Goal: Task Accomplishment & Management: Manage account settings

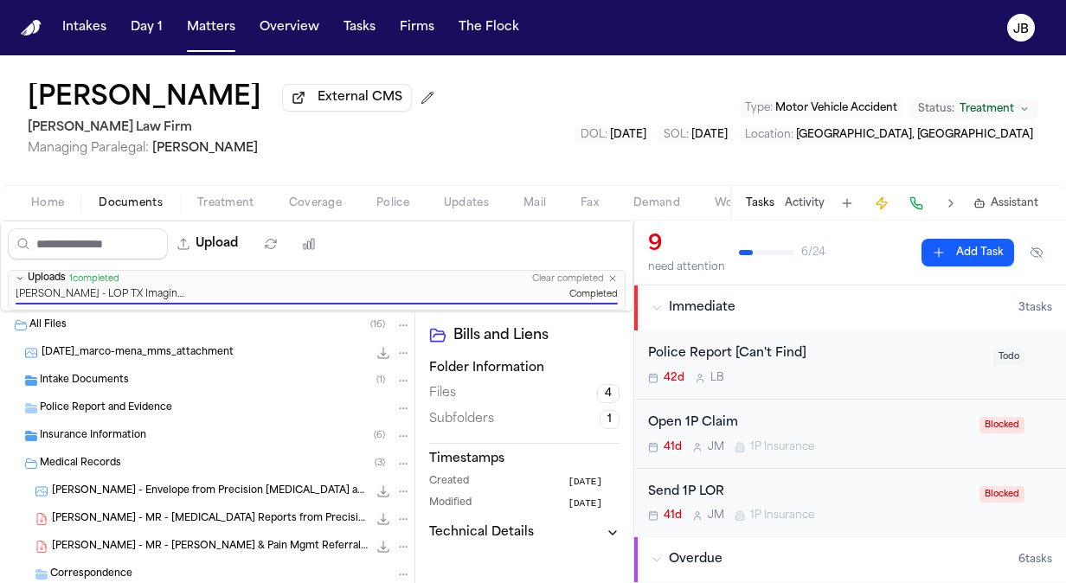
scroll to position [83, 0]
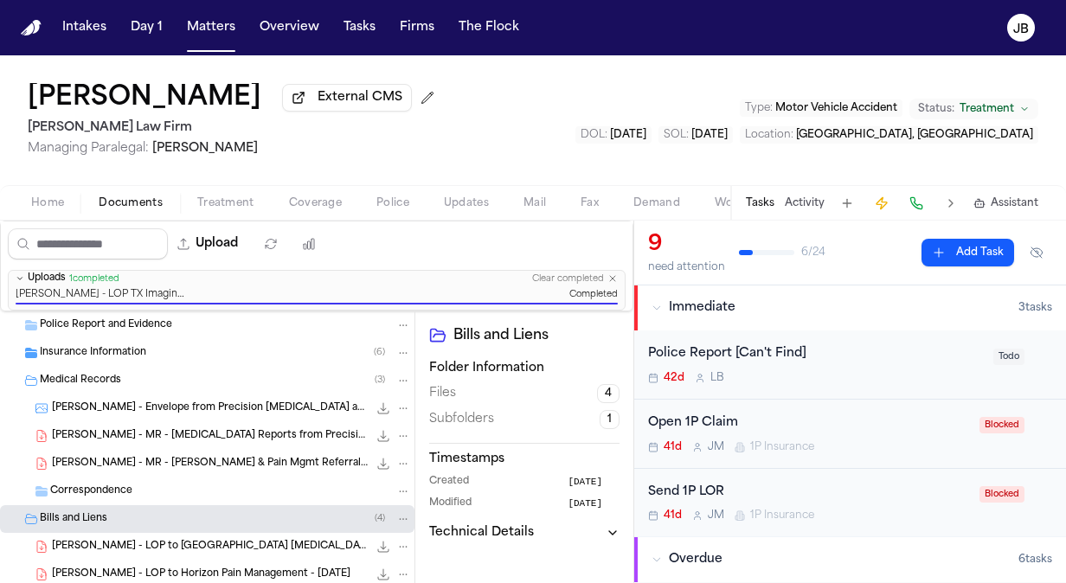
click at [210, 43] on nav "Intakes Day 1 Matters Overview Tasks Firms The Flock JB" at bounding box center [533, 27] width 1066 height 55
click at [215, 21] on button "Matters" at bounding box center [211, 27] width 62 height 31
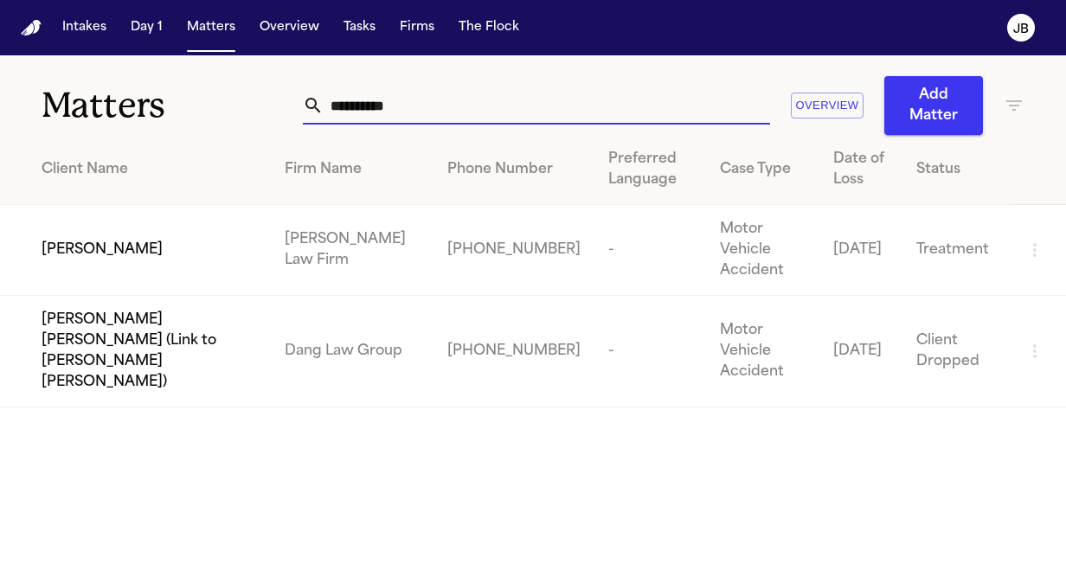
drag, startPoint x: 452, startPoint y: 111, endPoint x: 119, endPoint y: 100, distance: 332.6
click at [119, 100] on div "**********" at bounding box center [533, 95] width 1066 height 80
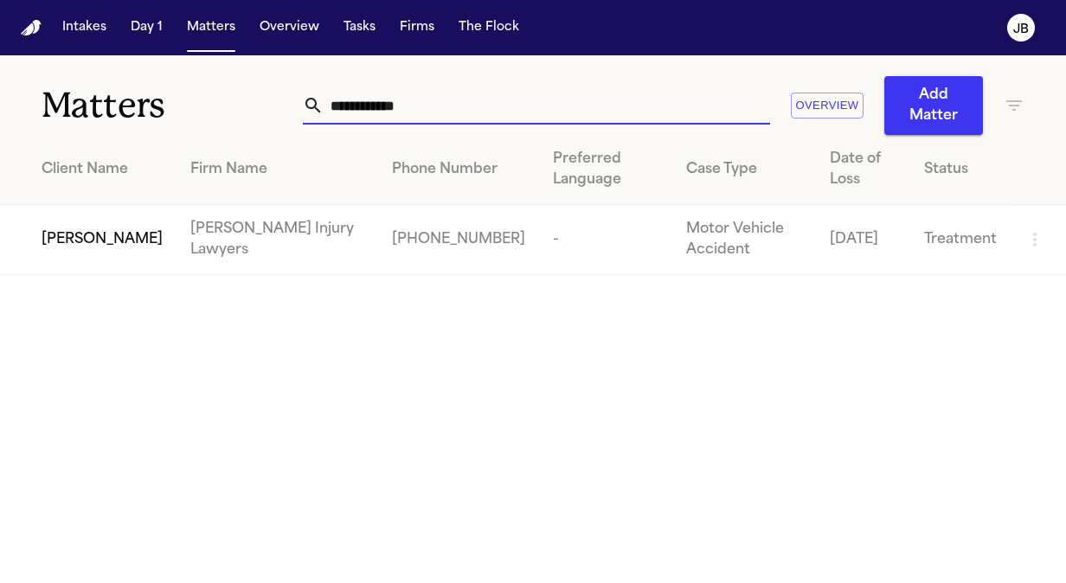
type input "**********"
click at [87, 229] on span "[PERSON_NAME]" at bounding box center [102, 239] width 121 height 21
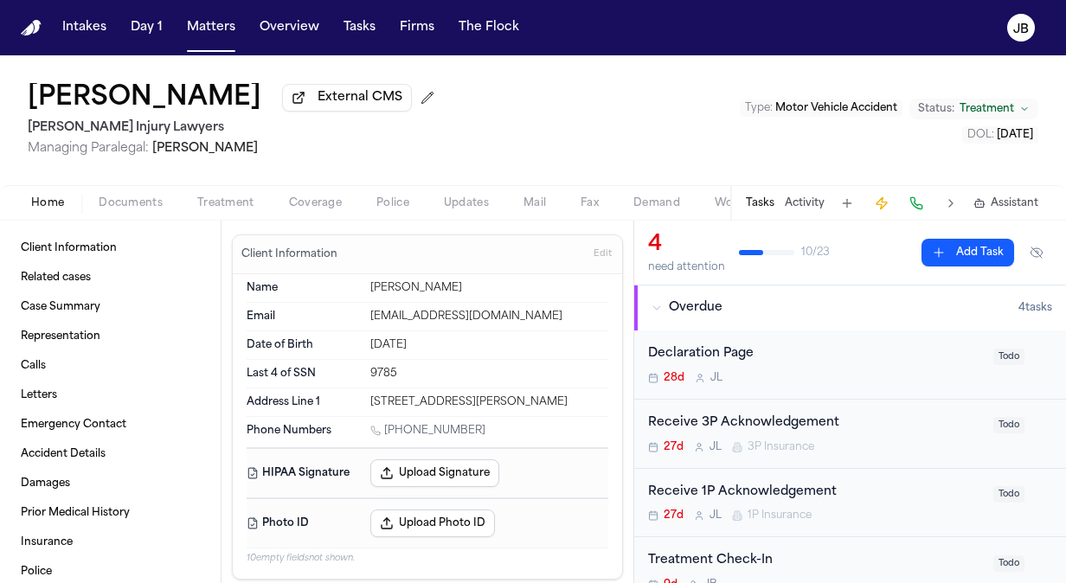
click at [109, 215] on div "Home Documents Treatment Coverage Police Updates Mail Fax Demand Workspaces Art…" at bounding box center [533, 202] width 1066 height 35
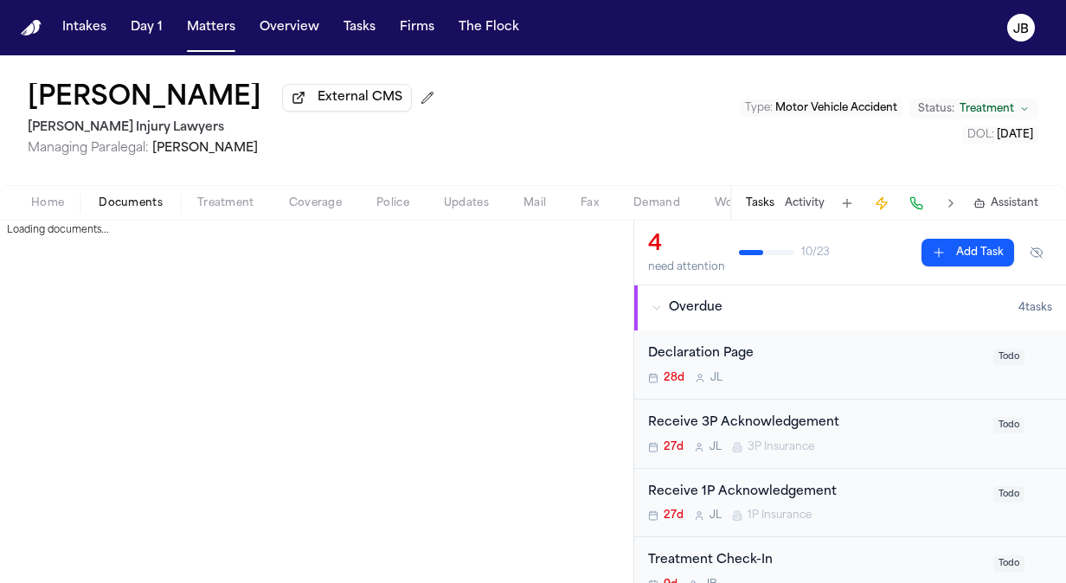
click at [119, 209] on span "Documents" at bounding box center [131, 203] width 64 height 14
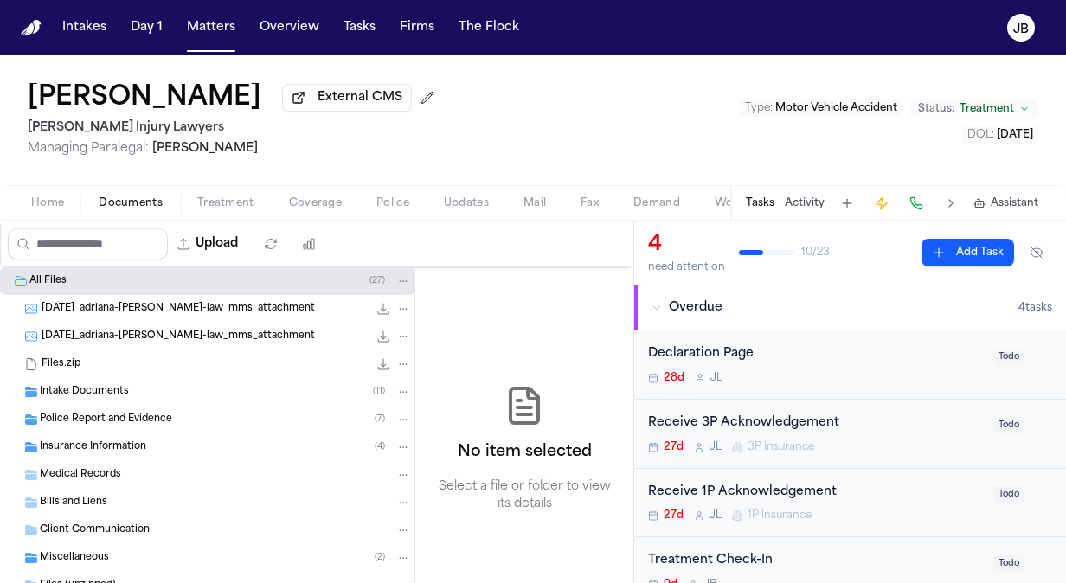
click at [93, 443] on span "Insurance Information" at bounding box center [93, 448] width 106 height 15
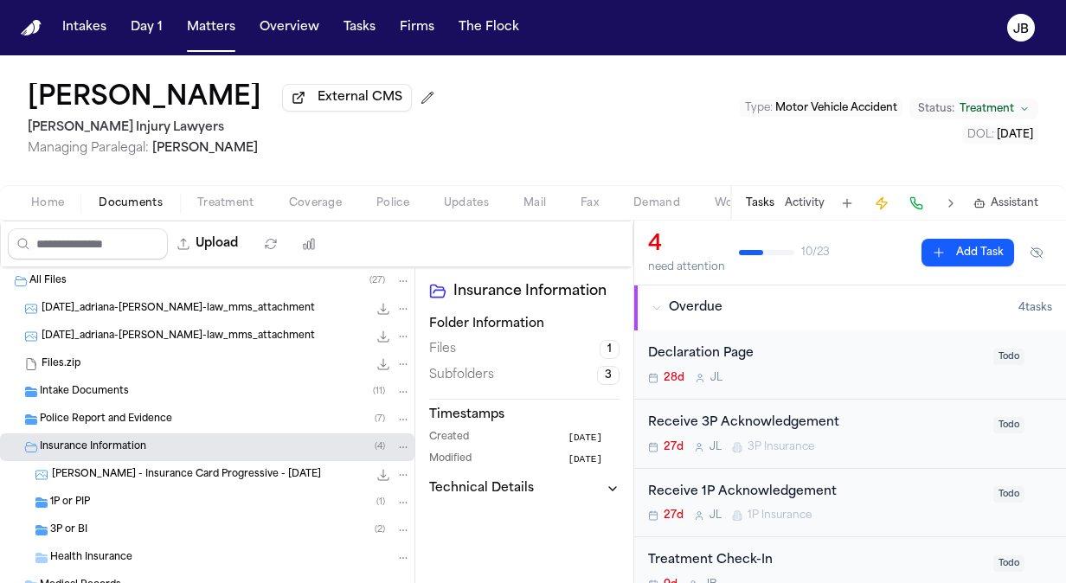
click at [122, 526] on div "3P or BI ( 2 )" at bounding box center [230, 531] width 361 height 16
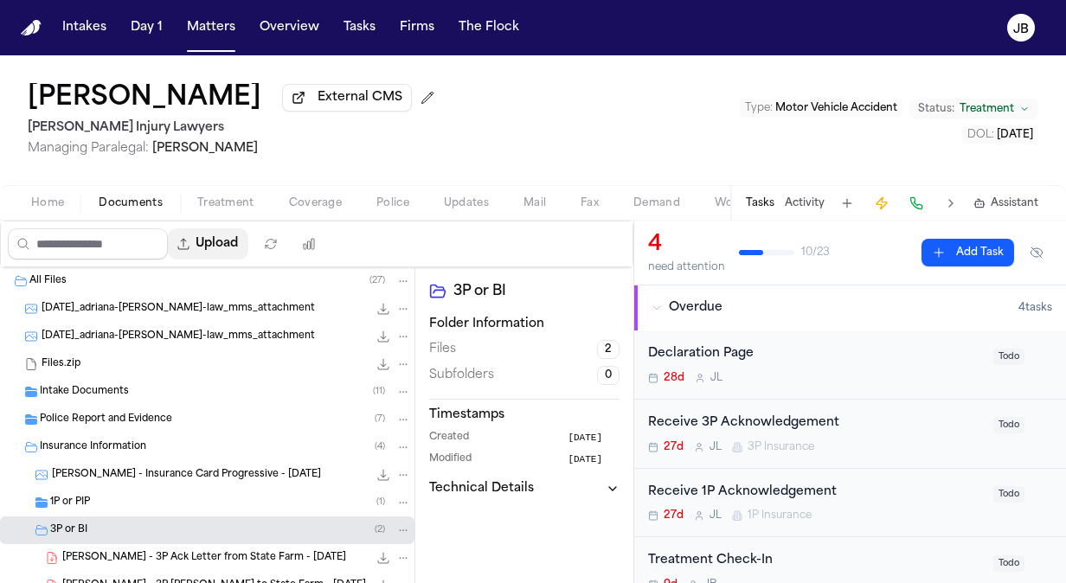
click at [248, 251] on button "Upload" at bounding box center [208, 244] width 81 height 31
select select "**********"
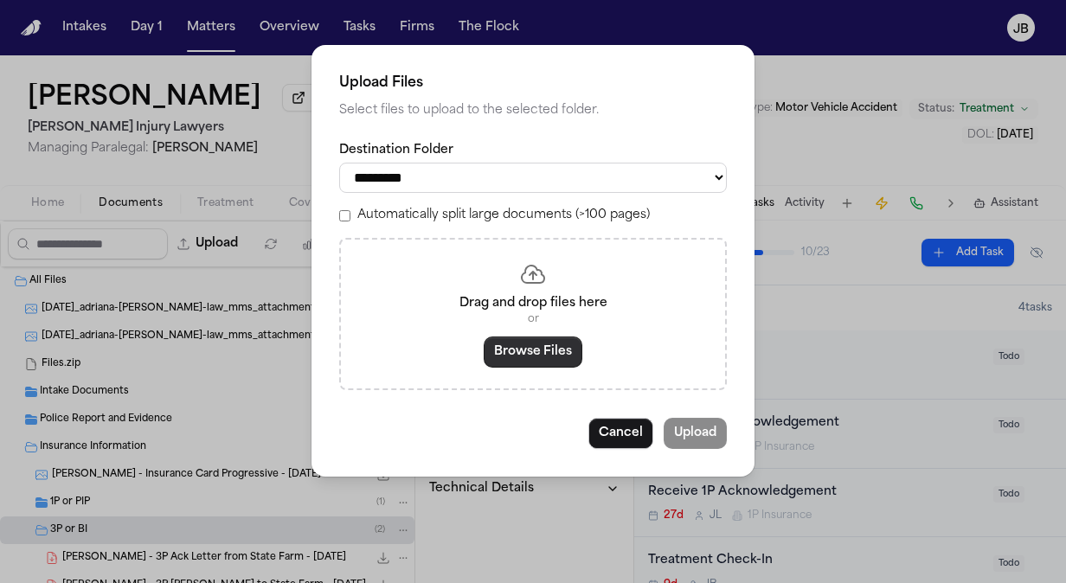
click at [528, 342] on button "Browse Files" at bounding box center [533, 352] width 99 height 31
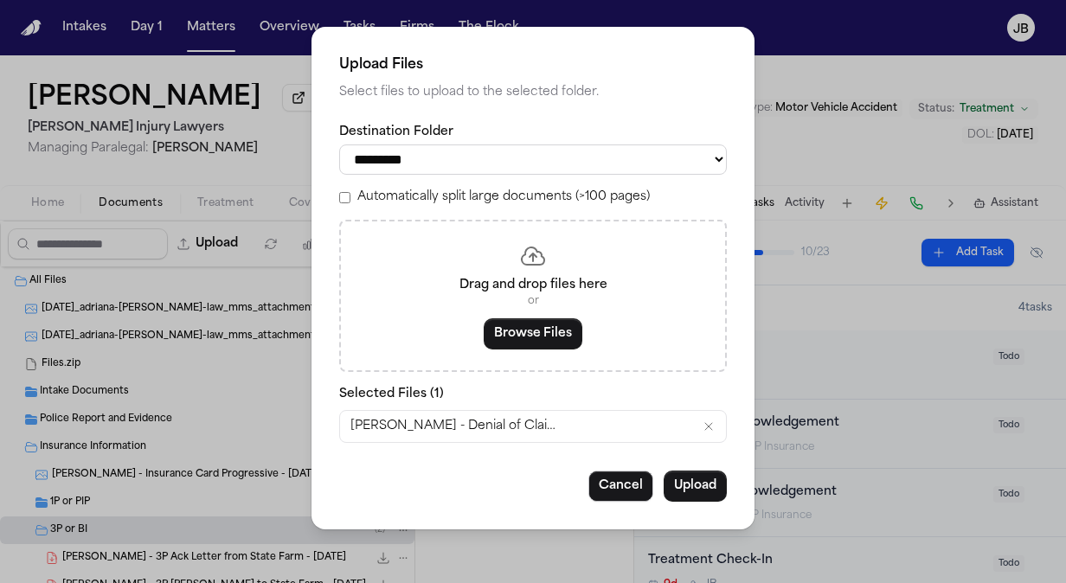
click at [693, 467] on div "**********" at bounding box center [533, 278] width 443 height 503
click at [693, 482] on button "Upload" at bounding box center [695, 486] width 63 height 31
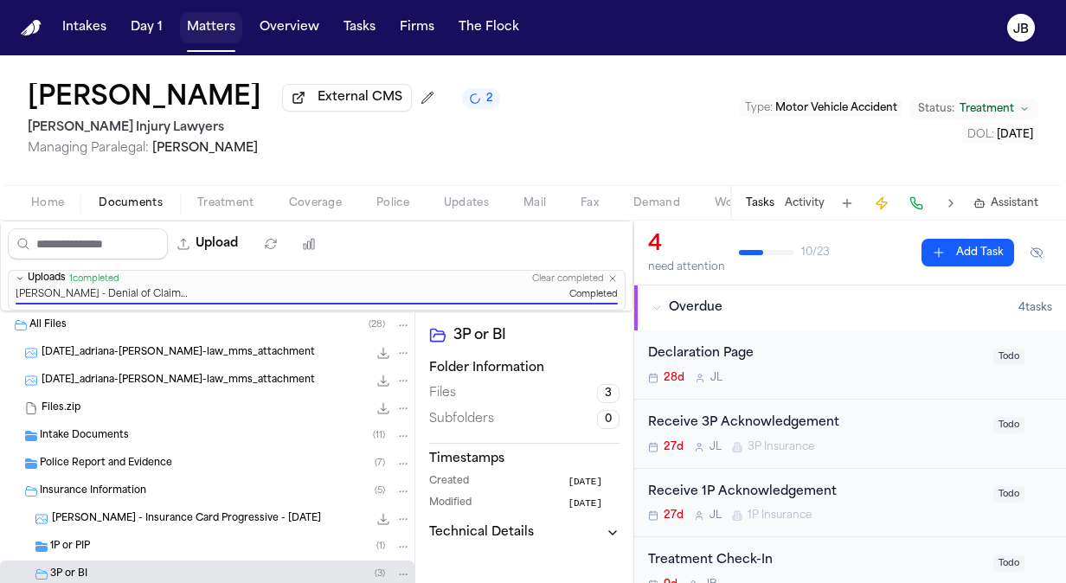
click at [214, 20] on button "Matters" at bounding box center [211, 27] width 62 height 31
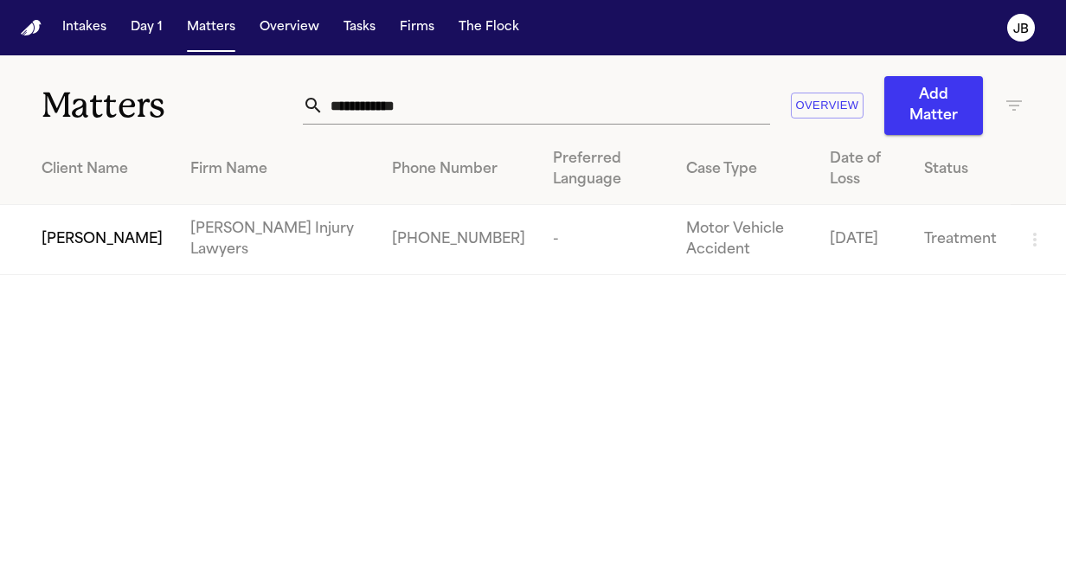
drag, startPoint x: 445, startPoint y: 101, endPoint x: 71, endPoint y: 151, distance: 377.2
click at [71, 151] on div "**********" at bounding box center [533, 165] width 1066 height 220
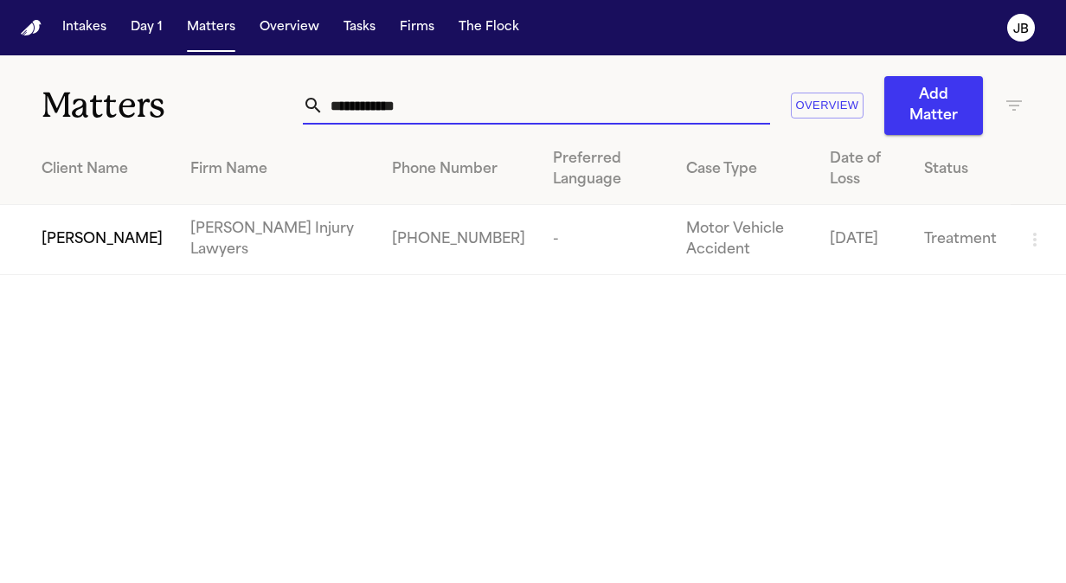
type input "*"
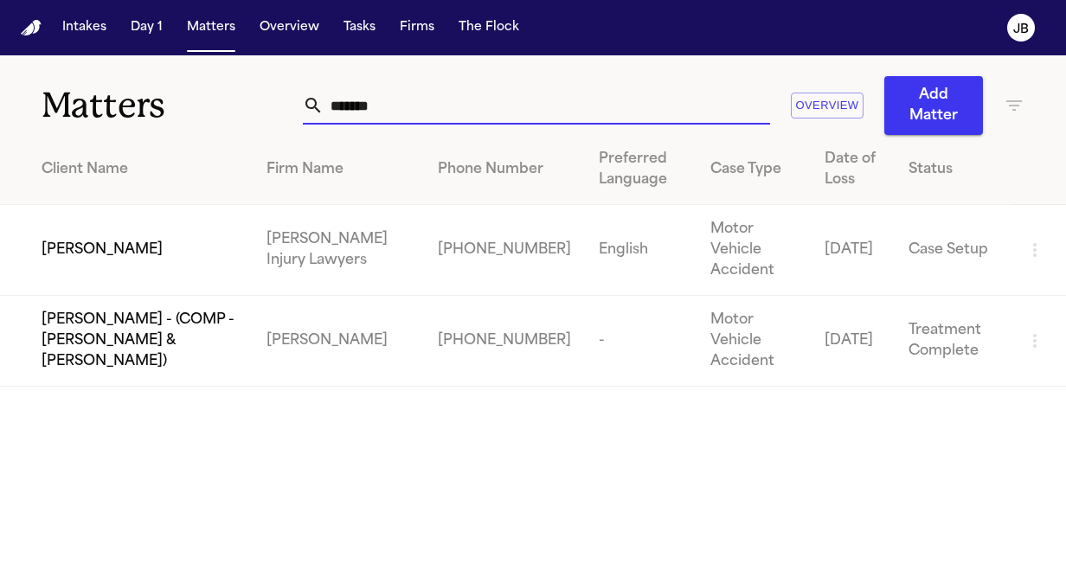
type input "*******"
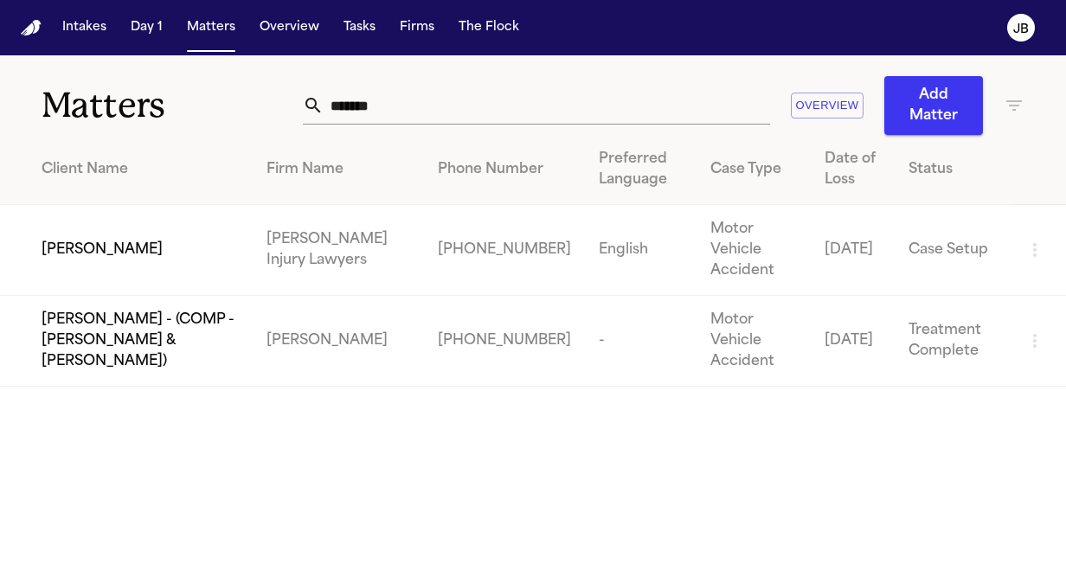
click at [81, 256] on td "[PERSON_NAME]" at bounding box center [126, 250] width 253 height 91
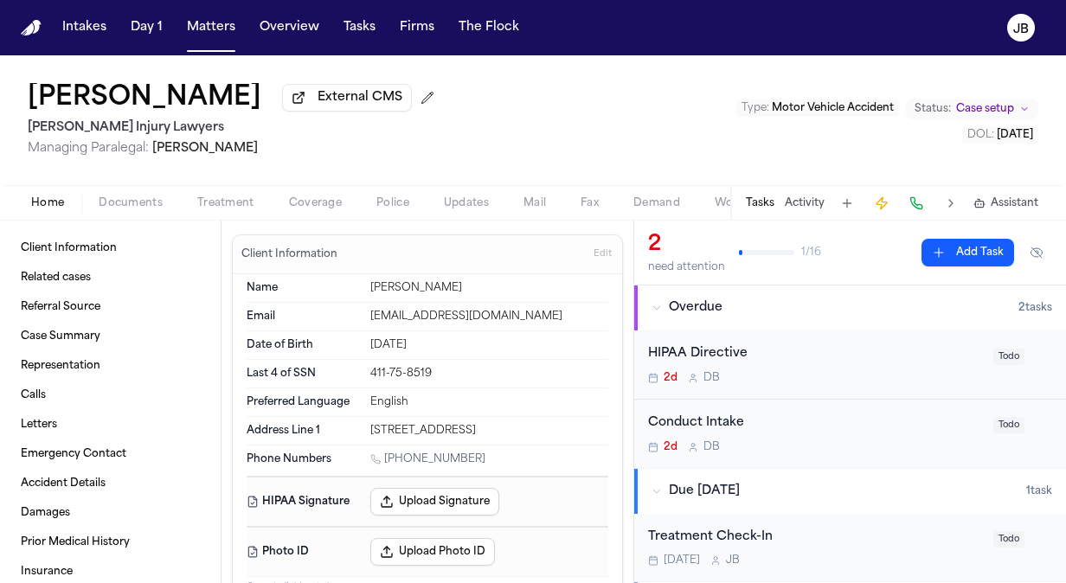
click at [113, 206] on span "Documents" at bounding box center [131, 203] width 64 height 14
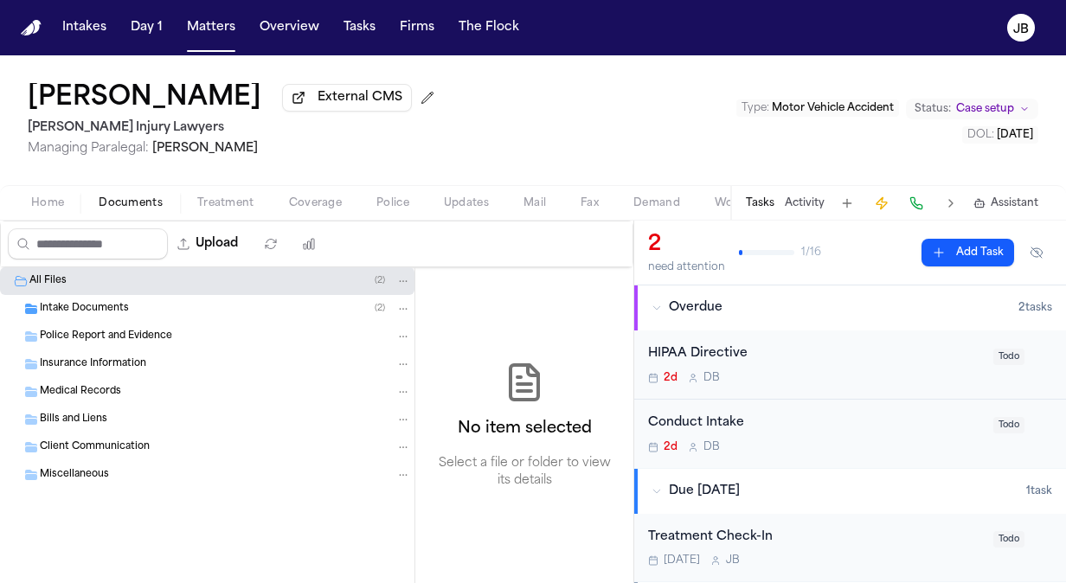
click at [114, 309] on span "Intake Documents" at bounding box center [84, 309] width 89 height 15
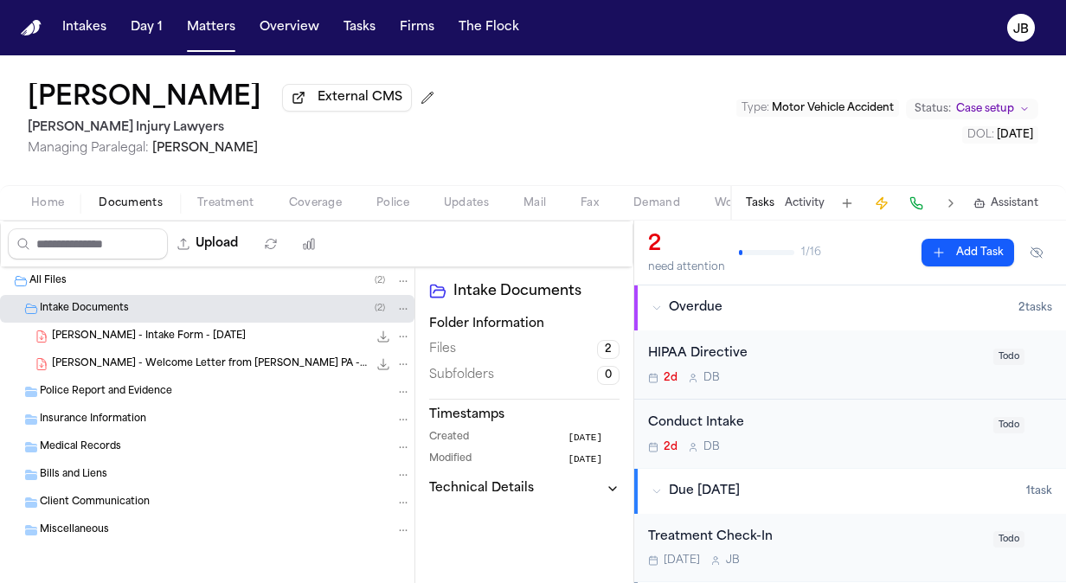
click at [133, 391] on span "Police Report and Evidence" at bounding box center [106, 392] width 132 height 15
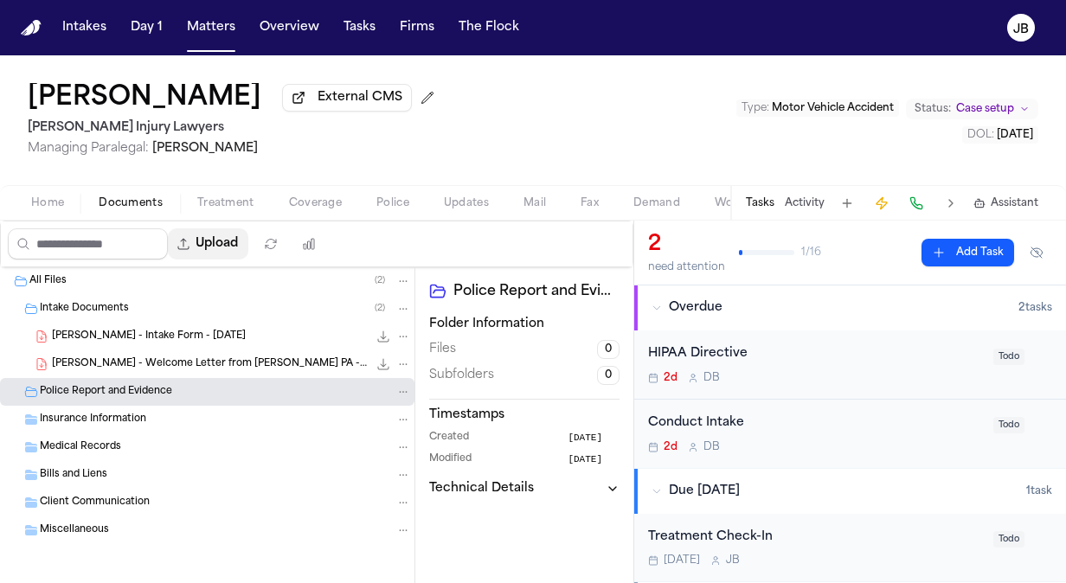
click at [239, 244] on button "Upload" at bounding box center [208, 244] width 81 height 31
select select "**********"
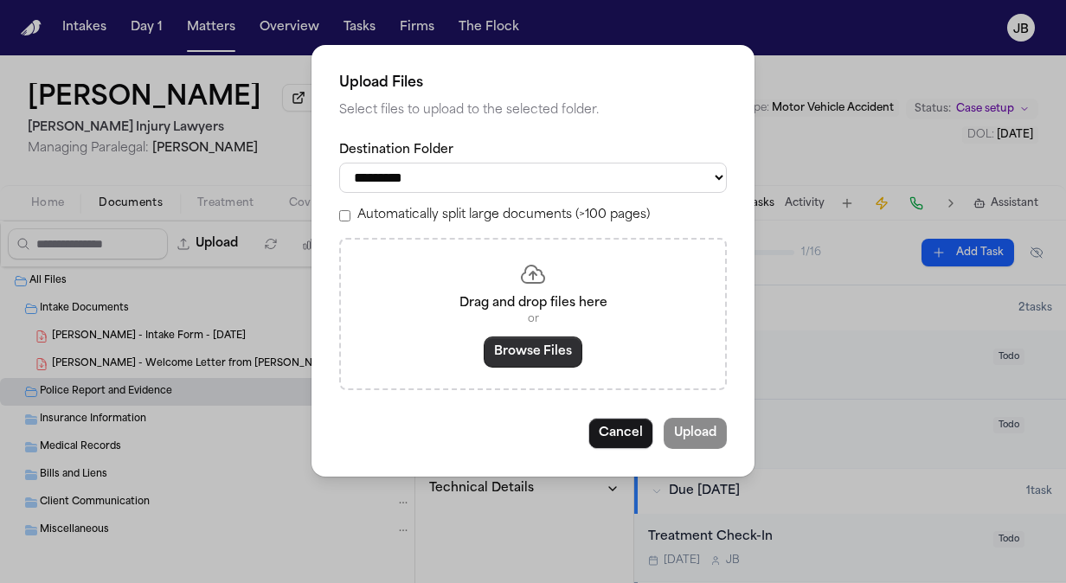
click at [519, 337] on button "Browse Files" at bounding box center [533, 352] width 99 height 31
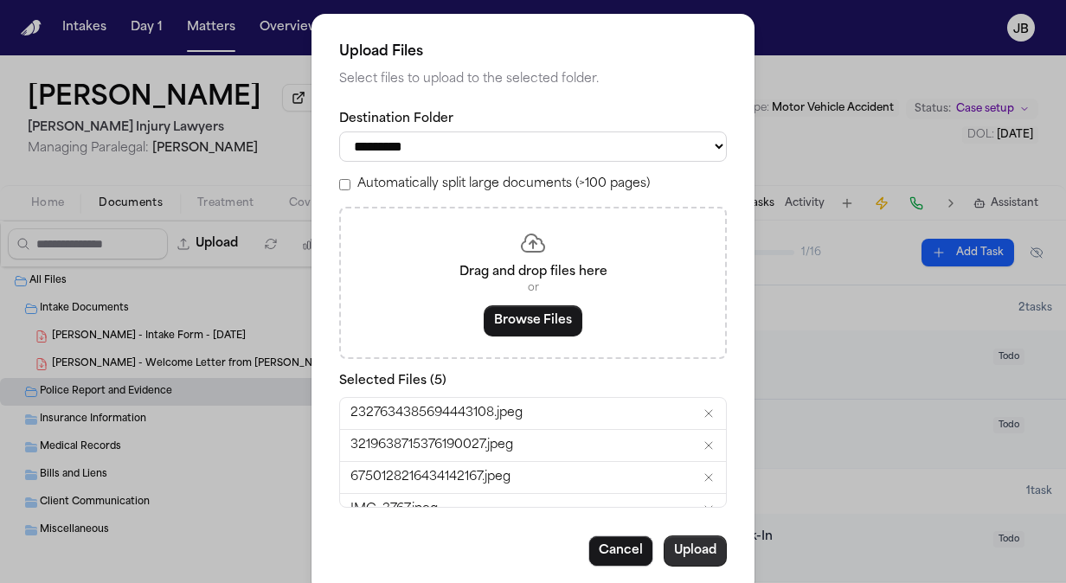
click at [677, 559] on button "Upload" at bounding box center [695, 551] width 63 height 31
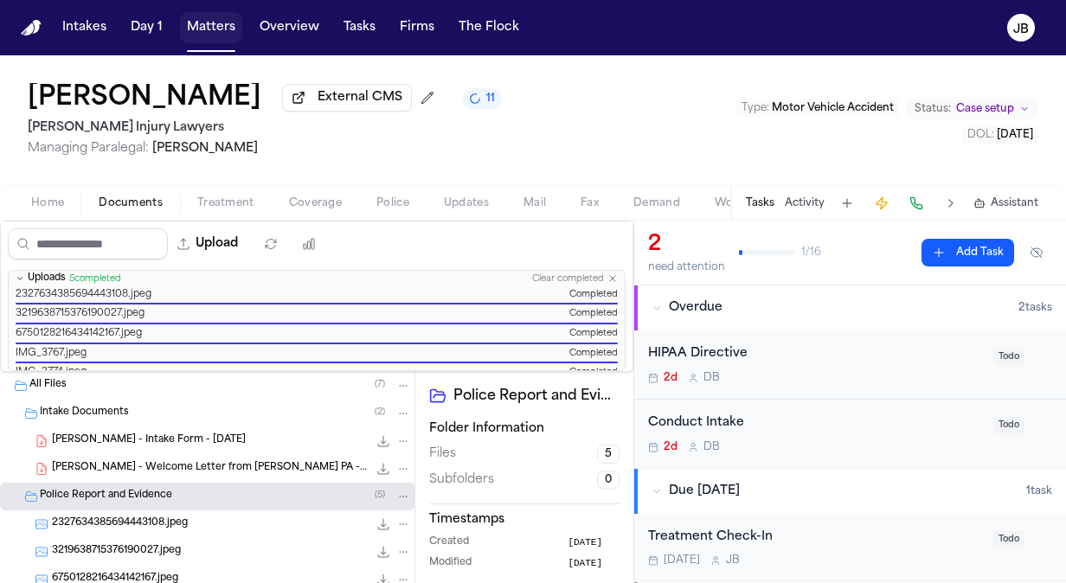
click at [188, 34] on button "Matters" at bounding box center [211, 27] width 62 height 31
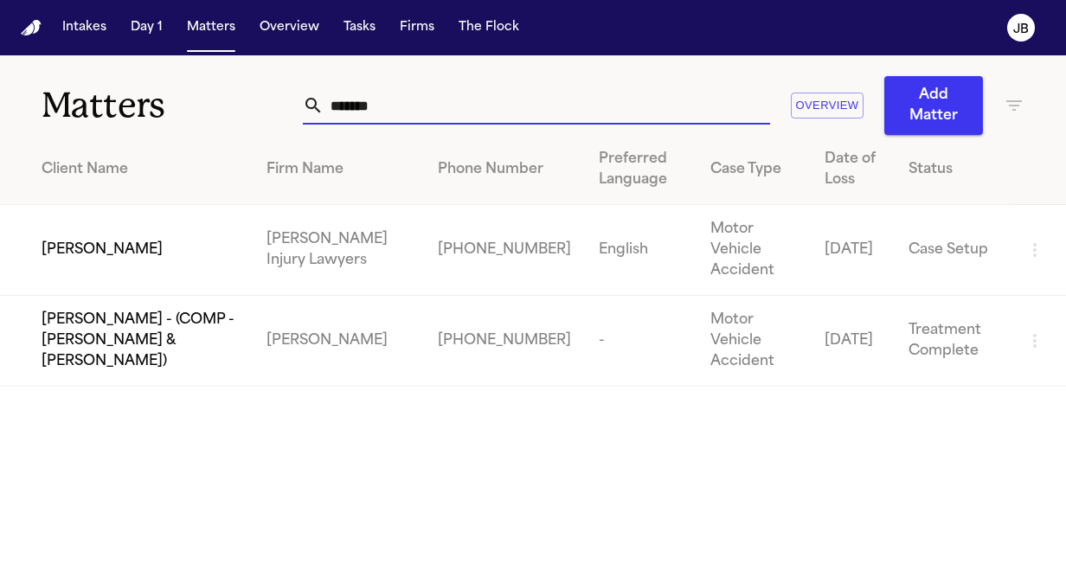
drag, startPoint x: 346, startPoint y: 106, endPoint x: 90, endPoint y: 116, distance: 256.4
click at [90, 116] on div "Matters ******* Overview Add Matter" at bounding box center [533, 95] width 1066 height 80
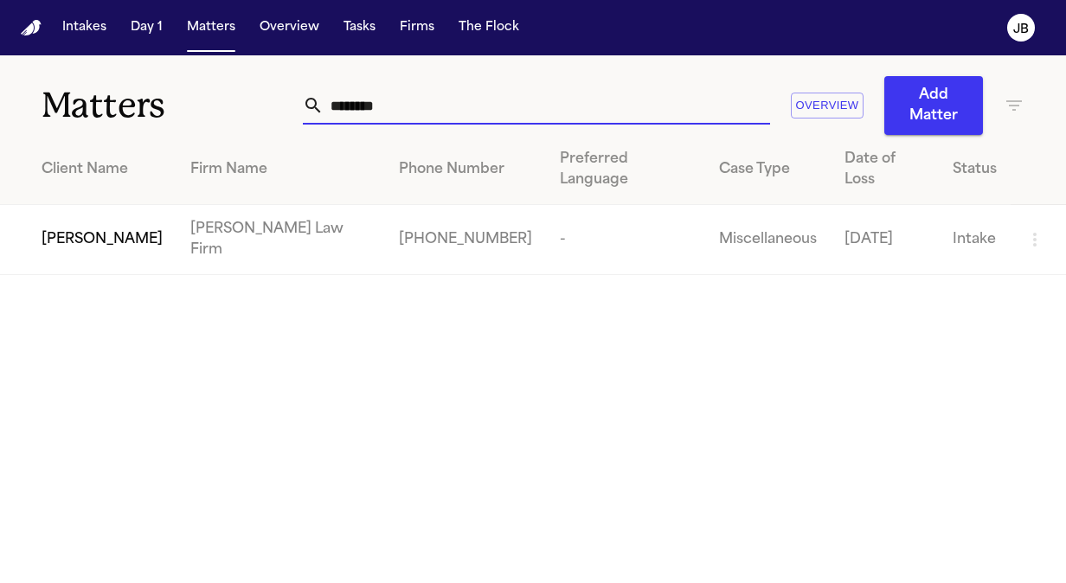
type input "********"
click at [84, 229] on span "[PERSON_NAME]" at bounding box center [102, 239] width 121 height 21
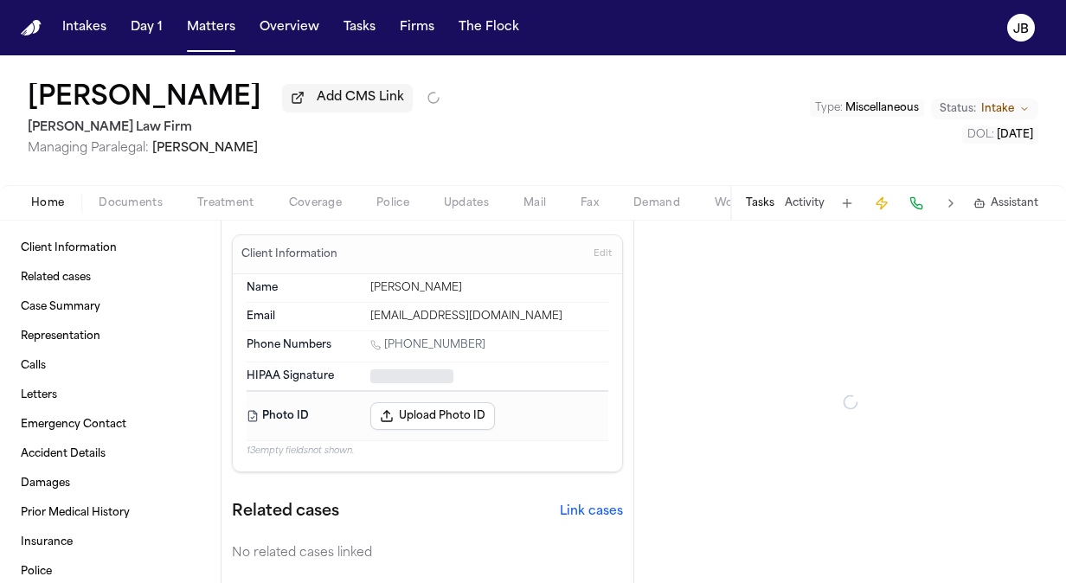
click at [133, 173] on div "Cindy Odom Add CMS Link Hecht Law Firm Managing Paralegal: Jessica Barrett Type…" at bounding box center [533, 120] width 1066 height 130
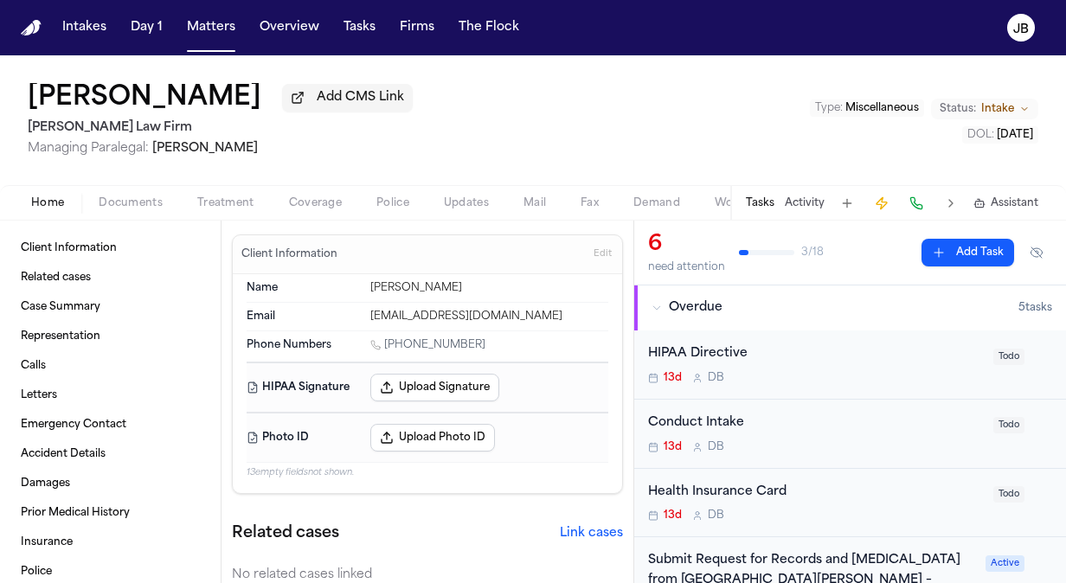
click at [110, 203] on span "Documents" at bounding box center [131, 203] width 64 height 14
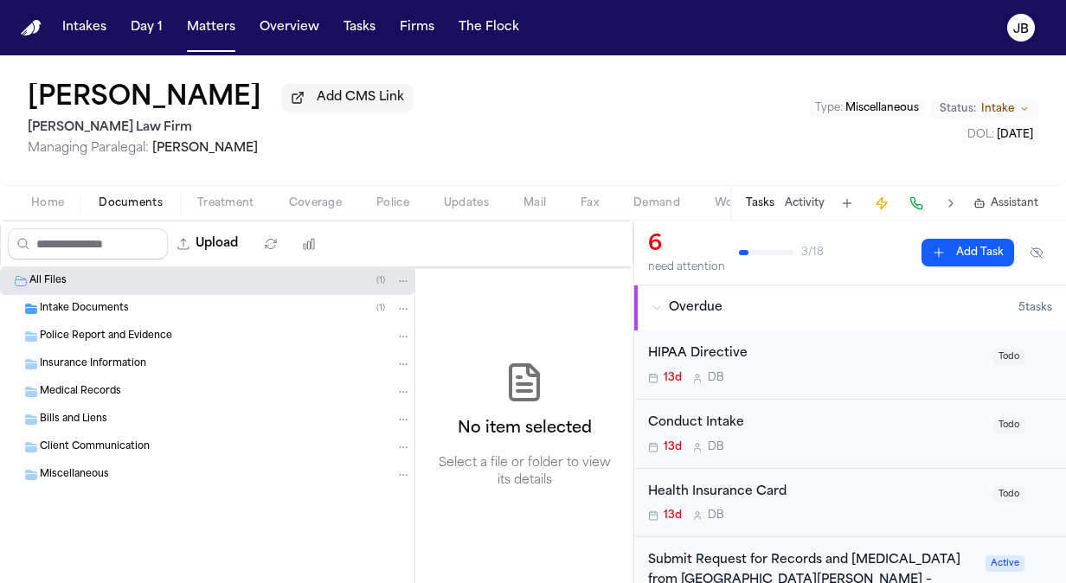
click at [75, 298] on div "Intake Documents ( 1 )" at bounding box center [207, 309] width 415 height 28
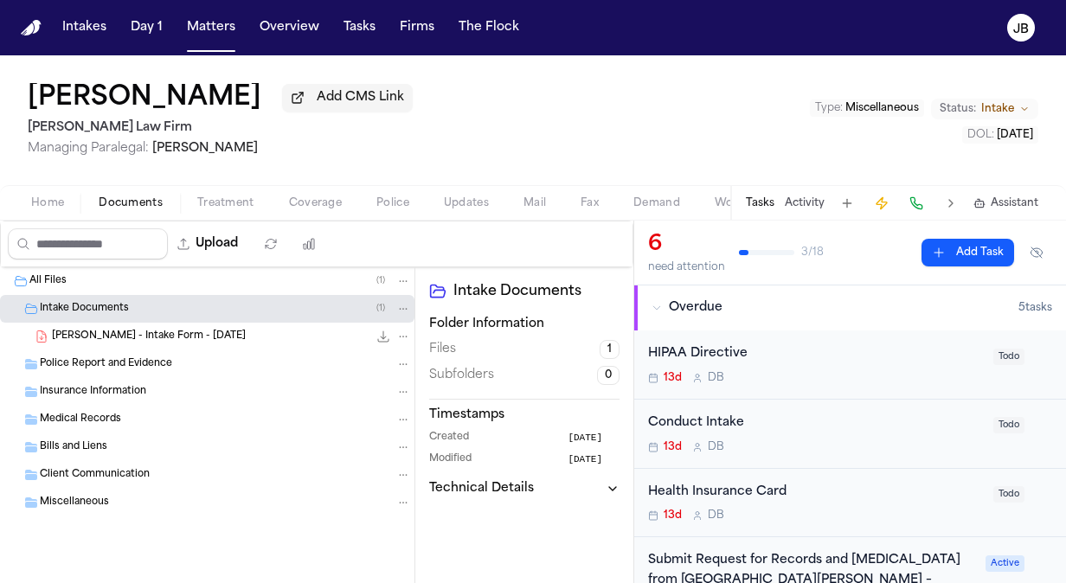
click at [133, 331] on span "[PERSON_NAME] - Intake Form - [DATE]" at bounding box center [149, 337] width 194 height 15
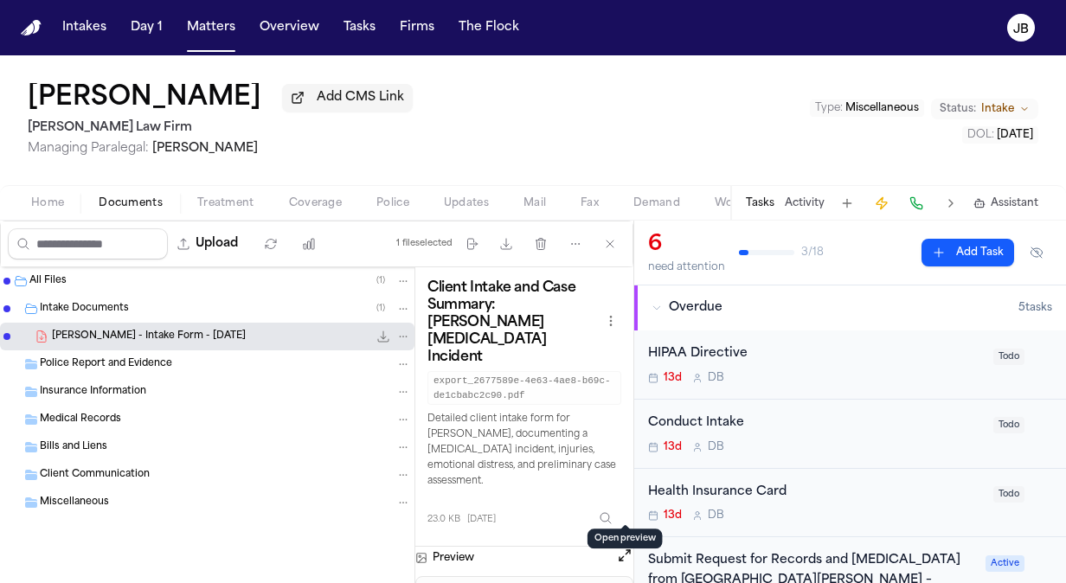
click at [621, 547] on button "Open preview" at bounding box center [624, 555] width 17 height 17
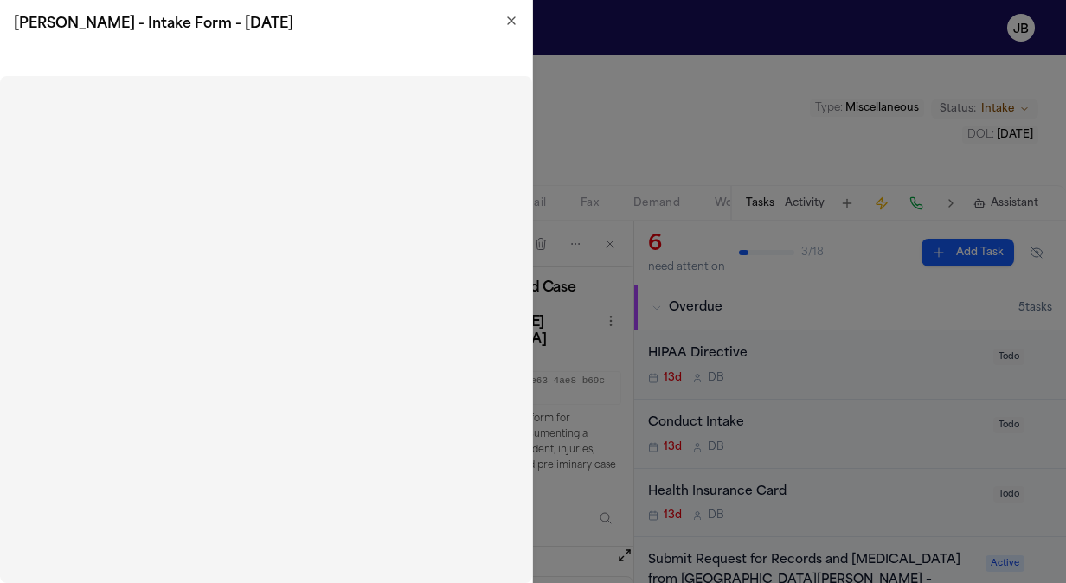
click at [513, 11] on div "[PERSON_NAME] - Intake Form - [DATE]" at bounding box center [266, 24] width 532 height 48
click at [509, 28] on h2 "[PERSON_NAME] - Intake Form - [DATE]" at bounding box center [266, 24] width 505 height 21
click at [512, 21] on icon "button" at bounding box center [512, 21] width 14 height 14
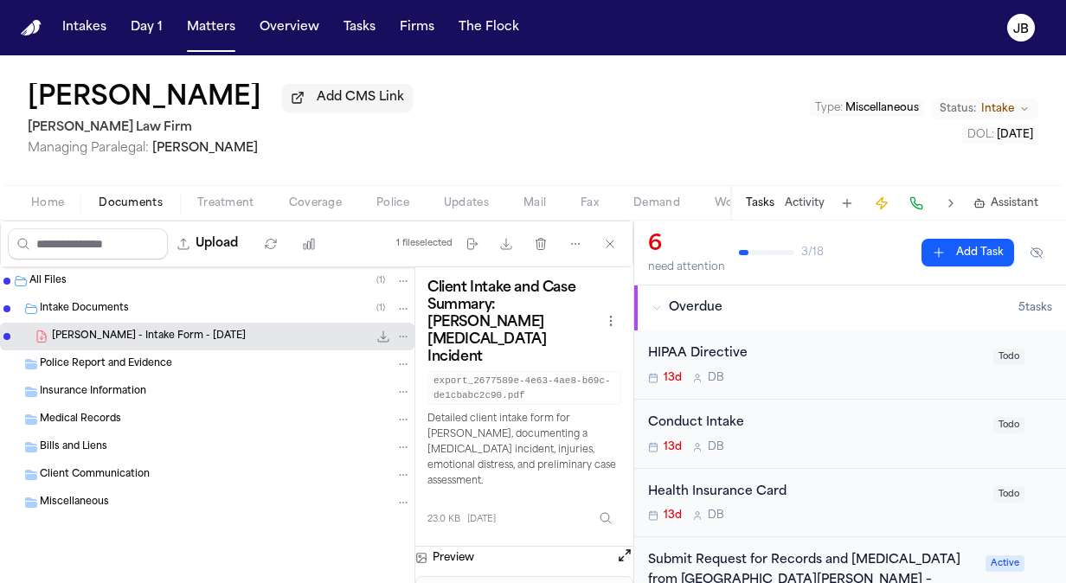
click at [112, 310] on span "Intake Documents" at bounding box center [84, 309] width 89 height 15
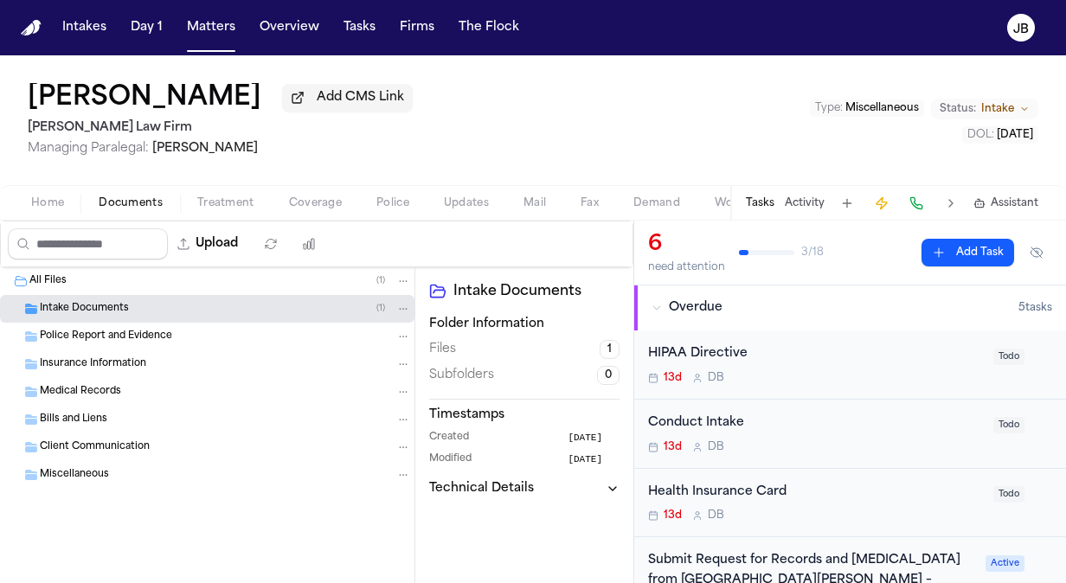
click at [112, 313] on span "Intake Documents" at bounding box center [84, 309] width 89 height 15
click at [132, 341] on span "[PERSON_NAME] - Intake Form - [DATE]" at bounding box center [149, 337] width 194 height 15
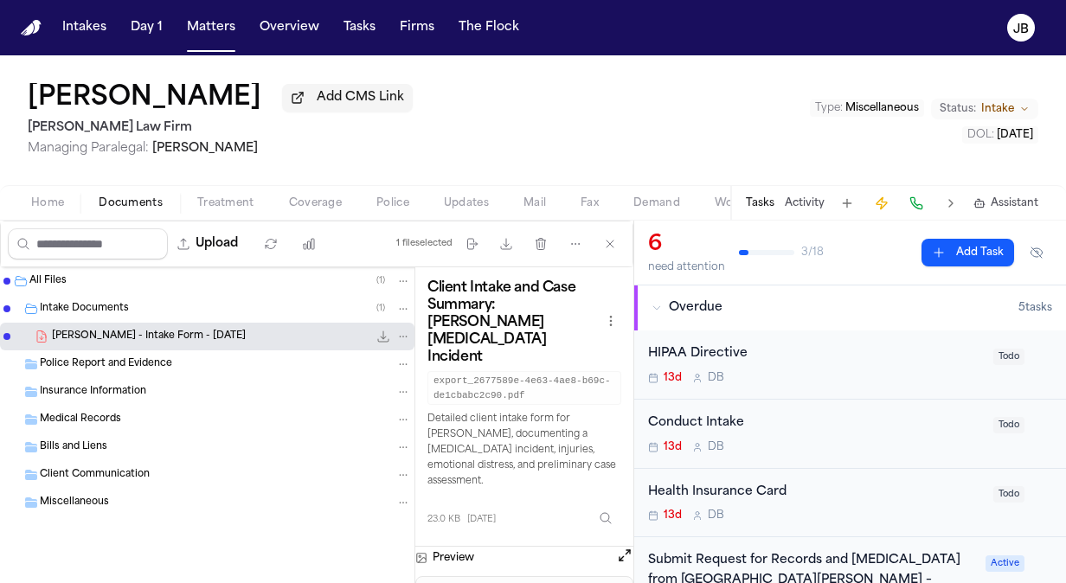
click at [635, 509] on div "Health Insurance Card 13d D B Todo" at bounding box center [850, 503] width 432 height 69
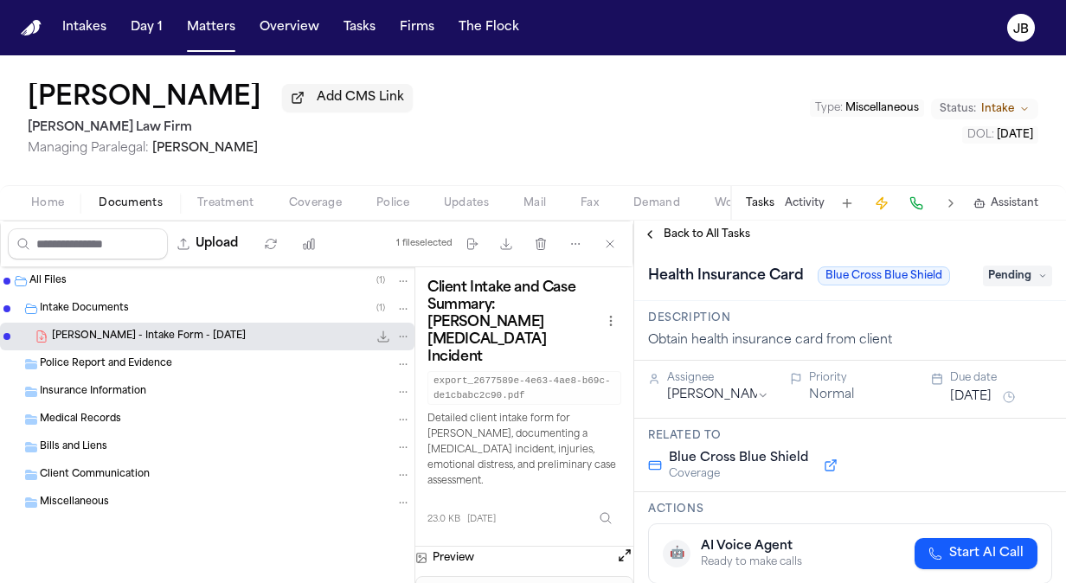
click at [622, 547] on button "Open preview" at bounding box center [624, 555] width 17 height 17
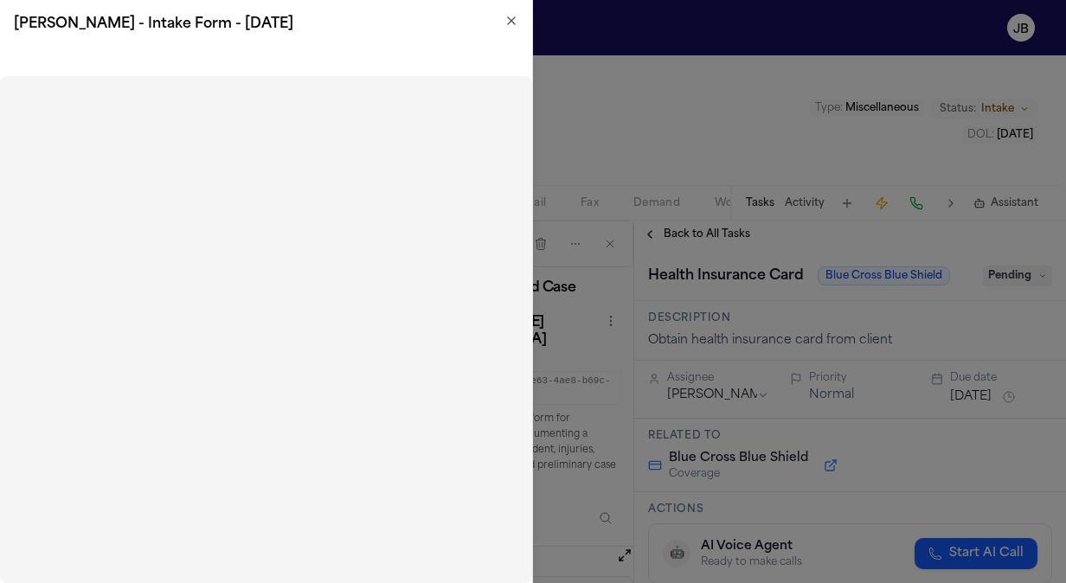
click at [517, 21] on icon "button" at bounding box center [512, 21] width 14 height 14
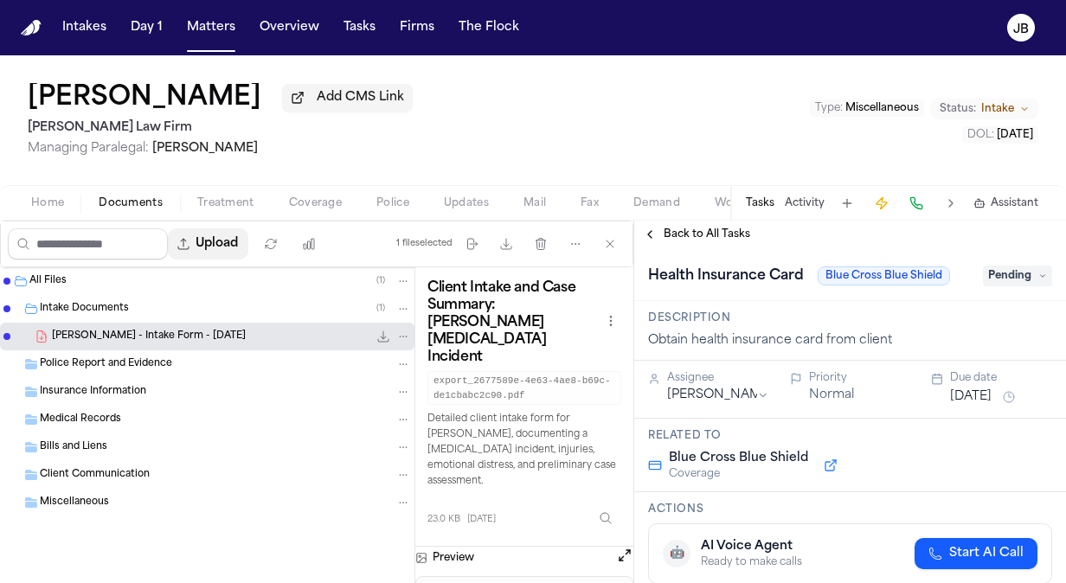
click at [239, 242] on button "Upload" at bounding box center [208, 244] width 81 height 31
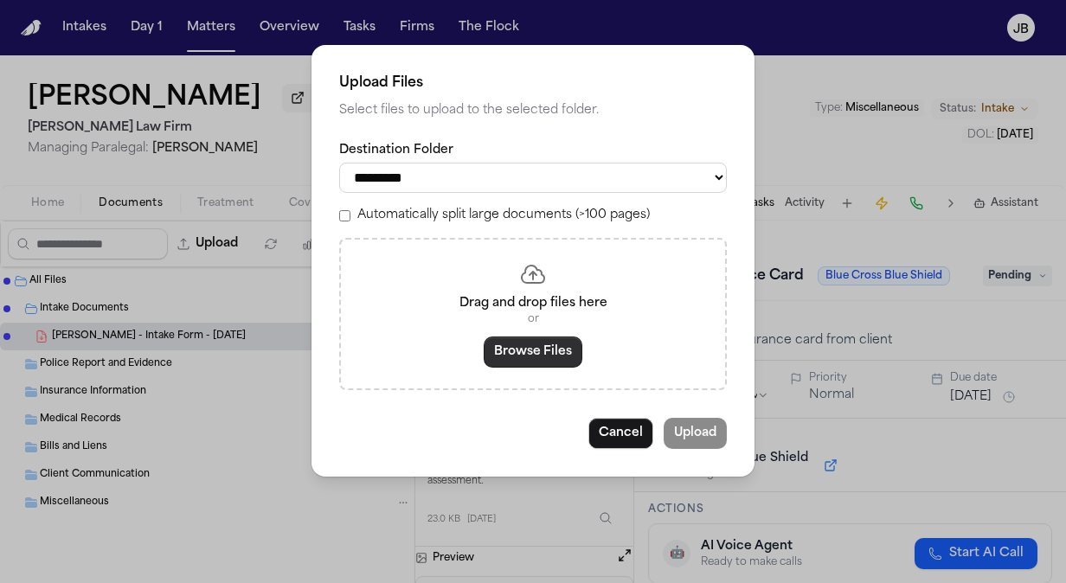
click at [517, 351] on button "Browse Files" at bounding box center [533, 352] width 99 height 31
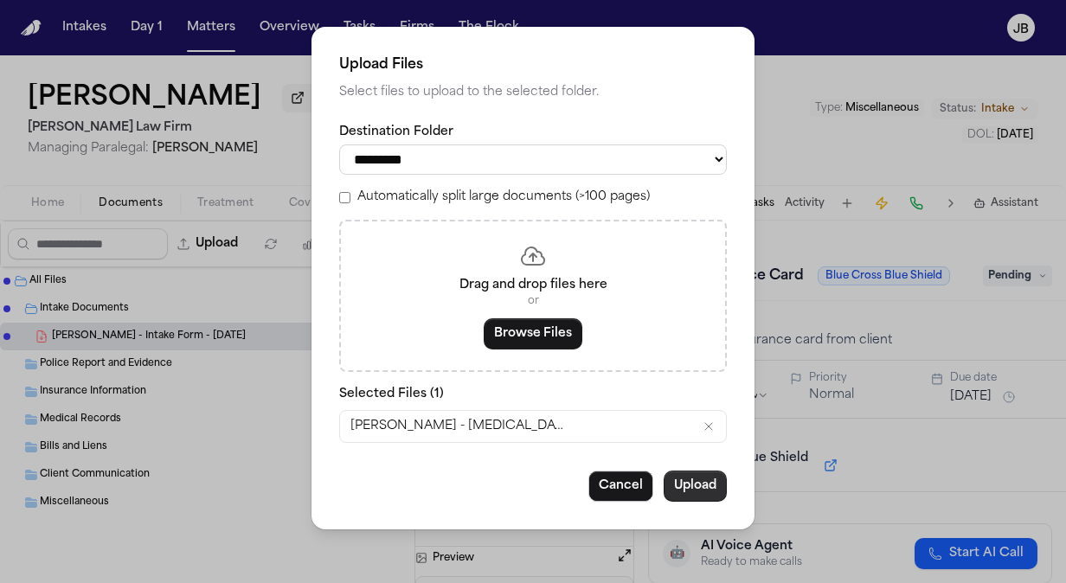
click at [706, 485] on button "Upload" at bounding box center [695, 486] width 63 height 31
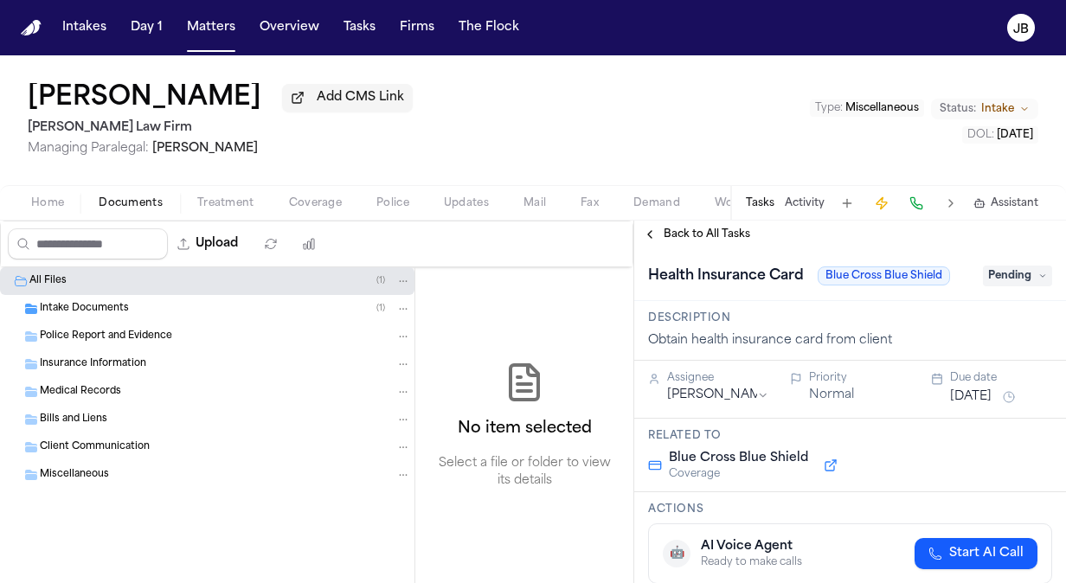
click at [73, 302] on span "Intake Documents" at bounding box center [84, 309] width 89 height 15
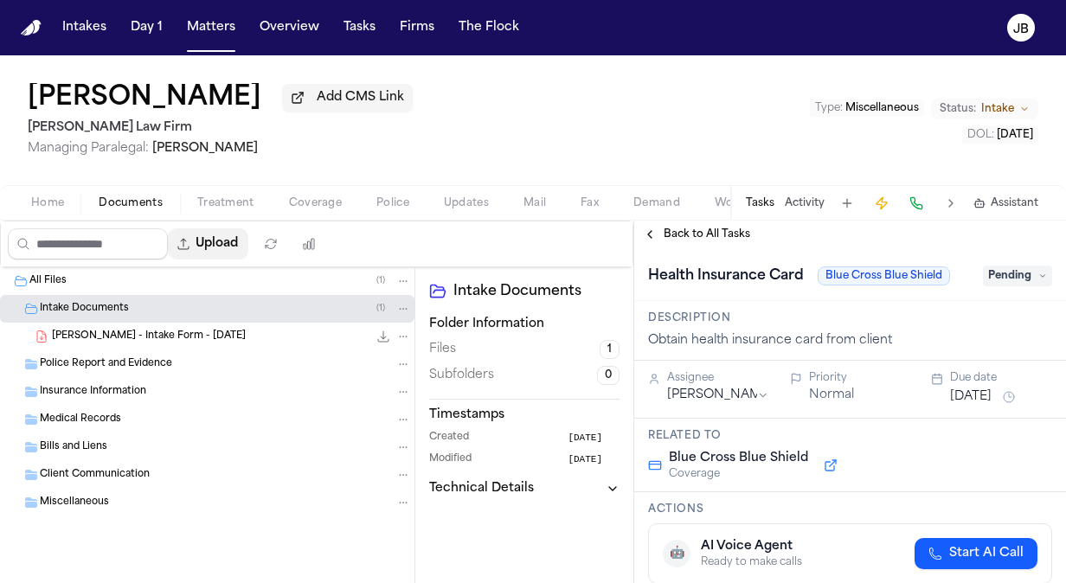
click at [239, 241] on button "Upload" at bounding box center [208, 244] width 81 height 31
select select "**********"
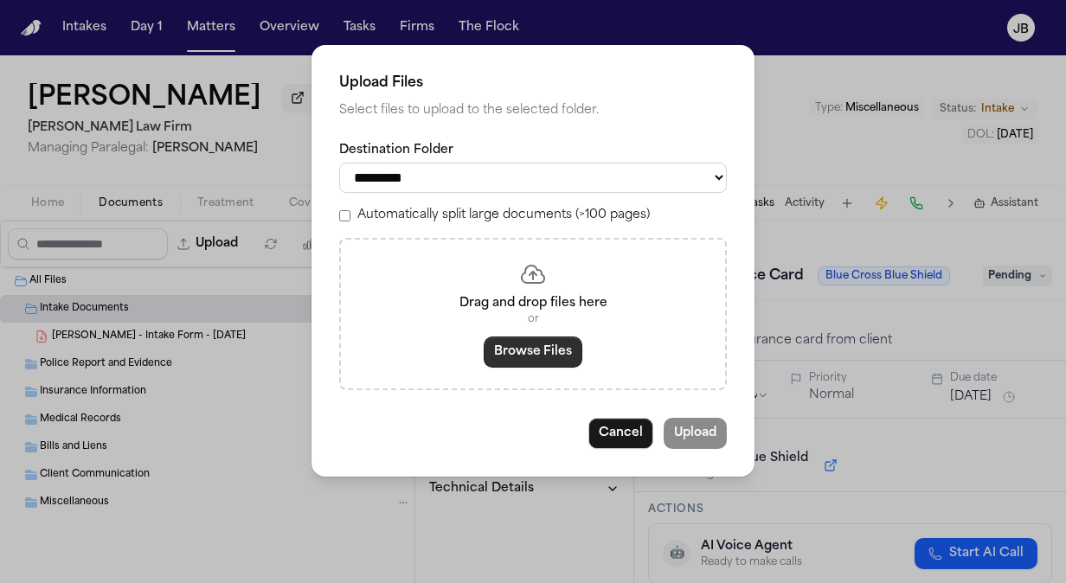
click at [541, 344] on button "Browse Files" at bounding box center [533, 352] width 99 height 31
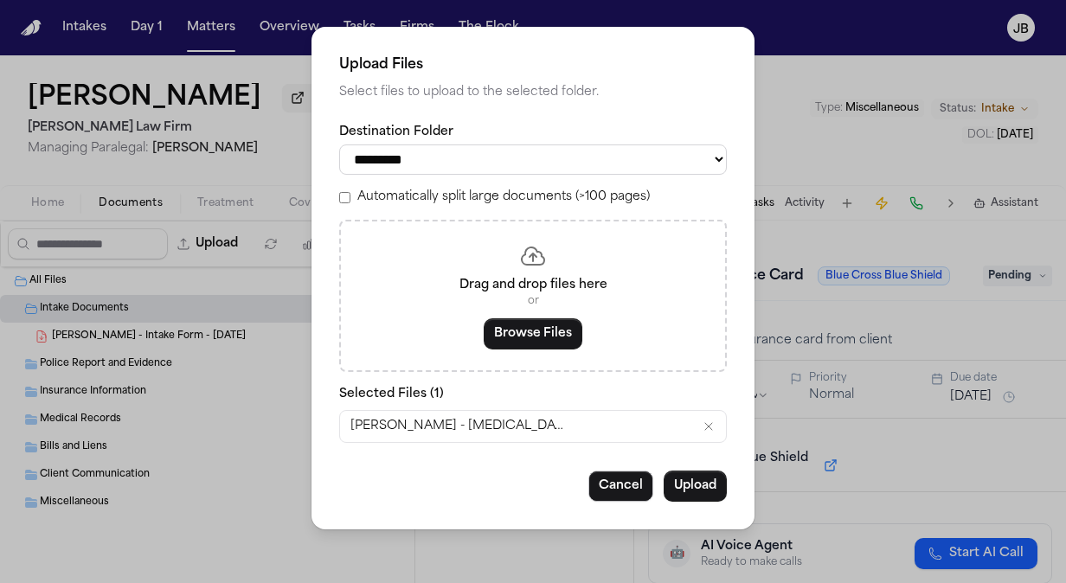
click at [694, 502] on div "**********" at bounding box center [533, 278] width 443 height 503
click at [705, 488] on button "Upload" at bounding box center [695, 486] width 63 height 31
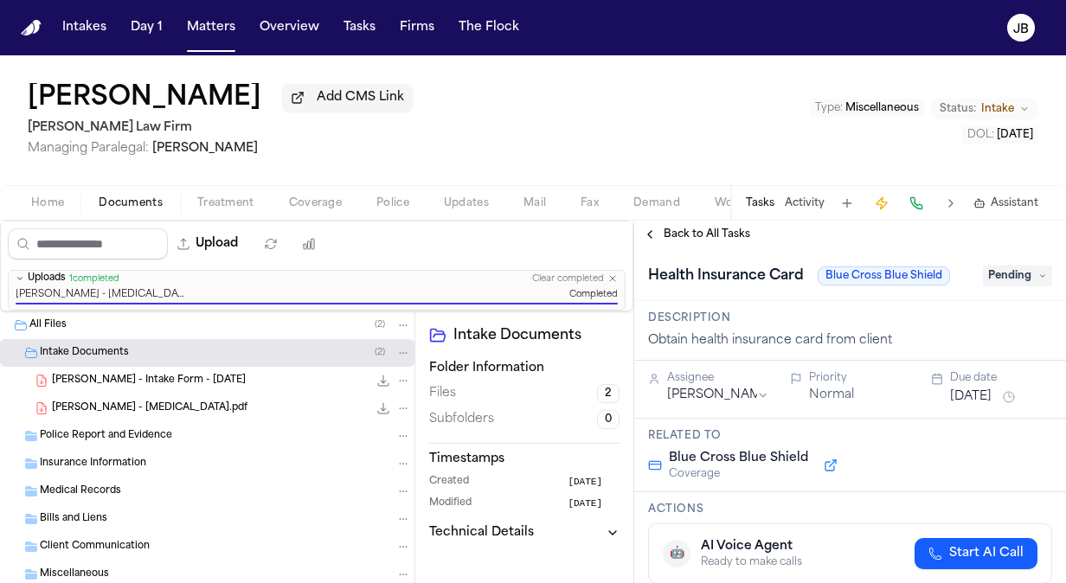
click at [38, 201] on span "Home" at bounding box center [47, 203] width 33 height 14
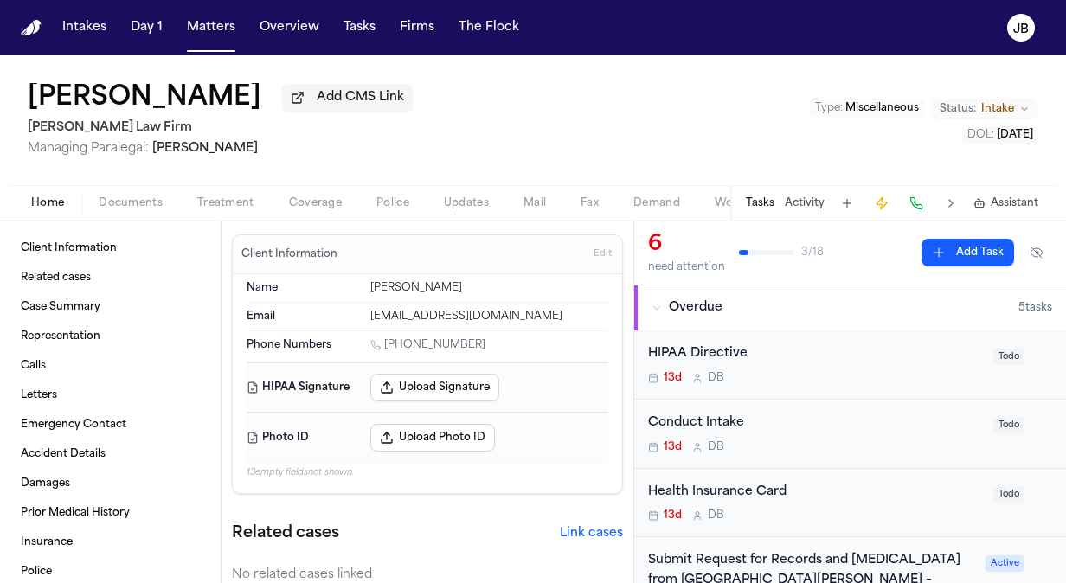
drag, startPoint x: 480, startPoint y: 343, endPoint x: 388, endPoint y: 343, distance: 91.8
click at [388, 343] on div "[PHONE_NUMBER]" at bounding box center [489, 346] width 238 height 16
copy link "[PHONE_NUMBER]"
click at [114, 201] on span "Documents" at bounding box center [131, 203] width 64 height 14
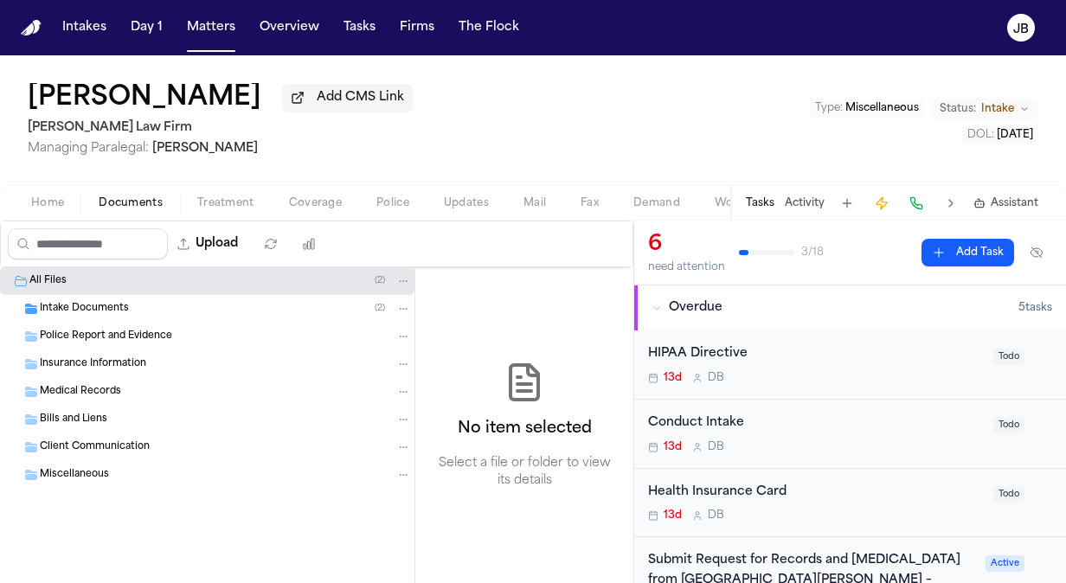
click at [96, 313] on span "Intake Documents" at bounding box center [84, 309] width 89 height 15
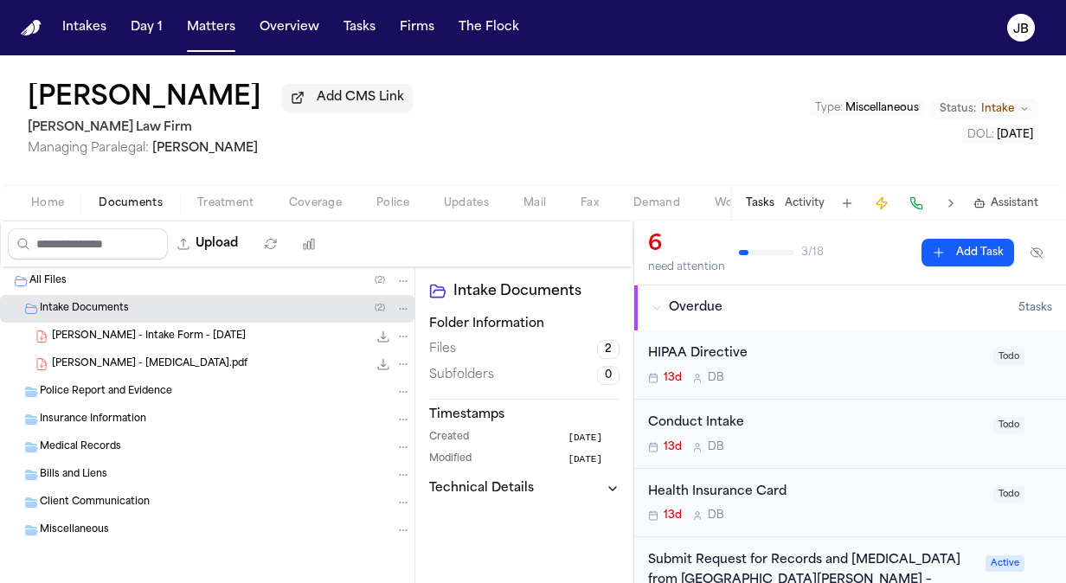
click at [206, 341] on div "[PERSON_NAME] - Intake Form - [DATE] 23.0 KB • PDF" at bounding box center [231, 336] width 359 height 17
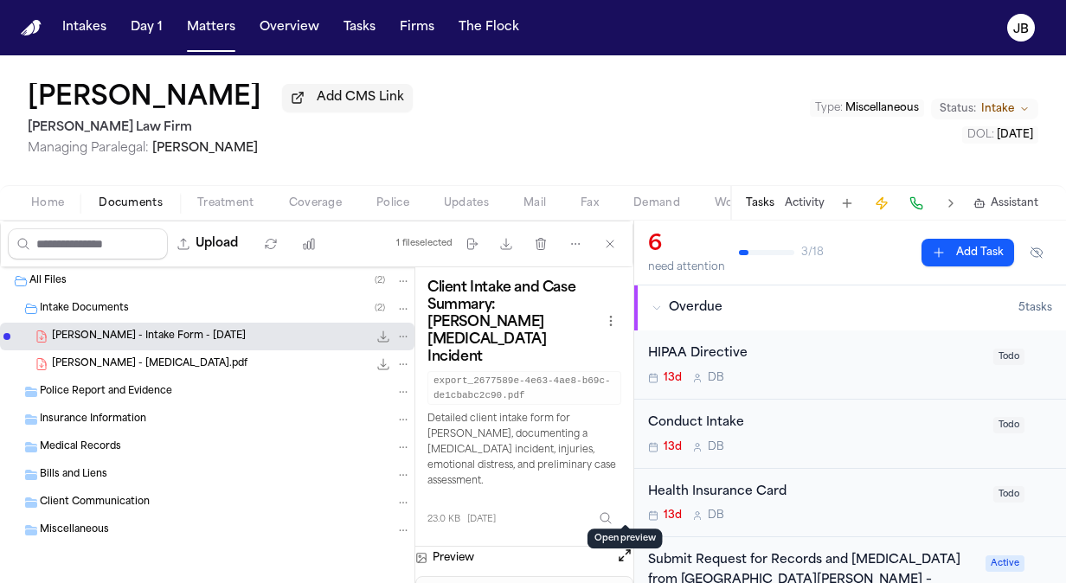
click at [623, 547] on button "Open preview" at bounding box center [624, 555] width 17 height 17
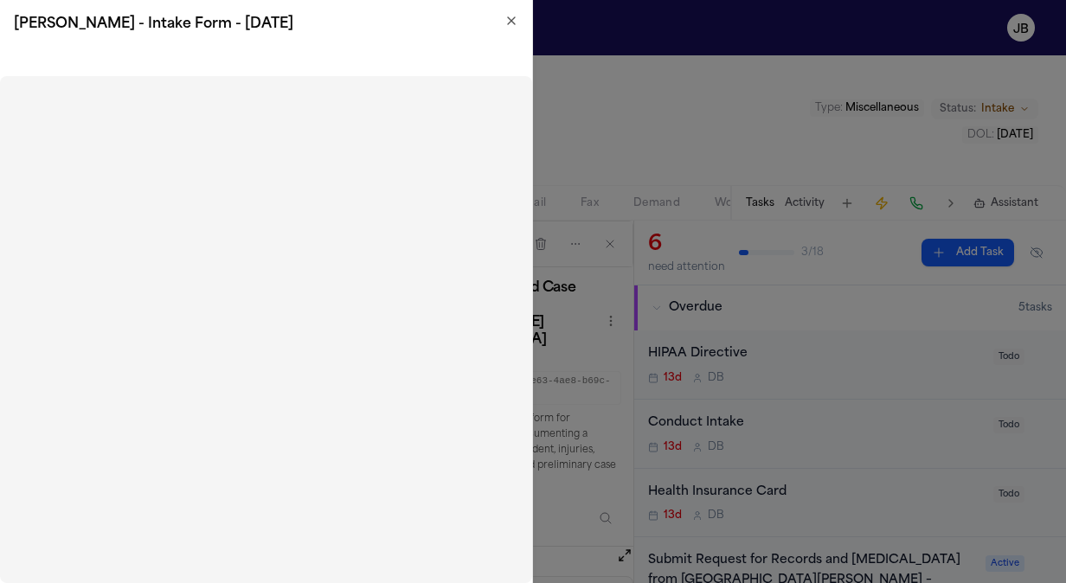
click at [509, 16] on icon "button" at bounding box center [512, 21] width 14 height 14
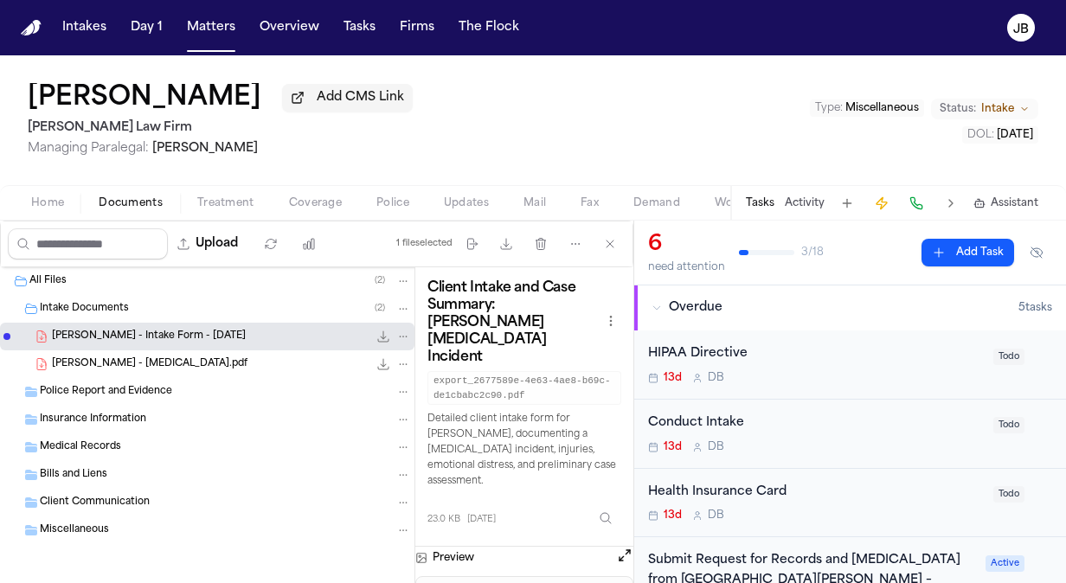
click at [377, 334] on icon "File: C. Odom - Intake Form - 9.25.25" at bounding box center [384, 337] width 14 height 14
click at [229, 31] on button "Matters" at bounding box center [211, 27] width 62 height 31
click at [206, 21] on button "Matters" at bounding box center [211, 27] width 62 height 31
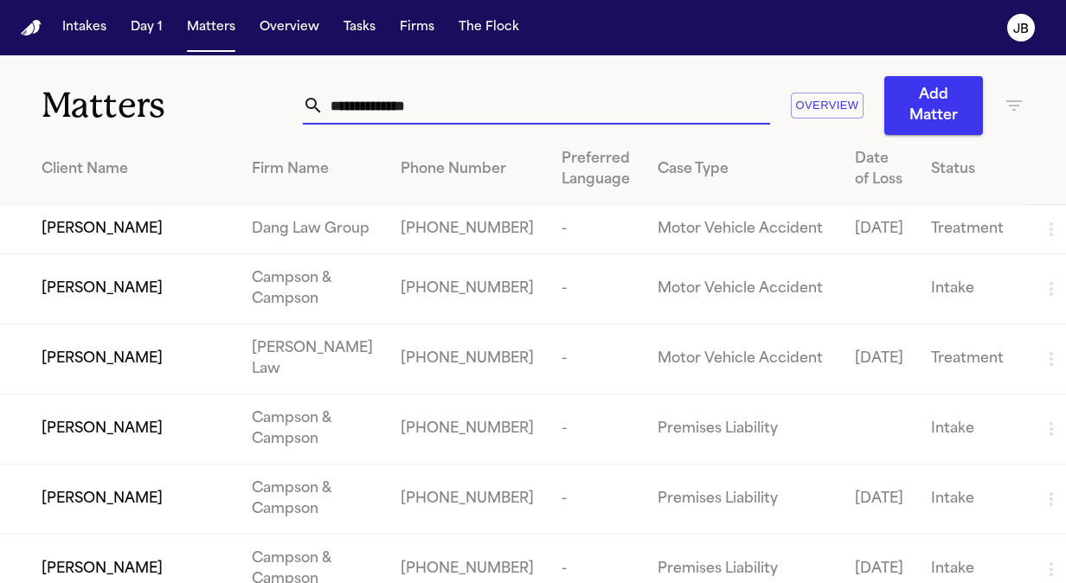
click at [69, 105] on div "Matters Overview Add Matter" at bounding box center [533, 95] width 1066 height 80
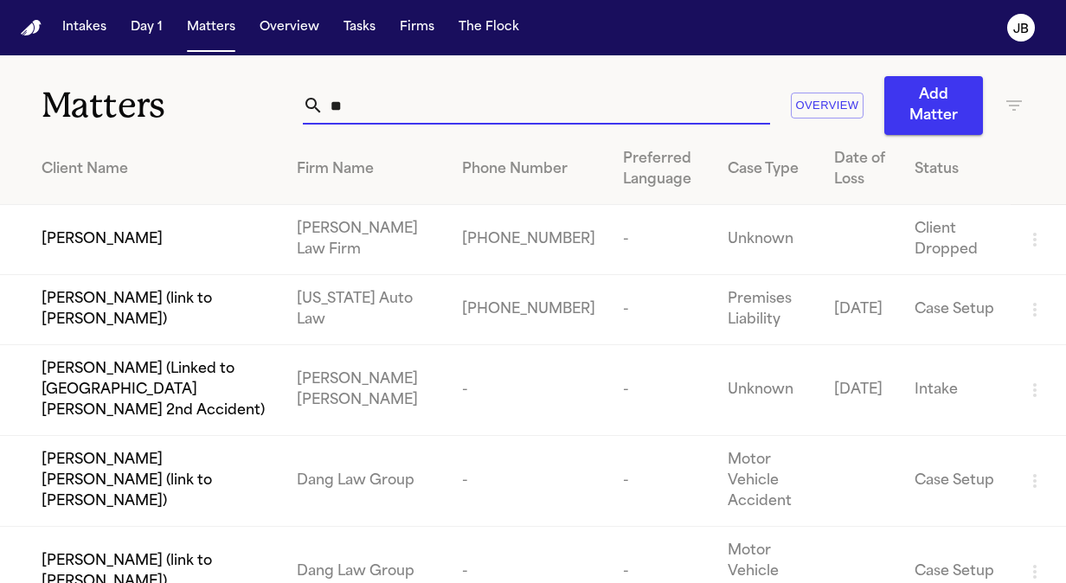
type input "*"
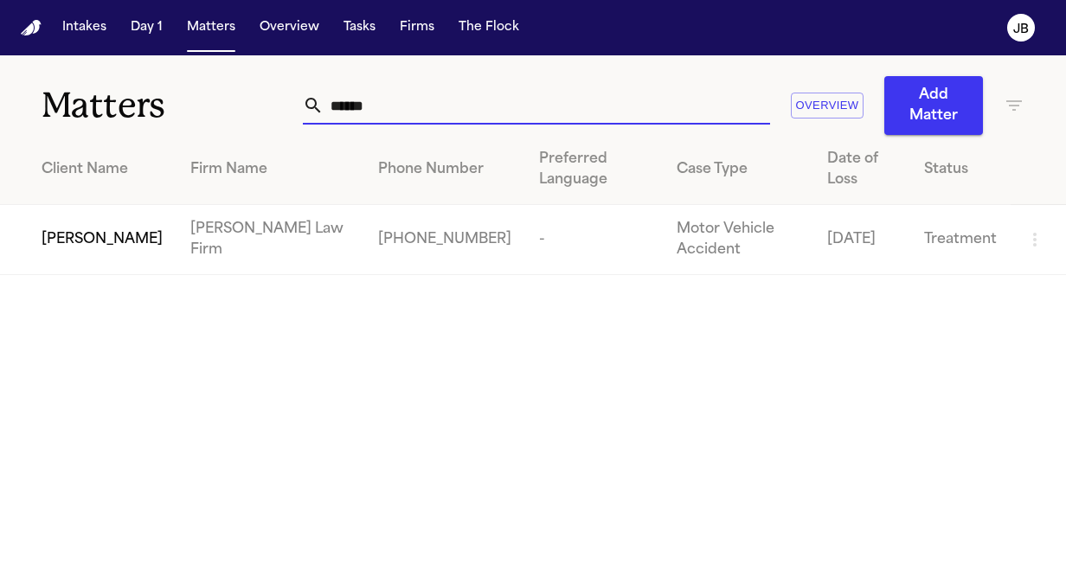
type input "******"
click at [63, 229] on span "[PERSON_NAME]" at bounding box center [102, 239] width 121 height 21
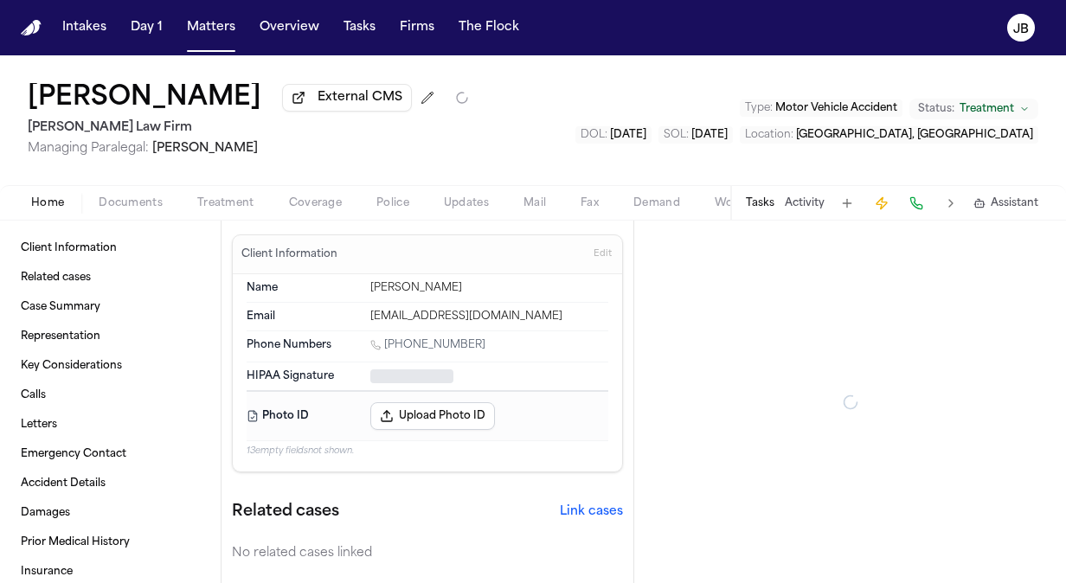
type textarea "*"
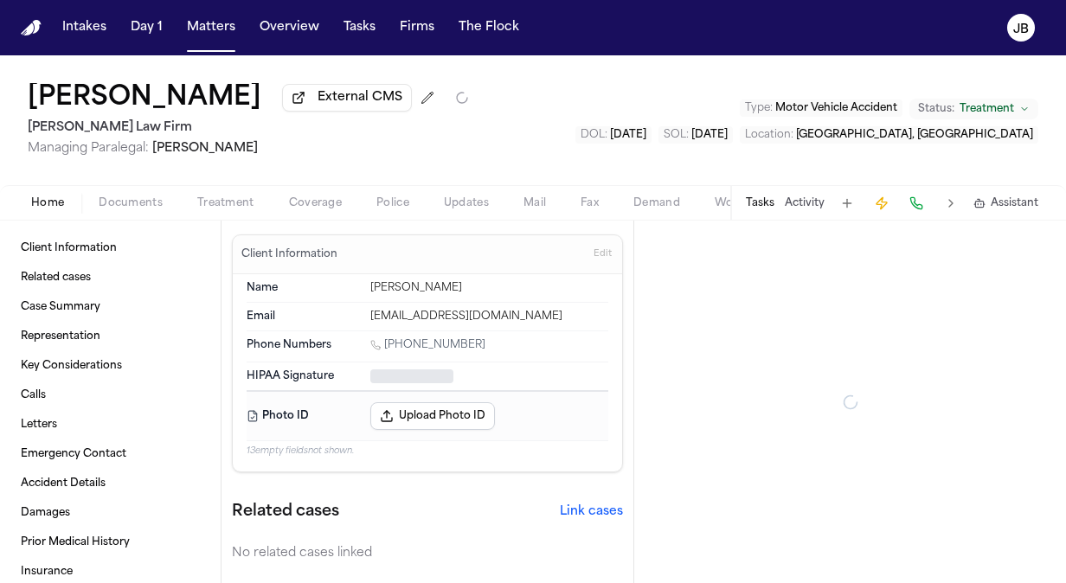
type textarea "*"
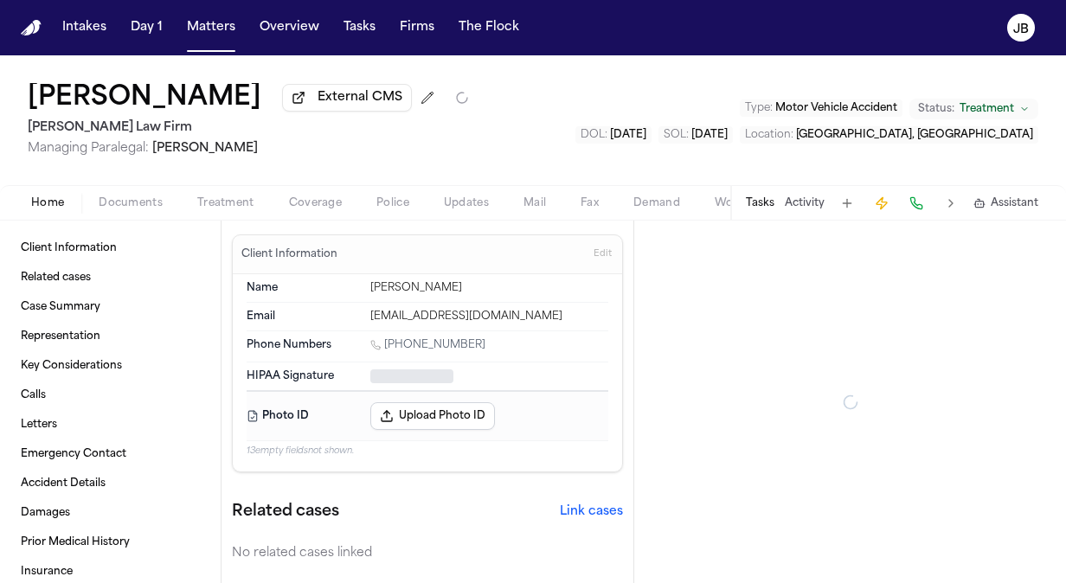
type textarea "*"
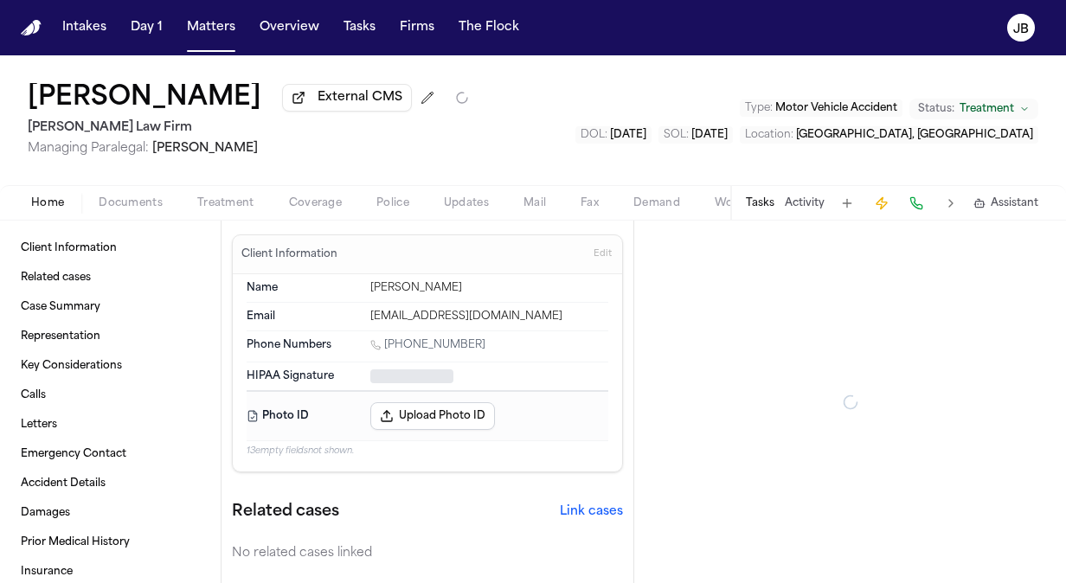
type textarea "*"
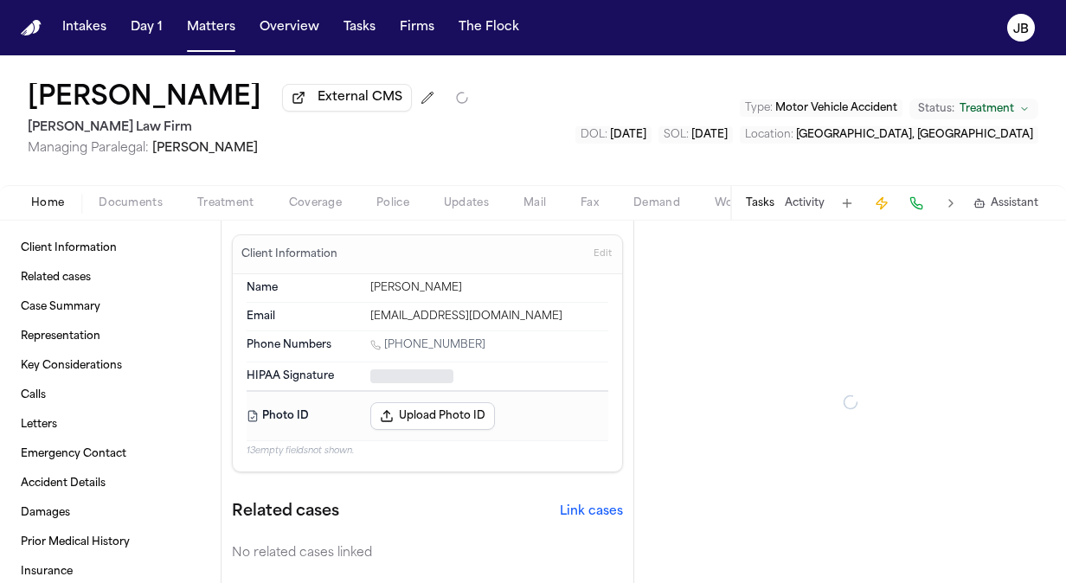
type textarea "*"
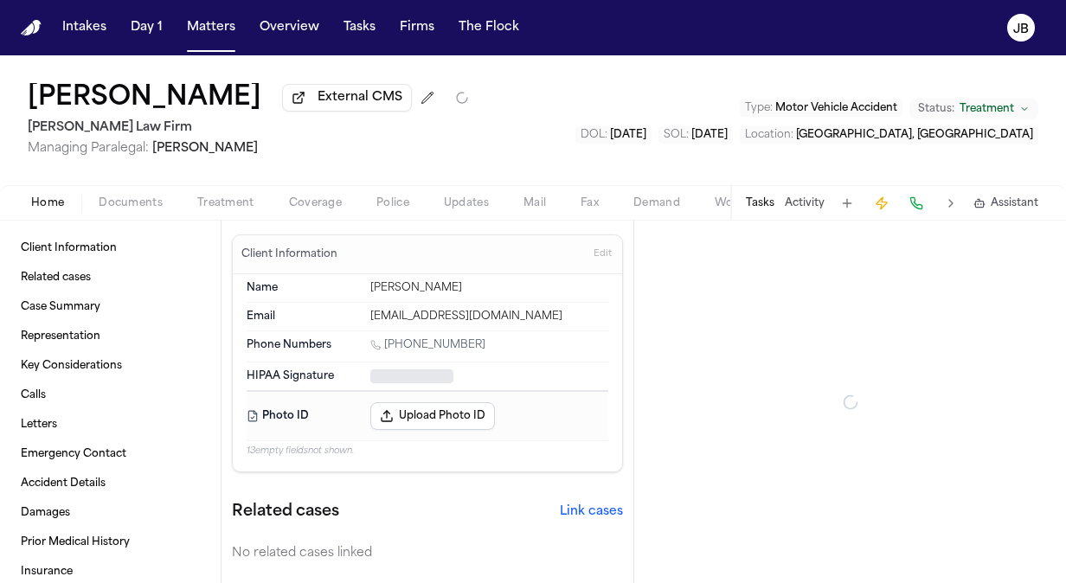
type textarea "*"
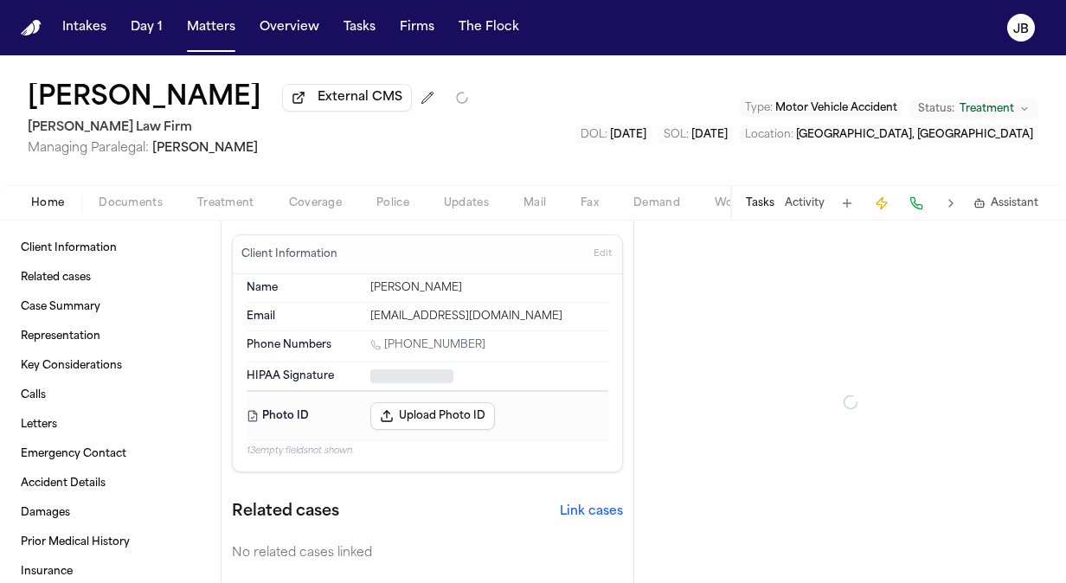
type textarea "*"
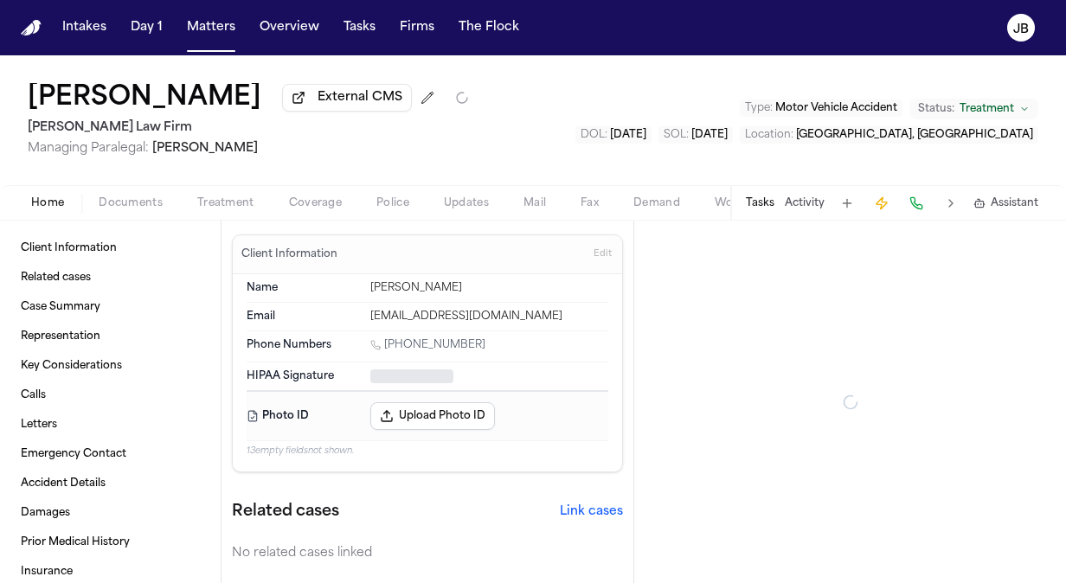
type textarea "*"
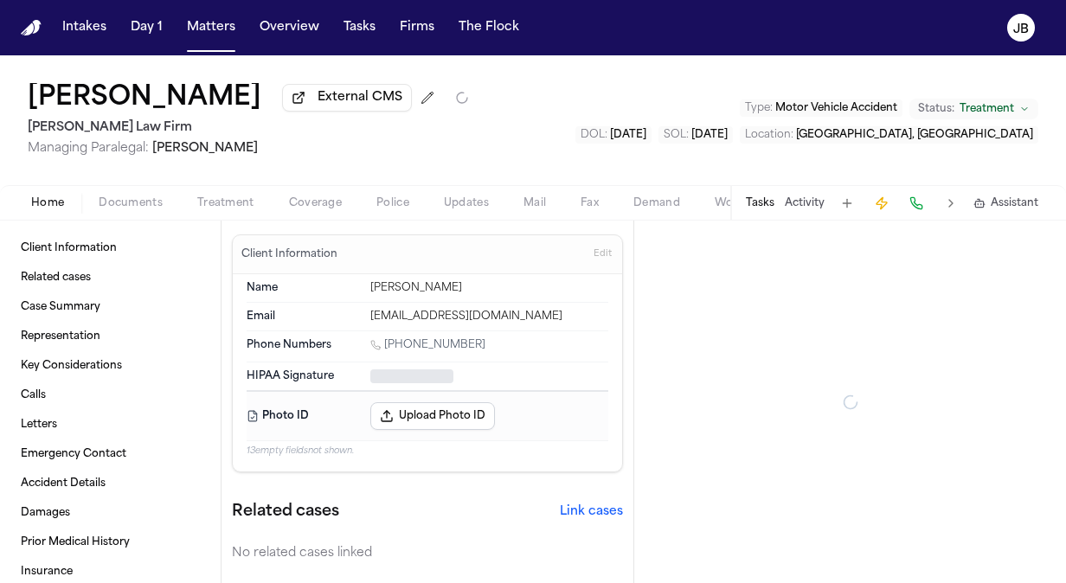
type textarea "*"
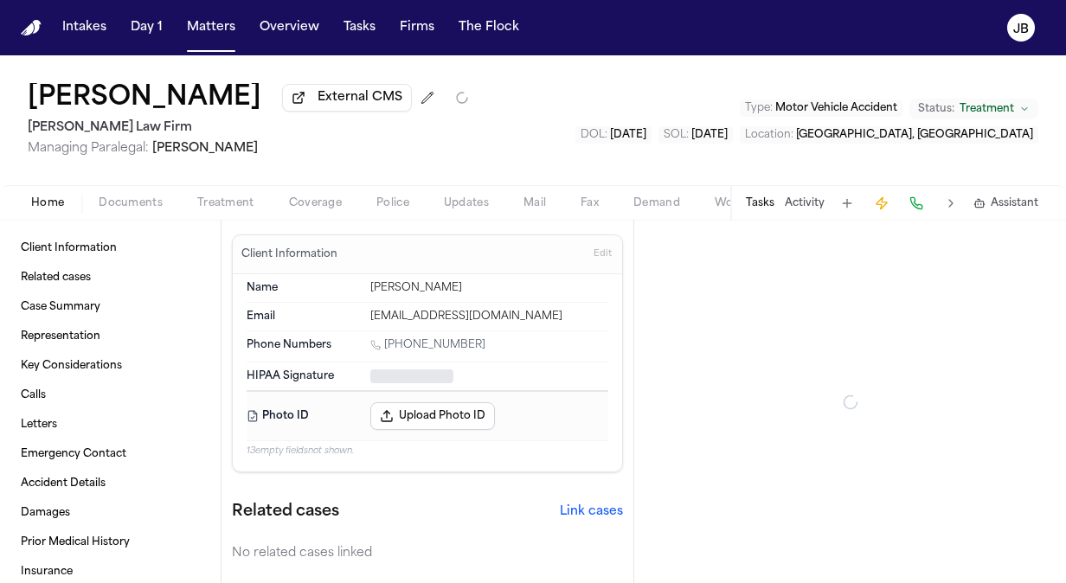
type textarea "*"
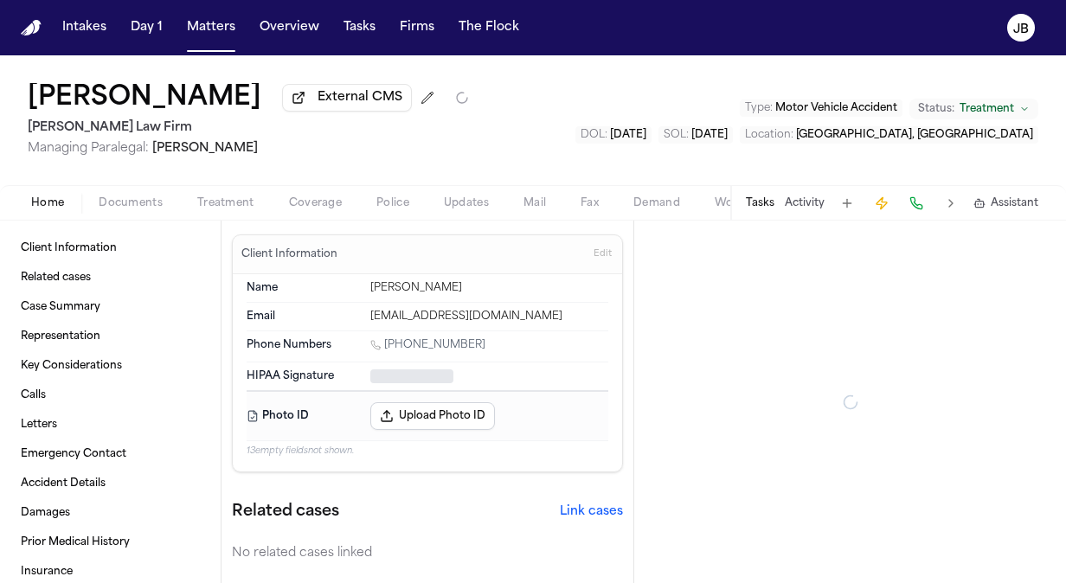
type textarea "*"
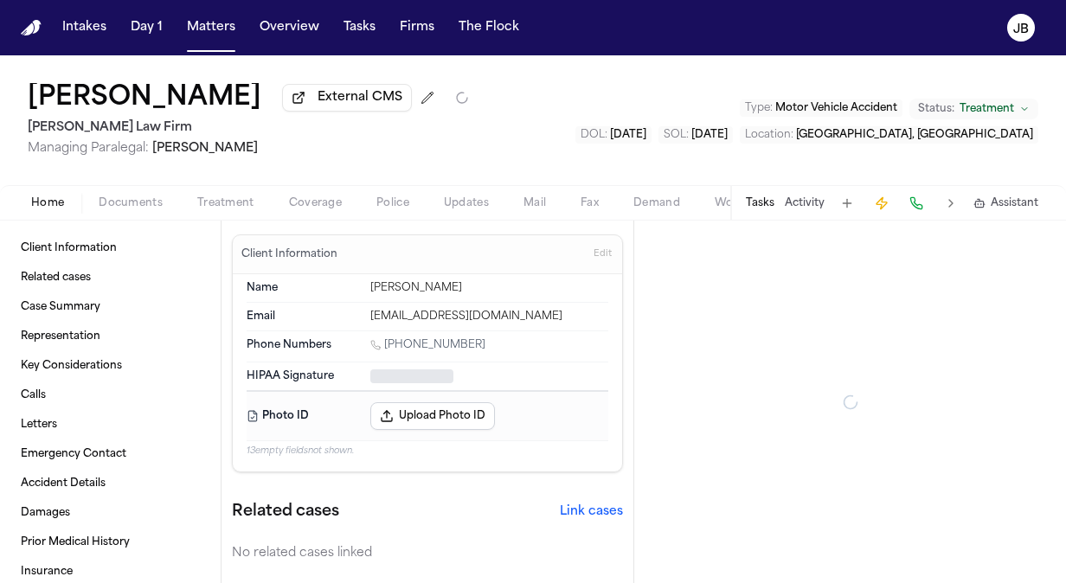
type textarea "*"
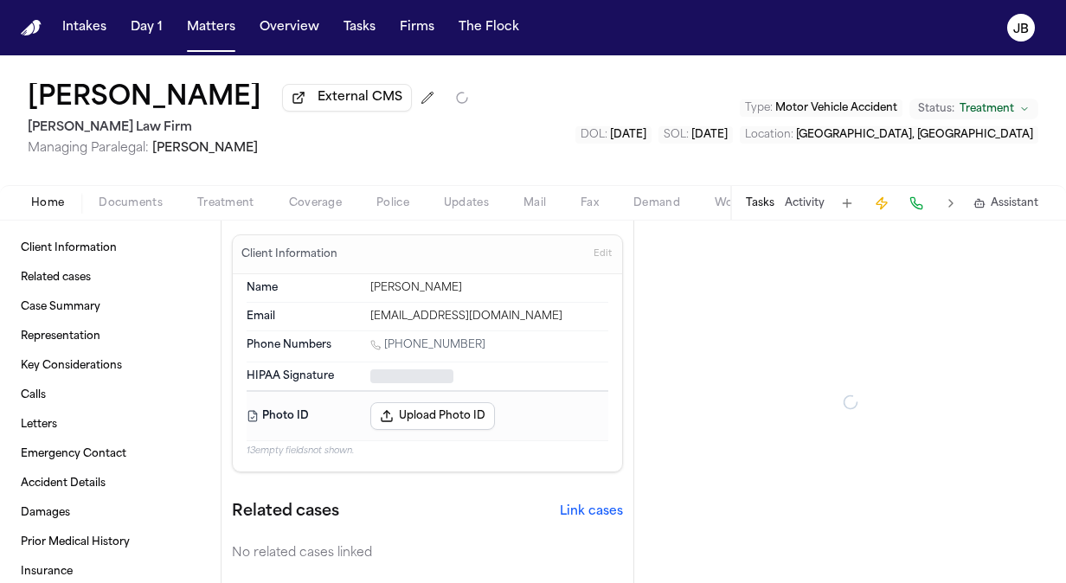
type textarea "*"
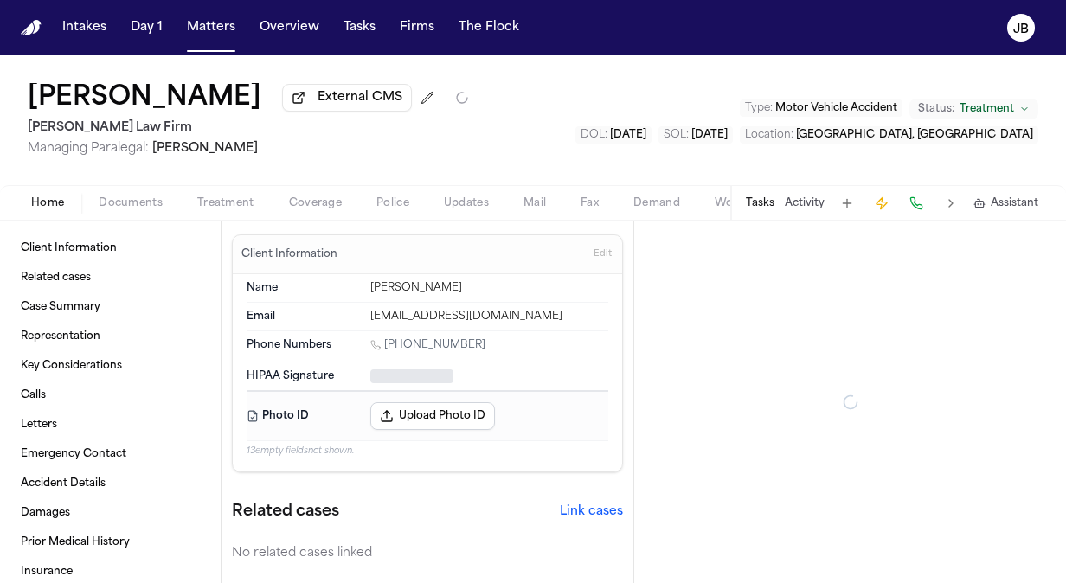
type textarea "*"
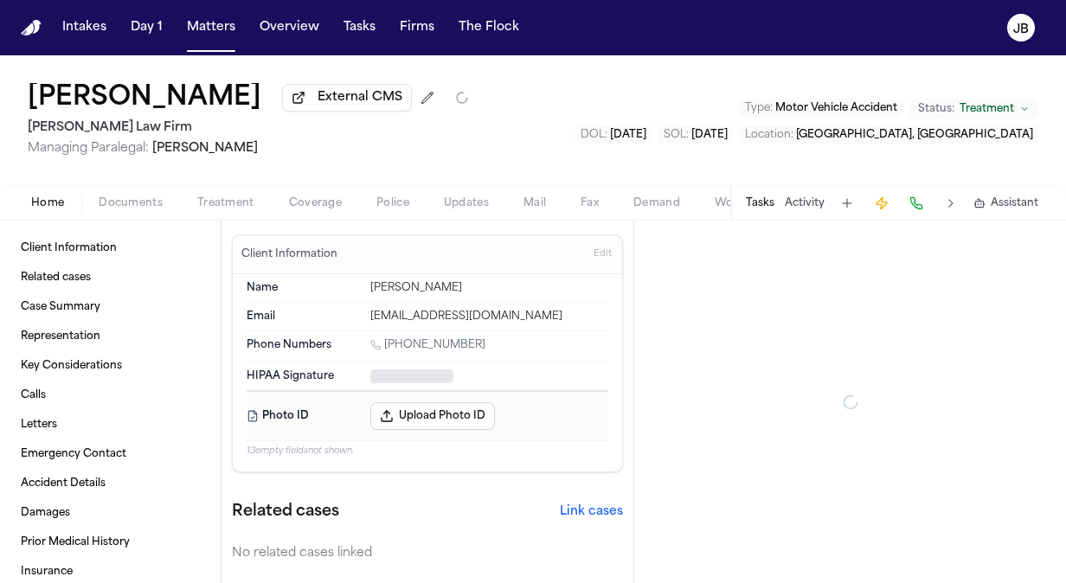
type textarea "*"
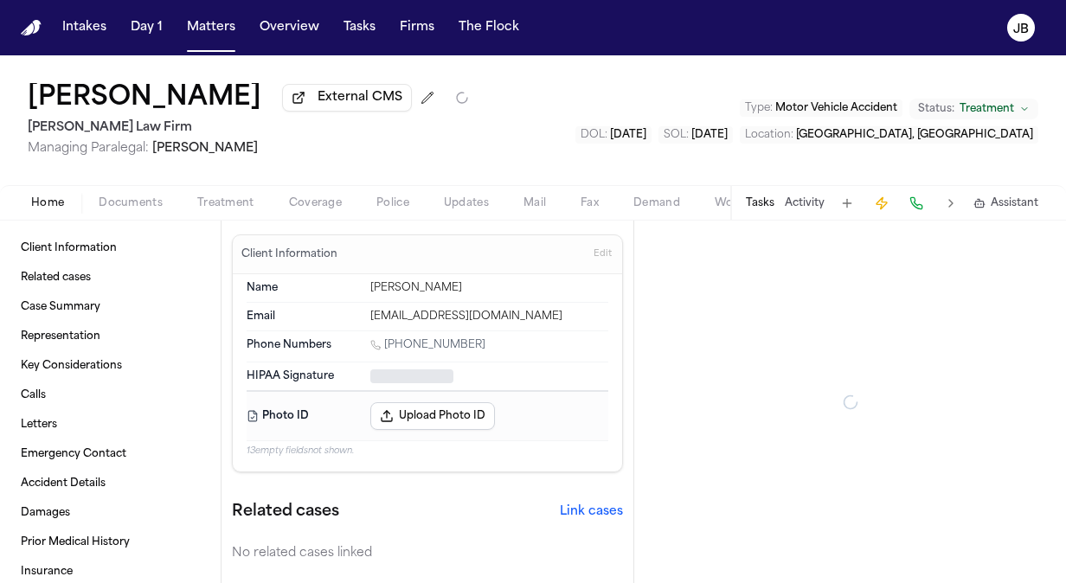
type textarea "*"
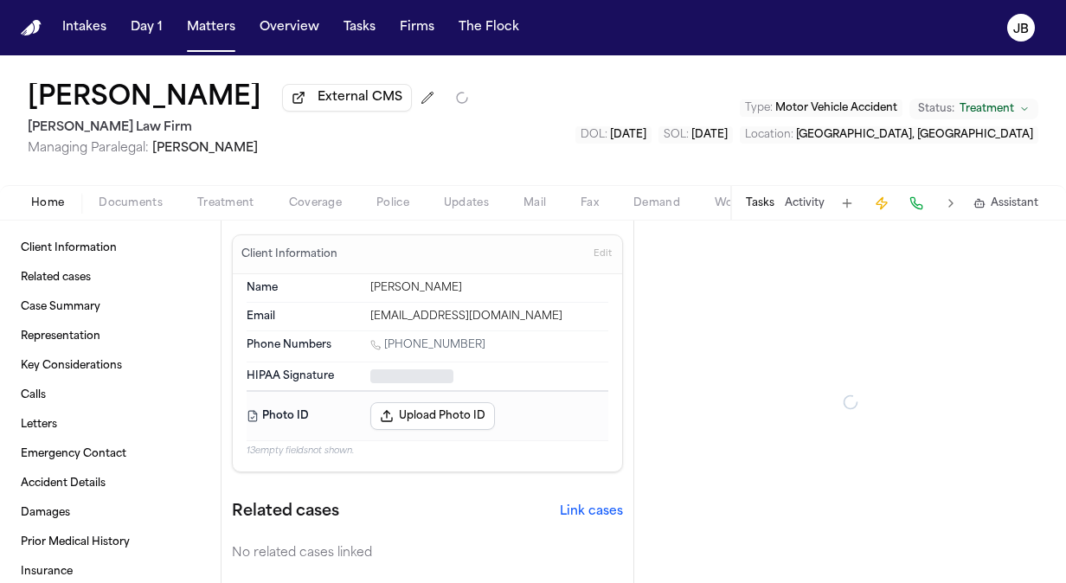
type textarea "*"
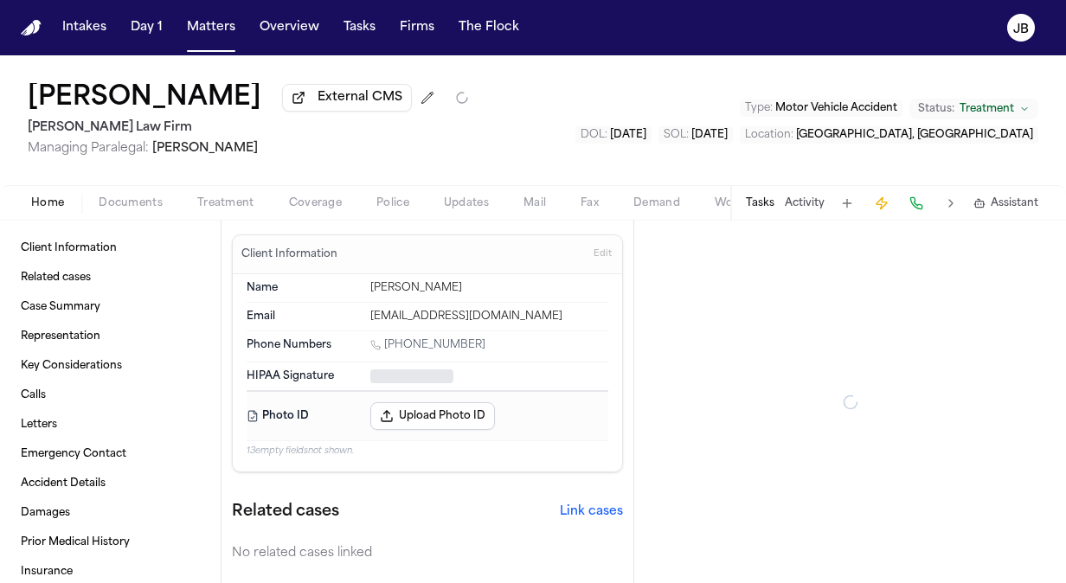
type textarea "*"
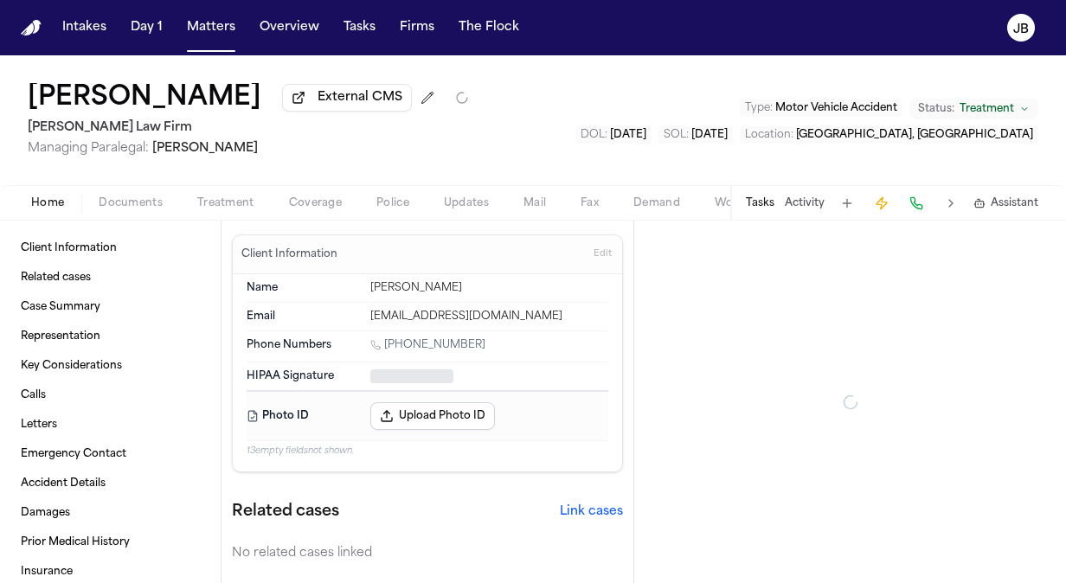
type textarea "*"
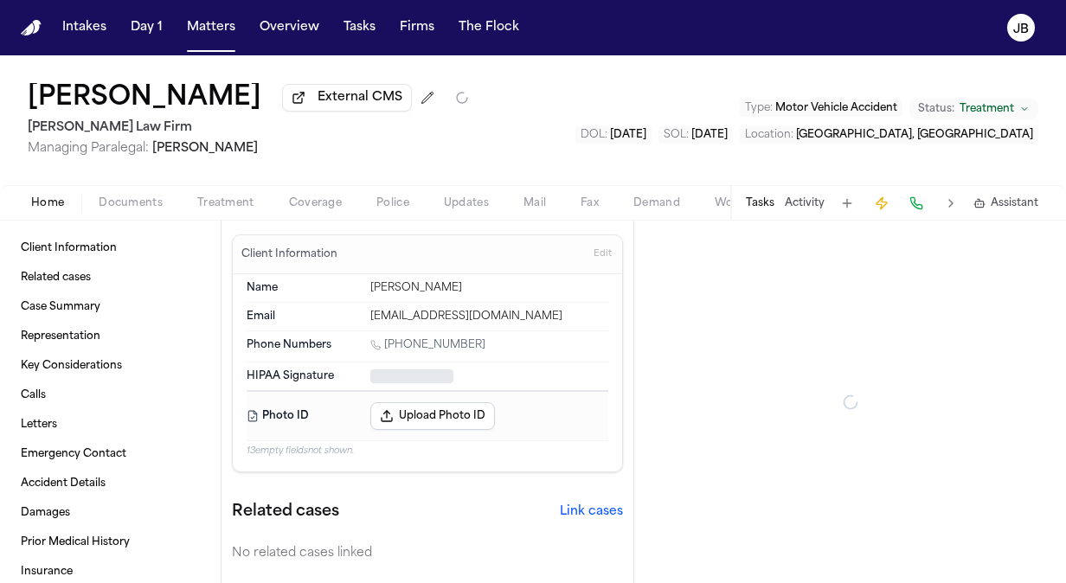
type textarea "*"
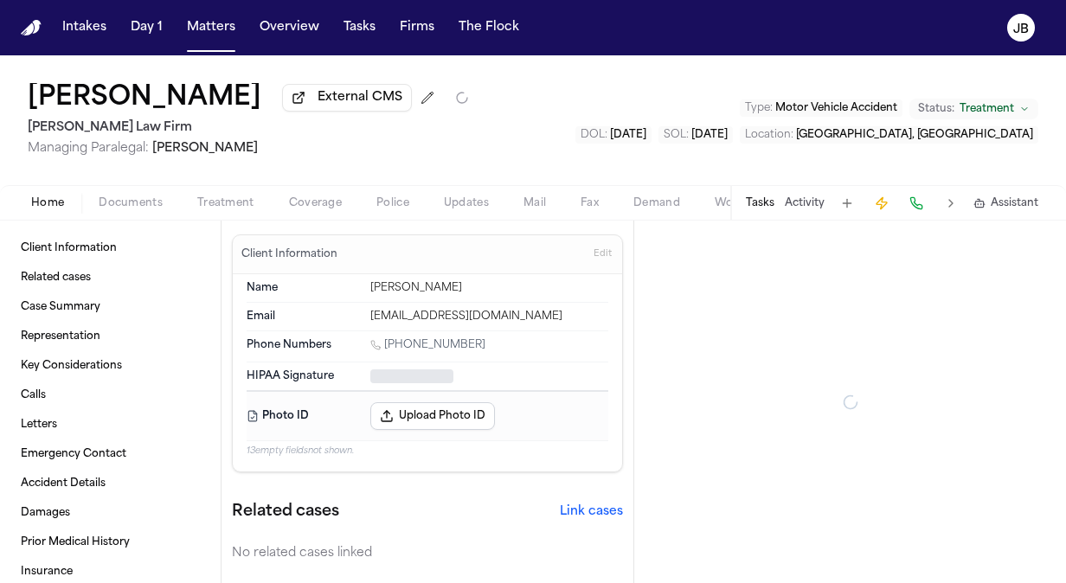
type textarea "*"
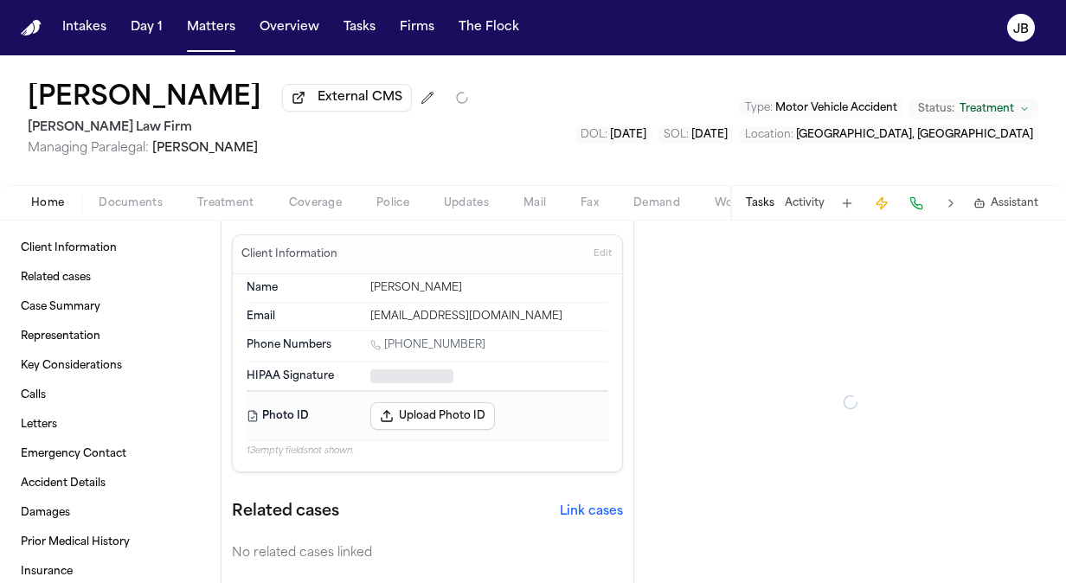
type textarea "*"
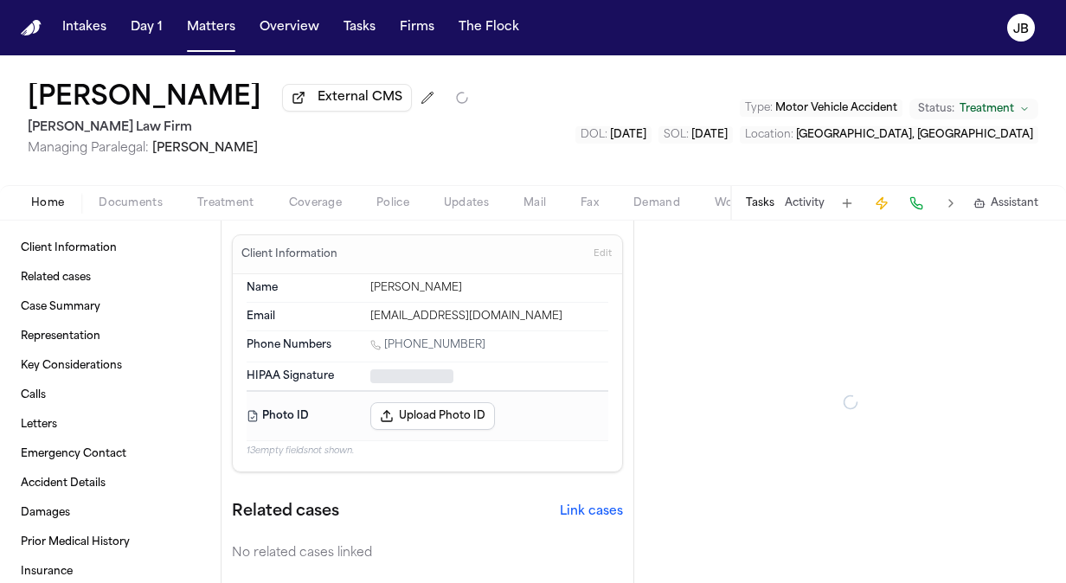
type textarea "*"
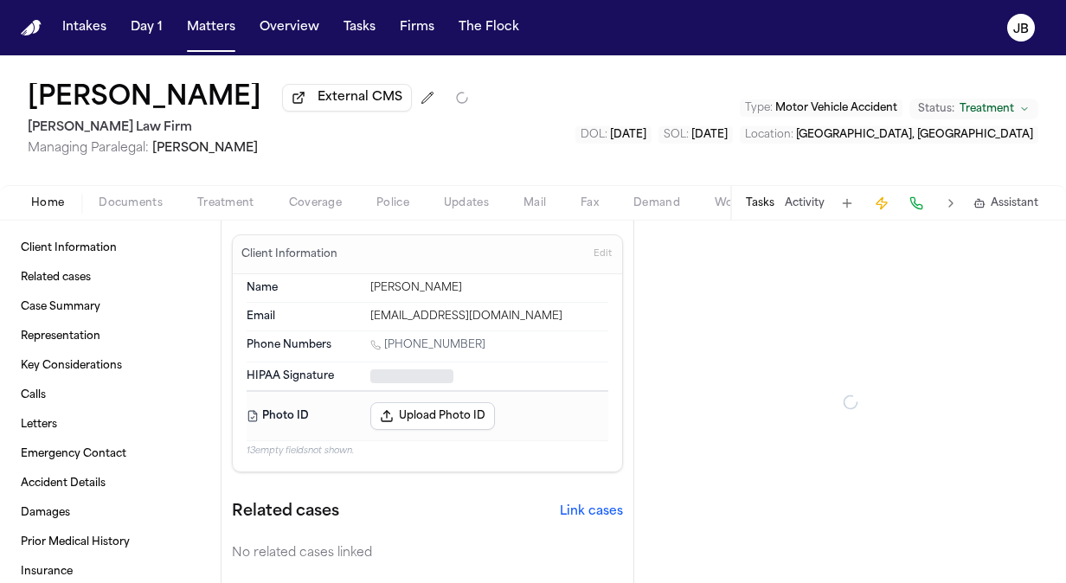
type textarea "*"
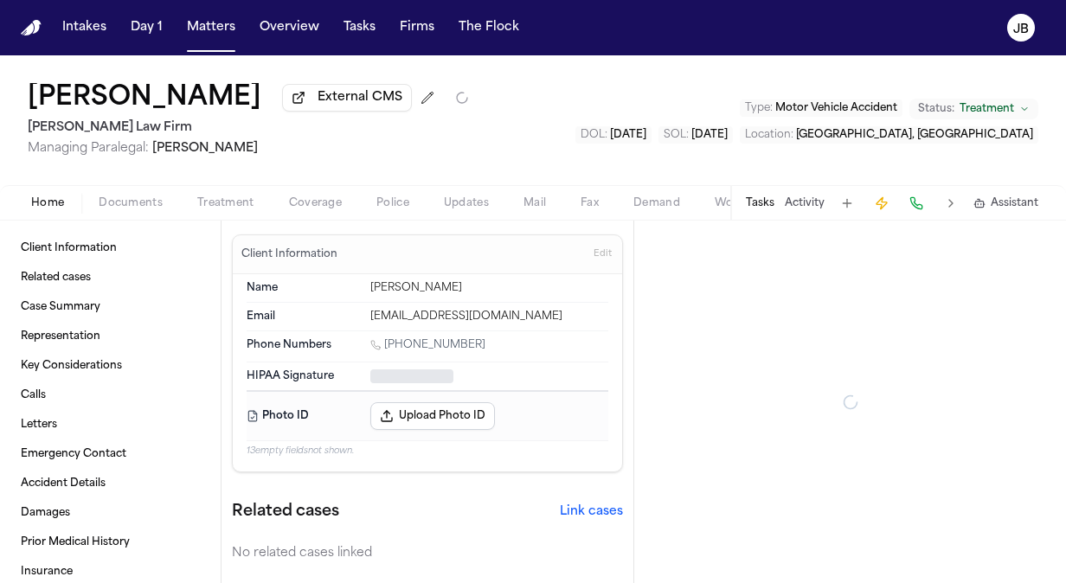
type textarea "*"
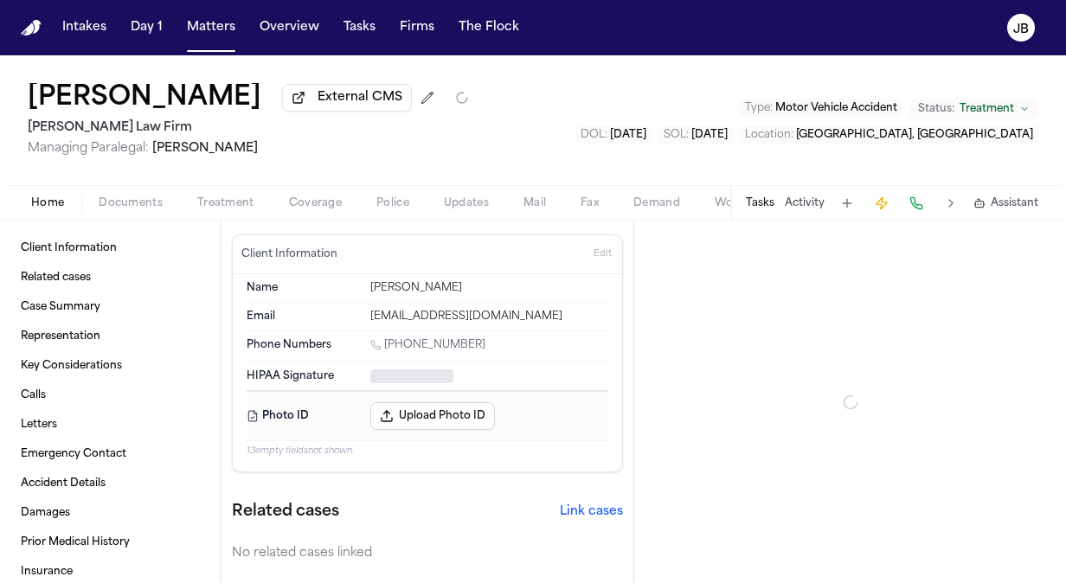
type textarea "*"
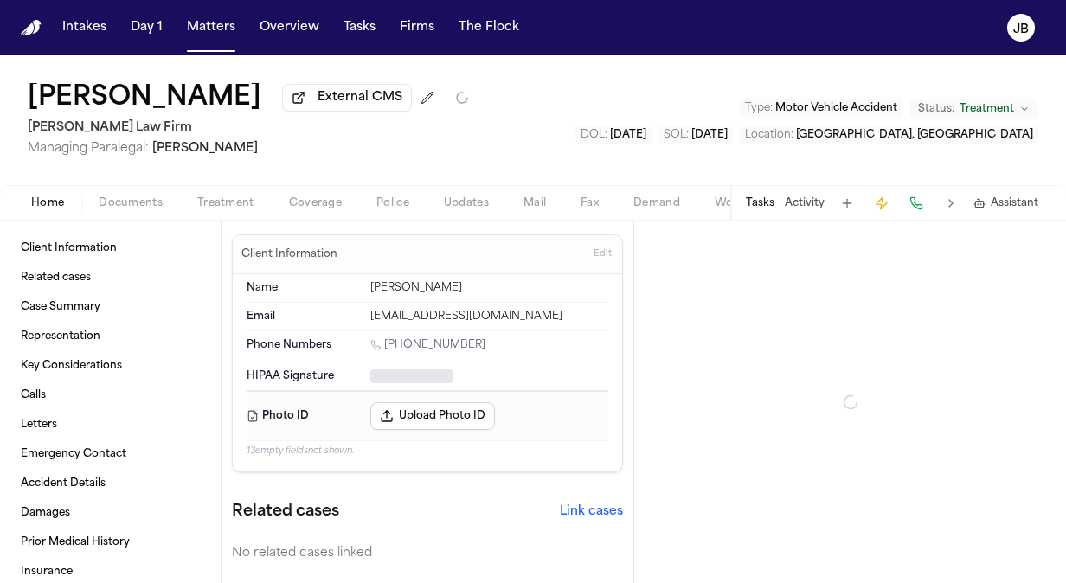
type textarea "*"
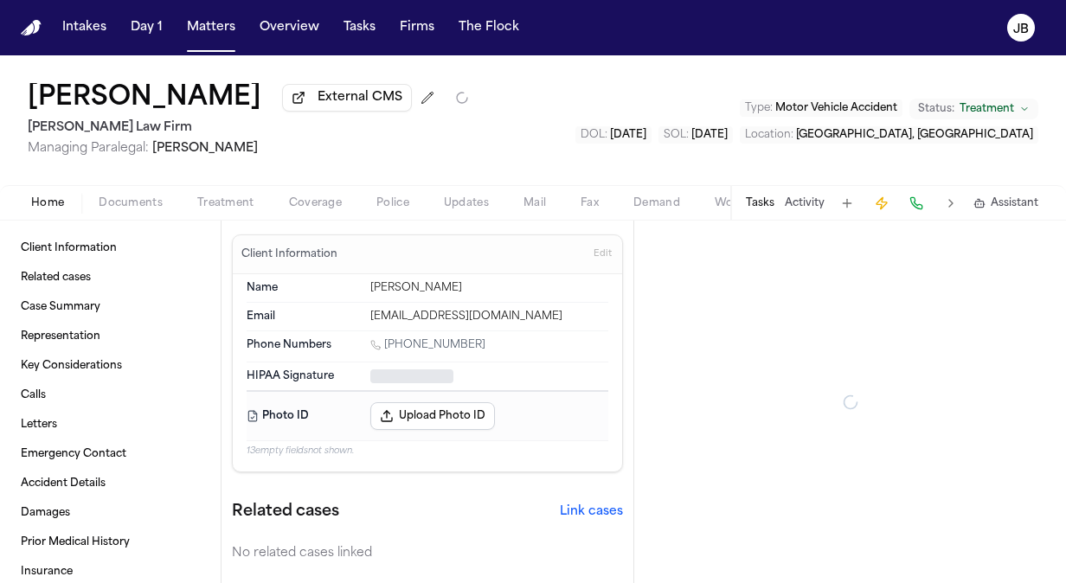
type textarea "*"
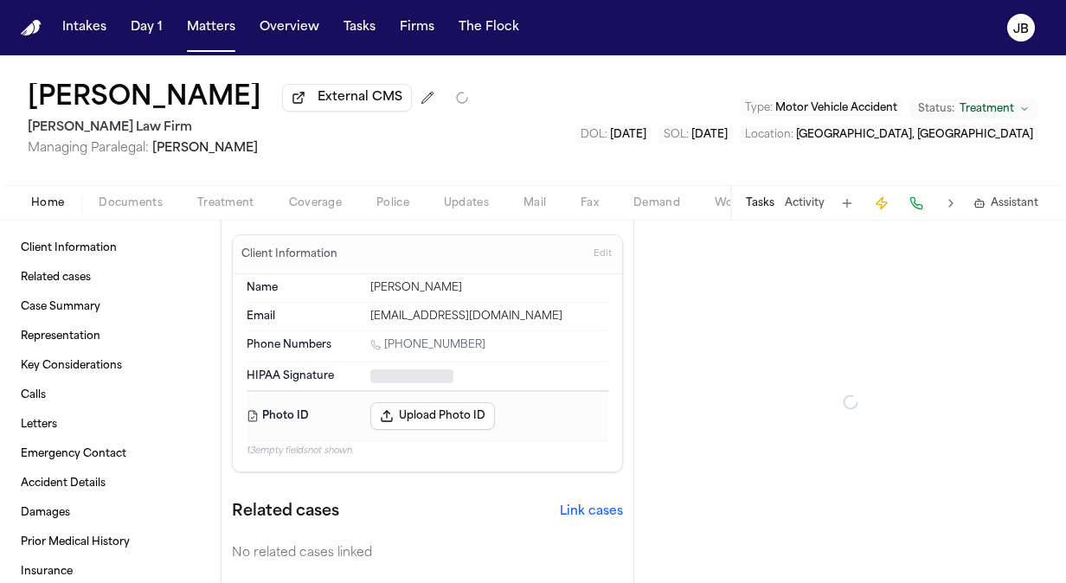
type textarea "*"
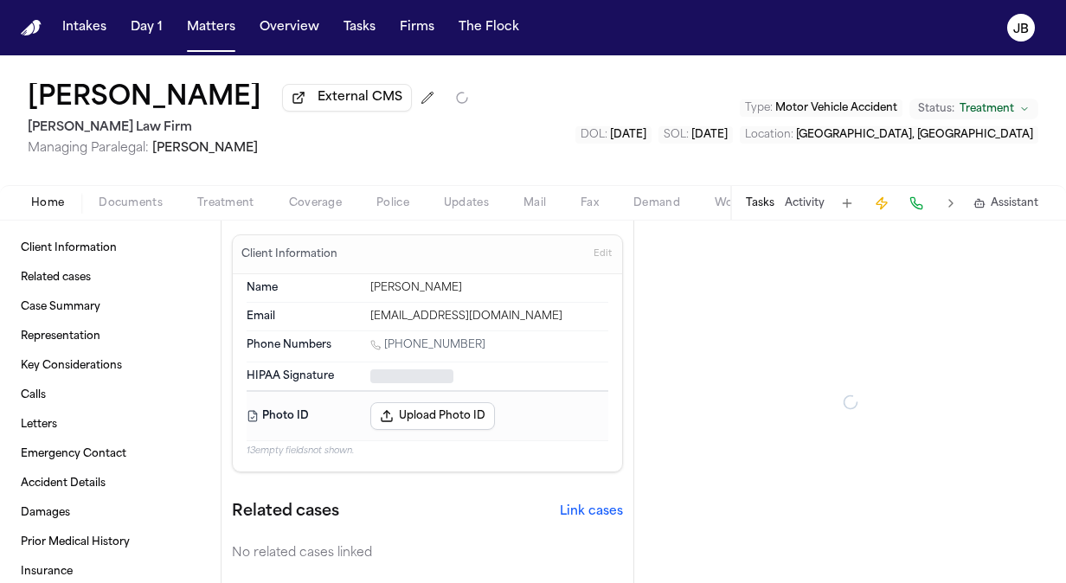
type textarea "*"
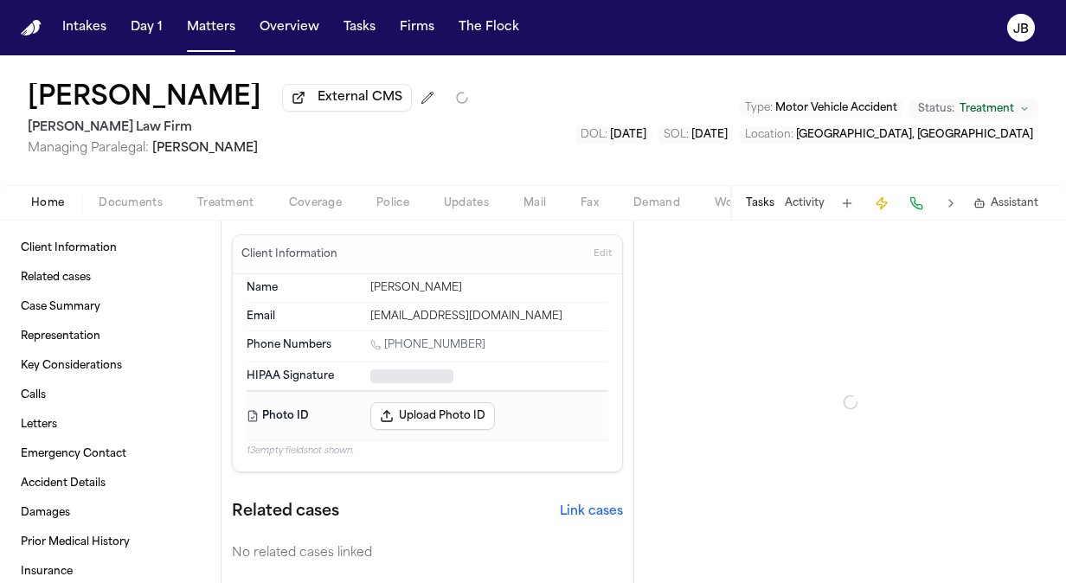
type textarea "*"
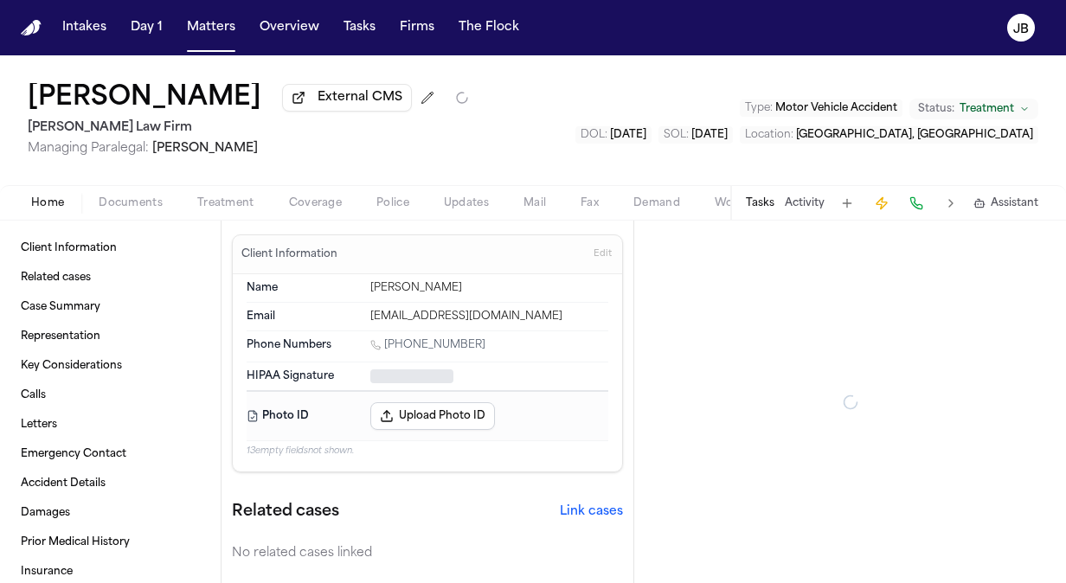
type textarea "*"
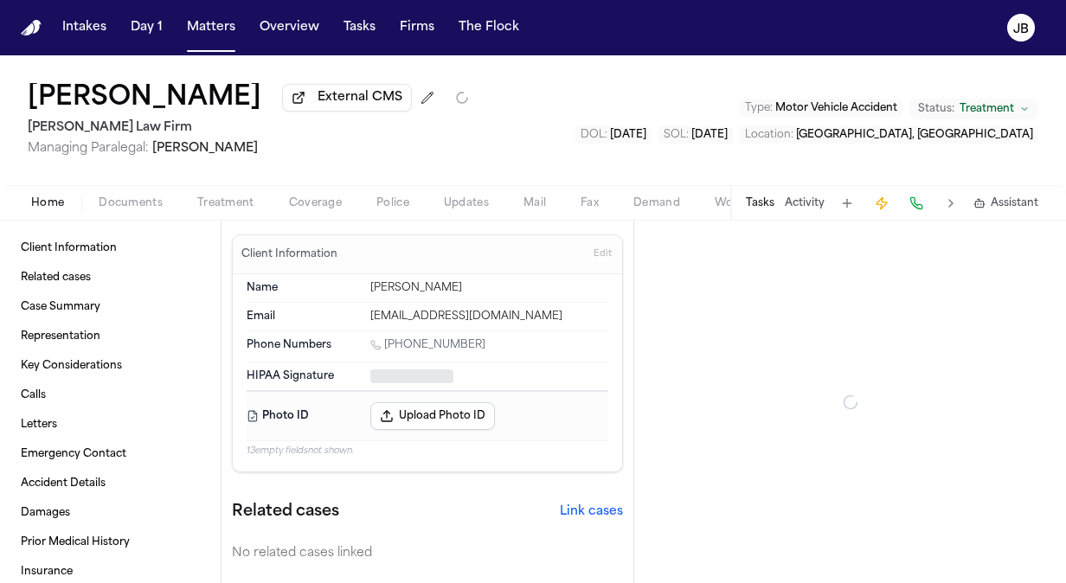
type textarea "*"
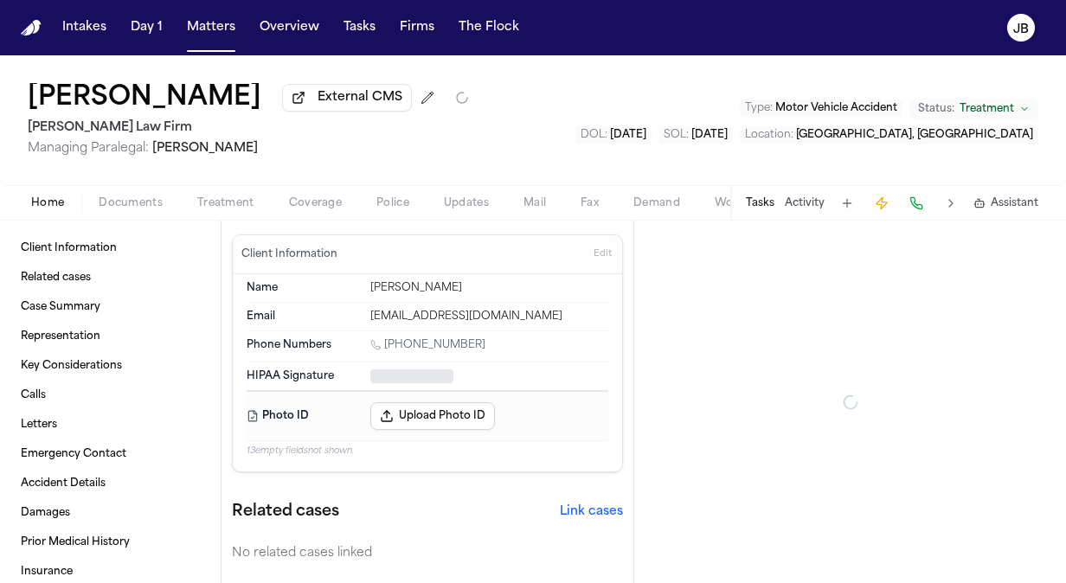
type textarea "*"
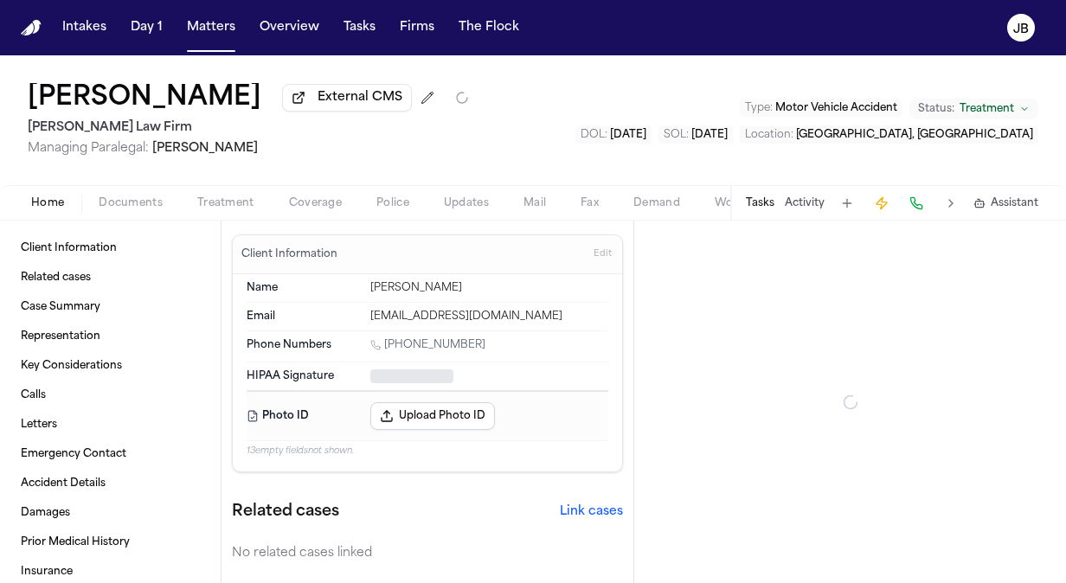
type textarea "*"
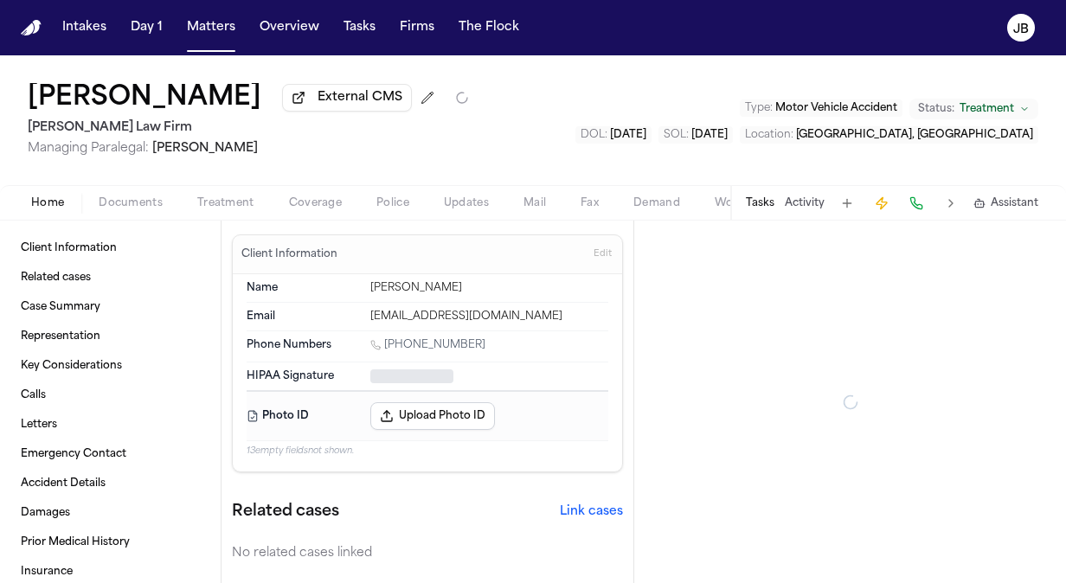
type textarea "*"
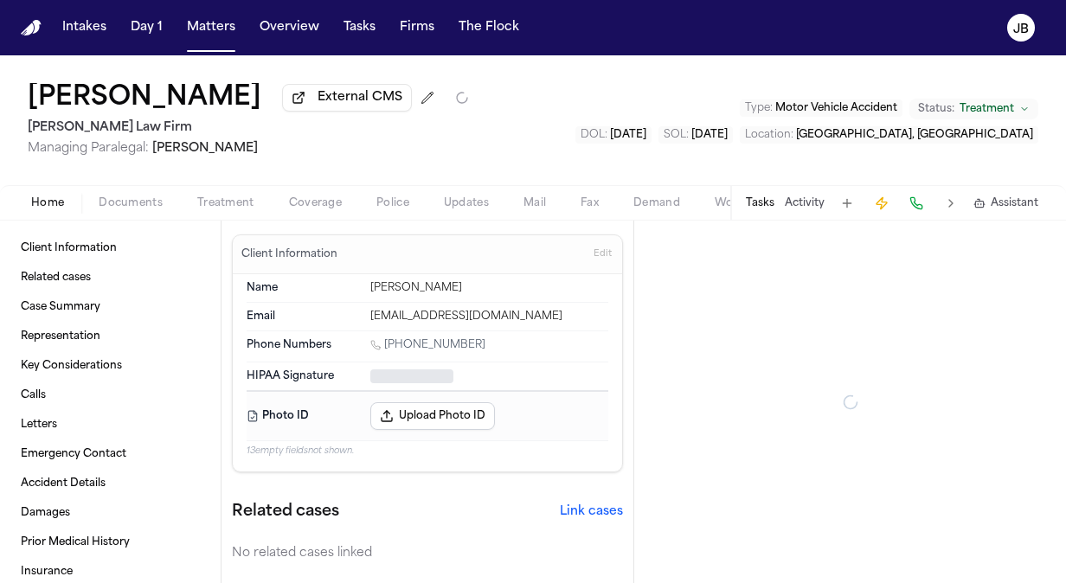
type textarea "*"
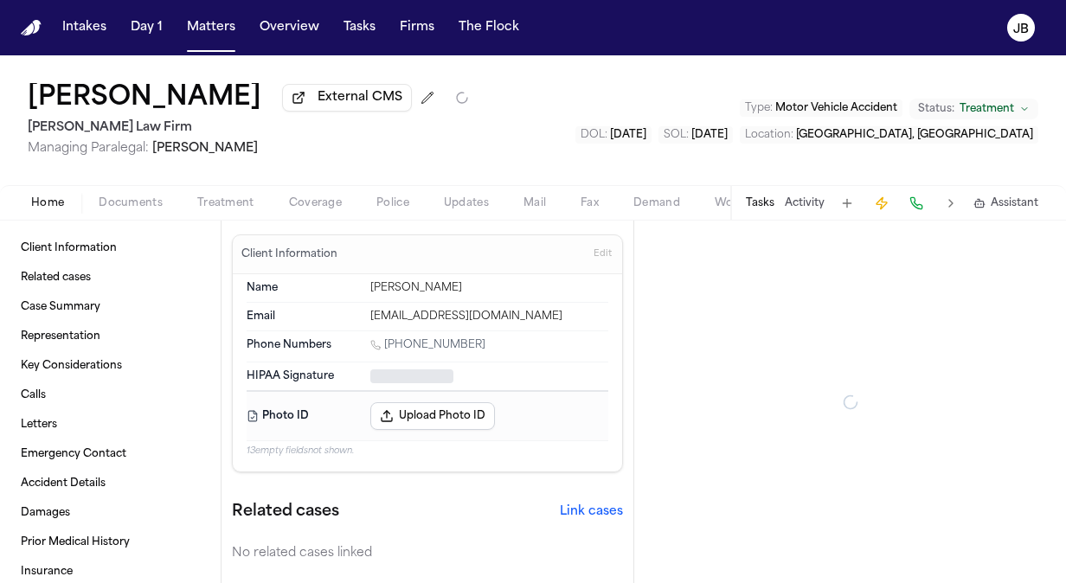
type textarea "*"
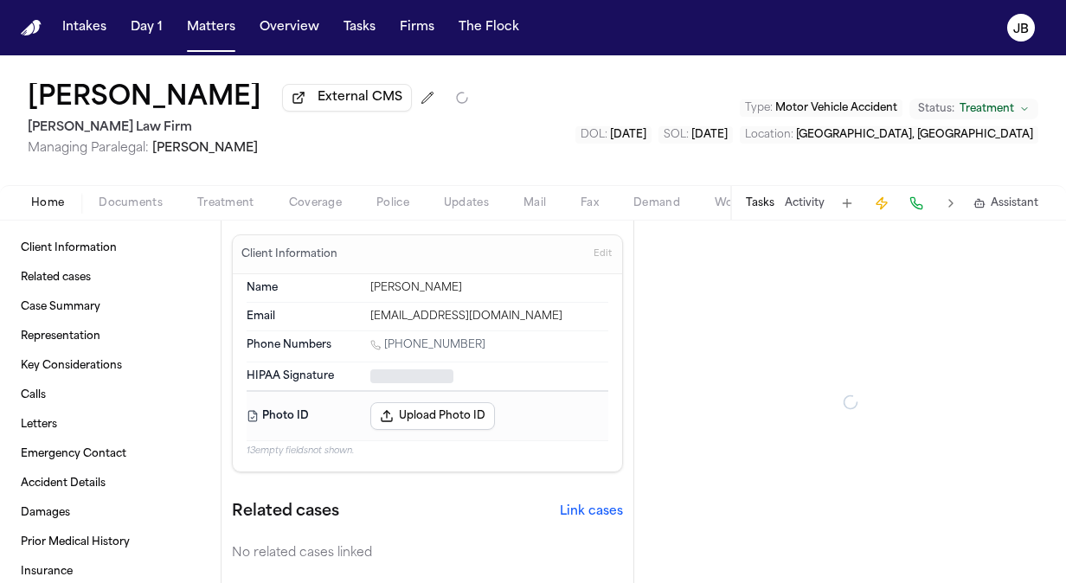
type textarea "*"
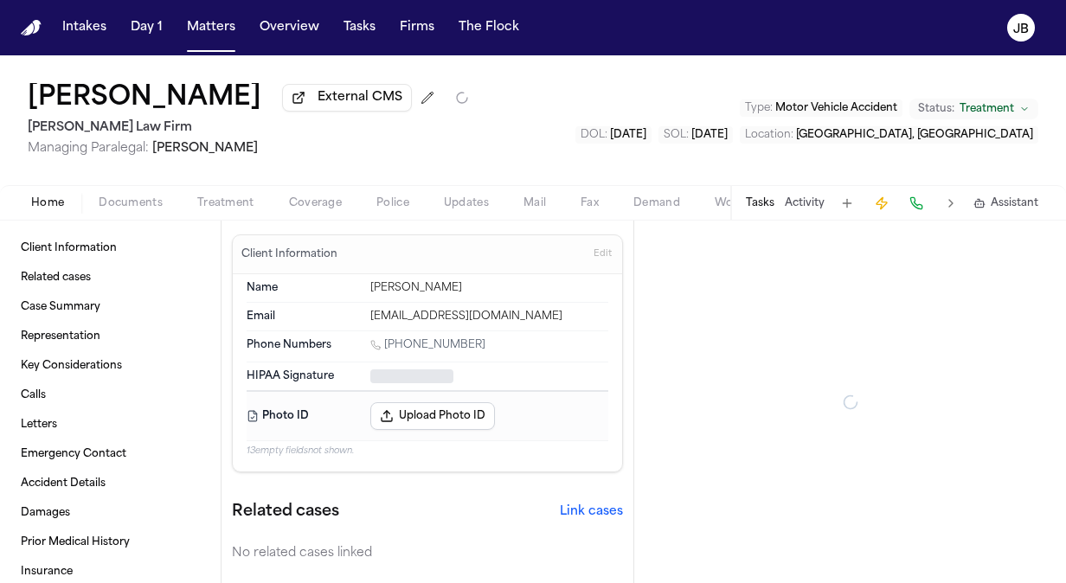
type textarea "*"
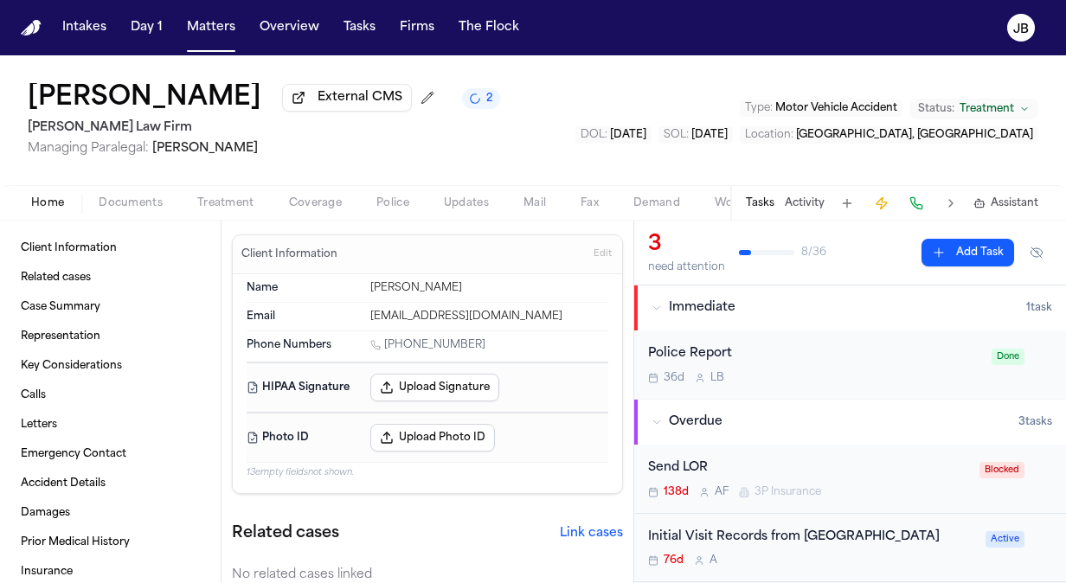
click at [818, 203] on button "Activity" at bounding box center [805, 203] width 40 height 14
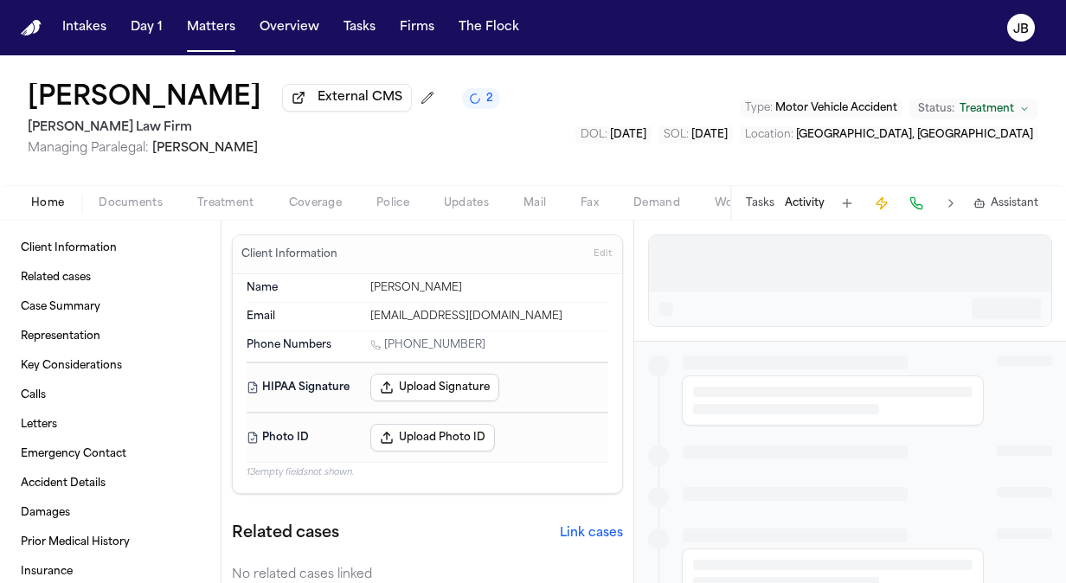
click at [758, 204] on button "Tasks" at bounding box center [760, 203] width 29 height 14
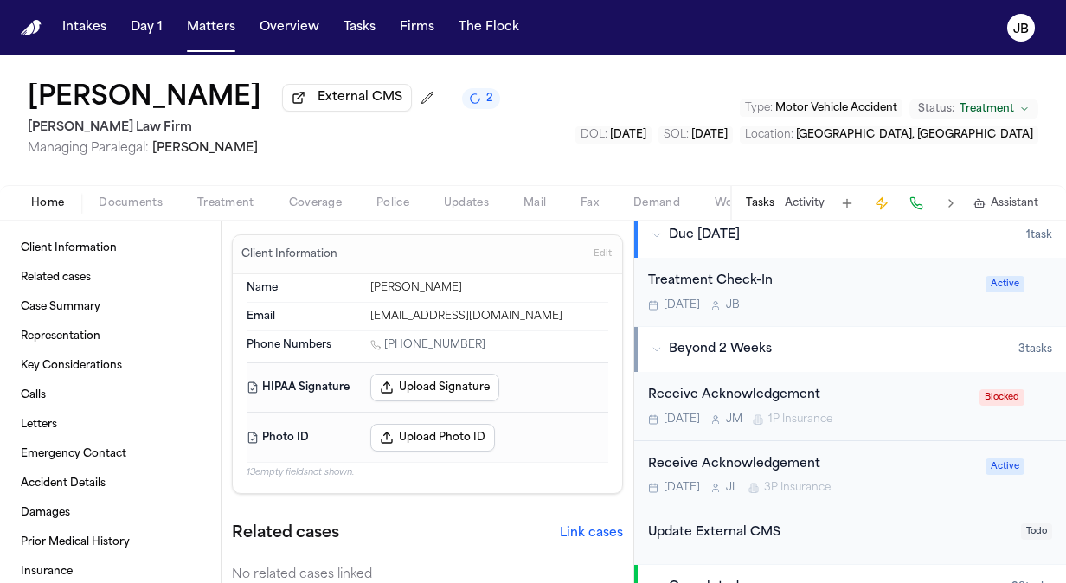
scroll to position [469, 0]
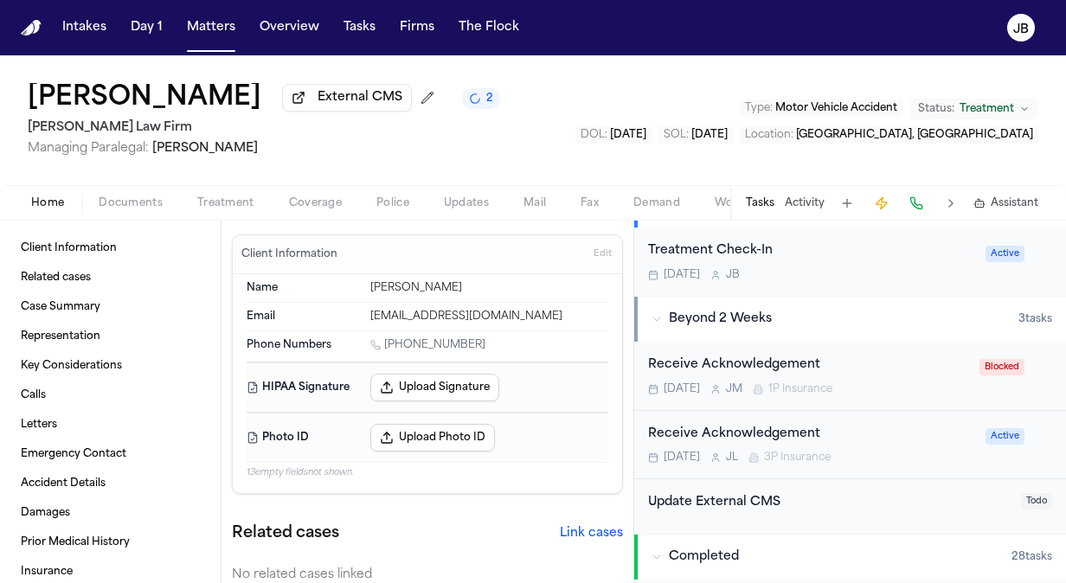
click at [866, 261] on div "Treatment Check-In" at bounding box center [811, 252] width 327 height 20
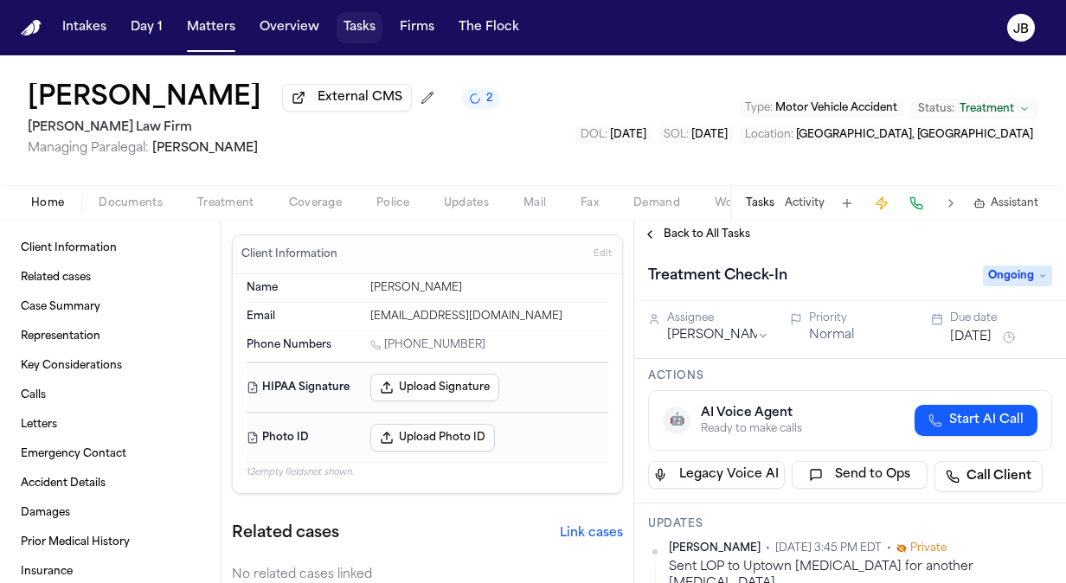
click at [374, 16] on button "Tasks" at bounding box center [360, 27] width 46 height 31
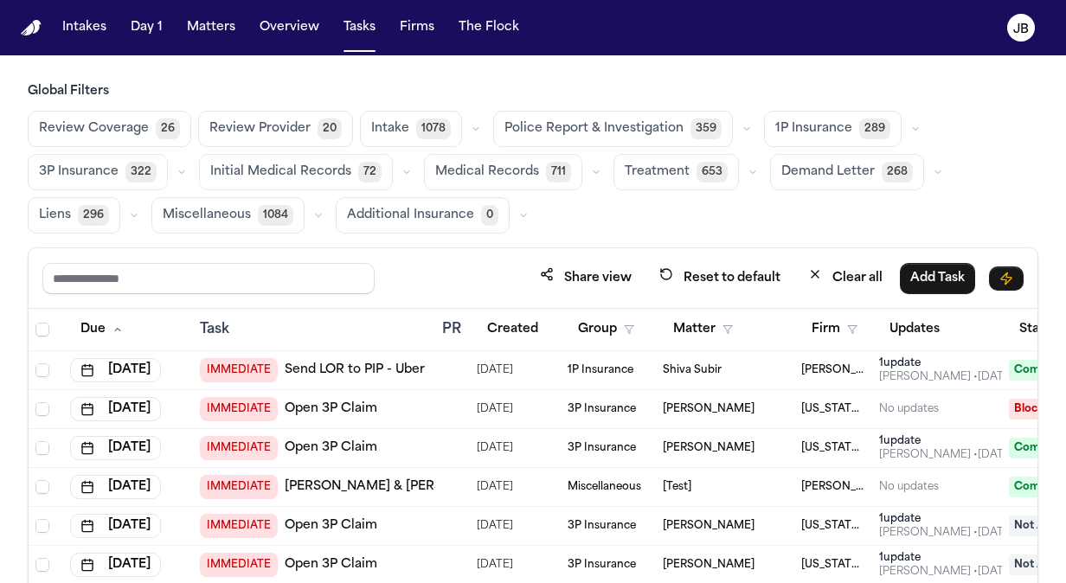
click at [660, 170] on span "Treatment" at bounding box center [657, 172] width 65 height 17
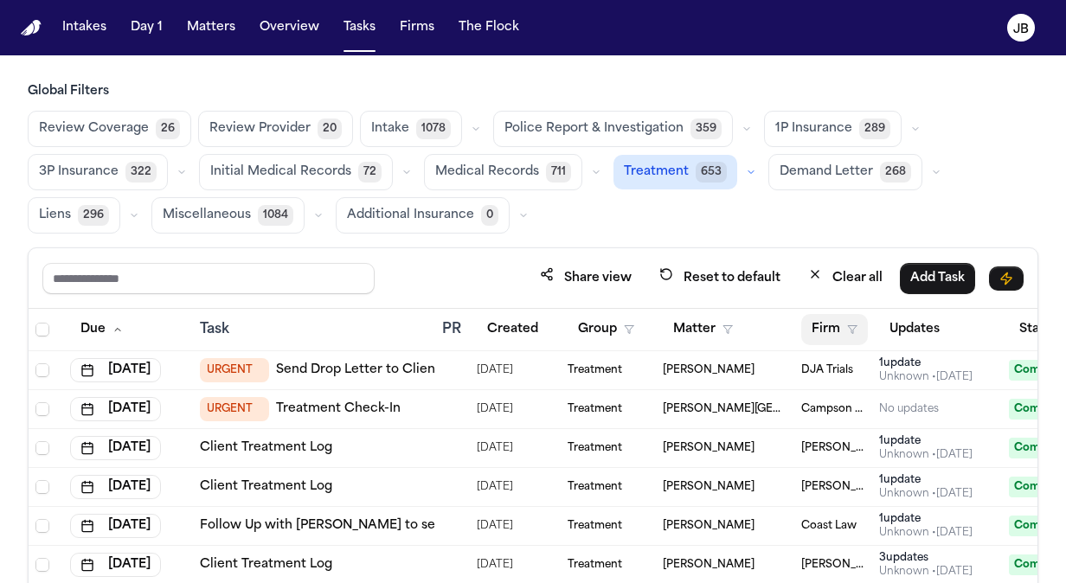
click at [852, 327] on polygon "button" at bounding box center [852, 330] width 9 height 8
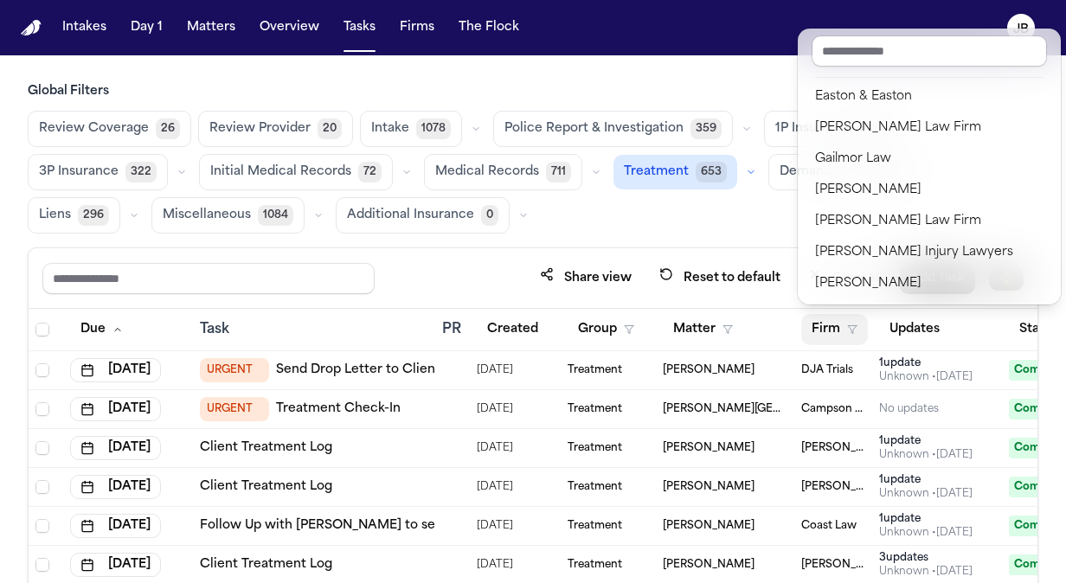
scroll to position [312, 0]
click at [898, 50] on input "text" at bounding box center [929, 50] width 235 height 31
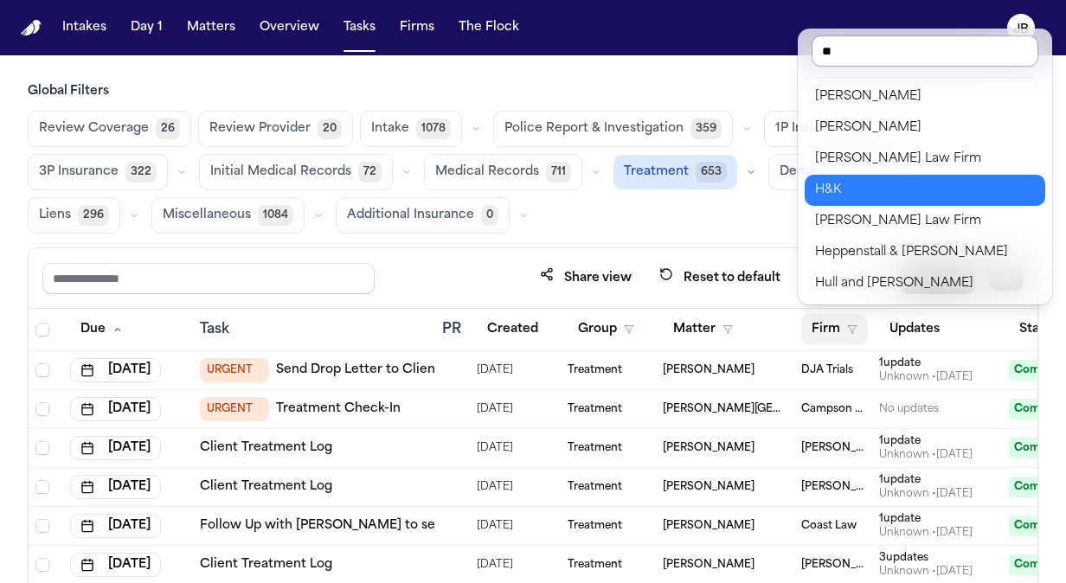
scroll to position [0, 0]
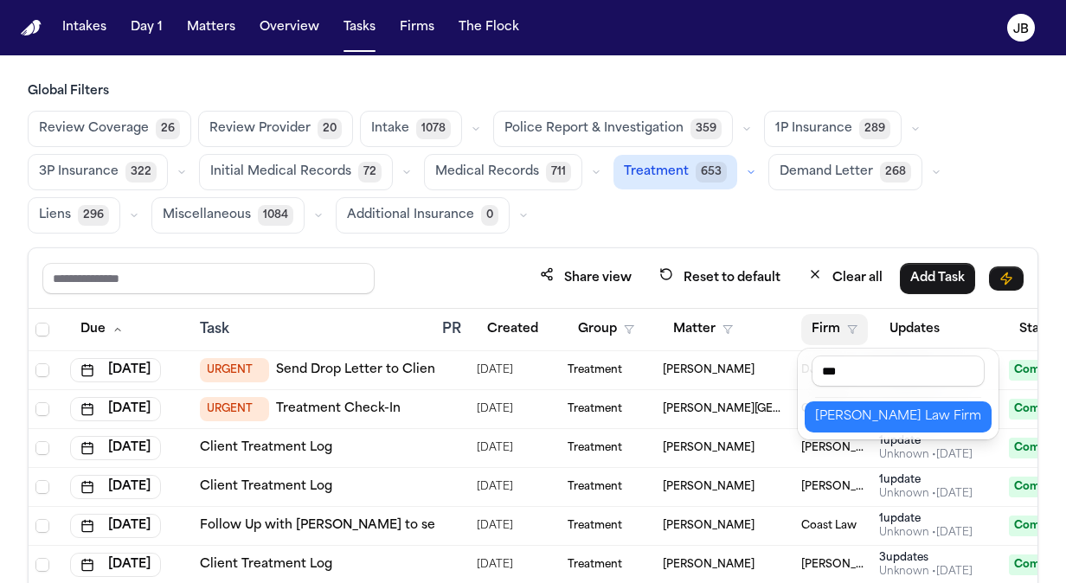
click at [890, 415] on div "[PERSON_NAME] Law Firm" at bounding box center [898, 417] width 166 height 21
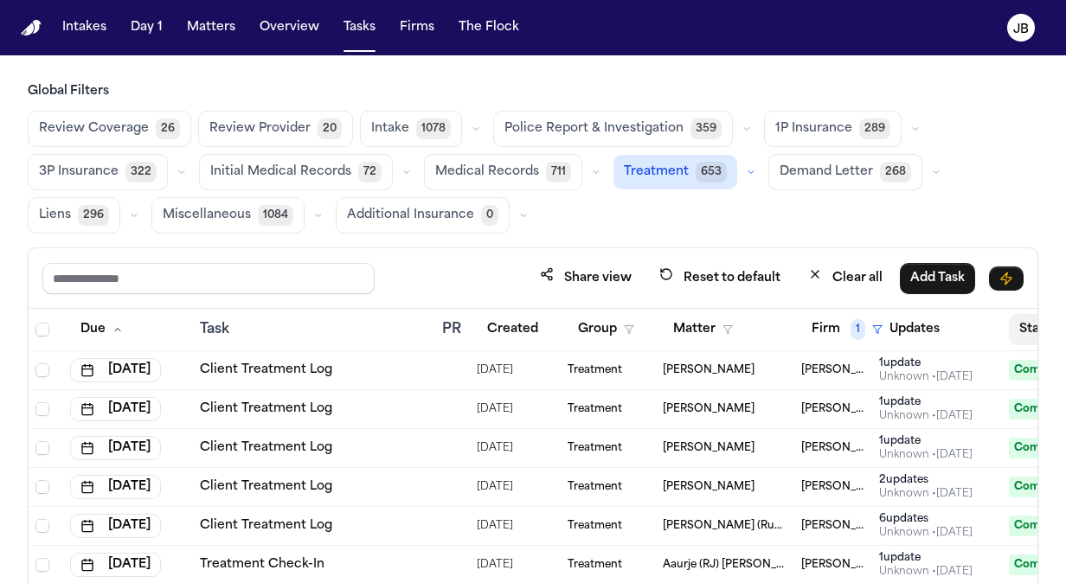
click at [1018, 325] on button "Status" at bounding box center [1047, 329] width 77 height 31
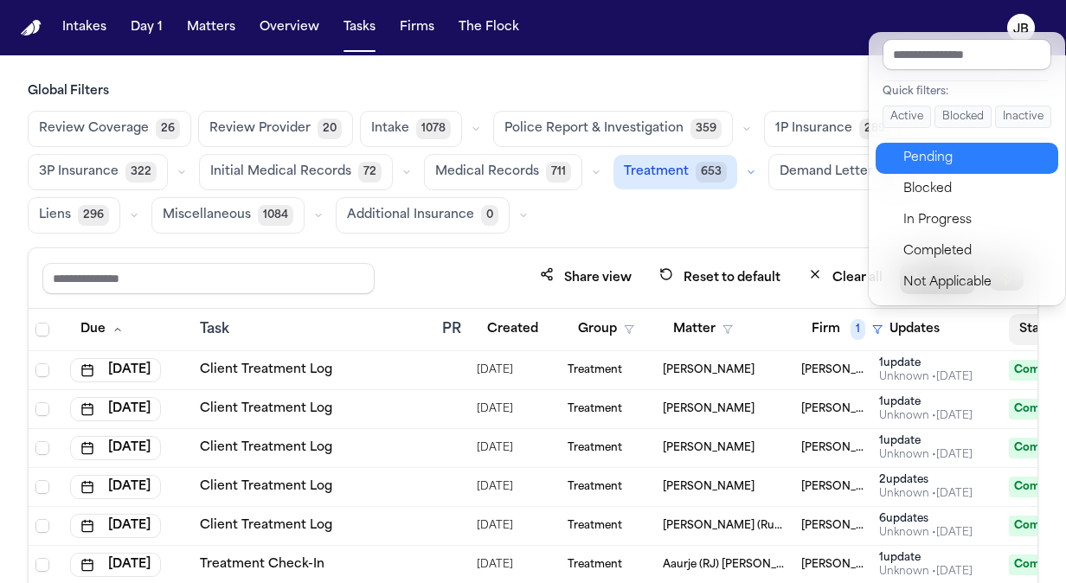
click at [956, 153] on div "Pending" at bounding box center [976, 158] width 145 height 21
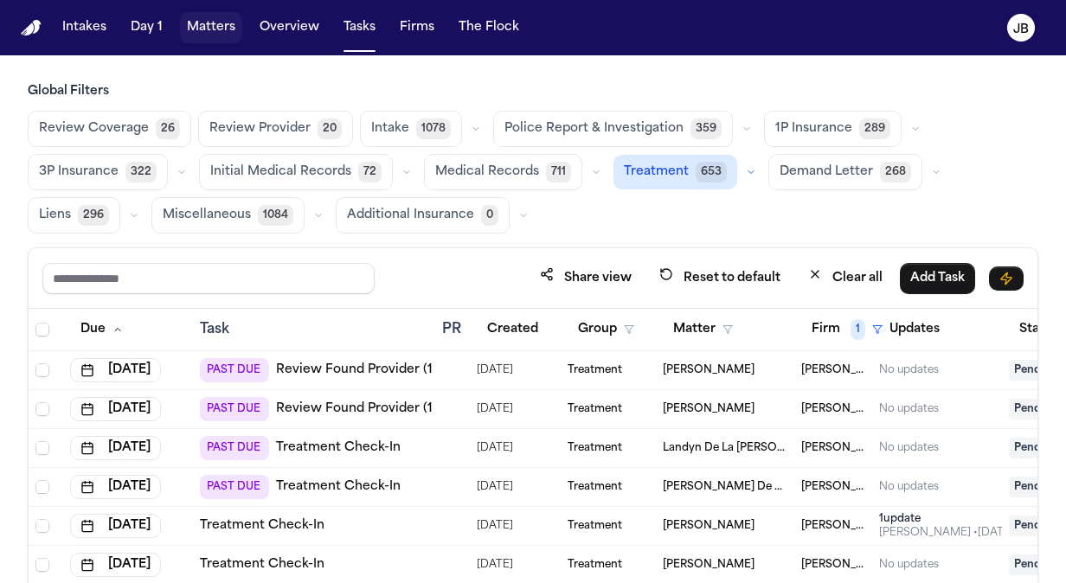
click at [220, 19] on button "Matters" at bounding box center [211, 27] width 62 height 31
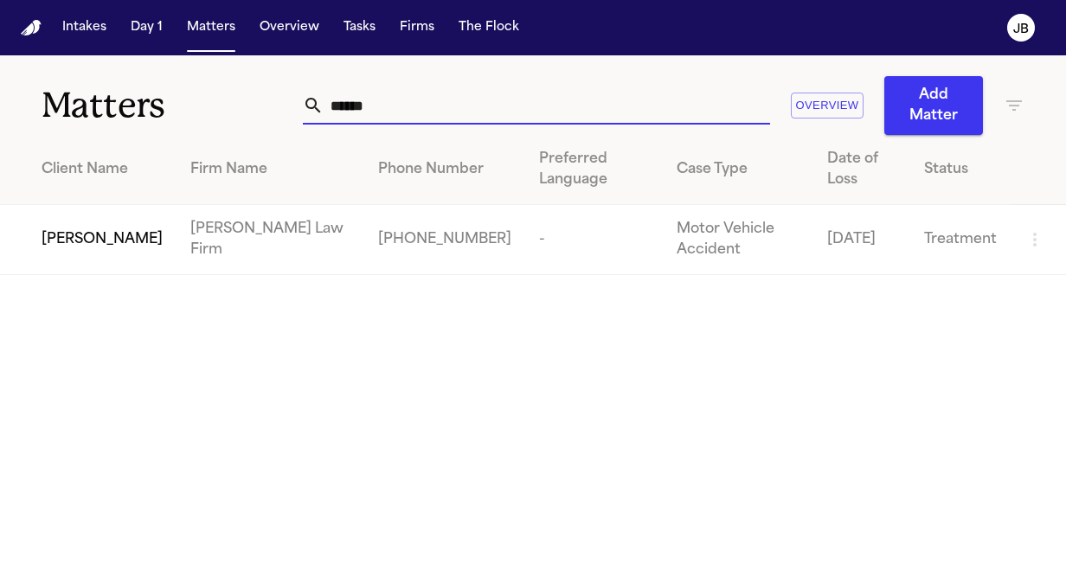
drag, startPoint x: 396, startPoint y: 109, endPoint x: 67, endPoint y: 124, distance: 329.3
click at [67, 124] on div "Matters ****** Overview Add Matter" at bounding box center [533, 95] width 1066 height 80
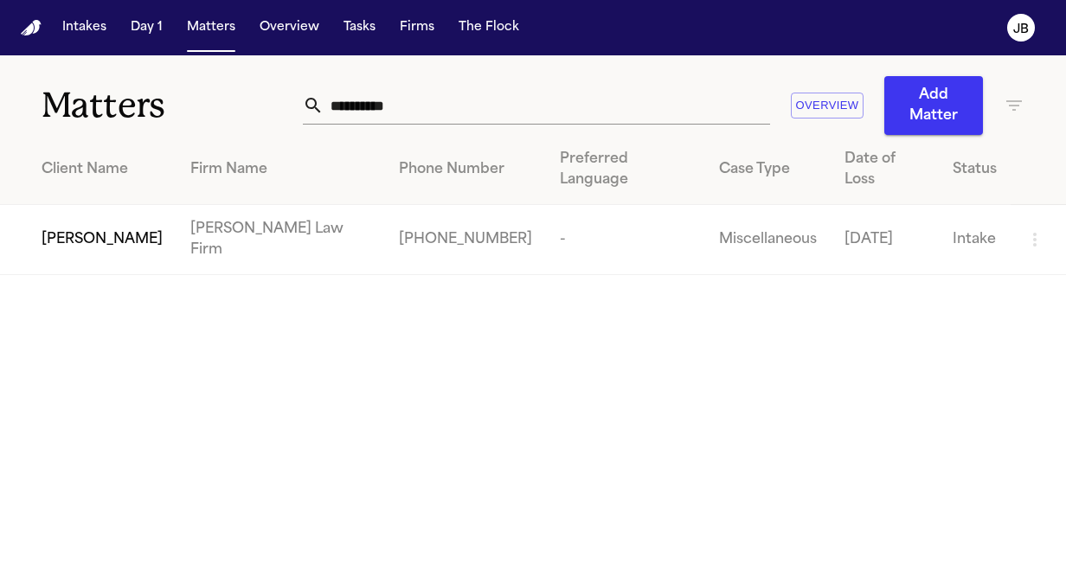
click at [127, 229] on span "Cindy Odom" at bounding box center [102, 239] width 121 height 21
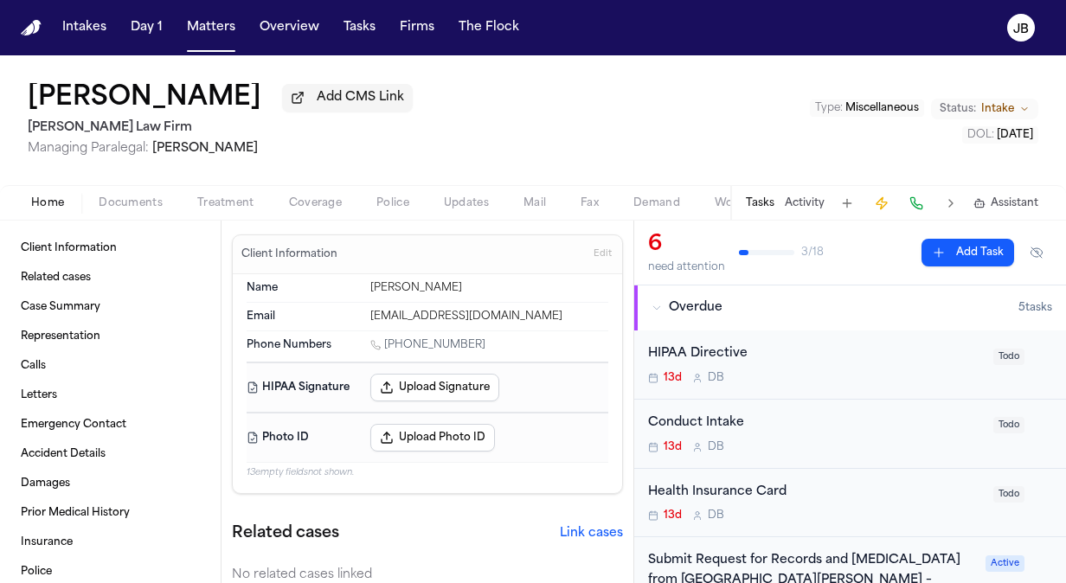
click at [223, 30] on button "Matters" at bounding box center [211, 27] width 62 height 31
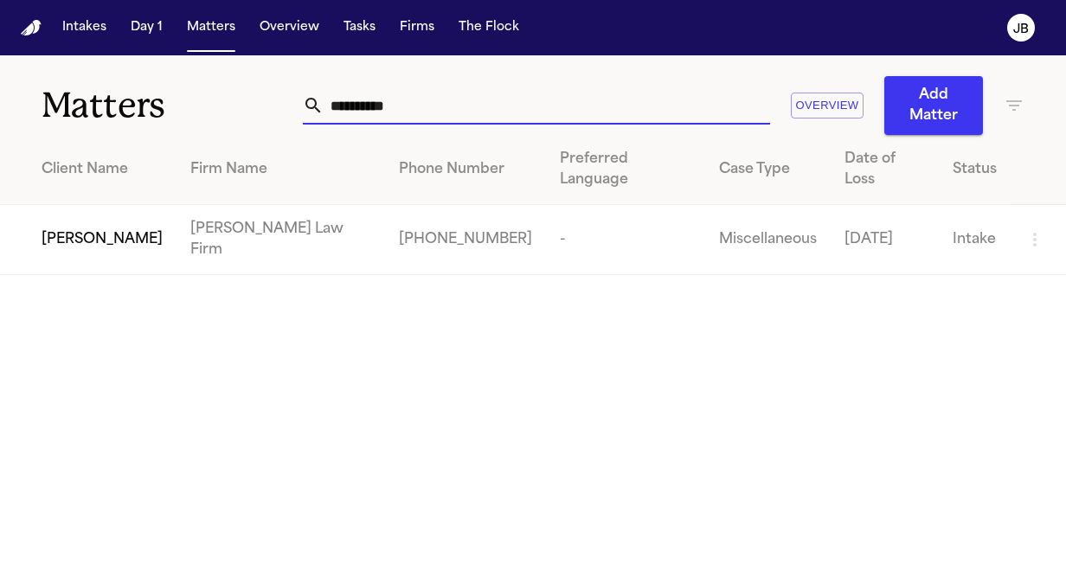
drag, startPoint x: 451, startPoint y: 121, endPoint x: 235, endPoint y: 120, distance: 216.4
click at [235, 120] on div "**********" at bounding box center [533, 95] width 1066 height 80
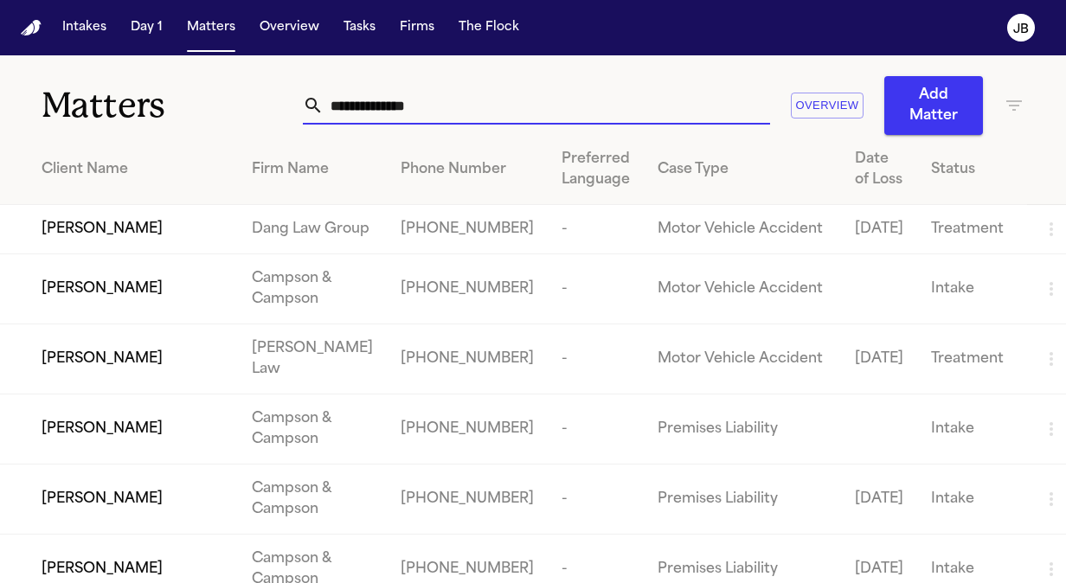
click at [73, 12] on button "Intakes" at bounding box center [84, 27] width 58 height 31
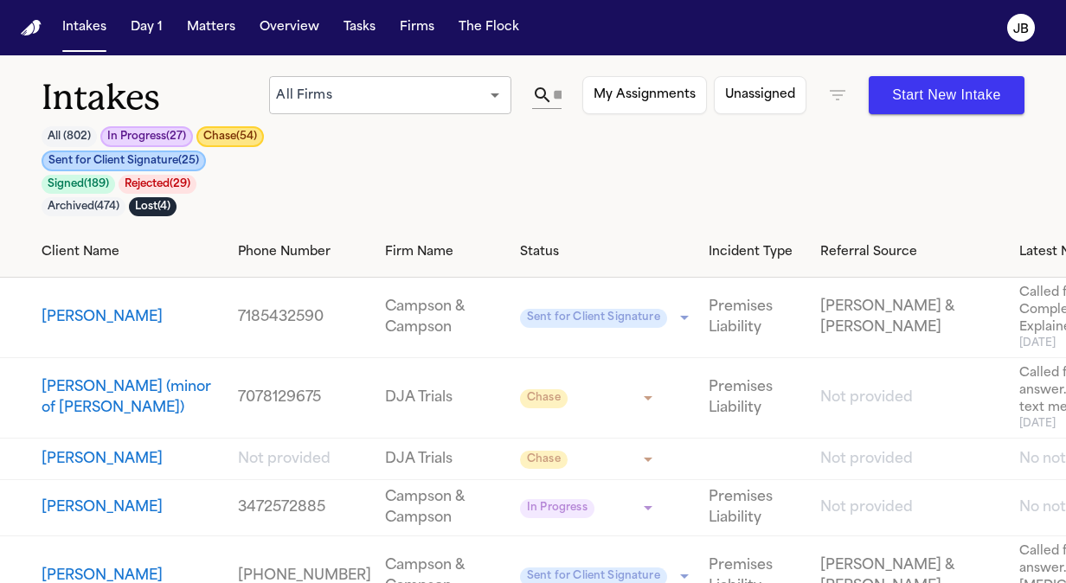
click at [841, 98] on icon "button" at bounding box center [838, 95] width 21 height 21
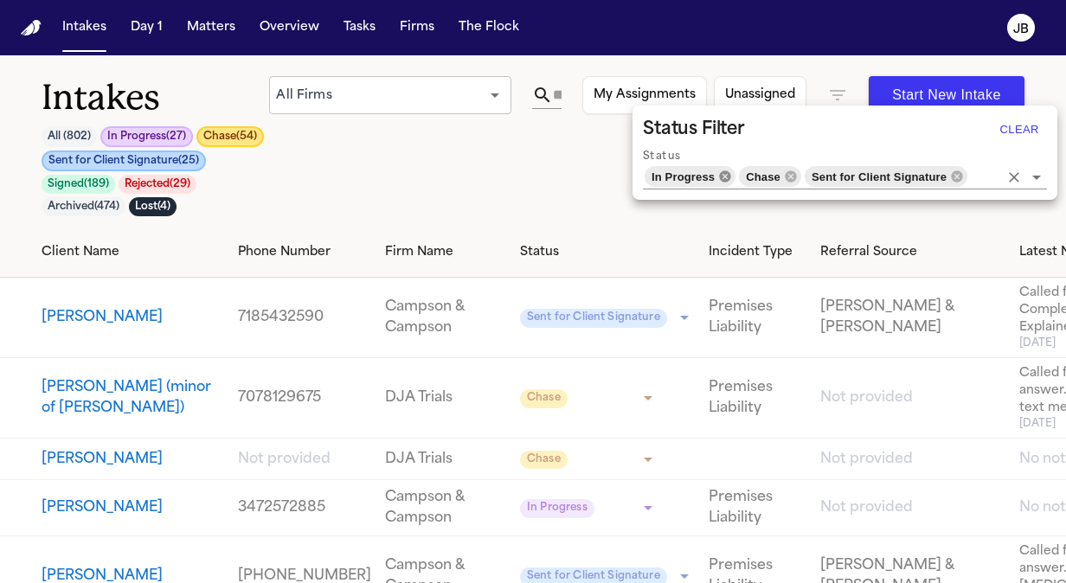
click at [721, 182] on icon at bounding box center [725, 176] width 11 height 11
click at [739, 175] on span "Chase" at bounding box center [763, 177] width 48 height 20
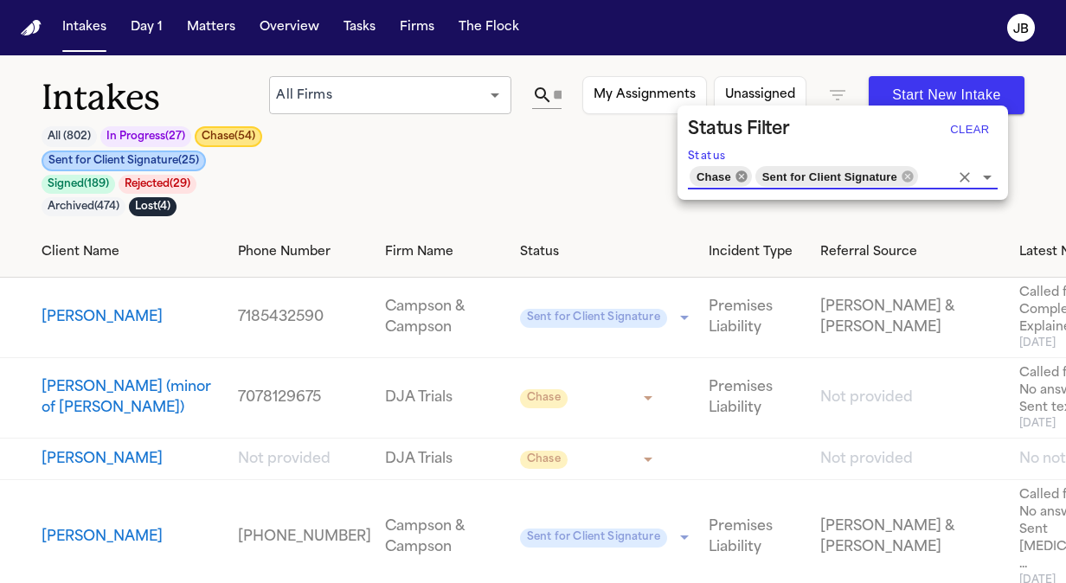
click at [736, 173] on icon at bounding box center [741, 176] width 11 height 11
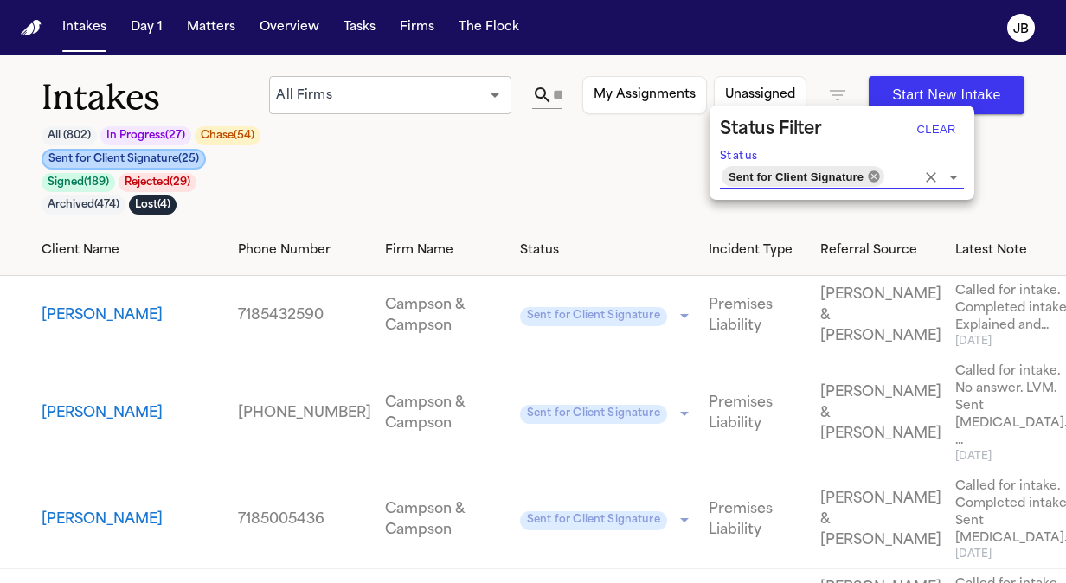
click at [868, 174] on icon at bounding box center [873, 176] width 11 height 11
click at [886, 174] on input "Status" at bounding box center [900, 176] width 29 height 24
click at [886, 178] on input "Status" at bounding box center [900, 176] width 29 height 24
click at [566, 97] on div at bounding box center [533, 291] width 1066 height 583
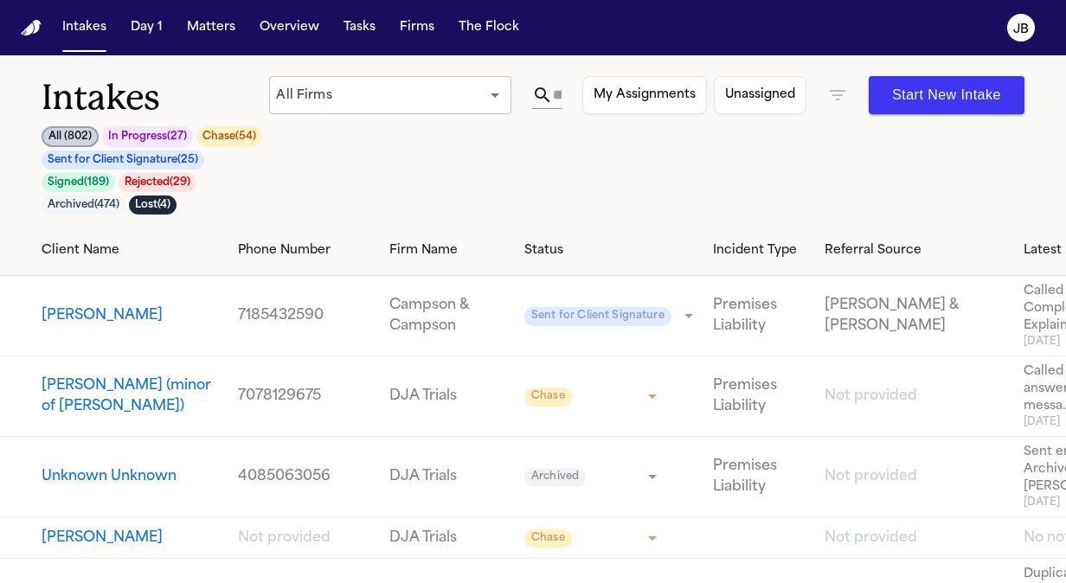
click at [557, 95] on input "text" at bounding box center [557, 95] width 9 height 28
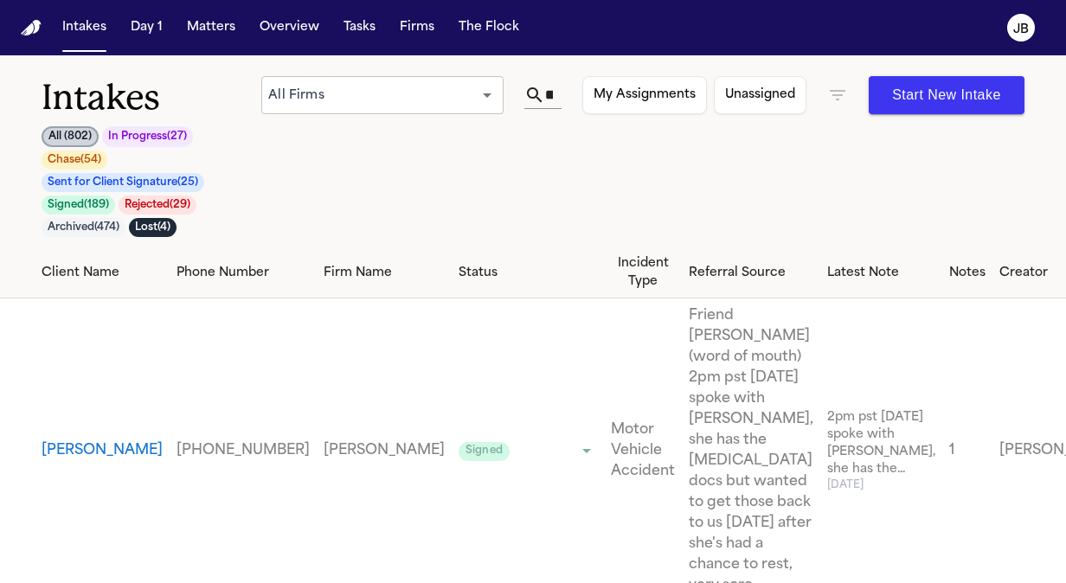
scroll to position [50, 0]
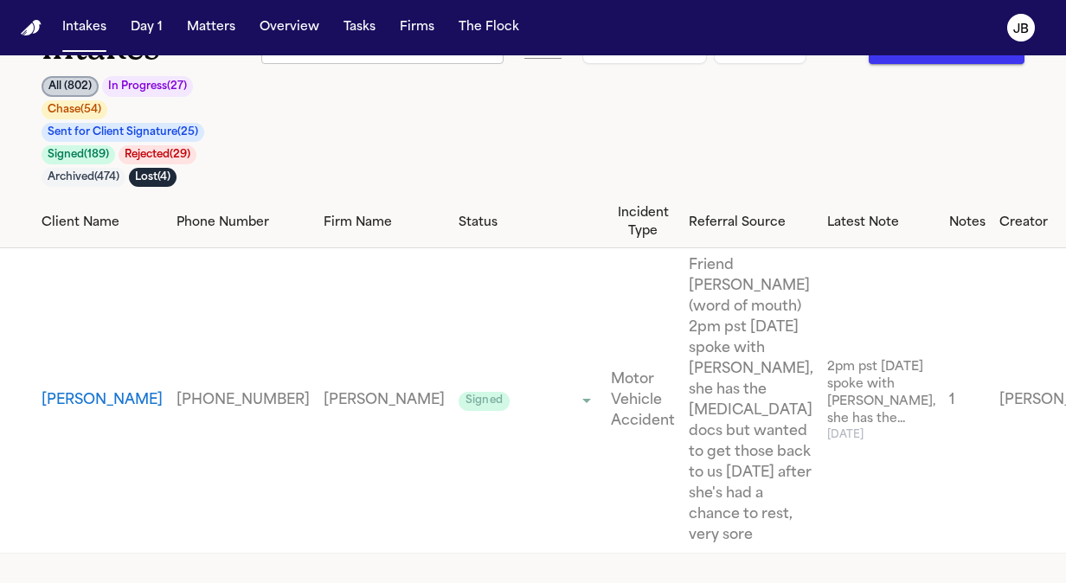
drag, startPoint x: 1028, startPoint y: 213, endPoint x: 1048, endPoint y: 106, distance: 109.2
click at [1048, 106] on div "Intakes All ( 802 ) In Progress ( 27 ) Chase ( 54 ) Sent for Client Signature (…" at bounding box center [533, 101] width 1066 height 192
click at [847, 123] on div "Intakes All ( 802 ) In Progress ( 27 ) Chase ( 54 ) Sent for Client Signature (…" at bounding box center [533, 111] width 983 height 171
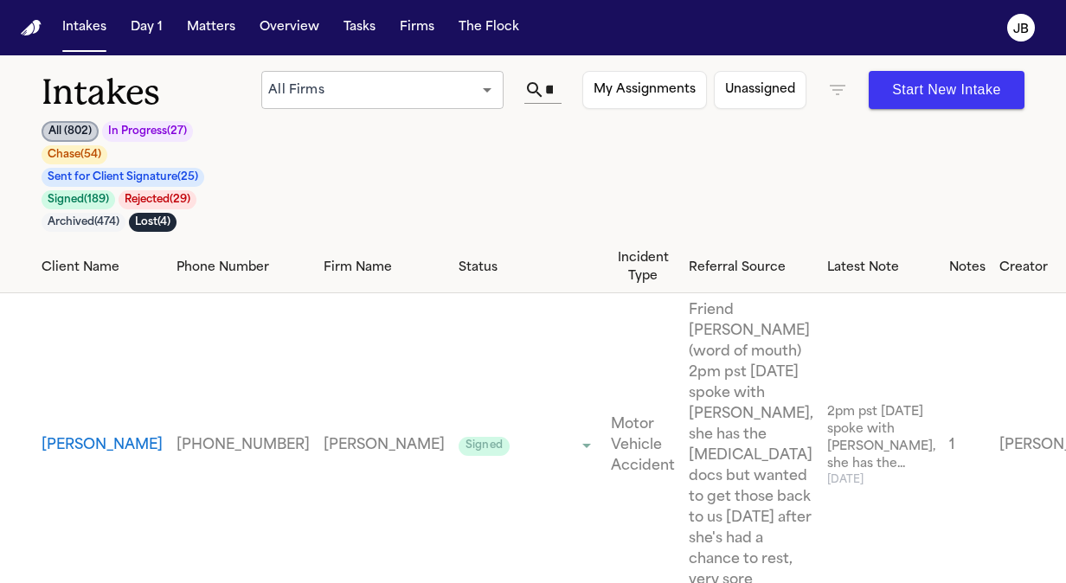
scroll to position [0, 0]
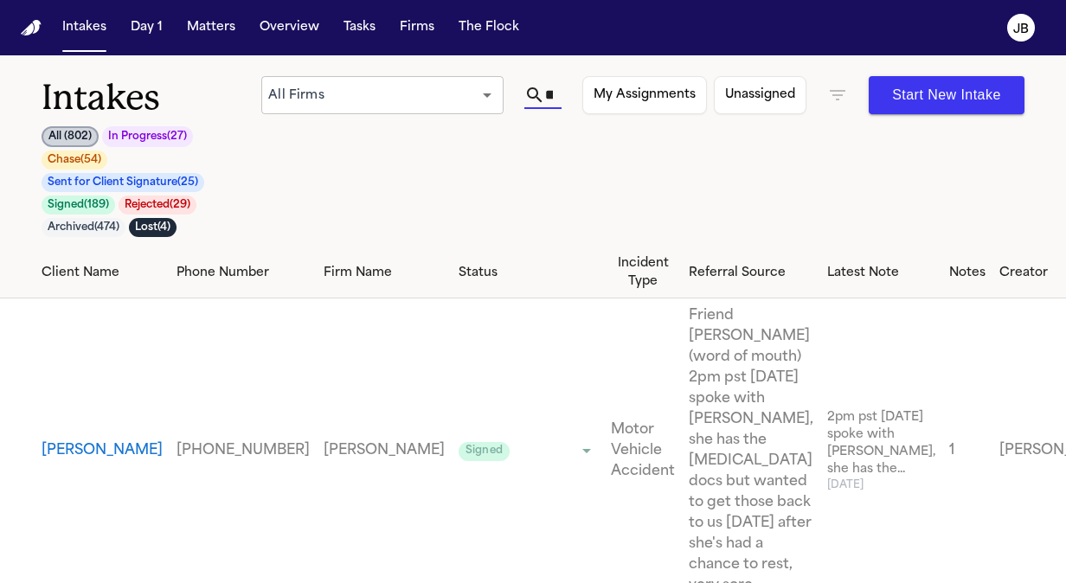
click at [553, 91] on input "******" at bounding box center [549, 95] width 8 height 28
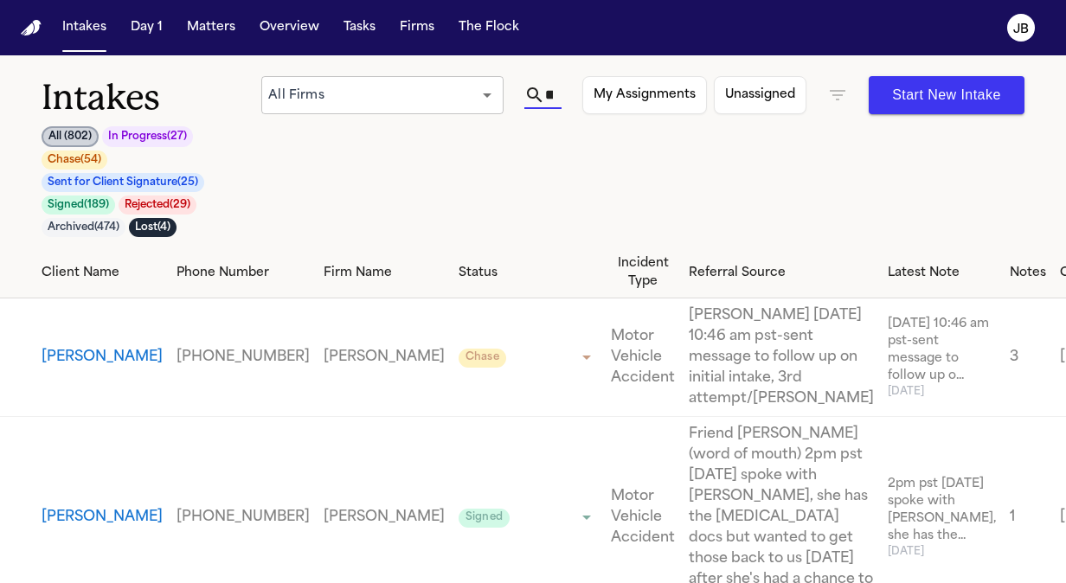
scroll to position [0, 26]
click at [222, 29] on button "Matters" at bounding box center [211, 27] width 62 height 31
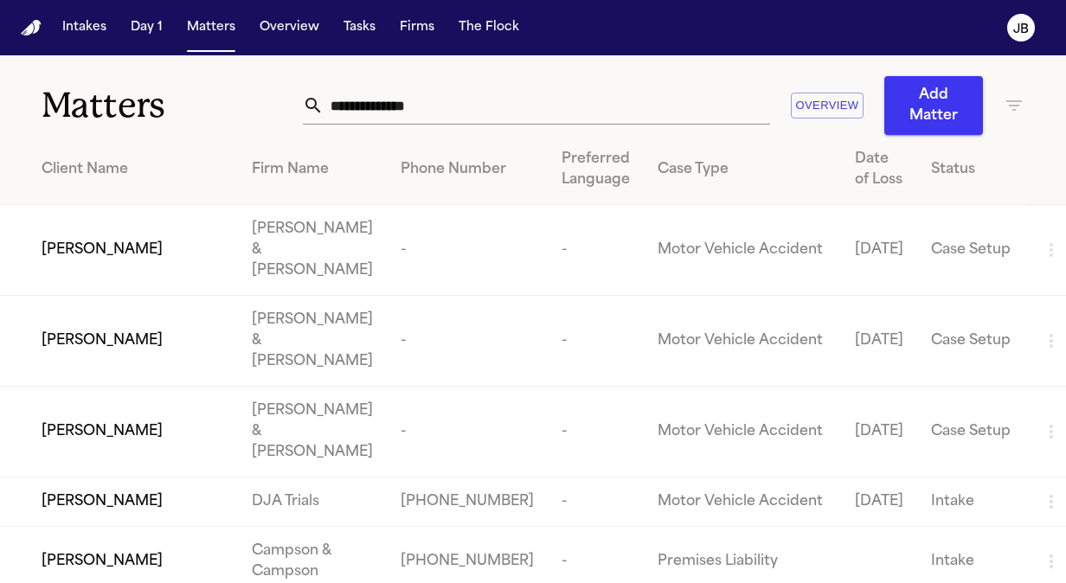
click at [428, 108] on input "text" at bounding box center [547, 106] width 447 height 38
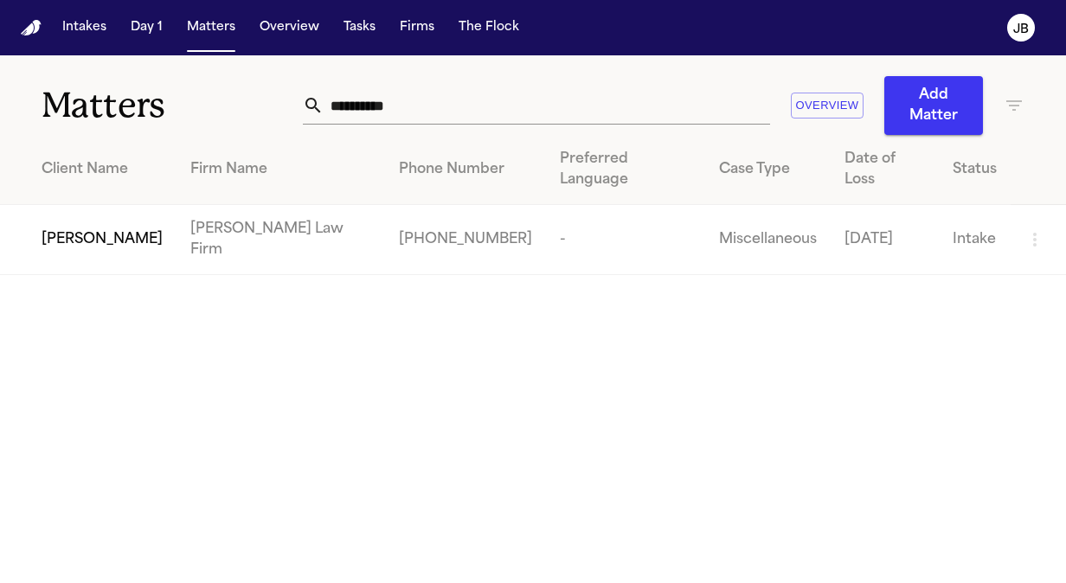
click at [85, 229] on span "[PERSON_NAME]" at bounding box center [102, 239] width 121 height 21
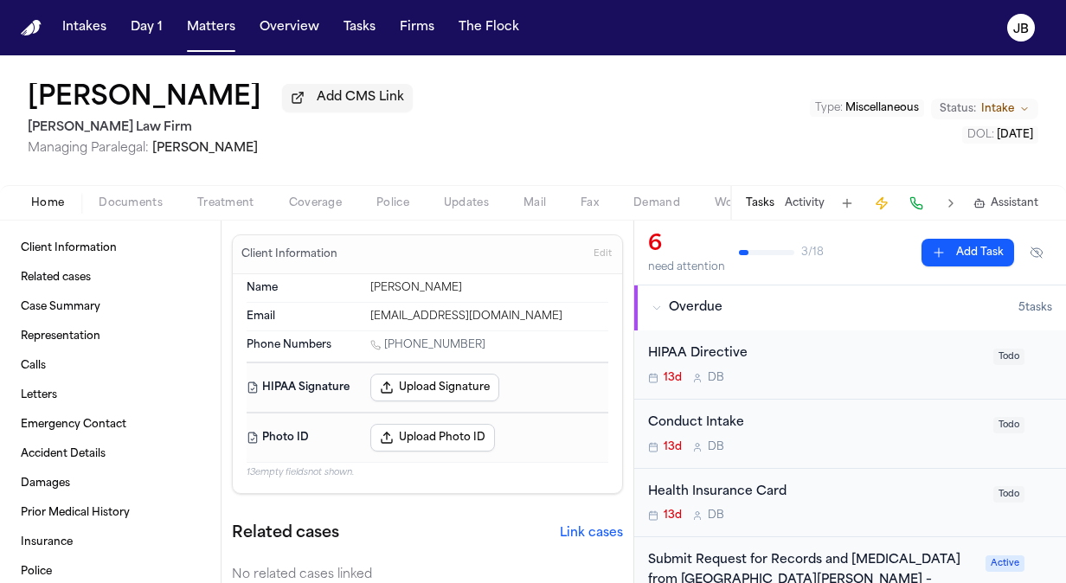
drag, startPoint x: 473, startPoint y: 341, endPoint x: 387, endPoint y: 346, distance: 85.9
click at [387, 346] on div "1 (903) 504-3259" at bounding box center [489, 346] width 238 height 16
copy link "(903) 504-3259"
click at [807, 195] on div "Tasks Activity Assistant" at bounding box center [892, 203] width 322 height 34
click at [800, 206] on button "Activity" at bounding box center [805, 203] width 40 height 14
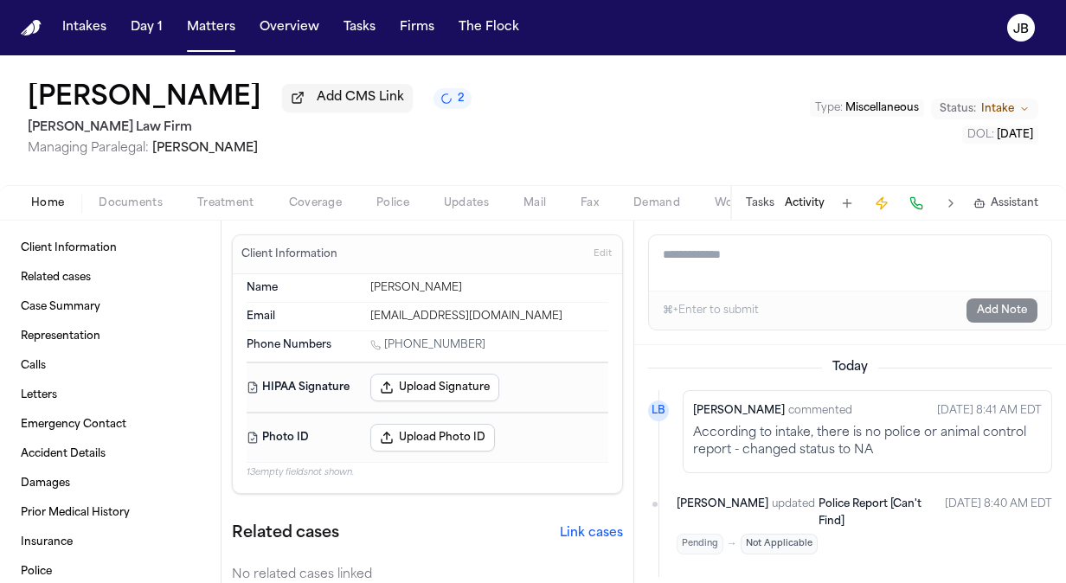
click at [808, 259] on textarea "Add a note to this matter" at bounding box center [850, 262] width 403 height 55
paste textarea "**********"
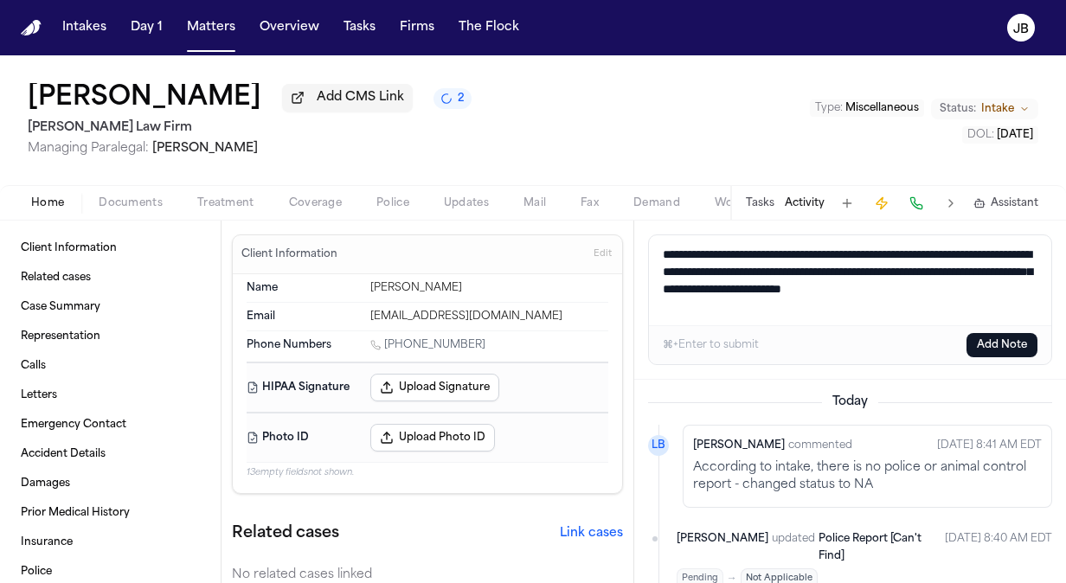
click at [750, 248] on textarea "**********" at bounding box center [850, 280] width 403 height 90
click at [984, 343] on button "Add Note" at bounding box center [1002, 345] width 71 height 24
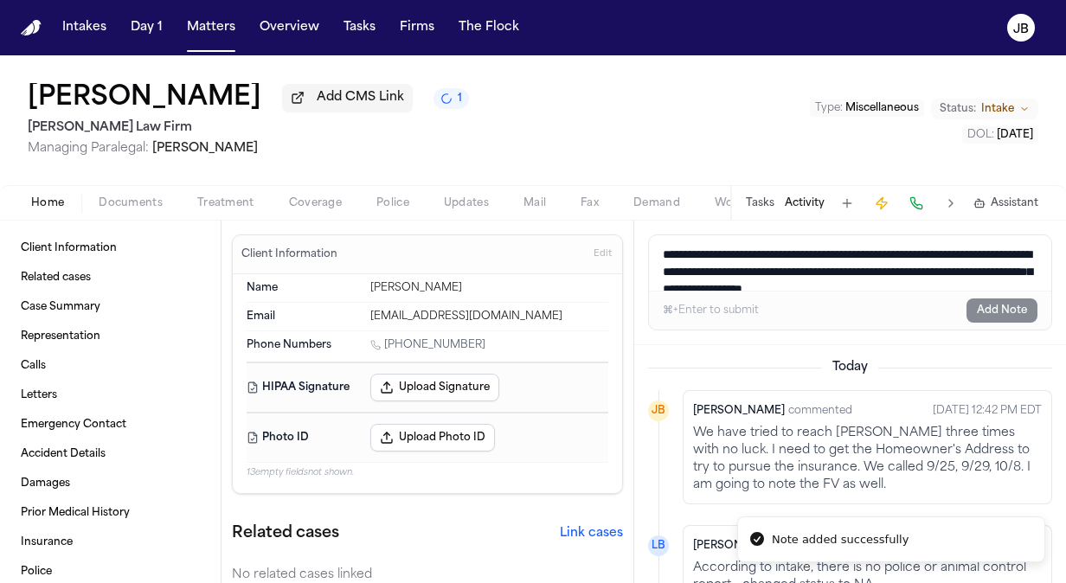
click at [990, 105] on span "Intake" at bounding box center [998, 109] width 33 height 14
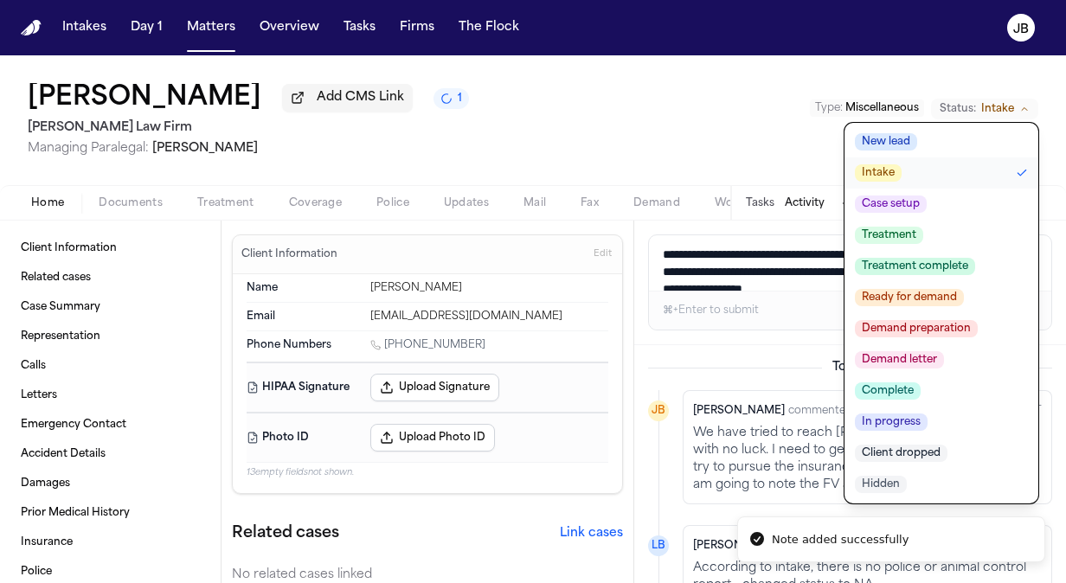
click at [906, 203] on span "Case setup" at bounding box center [891, 204] width 72 height 17
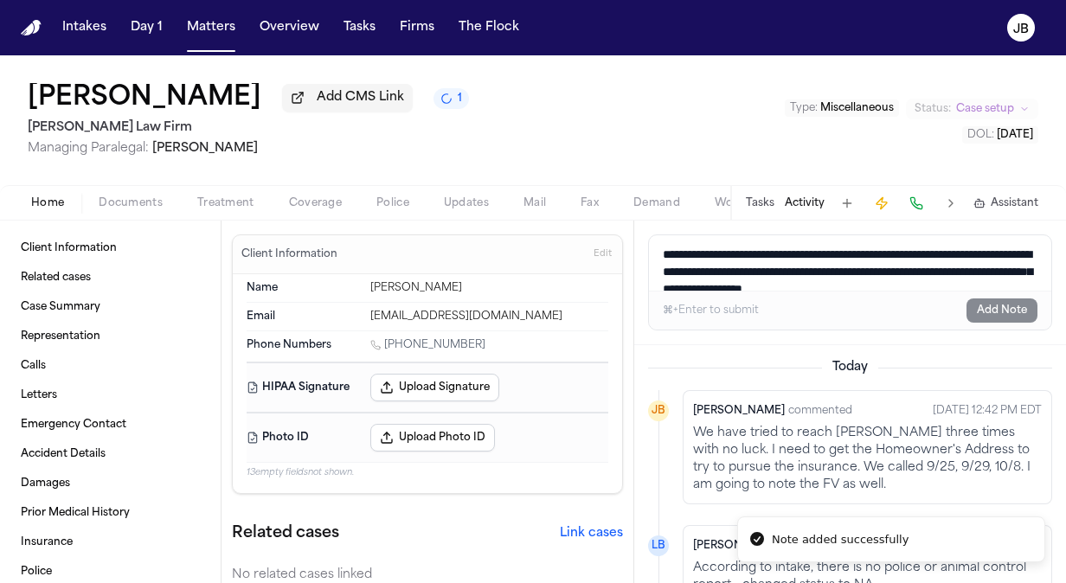
click at [520, 111] on div "Cindy Odom Add CMS Link 1 Hecht Law Firm Managing Paralegal: Jessica Barrett Ty…" at bounding box center [533, 120] width 1066 height 130
click at [364, 25] on button "Tasks" at bounding box center [360, 27] width 46 height 31
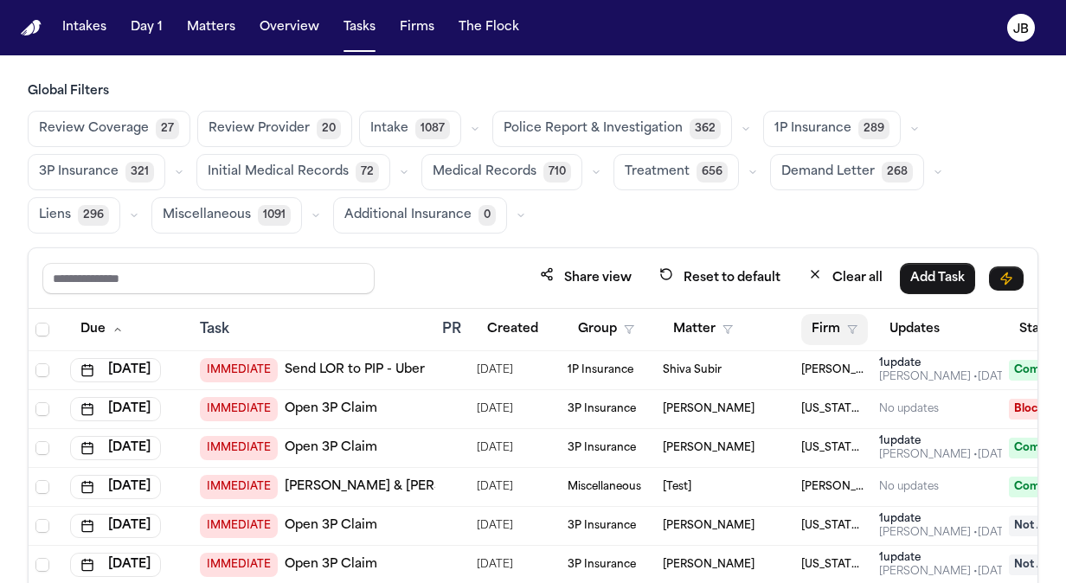
click at [850, 327] on polygon "button" at bounding box center [852, 330] width 9 height 8
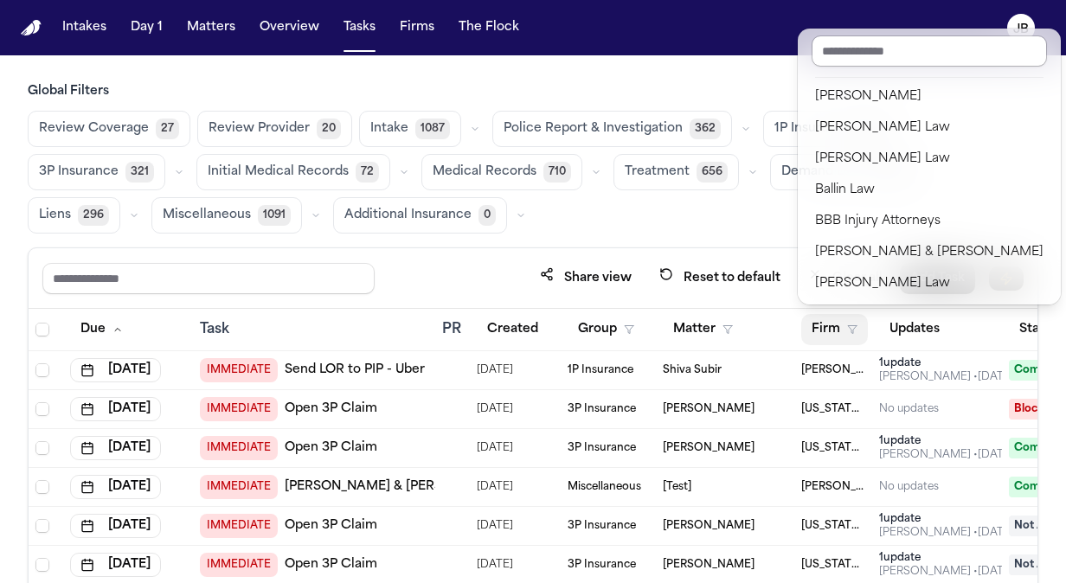
click at [875, 60] on input "text" at bounding box center [929, 50] width 235 height 31
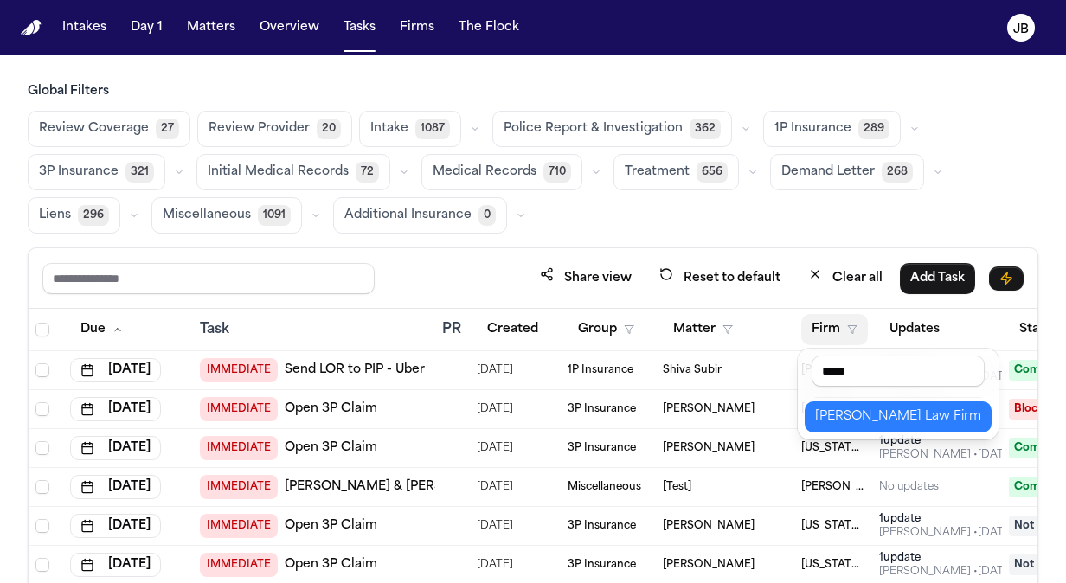
click at [849, 416] on div "Hecht Law Firm" at bounding box center [898, 417] width 166 height 21
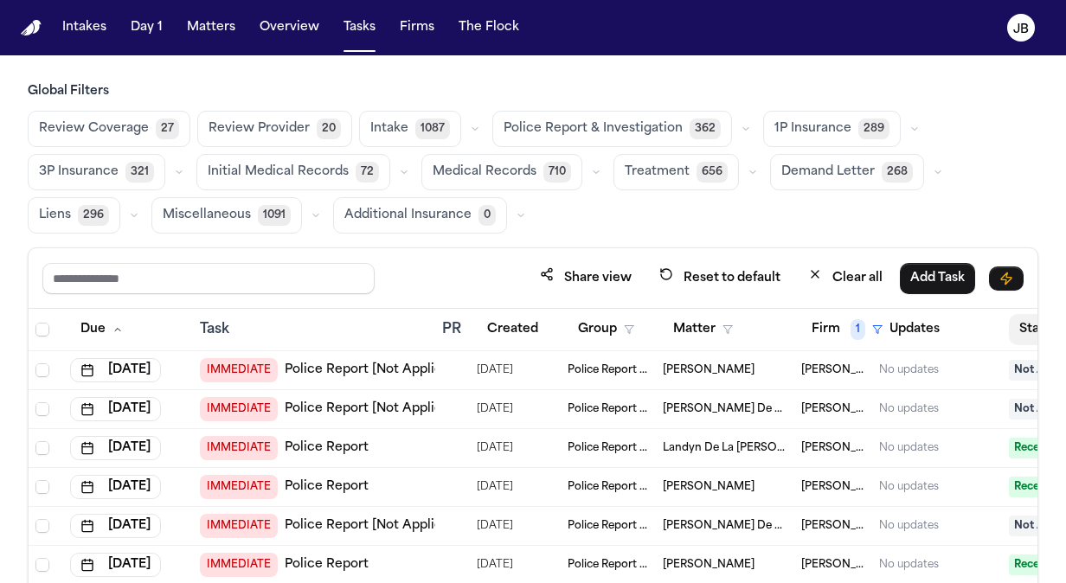
click at [1016, 330] on button "Status" at bounding box center [1047, 329] width 77 height 31
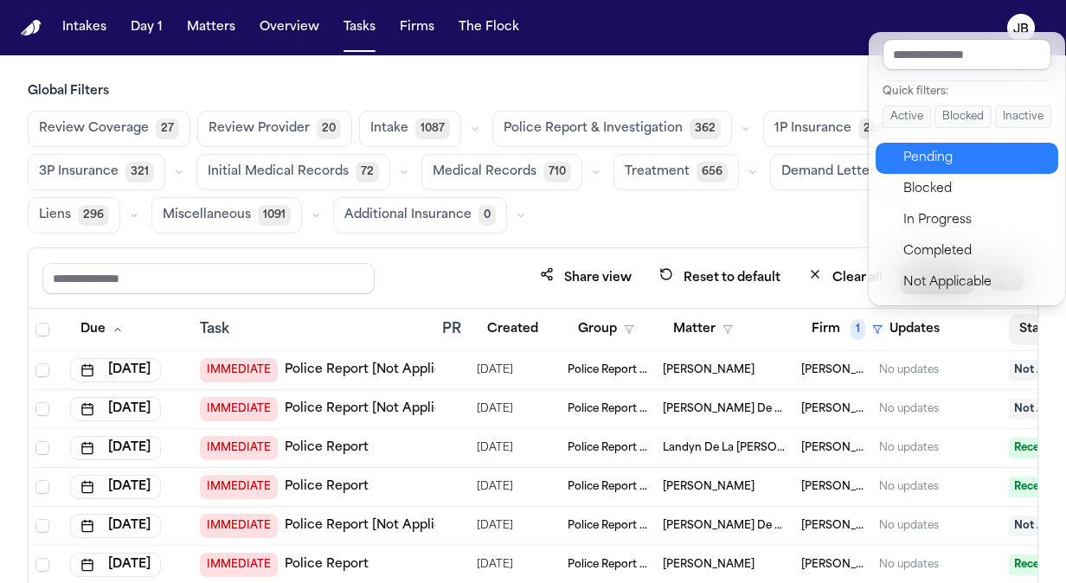
click at [949, 153] on div "Pending" at bounding box center [976, 158] width 145 height 21
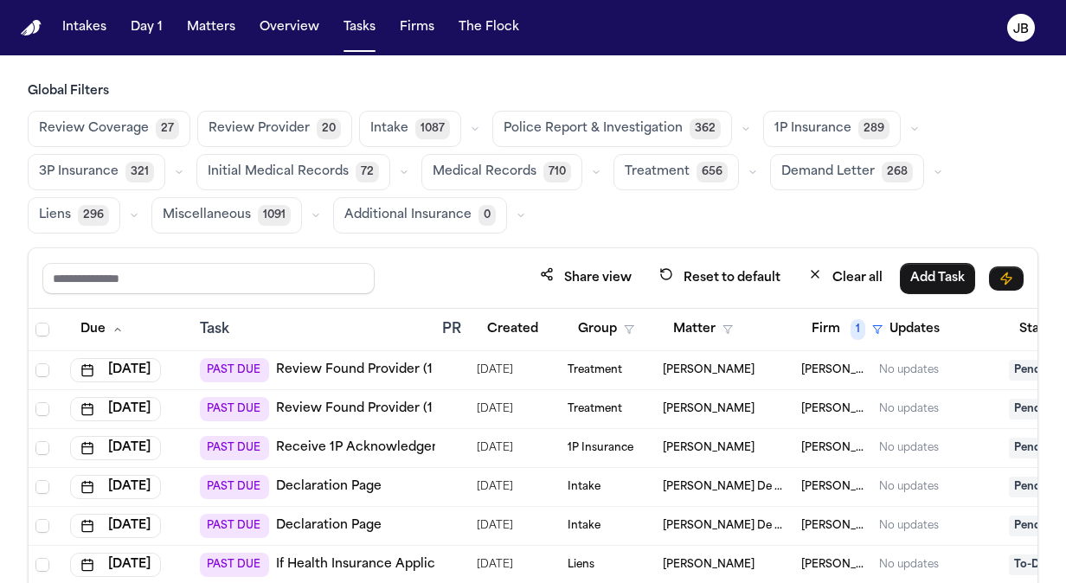
click at [466, 364] on td at bounding box center [452, 370] width 35 height 39
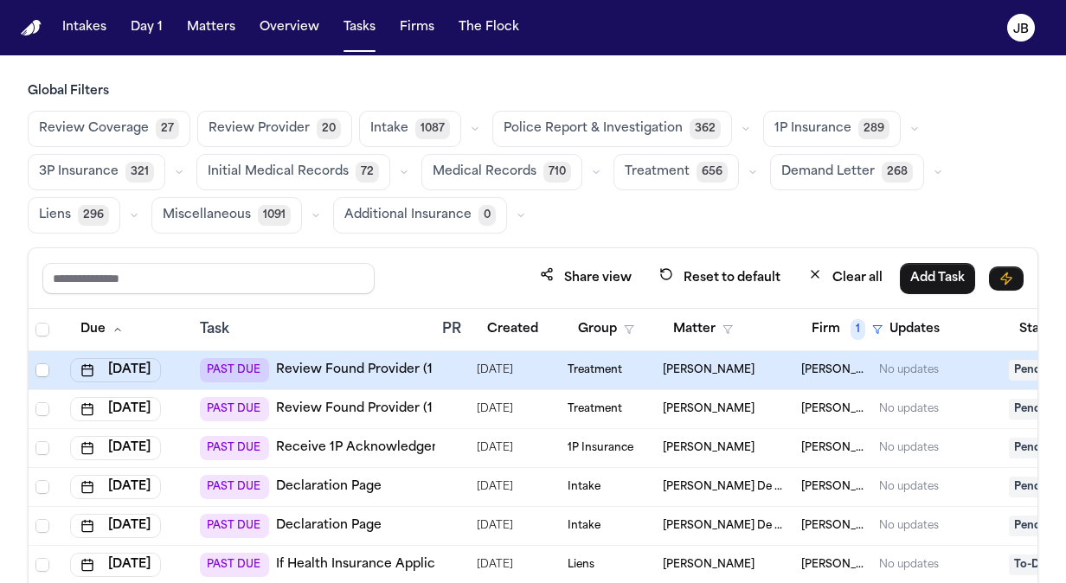
click at [381, 369] on link "Review Found Provider (1 to review)" at bounding box center [387, 370] width 223 height 17
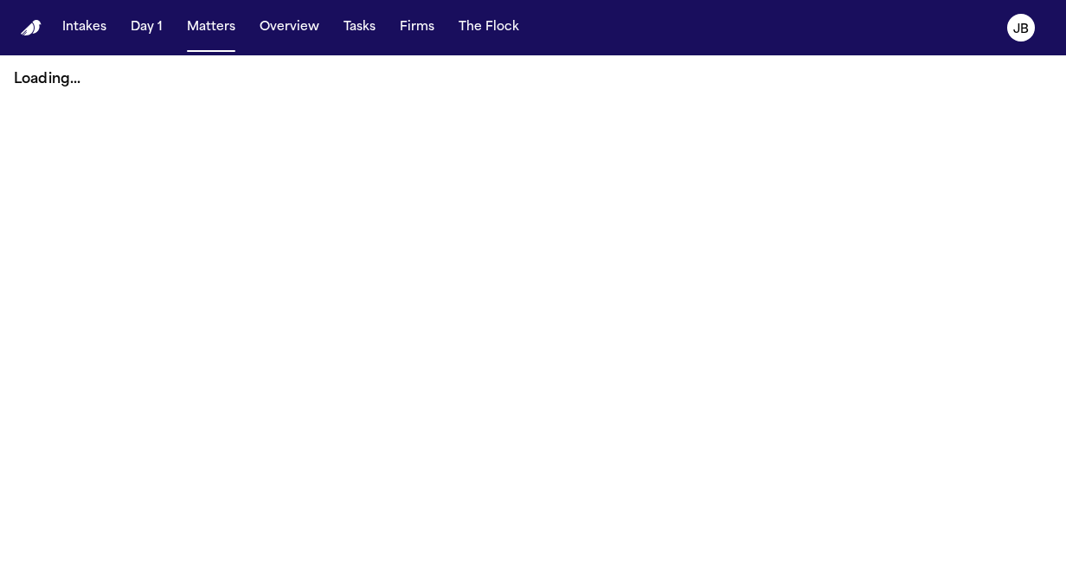
click at [208, 27] on button "Matters" at bounding box center [211, 27] width 62 height 31
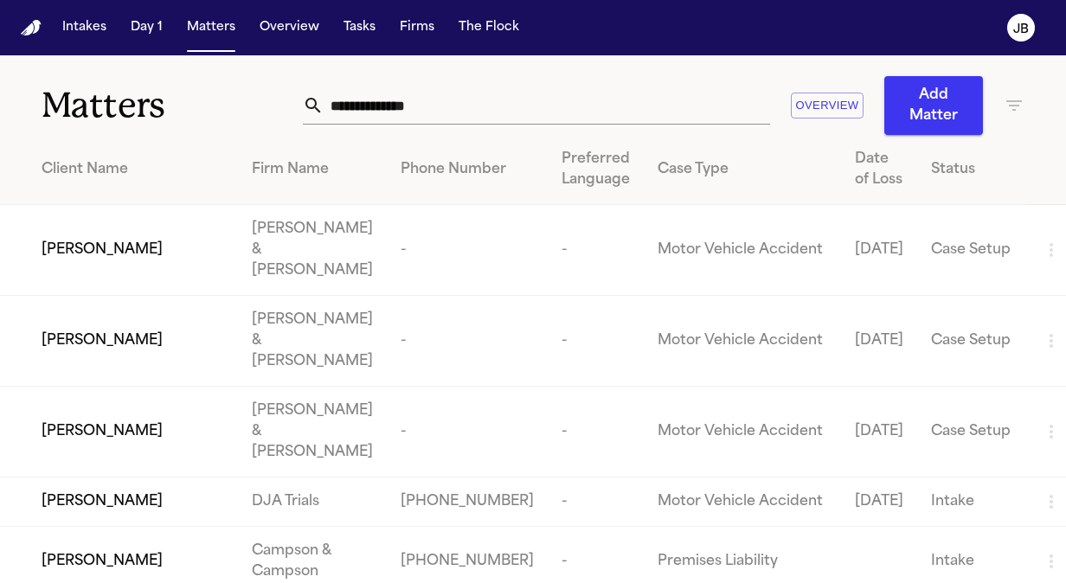
click at [430, 113] on input "text" at bounding box center [547, 106] width 447 height 38
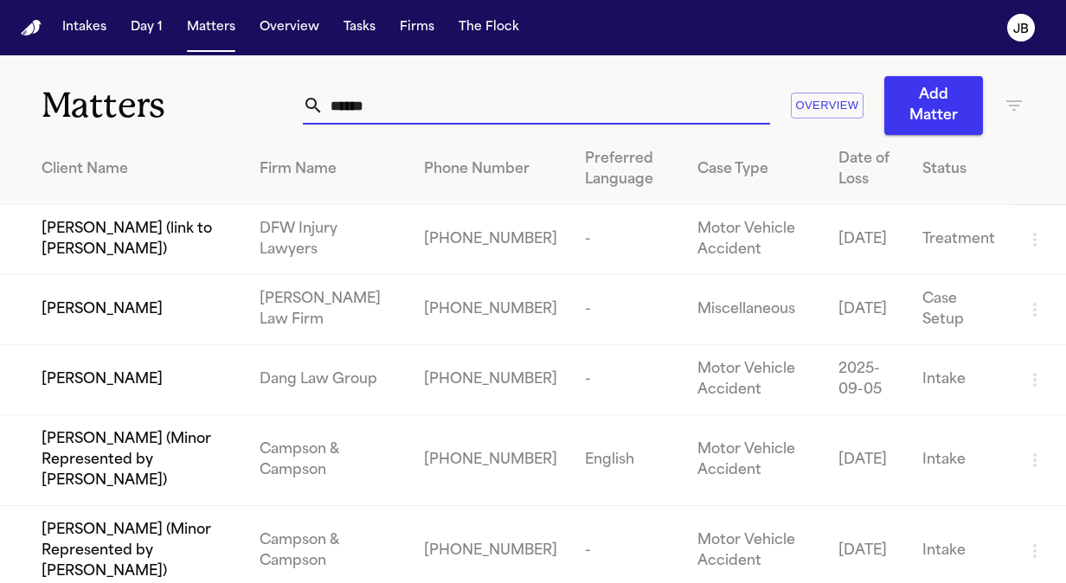
type input "*****"
click at [135, 334] on td "[PERSON_NAME]" at bounding box center [123, 310] width 246 height 70
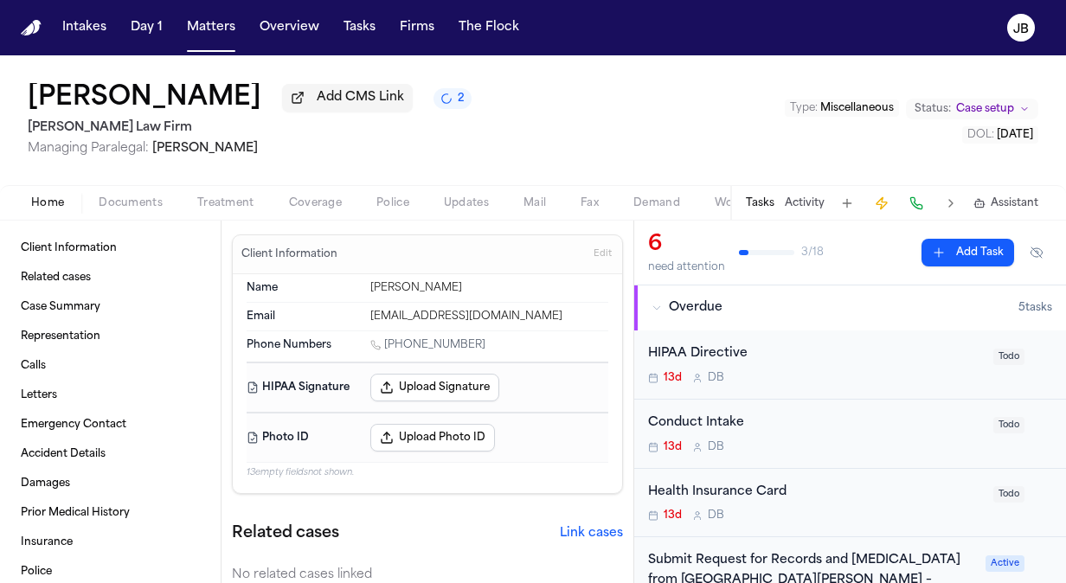
click at [805, 206] on button "Activity" at bounding box center [805, 203] width 40 height 14
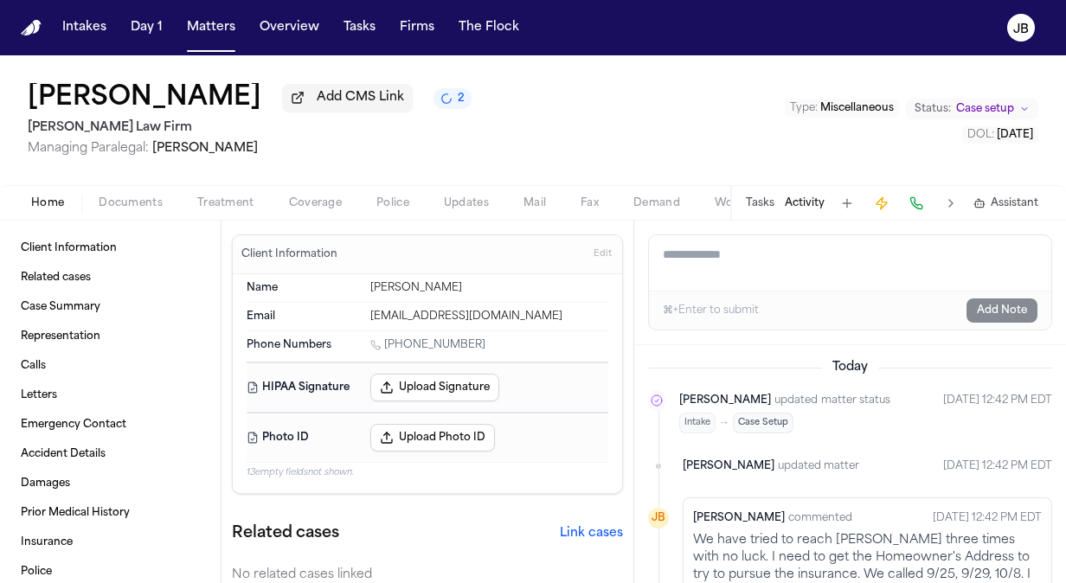
click at [734, 267] on textarea "Add a note to this matter" at bounding box center [850, 262] width 403 height 55
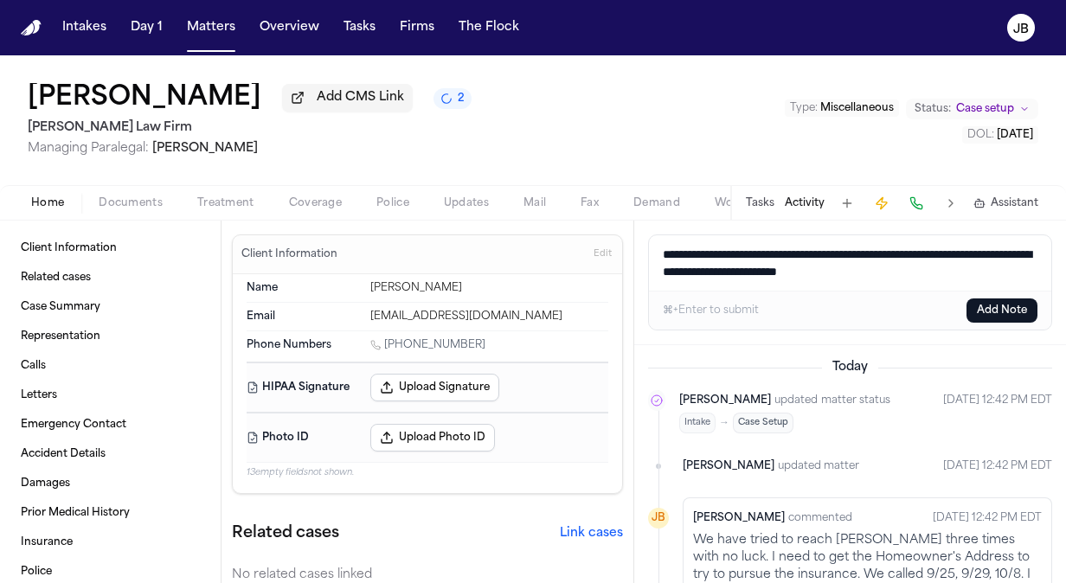
click at [887, 271] on textarea "**********" at bounding box center [850, 262] width 403 height 55
click at [1030, 274] on textarea "**********" at bounding box center [850, 262] width 403 height 55
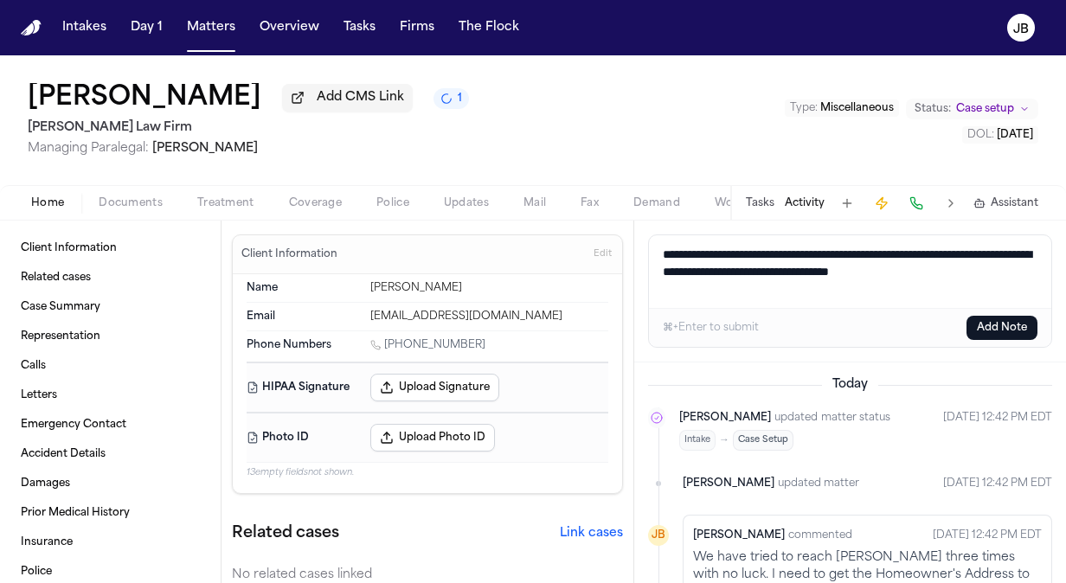
click at [890, 274] on textarea "**********" at bounding box center [850, 271] width 403 height 73
click at [947, 267] on textarea "**********" at bounding box center [850, 271] width 403 height 73
click at [888, 269] on textarea "**********" at bounding box center [850, 271] width 403 height 73
click at [810, 295] on textarea "**********" at bounding box center [850, 271] width 403 height 73
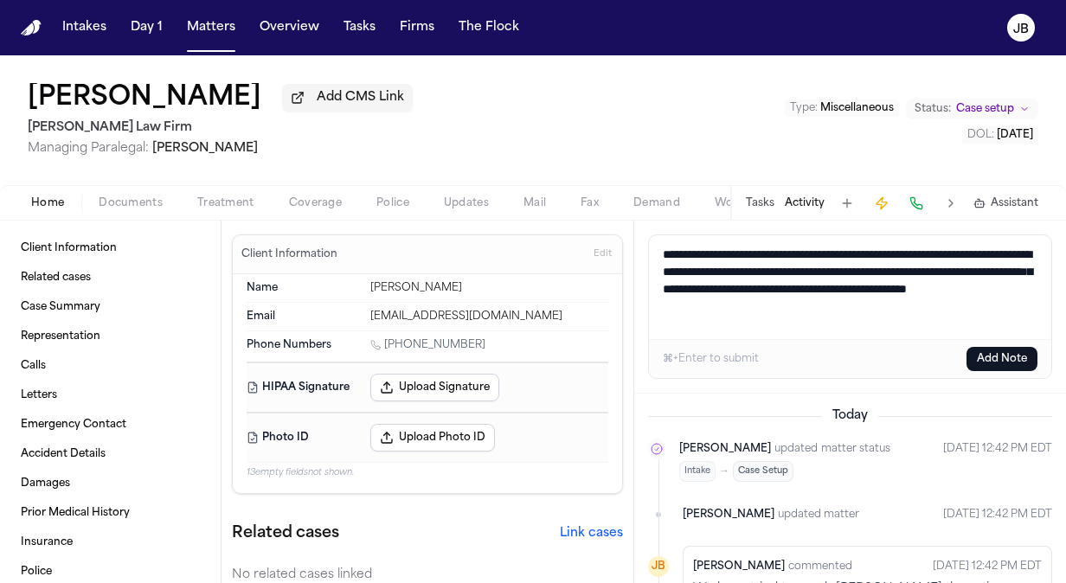
drag, startPoint x: 742, startPoint y: 325, endPoint x: 601, endPoint y: 254, distance: 157.6
click at [601, 254] on div "Client Information Related cases Case Summary Representation Calls Letters Emer…" at bounding box center [533, 402] width 1066 height 363
click at [235, 203] on span "Treatment" at bounding box center [225, 203] width 57 height 14
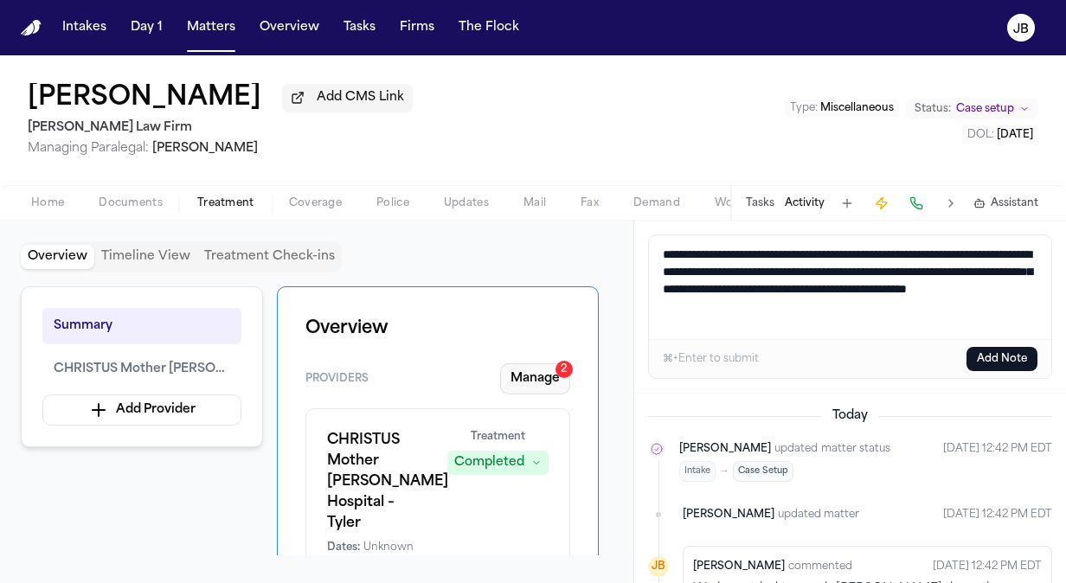
click at [538, 383] on button "Manage 2" at bounding box center [535, 379] width 70 height 31
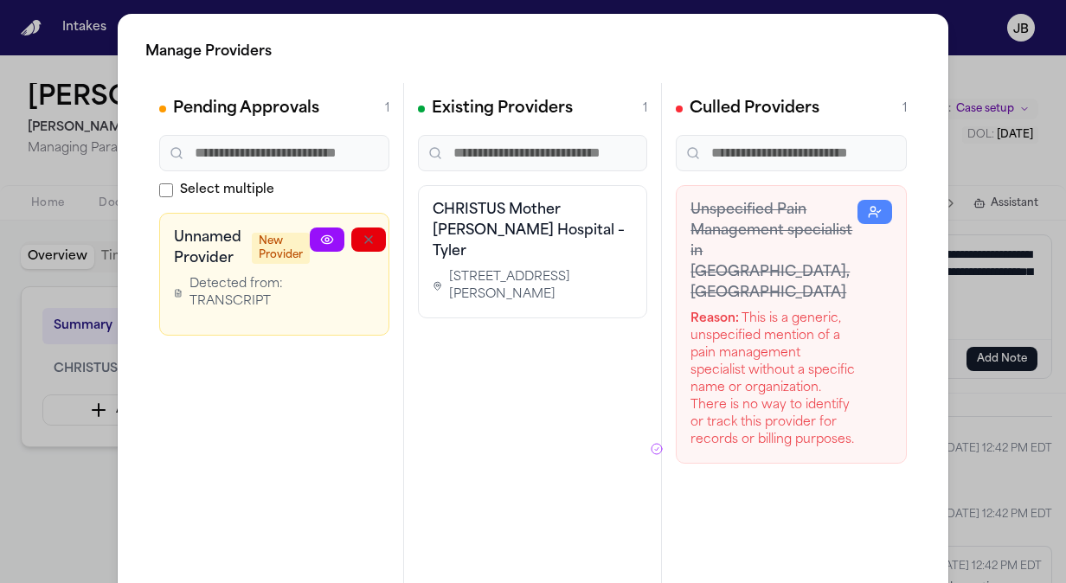
scroll to position [0, 81]
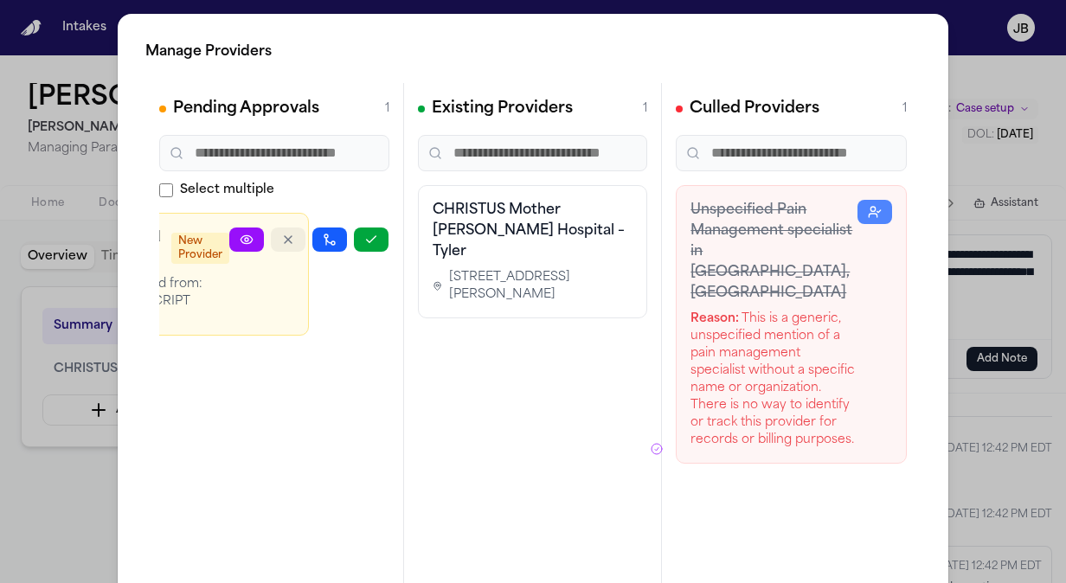
click at [288, 233] on icon "button" at bounding box center [288, 240] width 14 height 14
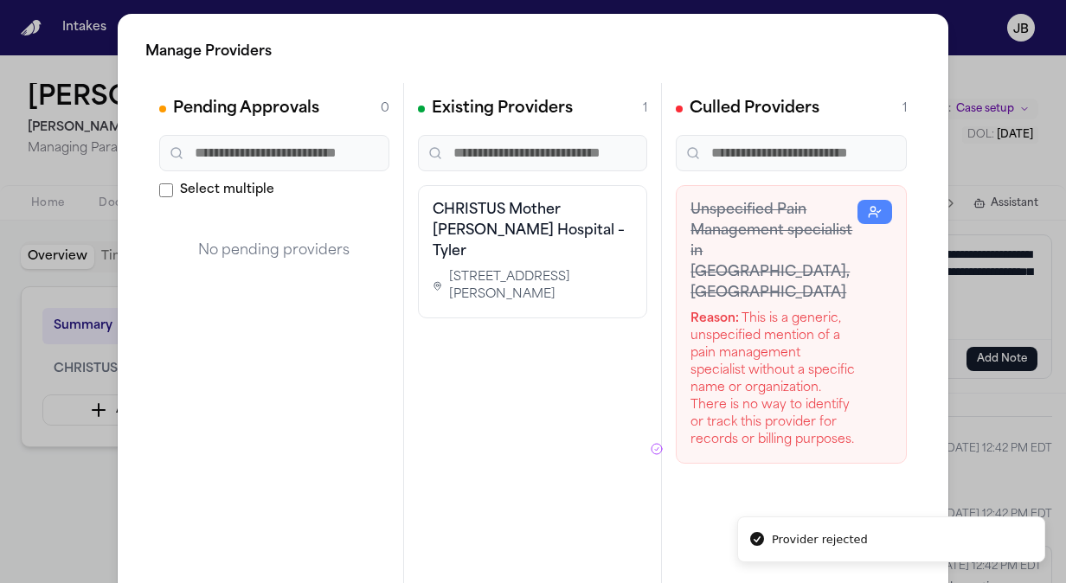
scroll to position [0, 0]
click at [798, 260] on h3 "Unspecified Pain Management specialist in Tyler, TX" at bounding box center [774, 252] width 167 height 104
click at [861, 198] on div "Unspecified Pain Management specialist in Tyler, TX Reason: This is a generic, …" at bounding box center [791, 324] width 231 height 279
click at [861, 200] on button "button" at bounding box center [875, 212] width 35 height 24
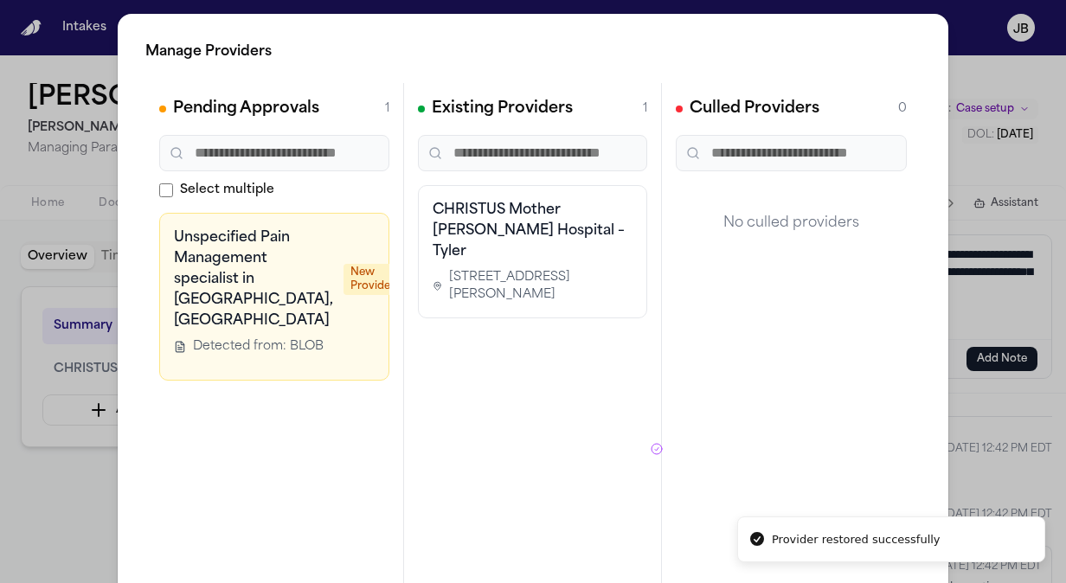
scroll to position [0, 95]
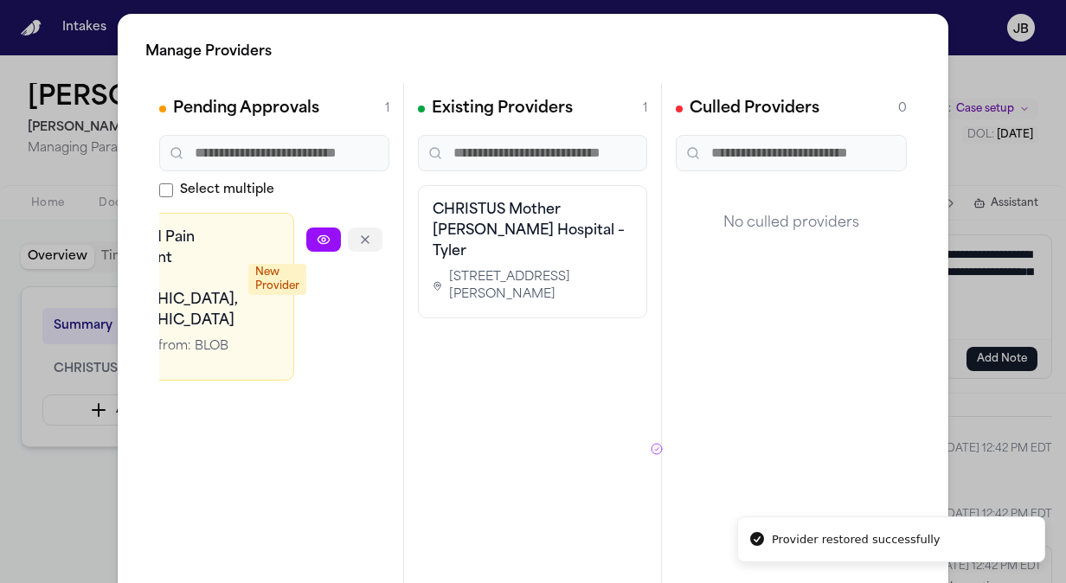
click at [358, 242] on icon "button" at bounding box center [365, 240] width 14 height 14
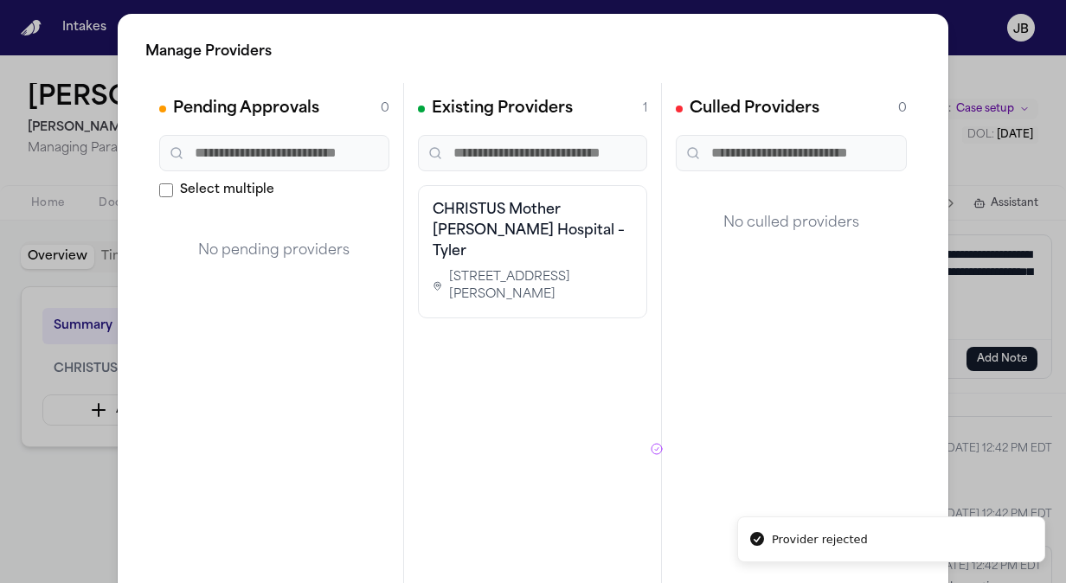
click at [27, 519] on div "Manage Providers Pending Approvals 0 Select multiple No pending providers Exist…" at bounding box center [533, 351] width 1066 height 703
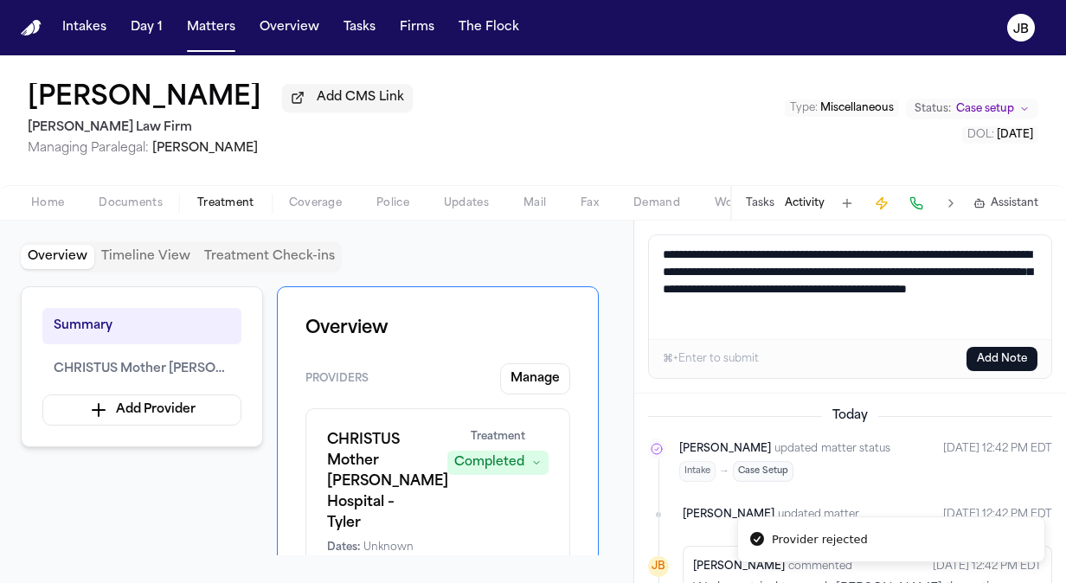
click at [751, 325] on textarea "**********" at bounding box center [850, 287] width 403 height 104
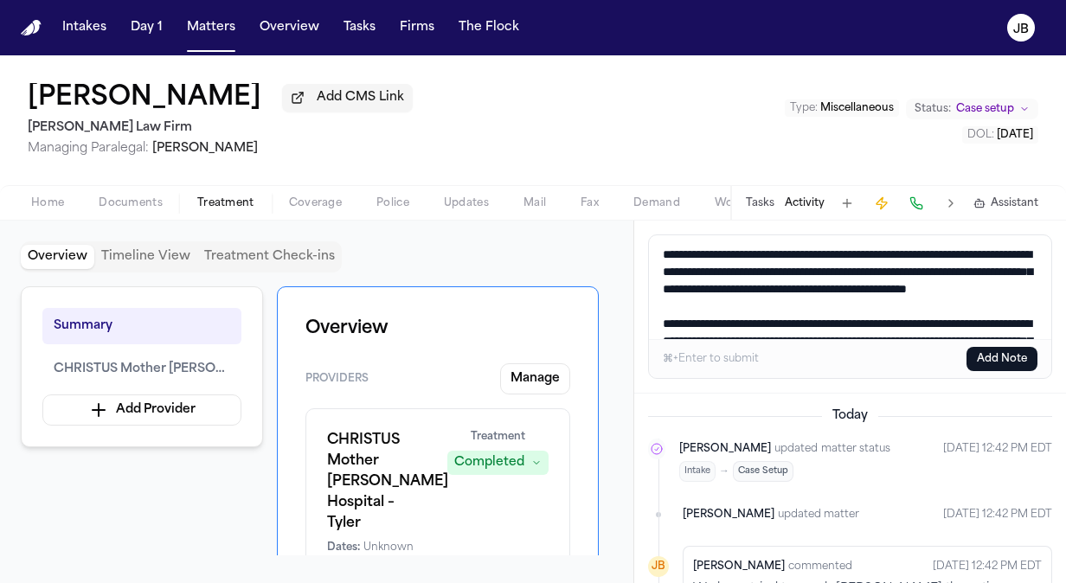
drag, startPoint x: 953, startPoint y: 322, endPoint x: 571, endPoint y: 203, distance: 399.7
click at [571, 203] on div "Cindy Odom Add CMS Link Hecht Law Firm Managing Paralegal: Jessica Barrett Type…" at bounding box center [533, 319] width 1066 height 528
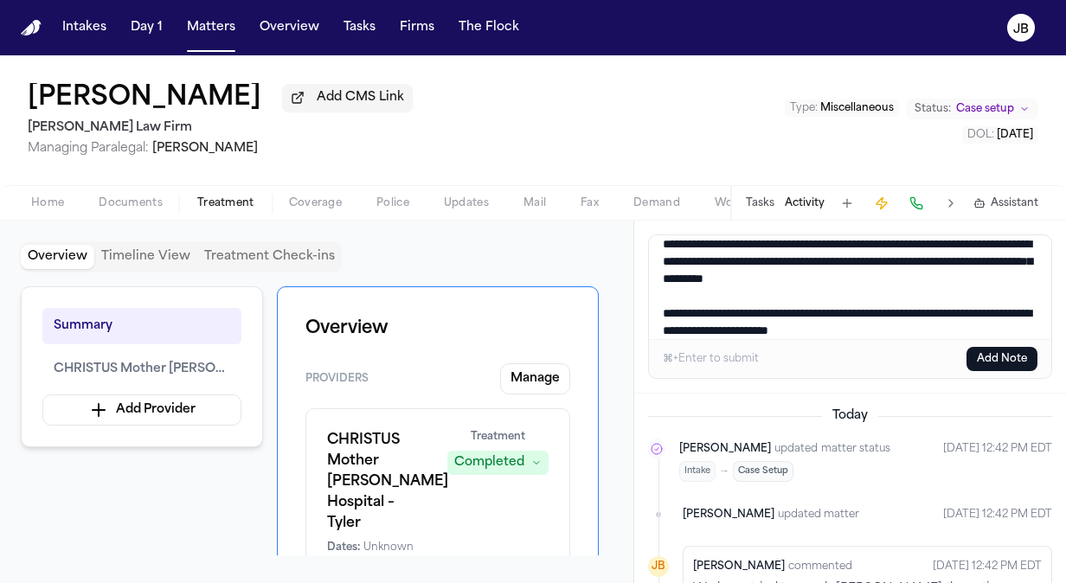
scroll to position [87, 0]
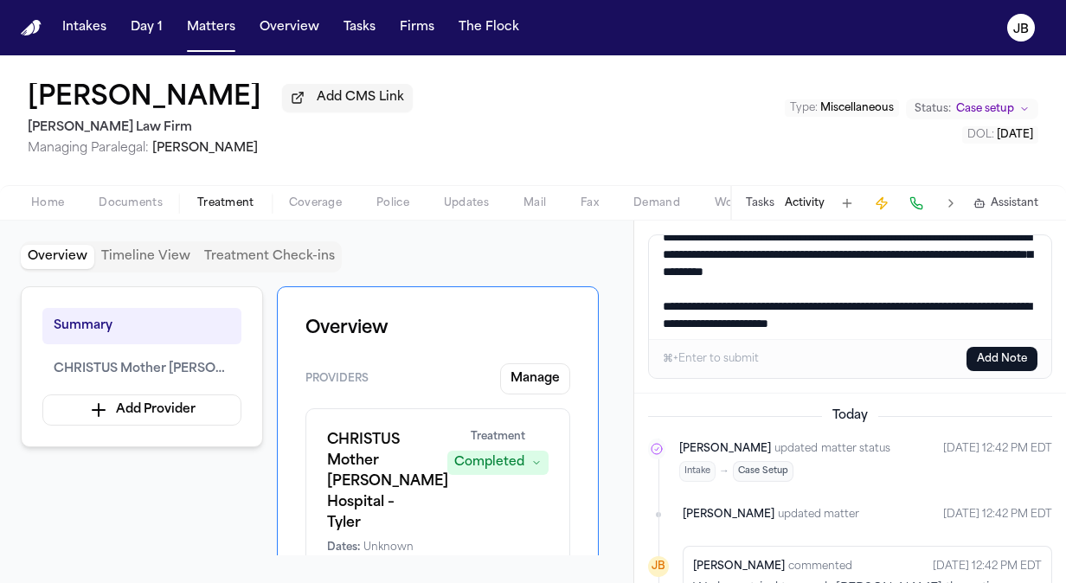
click at [718, 287] on textarea "**********" at bounding box center [850, 287] width 403 height 104
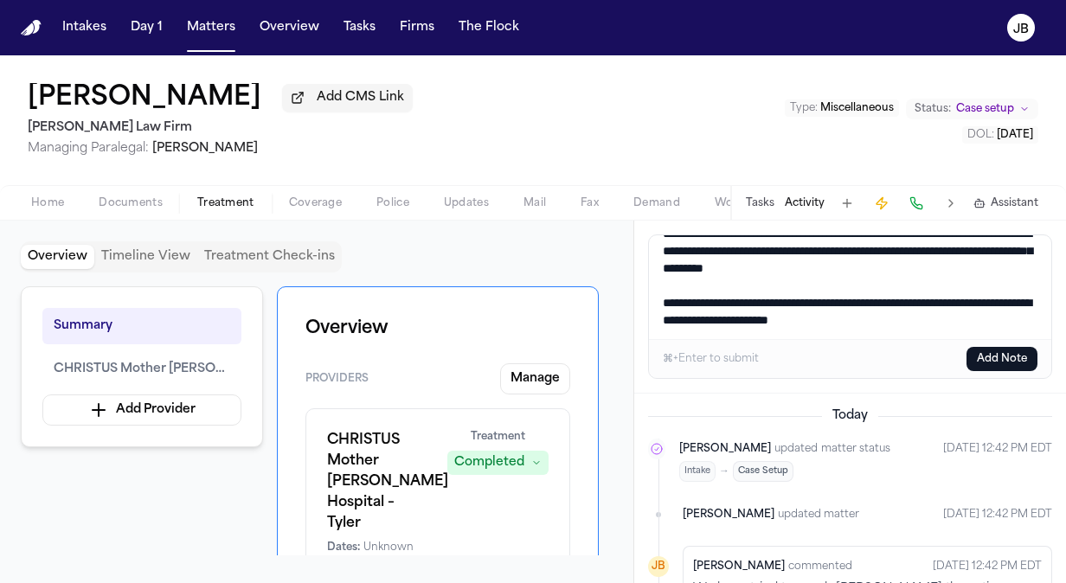
drag, startPoint x: 665, startPoint y: 267, endPoint x: 979, endPoint y: 377, distance: 332.9
click at [1008, 485] on div "**********" at bounding box center [850, 402] width 432 height 363
click at [952, 310] on textarea "**********" at bounding box center [850, 287] width 403 height 104
type textarea "**********"
click at [1007, 355] on button "Add Note" at bounding box center [1002, 359] width 71 height 24
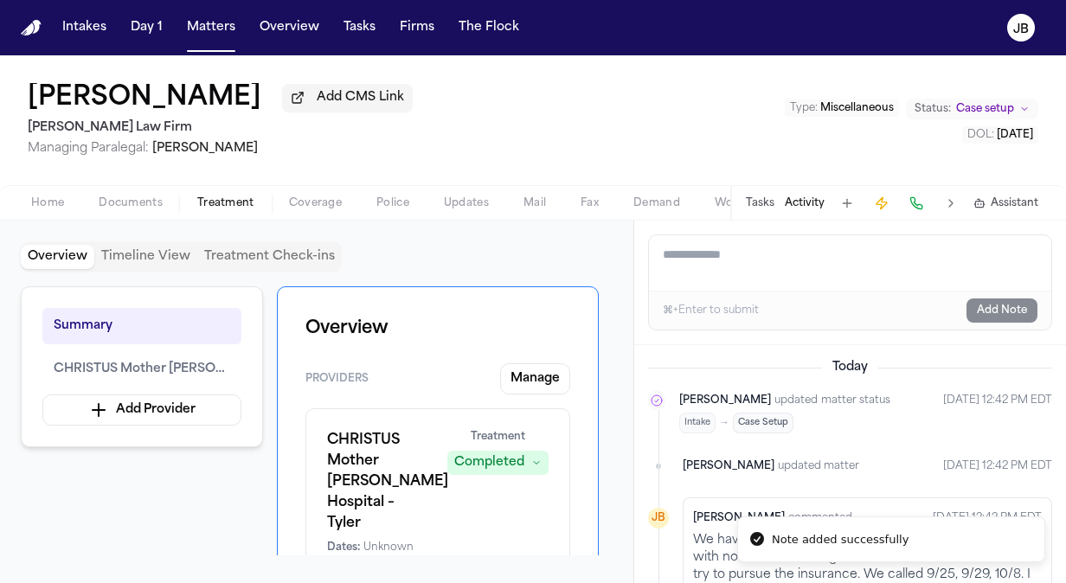
scroll to position [0, 0]
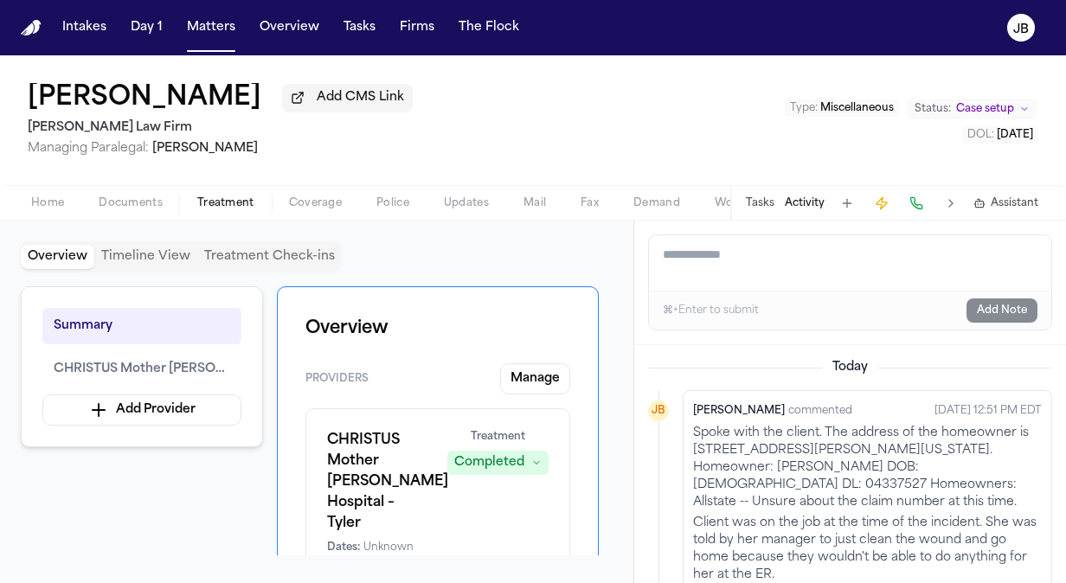
click at [50, 190] on div "Home Documents Treatment Coverage Police Updates Mail Fax Demand Workspaces Art…" at bounding box center [533, 202] width 1066 height 35
click at [50, 196] on span "Home" at bounding box center [47, 203] width 33 height 14
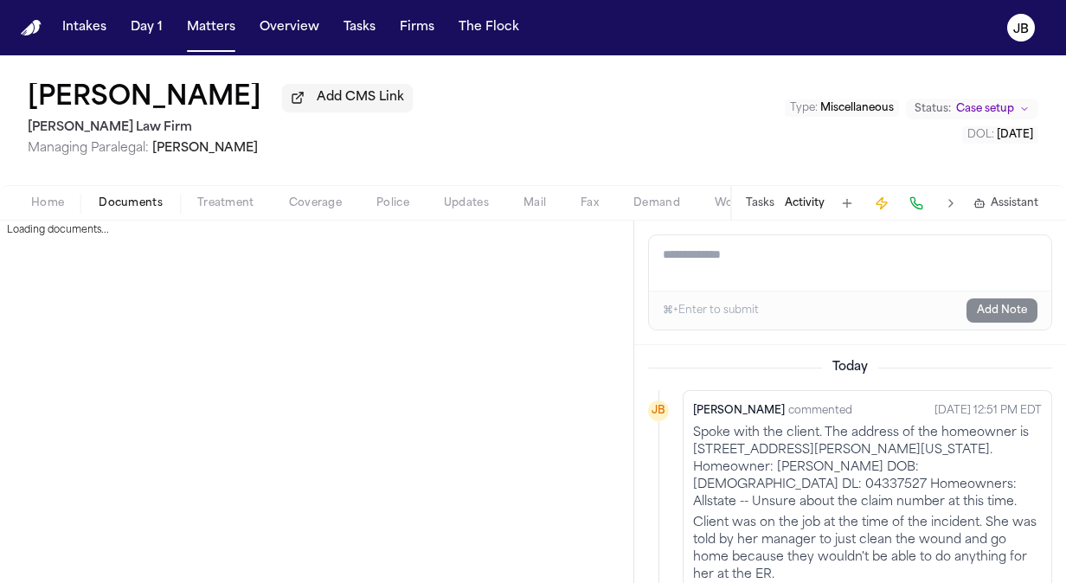
click at [142, 196] on span "Documents" at bounding box center [131, 203] width 64 height 14
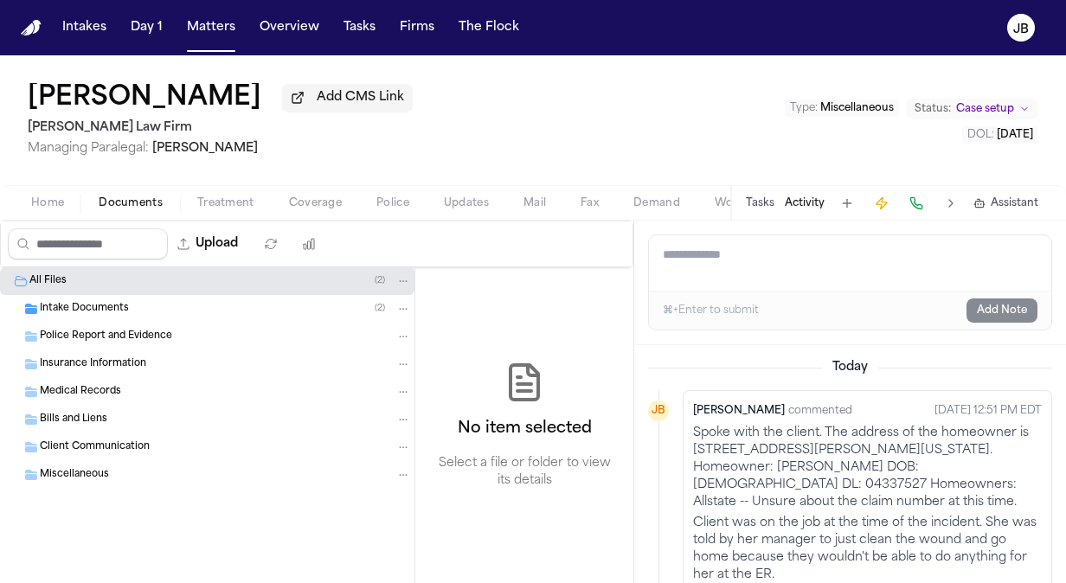
click at [116, 306] on span "Intake Documents" at bounding box center [84, 309] width 89 height 15
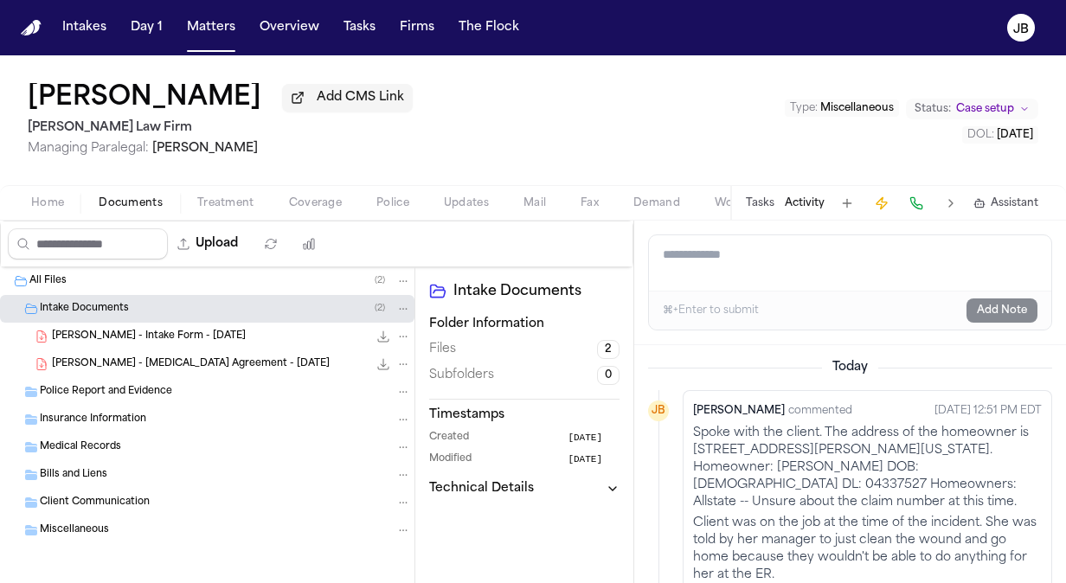
click at [237, 199] on span "Treatment" at bounding box center [225, 203] width 57 height 14
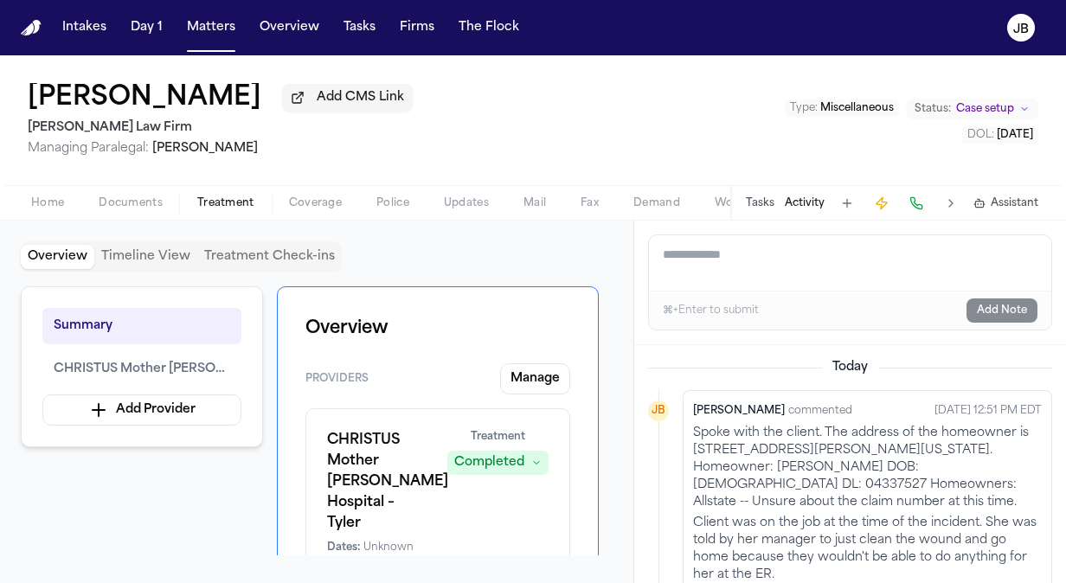
click at [611, 354] on div "Summary CHRISTUS Mother Frances Hospital – Tyler Add Provider Overview Provider…" at bounding box center [317, 421] width 592 height 269
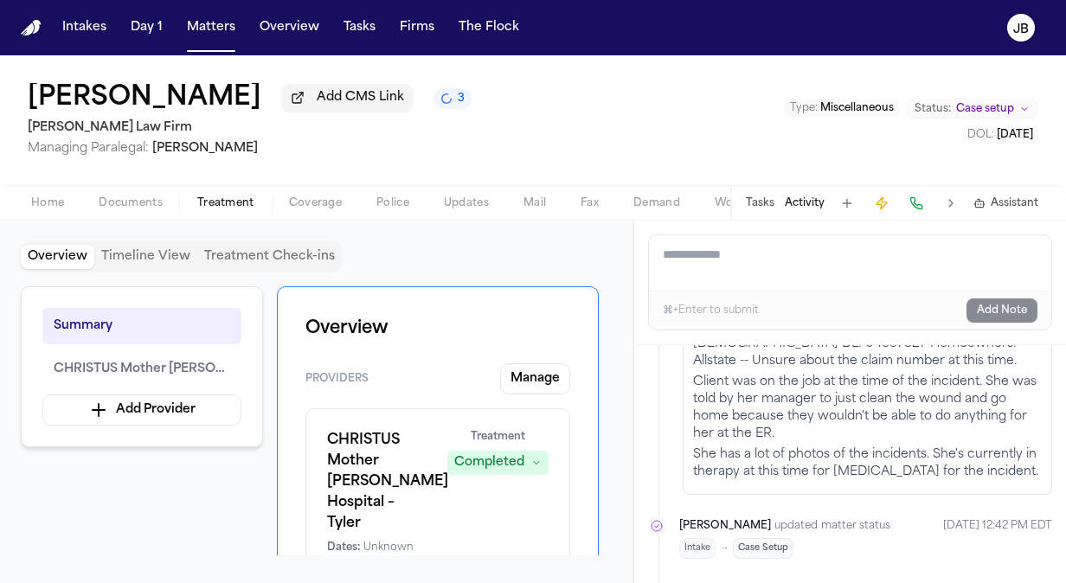
scroll to position [210, 0]
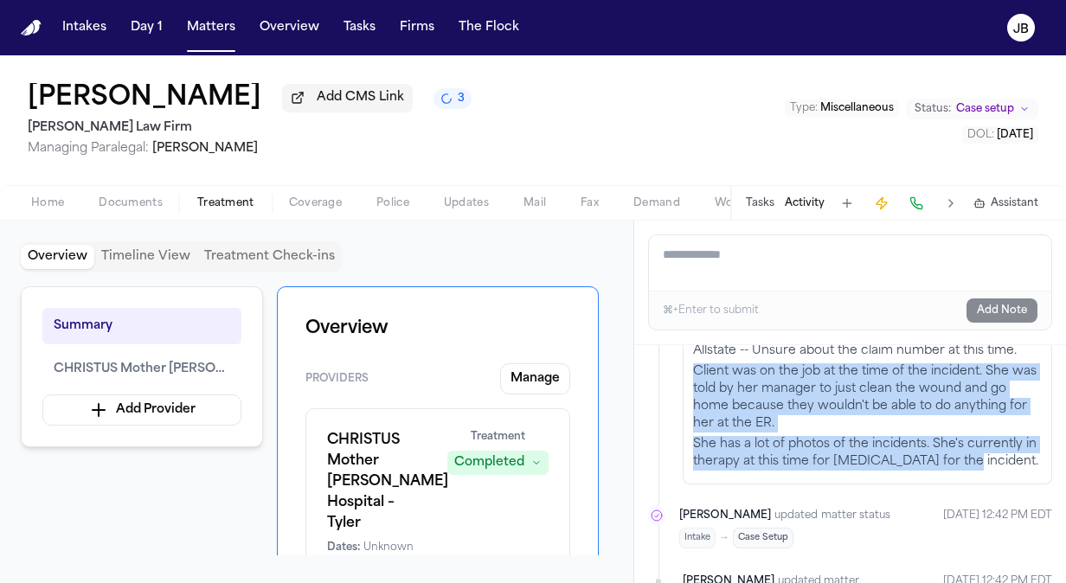
drag, startPoint x: 982, startPoint y: 459, endPoint x: 689, endPoint y: 370, distance: 305.9
click at [689, 370] on div "Jessica Barrett commented Oct 8, 2025 12:51 PM EDT Spoke with the client. The a…" at bounding box center [868, 362] width 370 height 246
copy div "Client was on the job at the time of the incident. She was told by her manager …"
click at [762, 196] on button "Tasks" at bounding box center [760, 203] width 29 height 14
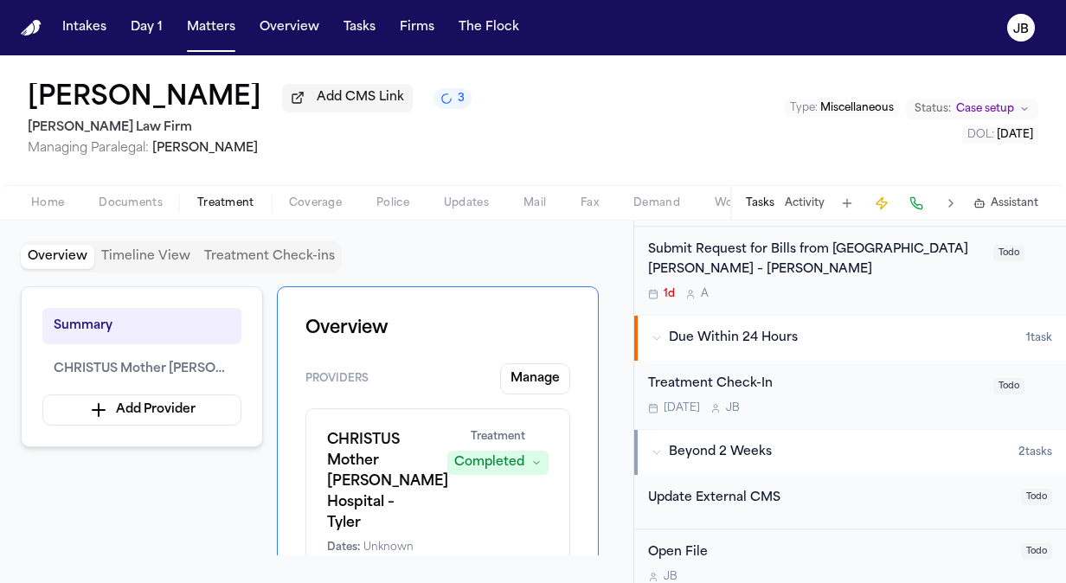
scroll to position [511, 0]
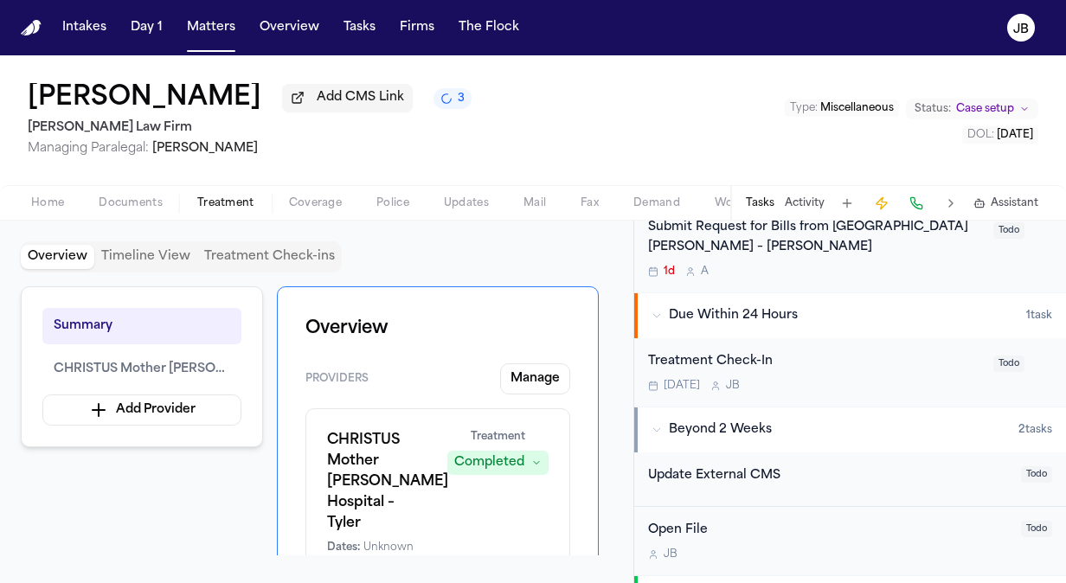
click at [866, 313] on button "Due Within 24 Hours 1 task" at bounding box center [850, 315] width 432 height 45
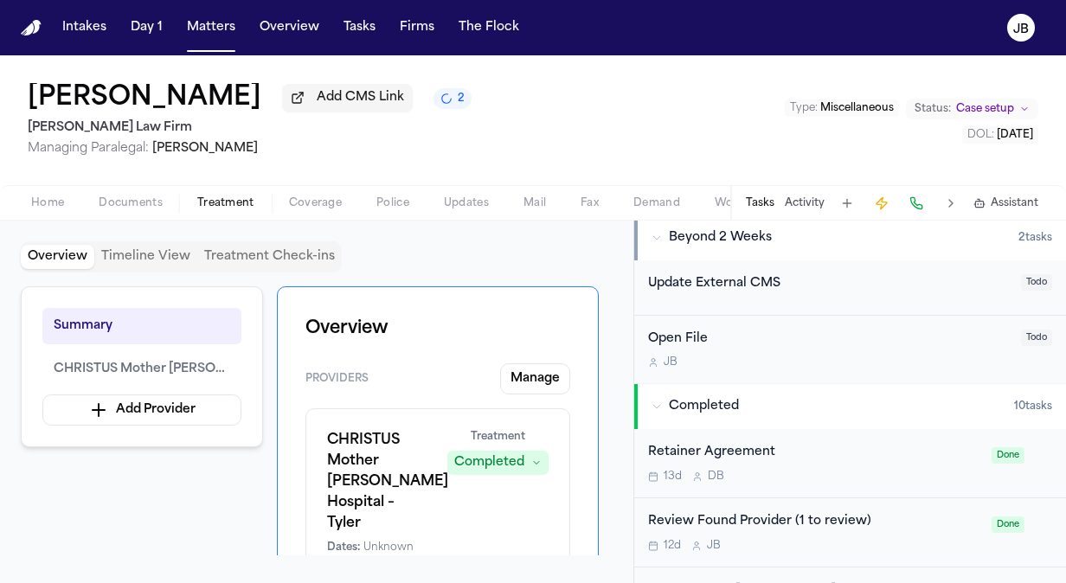
scroll to position [0, 0]
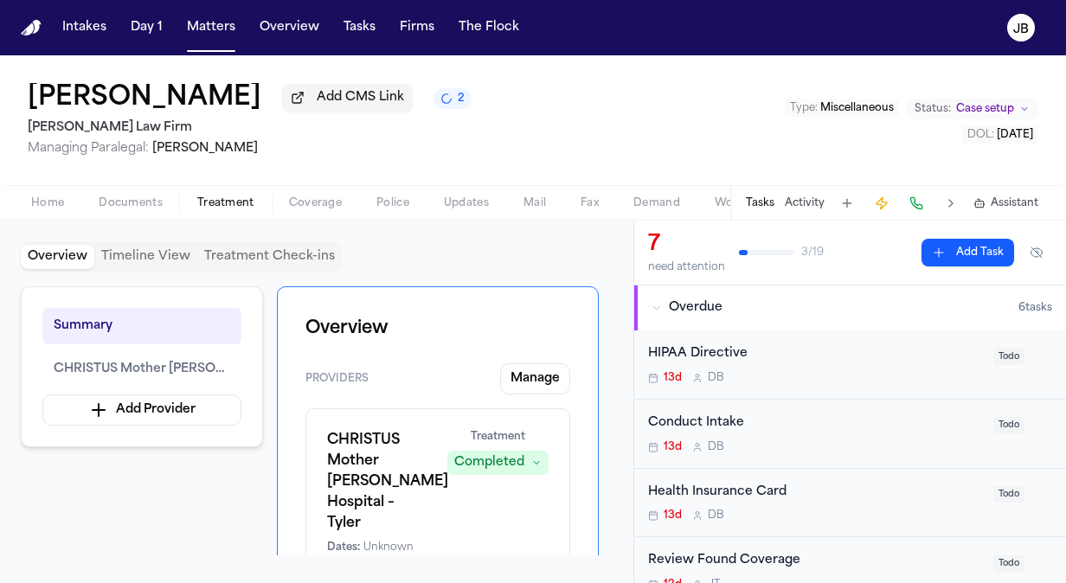
click at [802, 207] on button "Activity" at bounding box center [805, 203] width 40 height 14
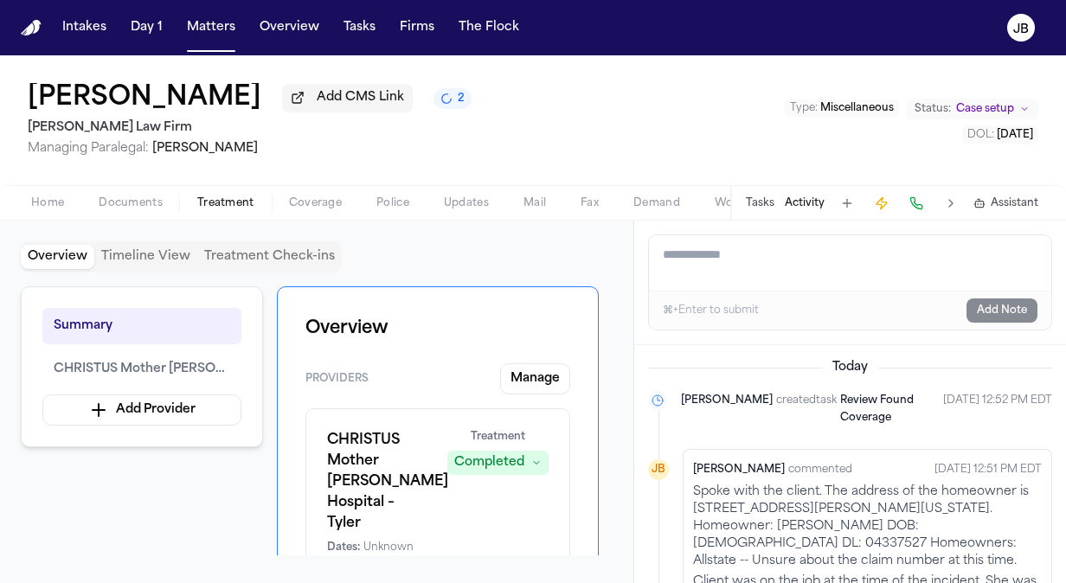
click at [753, 198] on button "Tasks" at bounding box center [760, 203] width 29 height 14
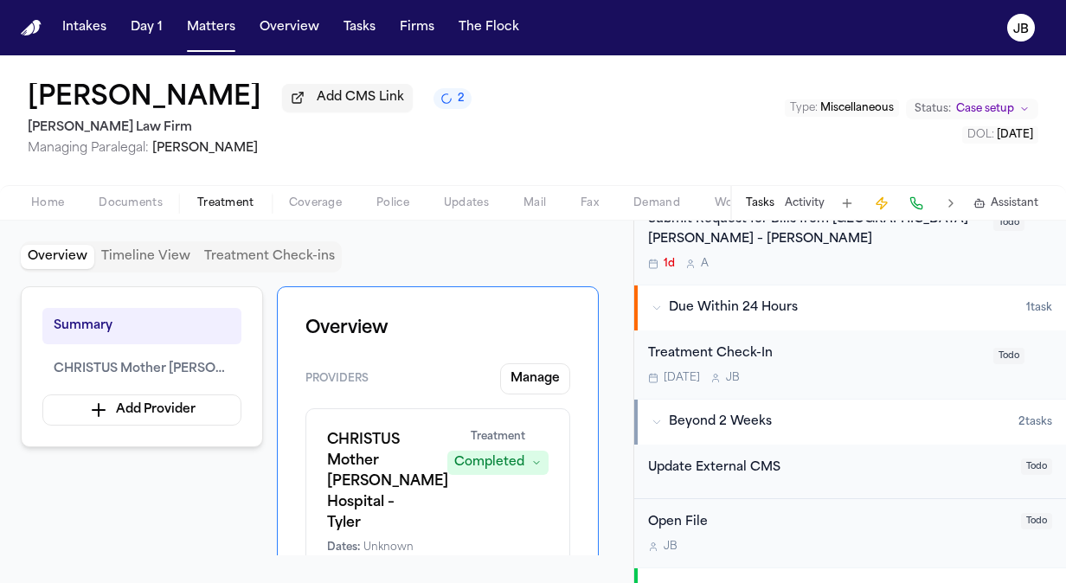
scroll to position [525, 0]
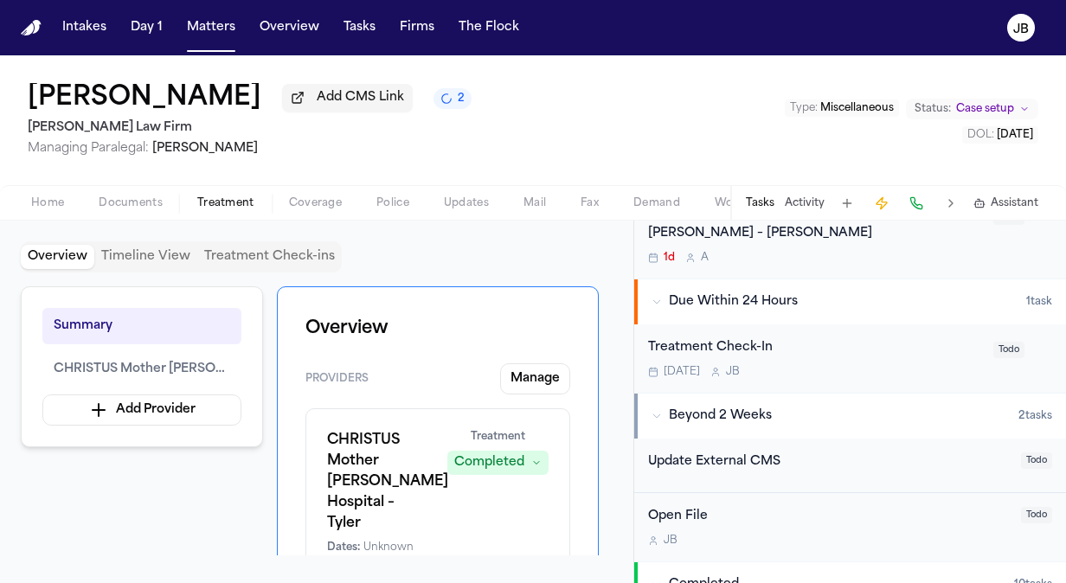
click at [848, 338] on div "Treatment Check-In" at bounding box center [815, 348] width 335 height 20
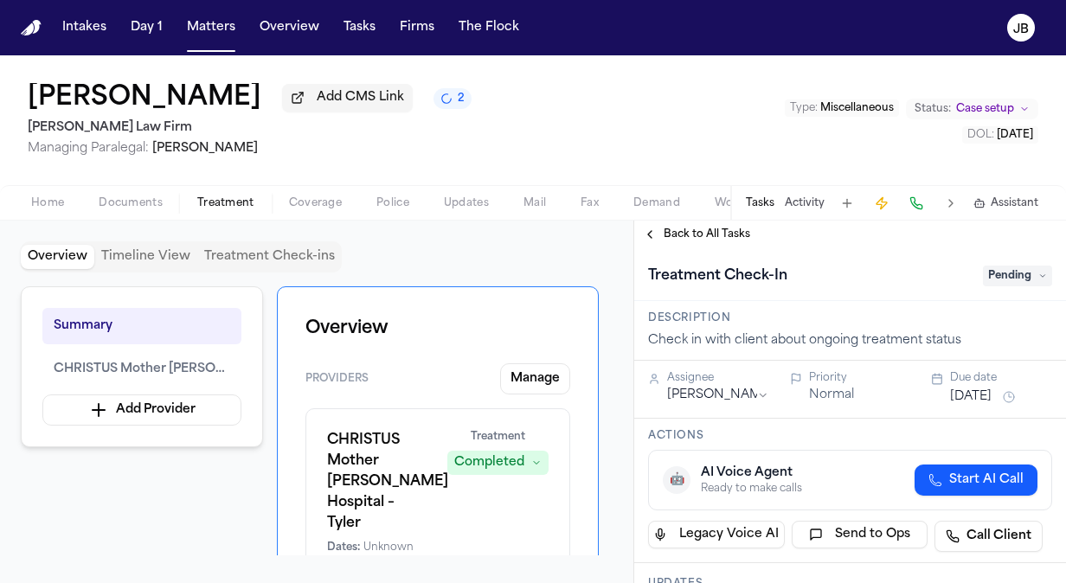
click at [967, 390] on button "[DATE]" at bounding box center [971, 397] width 42 height 17
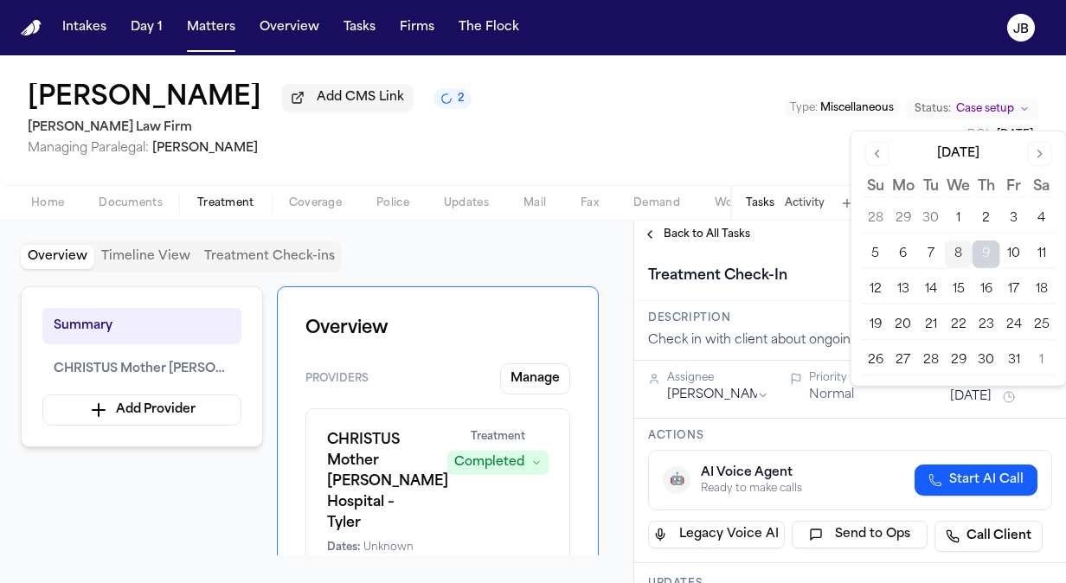
click at [991, 321] on button "23" at bounding box center [987, 326] width 28 height 28
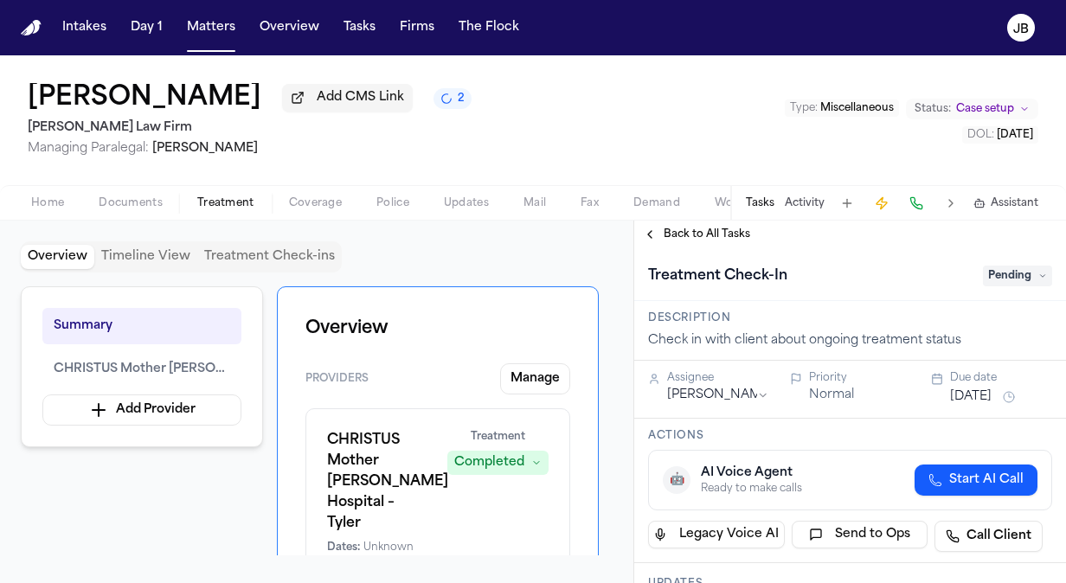
click at [827, 258] on div "Treatment Check-In Pending" at bounding box center [850, 274] width 432 height 53
click at [1039, 279] on icon at bounding box center [1043, 276] width 9 height 9
type input "**"
click at [967, 341] on div "Ongoing" at bounding box center [976, 345] width 145 height 21
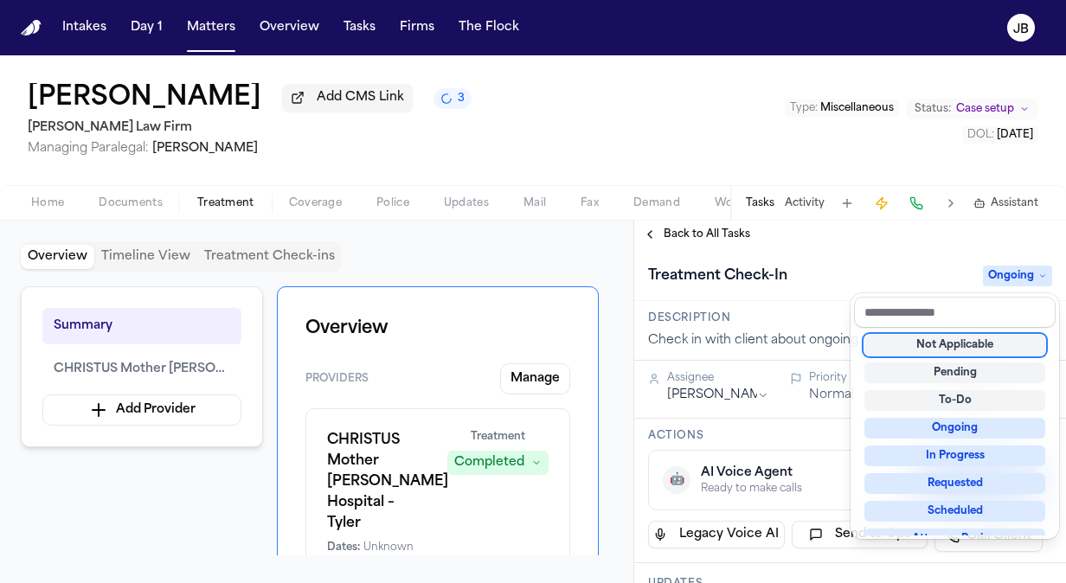
click at [919, 253] on div "Treatment Check-In Ongoing" at bounding box center [850, 274] width 432 height 53
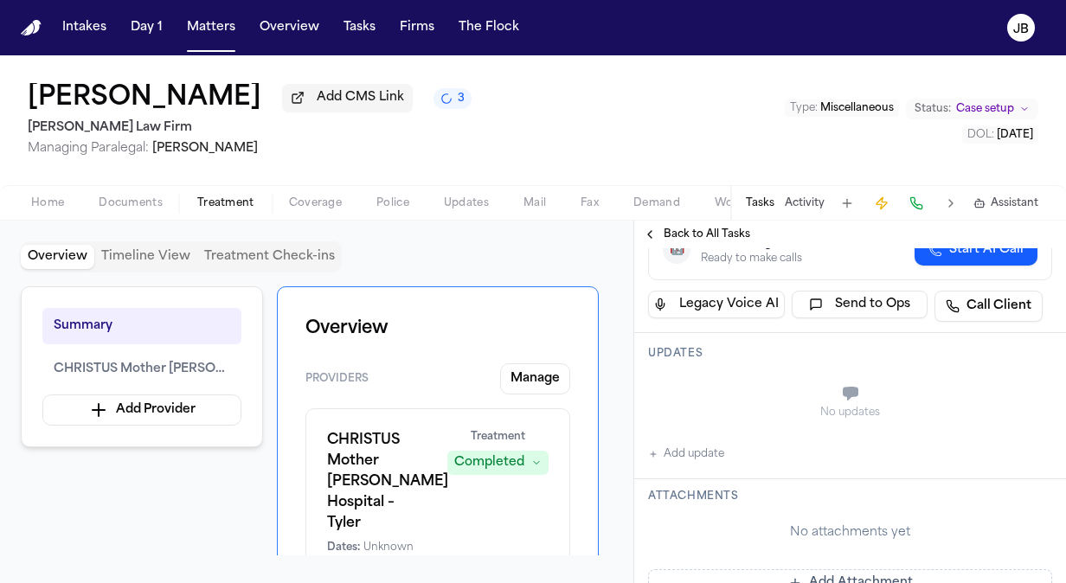
scroll to position [266, 0]
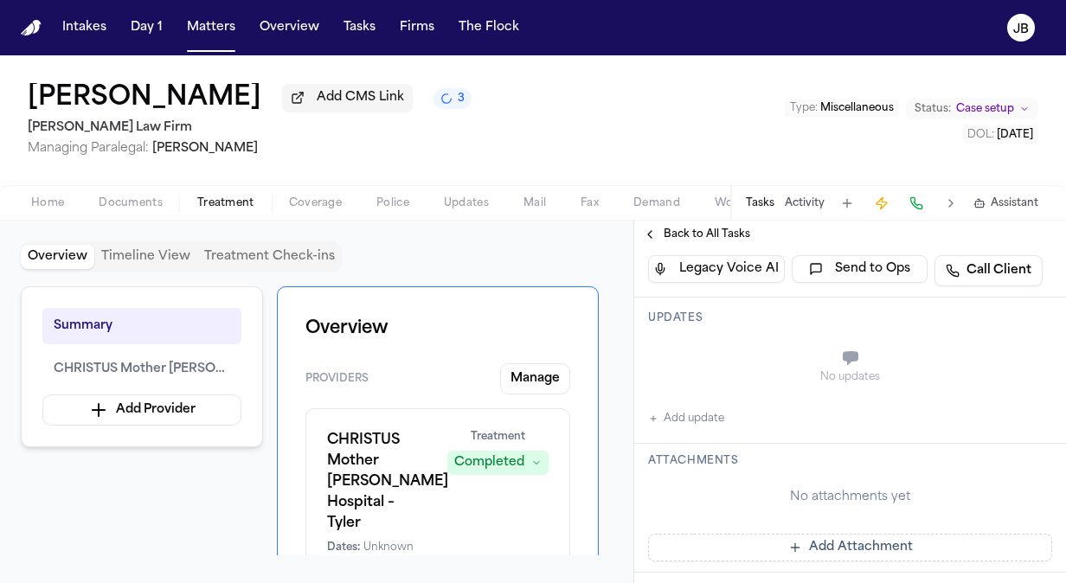
click at [699, 409] on button "Add update" at bounding box center [686, 419] width 76 height 21
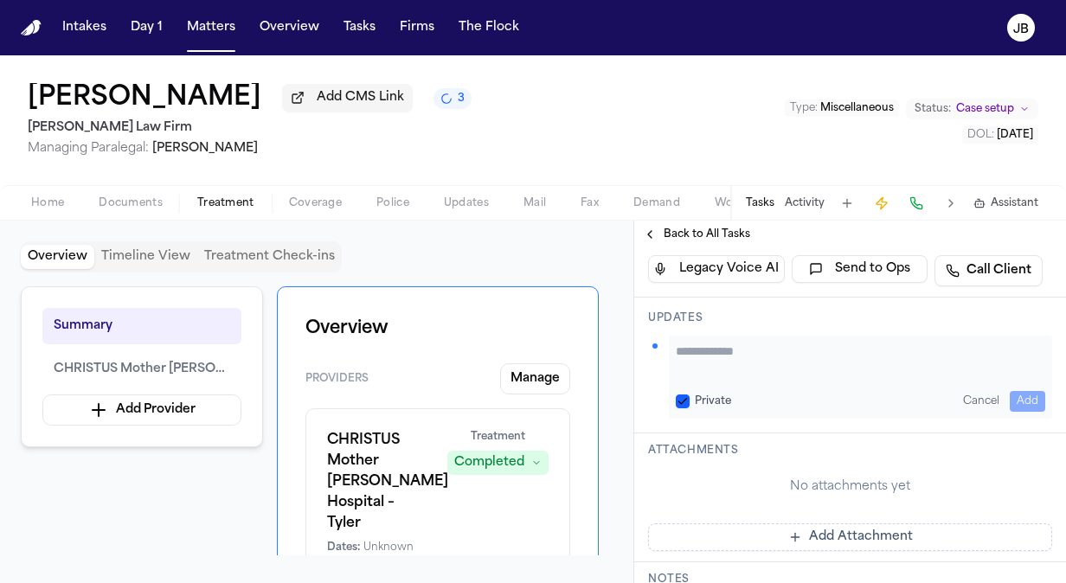
click at [709, 367] on textarea "Add your update" at bounding box center [861, 360] width 370 height 35
paste textarea "**********"
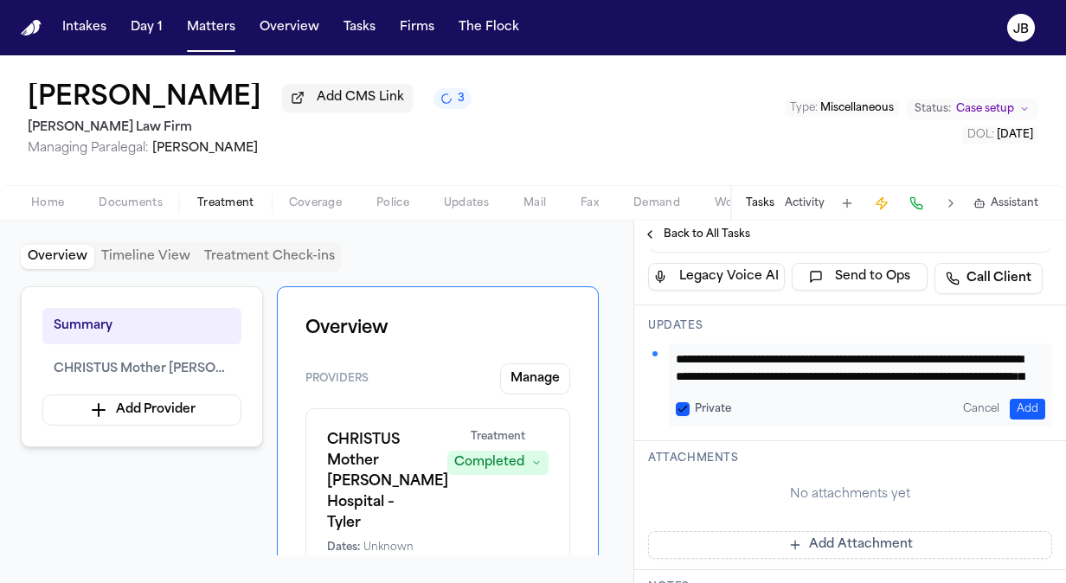
scroll to position [256, 0]
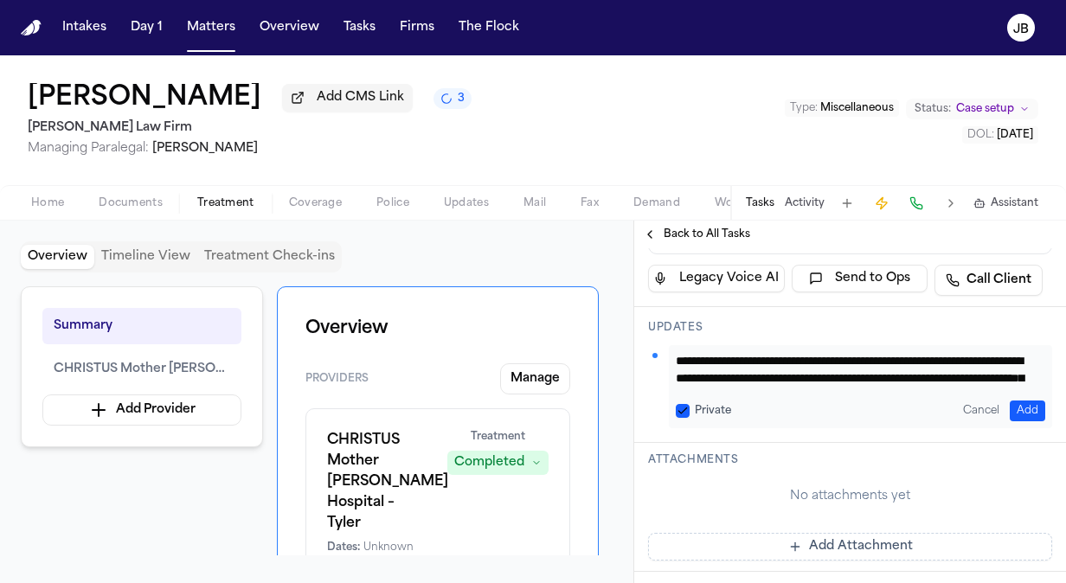
drag, startPoint x: 899, startPoint y: 328, endPoint x: 795, endPoint y: 308, distance: 104.9
click at [795, 308] on div "**********" at bounding box center [850, 375] width 432 height 136
click at [834, 372] on textarea "**********" at bounding box center [854, 369] width 357 height 35
type textarea "**********"
click at [1011, 409] on button "Add" at bounding box center [1027, 411] width 35 height 21
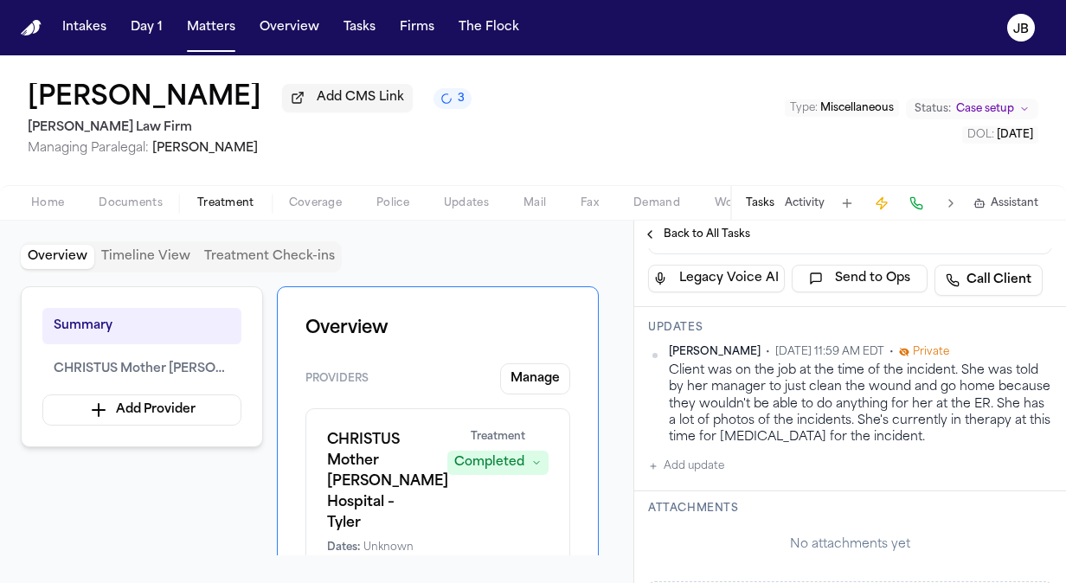
click at [53, 204] on span "Home" at bounding box center [47, 203] width 33 height 14
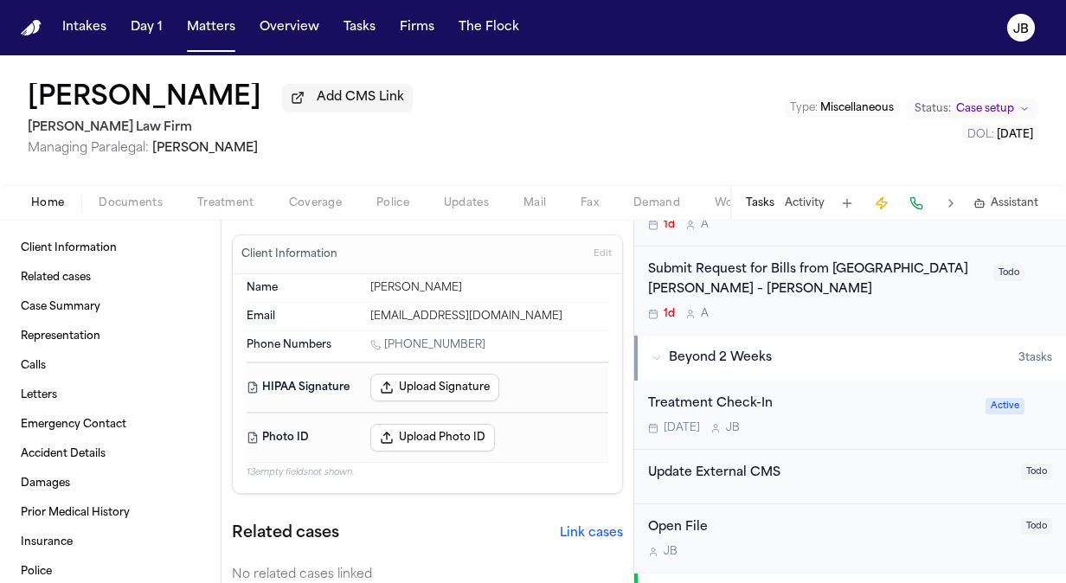
scroll to position [477, 0]
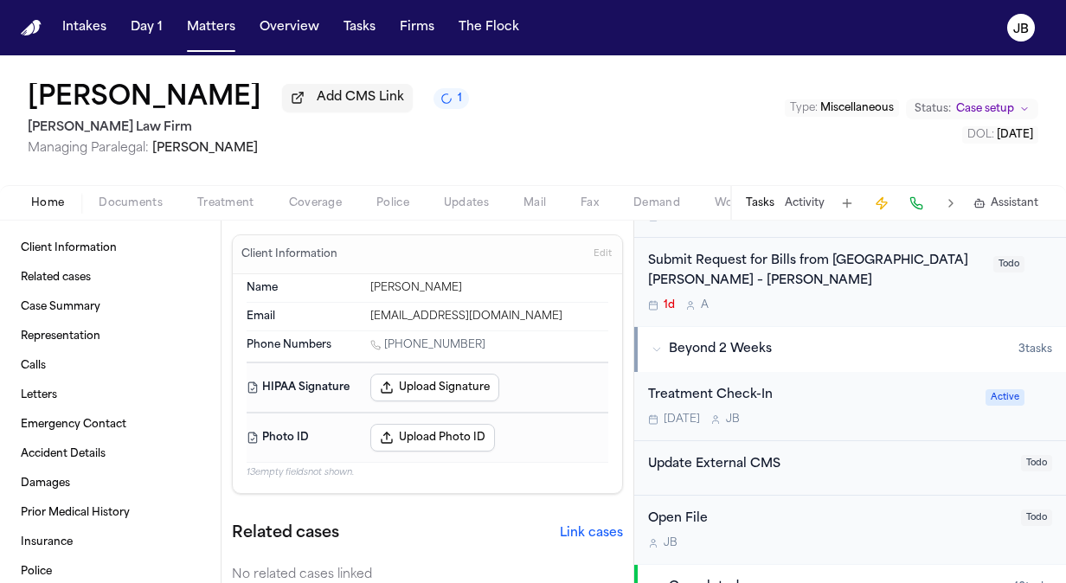
click at [922, 413] on div "Oct 23 J B" at bounding box center [811, 420] width 327 height 14
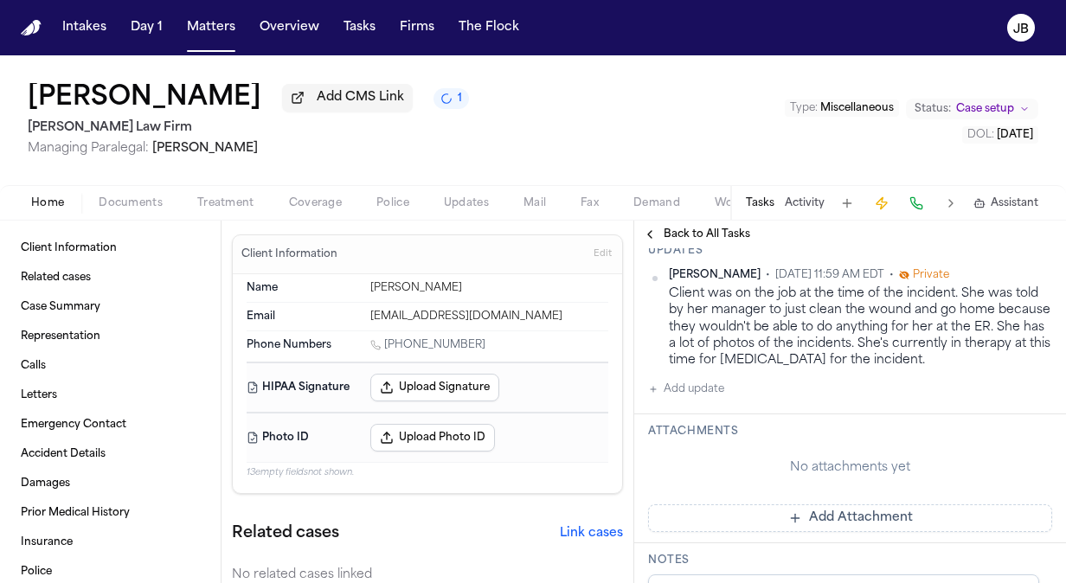
scroll to position [333, 0]
click at [807, 201] on button "Activity" at bounding box center [805, 203] width 40 height 14
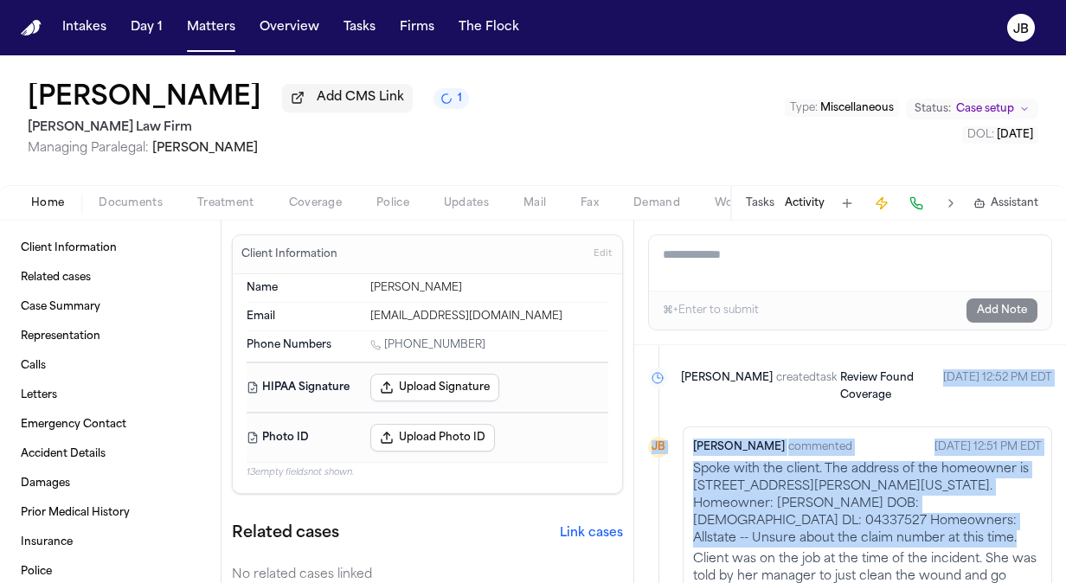
scroll to position [164, 0]
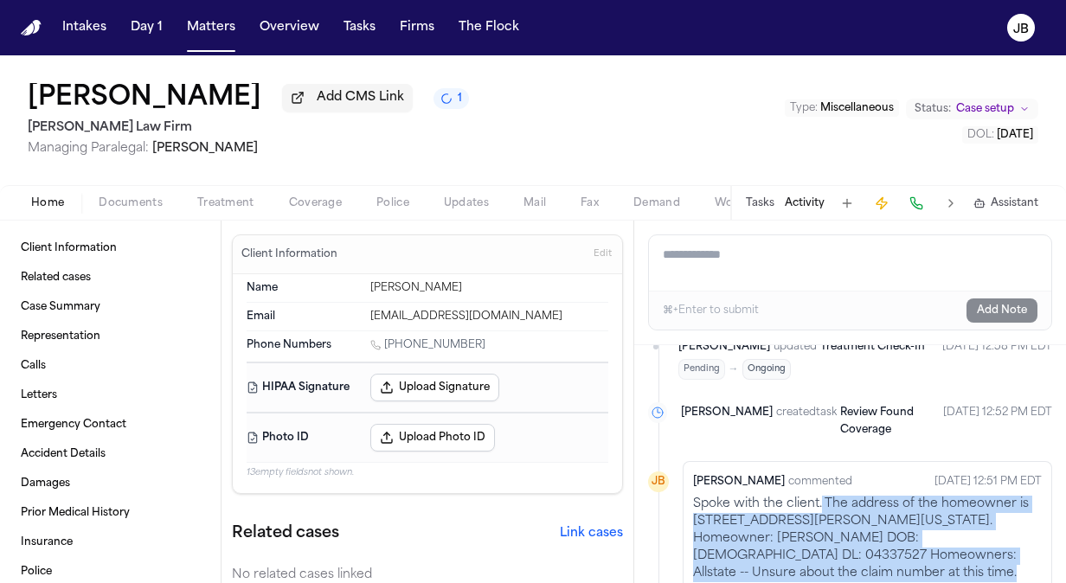
drag, startPoint x: 839, startPoint y: 426, endPoint x: 821, endPoint y: 485, distance: 61.4
click at [821, 496] on p "Spoke with the client. The address of the homeowner is 1001 Jordan Lane, Texark…" at bounding box center [867, 539] width 349 height 87
copy p "The address of the homeowner is 1001 Jordan Lane, Texarkana, Texas 75503. Homeo…"
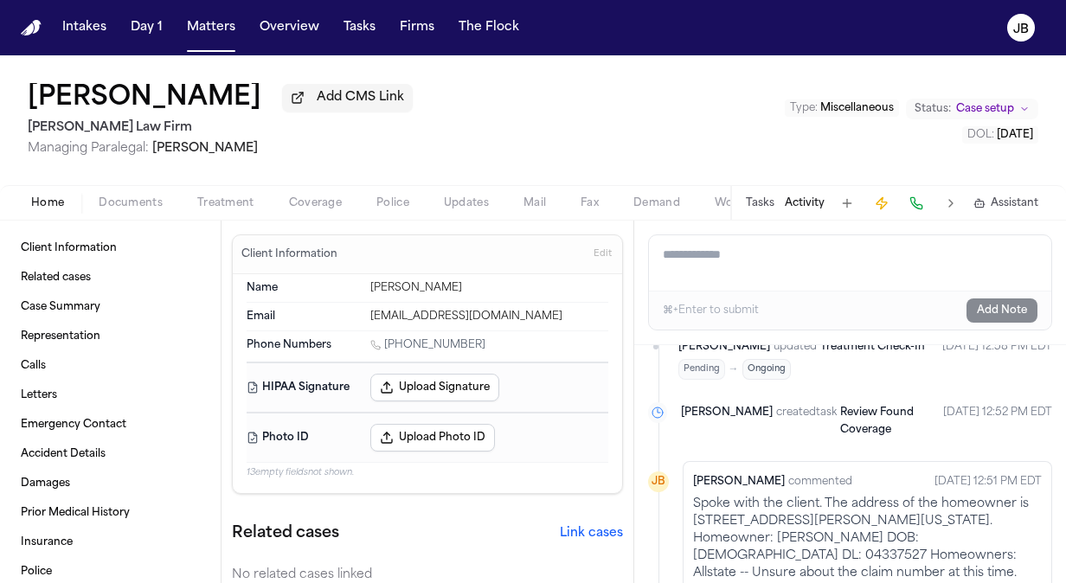
click at [622, 90] on div "Cindy Odom Add CMS Link Hecht Law Firm Managing Paralegal: Jessica Barrett Type…" at bounding box center [533, 120] width 1066 height 130
click at [130, 204] on span "Documents" at bounding box center [131, 203] width 64 height 14
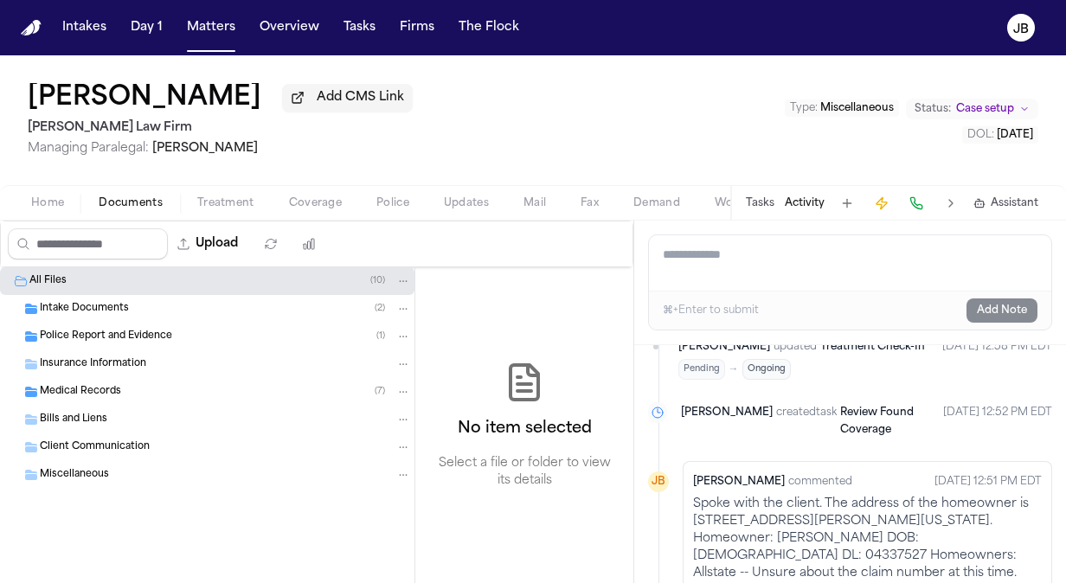
click at [146, 334] on span "Police Report and Evidence" at bounding box center [106, 337] width 132 height 15
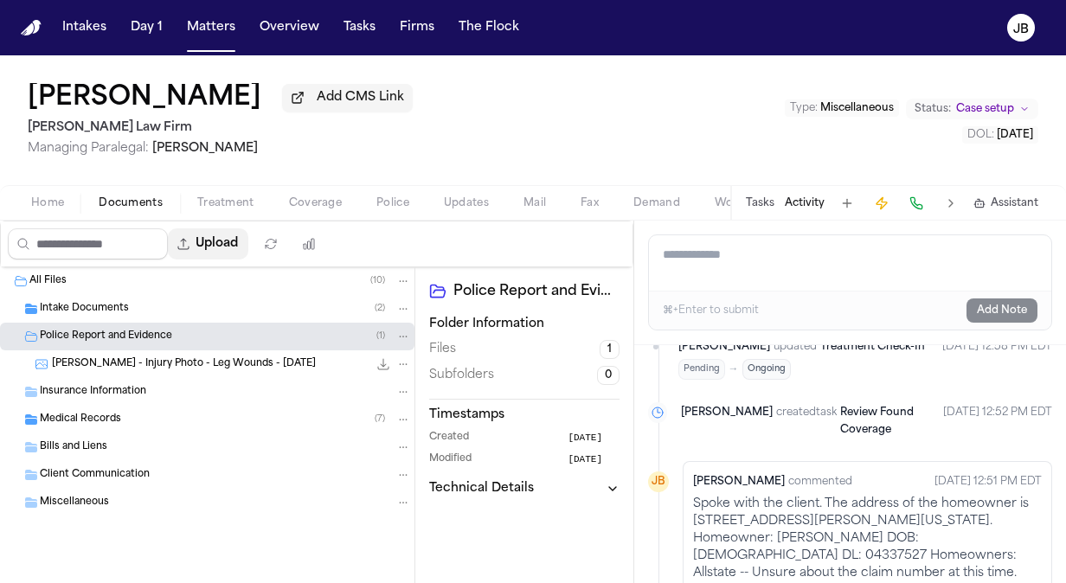
click at [230, 242] on button "Upload" at bounding box center [208, 244] width 81 height 31
select select "**********"
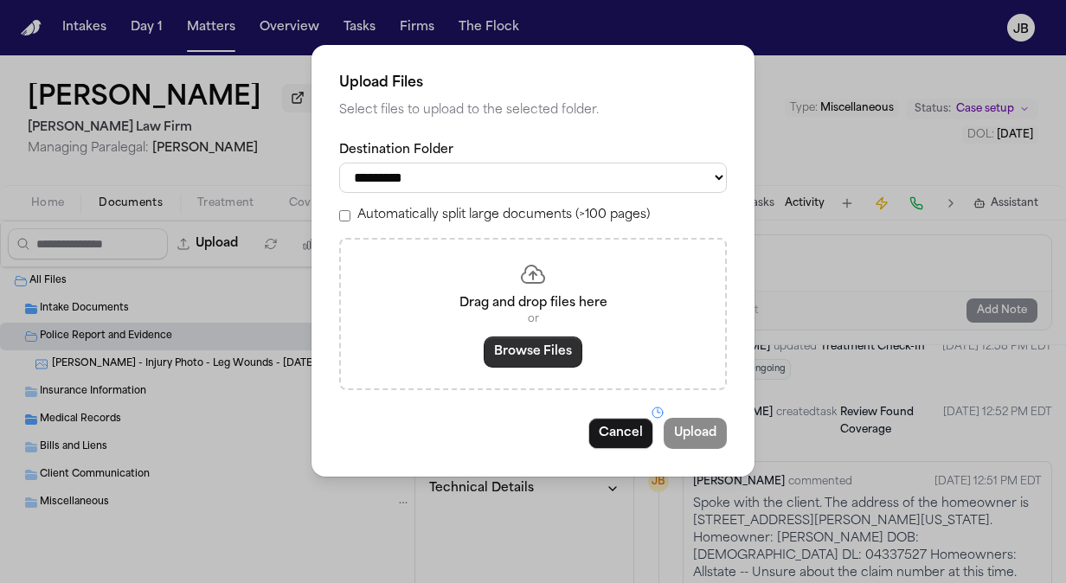
click at [538, 344] on button "Browse Files" at bounding box center [533, 352] width 99 height 31
click at [609, 431] on button "Cancel" at bounding box center [621, 433] width 65 height 31
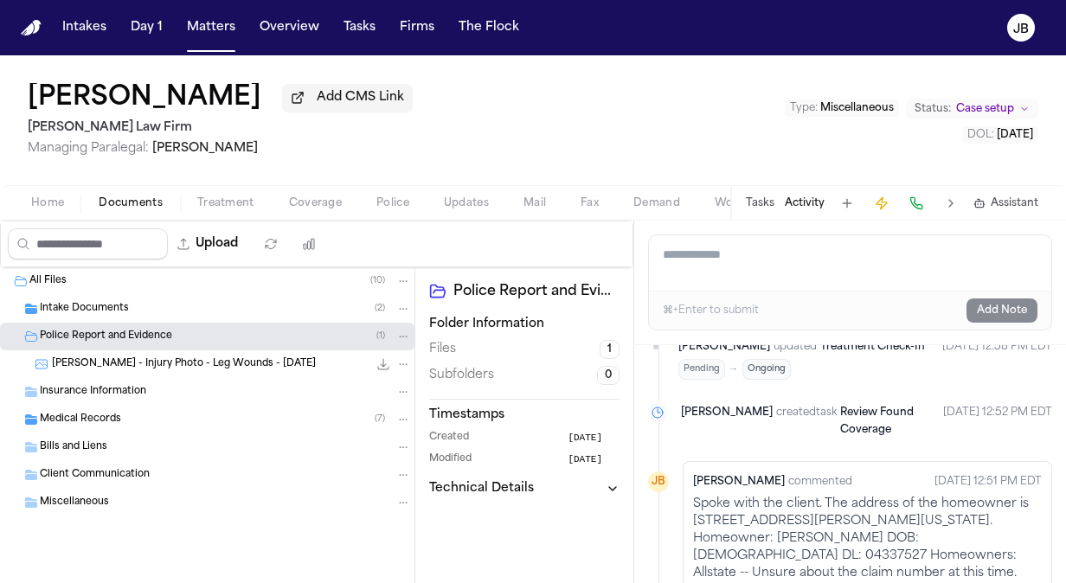
click at [215, 363] on span "C. Odom - Injury Photo - Leg Wounds - 10.8.25" at bounding box center [184, 364] width 264 height 15
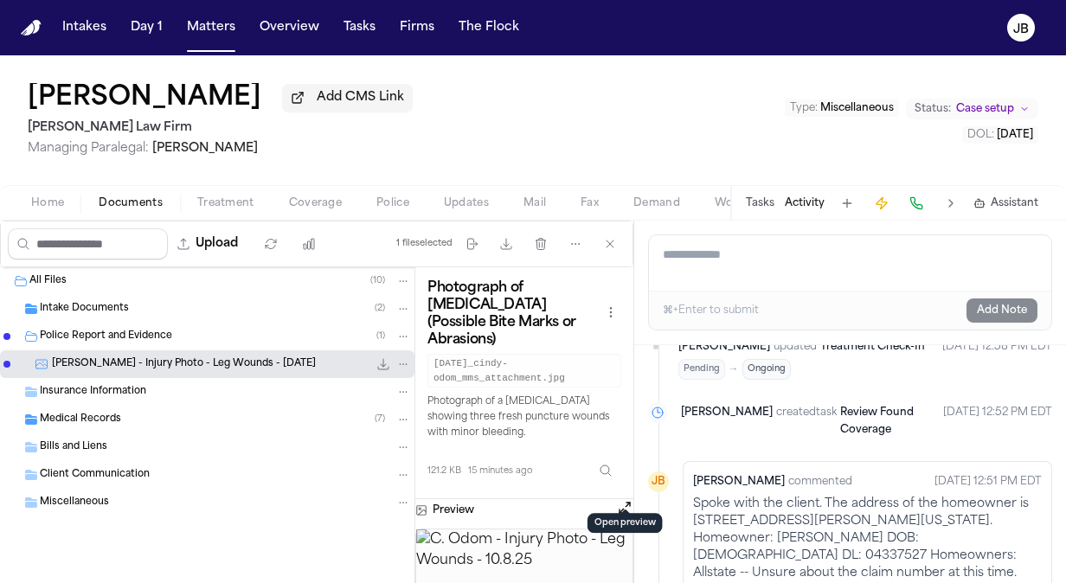
click at [623, 499] on button "Open preview" at bounding box center [624, 507] width 17 height 17
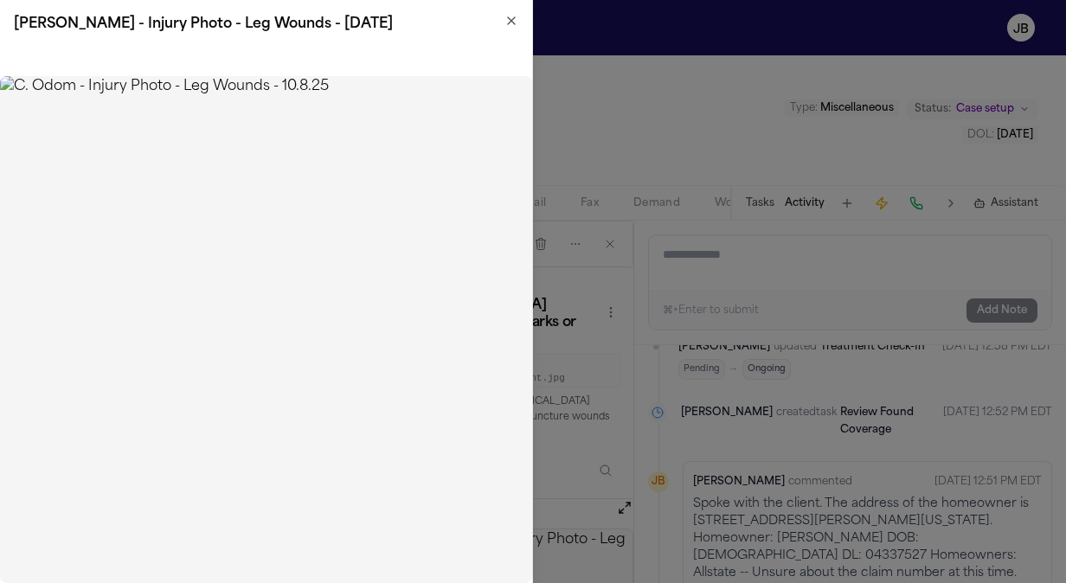
click at [508, 24] on icon "button" at bounding box center [511, 20] width 7 height 7
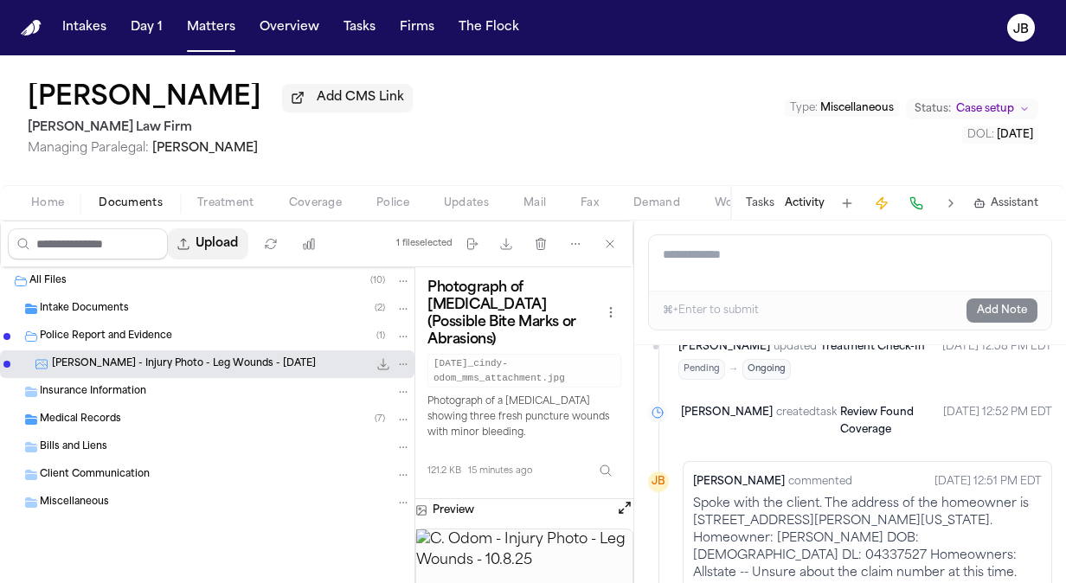
click at [223, 245] on button "Upload" at bounding box center [208, 244] width 81 height 31
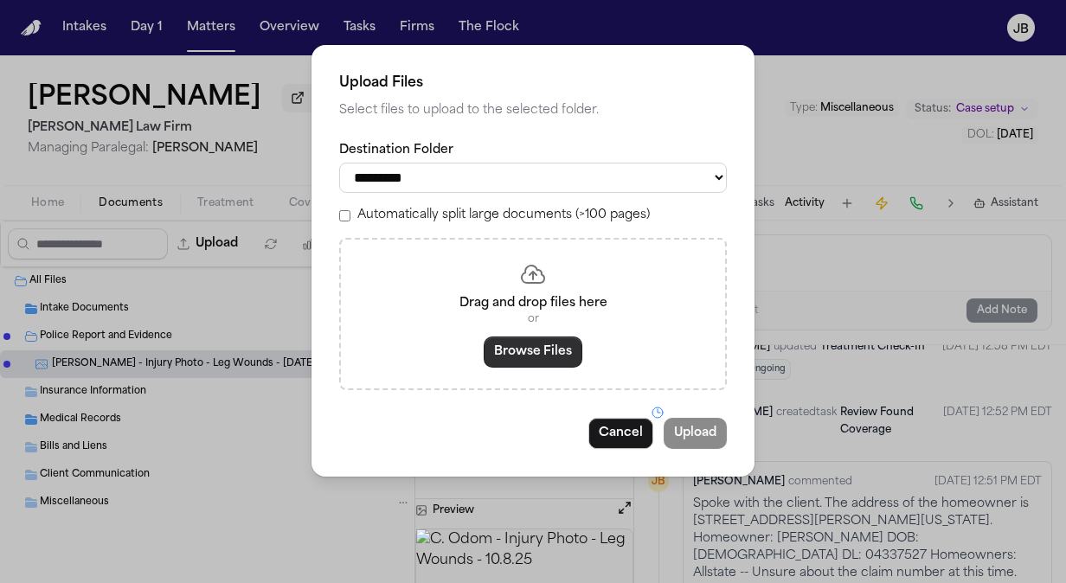
click at [544, 358] on button "Browse Files" at bounding box center [533, 352] width 99 height 31
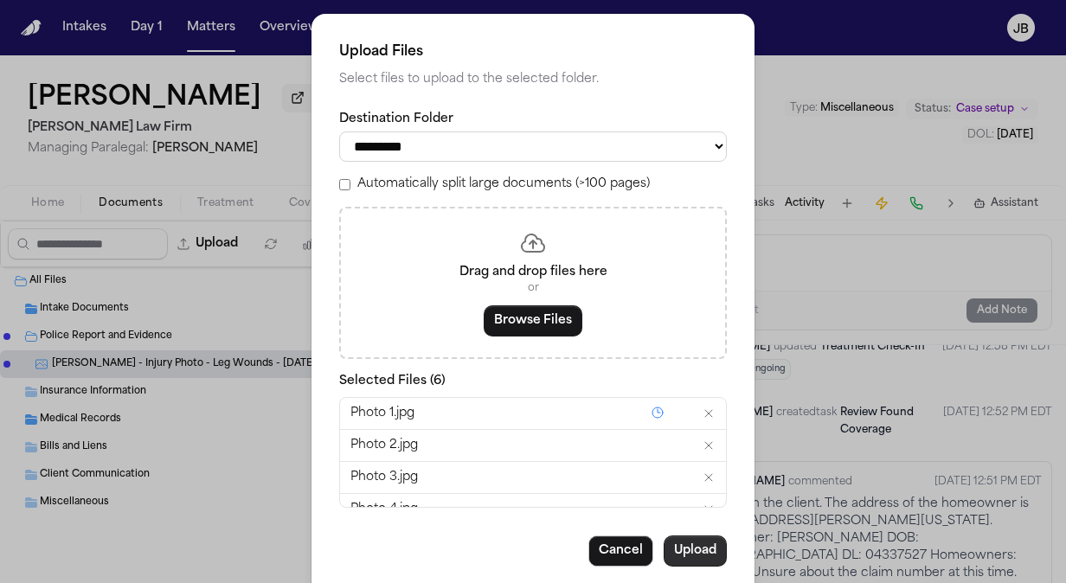
click at [685, 549] on button "Upload" at bounding box center [695, 551] width 63 height 31
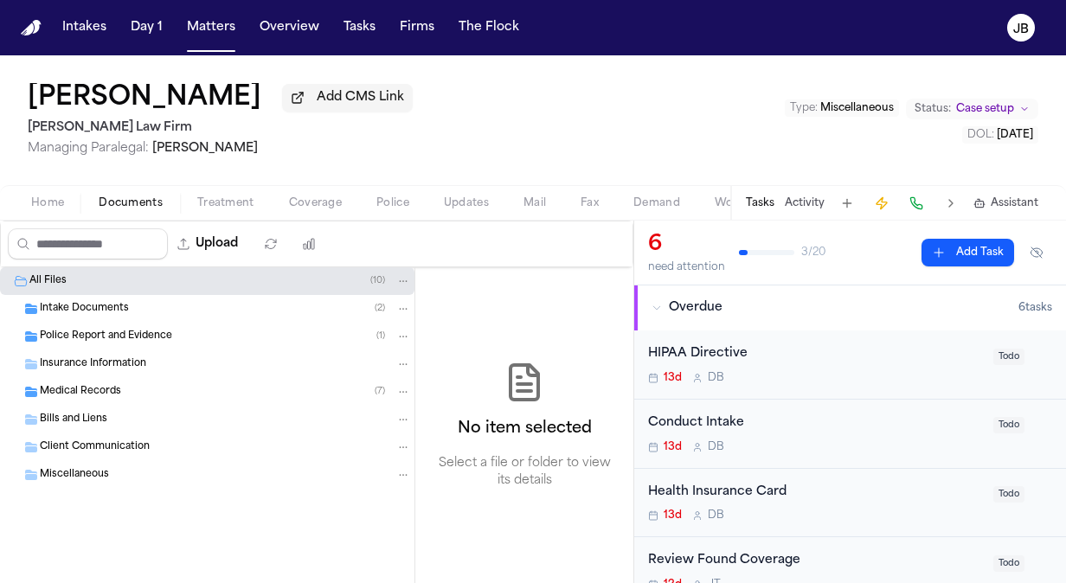
click at [189, 330] on div "Police Report and Evidence ( 1 )" at bounding box center [225, 337] width 371 height 16
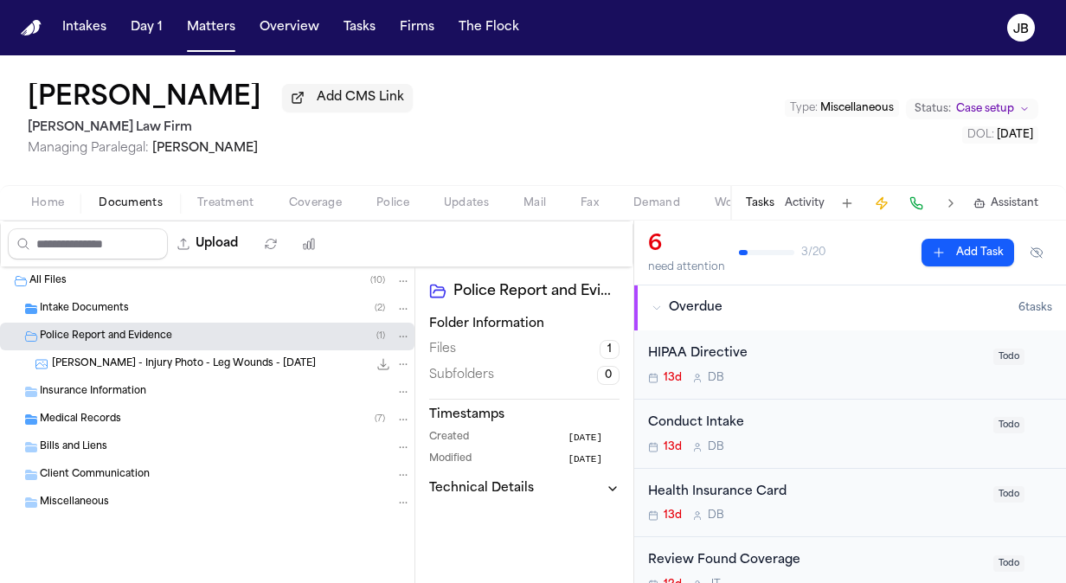
click at [232, 234] on button "Upload" at bounding box center [208, 244] width 81 height 31
select select "**********"
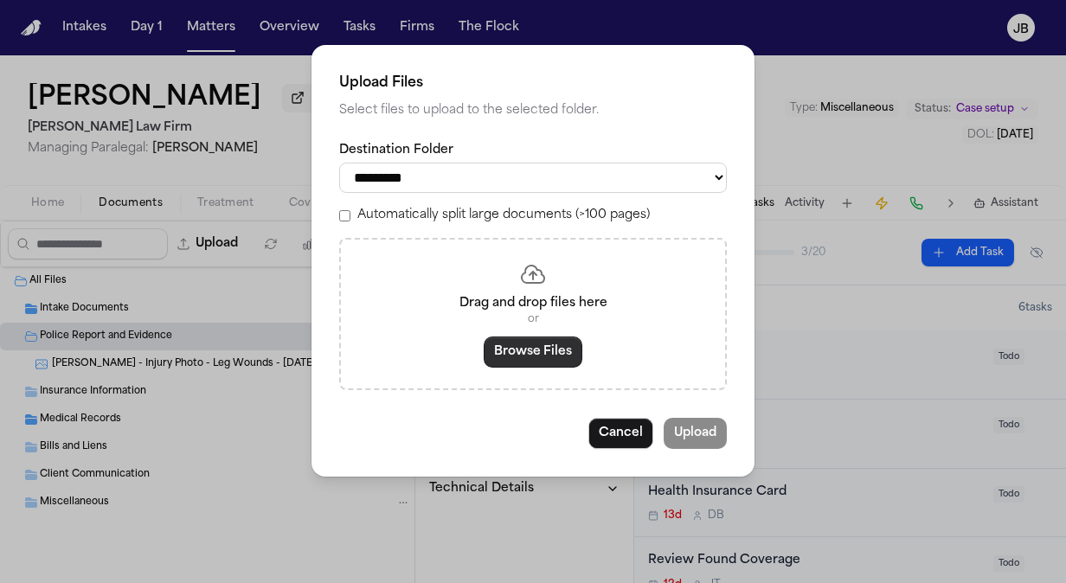
click at [528, 342] on button "Browse Files" at bounding box center [533, 352] width 99 height 31
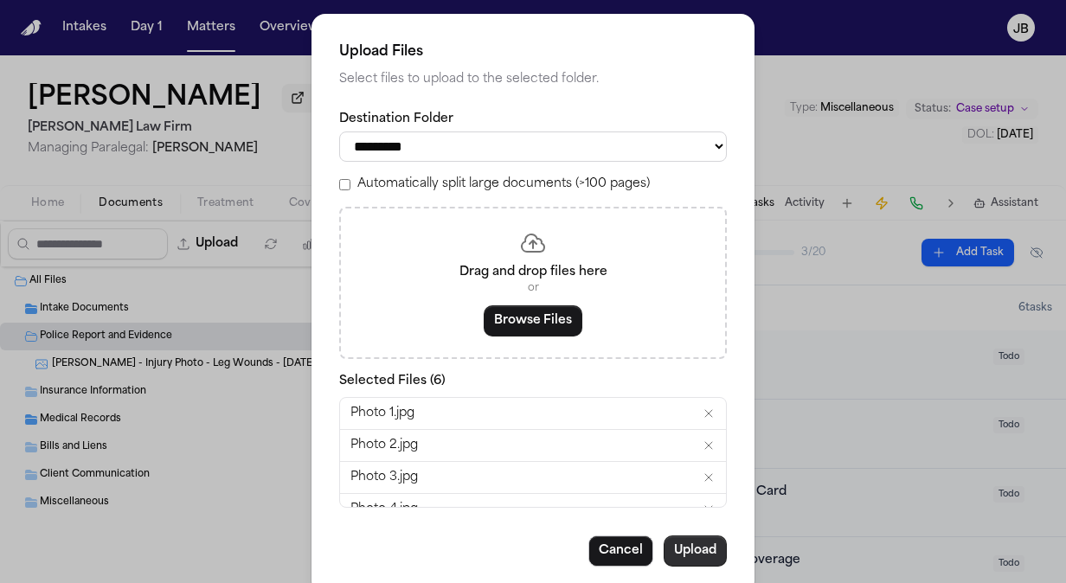
click at [705, 546] on button "Upload" at bounding box center [695, 551] width 63 height 31
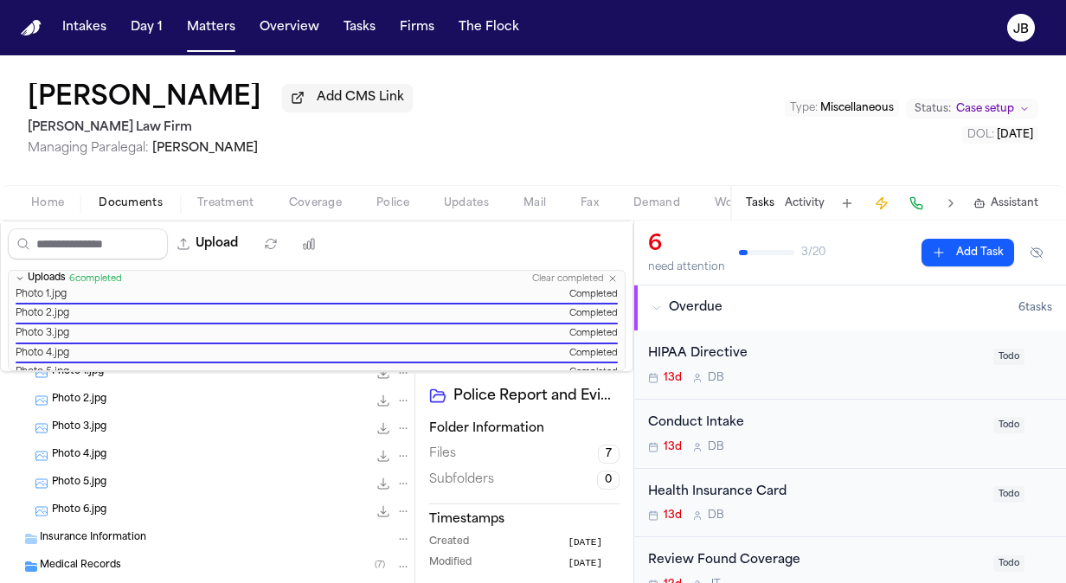
scroll to position [138, 0]
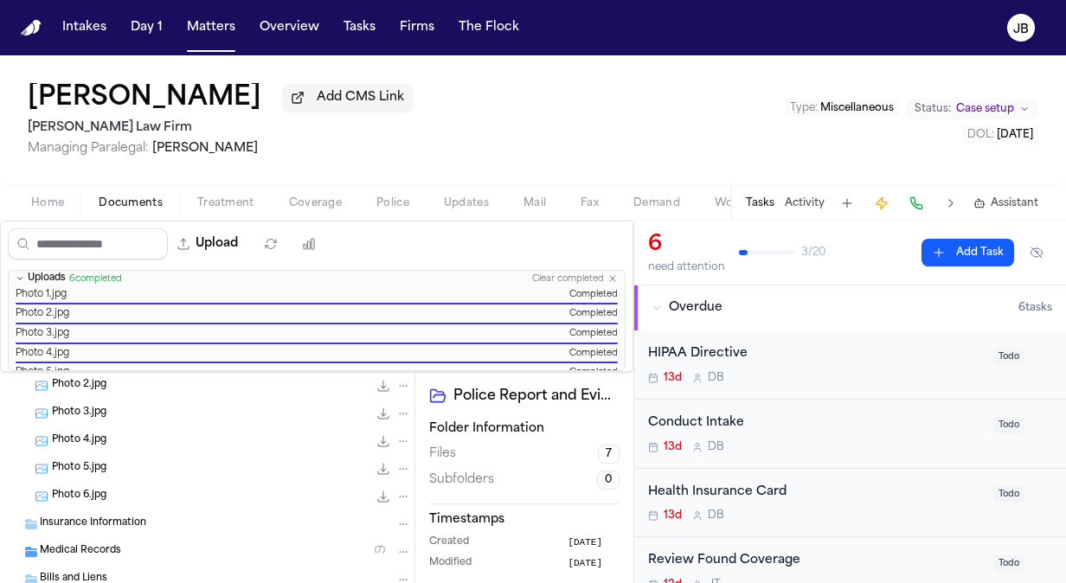
click at [90, 553] on span "Medical Records" at bounding box center [80, 551] width 81 height 15
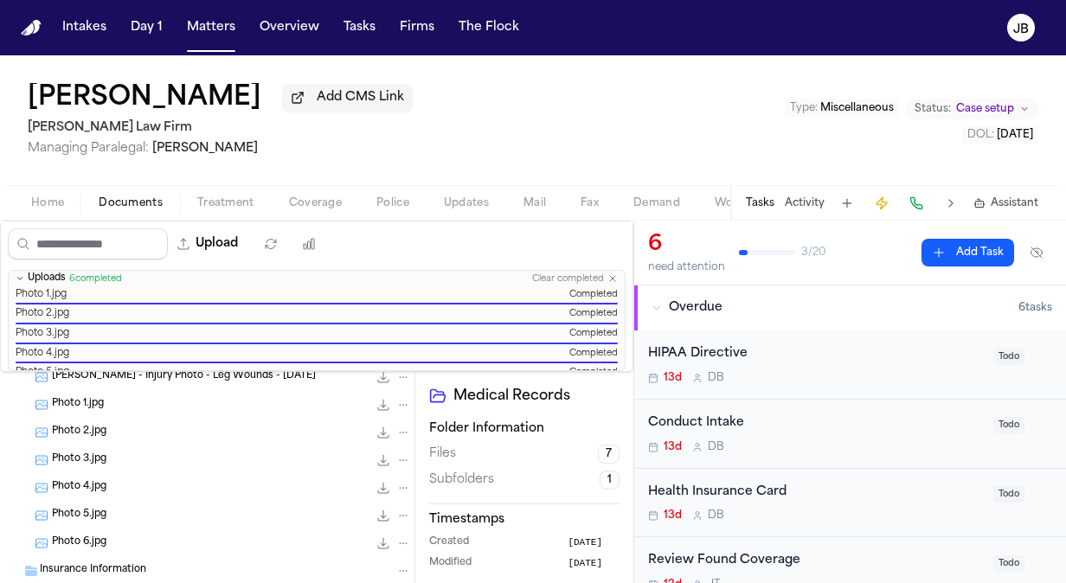
scroll to position [93, 0]
click at [397, 397] on icon "File: Photo 1.jpg" at bounding box center [403, 403] width 12 height 12
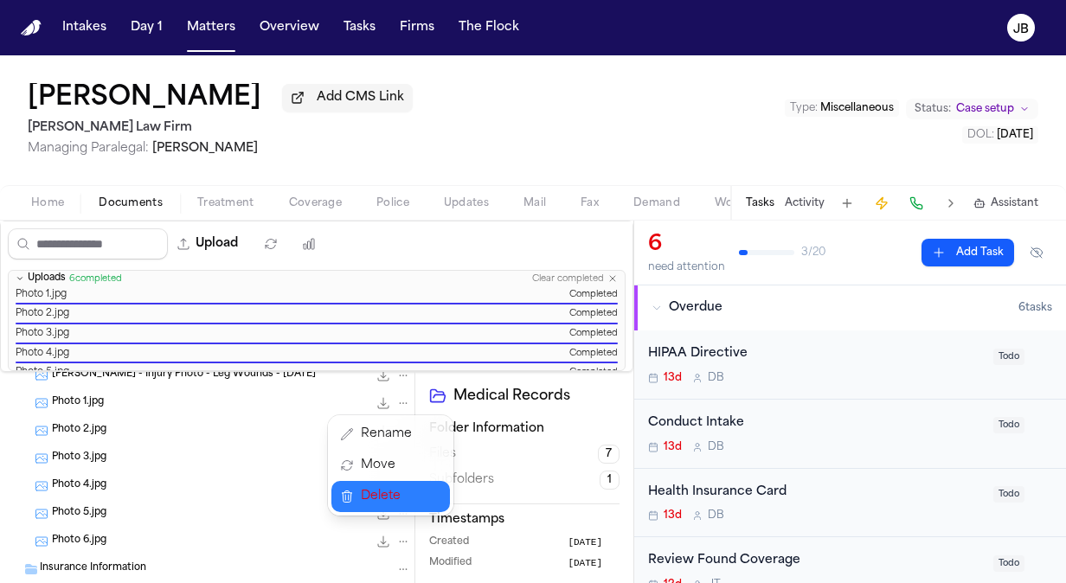
click at [383, 488] on span "Delete" at bounding box center [386, 496] width 51 height 21
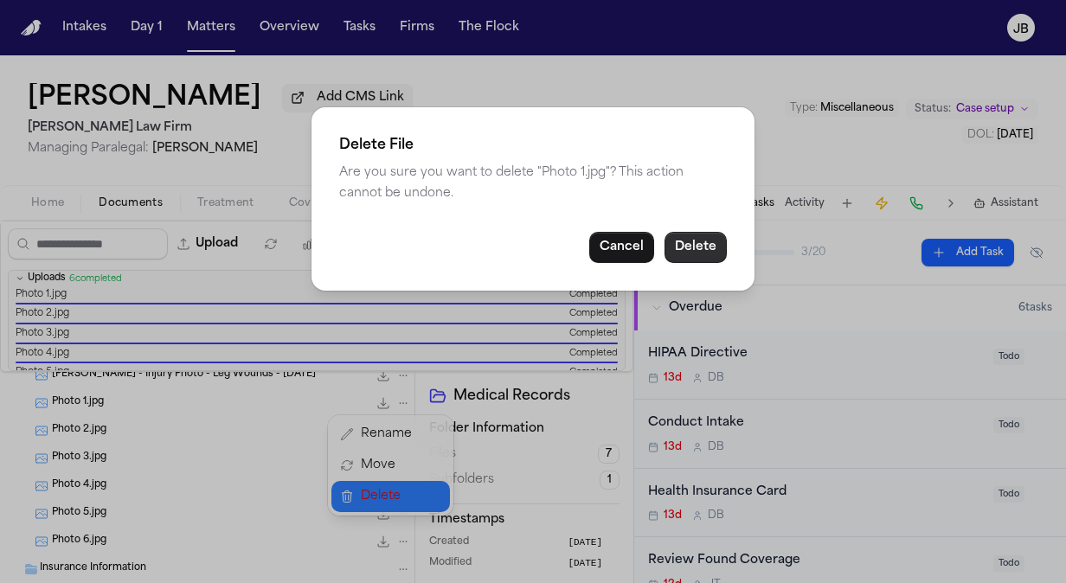
click at [720, 246] on button "Delete" at bounding box center [696, 247] width 62 height 31
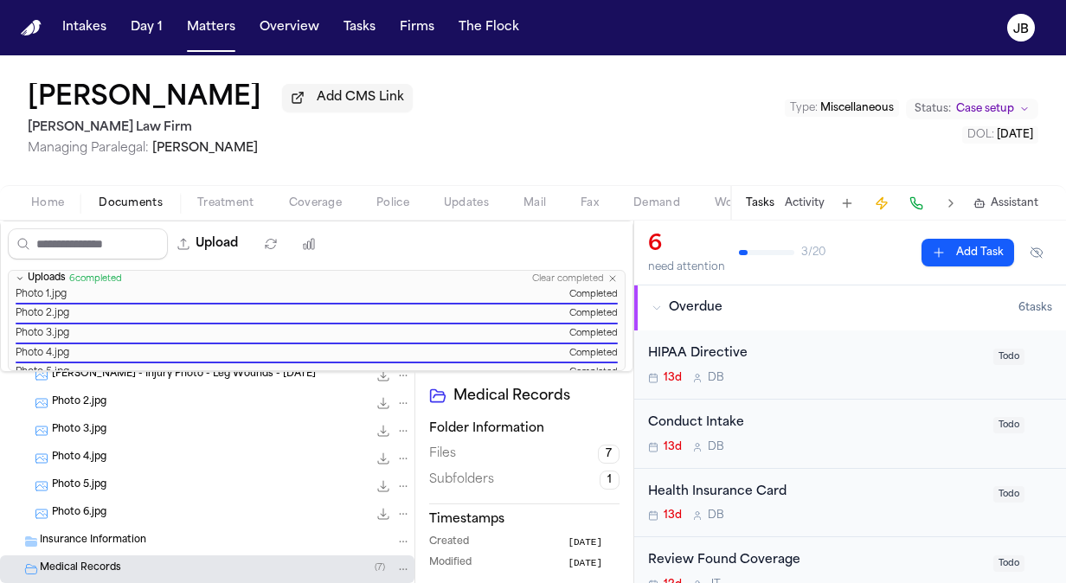
click at [397, 399] on icon "File: Photo 2.jpg" at bounding box center [403, 403] width 12 height 12
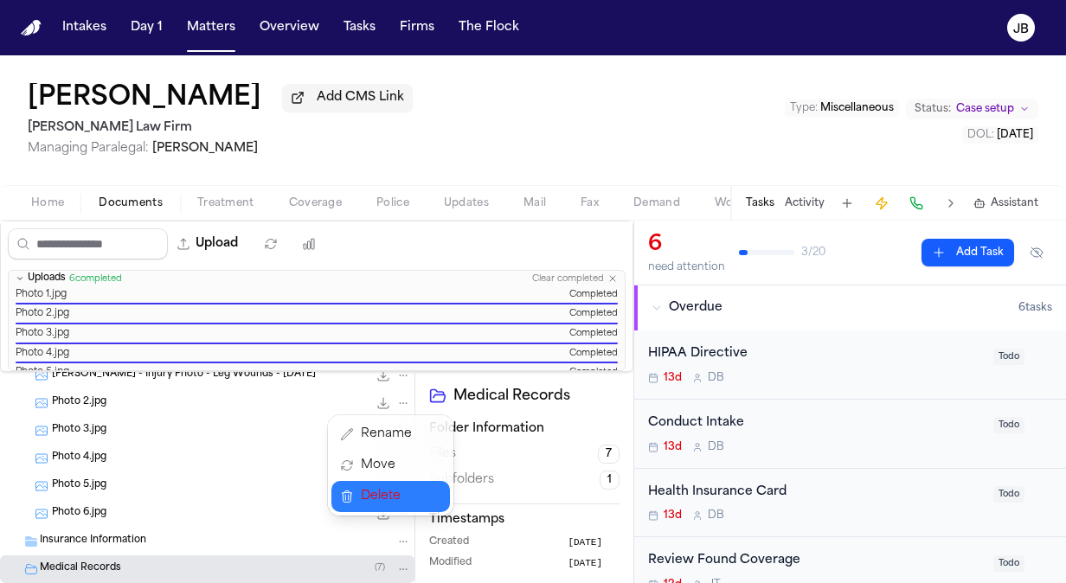
click at [389, 487] on span "Delete" at bounding box center [386, 496] width 51 height 21
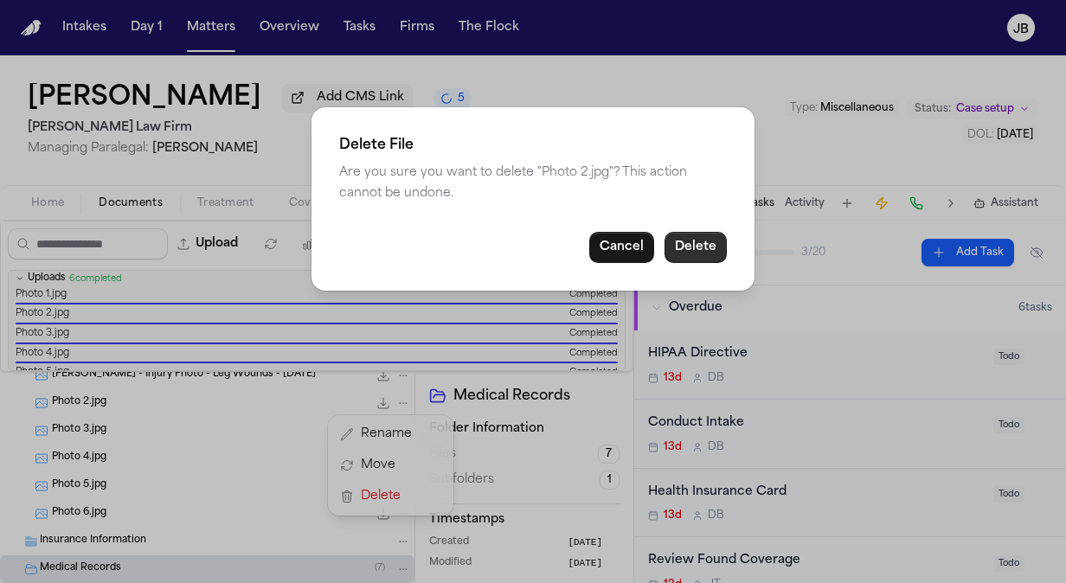
click at [703, 244] on button "Delete" at bounding box center [696, 247] width 62 height 31
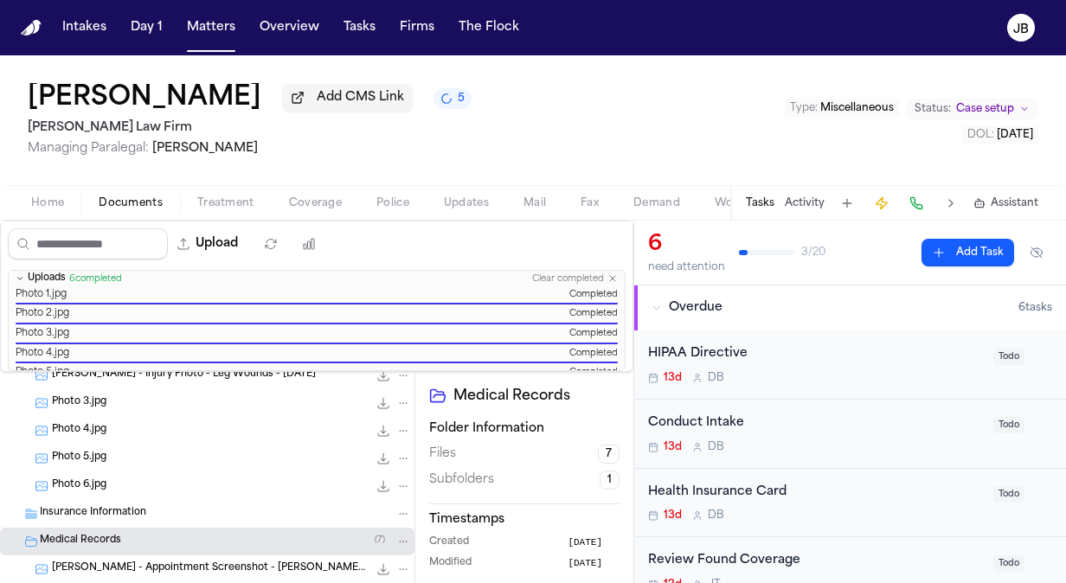
click at [396, 408] on button "File: Photo 3.jpg" at bounding box center [404, 404] width 16 height 16
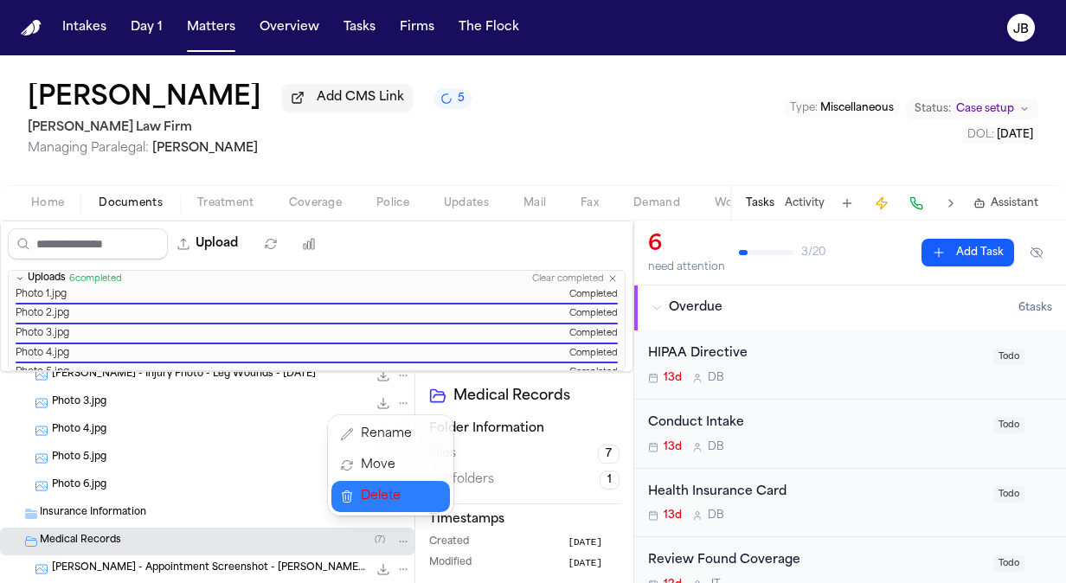
click at [393, 496] on span "Delete" at bounding box center [386, 496] width 51 height 21
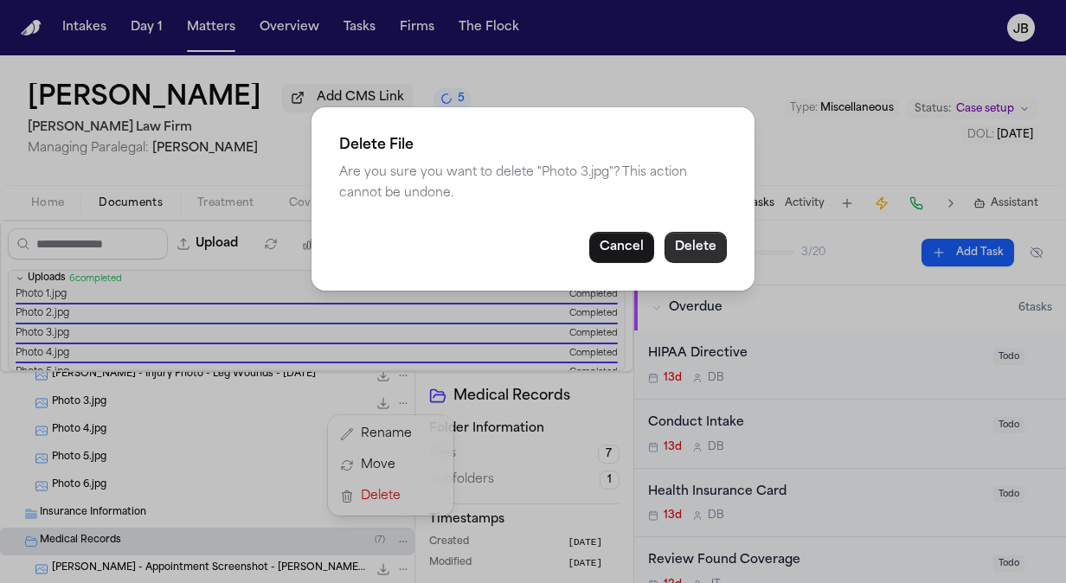
click at [705, 244] on button "Delete" at bounding box center [696, 247] width 62 height 31
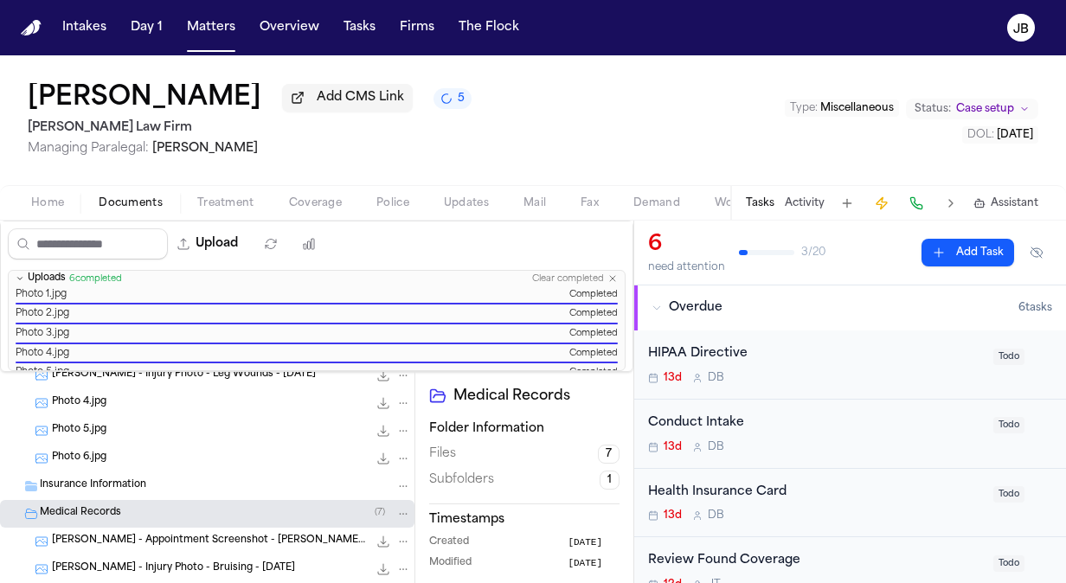
click at [397, 404] on icon "File: Photo 4.jpg" at bounding box center [403, 403] width 12 height 12
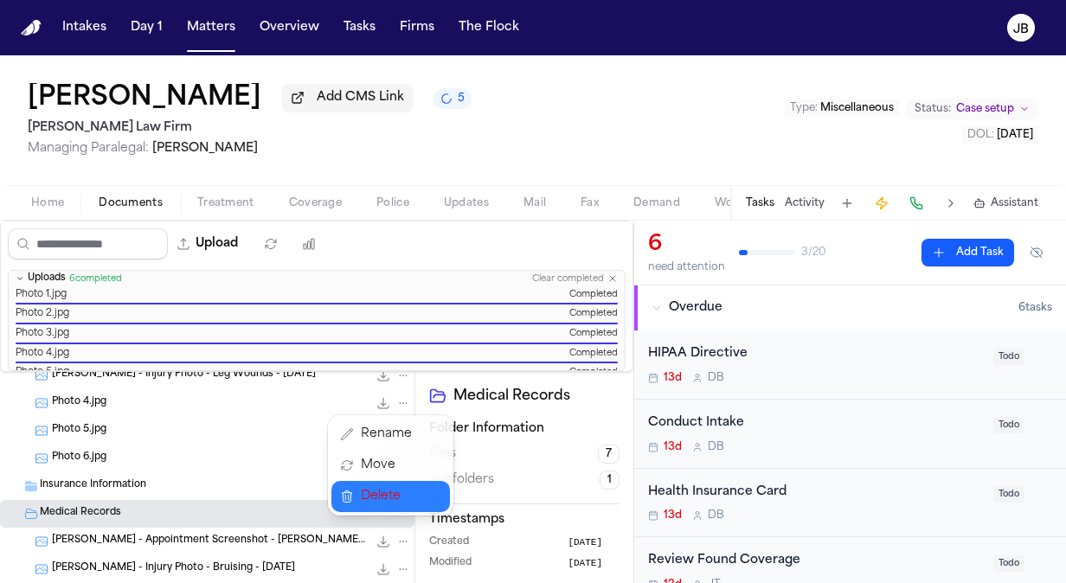
click at [396, 492] on span "Delete" at bounding box center [386, 496] width 51 height 21
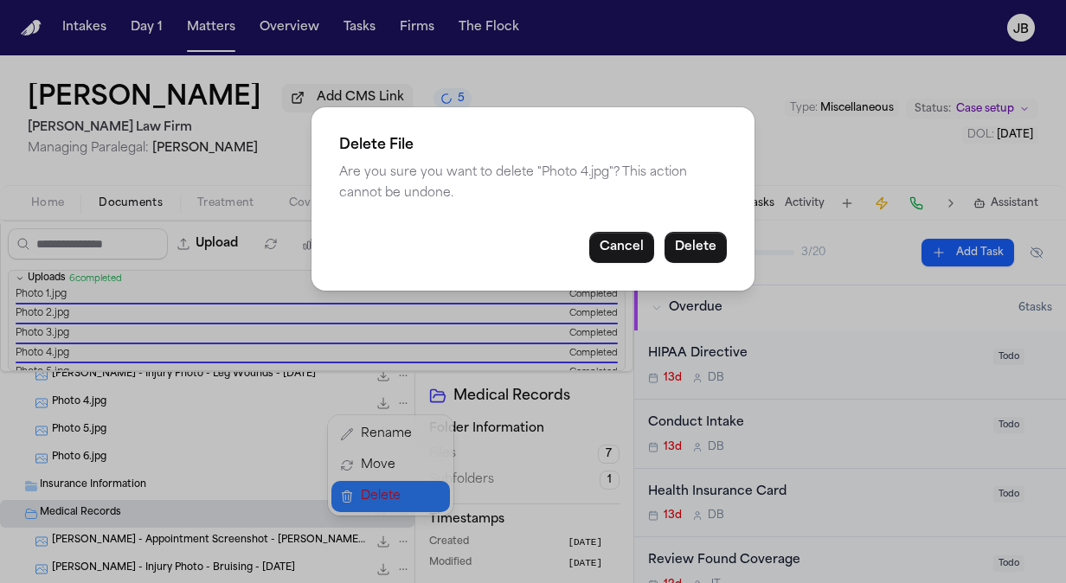
click at [712, 242] on button "Delete" at bounding box center [696, 247] width 62 height 31
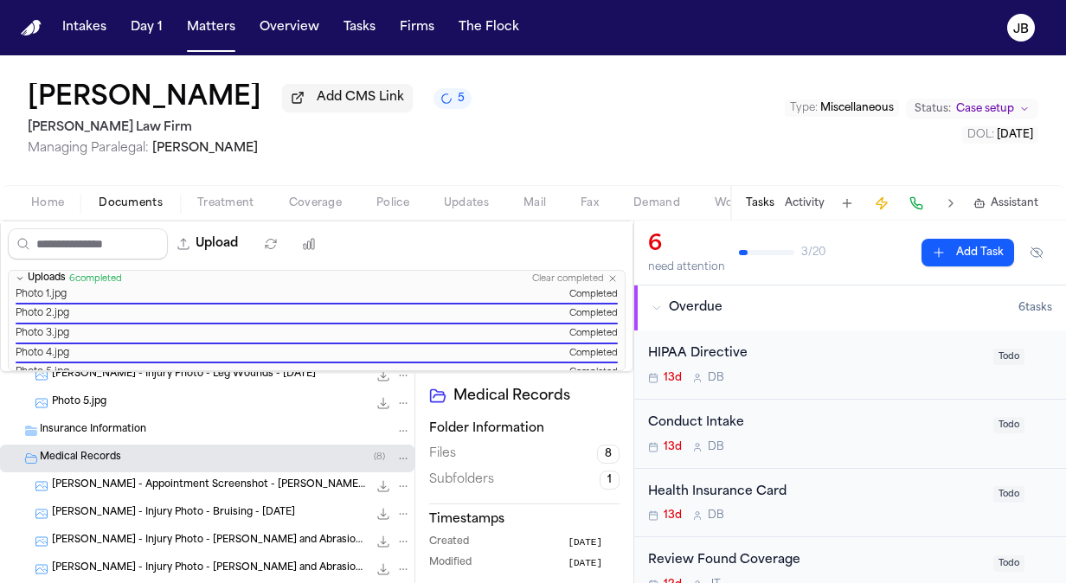
click at [397, 402] on icon "File: Photo 5.jpg" at bounding box center [403, 403] width 12 height 12
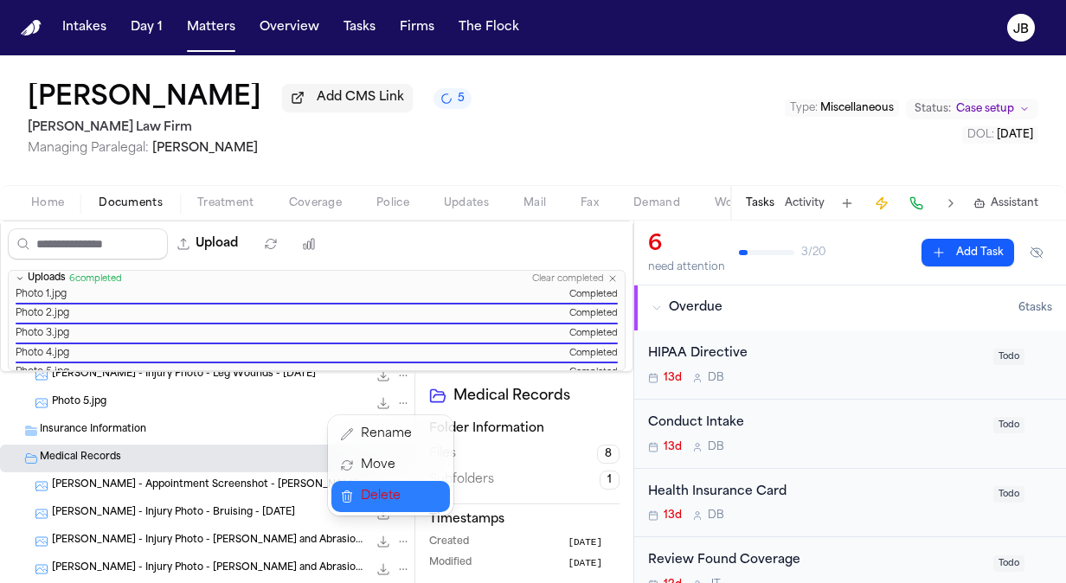
click at [379, 487] on span "Delete" at bounding box center [386, 496] width 51 height 21
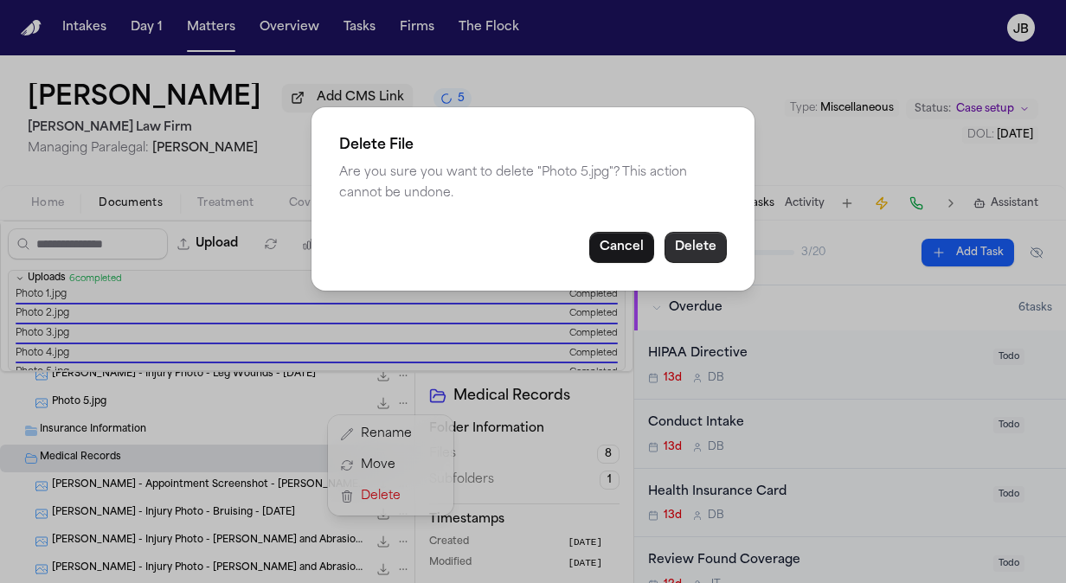
click at [705, 239] on button "Delete" at bounding box center [696, 247] width 62 height 31
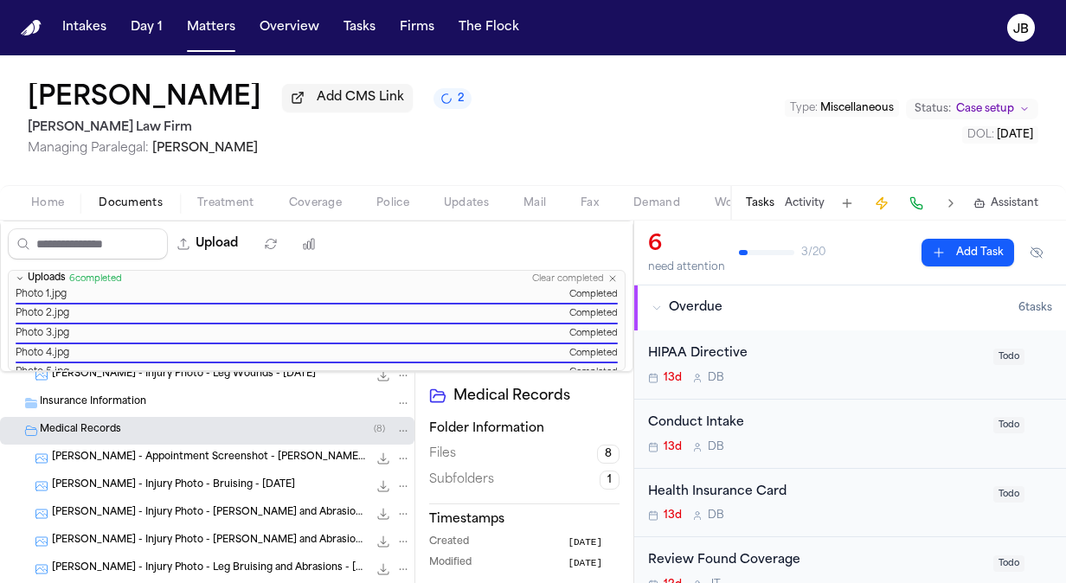
click at [873, 357] on div "HIPAA Directive" at bounding box center [815, 355] width 335 height 20
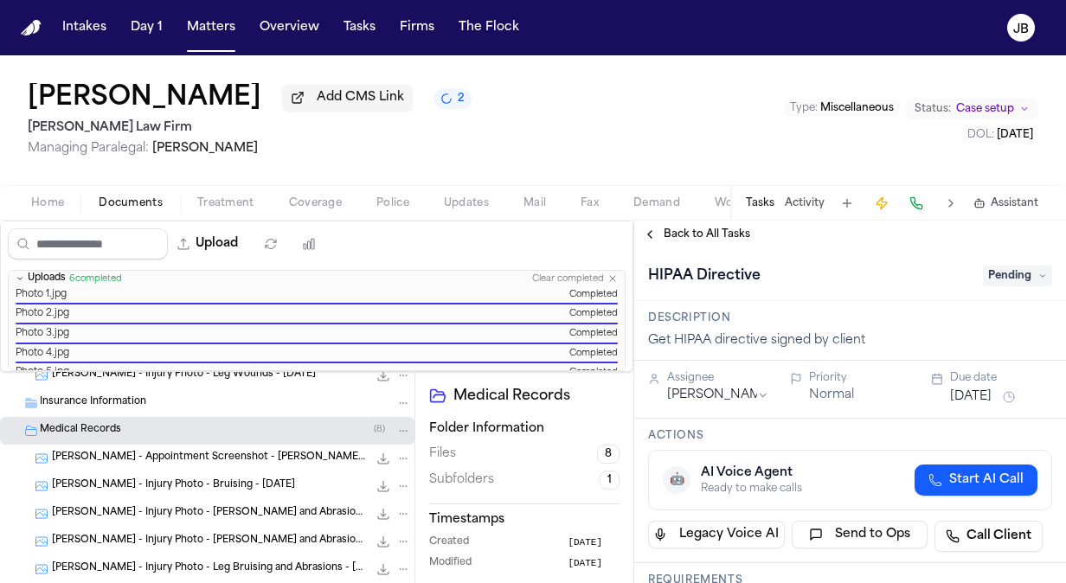
click at [1004, 279] on span "Pending" at bounding box center [1017, 276] width 69 height 21
type input "*****"
click at [968, 335] on div "Complete" at bounding box center [976, 345] width 145 height 21
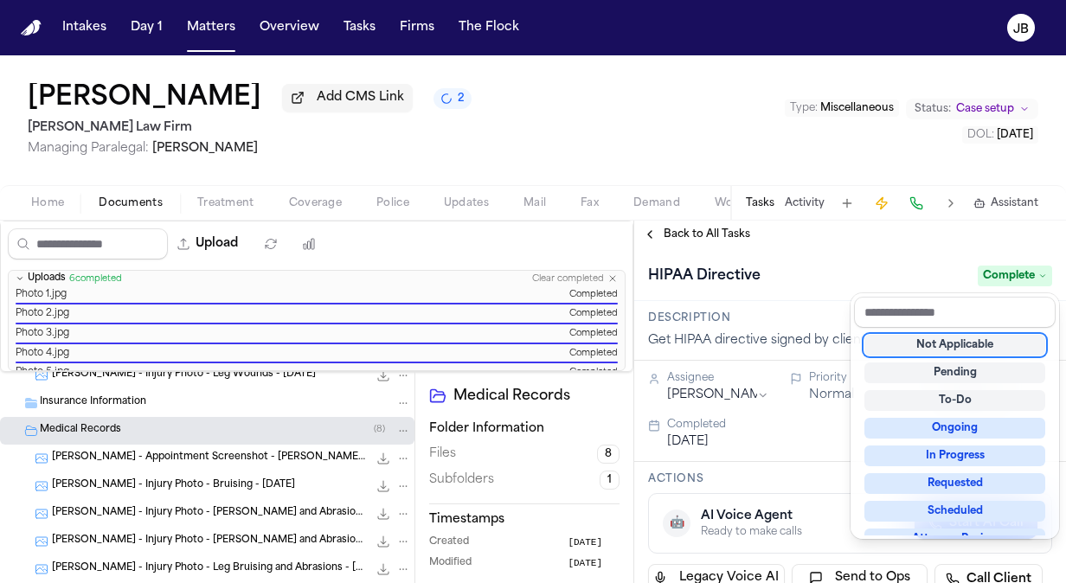
click at [812, 258] on div "HIPAA Directive Complete" at bounding box center [850, 274] width 432 height 53
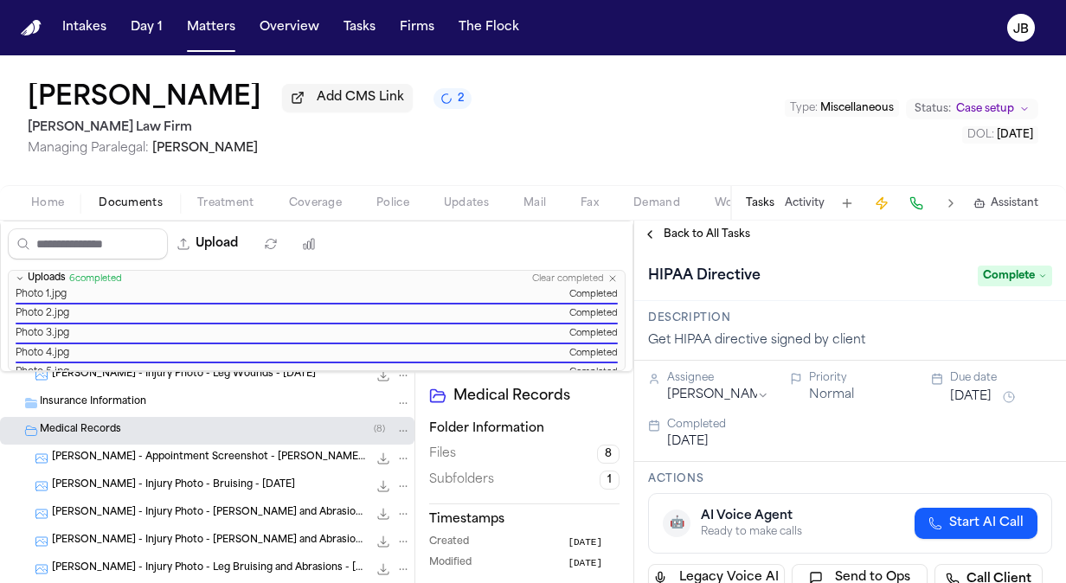
click at [712, 234] on span "Back to All Tasks" at bounding box center [707, 235] width 87 height 14
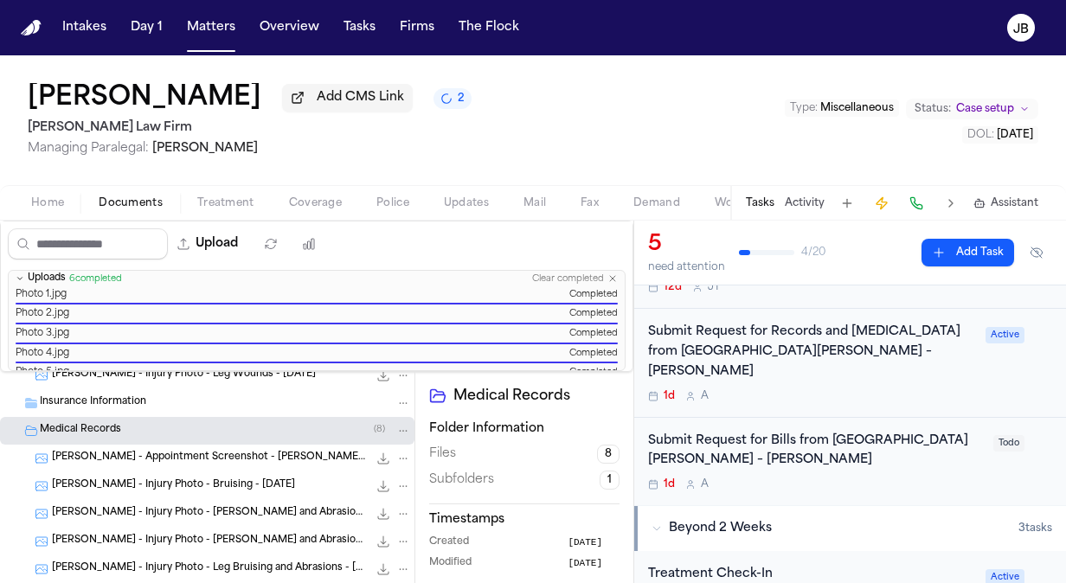
scroll to position [222, 0]
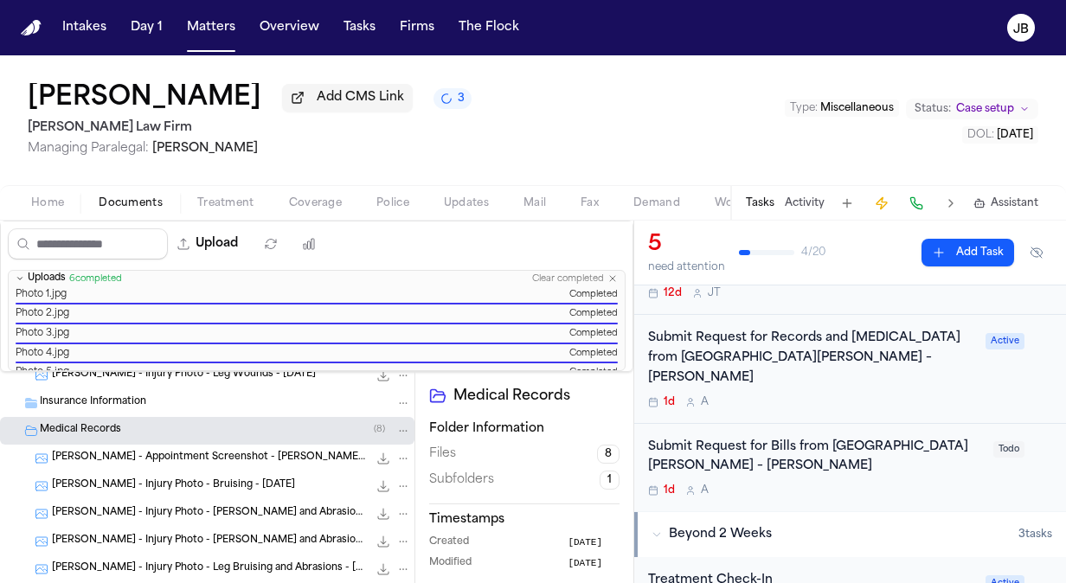
click at [933, 369] on div "Submit Request for Records and Radiology from CHRISTUS Mother Frances Hospital …" at bounding box center [811, 369] width 327 height 80
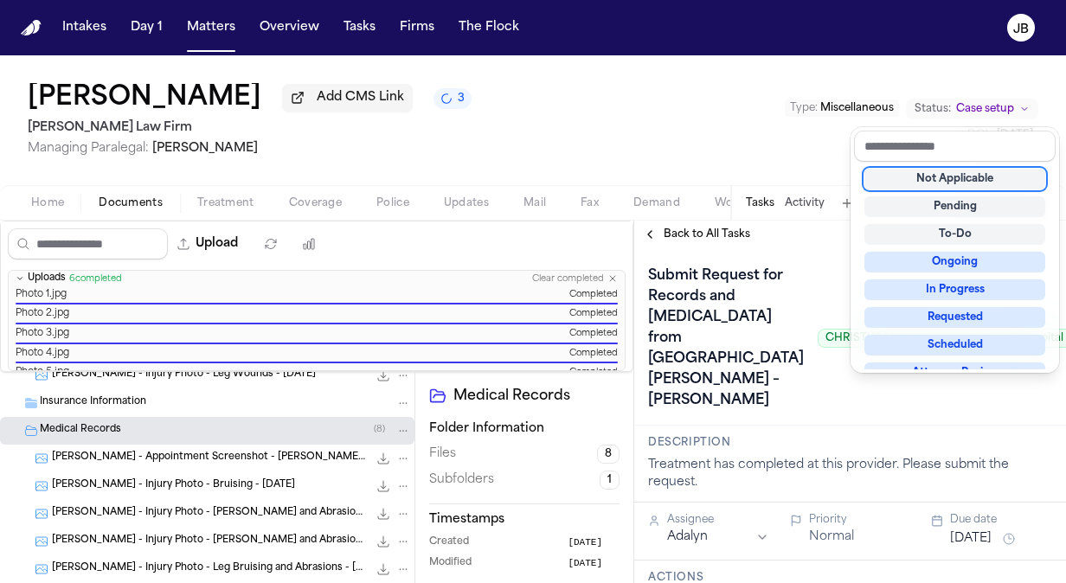
click at [980, 415] on div "Submit Request for Records and Radiology from CHRISTUS Mother Frances Hospital …" at bounding box center [850, 338] width 404 height 152
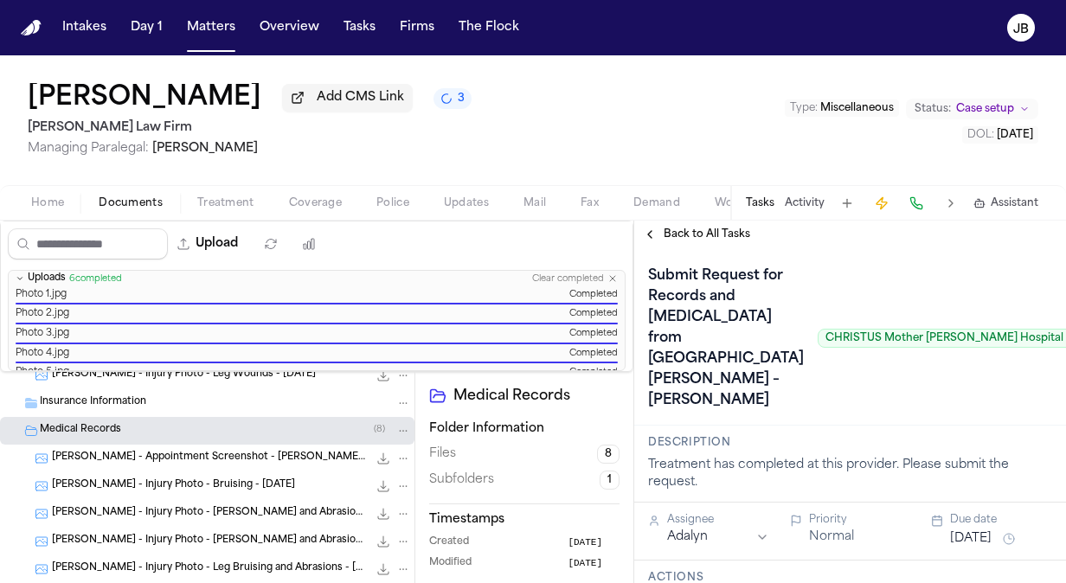
click at [713, 226] on div "Back to All Tasks" at bounding box center [850, 235] width 432 height 28
click at [712, 228] on span "Back to All Tasks" at bounding box center [707, 235] width 87 height 14
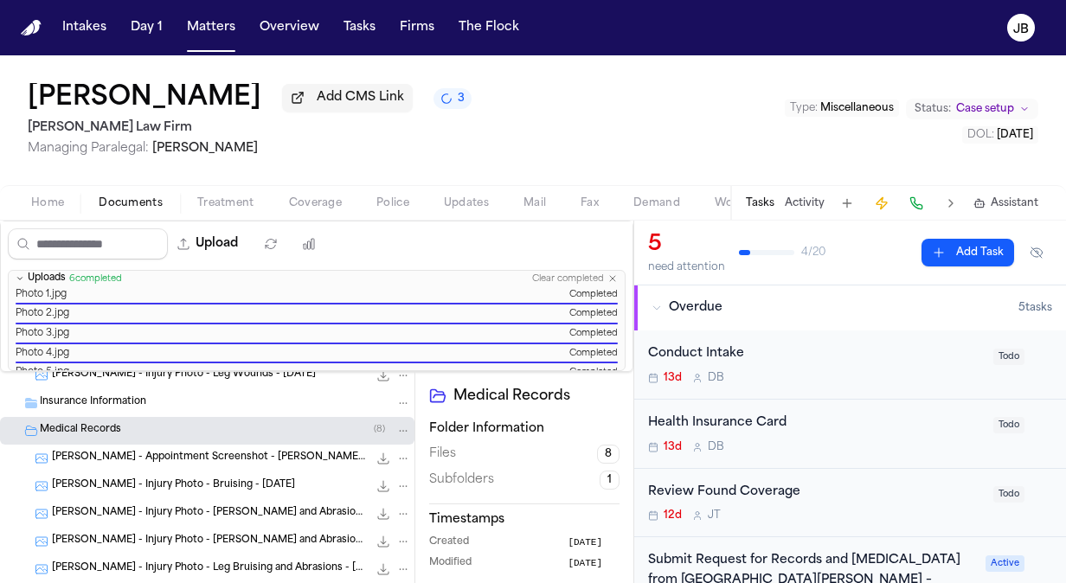
click at [239, 202] on span "Treatment" at bounding box center [225, 203] width 57 height 14
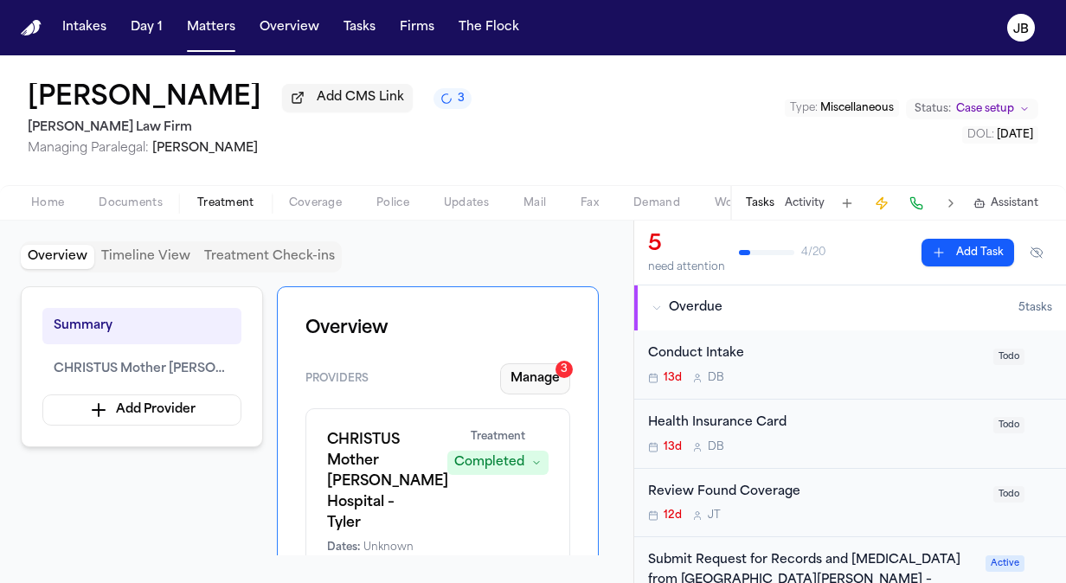
click at [532, 380] on button "Manage 3" at bounding box center [535, 379] width 70 height 31
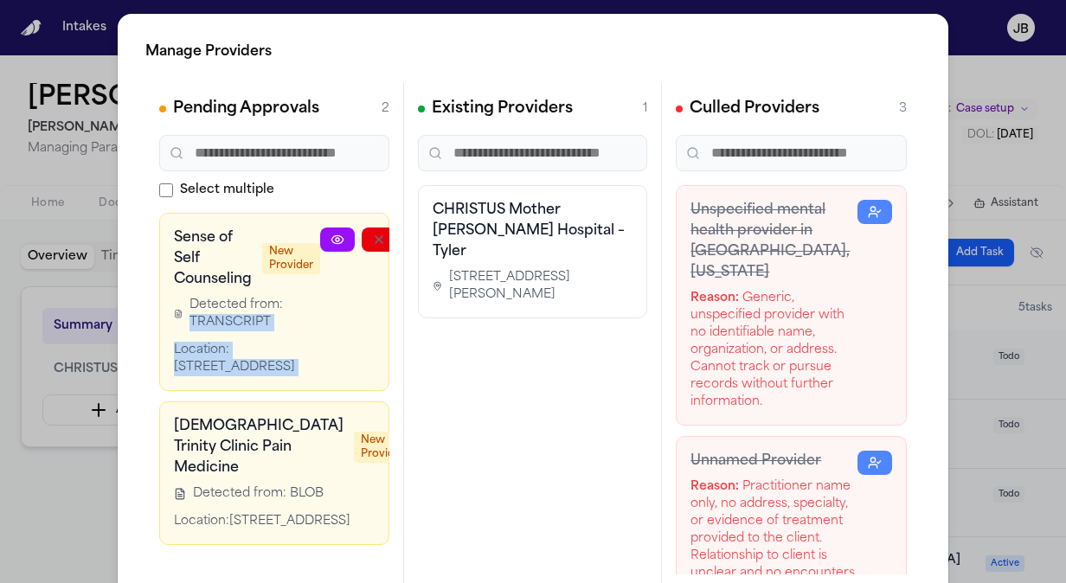
scroll to position [0, 106]
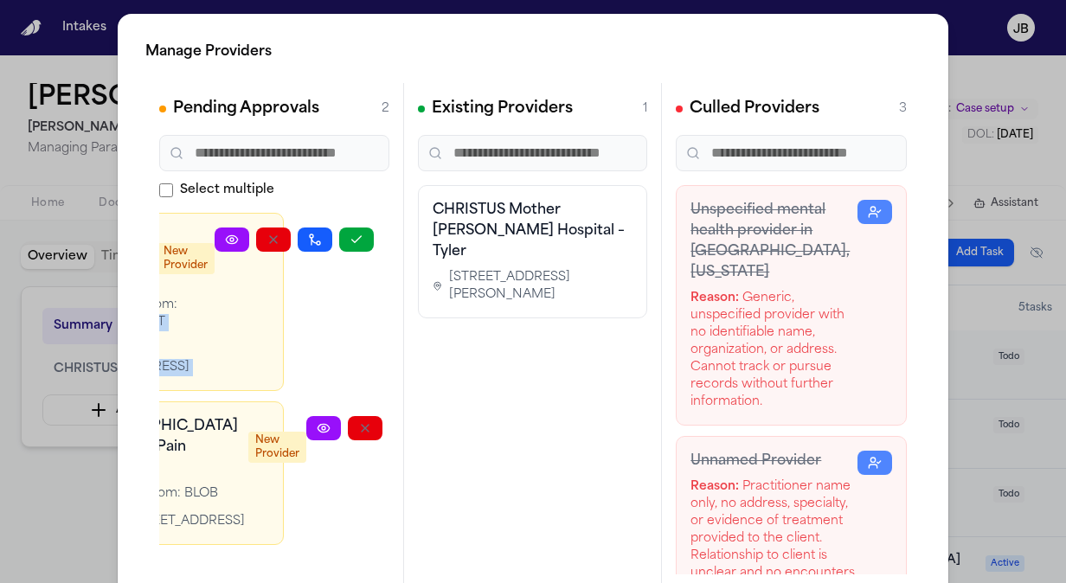
drag, startPoint x: 315, startPoint y: 305, endPoint x: 466, endPoint y: 308, distance: 150.7
click at [466, 308] on div "Pending Approvals 2 Select multiple Sense of Self Counseling New Provider Detec…" at bounding box center [533, 342] width 776 height 519
drag, startPoint x: 466, startPoint y: 308, endPoint x: 346, endPoint y: 246, distance: 134.7
click at [346, 246] on button "button" at bounding box center [356, 240] width 35 height 24
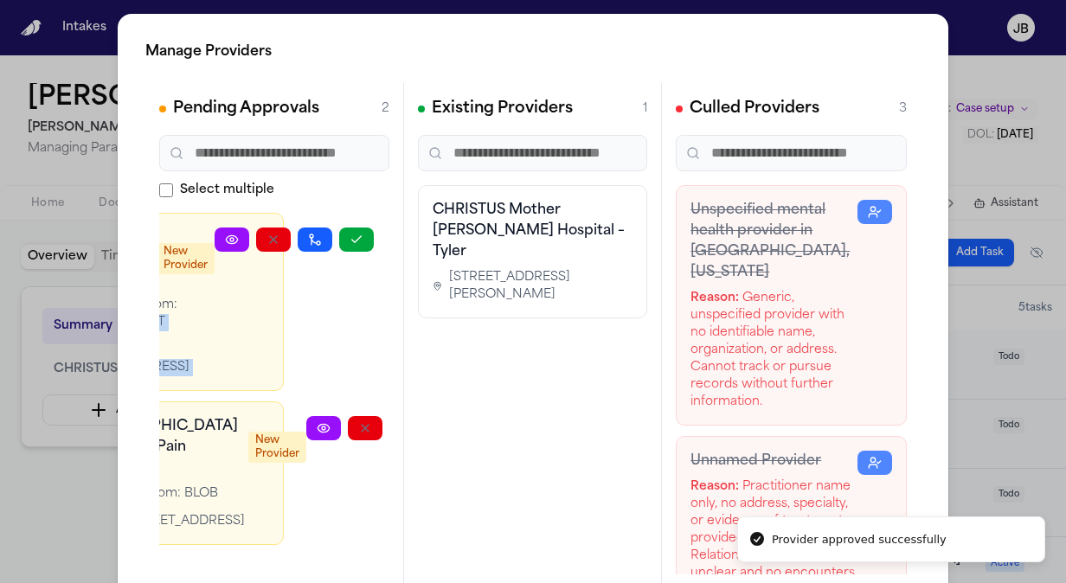
scroll to position [0, 87]
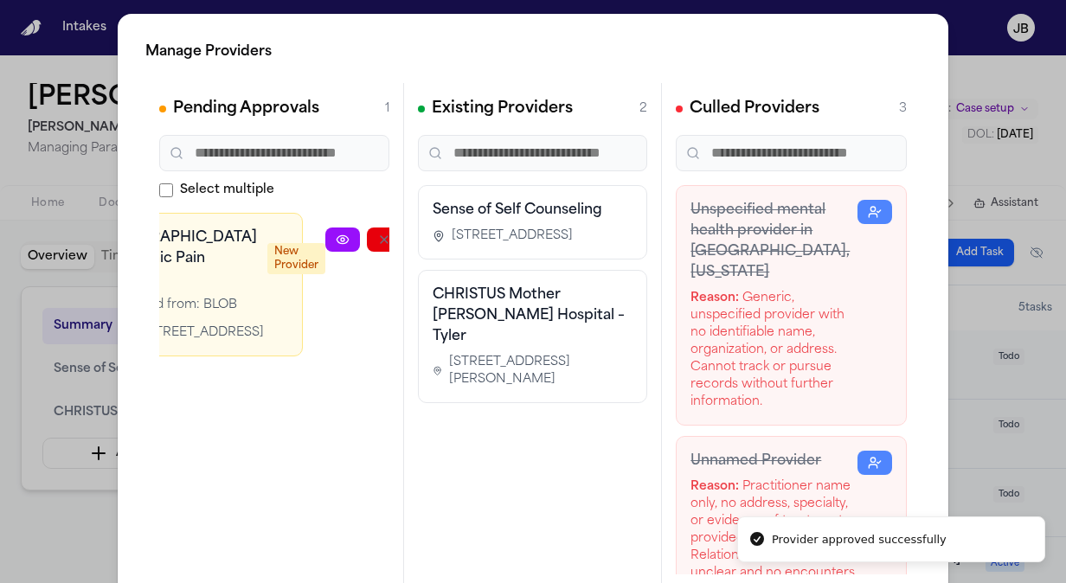
click at [379, 223] on div "CHRISTUS Trinity Clinic Pain Medicine New Provider Detected from: BLOB Location…" at bounding box center [274, 285] width 230 height 144
click at [450, 239] on button "button" at bounding box center [467, 240] width 35 height 24
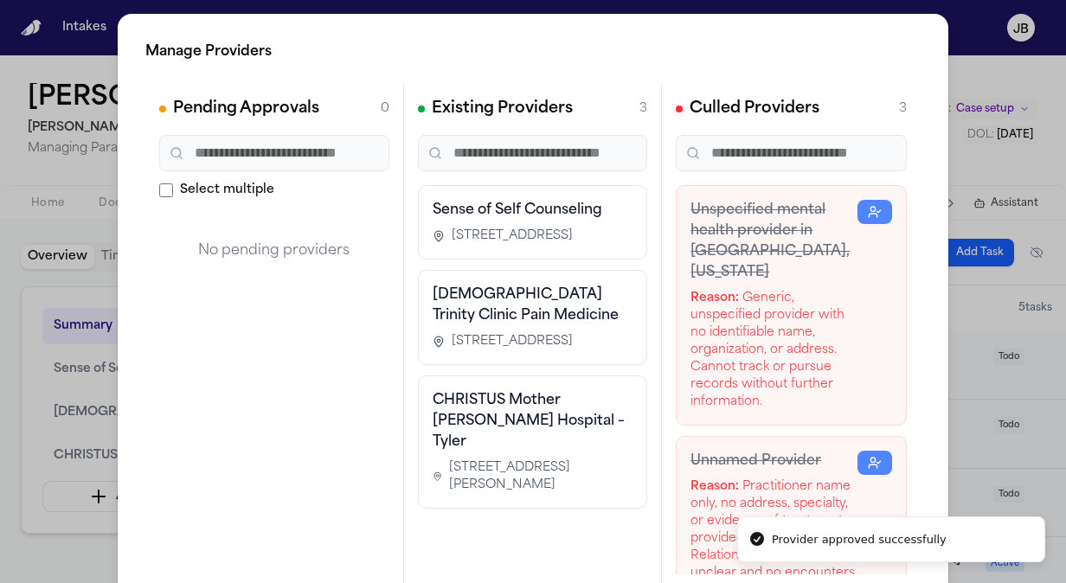
click at [580, 453] on h3 "CHRISTUS Mother Frances Hospital – Tyler" at bounding box center [533, 421] width 201 height 62
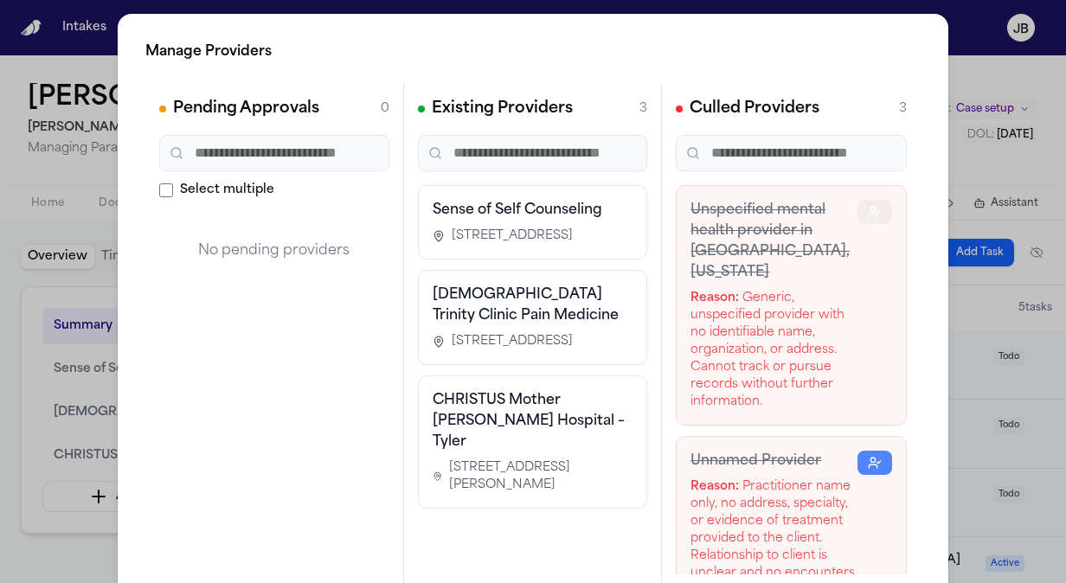
click at [868, 210] on icon "button" at bounding box center [875, 212] width 14 height 14
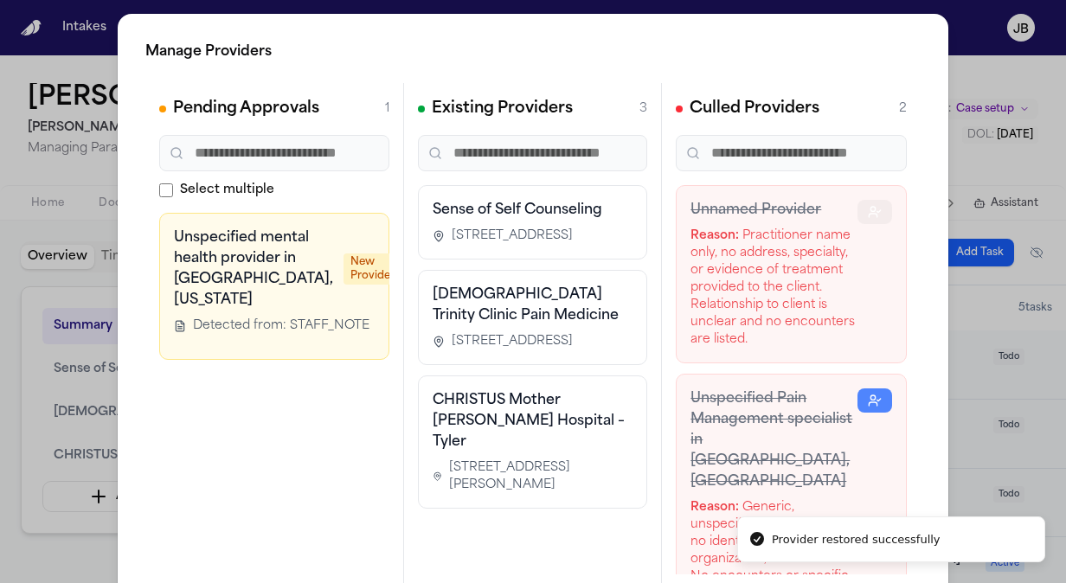
click at [878, 210] on polyline "button" at bounding box center [879, 211] width 3 height 3
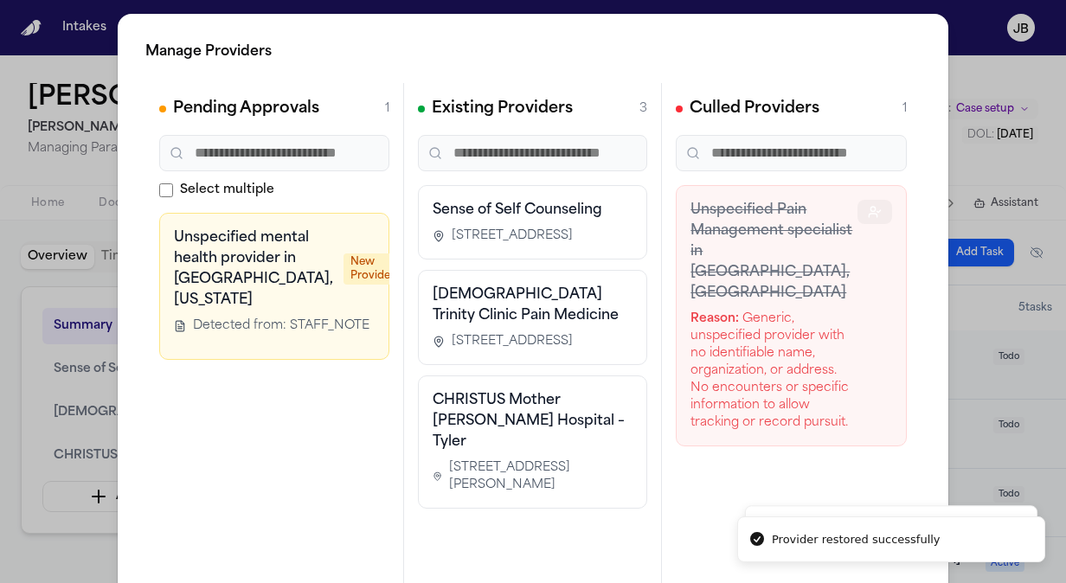
click at [858, 210] on button "button" at bounding box center [875, 212] width 35 height 24
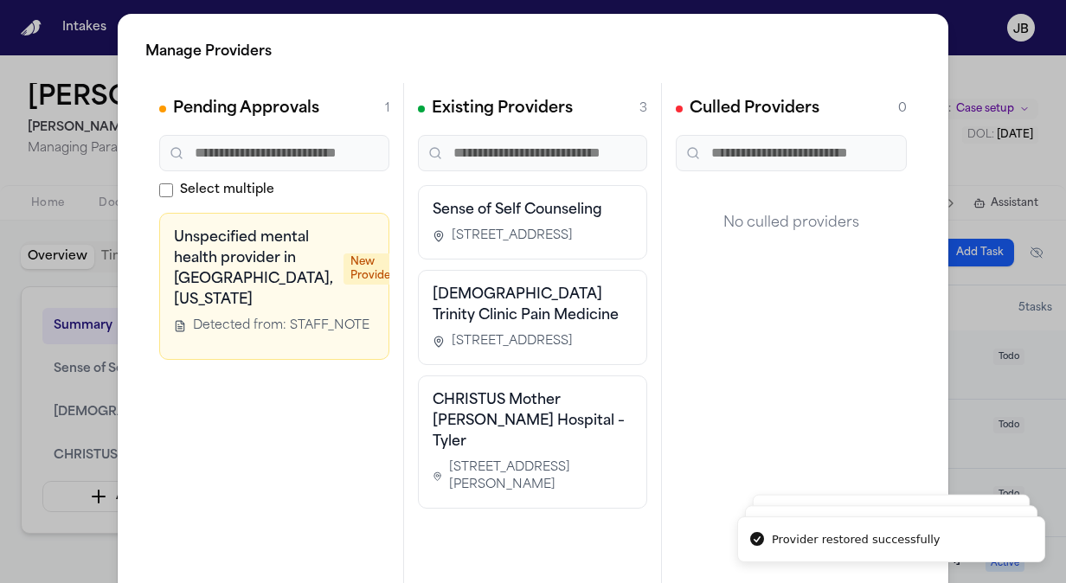
scroll to position [0, 95]
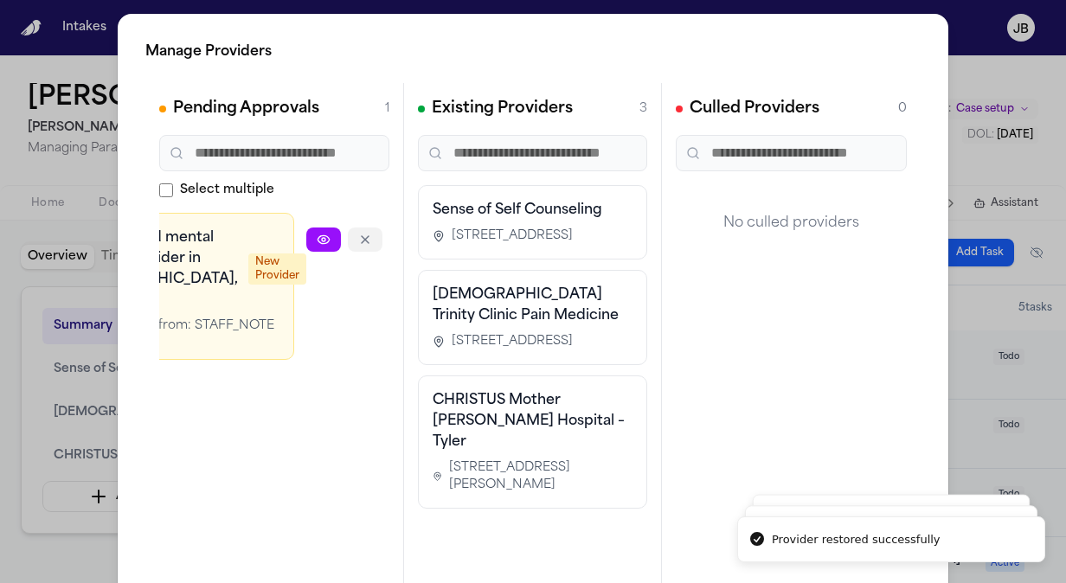
click at [358, 239] on icon "button" at bounding box center [365, 240] width 14 height 14
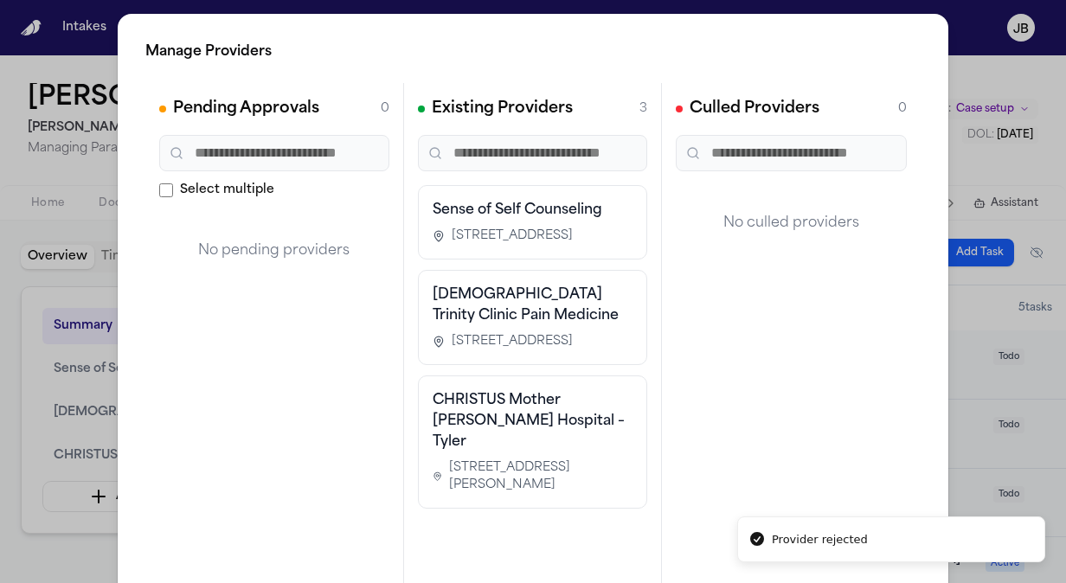
click at [11, 298] on div "Manage Providers Pending Approvals 0 Select multiple No pending providers Exist…" at bounding box center [533, 351] width 1066 height 703
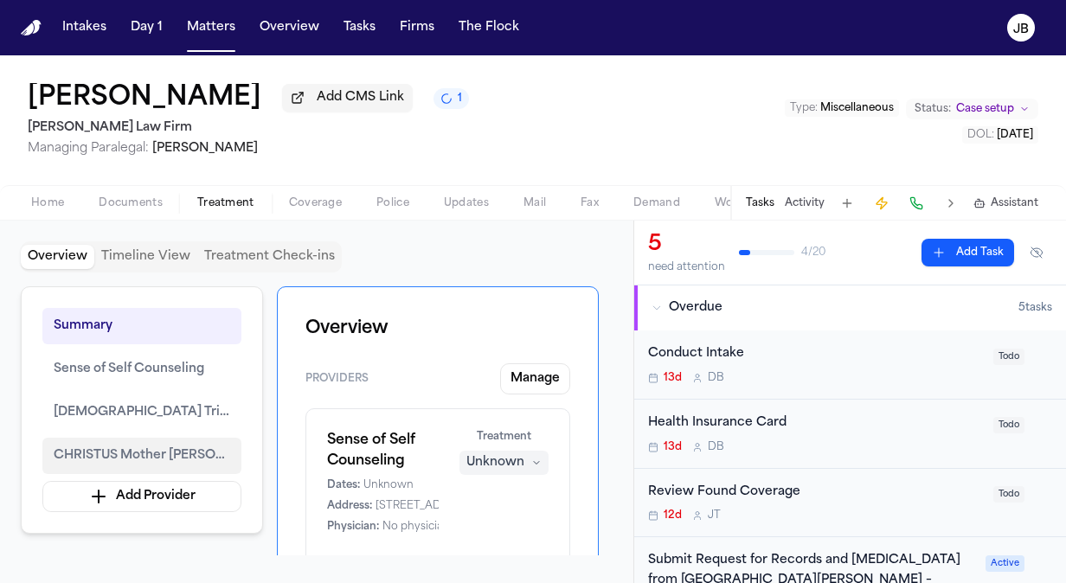
click at [135, 450] on span "CHRISTUS Mother Frances Hospital – Tyler" at bounding box center [142, 456] width 177 height 21
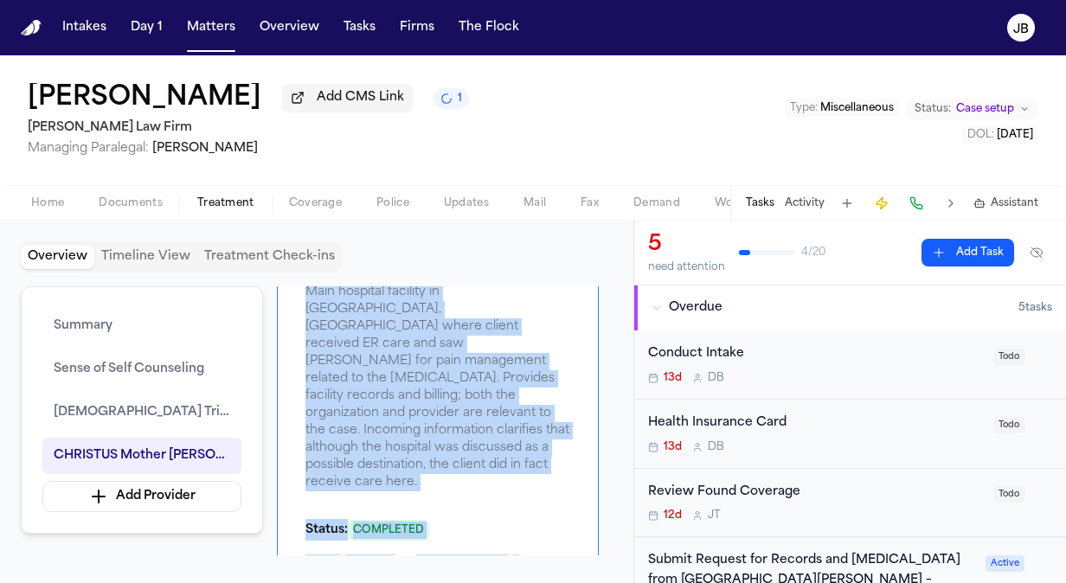
scroll to position [1967, 0]
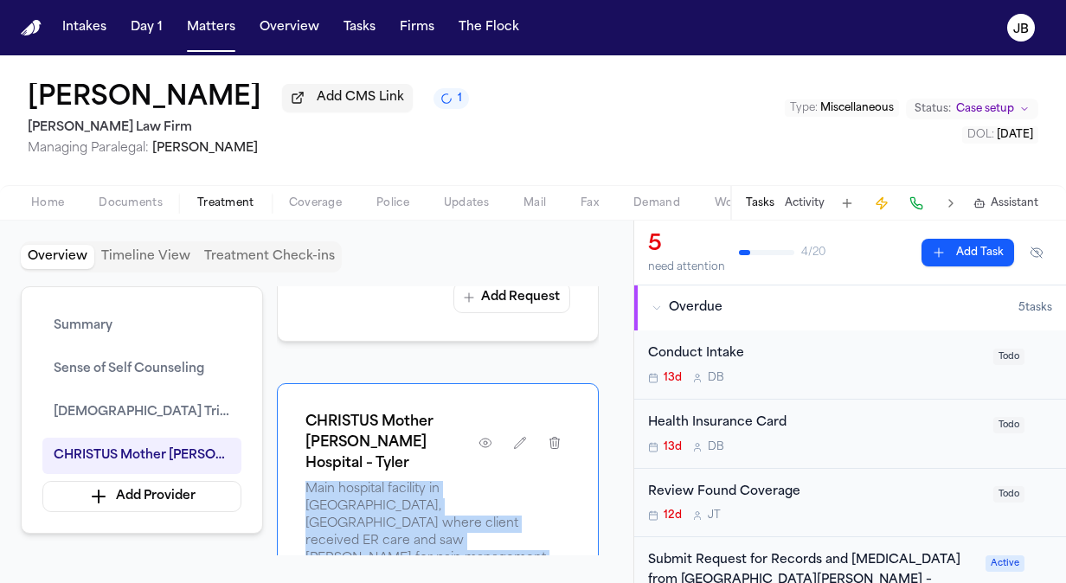
drag, startPoint x: 583, startPoint y: 463, endPoint x: 548, endPoint y: 417, distance: 58.0
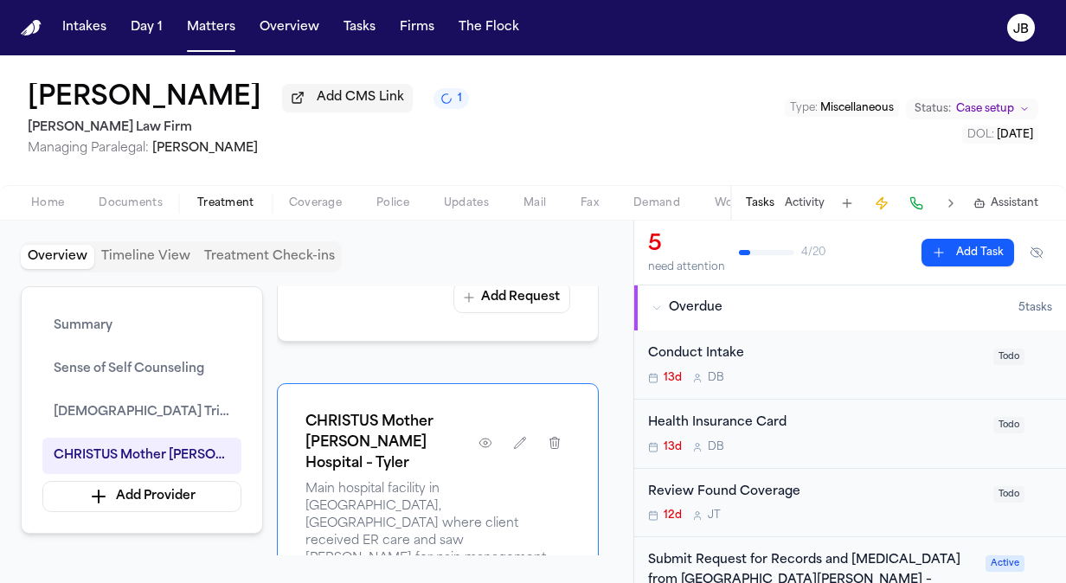
drag, startPoint x: 548, startPoint y: 417, endPoint x: 480, endPoint y: 362, distance: 88.0
click at [551, 436] on icon "button" at bounding box center [555, 443] width 14 height 14
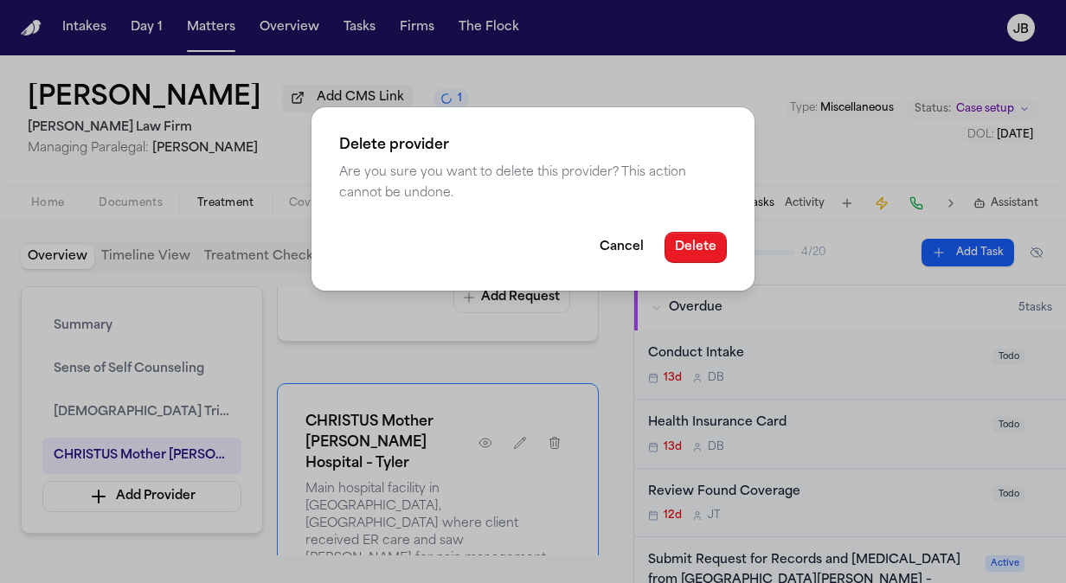
click at [712, 246] on button "Delete" at bounding box center [696, 247] width 62 height 31
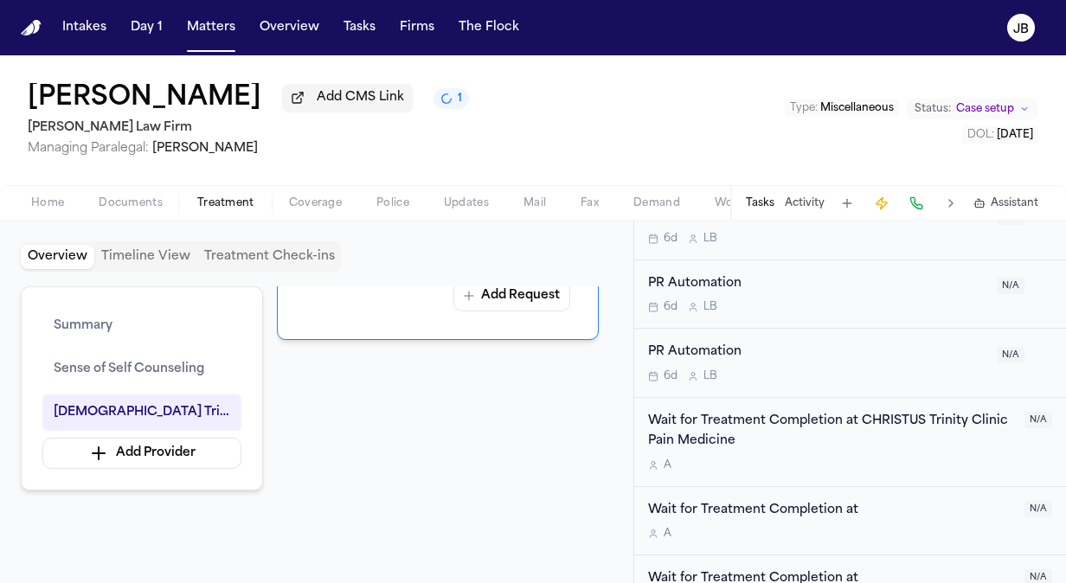
scroll to position [1256, 0]
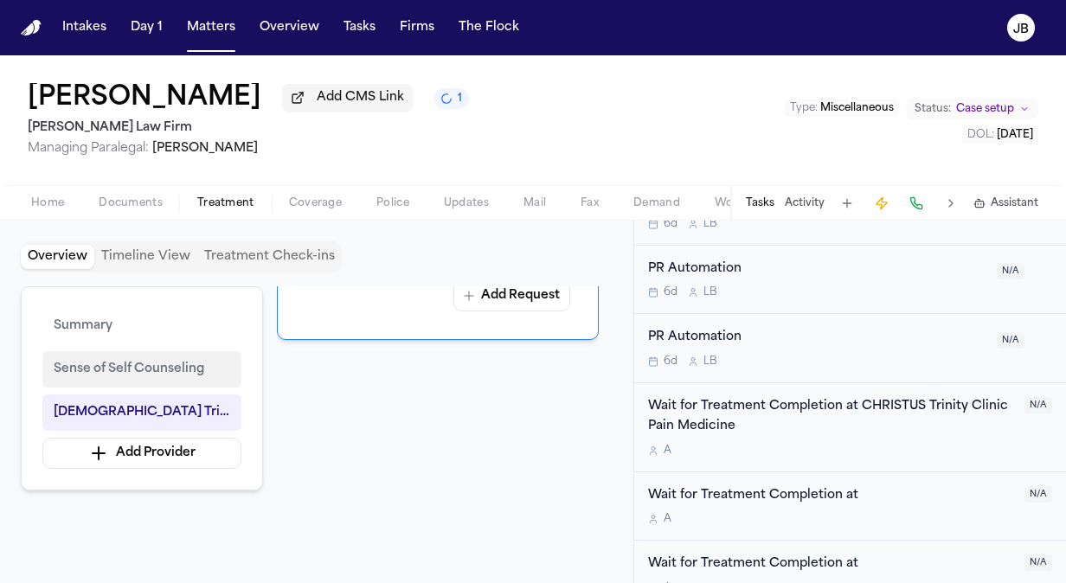
click at [113, 370] on span "Sense of Self Counseling" at bounding box center [129, 369] width 151 height 21
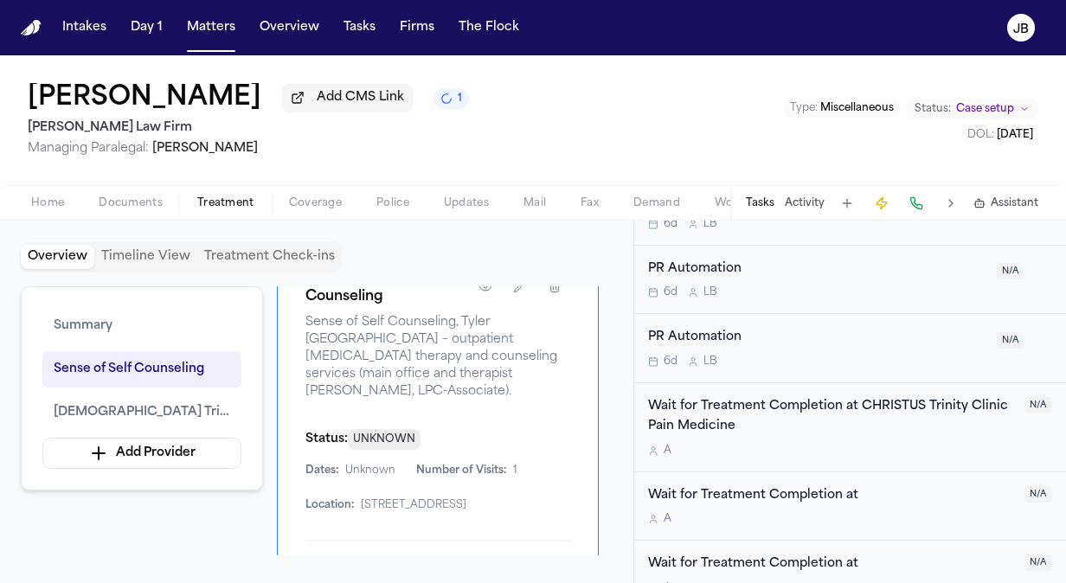
click at [495, 140] on div "[PERSON_NAME] Add CMS Link 1 [PERSON_NAME] Law Firm Managing Paralegal: [PERSON…" at bounding box center [533, 120] width 1066 height 130
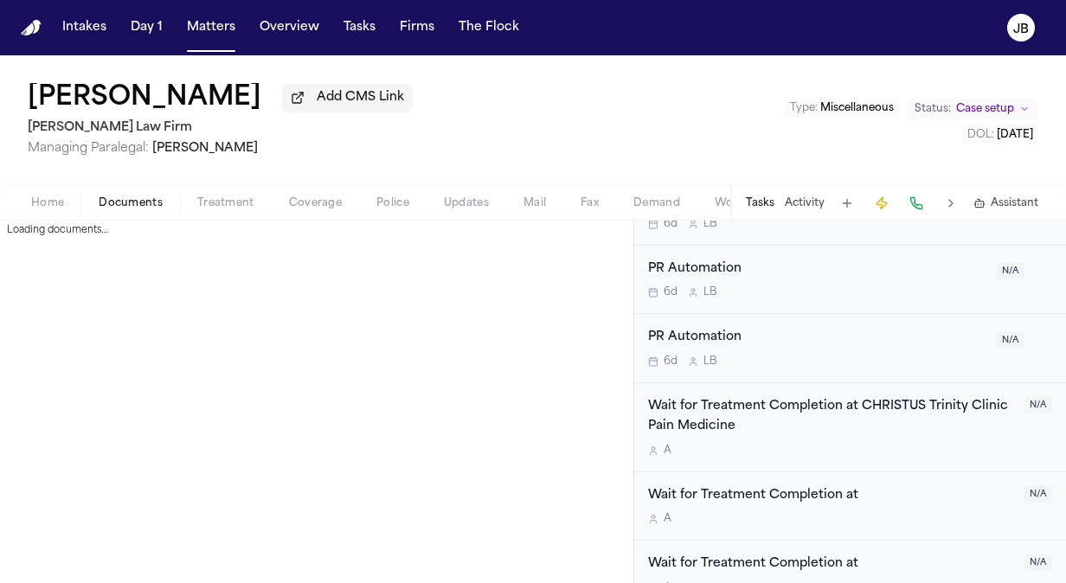
click at [132, 204] on span "Documents" at bounding box center [131, 203] width 64 height 14
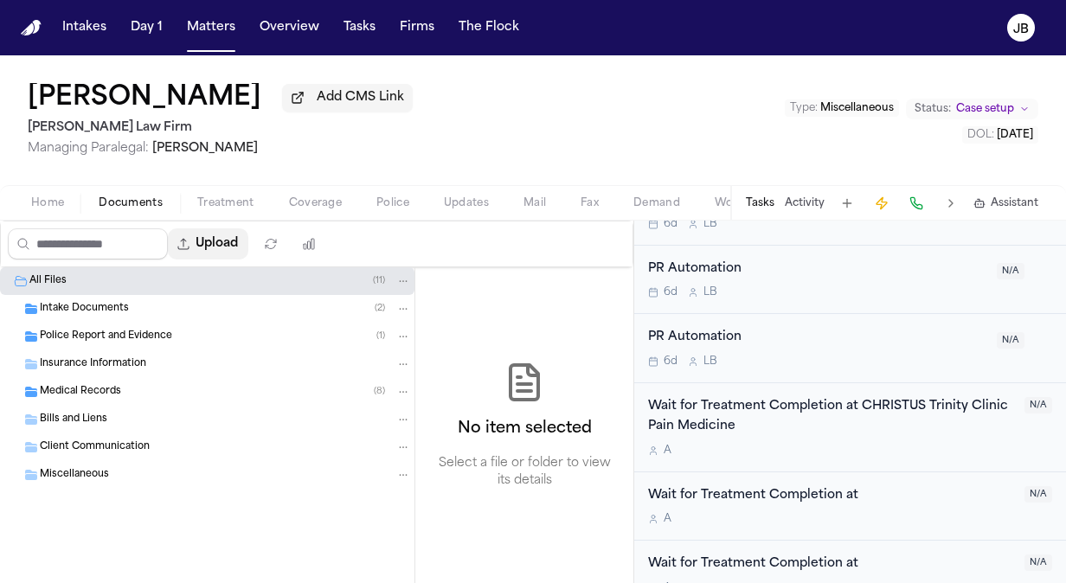
click at [225, 245] on button "Upload" at bounding box center [208, 244] width 81 height 31
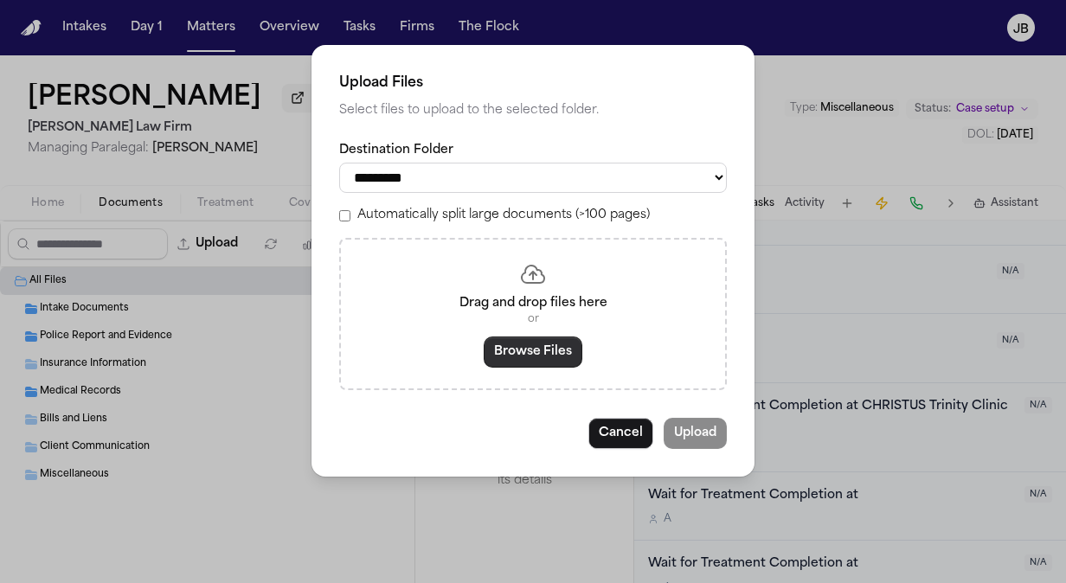
click at [510, 346] on button "Browse Files" at bounding box center [533, 352] width 99 height 31
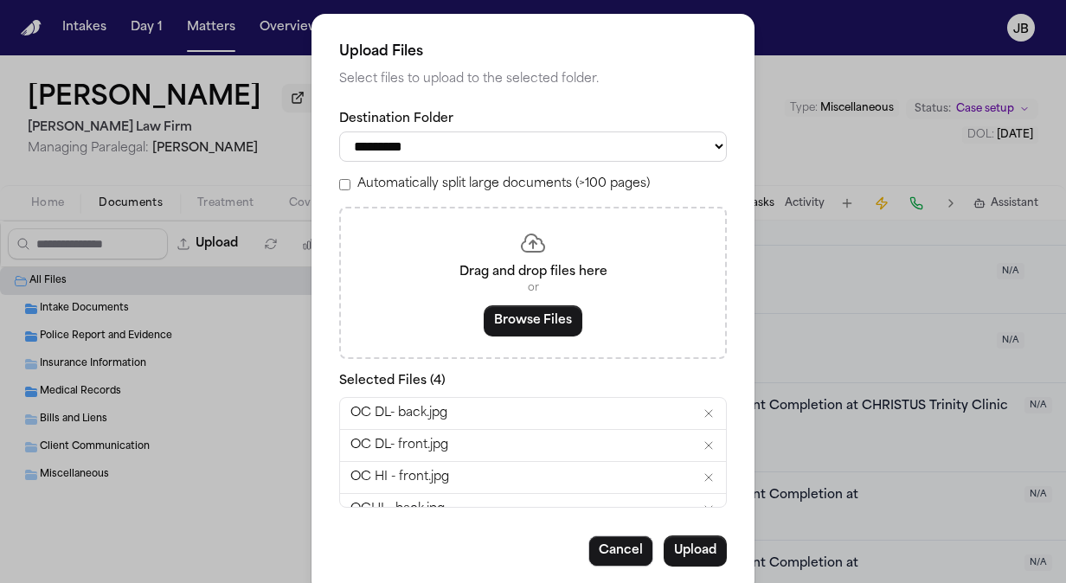
click at [438, 147] on select "**********" at bounding box center [533, 147] width 388 height 30
select select "**********"
click at [339, 132] on select "**********" at bounding box center [533, 147] width 388 height 30
click at [703, 548] on button "Upload" at bounding box center [695, 551] width 63 height 31
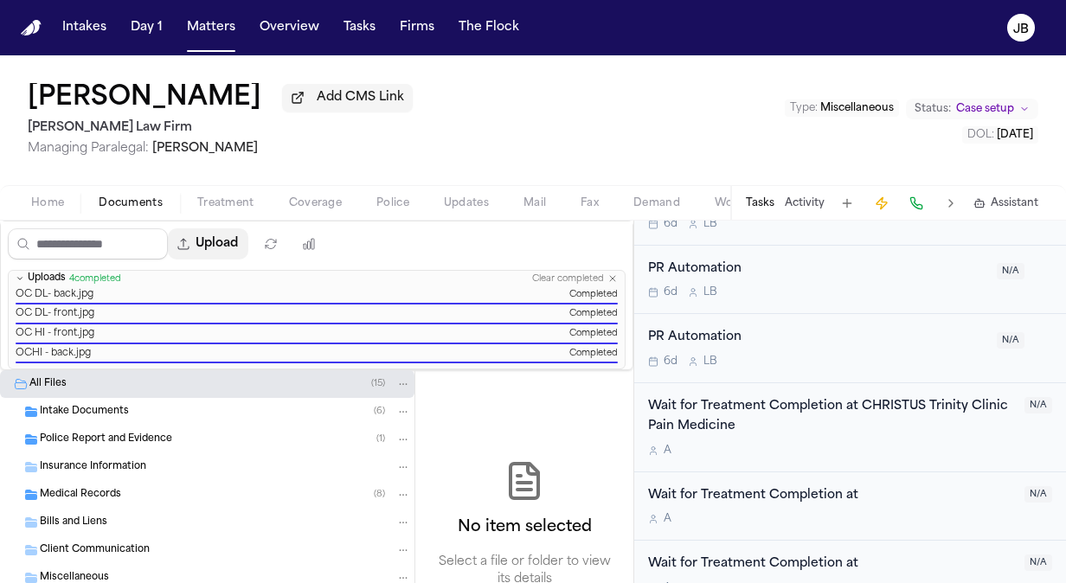
click at [222, 242] on button "Upload" at bounding box center [208, 244] width 81 height 31
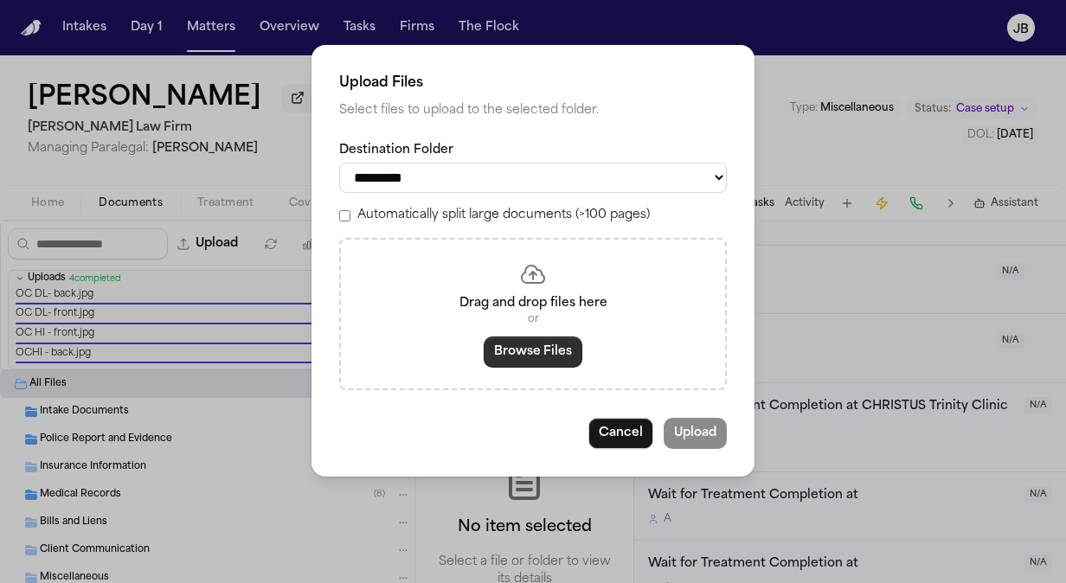
click at [530, 351] on button "Browse Files" at bounding box center [533, 352] width 99 height 31
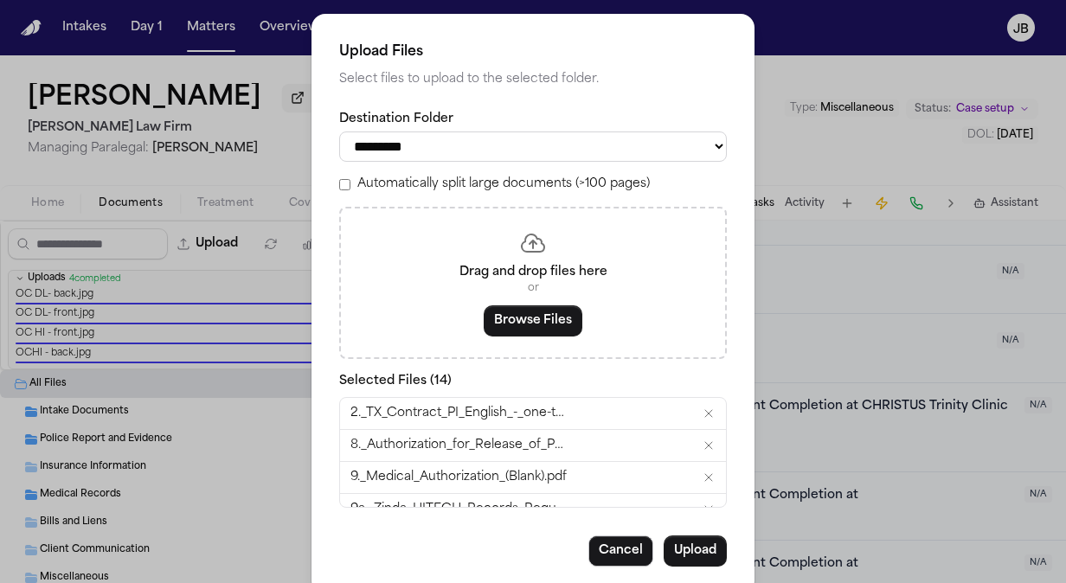
click at [561, 152] on select "**********" at bounding box center [533, 147] width 388 height 30
select select "**********"
click at [339, 132] on select "**********" at bounding box center [533, 147] width 388 height 30
click at [686, 552] on button "Upload" at bounding box center [695, 551] width 63 height 31
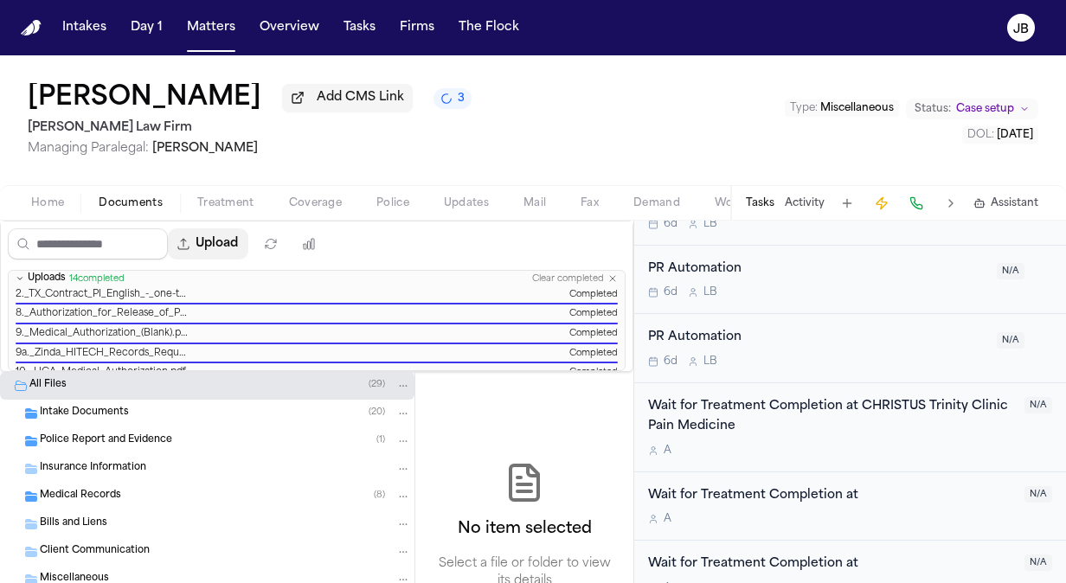
click at [218, 239] on button "Upload" at bounding box center [208, 244] width 81 height 31
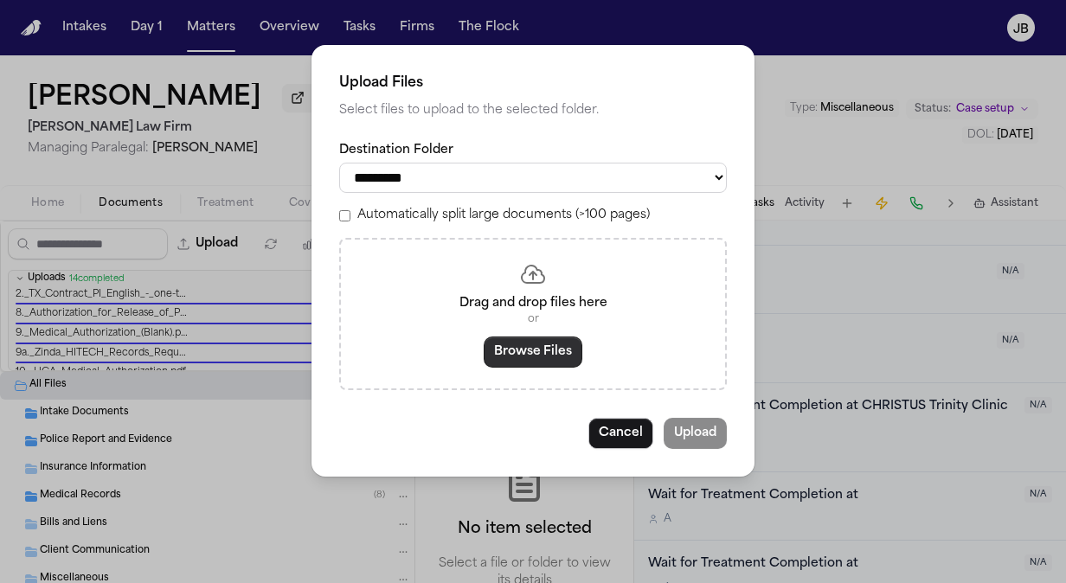
click at [511, 343] on button "Browse Files" at bounding box center [533, 352] width 99 height 31
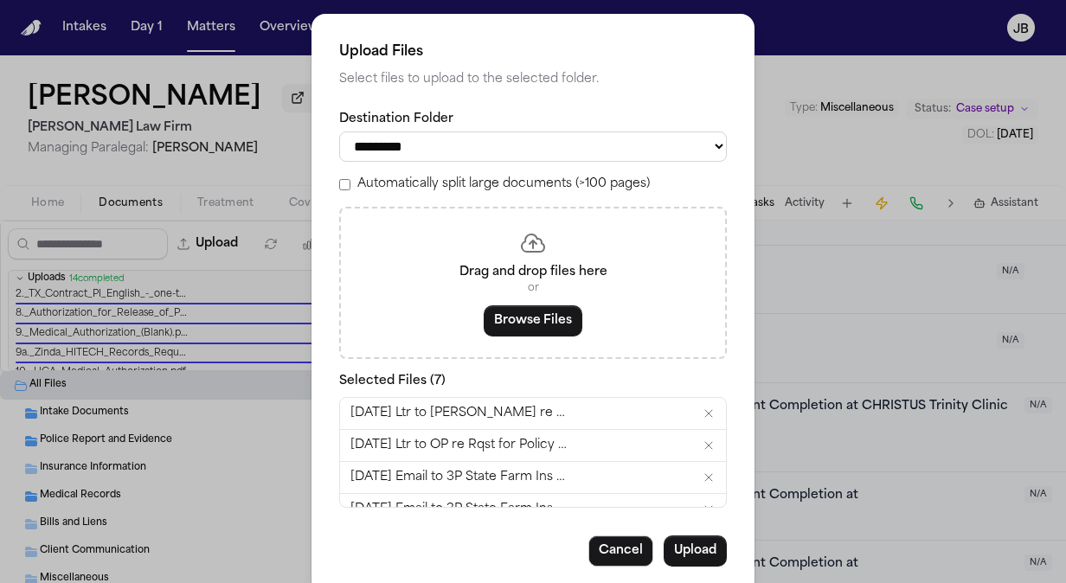
click at [451, 138] on select "**********" at bounding box center [533, 147] width 388 height 30
select select "**********"
click at [339, 132] on select "**********" at bounding box center [533, 147] width 388 height 30
click at [351, 405] on span "2025-05-12 Ltr to Clara Richardson re 3P LOR.pdf" at bounding box center [459, 413] width 216 height 17
click at [691, 551] on button "Upload" at bounding box center [695, 551] width 63 height 31
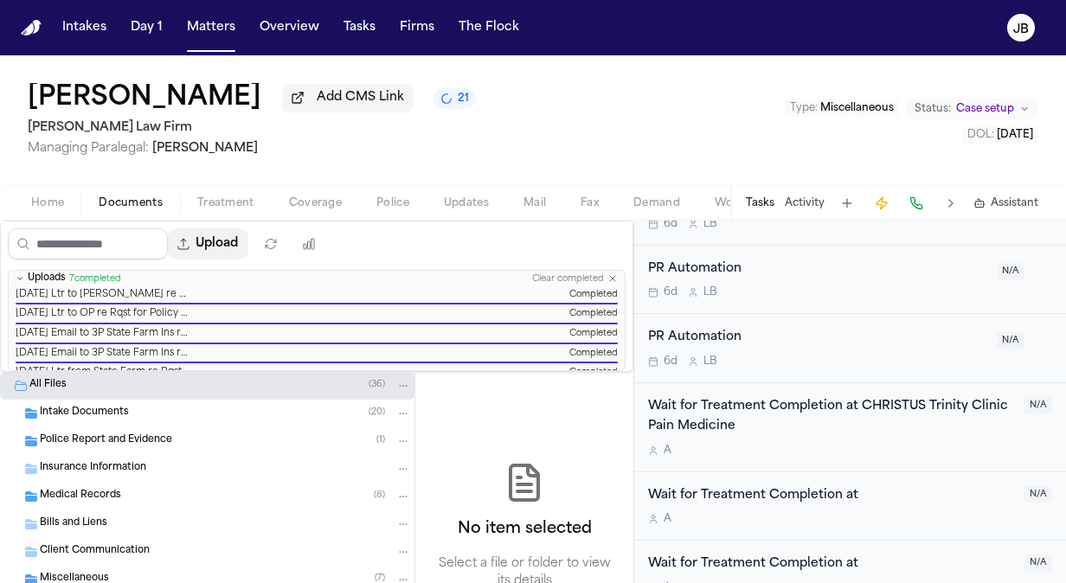
click at [217, 234] on button "Upload" at bounding box center [208, 244] width 81 height 31
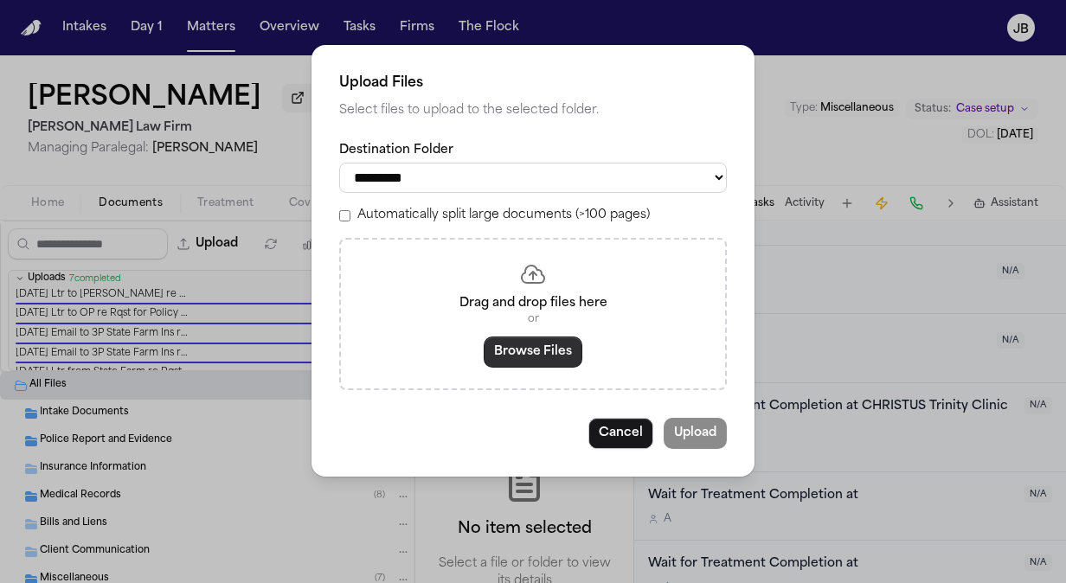
click at [552, 345] on button "Browse Files" at bounding box center [533, 352] width 99 height 31
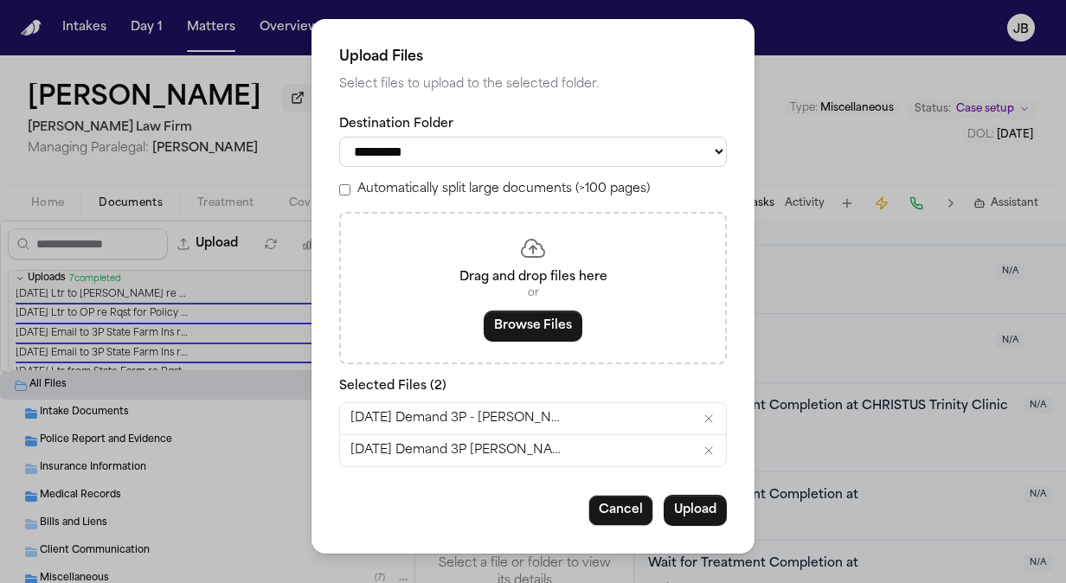
click at [493, 145] on select "**********" at bounding box center [533, 152] width 388 height 30
select select "**********"
click at [339, 137] on select "**********" at bounding box center [533, 152] width 388 height 30
click at [704, 509] on button "Upload" at bounding box center [695, 510] width 63 height 31
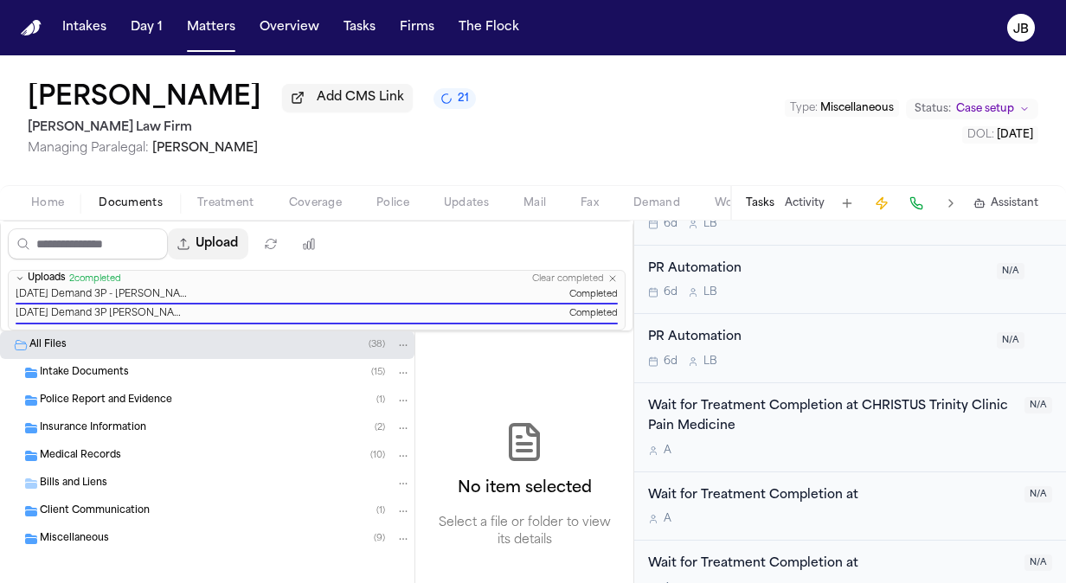
click at [221, 234] on button "Upload" at bounding box center [208, 244] width 81 height 31
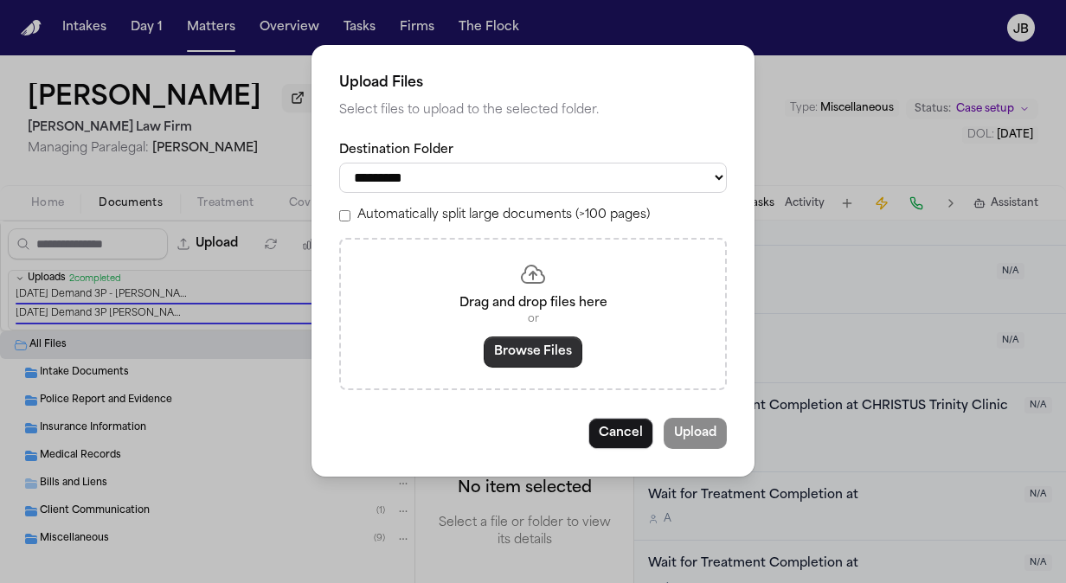
click at [532, 351] on button "Browse Files" at bounding box center [533, 352] width 99 height 31
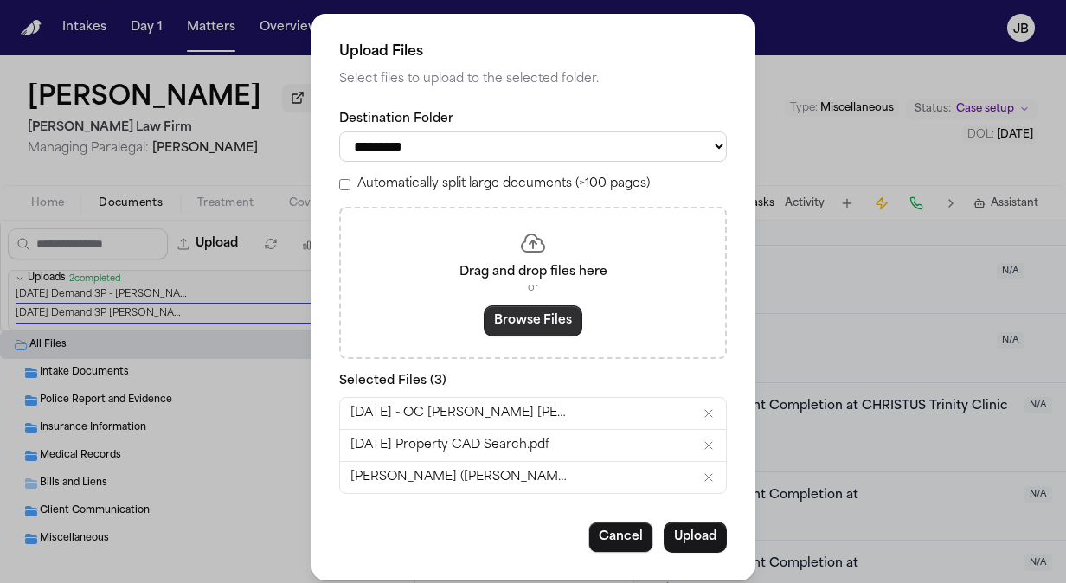
click at [525, 319] on button "Browse Files" at bounding box center [533, 321] width 99 height 31
click at [491, 135] on select "**********" at bounding box center [533, 147] width 388 height 30
select select "**********"
click at [339, 132] on select "**********" at bounding box center [533, 147] width 388 height 30
click at [695, 534] on button "Upload" at bounding box center [695, 537] width 63 height 31
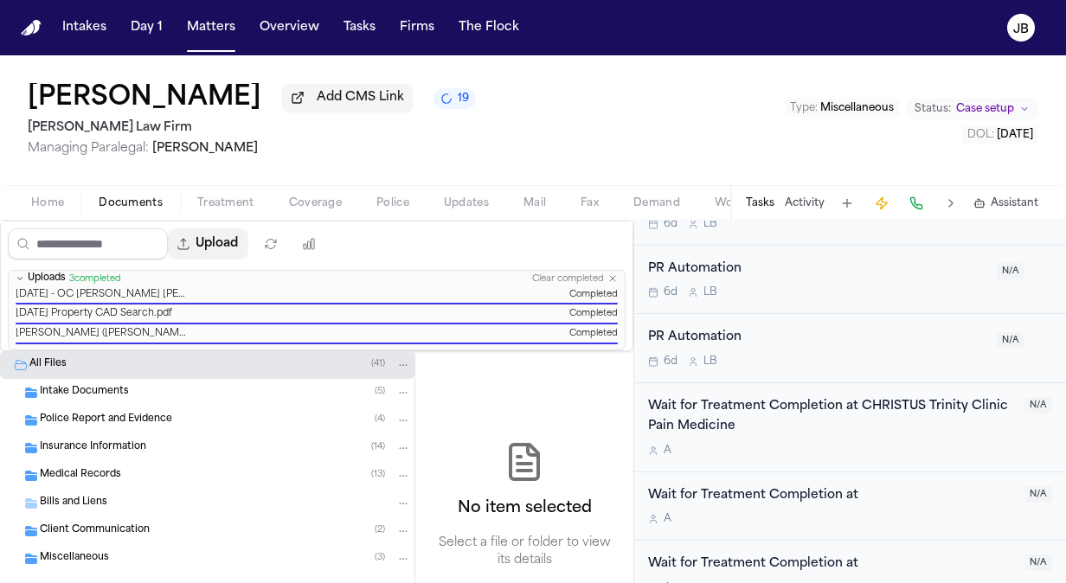
click at [217, 242] on button "Upload" at bounding box center [208, 244] width 81 height 31
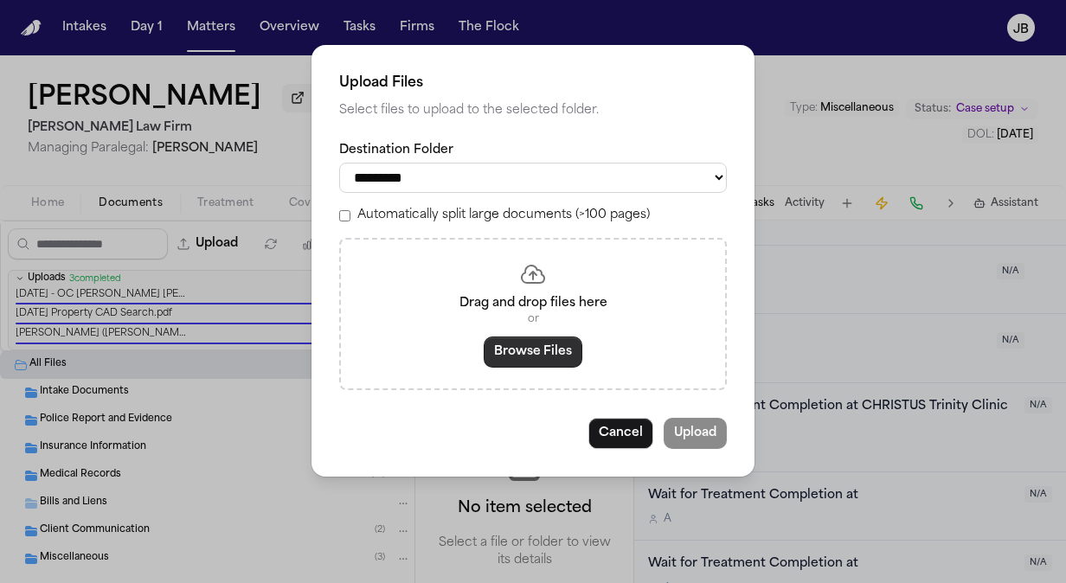
click at [560, 357] on button "Browse Files" at bounding box center [533, 352] width 99 height 31
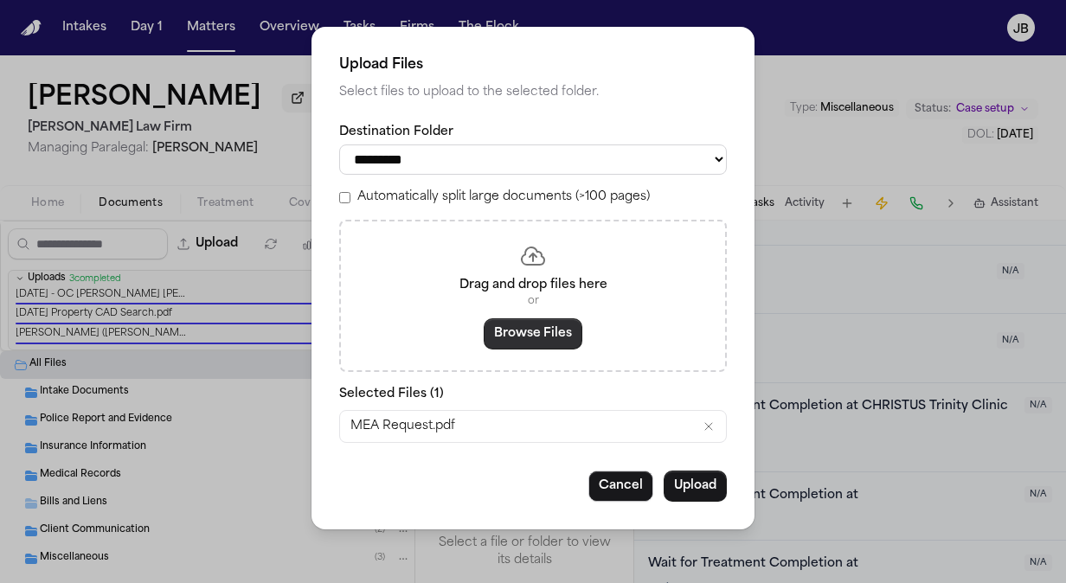
click at [538, 335] on button "Browse Files" at bounding box center [533, 334] width 99 height 31
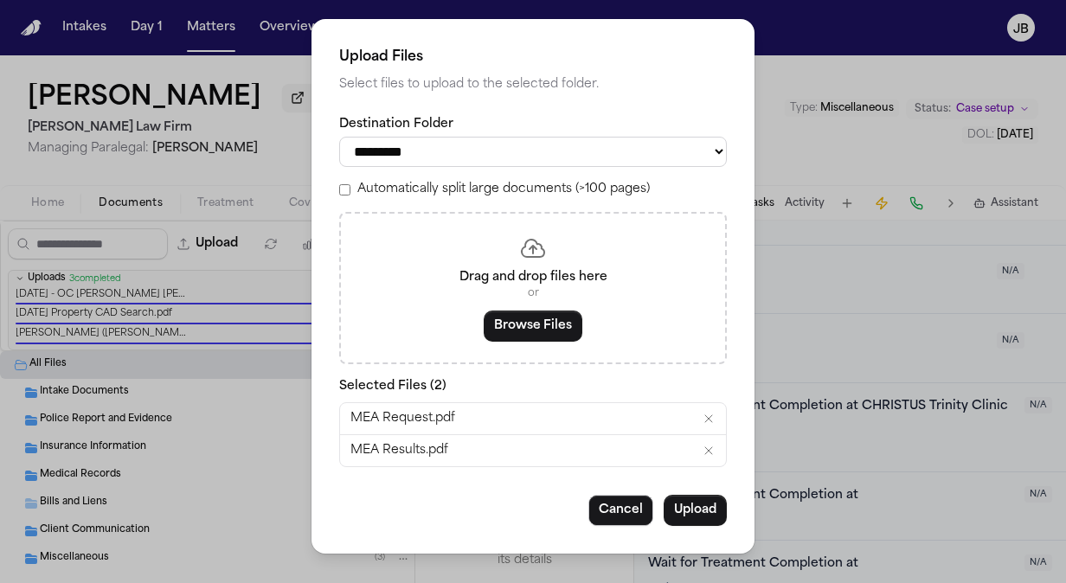
click at [436, 154] on select "**********" at bounding box center [533, 152] width 388 height 30
select select "**********"
click at [339, 137] on select "**********" at bounding box center [533, 152] width 388 height 30
click at [695, 516] on button "Upload" at bounding box center [695, 510] width 63 height 31
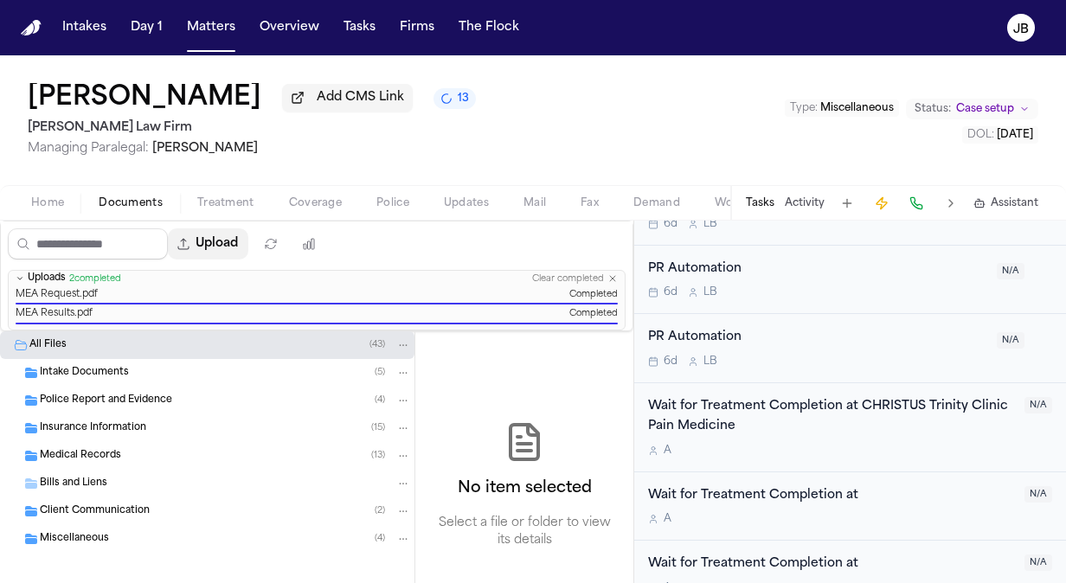
click at [232, 253] on button "Upload" at bounding box center [208, 244] width 81 height 31
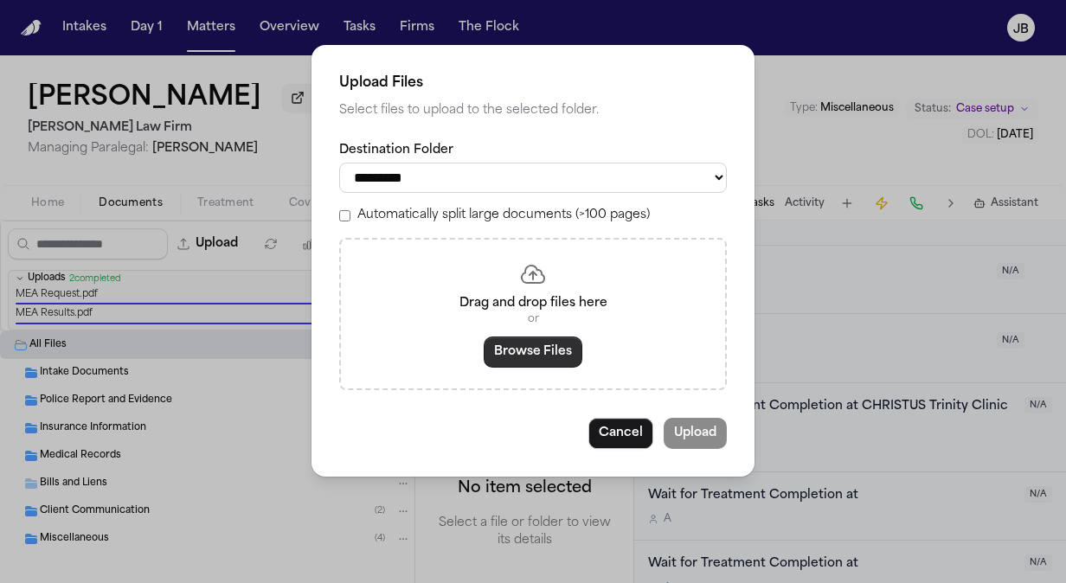
click at [512, 345] on button "Browse Files" at bounding box center [533, 352] width 99 height 31
click at [635, 419] on button "Cancel" at bounding box center [621, 433] width 65 height 31
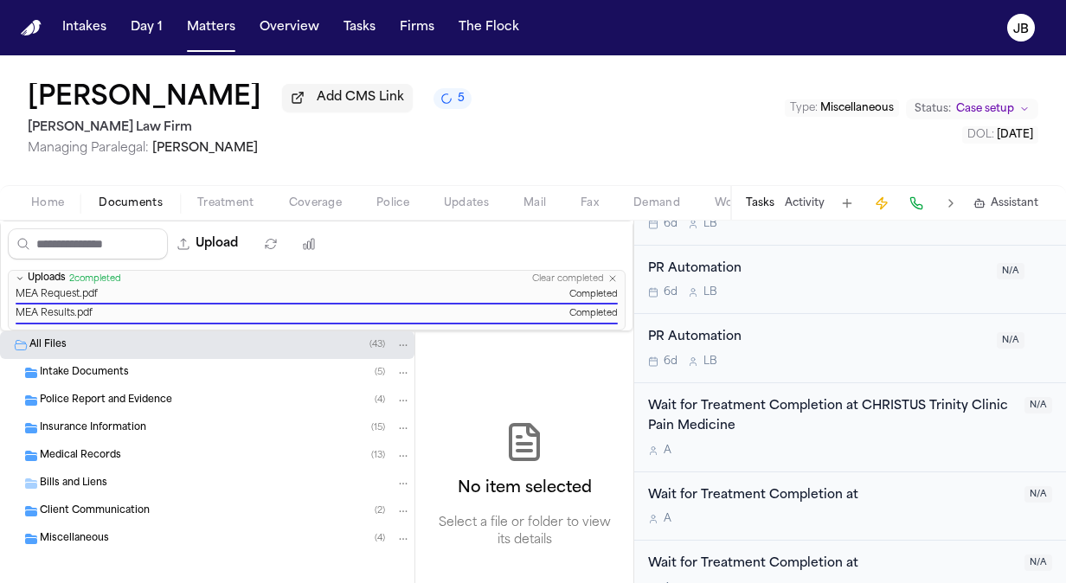
click at [86, 532] on span "Miscellaneous" at bounding box center [74, 539] width 69 height 15
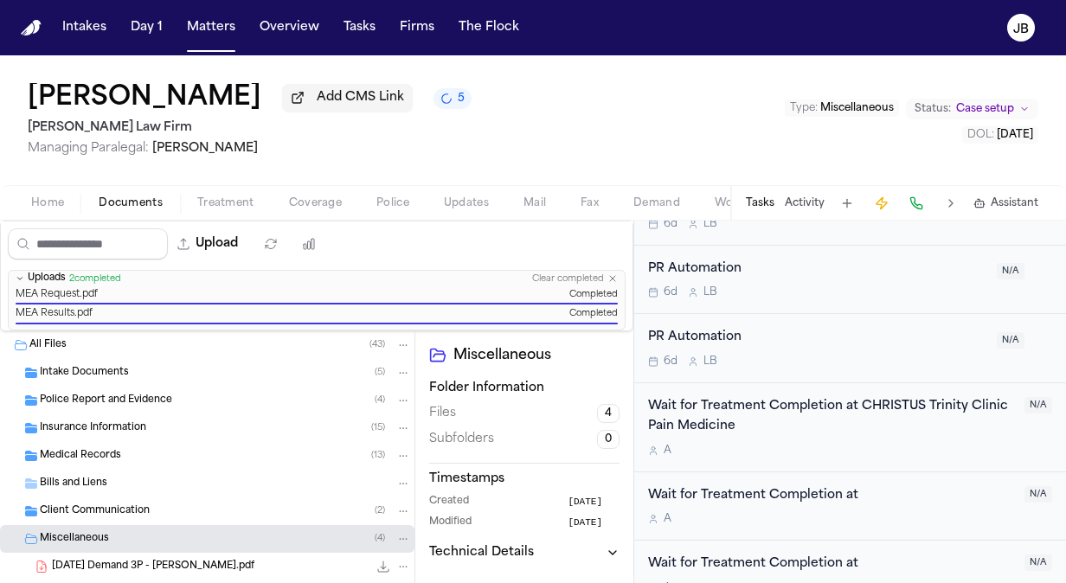
scroll to position [55, 0]
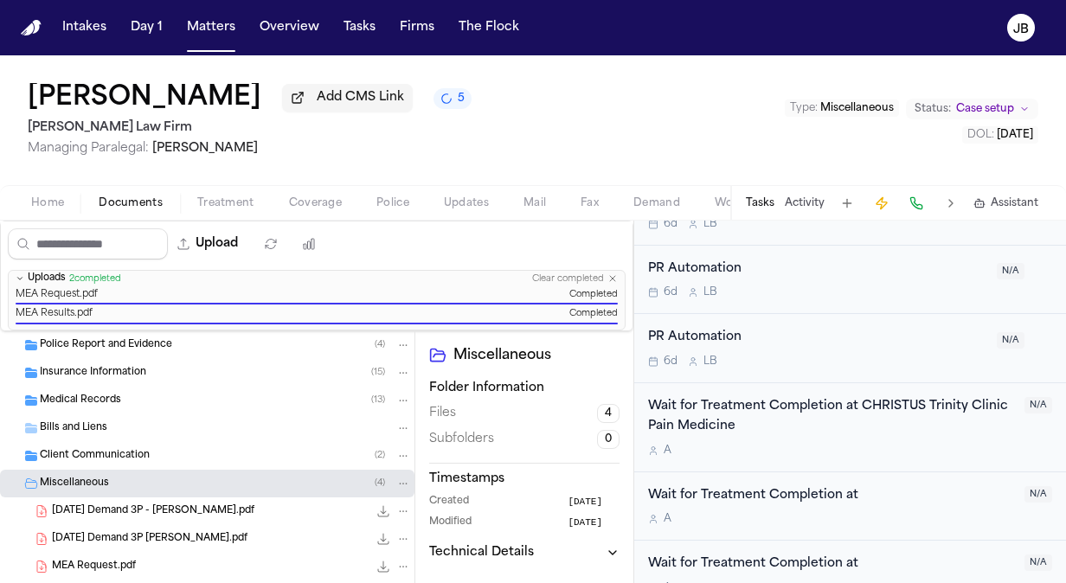
click at [95, 457] on span "Client Communication" at bounding box center [95, 456] width 110 height 15
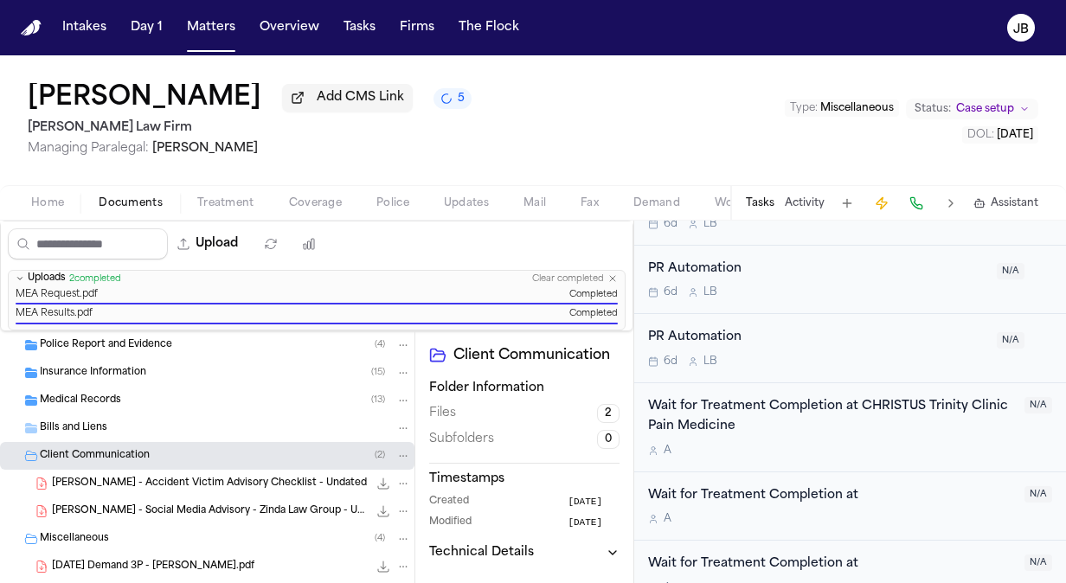
scroll to position [0, 0]
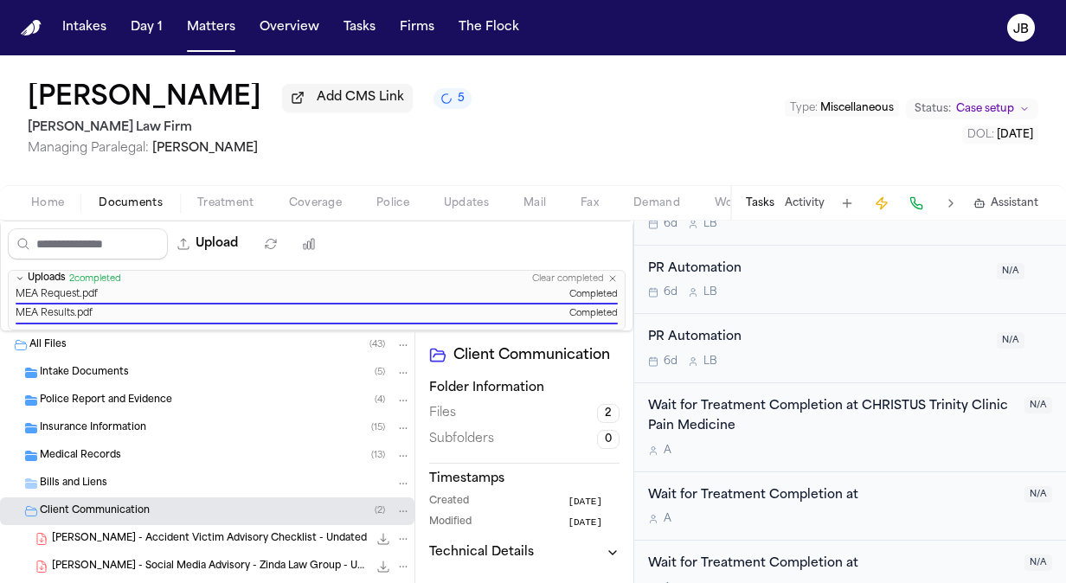
click at [128, 367] on div "Intake Documents ( 5 )" at bounding box center [225, 373] width 371 height 16
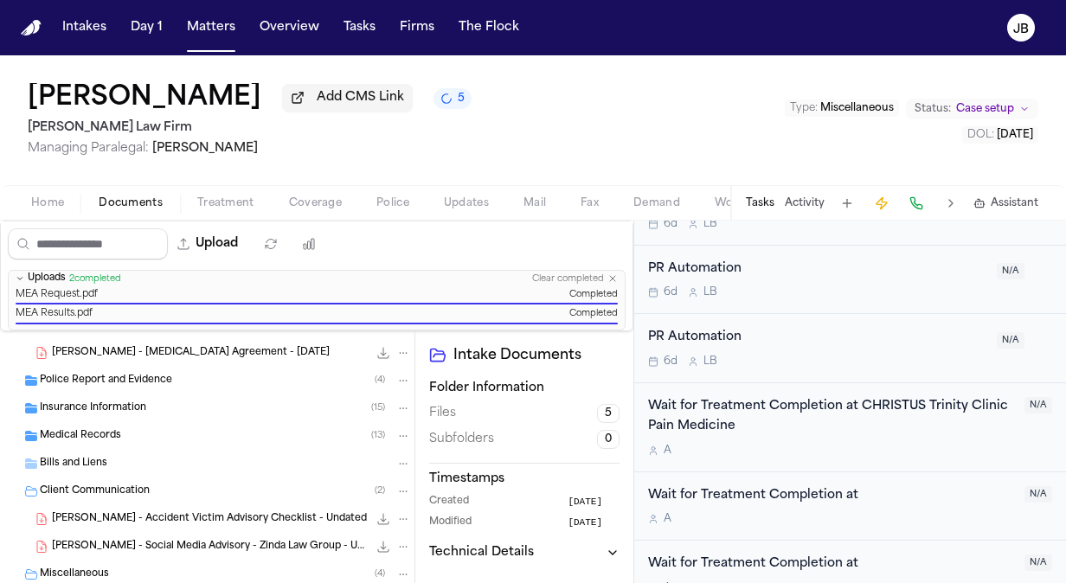
scroll to position [168, 0]
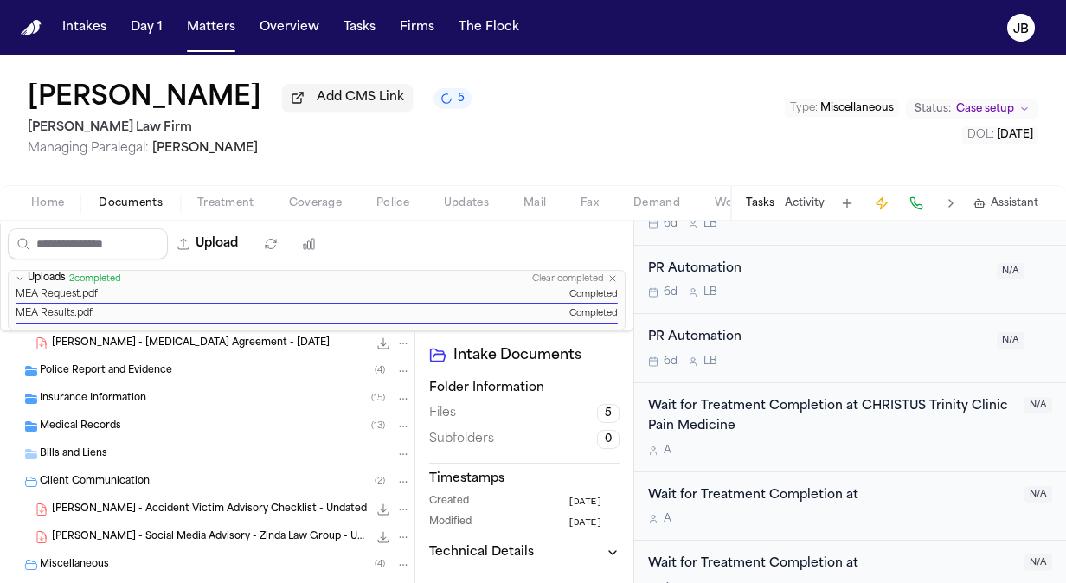
click at [139, 376] on span "Police Report and Evidence" at bounding box center [106, 371] width 132 height 15
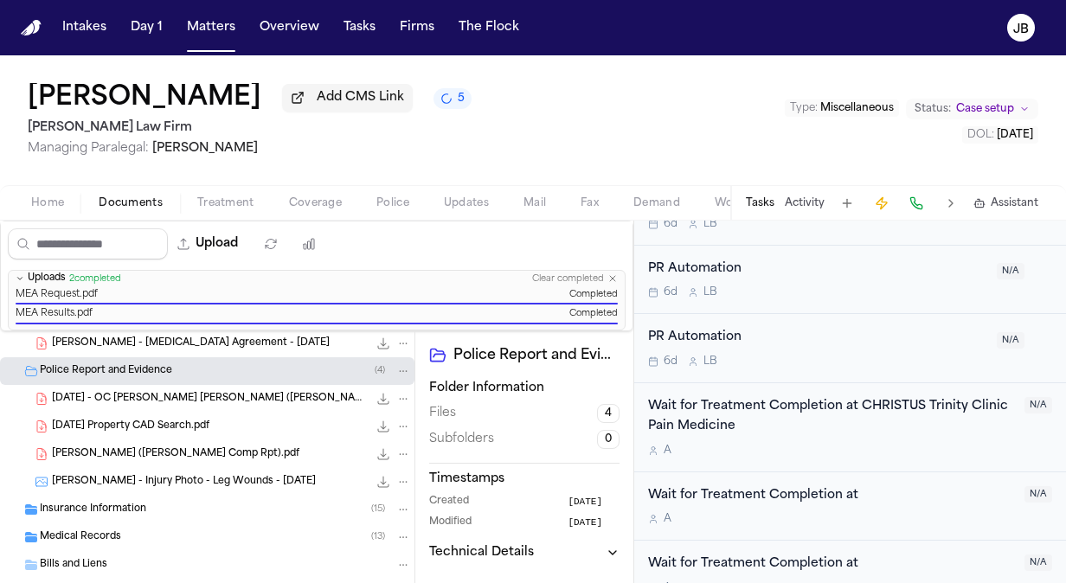
click at [178, 506] on div "Insurance Information ( 15 )" at bounding box center [225, 510] width 371 height 16
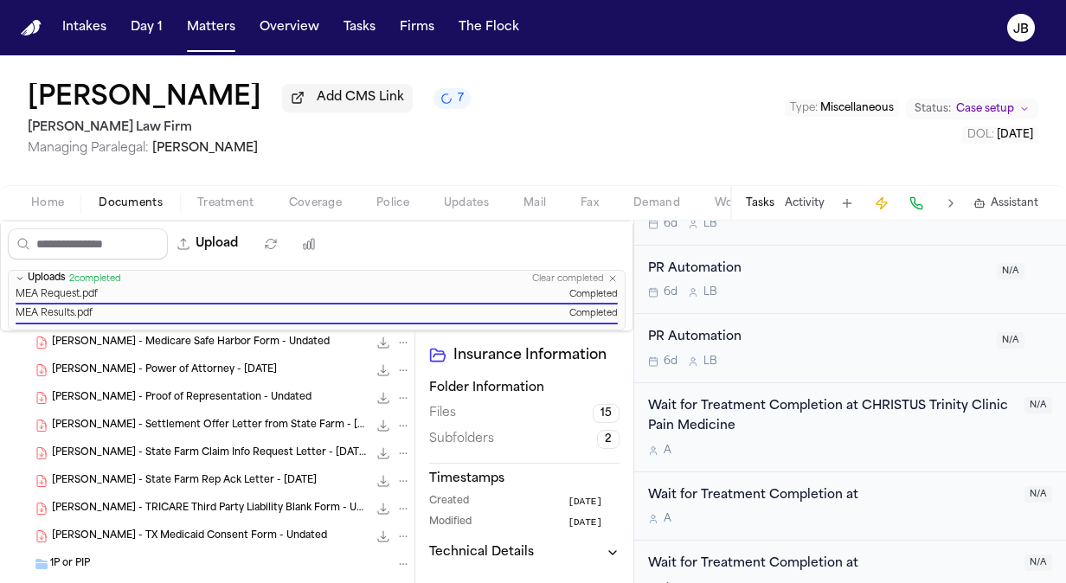
scroll to position [558, 0]
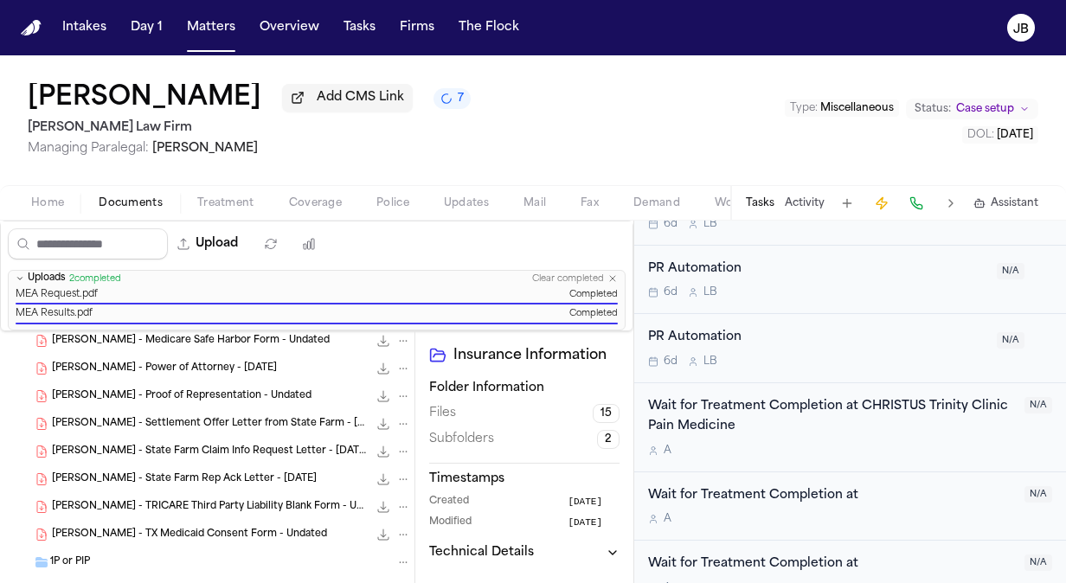
click at [223, 473] on span "C. Odom - State Farm Rep Ack Letter - 7.15.25" at bounding box center [184, 480] width 265 height 15
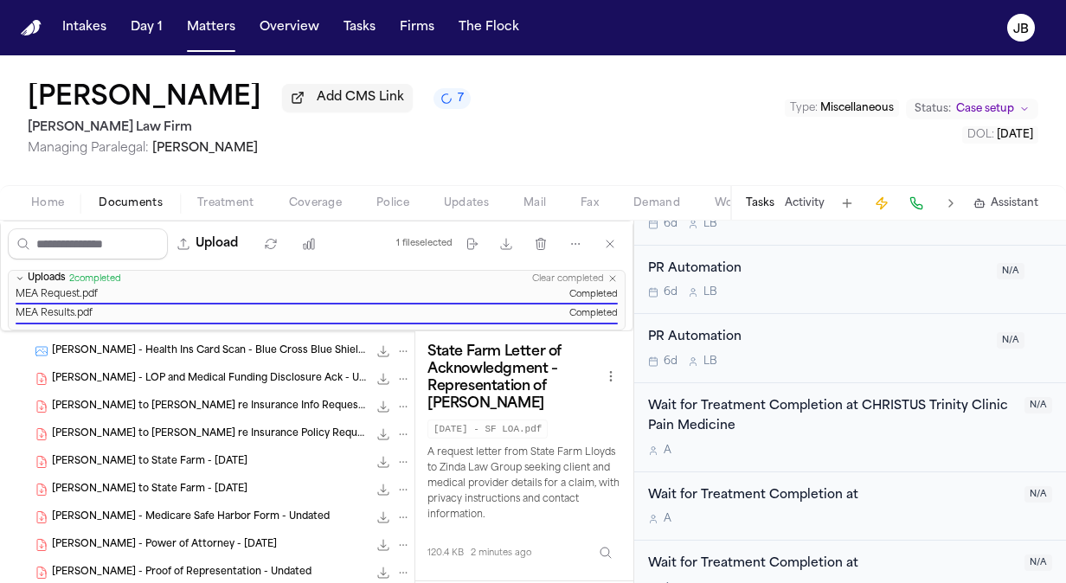
scroll to position [386, 0]
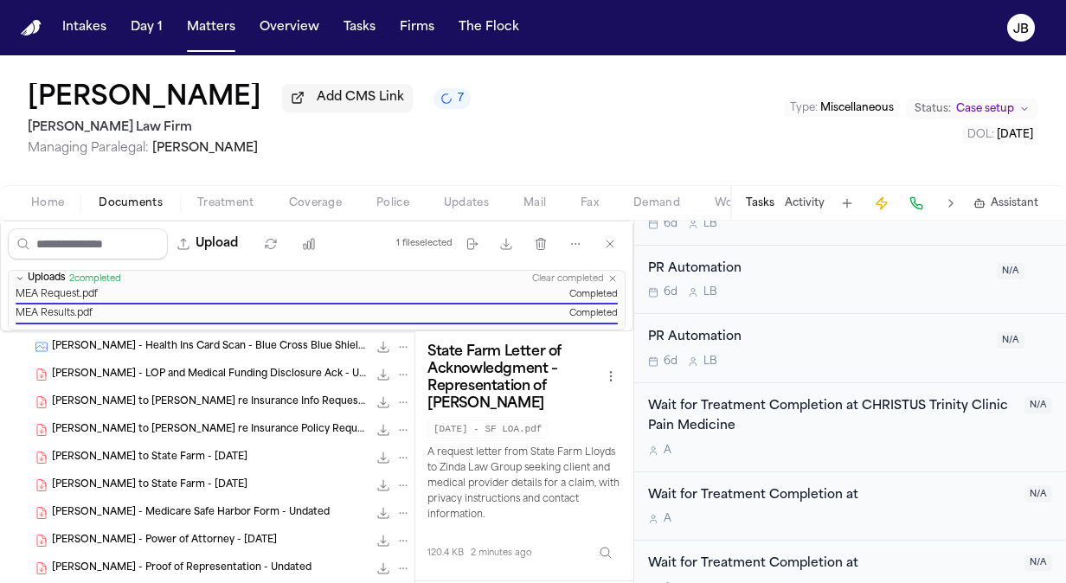
click at [397, 374] on icon "File: C. Odom - LOP and Medical Funding Disclosure Ack - Undated" at bounding box center [403, 375] width 12 height 12
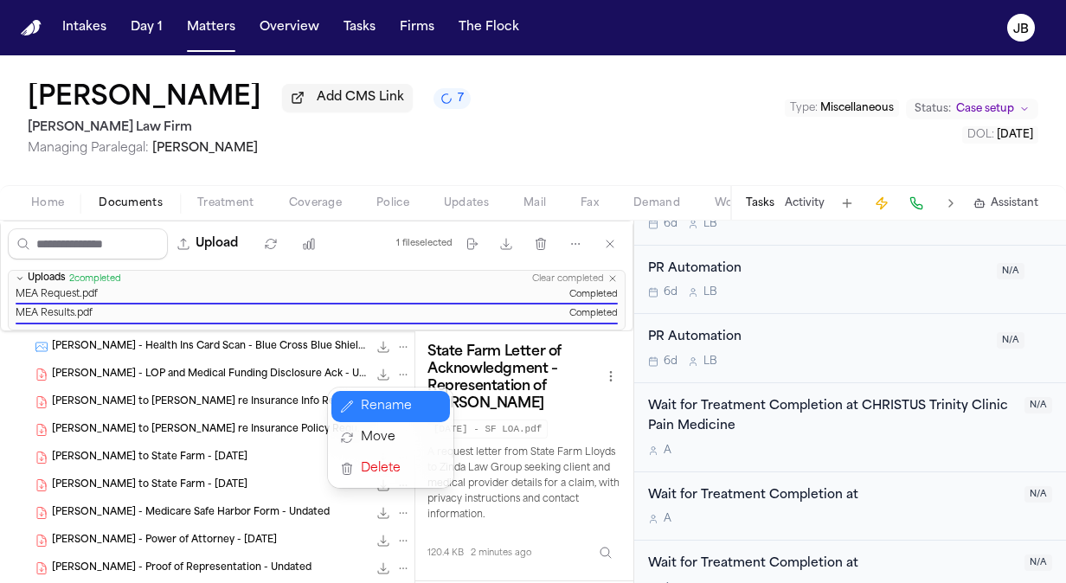
click at [387, 411] on button "Rename" at bounding box center [391, 406] width 119 height 31
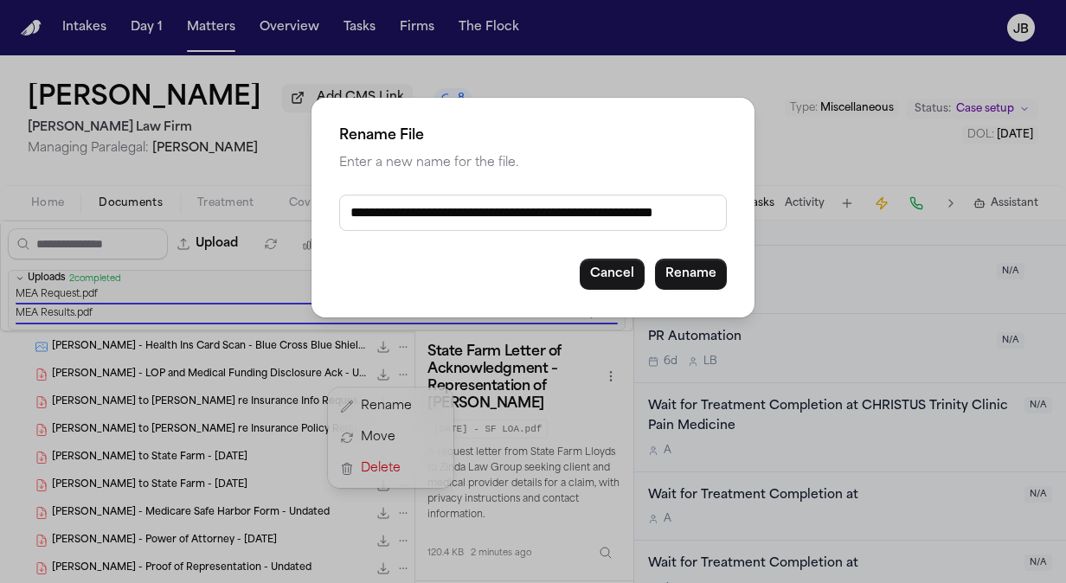
click at [348, 212] on input "**********" at bounding box center [533, 213] width 388 height 36
drag, startPoint x: 350, startPoint y: 216, endPoint x: 538, endPoint y: 226, distance: 188.1
click at [538, 226] on input "**********" at bounding box center [533, 213] width 388 height 36
type input "**********"
click at [703, 267] on button "Rename" at bounding box center [691, 274] width 72 height 31
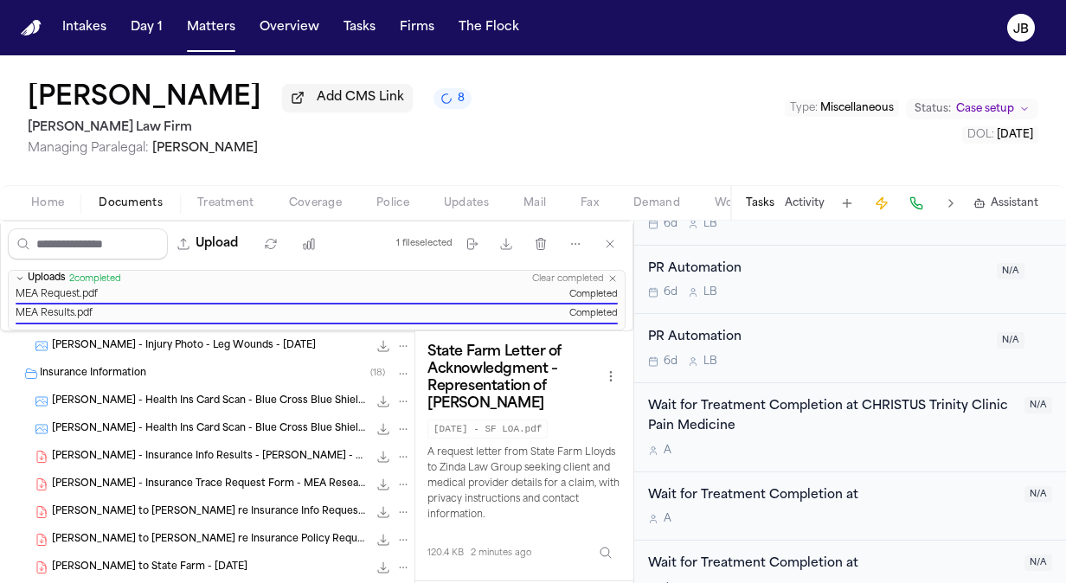
scroll to position [248, 0]
click at [397, 480] on icon "File: C. Odom - Insurance Trace Request Form - MEA Research Services - 4.23.25" at bounding box center [403, 486] width 12 height 12
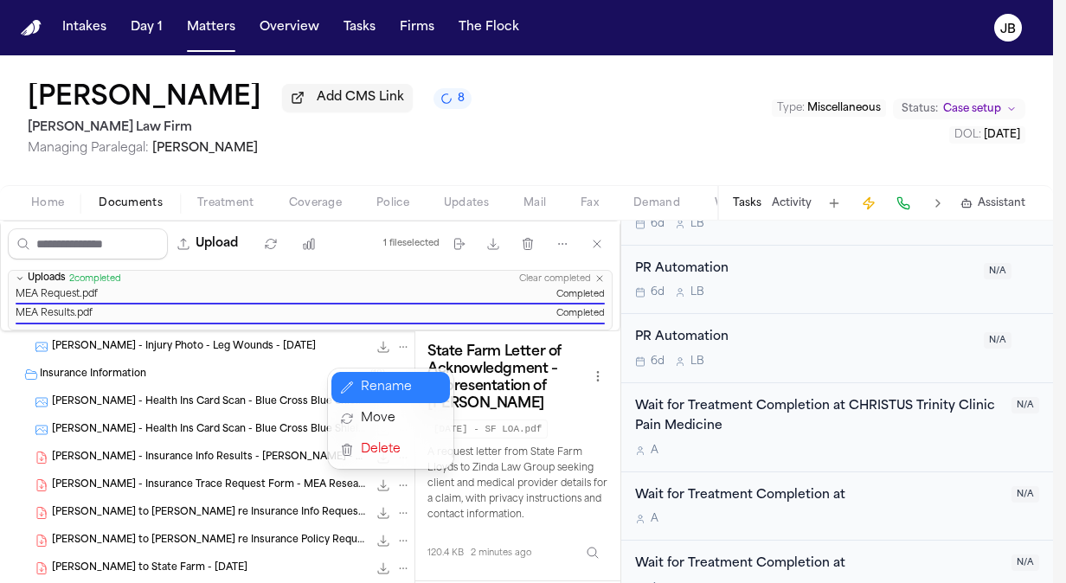
click at [375, 388] on button "Rename" at bounding box center [391, 387] width 119 height 31
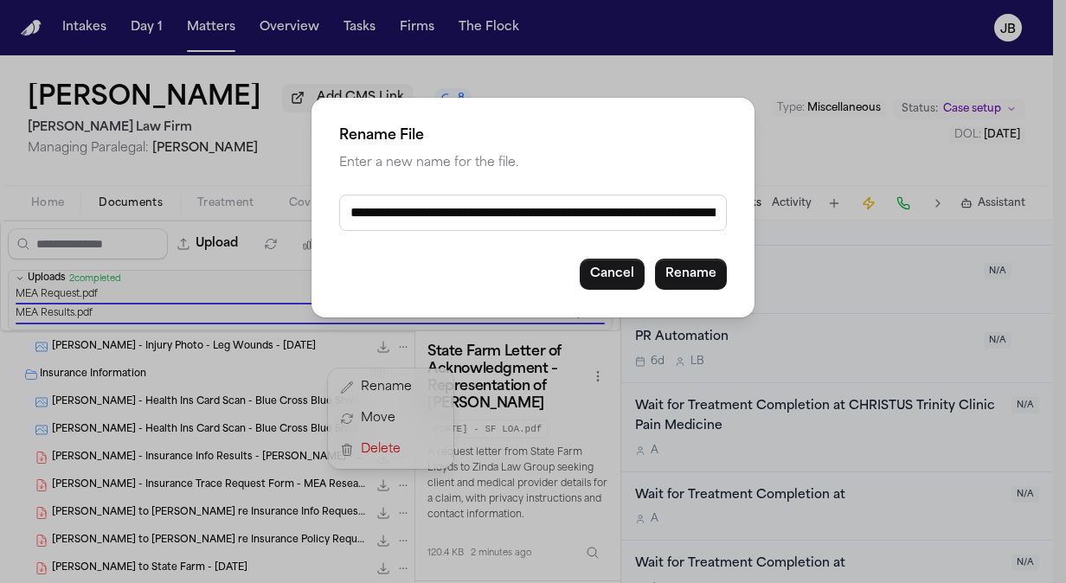
click at [352, 216] on input "**********" at bounding box center [533, 213] width 388 height 36
paste input "**********"
type input "**********"
click at [693, 270] on button "Rename" at bounding box center [691, 274] width 72 height 31
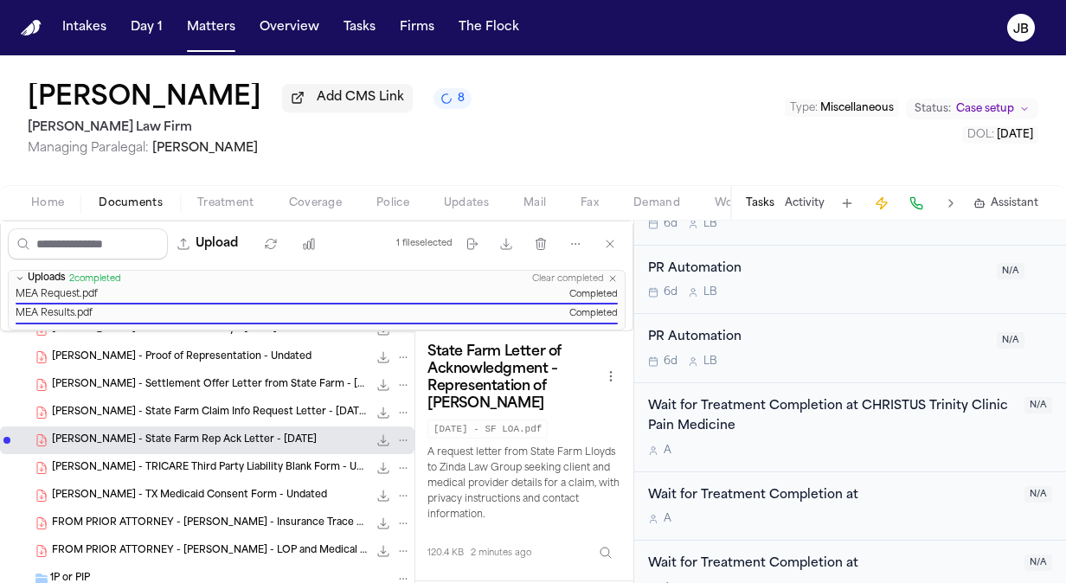
click at [397, 435] on icon "File: C. Odom - State Farm Rep Ack Letter - 7.15.25" at bounding box center [403, 441] width 12 height 12
click at [373, 469] on button "Rename" at bounding box center [391, 471] width 119 height 31
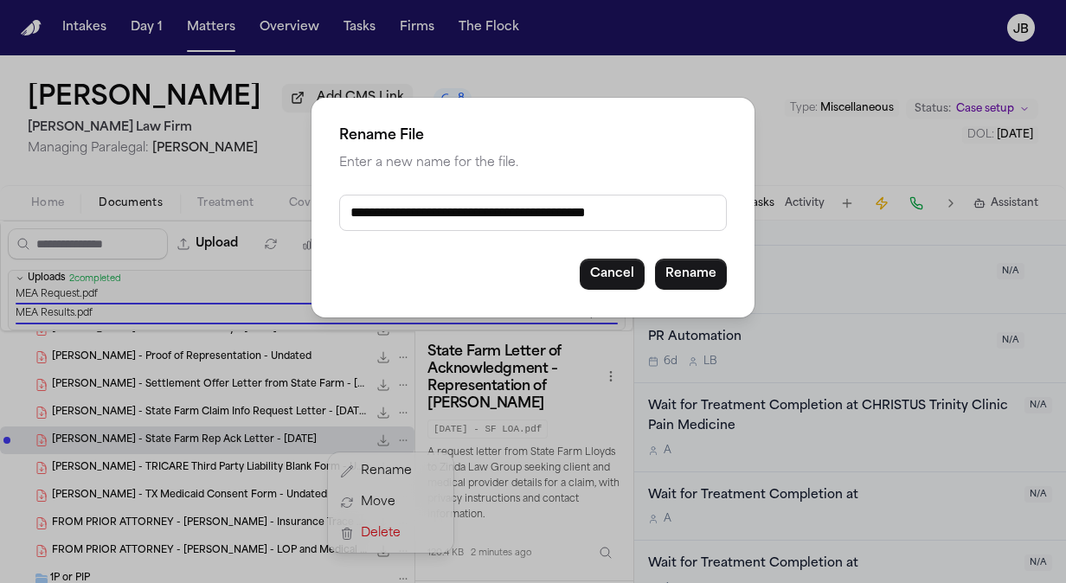
click at [351, 215] on input "**********" at bounding box center [533, 213] width 388 height 36
paste input "**********"
type input "**********"
click at [670, 275] on button "Rename" at bounding box center [691, 274] width 72 height 31
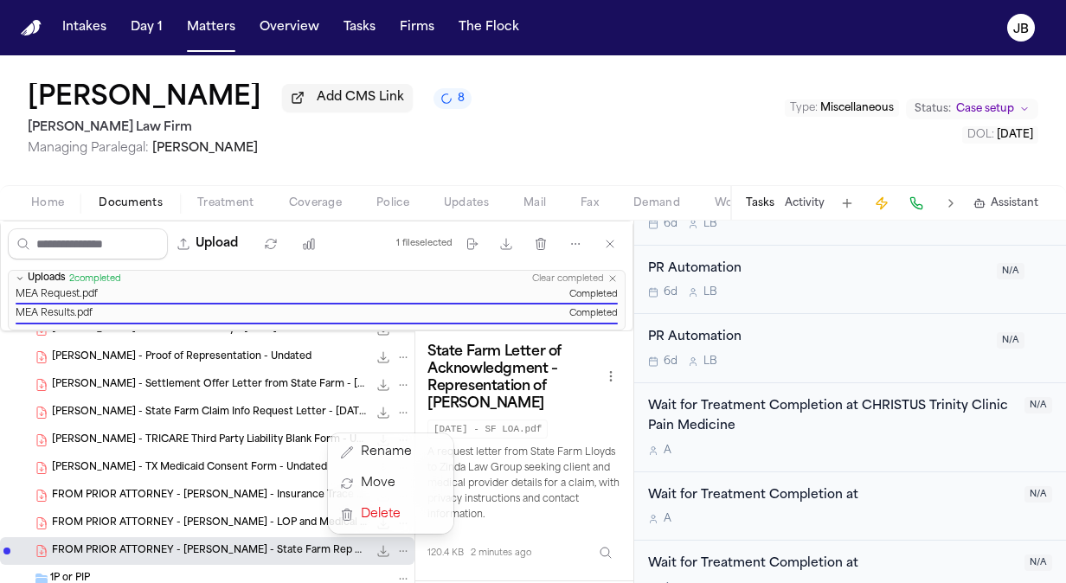
click at [390, 407] on div "C. Odom - LOR to Clara Richardson re Insurance Info Request - 5.12.25 470.6 KB …" at bounding box center [207, 373] width 415 height 1167
click at [397, 407] on icon "File: C. Odom - State Farm Claim Info Request Letter - 7.15.25" at bounding box center [403, 413] width 12 height 12
click at [383, 447] on button "Rename" at bounding box center [391, 443] width 119 height 31
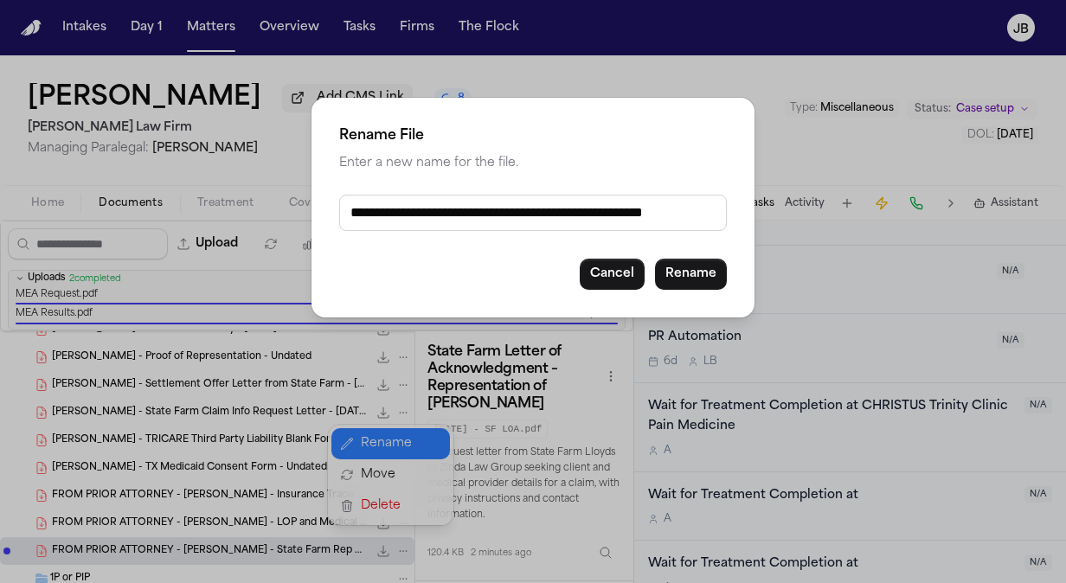
click at [355, 213] on input "**********" at bounding box center [533, 213] width 388 height 36
paste input "**********"
type input "**********"
click at [663, 267] on button "Rename" at bounding box center [691, 274] width 72 height 31
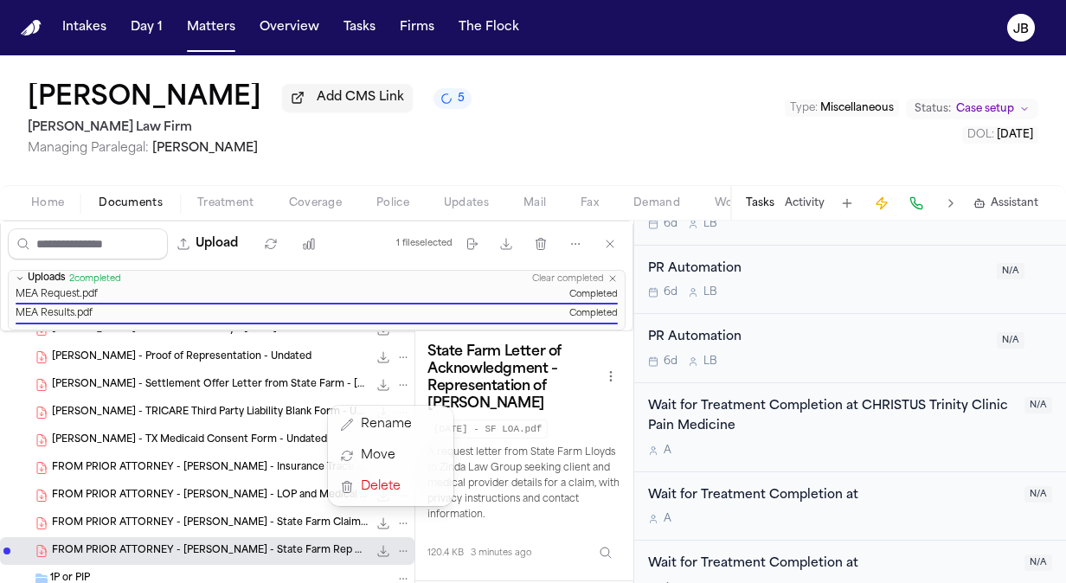
click at [287, 409] on div "C. Odom - LOR to Clara Richardson re Insurance Info Request - 5.12.25 470.6 KB …" at bounding box center [207, 373] width 415 height 1167
click at [400, 412] on icon "File: C. Odom - TRICARE Third Party Liability Blank Form - Undated" at bounding box center [404, 413] width 8 height 2
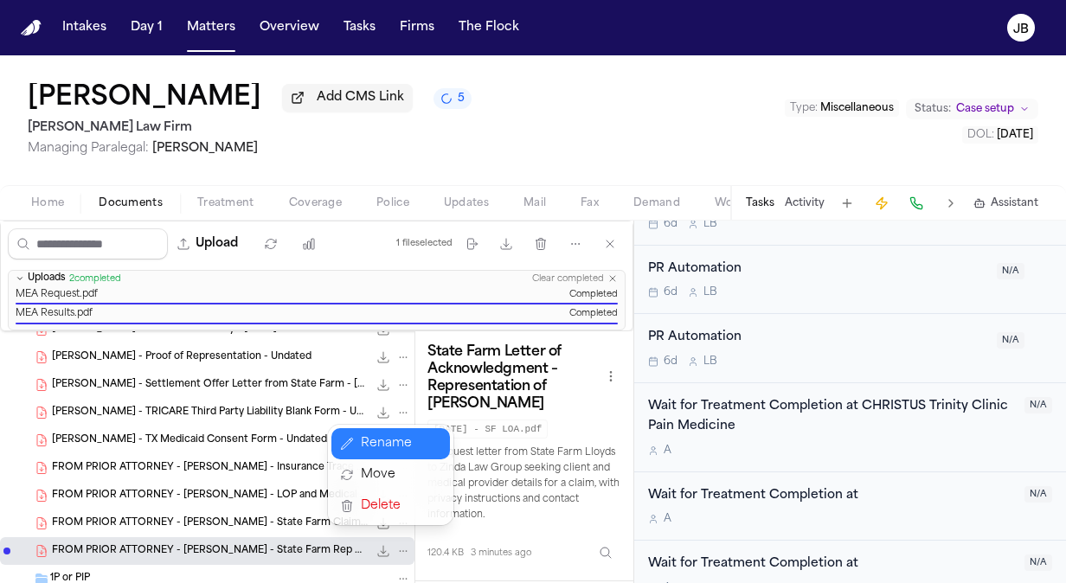
click at [386, 441] on button "Rename" at bounding box center [391, 443] width 119 height 31
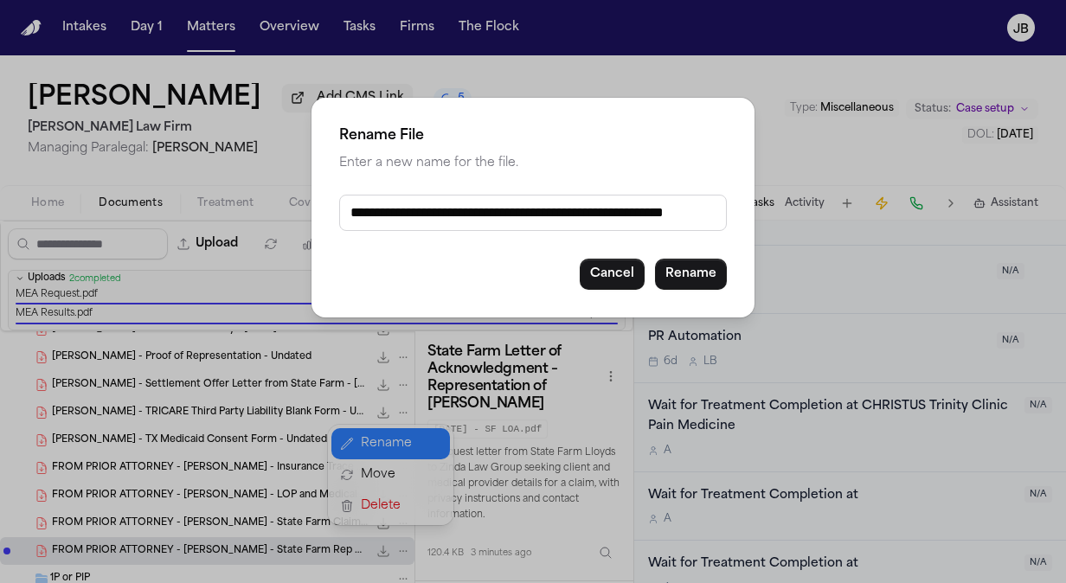
click at [353, 209] on input "**********" at bounding box center [533, 213] width 388 height 36
paste input "**********"
type input "**********"
click at [685, 270] on button "Rename" at bounding box center [691, 274] width 72 height 31
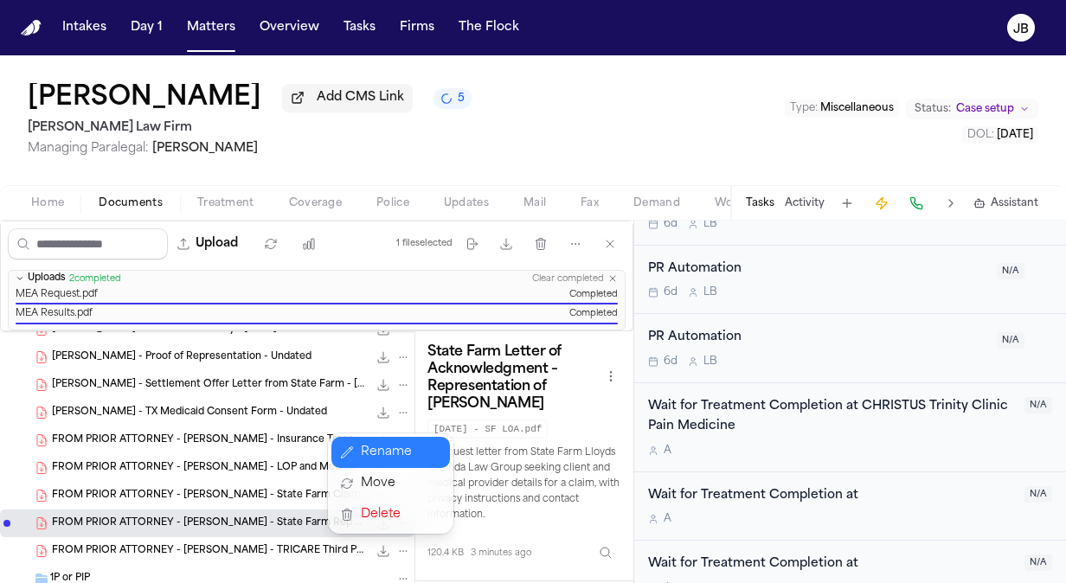
click at [389, 380] on div "C. Odom - LOR to Clara Richardson re Insurance Info Request - 5.12.25 470.6 KB …" at bounding box center [207, 373] width 415 height 1167
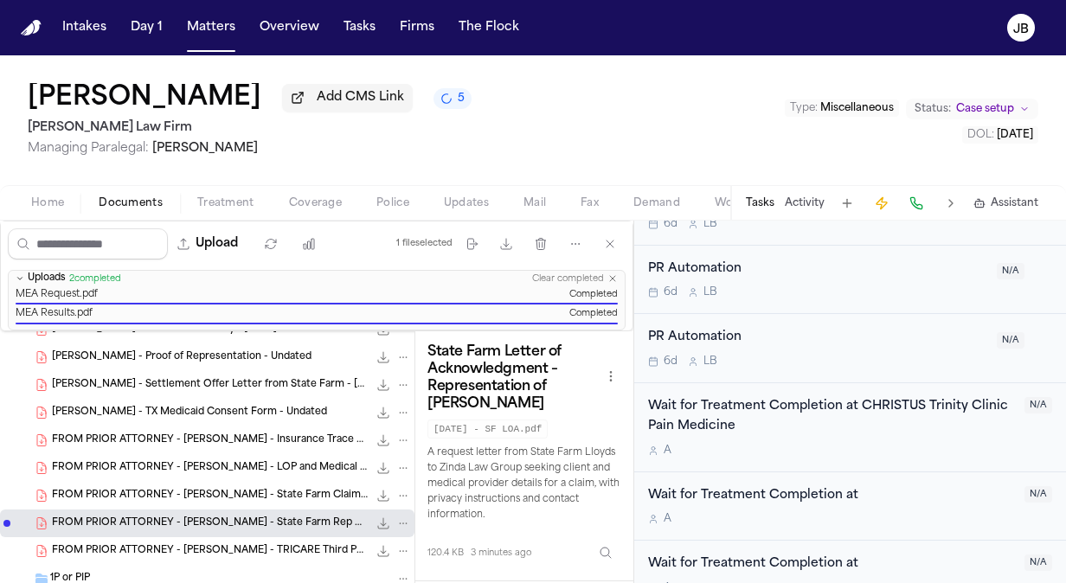
click at [397, 381] on icon "File: C. Odom - Settlement Offer Letter from State Farm - 7.31.25" at bounding box center [403, 385] width 12 height 12
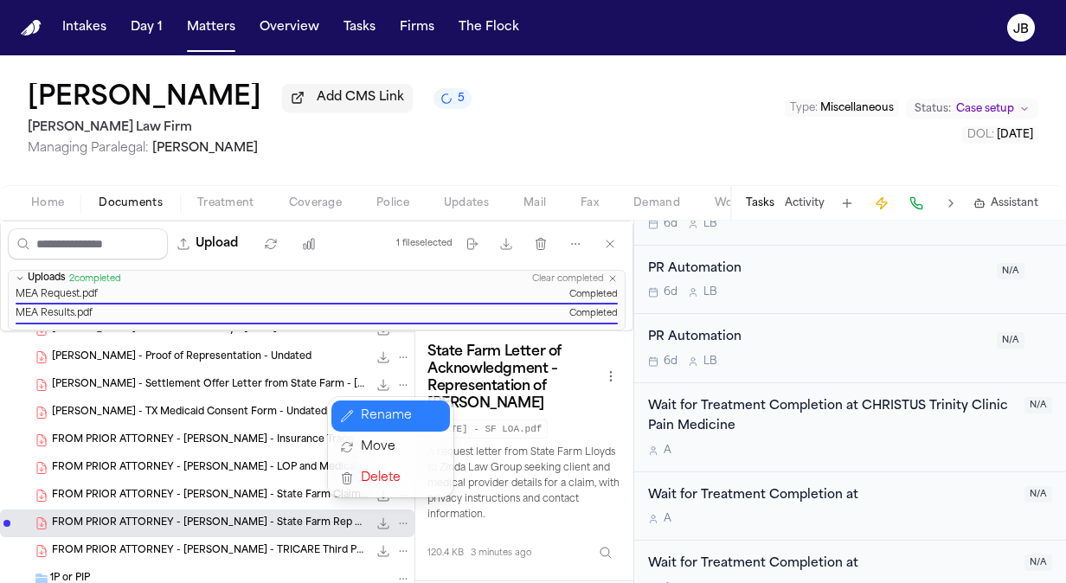
click at [387, 415] on button "Rename" at bounding box center [391, 416] width 119 height 31
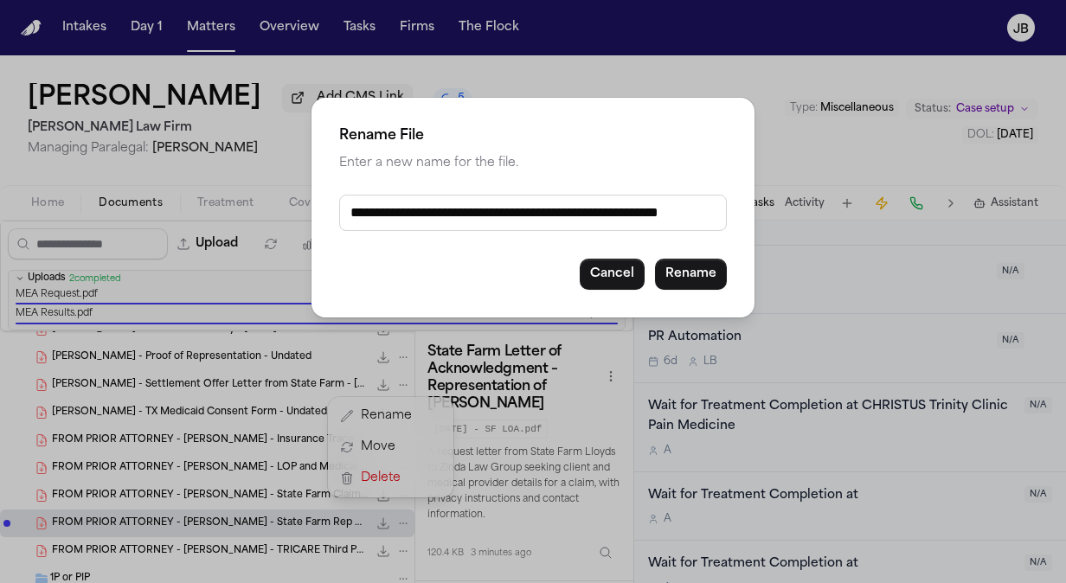
click at [352, 216] on input "**********" at bounding box center [533, 213] width 388 height 36
paste input "**********"
type input "**********"
click at [683, 273] on button "Rename" at bounding box center [691, 274] width 72 height 31
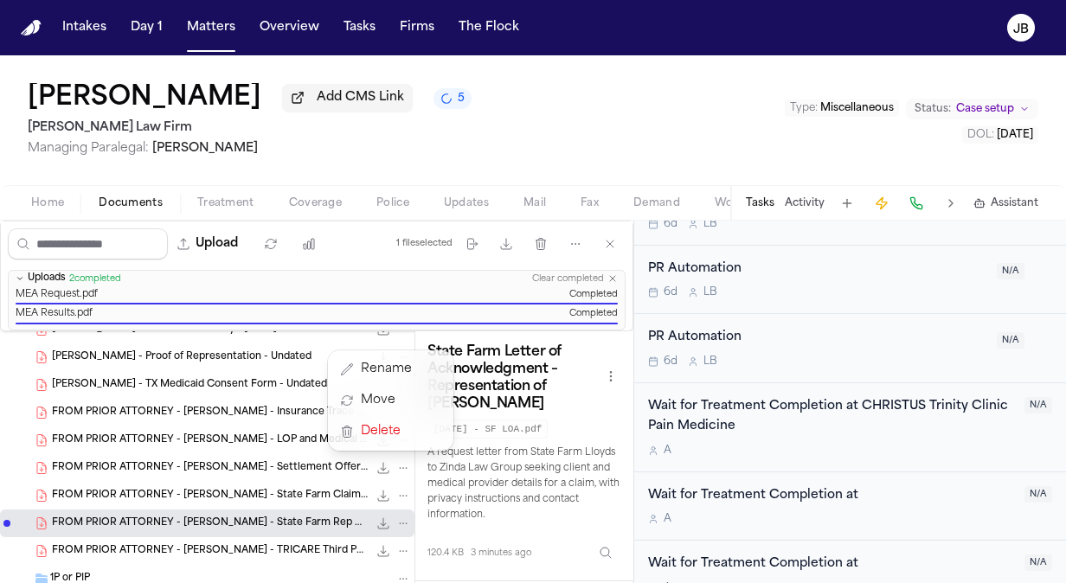
click at [289, 377] on div "C. Odom - LOR to Clara Richardson re Insurance Info Request - 5.12.25 470.6 KB …" at bounding box center [207, 373] width 415 height 1167
click at [397, 379] on icon "File: C. Odom - TX Medicaid Consent Form - Undated" at bounding box center [403, 385] width 12 height 12
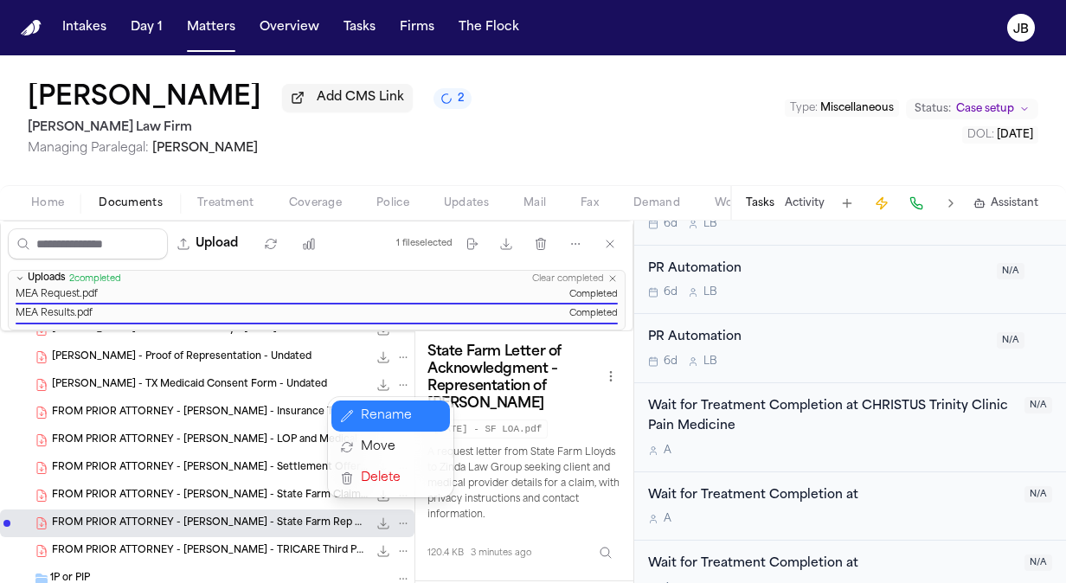
click at [372, 415] on button "Rename" at bounding box center [391, 416] width 119 height 31
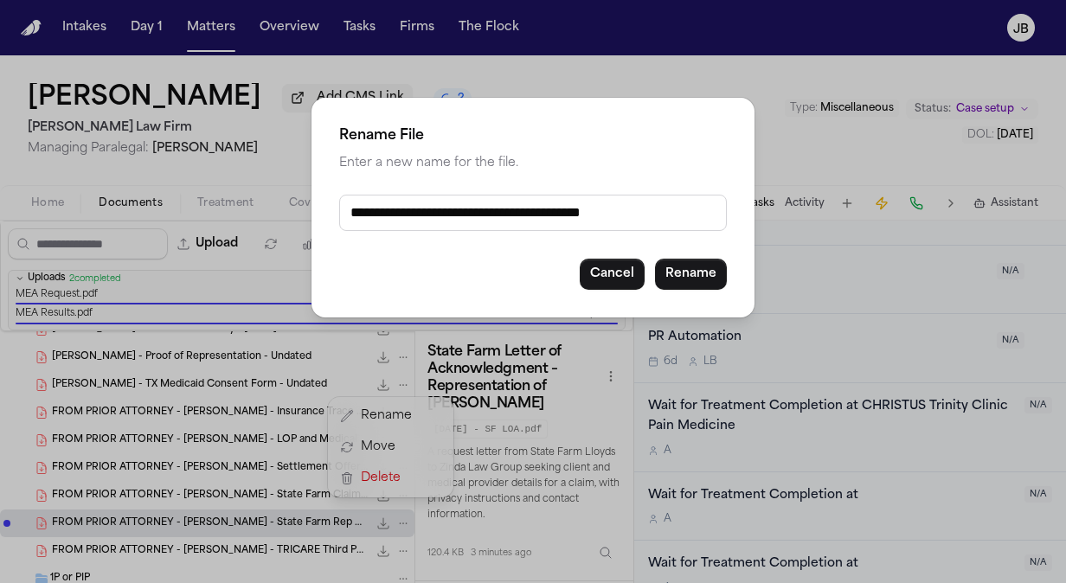
click at [350, 211] on input "**********" at bounding box center [533, 213] width 388 height 36
paste input "**********"
type input "**********"
click at [693, 273] on button "Rename" at bounding box center [691, 274] width 72 height 31
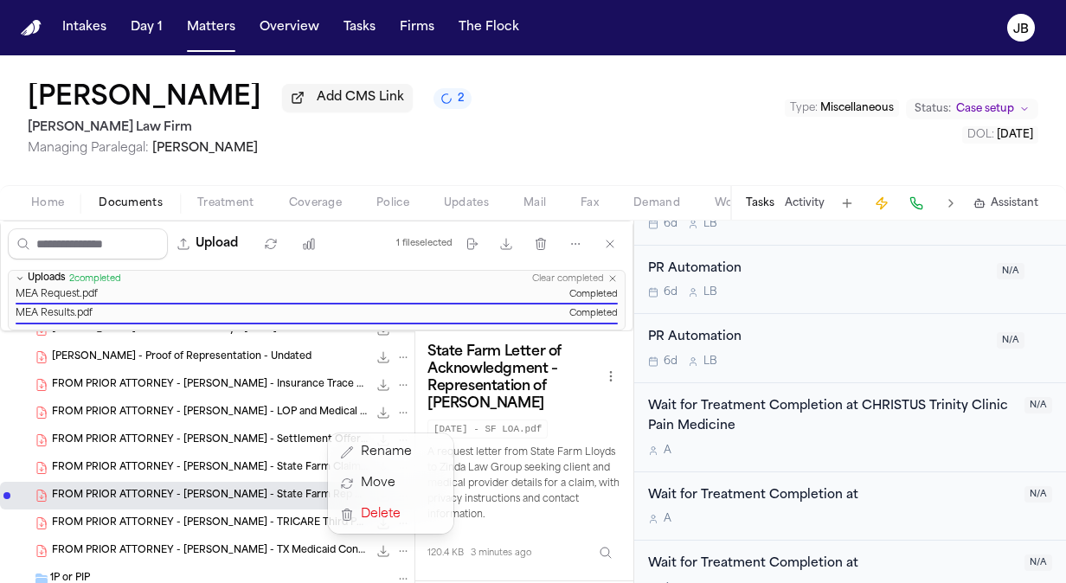
click at [390, 355] on div "C. Odom - LOR to Clara Richardson re Insurance Info Request - 5.12.25 470.6 KB …" at bounding box center [207, 373] width 415 height 1167
click at [400, 357] on icon "File: C. Odom - Proof of Representation - Undated" at bounding box center [404, 358] width 8 height 2
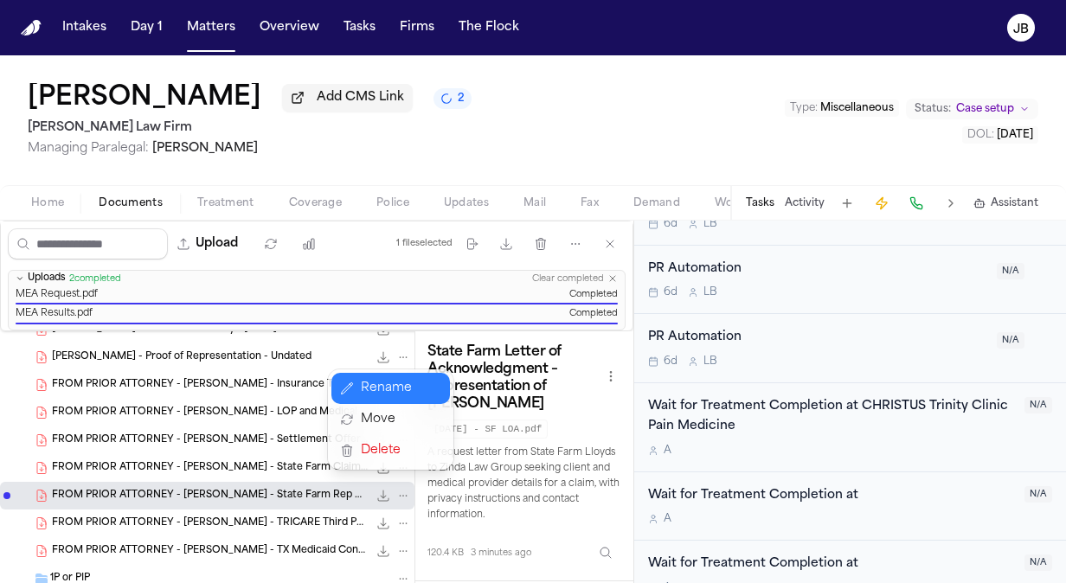
click at [372, 386] on button "Rename" at bounding box center [391, 388] width 119 height 31
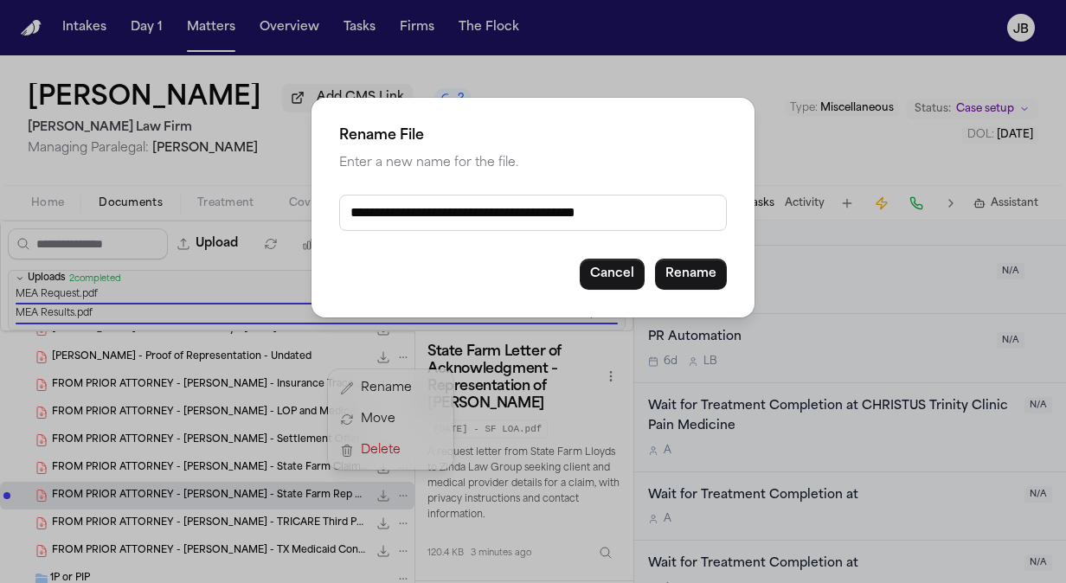
click at [348, 211] on input "**********" at bounding box center [533, 213] width 388 height 36
paste input "**********"
type input "**********"
click at [686, 268] on button "Rename" at bounding box center [691, 274] width 72 height 31
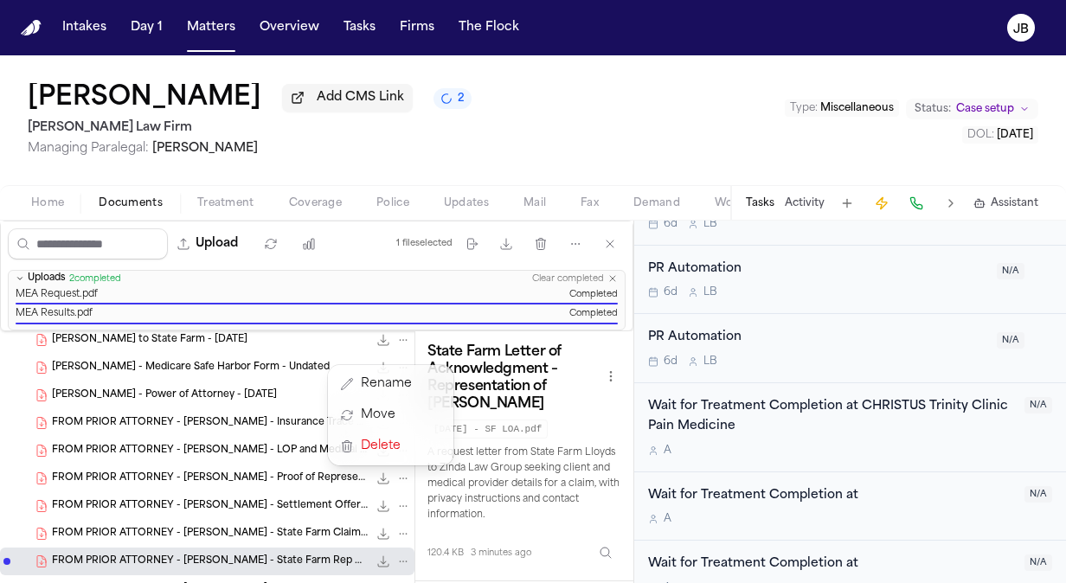
scroll to position [438, 0]
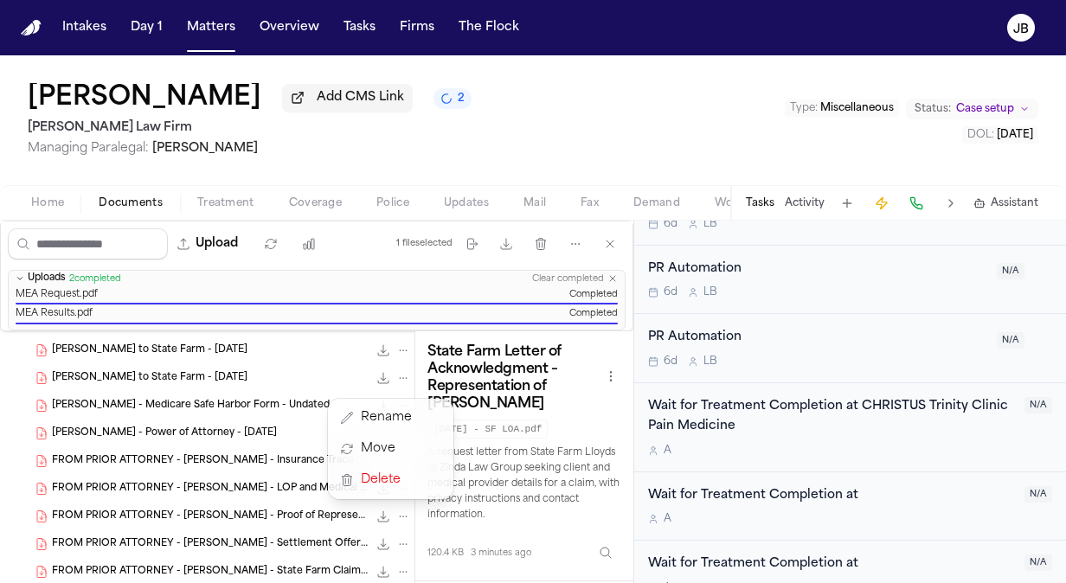
click at [275, 438] on div "Insurance Information ( 18 ) C. Odom - Health Ins Card Scan - Blue Cross Blue S…" at bounding box center [207, 477] width 415 height 1167
click at [397, 429] on icon "File: C. Odom - Power of Attorney - 4.15.25" at bounding box center [403, 434] width 12 height 12
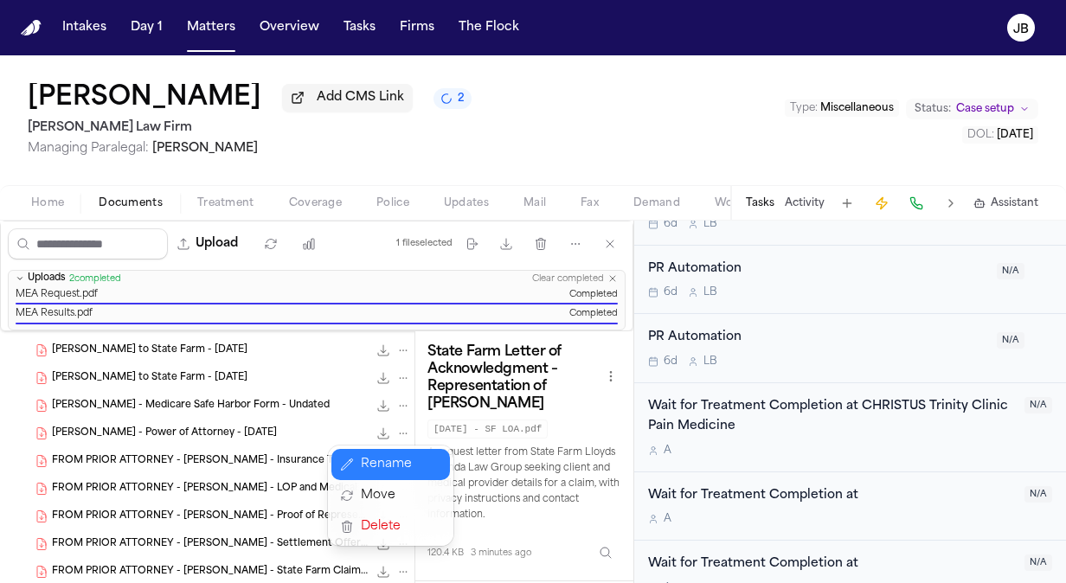
click at [380, 466] on button "Rename" at bounding box center [391, 464] width 119 height 31
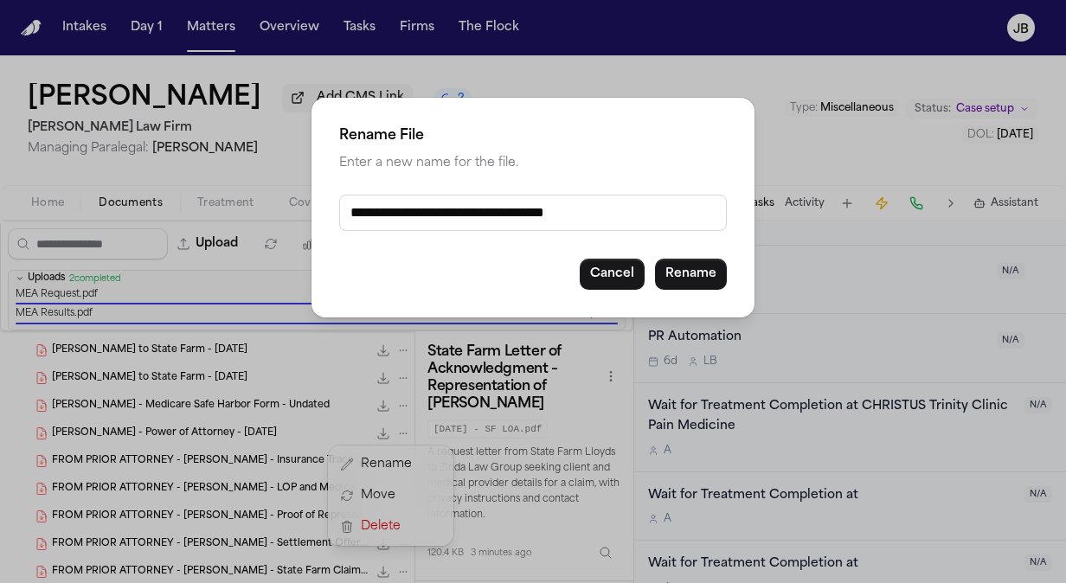
click at [349, 216] on input "**********" at bounding box center [533, 213] width 388 height 36
paste input "**********"
type input "**********"
click at [669, 267] on button "Rename" at bounding box center [691, 274] width 72 height 31
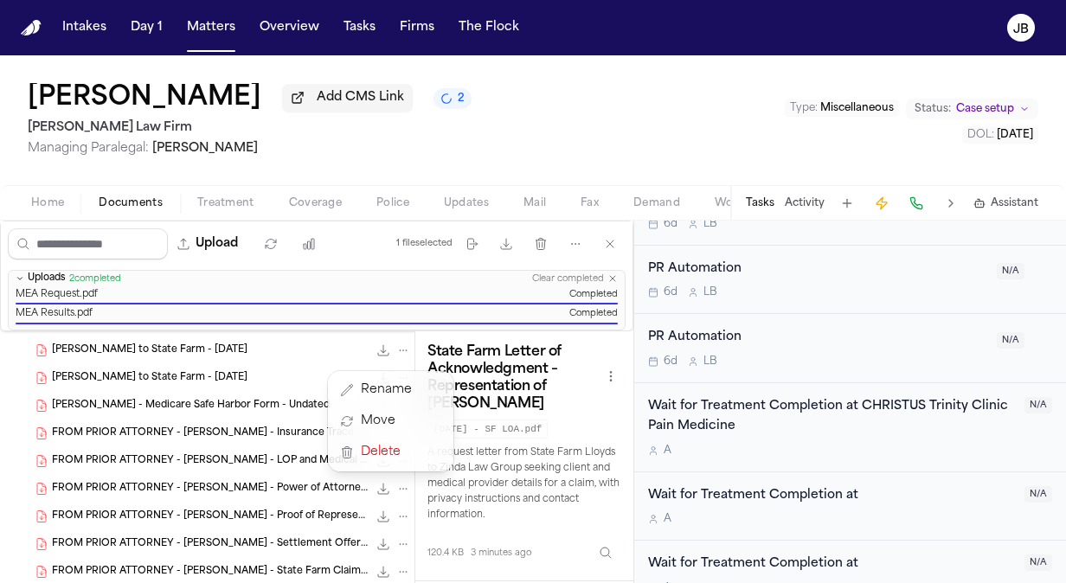
click at [254, 407] on div "Insurance Information ( 18 ) C. Odom - Health Ins Card Scan - Blue Cross Blue S…" at bounding box center [207, 477] width 415 height 1167
click at [397, 400] on icon "File: C. Odom - Medicare Safe Harbor Form - Undated" at bounding box center [403, 406] width 12 height 12
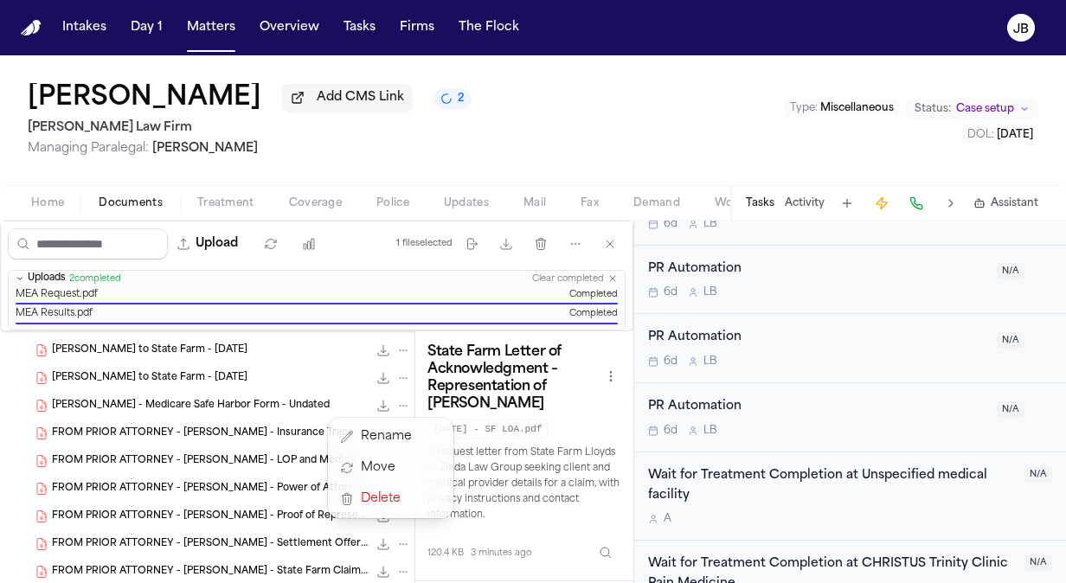
scroll to position [1324, 0]
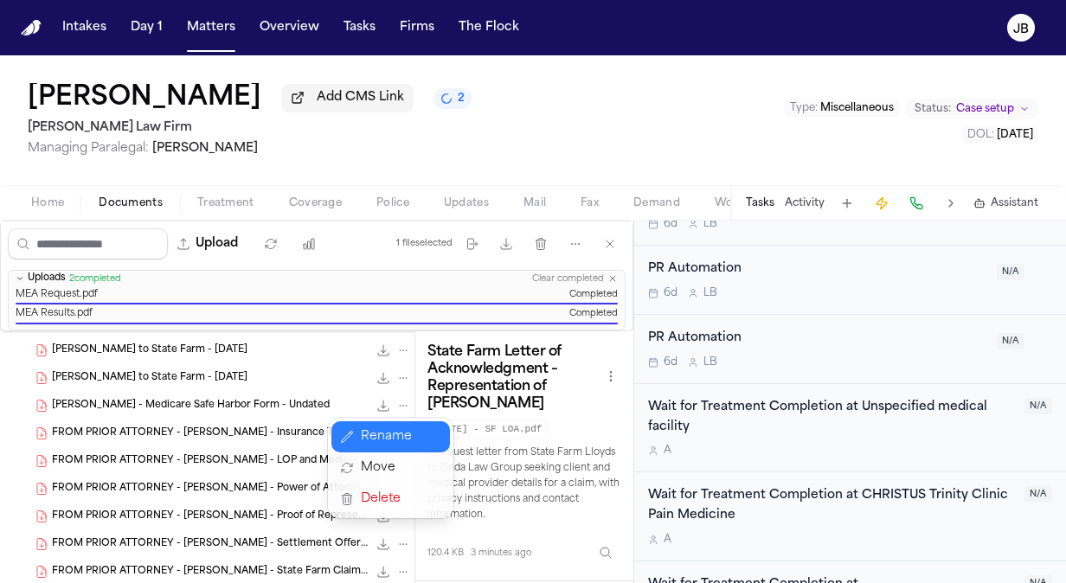
click at [370, 433] on button "Rename" at bounding box center [391, 437] width 119 height 31
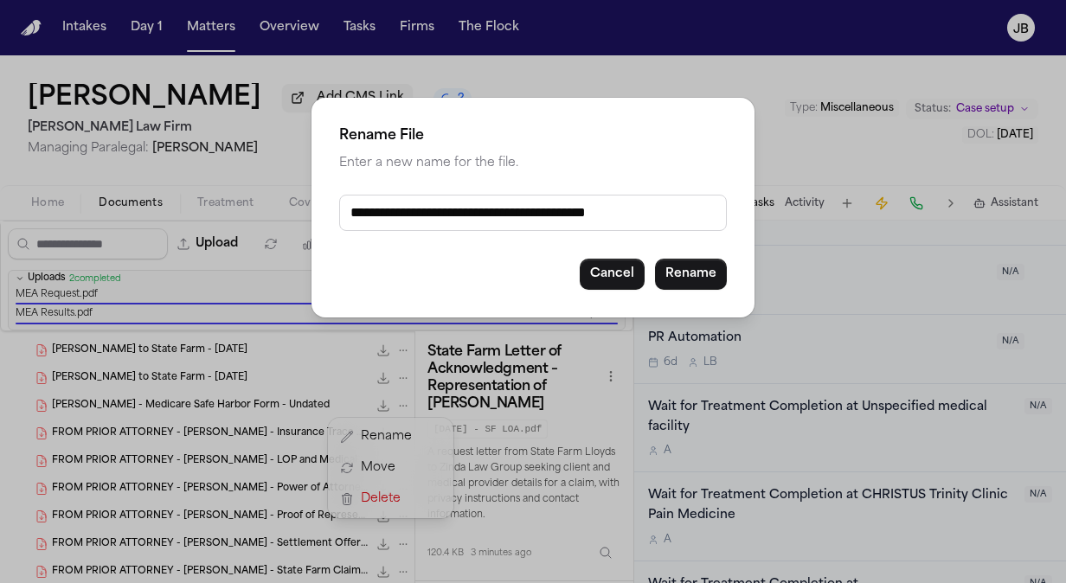
click at [347, 215] on input "**********" at bounding box center [533, 213] width 388 height 36
paste input "**********"
type input "**********"
click at [673, 274] on button "Rename" at bounding box center [691, 274] width 72 height 31
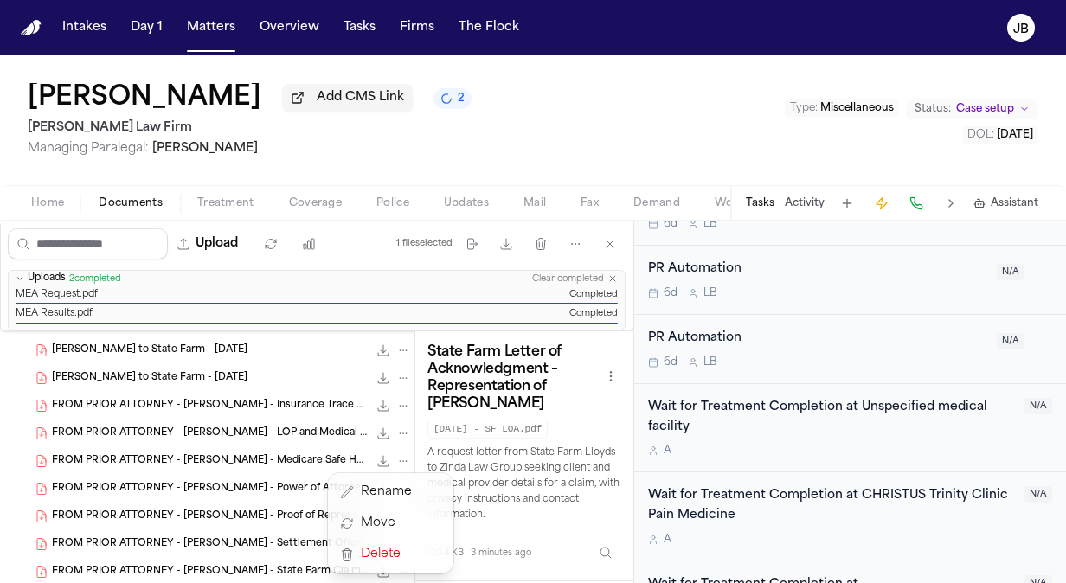
click at [386, 375] on div "Insurance Information ( 18 ) C. Odom - Health Ins Card Scan - Blue Cross Blue S…" at bounding box center [207, 477] width 415 height 1167
click at [397, 375] on icon "File: C. Odom - LOR to State Farm - 7.11.25" at bounding box center [403, 378] width 12 height 12
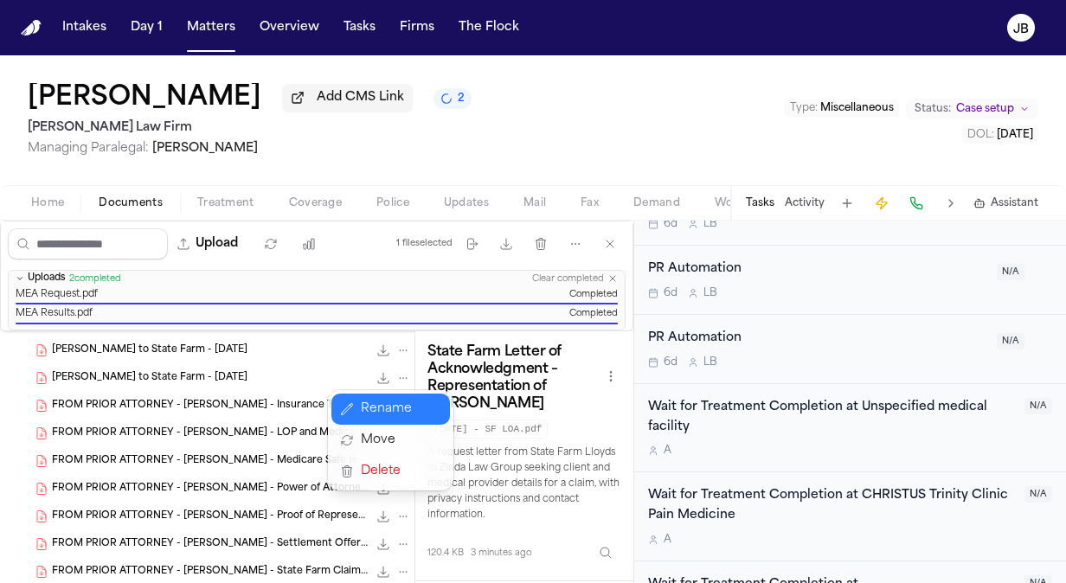
click at [371, 408] on button "Rename" at bounding box center [391, 409] width 119 height 31
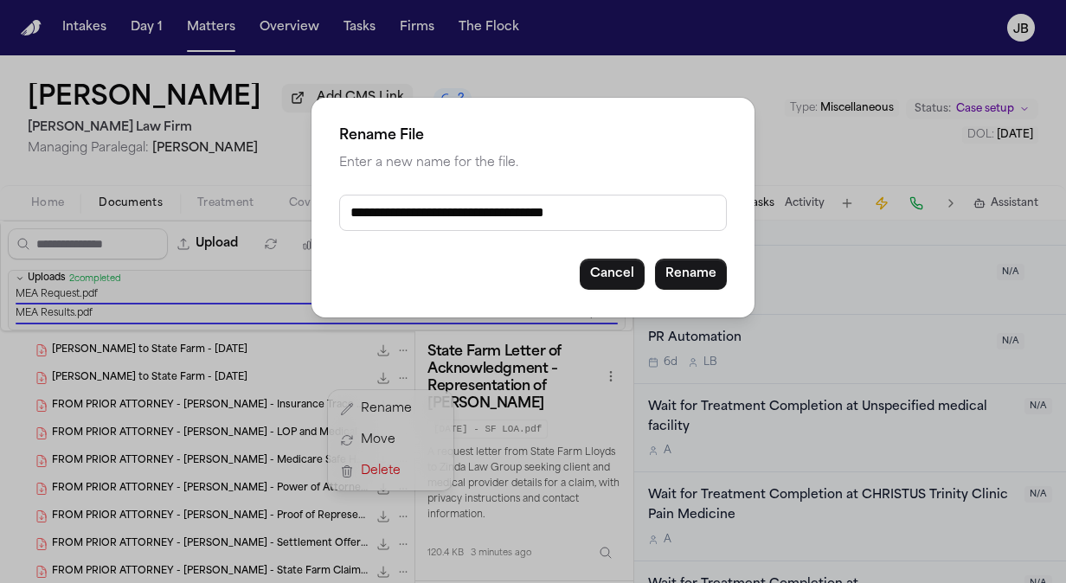
click at [350, 210] on input "**********" at bounding box center [533, 213] width 388 height 36
paste input "**********"
type input "**********"
click at [692, 278] on button "Rename" at bounding box center [691, 274] width 72 height 31
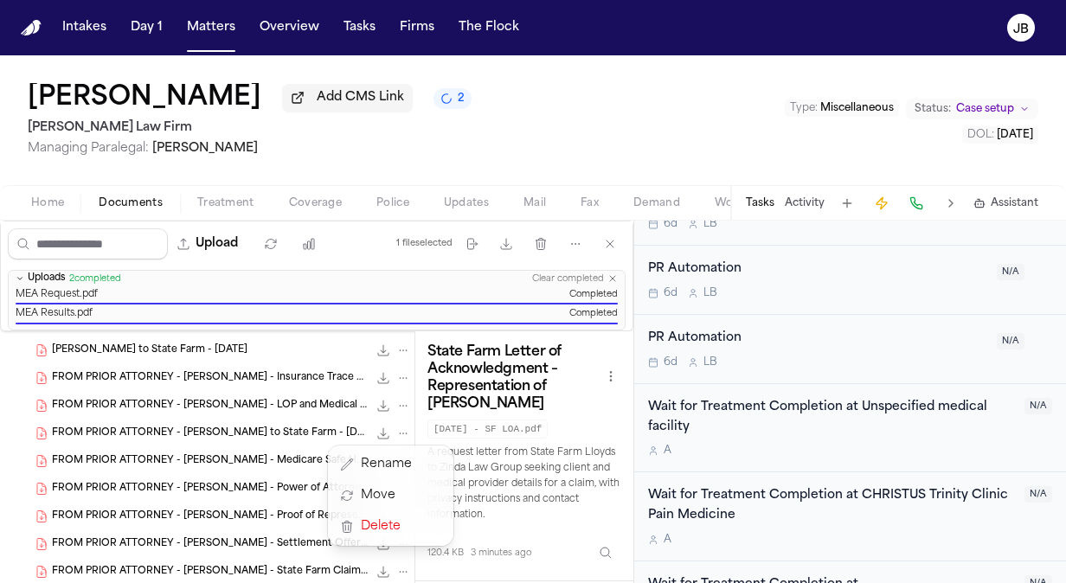
click at [388, 350] on div "Insurance Information ( 18 ) C. Odom - Health Ins Card Scan - Blue Cross Blue S…" at bounding box center [207, 477] width 415 height 1167
click at [397, 345] on icon "File: C. Odom - LOR to State Farm - 6.23.25" at bounding box center [403, 351] width 12 height 12
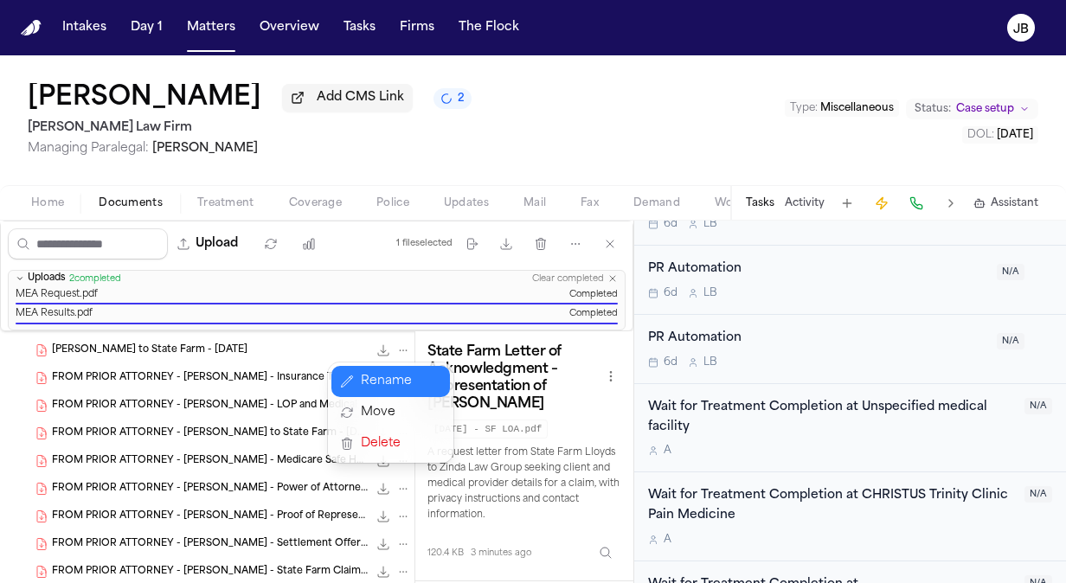
click at [395, 381] on button "Rename" at bounding box center [391, 381] width 119 height 31
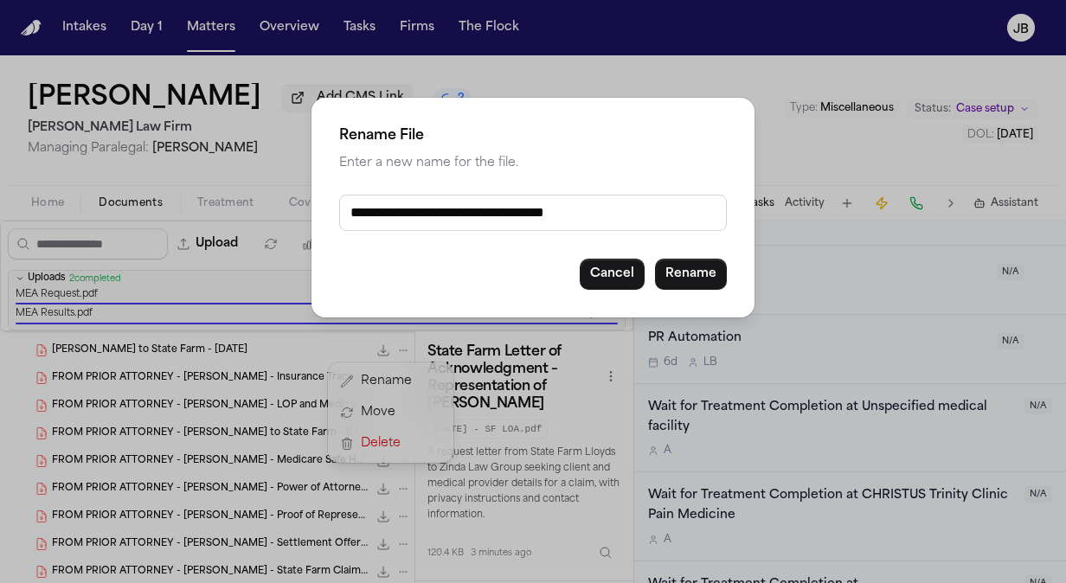
click at [355, 210] on input "**********" at bounding box center [533, 213] width 388 height 36
paste input "**********"
type input "**********"
click at [680, 274] on button "Rename" at bounding box center [691, 274] width 72 height 31
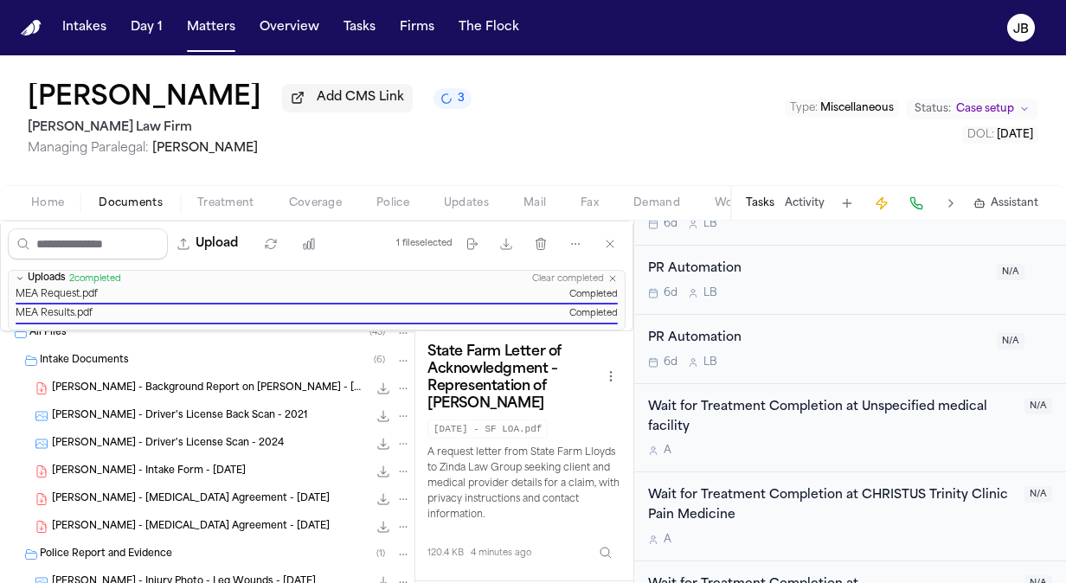
scroll to position [0, 0]
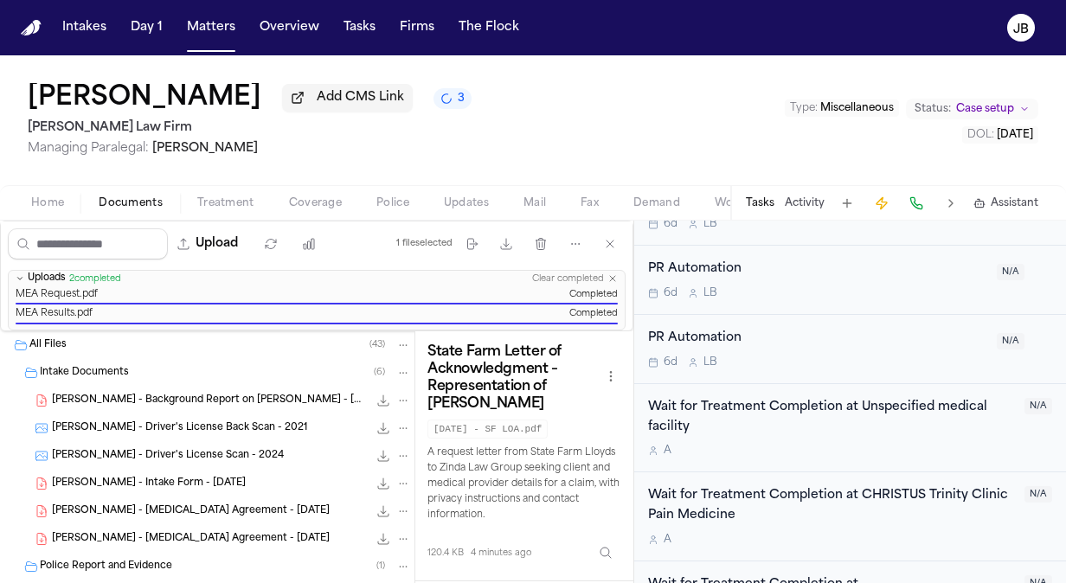
click at [397, 396] on icon "File: C. Odom - Background Report on Clara Mae Richardson - 4.23.25" at bounding box center [403, 401] width 12 height 12
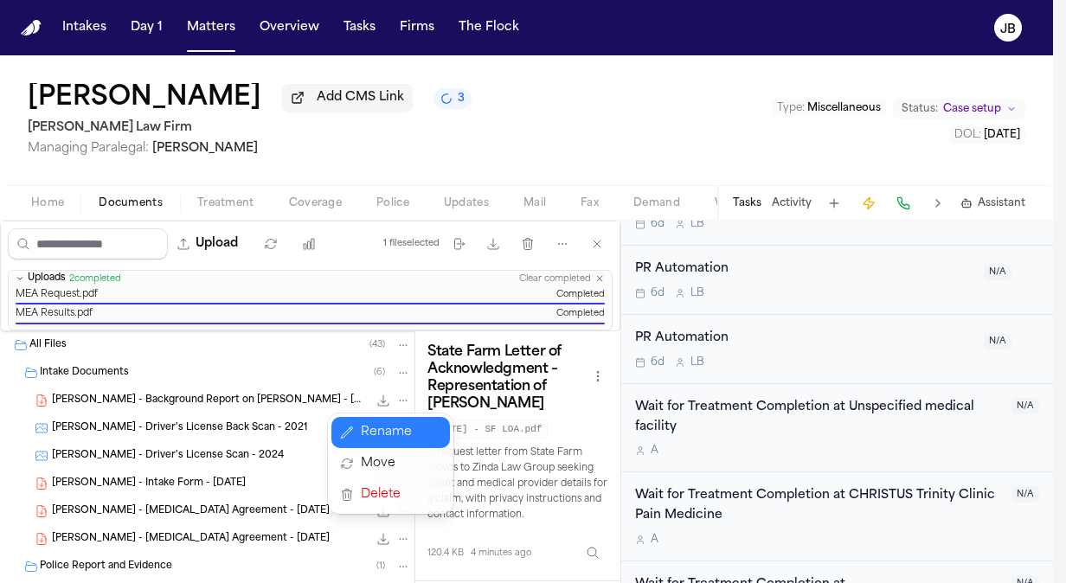
click at [379, 432] on button "Rename" at bounding box center [391, 432] width 119 height 31
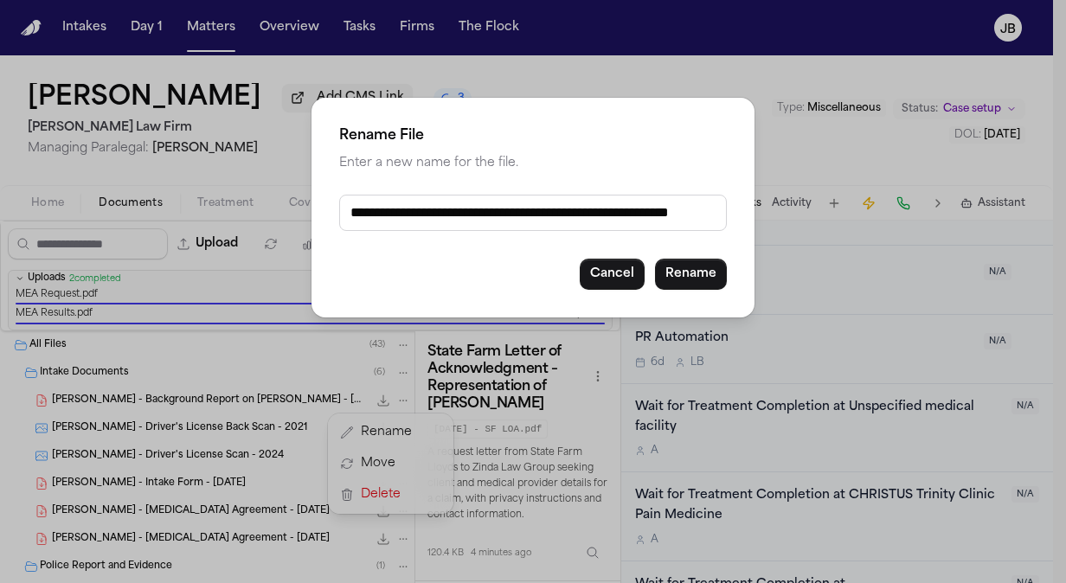
click at [346, 215] on input "**********" at bounding box center [533, 213] width 388 height 36
paste input "**********"
type input "**********"
click at [675, 271] on button "Rename" at bounding box center [691, 274] width 72 height 31
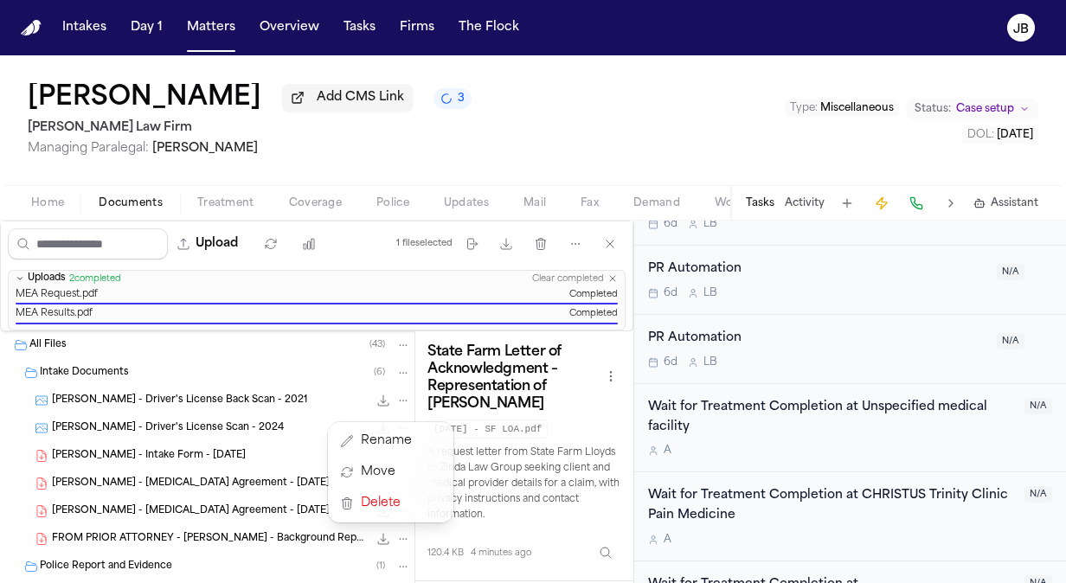
click at [194, 483] on span "C. Odom - Retainer Agreement - 2.13.25" at bounding box center [191, 484] width 278 height 15
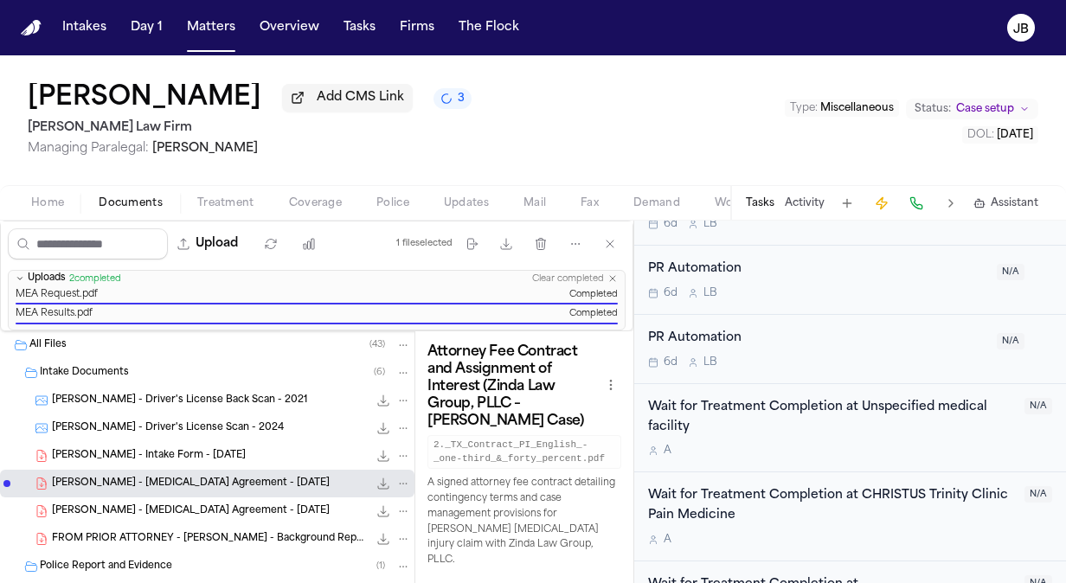
scroll to position [1413, 0]
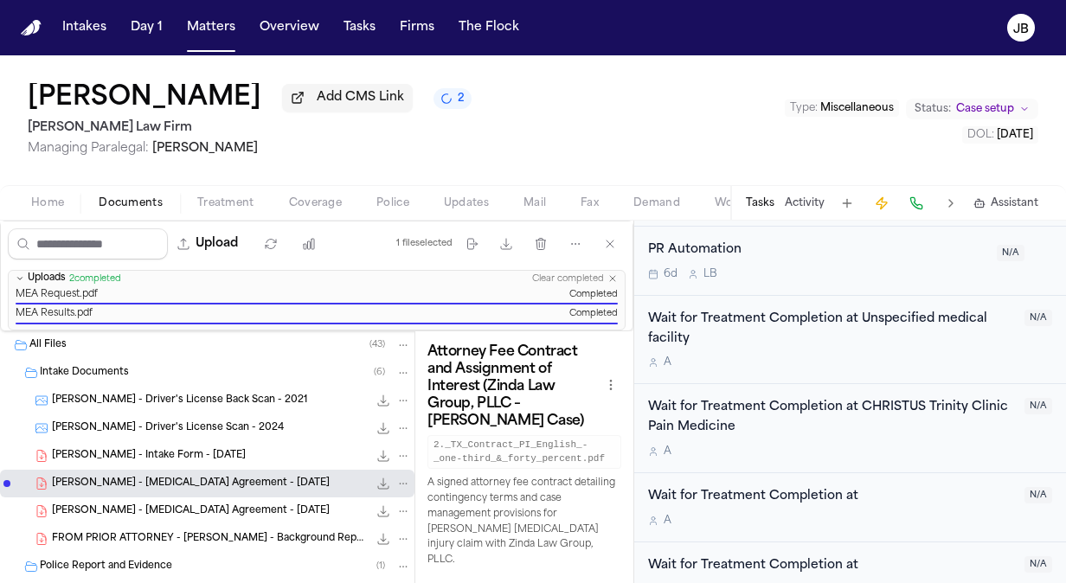
click at [377, 478] on icon "File: C. Odom - Retainer Agreement - 2.13.25" at bounding box center [384, 484] width 14 height 14
click at [163, 506] on span "C. Odom - Retainer Agreement - 9.25.25" at bounding box center [191, 512] width 278 height 15
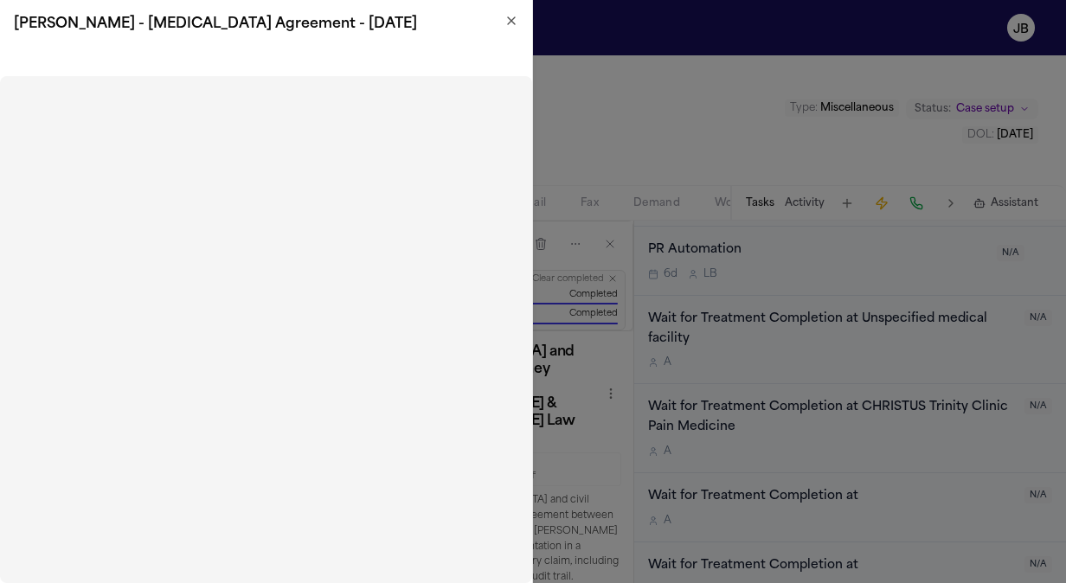
click at [509, 13] on div "C. Odom - Retainer Agreement - 9.25.25" at bounding box center [266, 24] width 532 height 48
click at [514, 23] on icon "button" at bounding box center [511, 20] width 7 height 7
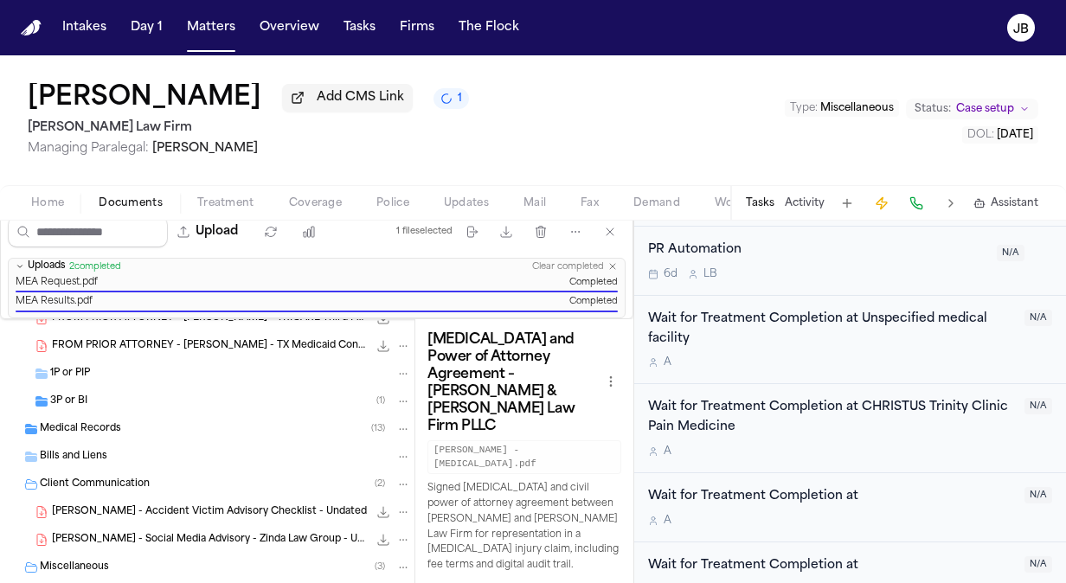
scroll to position [732, 0]
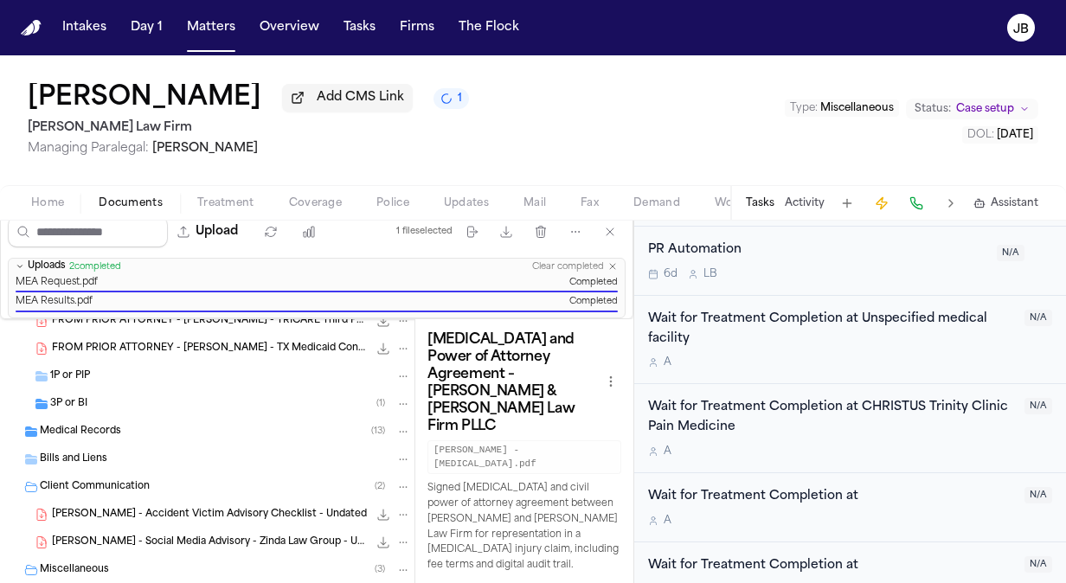
click at [62, 397] on span "3P or BI" at bounding box center [68, 404] width 37 height 15
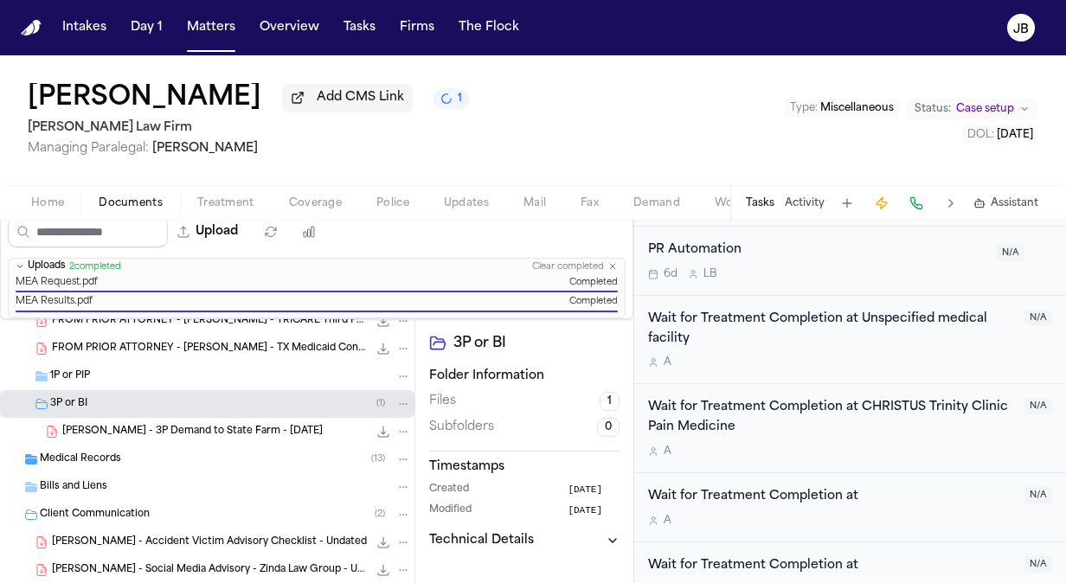
click at [397, 430] on icon "File: C. Odom - 3P Demand to State Farm - 7.11.25" at bounding box center [403, 432] width 12 height 12
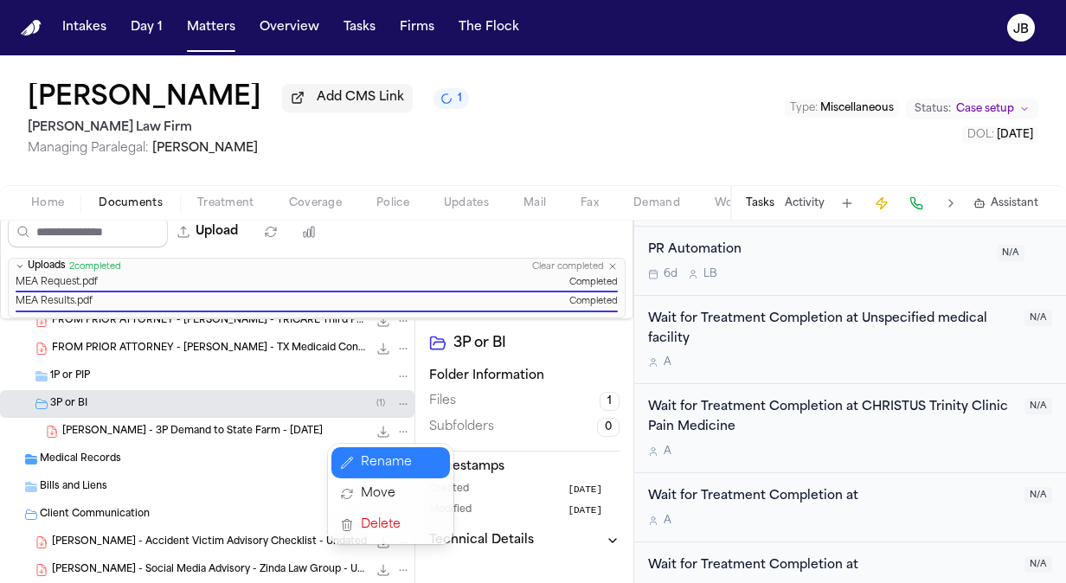
click at [388, 466] on button "Rename" at bounding box center [391, 463] width 119 height 31
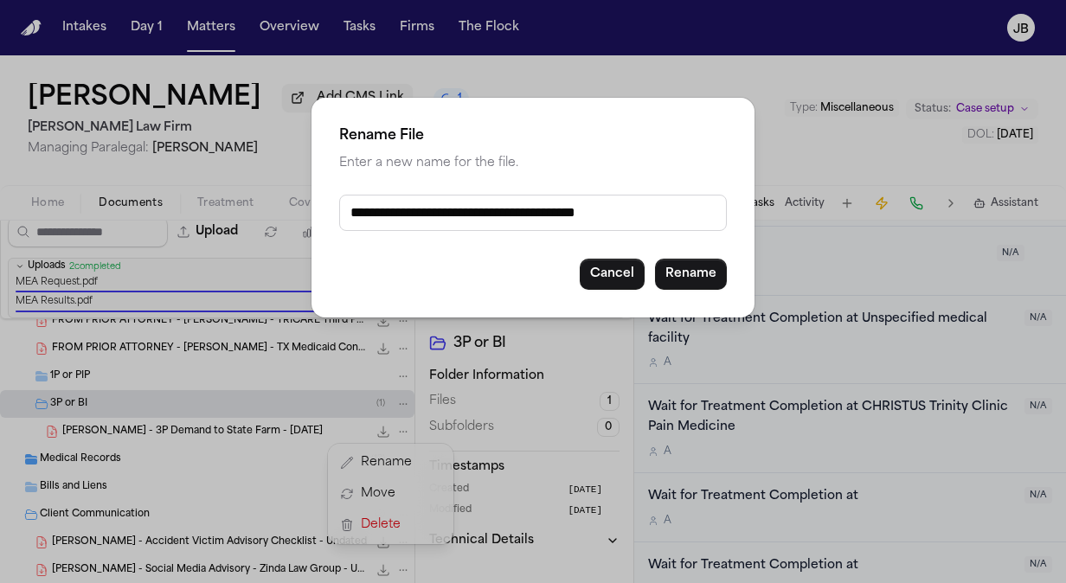
click at [351, 209] on input "**********" at bounding box center [533, 213] width 388 height 36
paste input "**********"
type input "**********"
click at [698, 270] on button "Rename" at bounding box center [691, 274] width 72 height 31
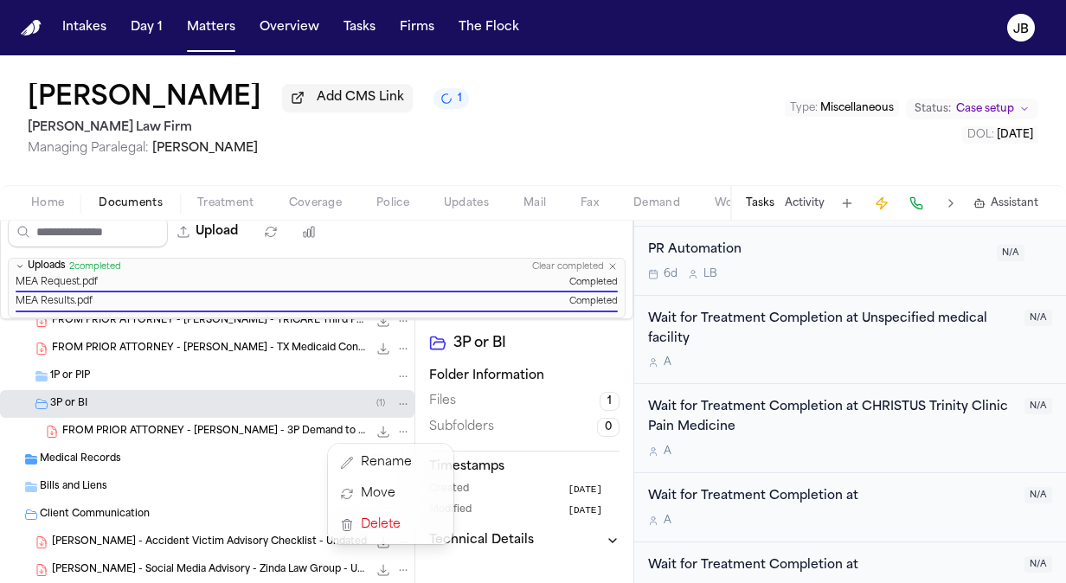
click at [164, 464] on div "FROM PRIOR ATTORNEY - C. Odom - Power of Attorney - 4.15.25 165.4 KB • PDF FROM…" at bounding box center [207, 184] width 415 height 1195
click at [145, 457] on div "Medical Records ( 13 )" at bounding box center [225, 460] width 371 height 16
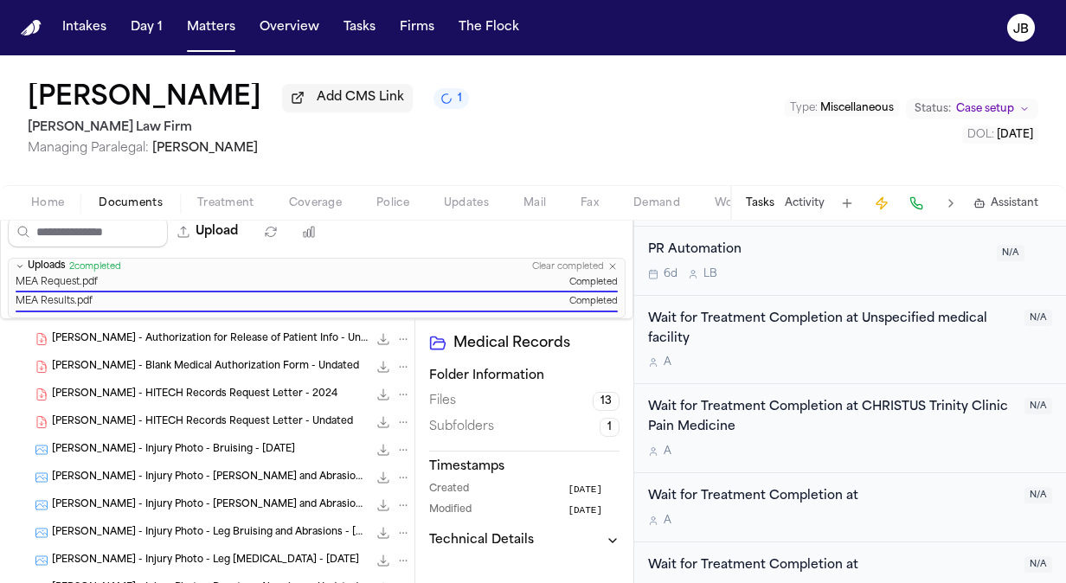
scroll to position [905, 0]
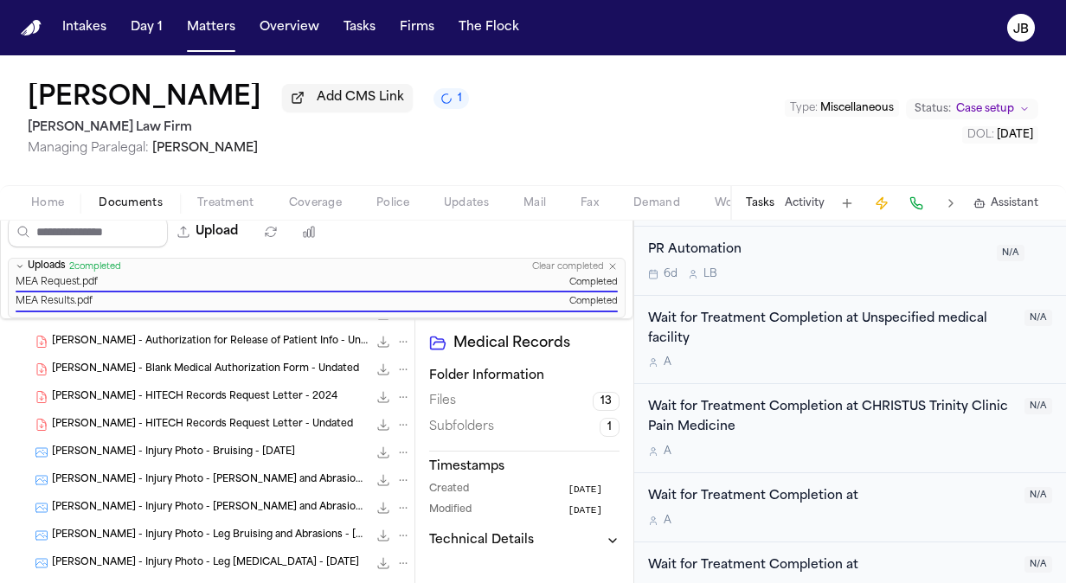
click at [397, 396] on icon "File: C. Odom - HITECH Records Request Letter - 2024" at bounding box center [403, 397] width 12 height 12
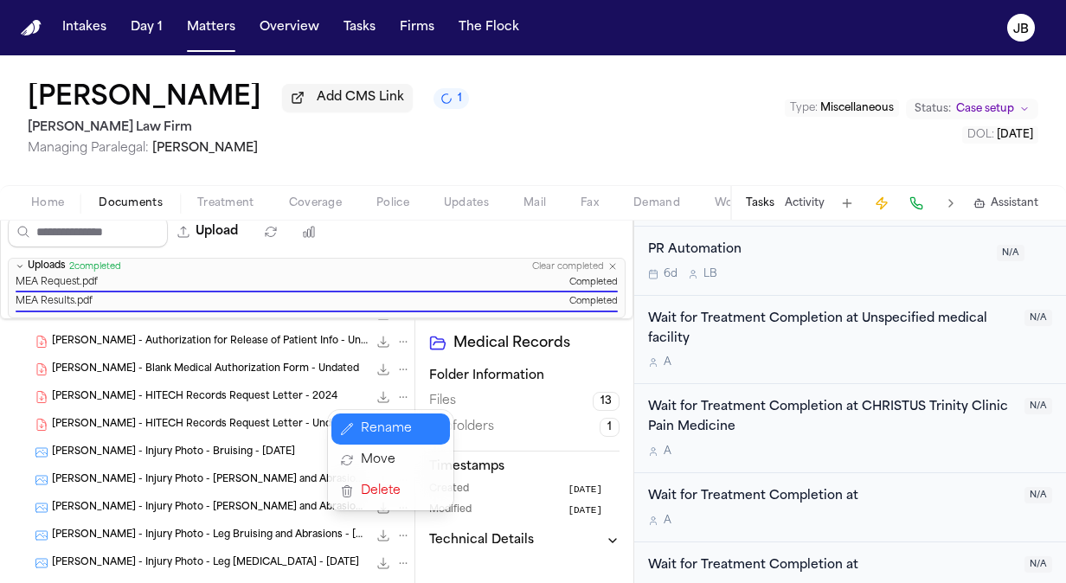
click at [366, 437] on button "Rename" at bounding box center [391, 429] width 119 height 31
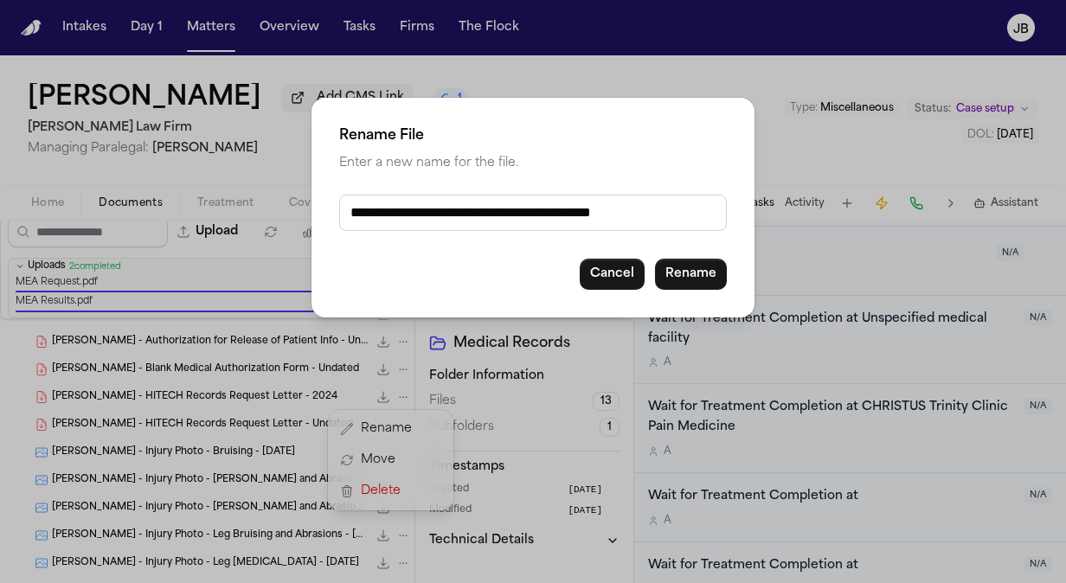
click at [349, 206] on input "**********" at bounding box center [533, 213] width 388 height 36
paste input "**********"
type input "**********"
click at [681, 264] on button "Rename" at bounding box center [691, 274] width 72 height 31
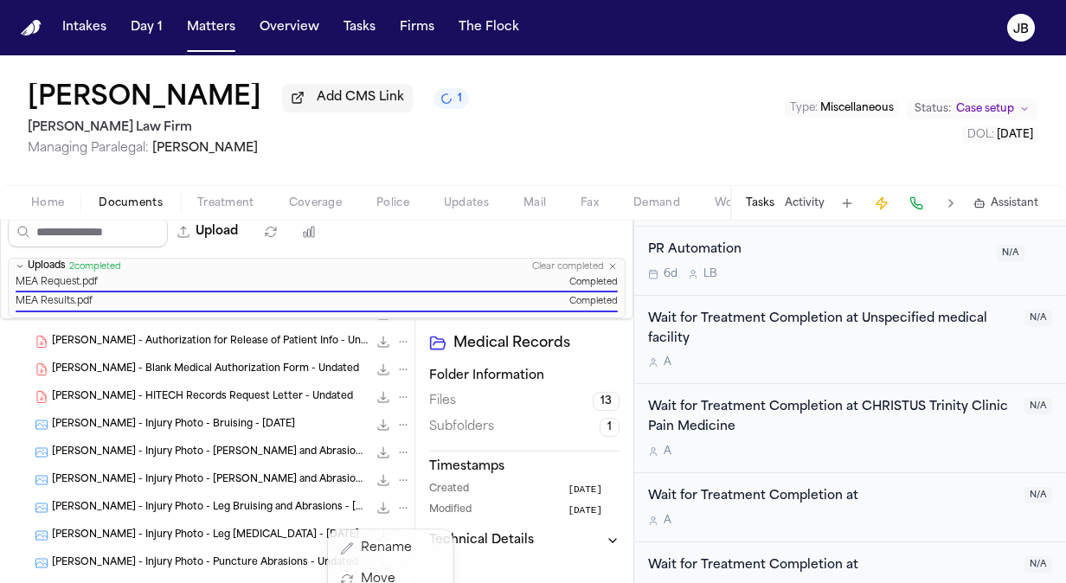
click at [390, 395] on div "FROM PRIOR ATTORNEY - C. Odom - TX Medicaid Consent Form - Undated 231.6 KB • P…" at bounding box center [207, 205] width 415 height 1582
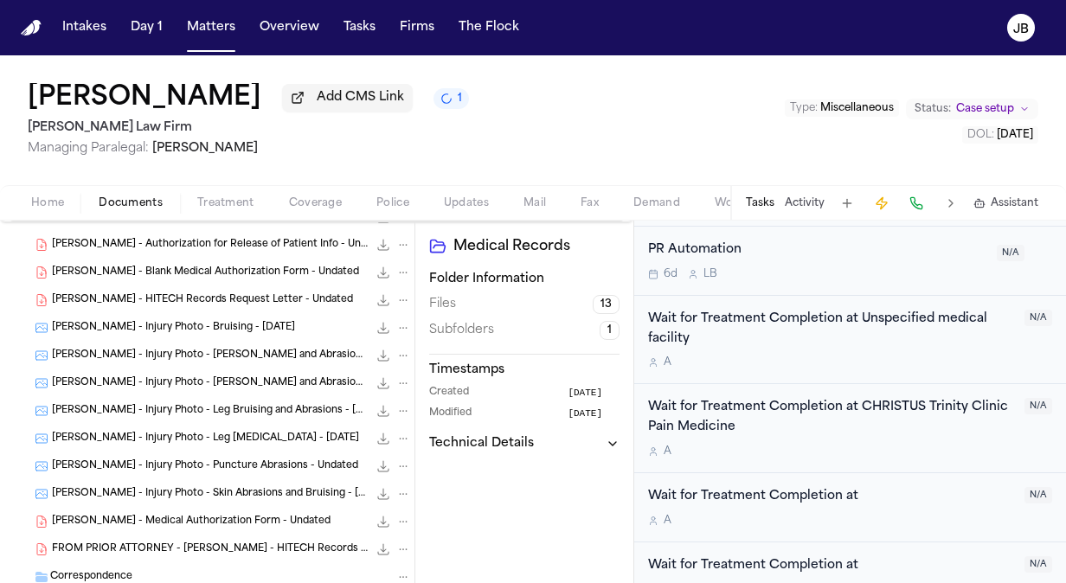
click at [397, 296] on icon "File: C. Odom - HITECH Records Request Letter - Undated" at bounding box center [403, 300] width 12 height 12
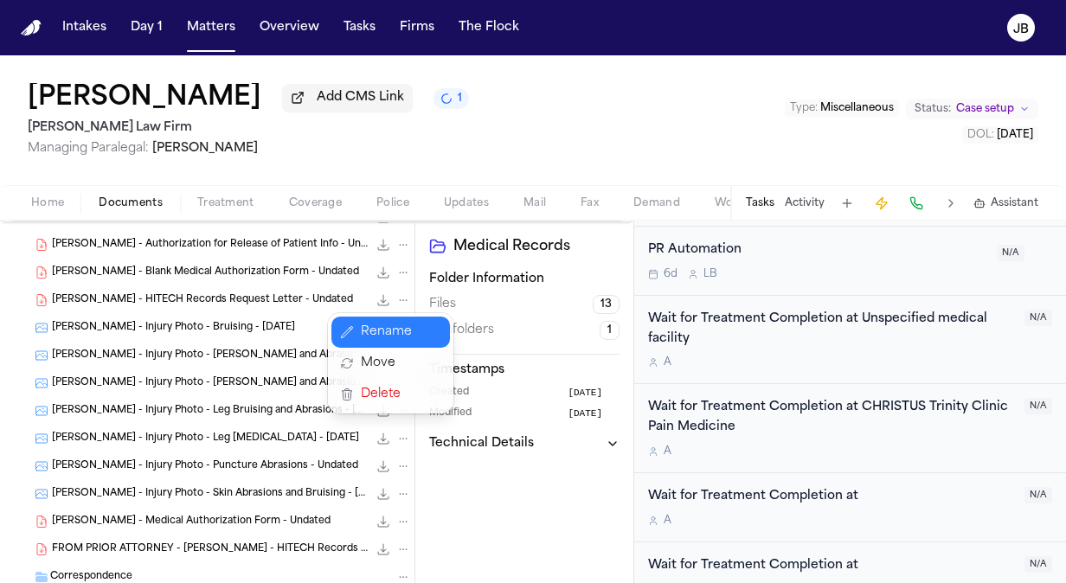
click at [370, 326] on button "Rename" at bounding box center [391, 332] width 119 height 31
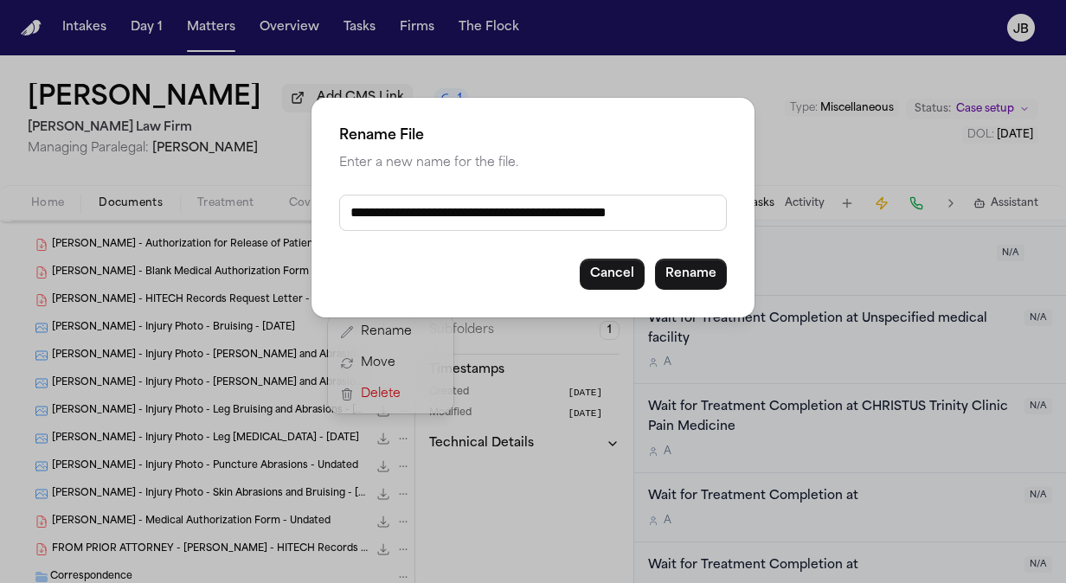
click at [353, 208] on input "**********" at bounding box center [533, 213] width 388 height 36
paste input "**********"
type input "**********"
click at [694, 275] on button "Rename" at bounding box center [691, 274] width 72 height 31
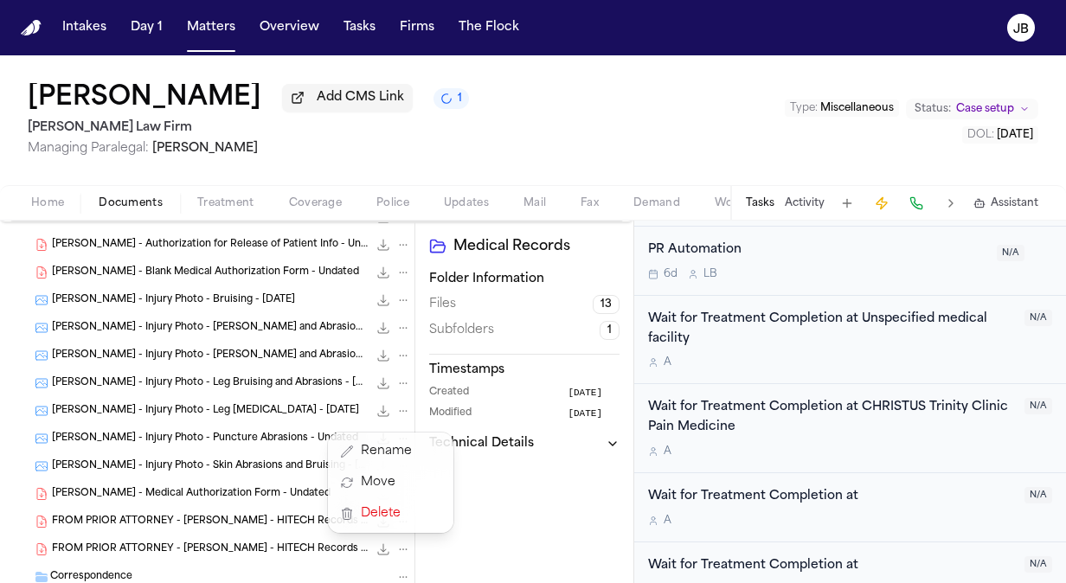
click at [227, 490] on div "FROM PRIOR ATTORNEY - C. Odom - TX Medicaid Consent Form - Undated 231.6 KB • P…" at bounding box center [207, 108] width 415 height 1582
click at [241, 492] on span "C. Odom - Medical Authorization Form - Undated" at bounding box center [191, 494] width 279 height 15
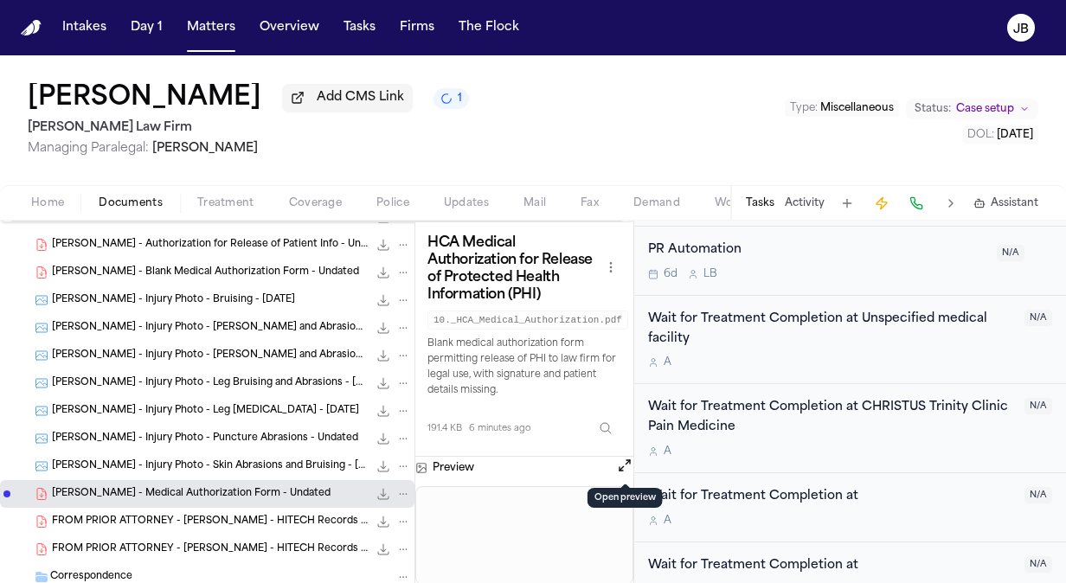
click at [624, 459] on button "Open preview" at bounding box center [624, 465] width 17 height 17
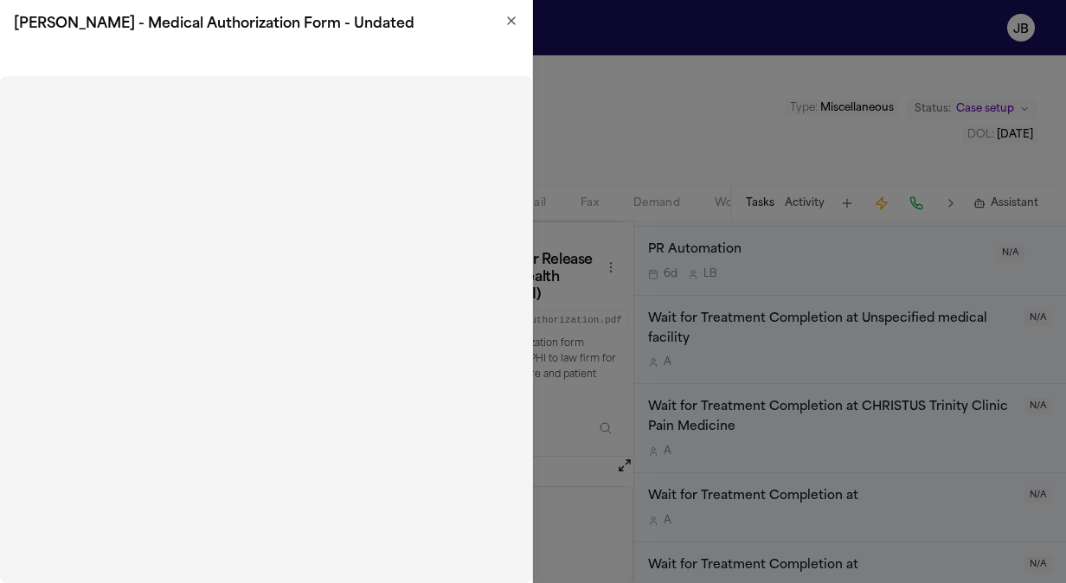
click at [516, 22] on icon "button" at bounding box center [512, 21] width 14 height 14
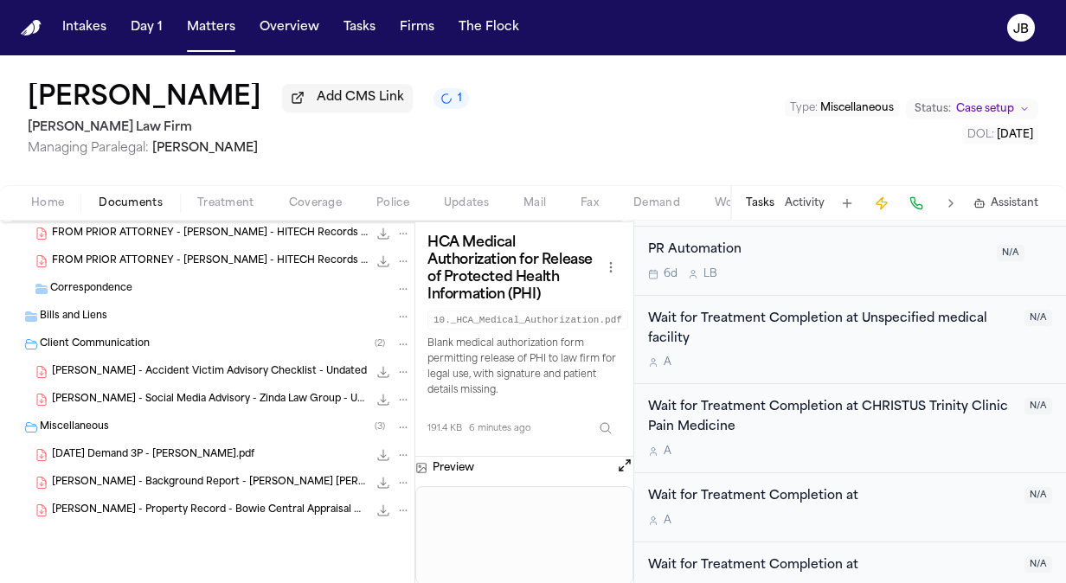
scroll to position [1219, 0]
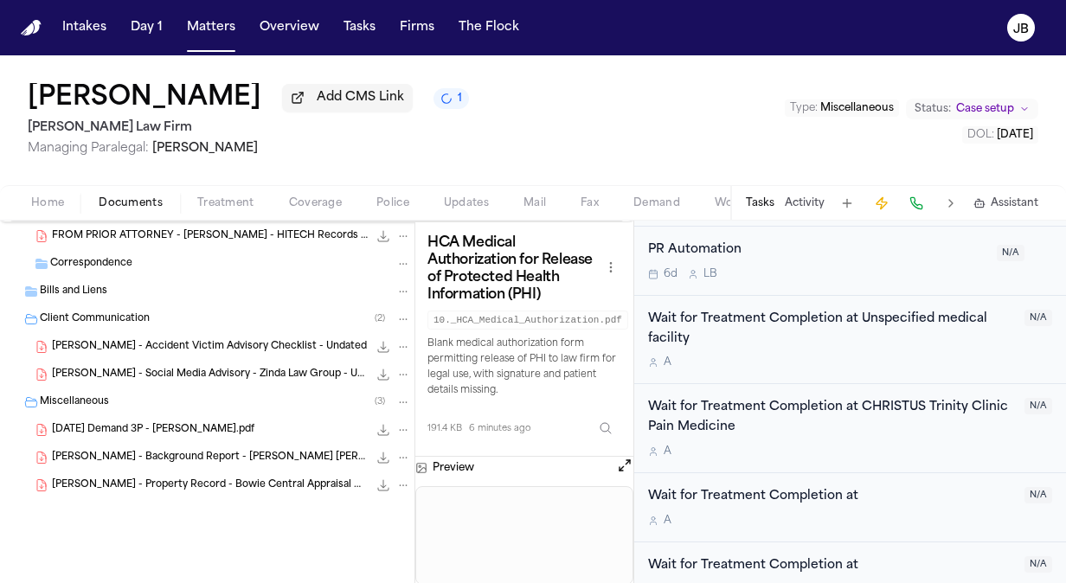
click at [200, 351] on span "C. Odom - Accident Victim Advisory Checklist - Undated" at bounding box center [209, 347] width 315 height 15
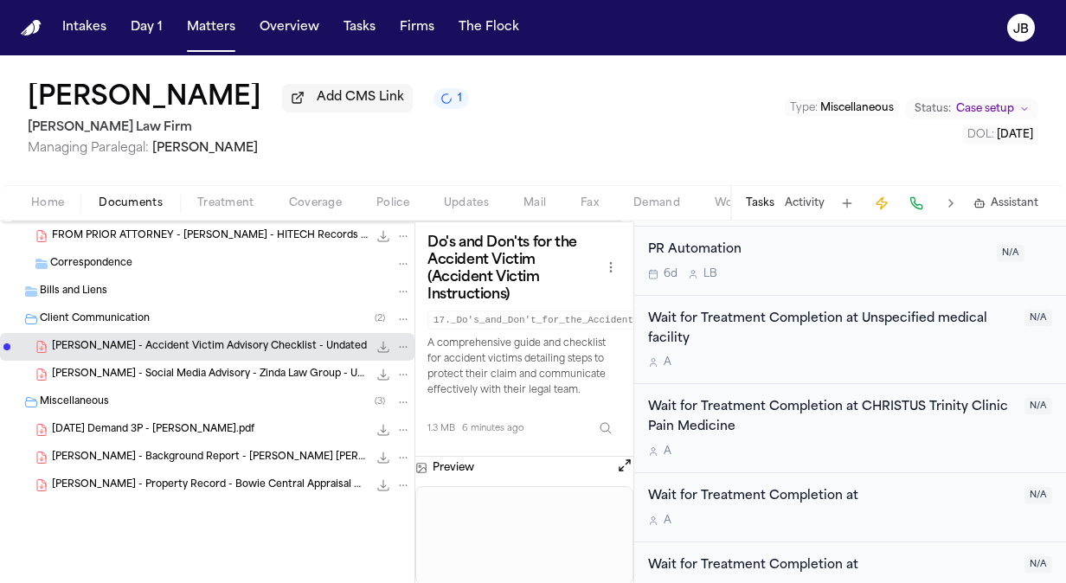
click at [397, 341] on icon "File: C. Odom - Accident Victim Advisory Checklist - Undated" at bounding box center [403, 347] width 12 height 12
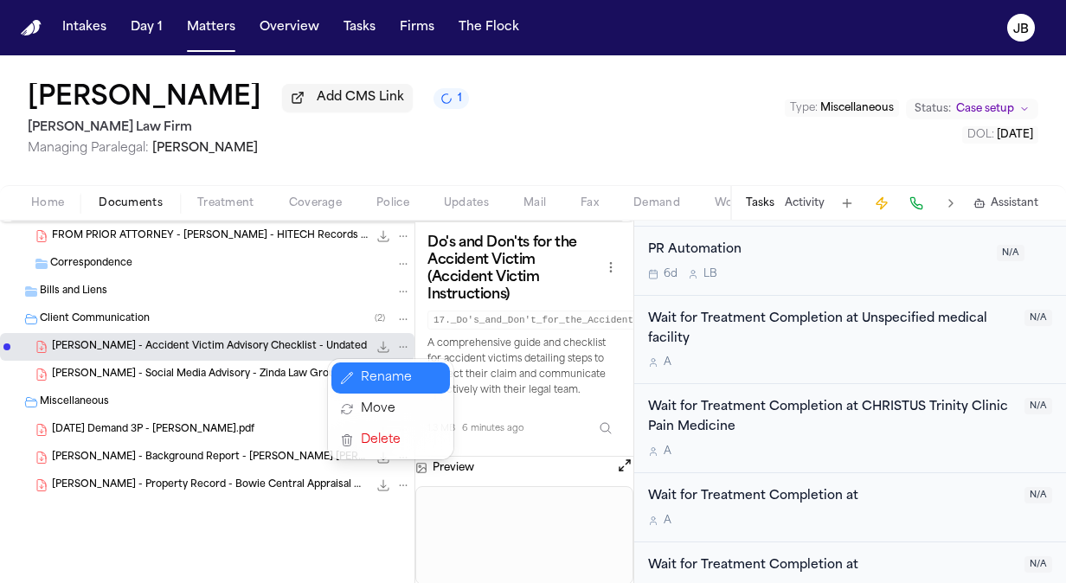
click at [400, 374] on button "Rename" at bounding box center [391, 378] width 119 height 31
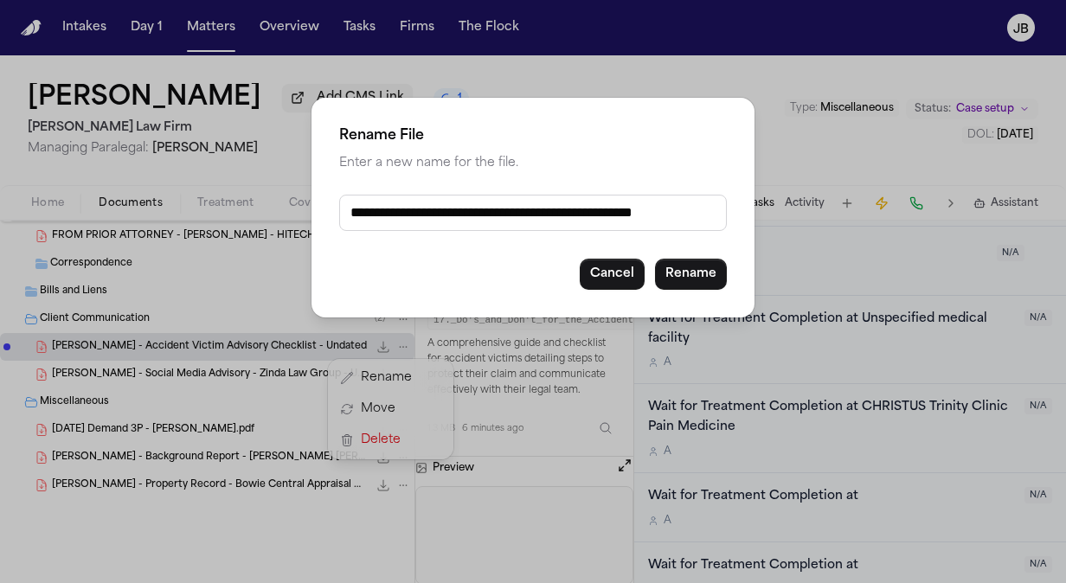
click at [348, 209] on input "**********" at bounding box center [533, 213] width 388 height 36
paste input "**********"
type input "**********"
click at [690, 268] on button "Rename" at bounding box center [691, 274] width 72 height 31
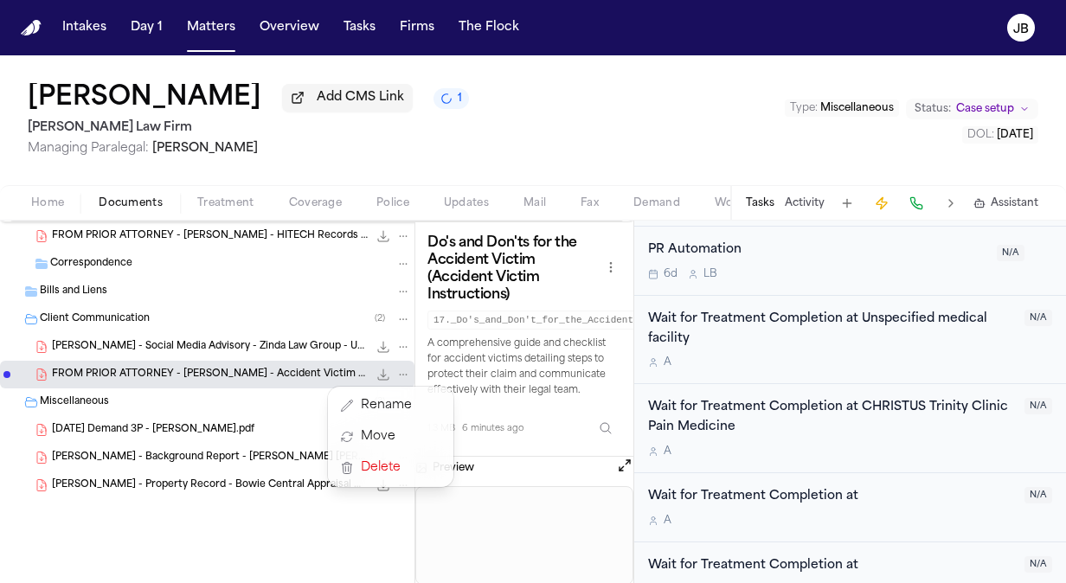
click at [397, 343] on icon "File: C. Odom - Social Media Advisory - Zinda Law Group - Undated" at bounding box center [403, 347] width 12 height 12
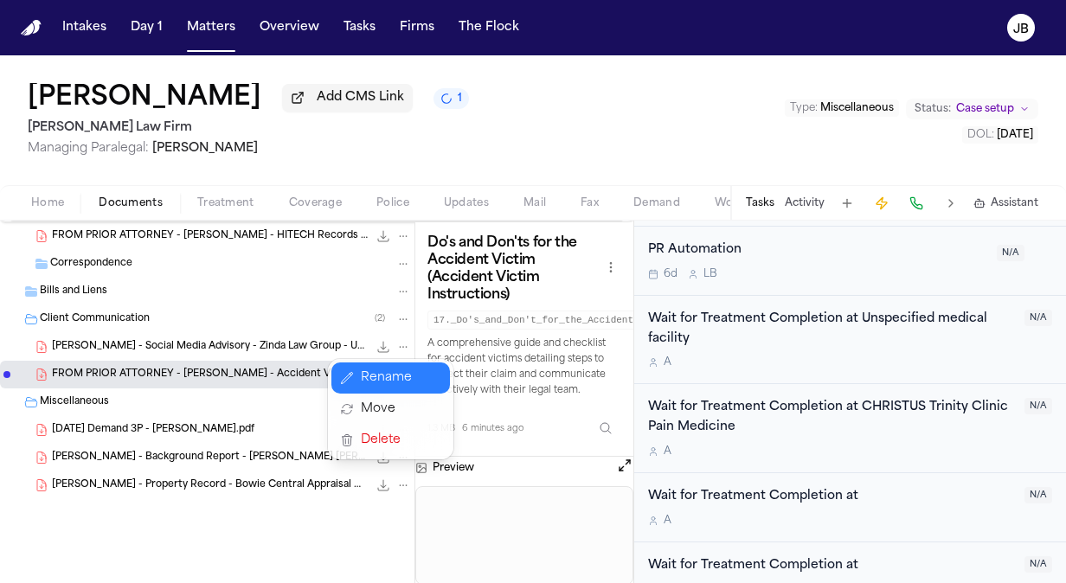
click at [384, 376] on button "Rename" at bounding box center [391, 378] width 119 height 31
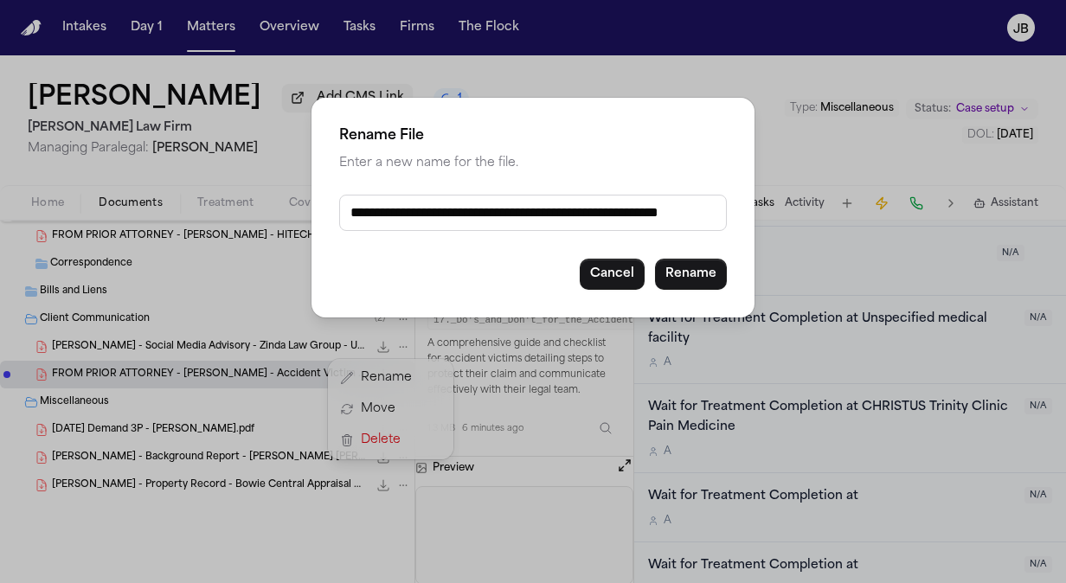
click at [346, 214] on input "**********" at bounding box center [533, 213] width 388 height 36
paste input "**********"
type input "**********"
click at [692, 265] on button "Rename" at bounding box center [691, 274] width 72 height 31
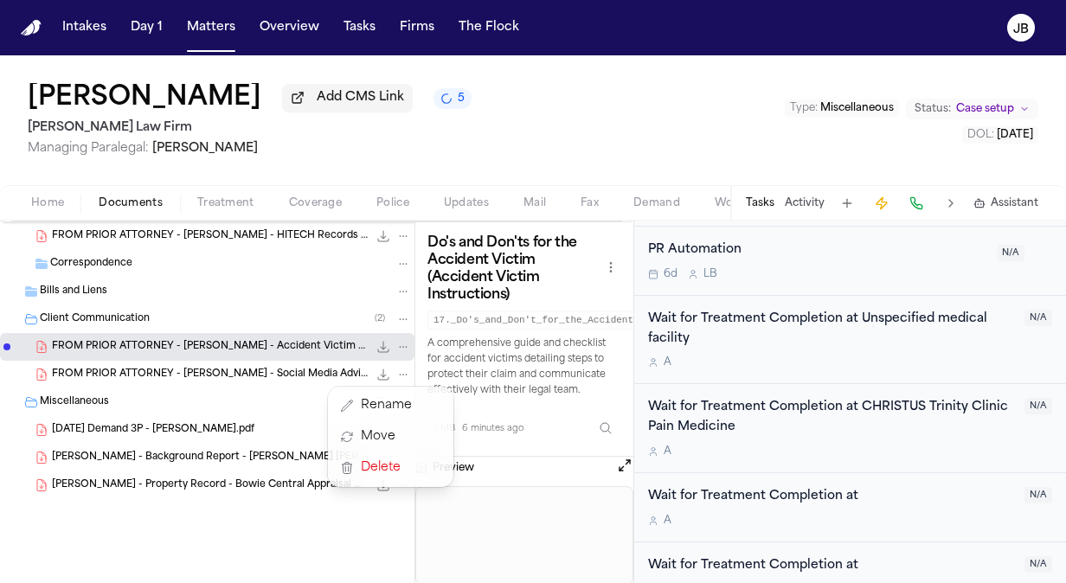
click at [216, 425] on span "2025-06-27 Demand 3P - Odom.pdf" at bounding box center [153, 430] width 203 height 15
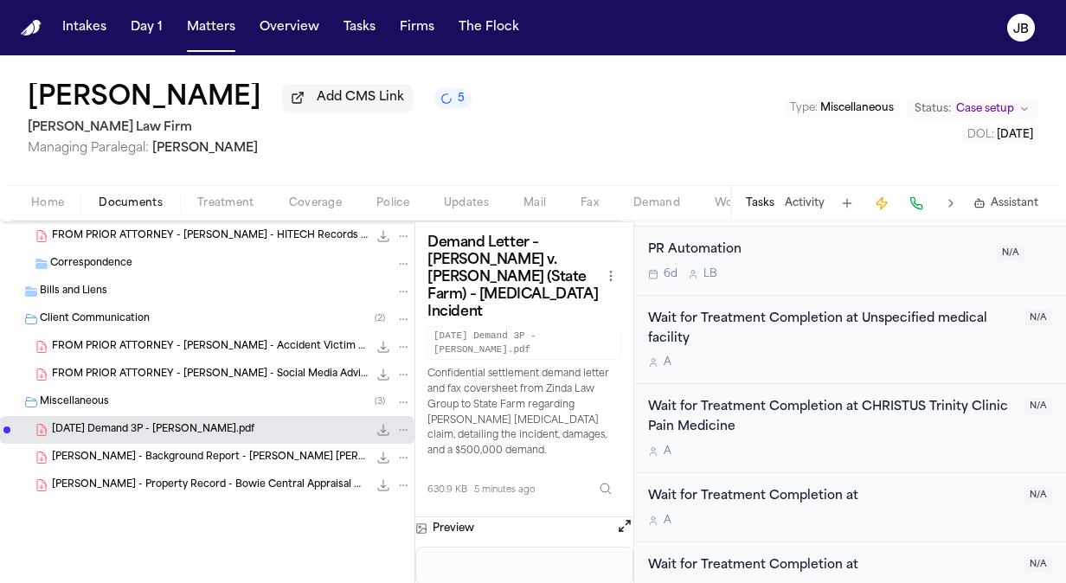
click at [396, 422] on button "File: 2025-06-27 Demand 3P - Odom.pdf" at bounding box center [404, 430] width 16 height 16
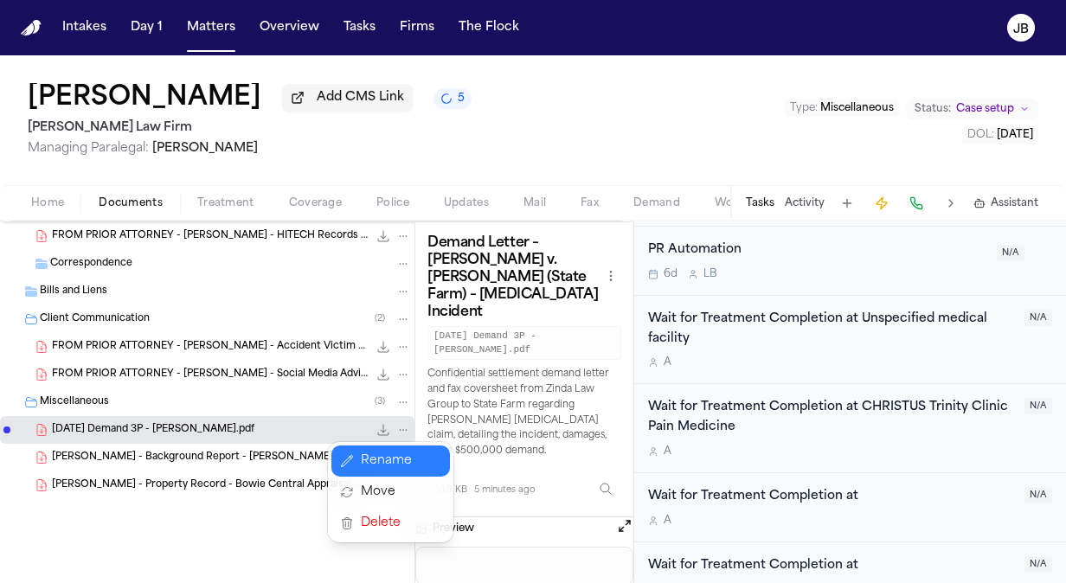
click at [380, 464] on button "Rename" at bounding box center [391, 461] width 119 height 31
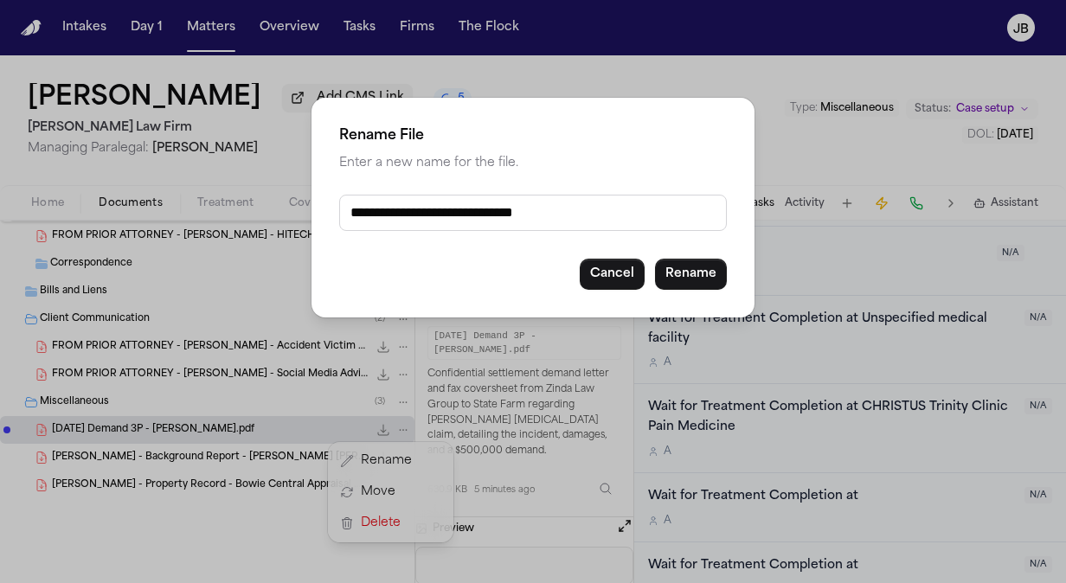
click at [350, 209] on input "**********" at bounding box center [533, 213] width 388 height 36
paste input "**********"
type input "**********"
click at [711, 260] on button "Rename" at bounding box center [691, 274] width 72 height 31
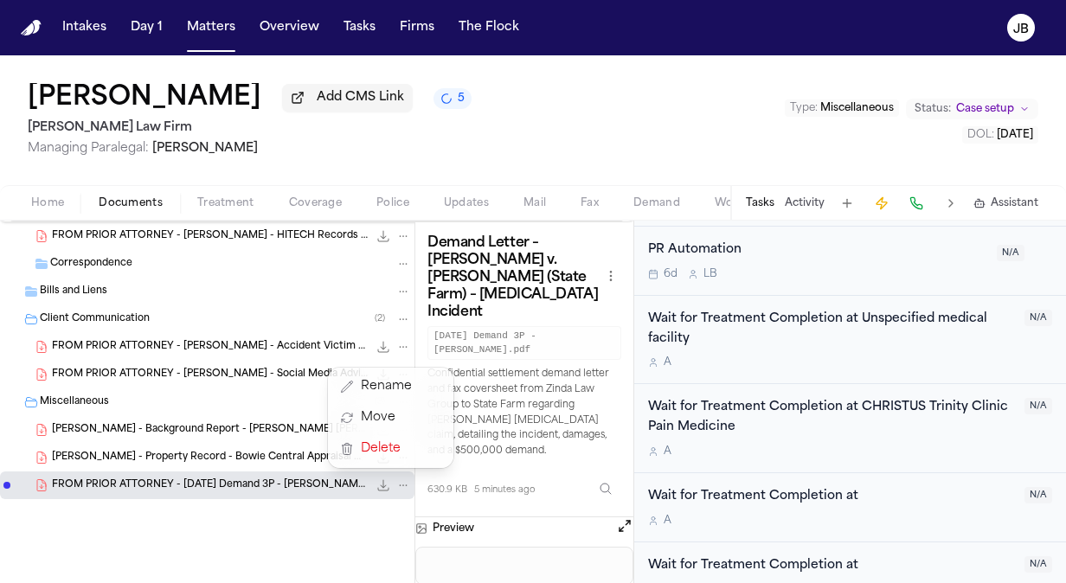
click at [397, 454] on icon "File: C. Odom - Property Record - Bowie Central Appraisal District - 2025" at bounding box center [403, 458] width 12 height 12
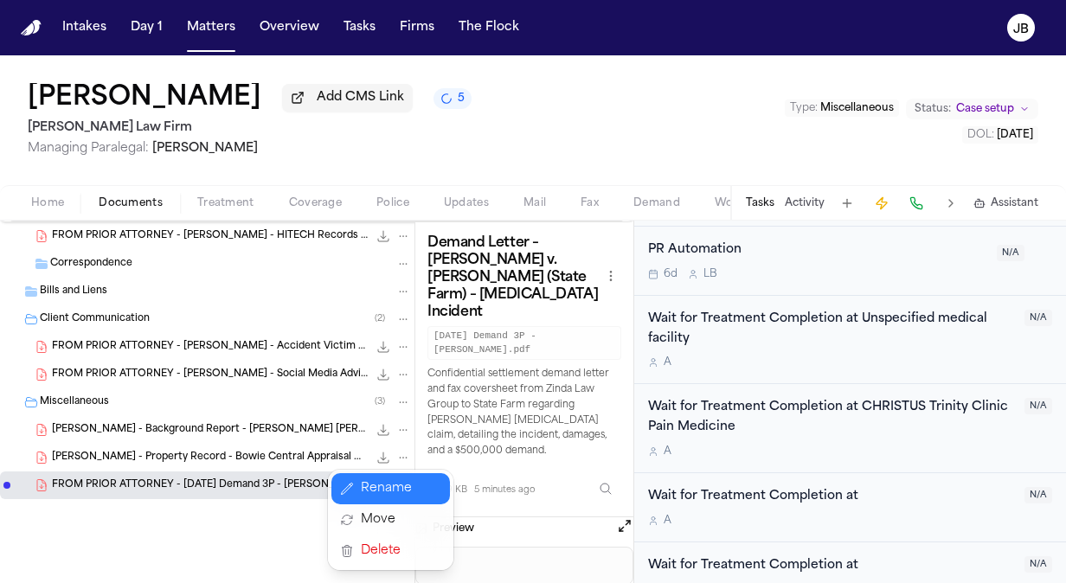
click at [370, 489] on button "Rename" at bounding box center [391, 488] width 119 height 31
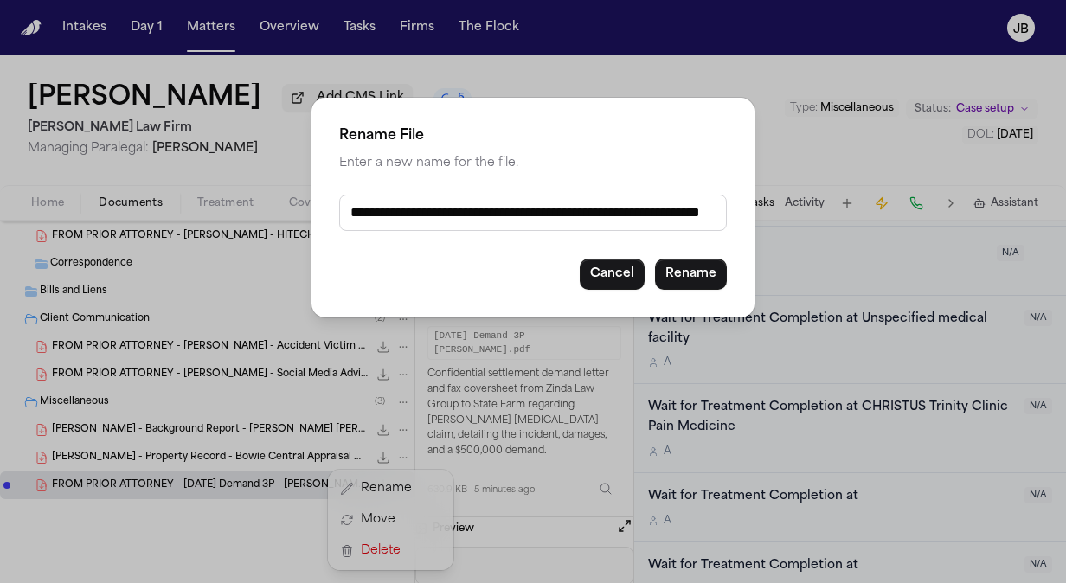
click at [351, 209] on input "**********" at bounding box center [533, 213] width 388 height 36
paste input "**********"
type input "**********"
click at [686, 272] on button "Rename" at bounding box center [691, 274] width 72 height 31
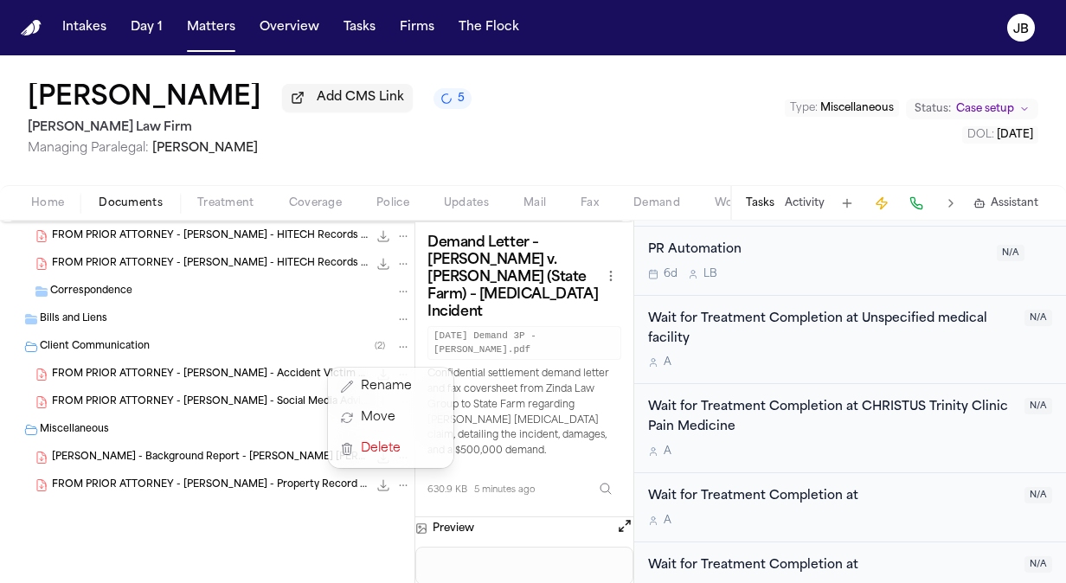
drag, startPoint x: 390, startPoint y: 483, endPoint x: 395, endPoint y: 452, distance: 31.6
click at [397, 452] on icon "File: C. Odom - Background Report - Cindy Walker Bell - 4.22.25" at bounding box center [403, 458] width 12 height 12
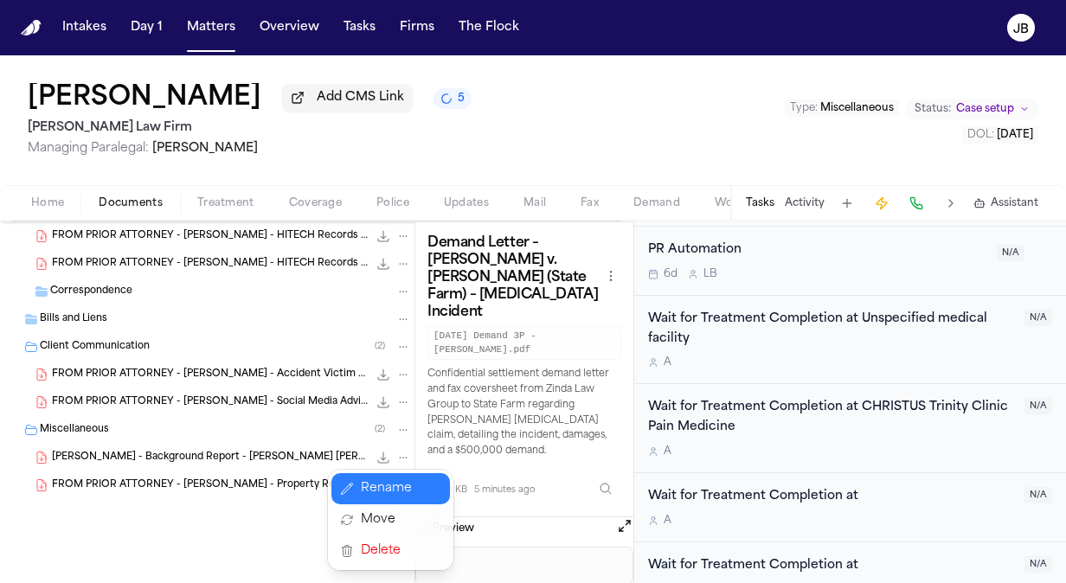
click at [379, 490] on button "Rename" at bounding box center [391, 488] width 119 height 31
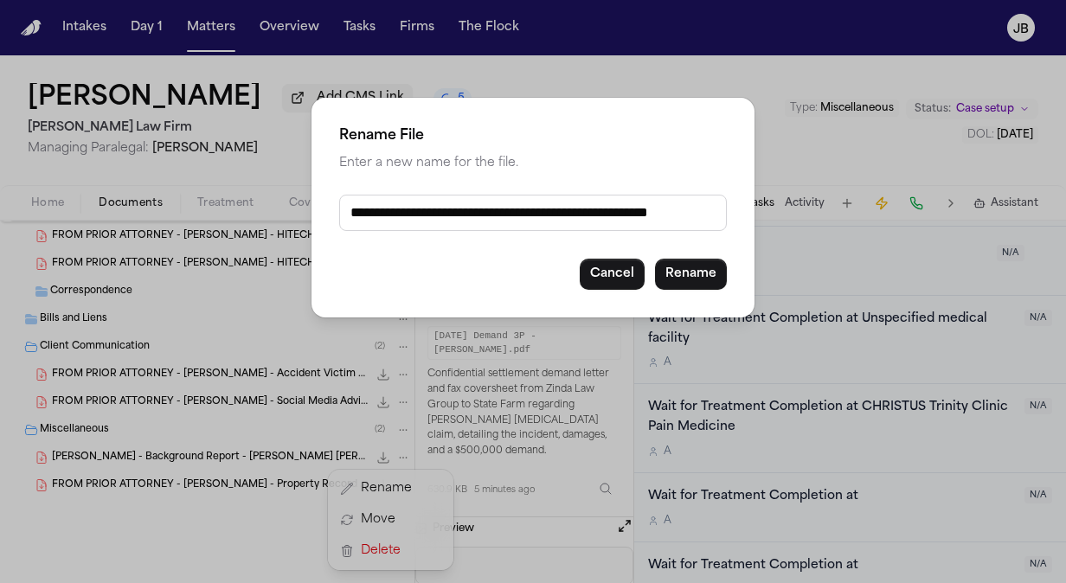
click at [348, 209] on input "**********" at bounding box center [533, 213] width 388 height 36
paste input "**********"
type input "**********"
click at [683, 271] on button "Rename" at bounding box center [691, 274] width 72 height 31
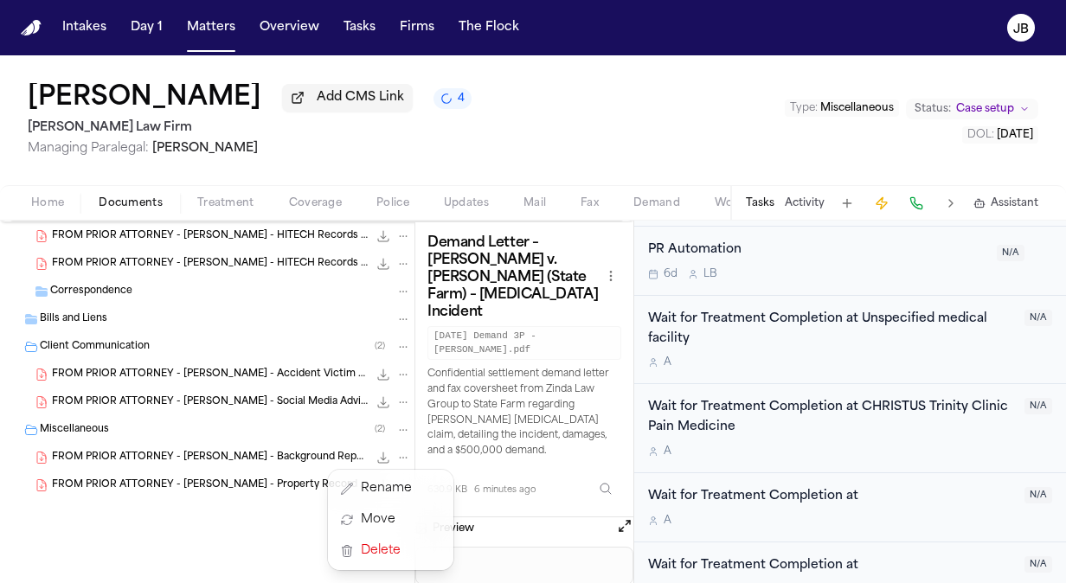
click at [194, 36] on div "Intakes Day 1 Matters Overview Tasks Firms The Flock JB Cindy Odom Add CMS Link…" at bounding box center [533, 291] width 1066 height 583
click at [223, 26] on button "Matters" at bounding box center [211, 27] width 62 height 31
click at [222, 29] on button "Matters" at bounding box center [211, 27] width 62 height 31
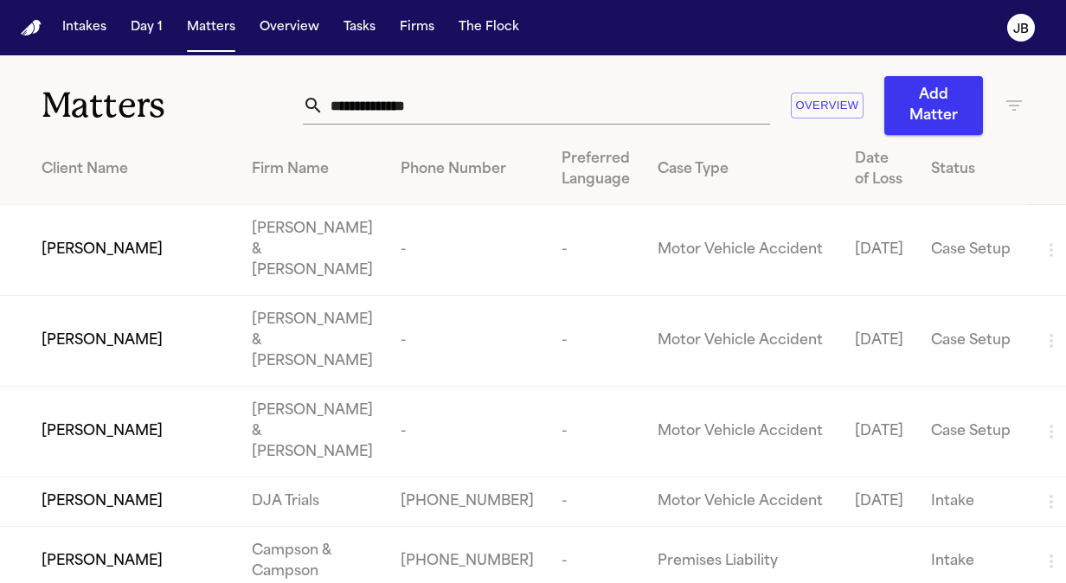
click at [87, 125] on div "Matters Overview Add Matter" at bounding box center [533, 95] width 1066 height 80
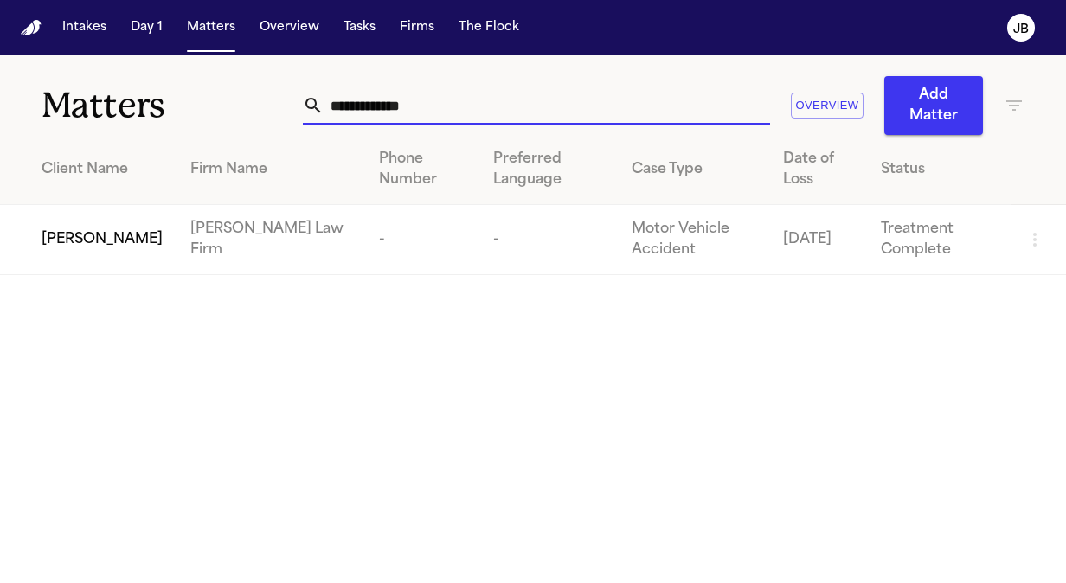
type input "**********"
click at [100, 291] on main "**********" at bounding box center [533, 319] width 1066 height 528
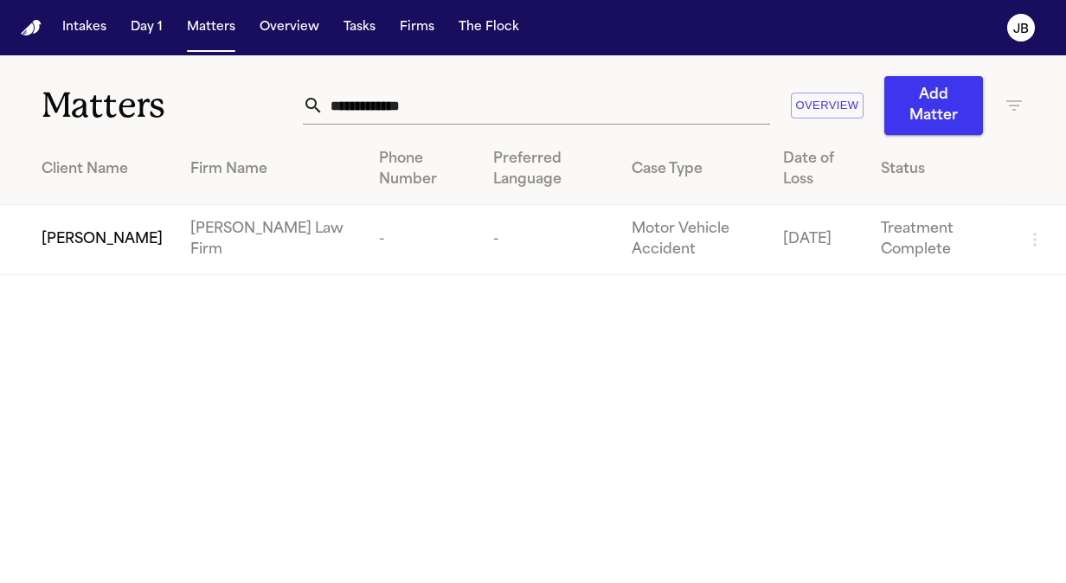
click at [94, 261] on td "[PERSON_NAME]" at bounding box center [88, 240] width 177 height 70
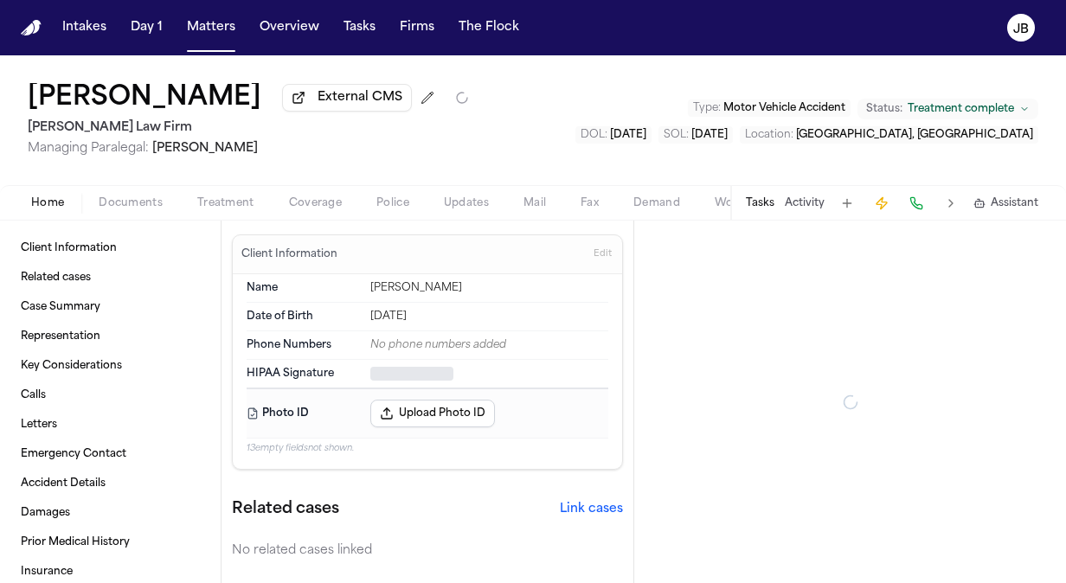
type textarea "*"
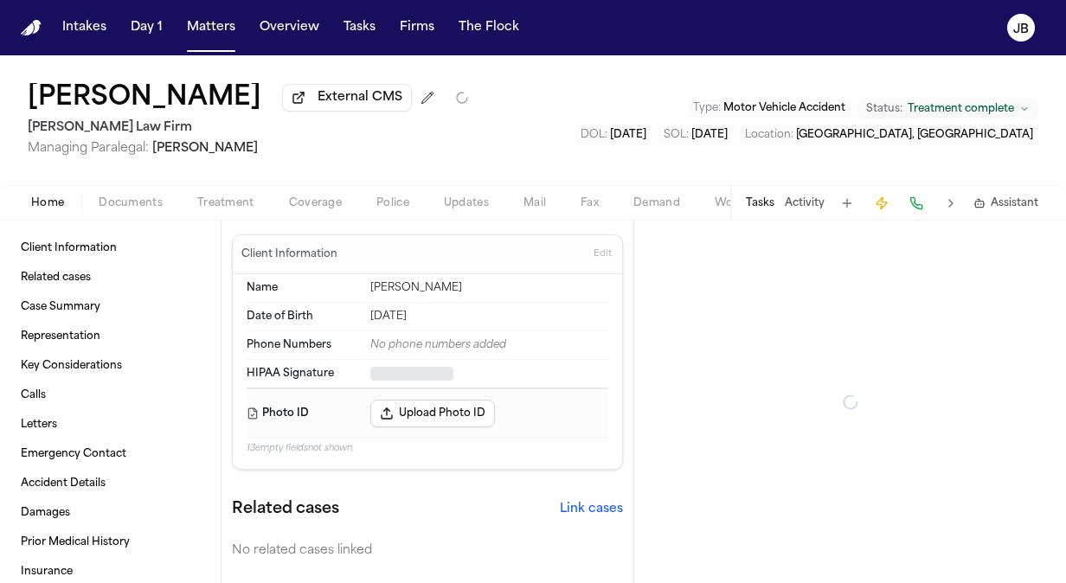
type textarea "*"
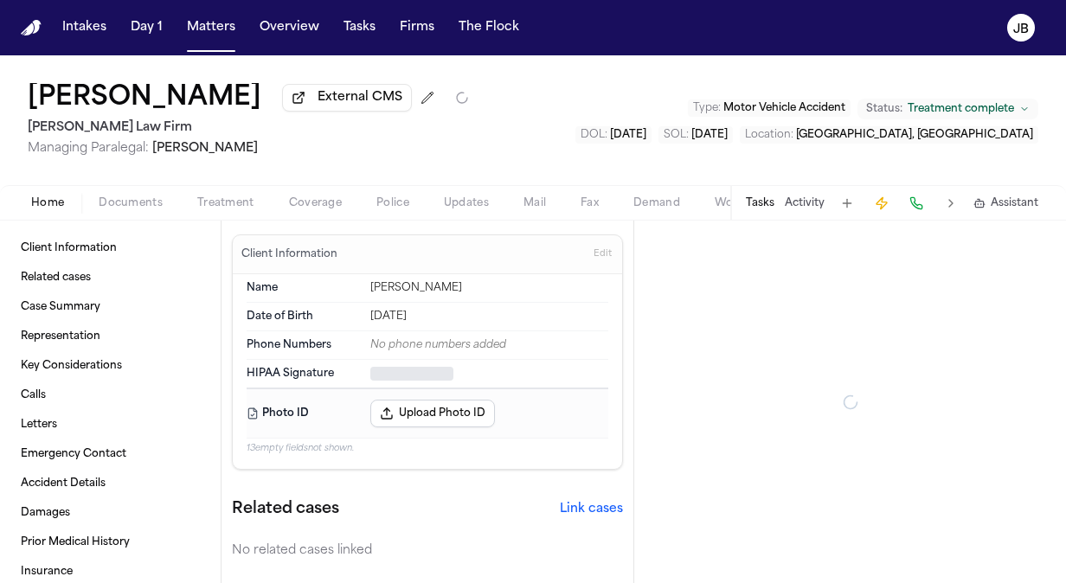
type textarea "*"
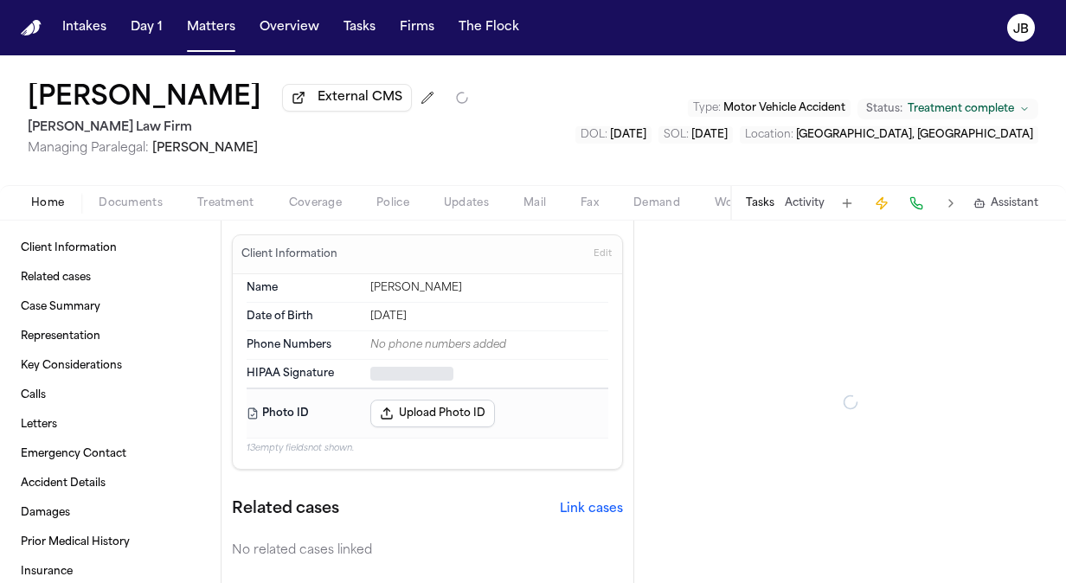
type textarea "*"
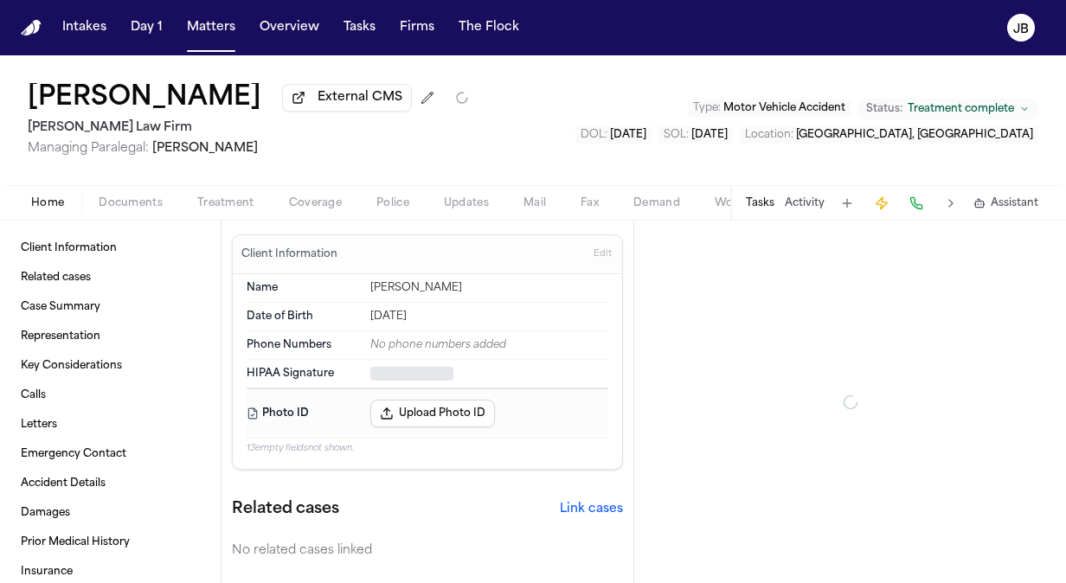
type textarea "*"
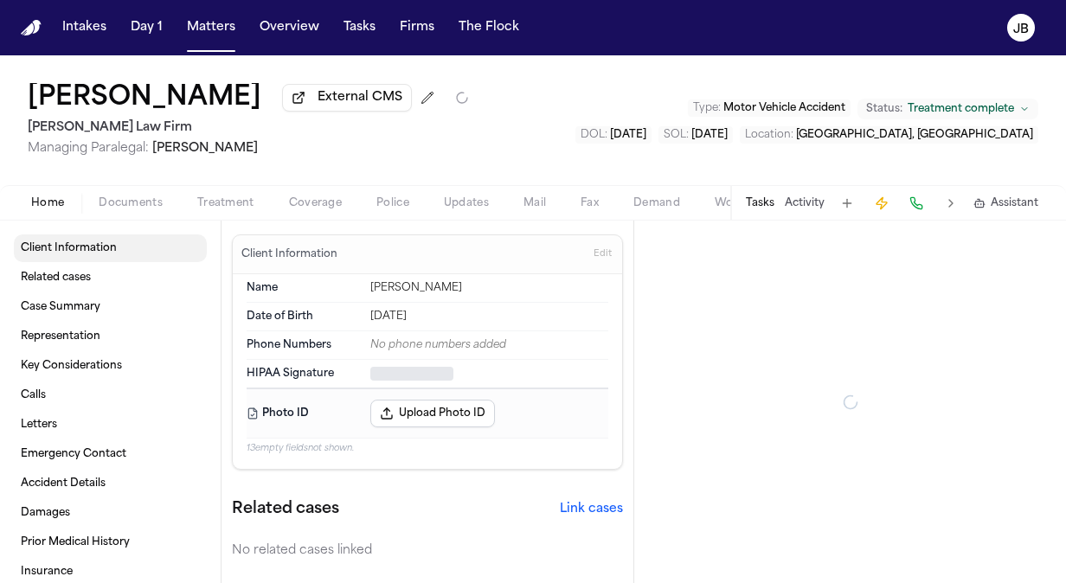
type textarea "*"
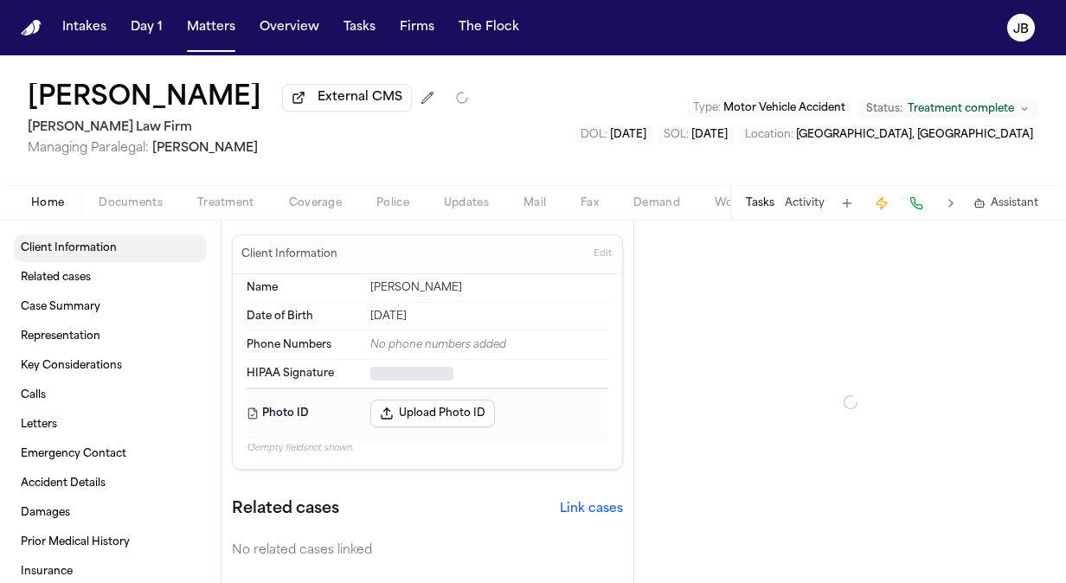
type textarea "*"
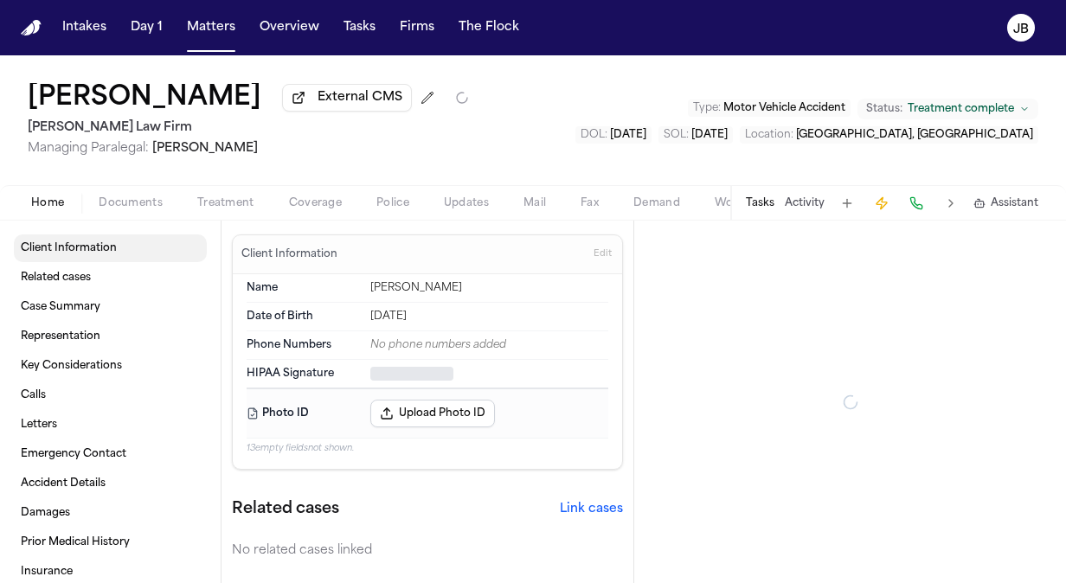
type textarea "*"
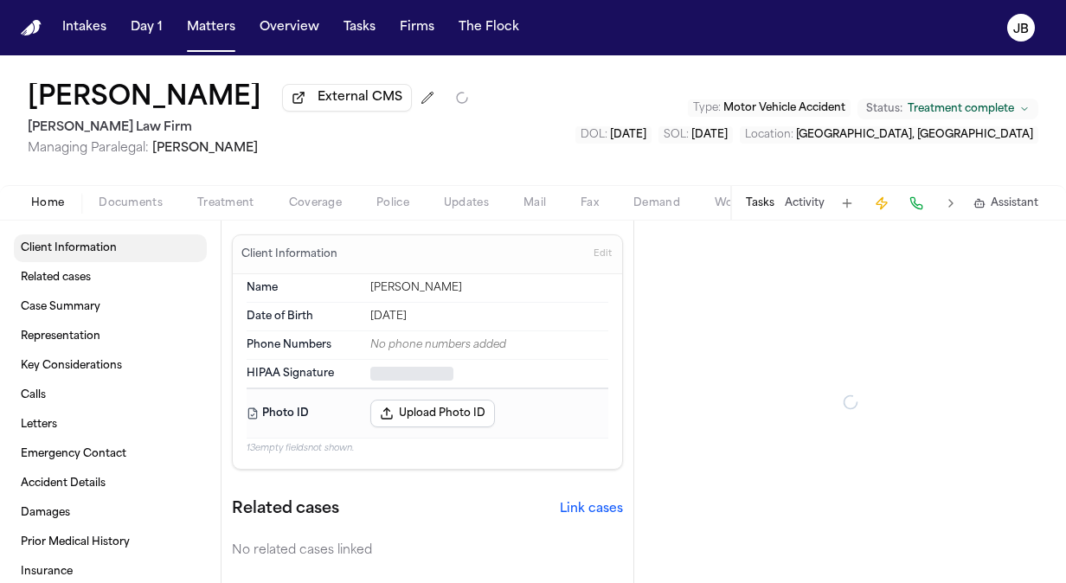
type textarea "*"
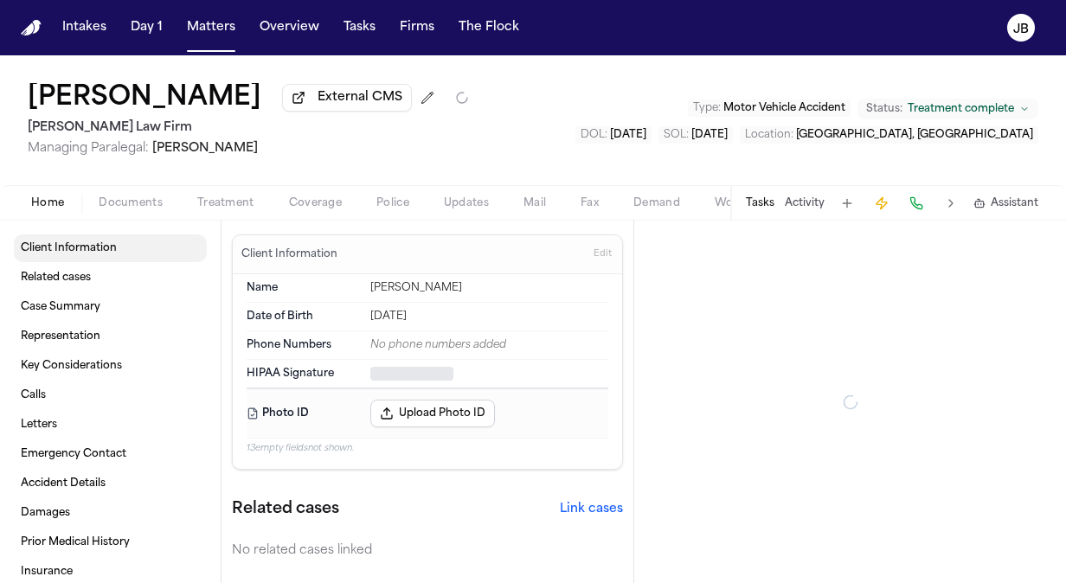
type textarea "*"
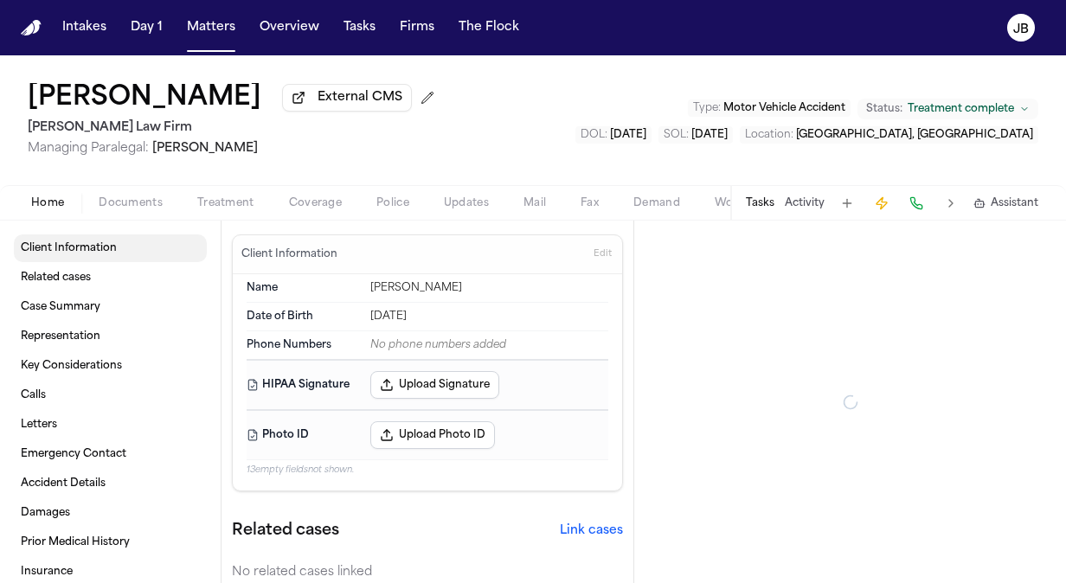
type textarea "*"
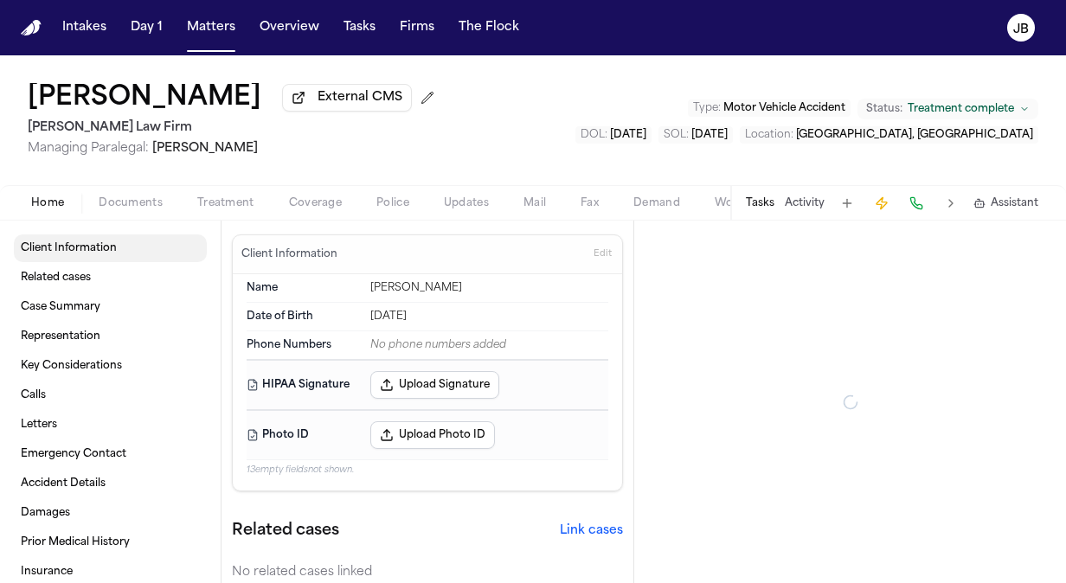
type textarea "*"
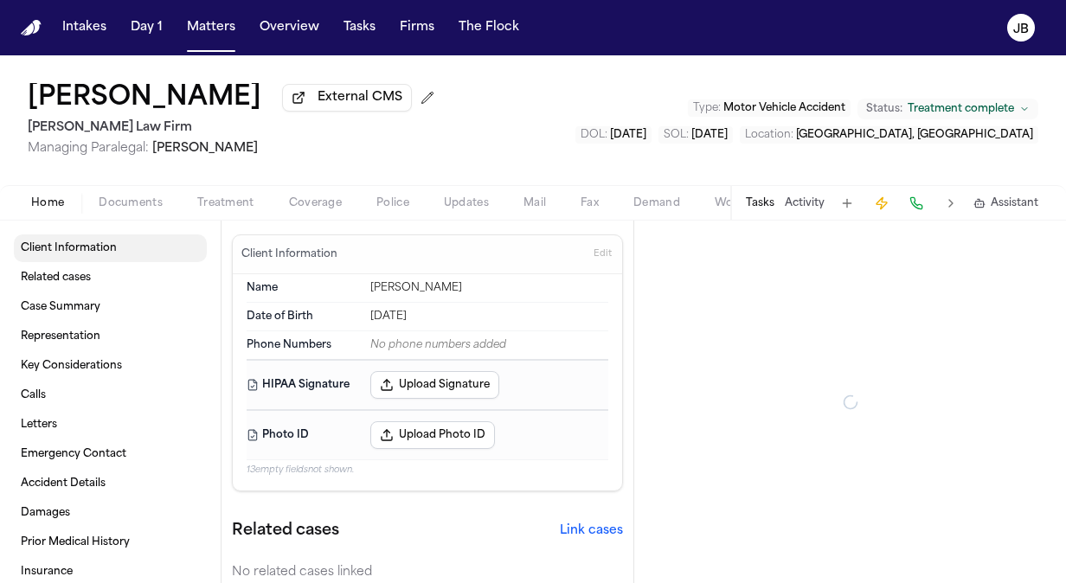
type textarea "*"
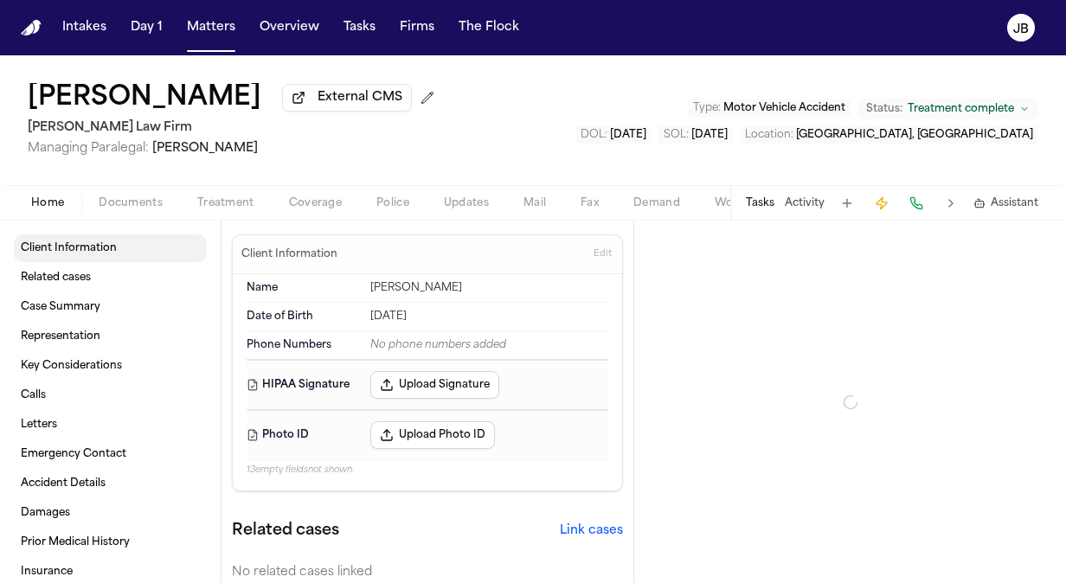
type textarea "*"
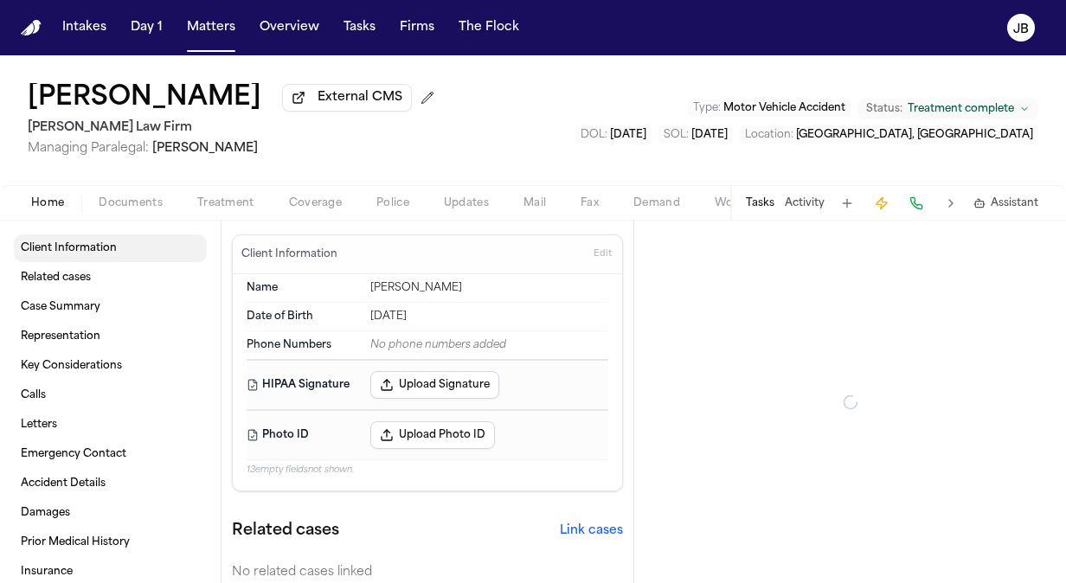
type textarea "*"
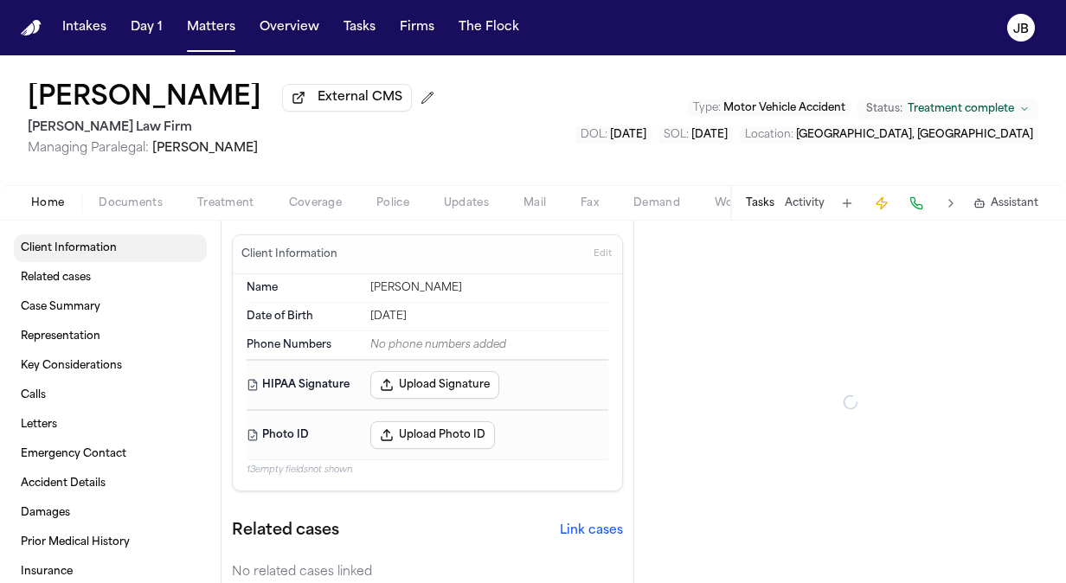
type textarea "*"
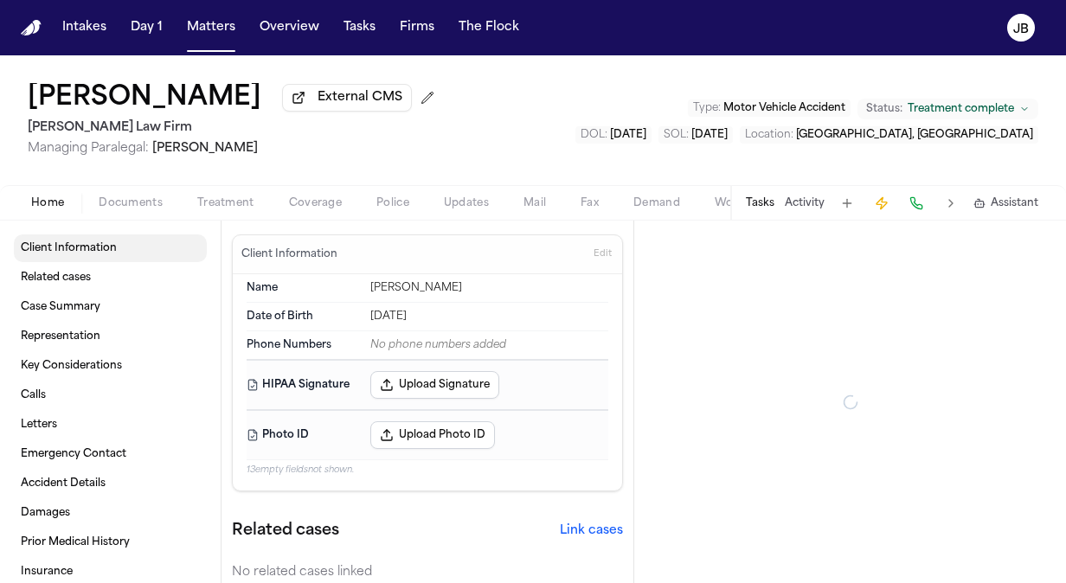
type textarea "*"
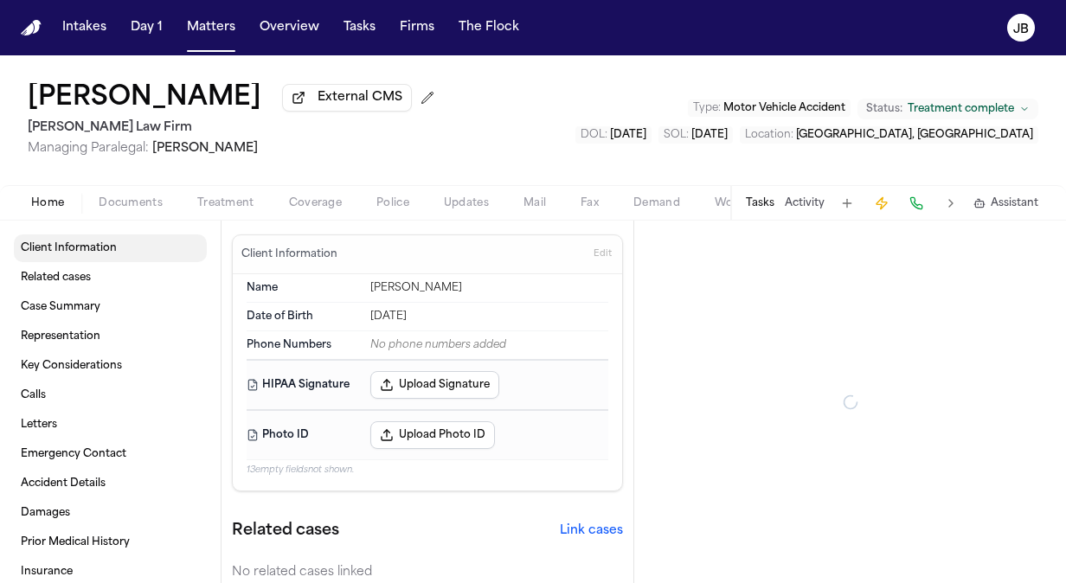
type textarea "*"
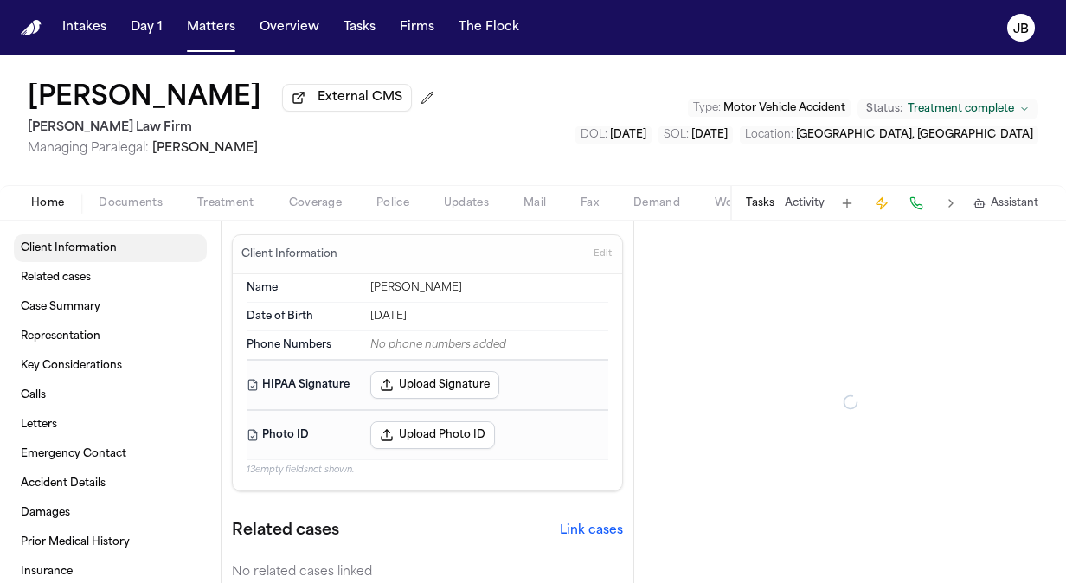
type textarea "*"
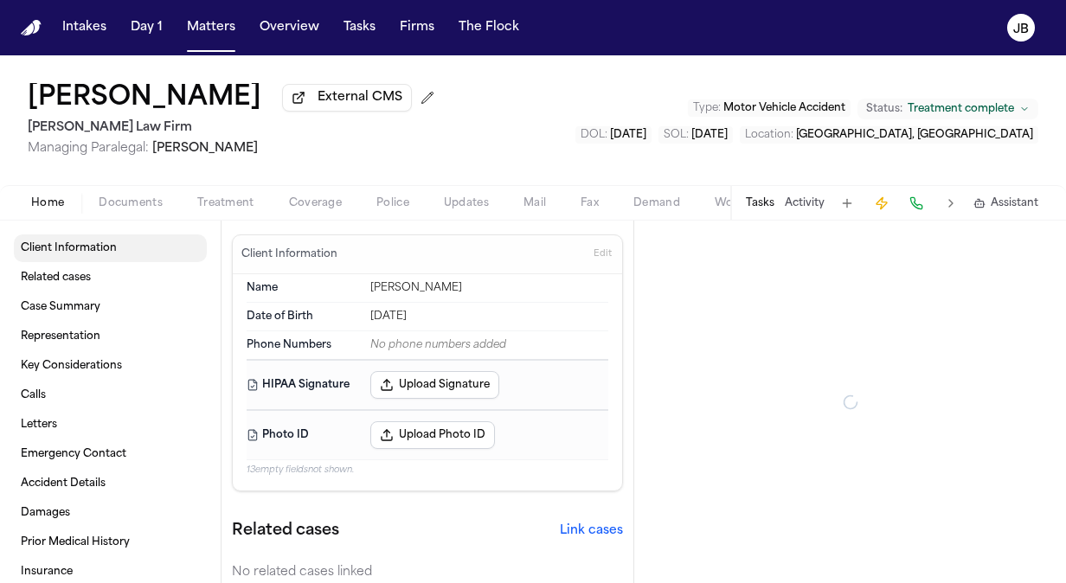
type textarea "*"
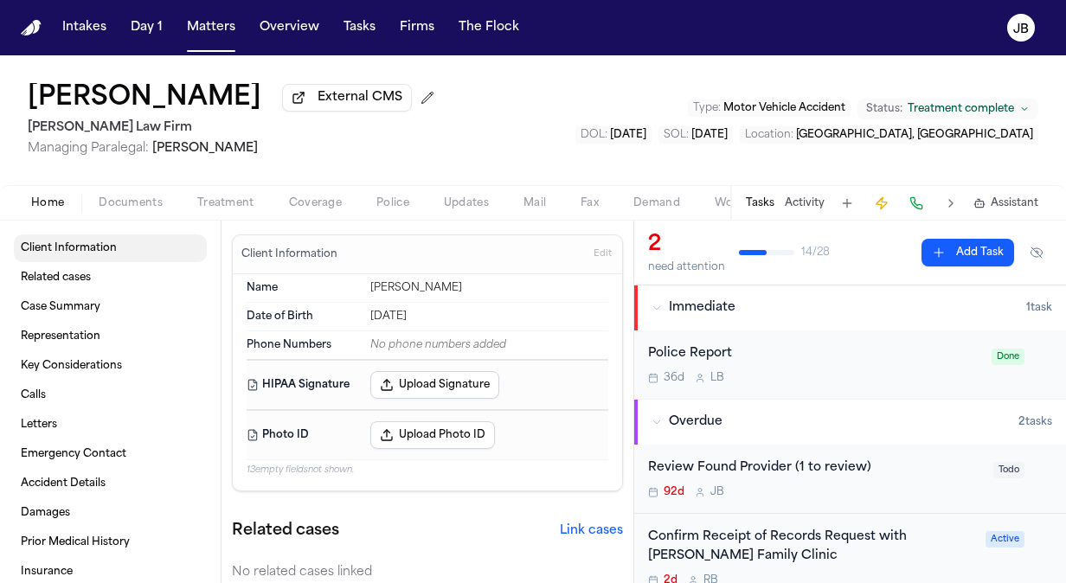
type textarea "*"
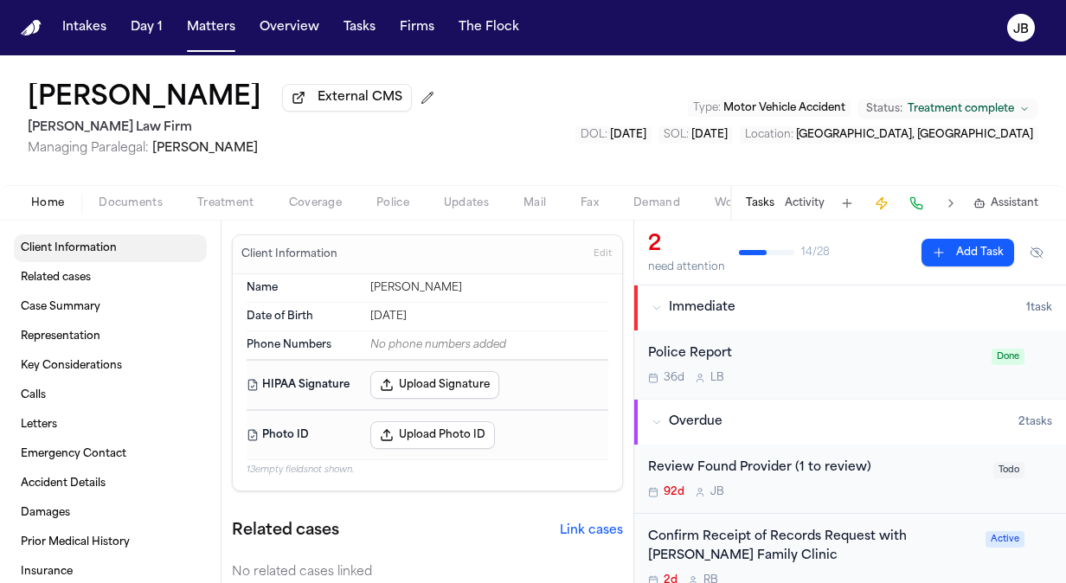
type textarea "*"
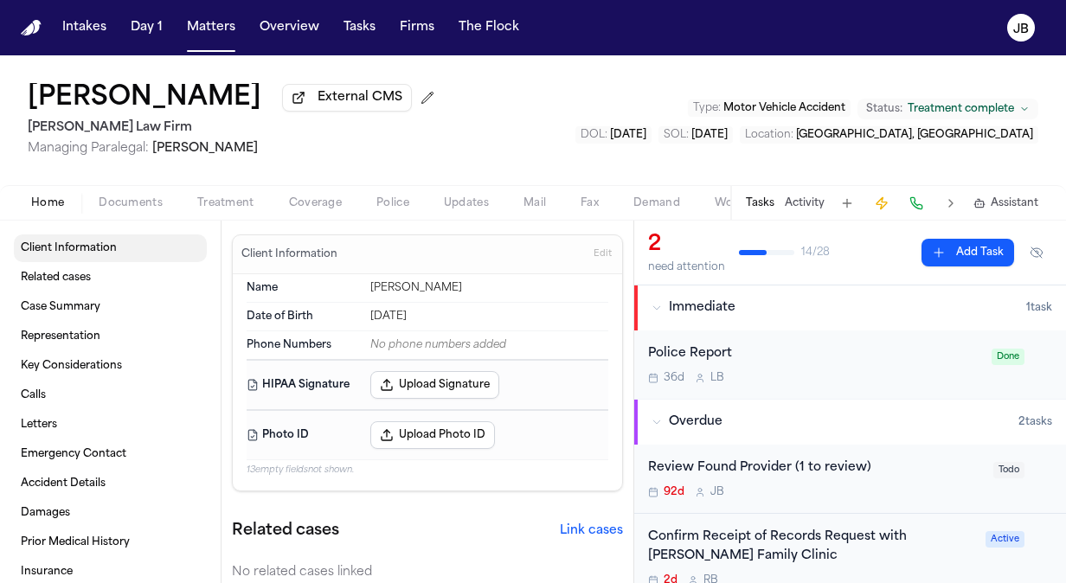
type textarea "*"
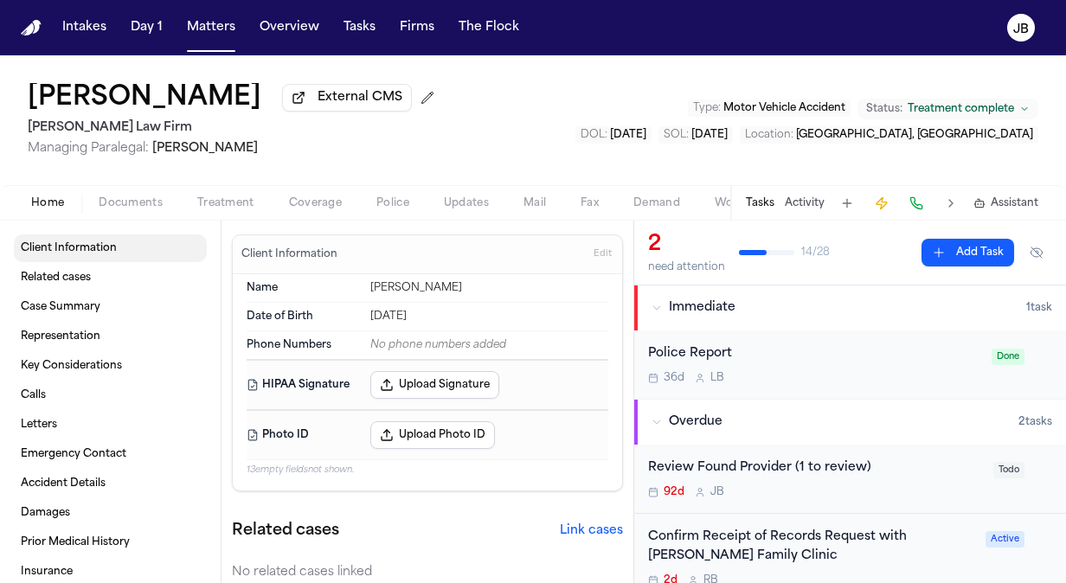
type textarea "*"
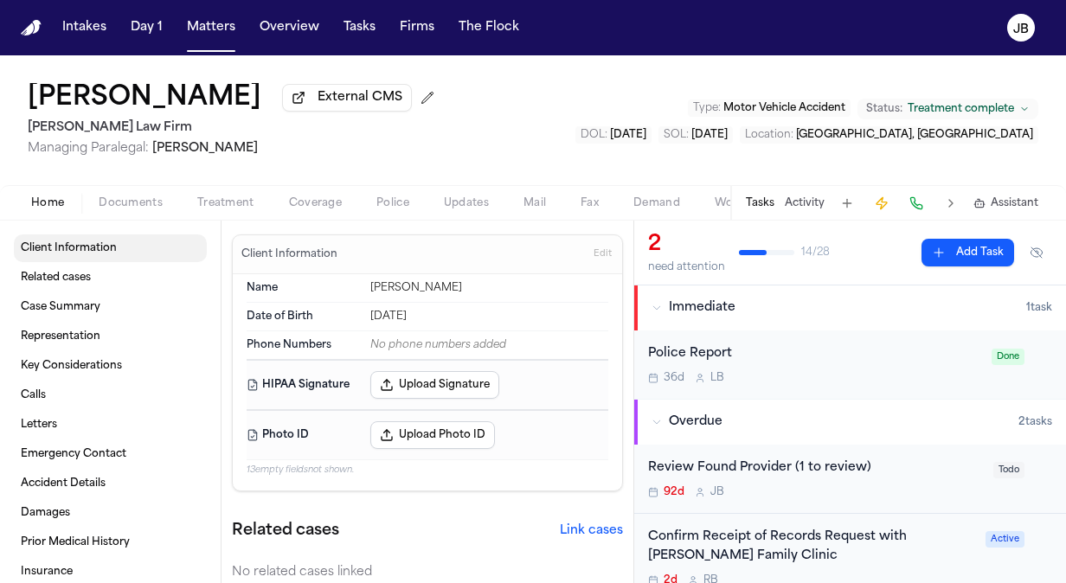
type textarea "*"
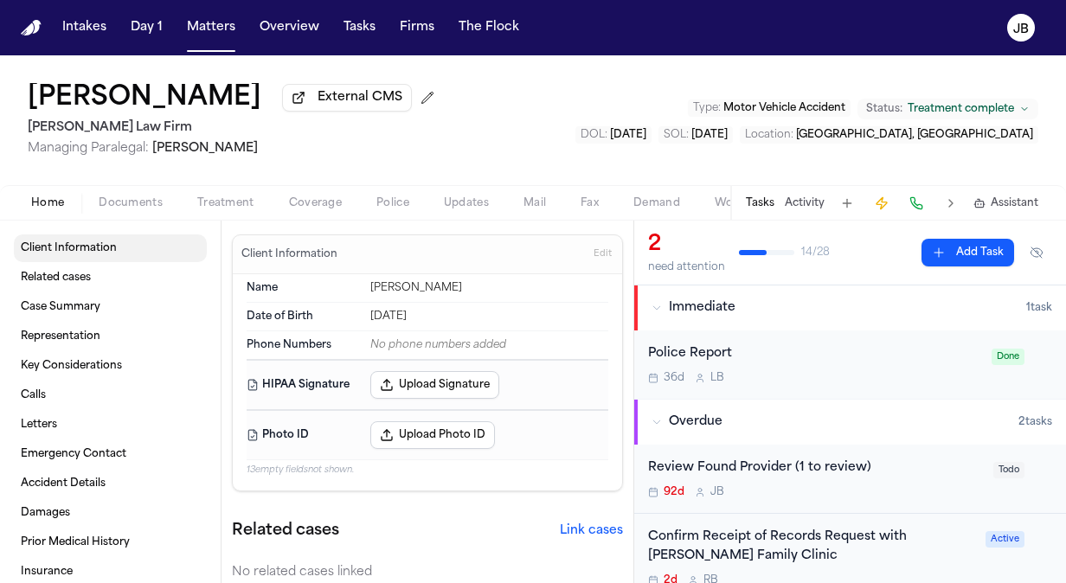
type textarea "*"
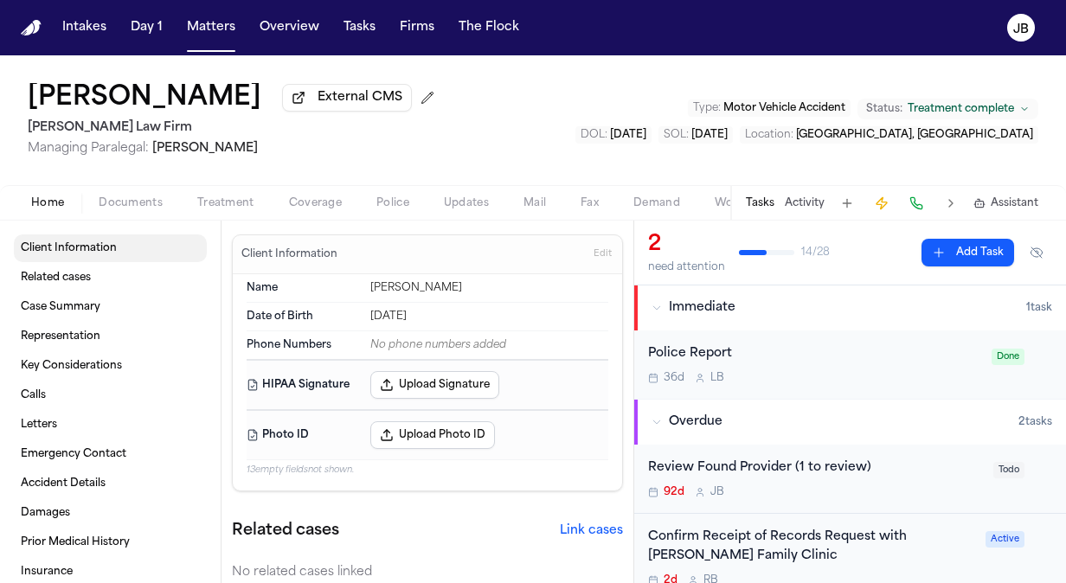
type textarea "*"
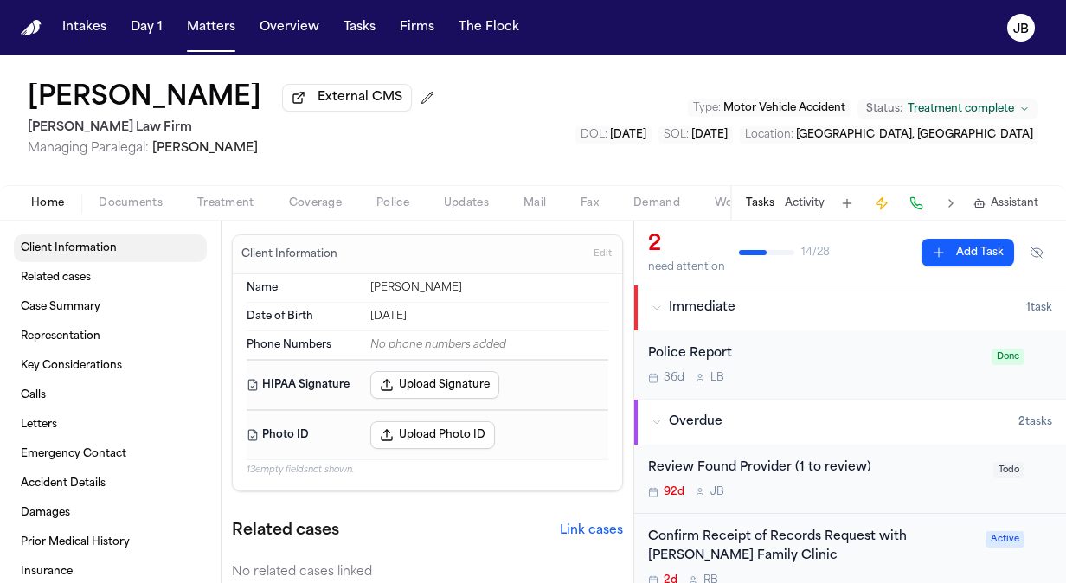
type textarea "*"
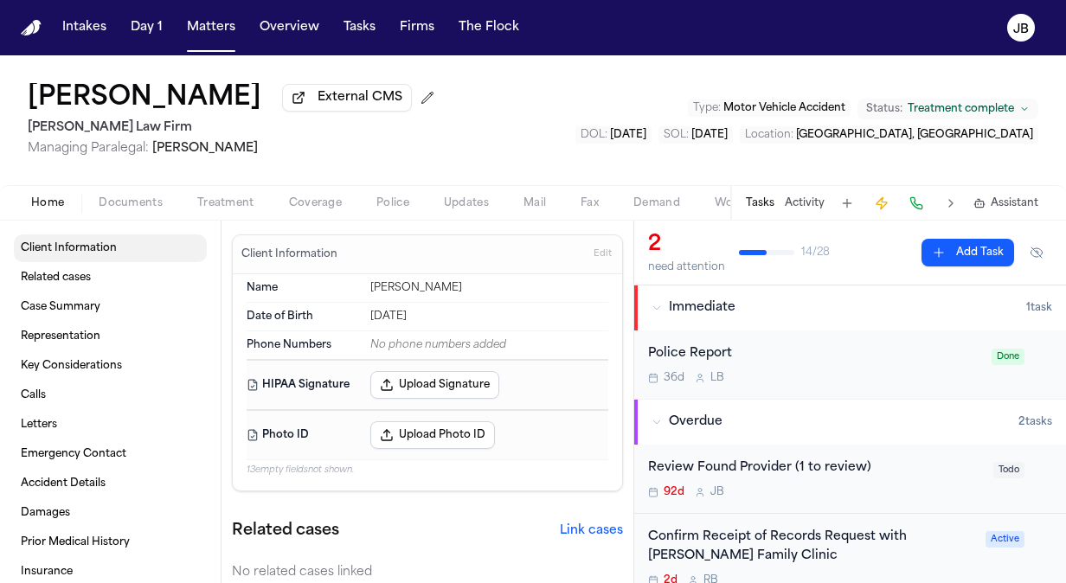
type textarea "*"
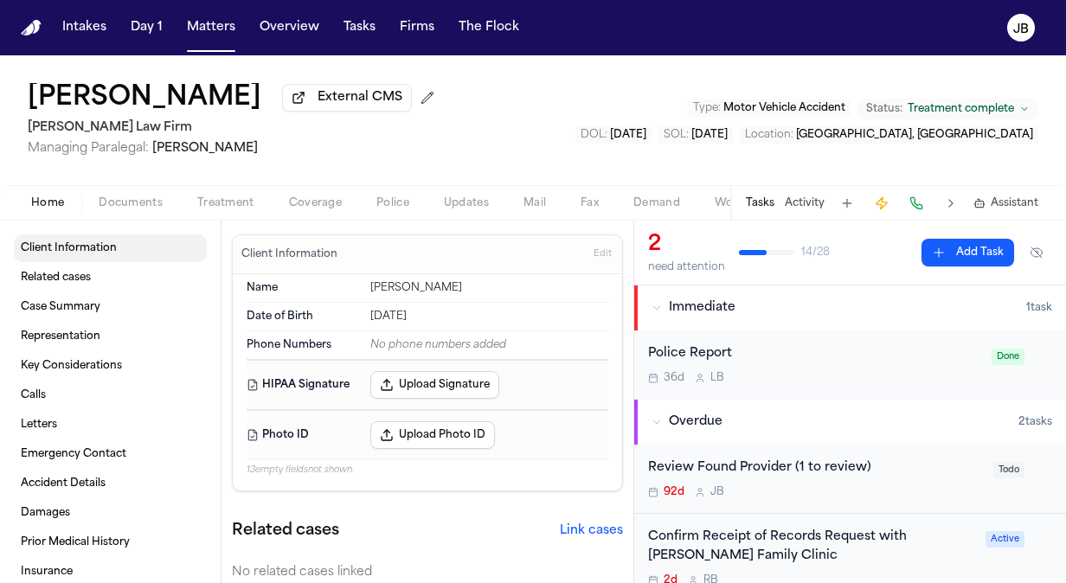
type textarea "*"
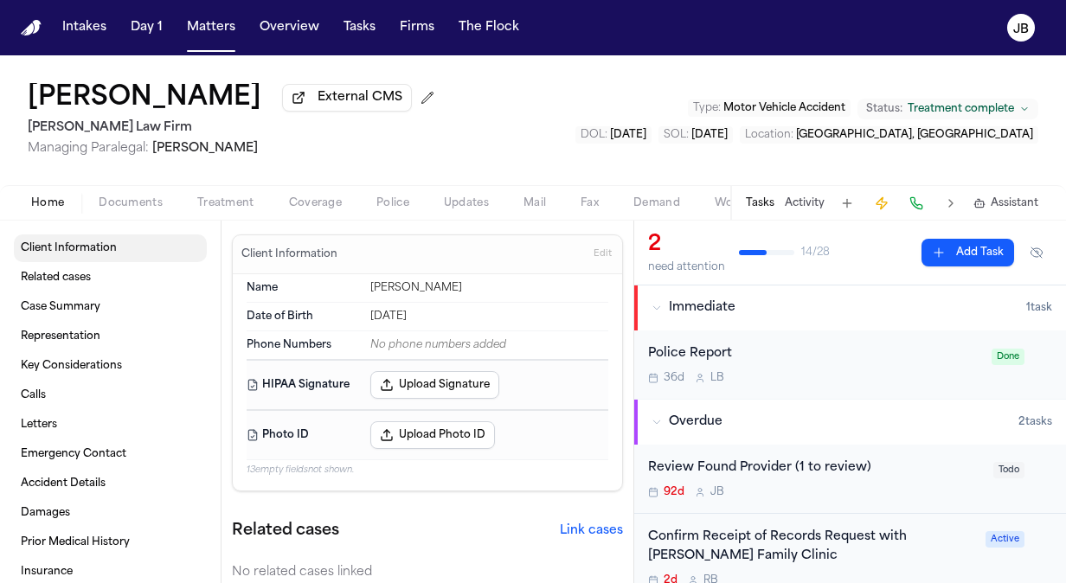
type textarea "*"
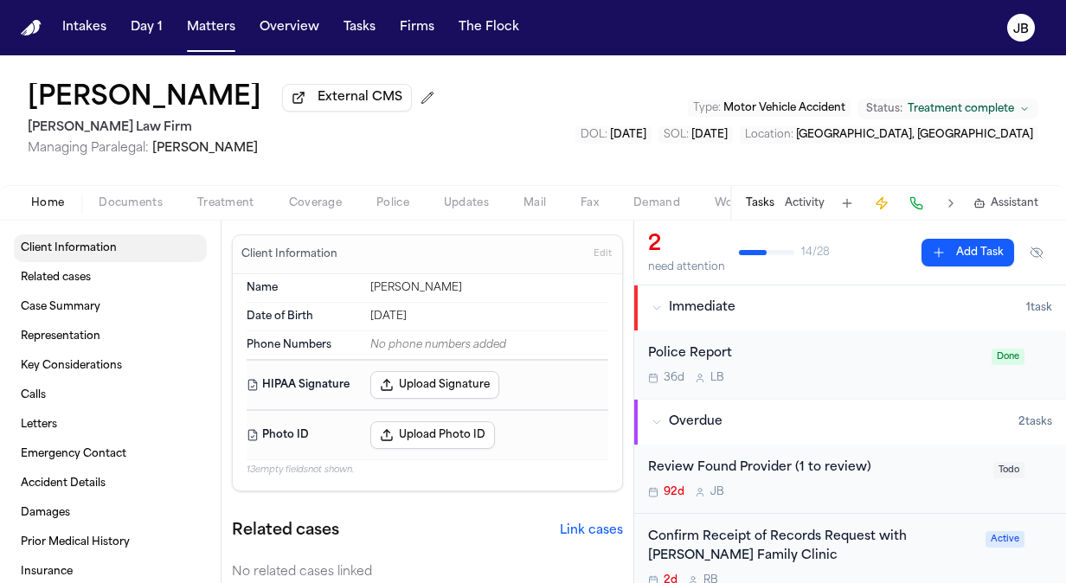
type textarea "*"
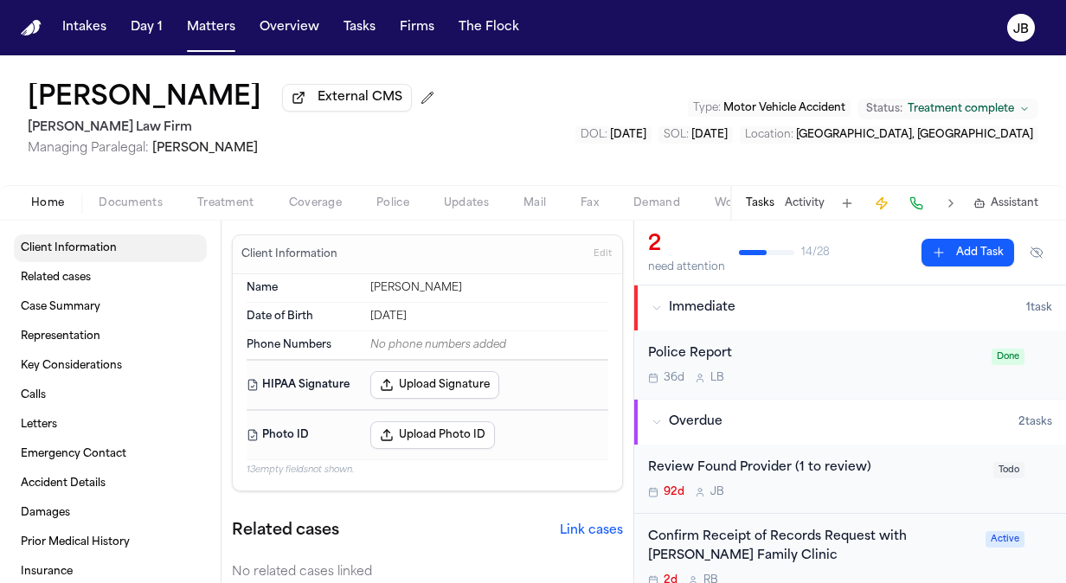
type textarea "*"
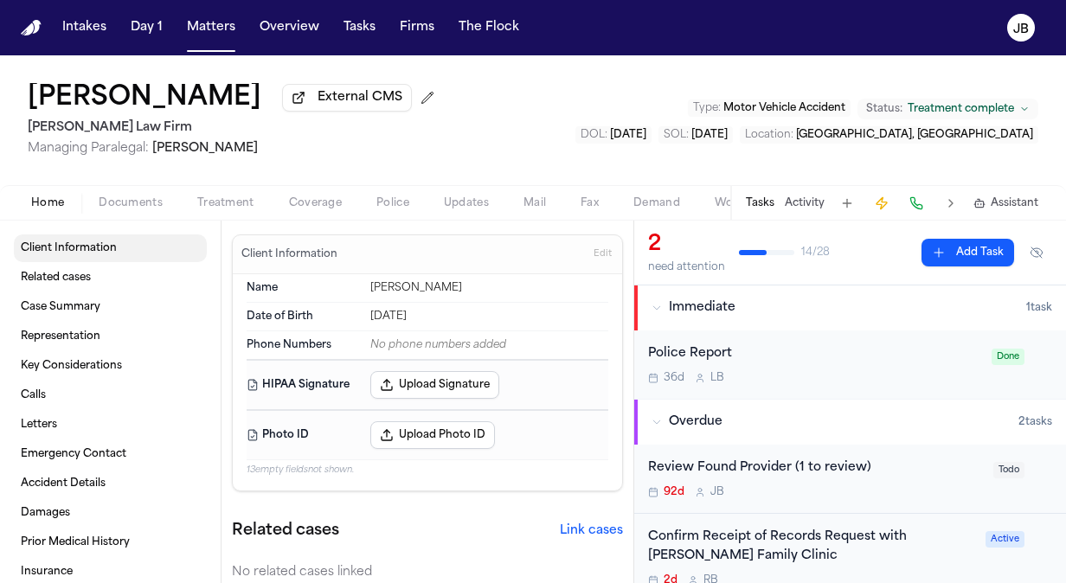
type textarea "*"
click at [802, 196] on button "Activity" at bounding box center [805, 203] width 40 height 14
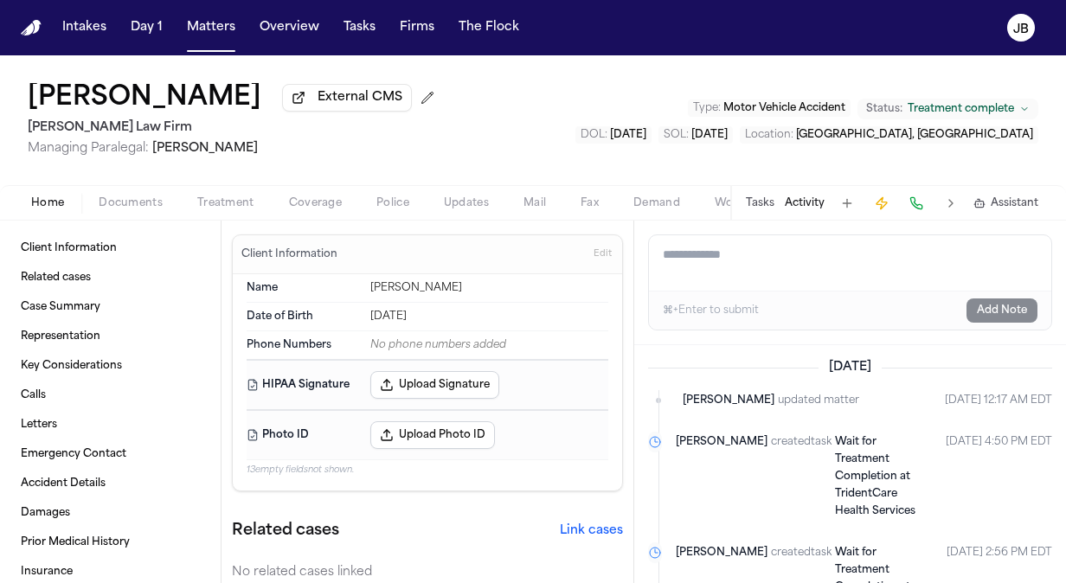
click at [748, 199] on button "Tasks" at bounding box center [760, 203] width 29 height 14
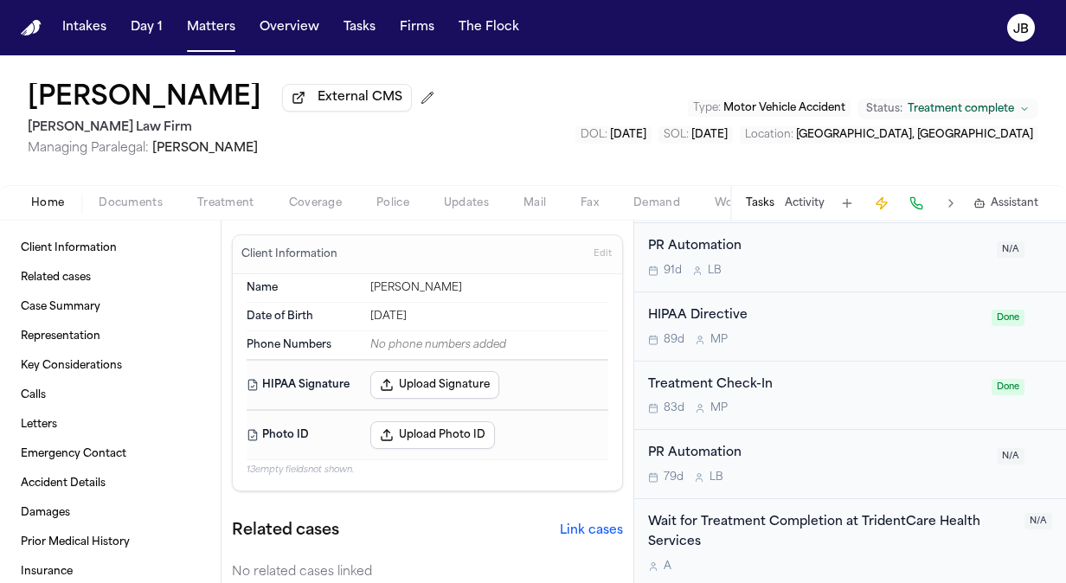
scroll to position [1562, 0]
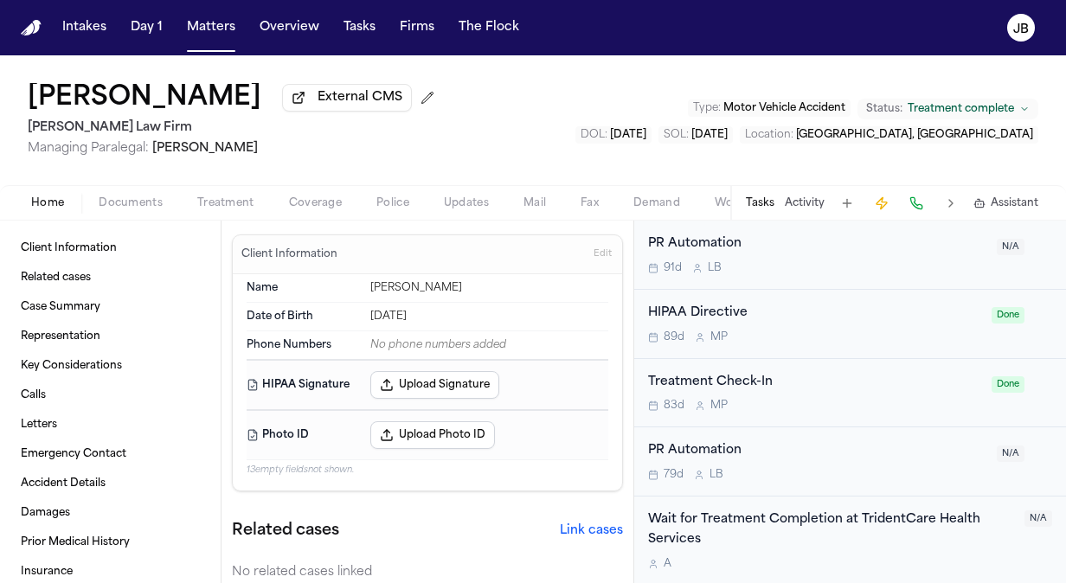
click at [904, 383] on div "Treatment Check-In" at bounding box center [814, 383] width 333 height 20
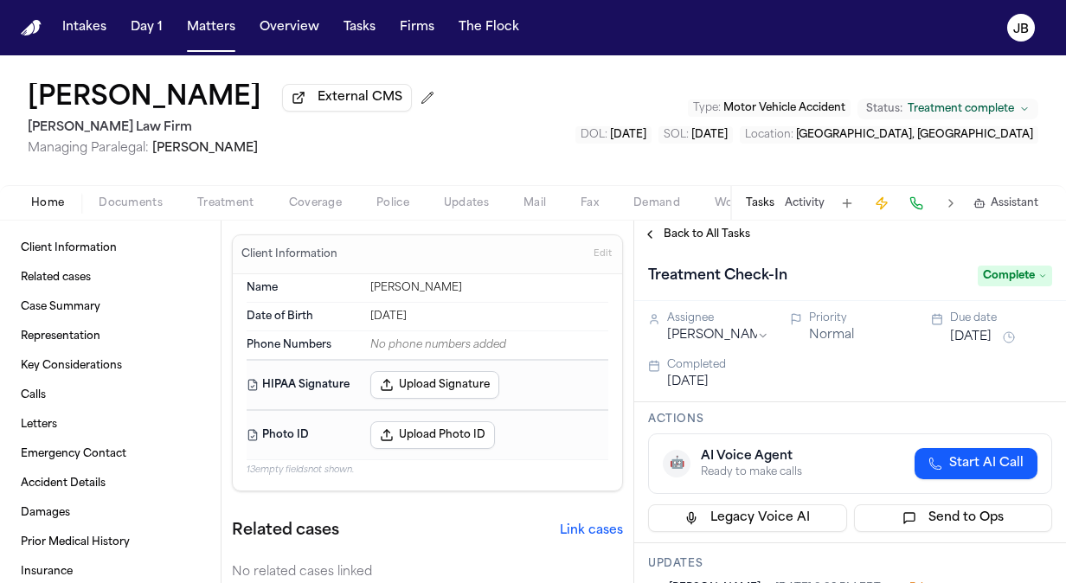
click at [720, 235] on span "Back to All Tasks" at bounding box center [707, 235] width 87 height 14
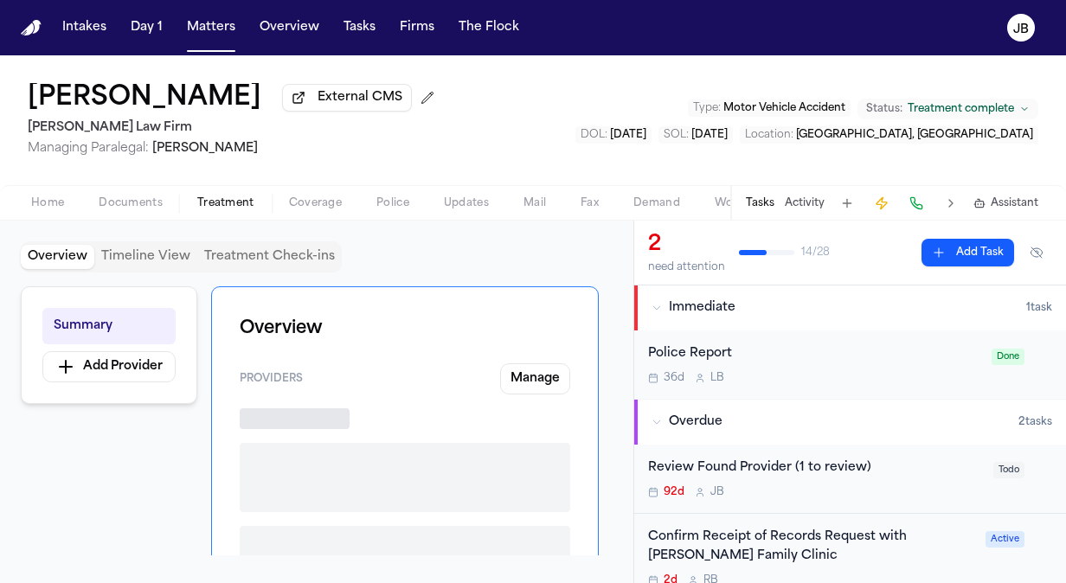
click at [230, 203] on span "Treatment" at bounding box center [225, 203] width 57 height 14
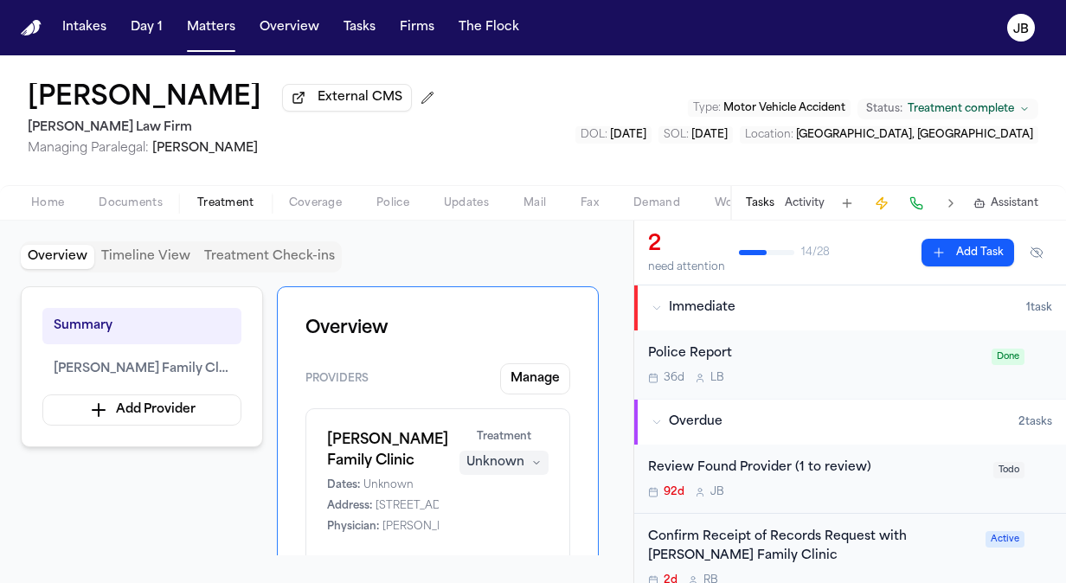
click at [945, 497] on div "92d J B" at bounding box center [815, 493] width 335 height 14
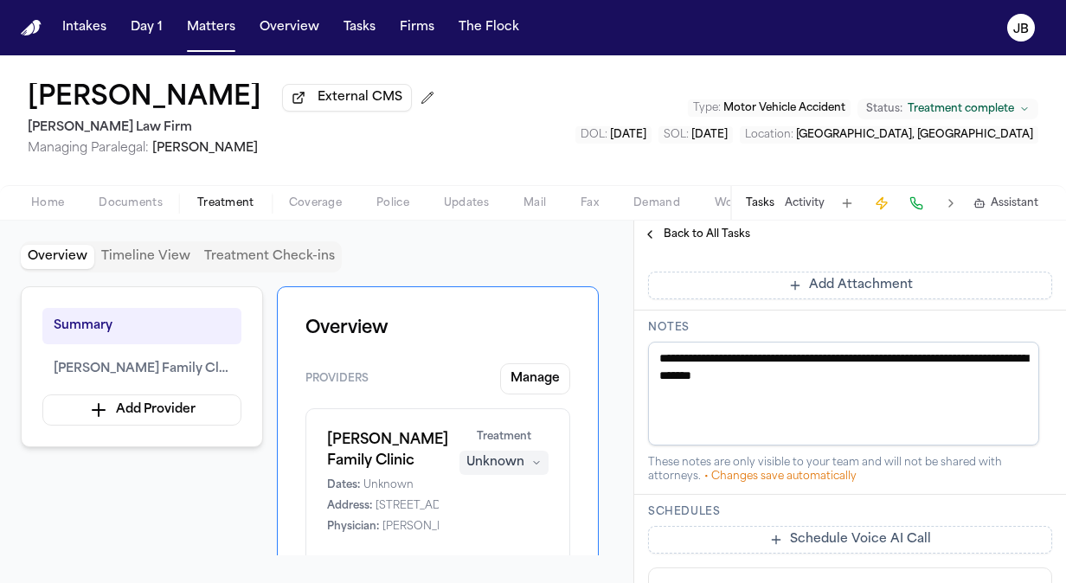
scroll to position [791, 0]
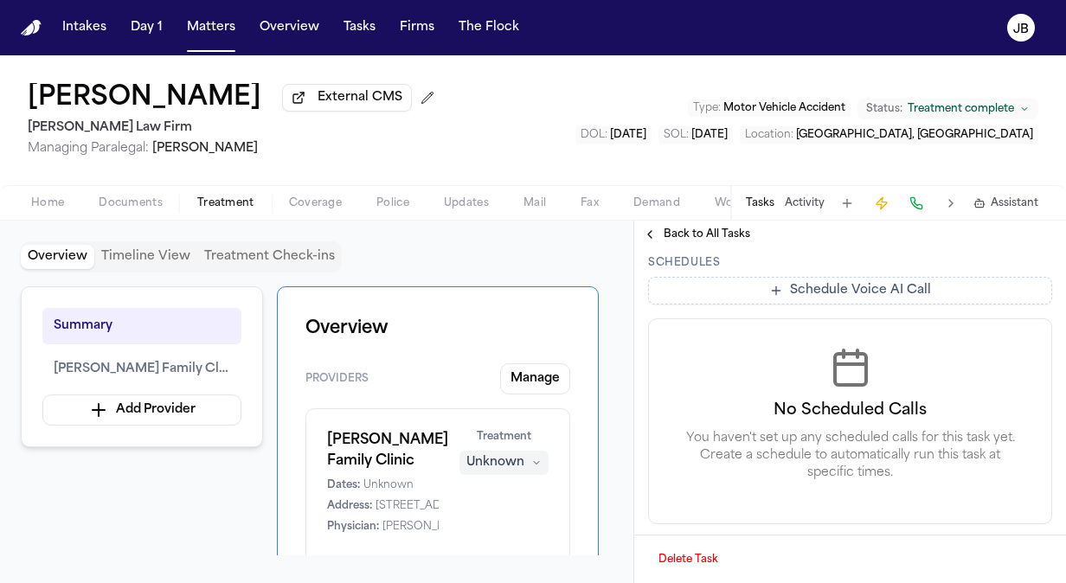
click at [708, 557] on button "Delete Task" at bounding box center [688, 560] width 81 height 28
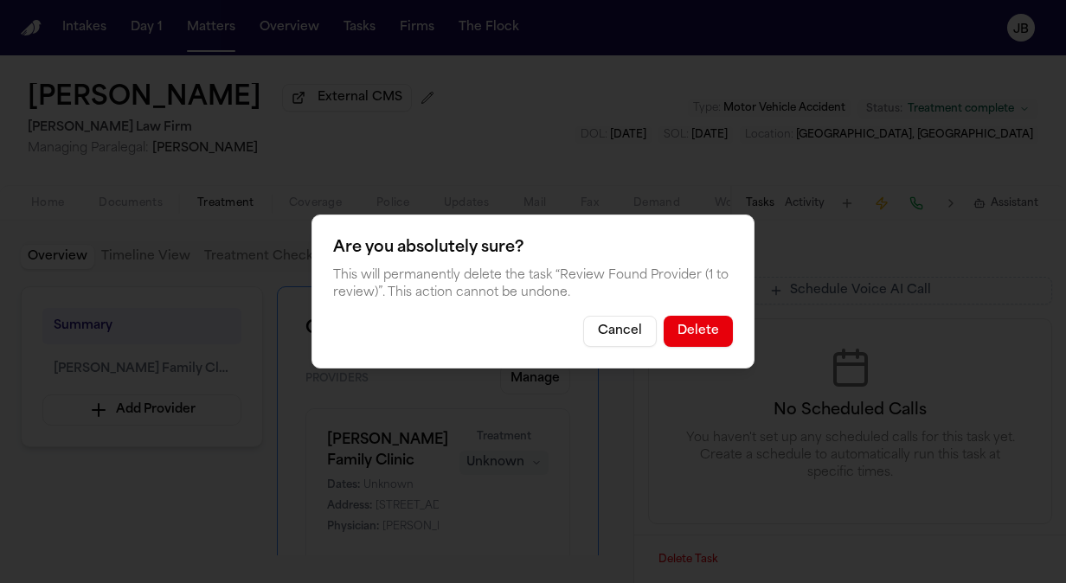
click at [712, 322] on button "Delete" at bounding box center [698, 331] width 69 height 31
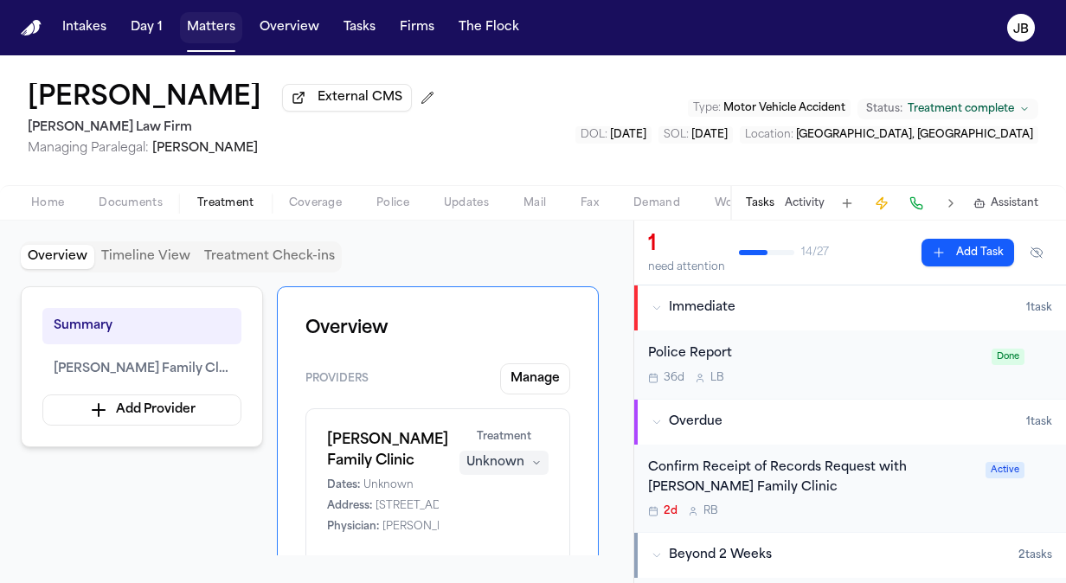
click at [222, 28] on button "Matters" at bounding box center [211, 27] width 62 height 31
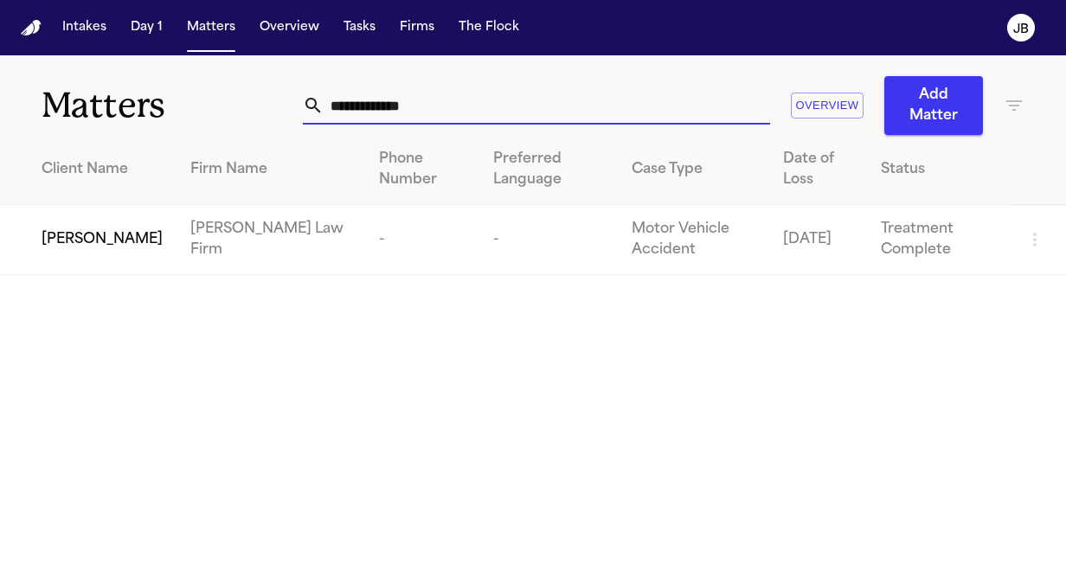
drag, startPoint x: 424, startPoint y: 116, endPoint x: 100, endPoint y: 120, distance: 323.8
click at [100, 120] on div "**********" at bounding box center [533, 95] width 1066 height 80
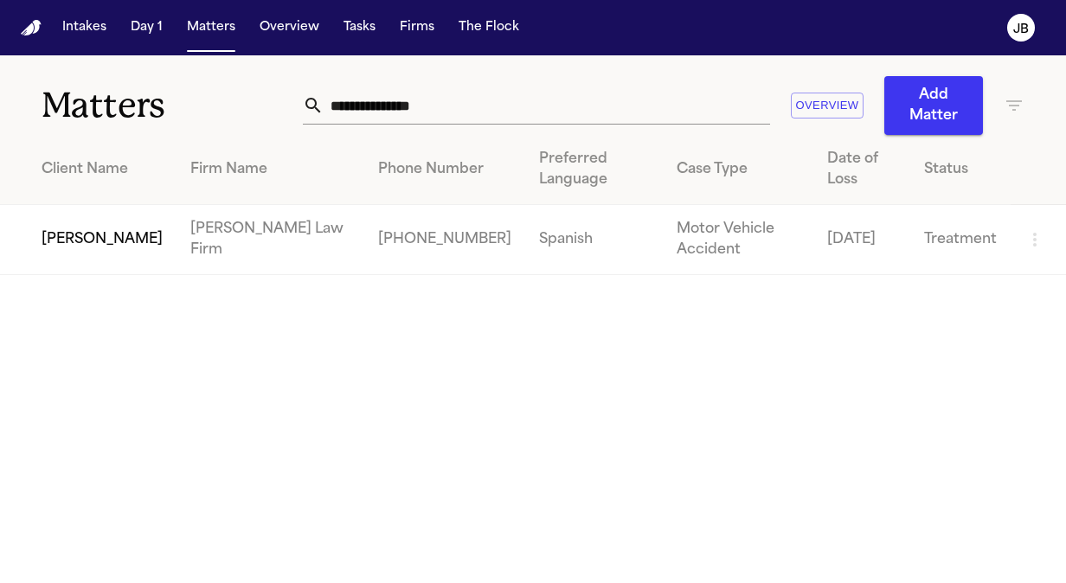
click at [99, 229] on span "[PERSON_NAME]" at bounding box center [102, 239] width 121 height 21
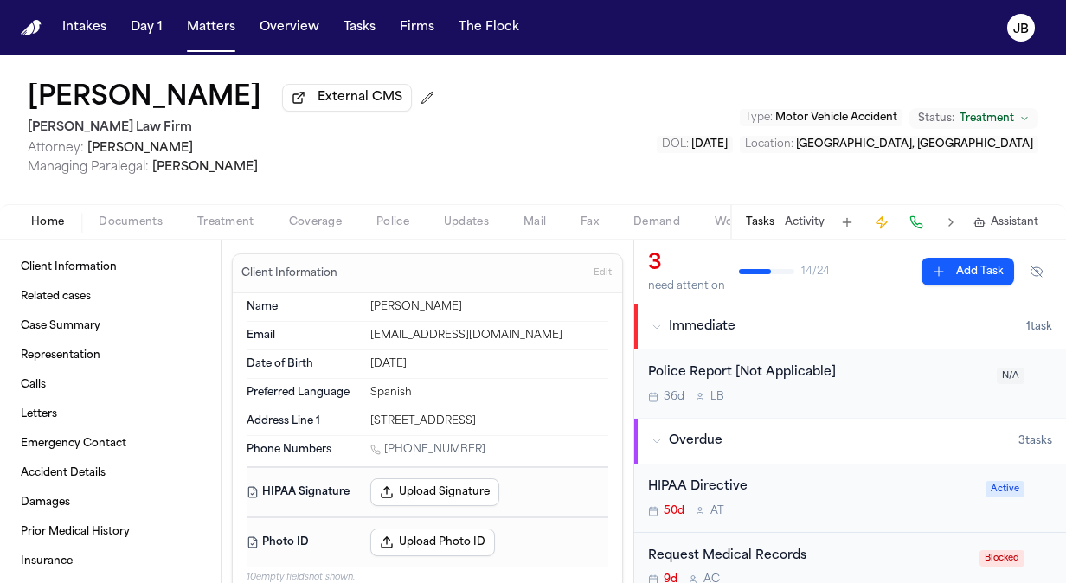
click at [812, 223] on button "Activity" at bounding box center [805, 223] width 40 height 14
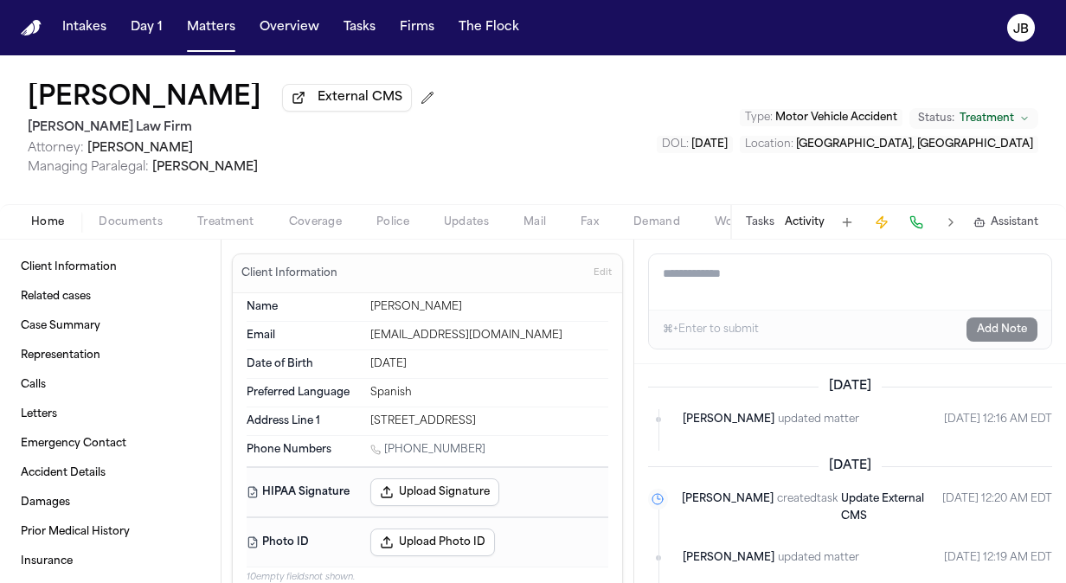
click at [653, 150] on div "Alejandra Flores External CMS Hecht Law Firm Attorney: Ryan Hecht Managing Para…" at bounding box center [533, 129] width 1066 height 149
click at [124, 218] on span "Documents" at bounding box center [131, 223] width 64 height 14
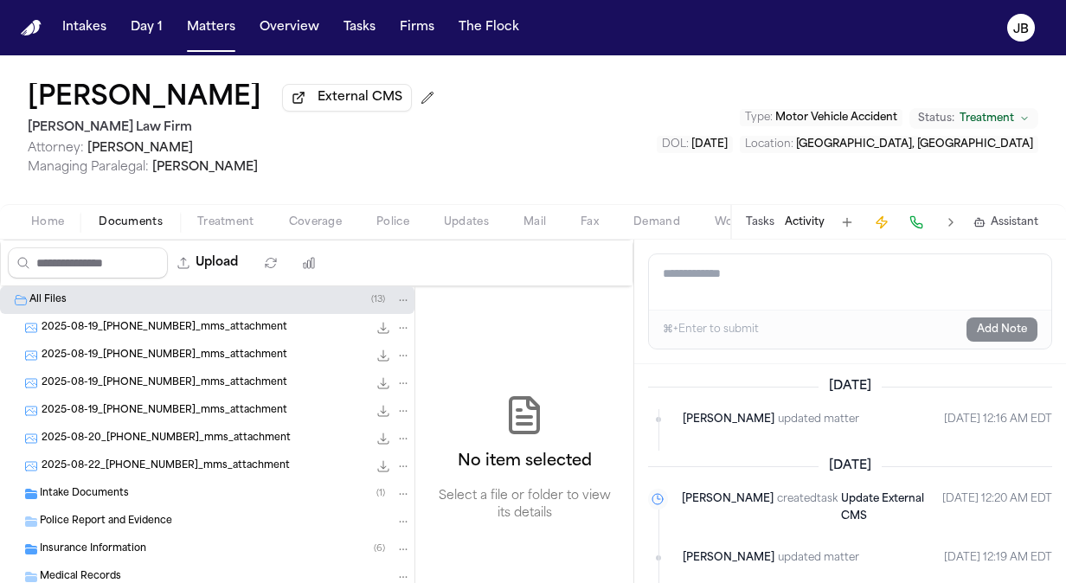
click at [162, 486] on div "Intake Documents ( 1 )" at bounding box center [225, 494] width 371 height 16
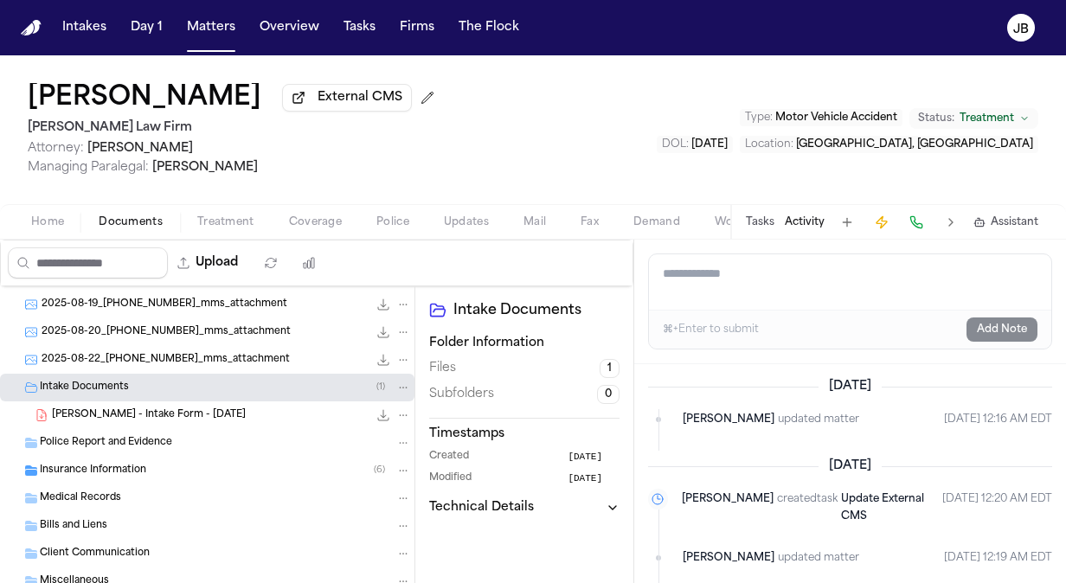
scroll to position [158, 0]
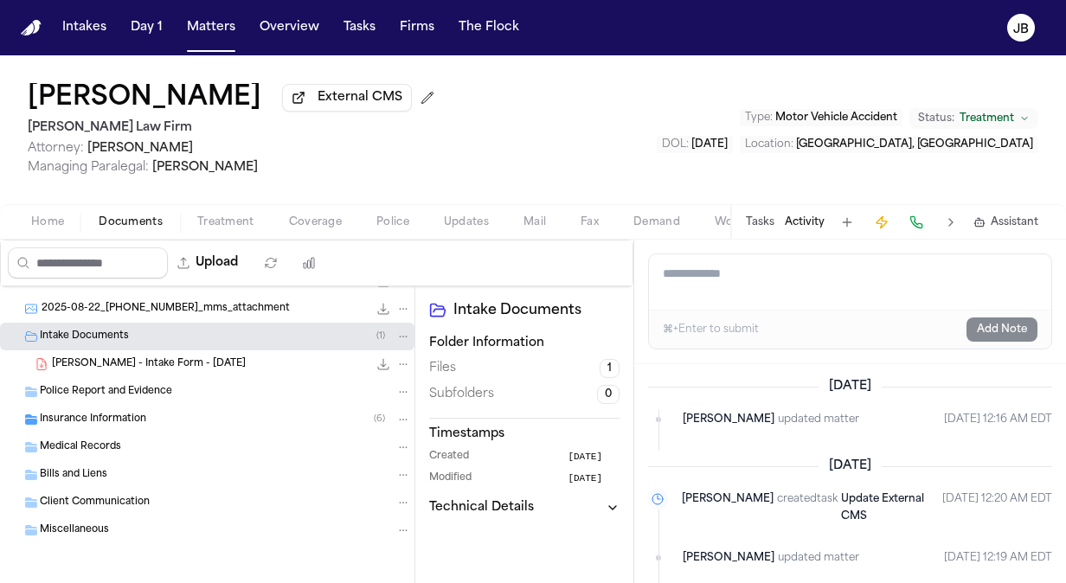
click at [58, 406] on div "Insurance Information ( 6 )" at bounding box center [207, 420] width 415 height 28
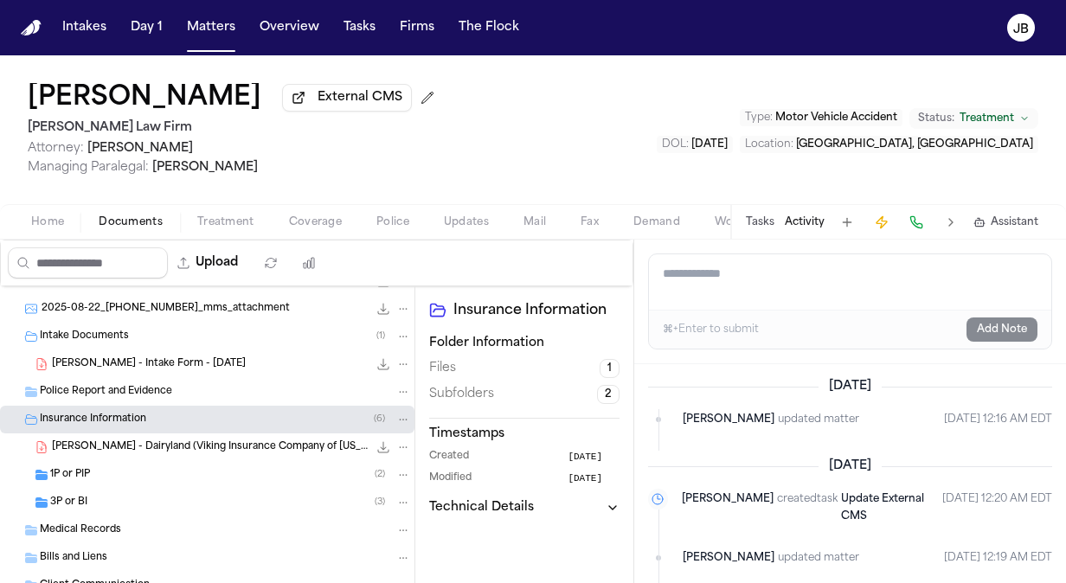
click at [106, 472] on div "1P or PIP ( 2 )" at bounding box center [230, 475] width 361 height 16
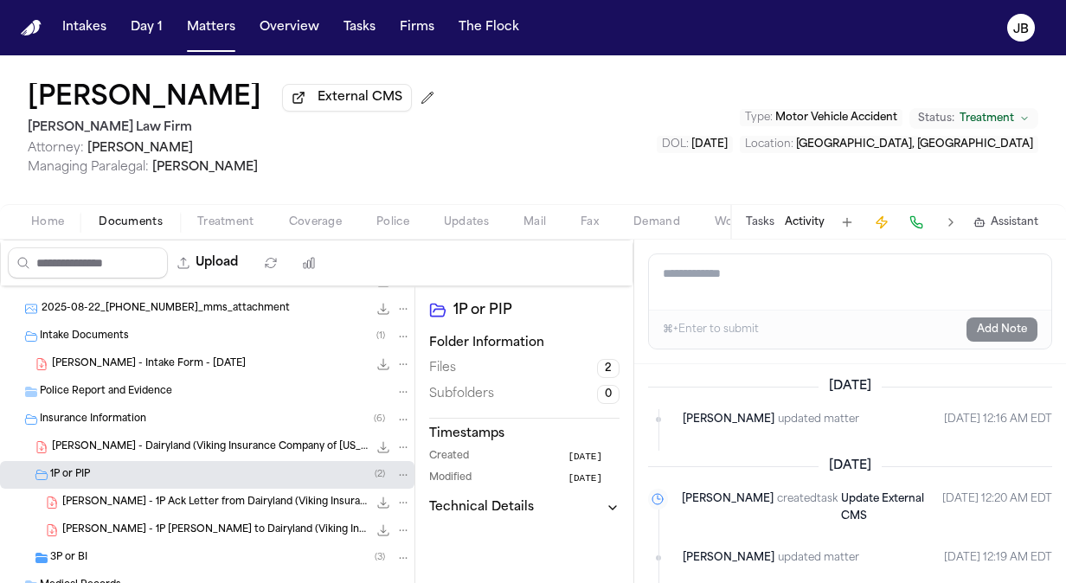
scroll to position [296, 0]
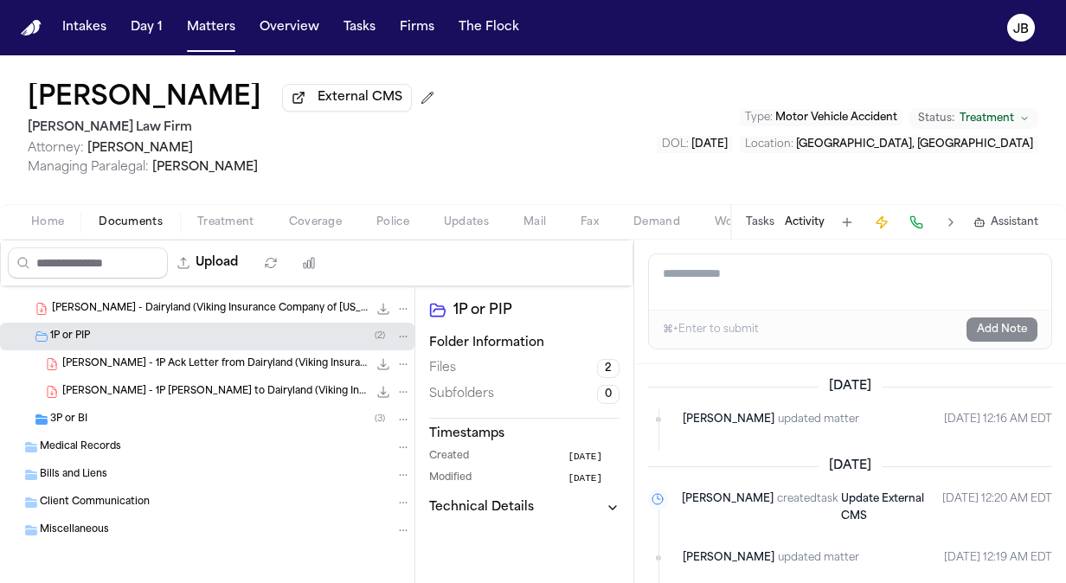
click at [115, 422] on div "3P or BI ( 3 )" at bounding box center [230, 420] width 361 height 16
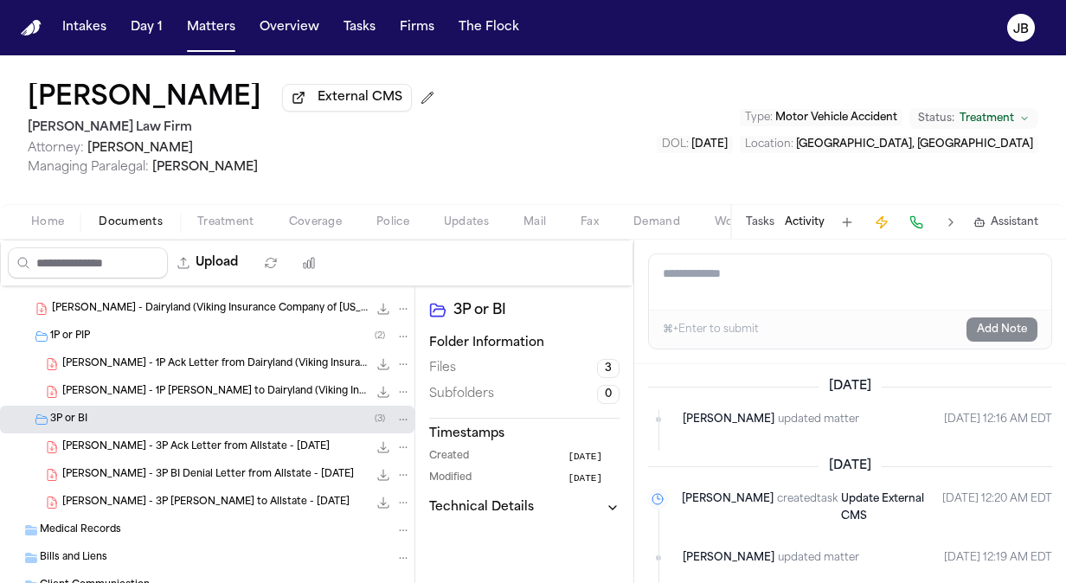
click at [201, 471] on span "A. Flores - 3P BI Denial Letter from Allstate - 7.29.25" at bounding box center [208, 475] width 292 height 15
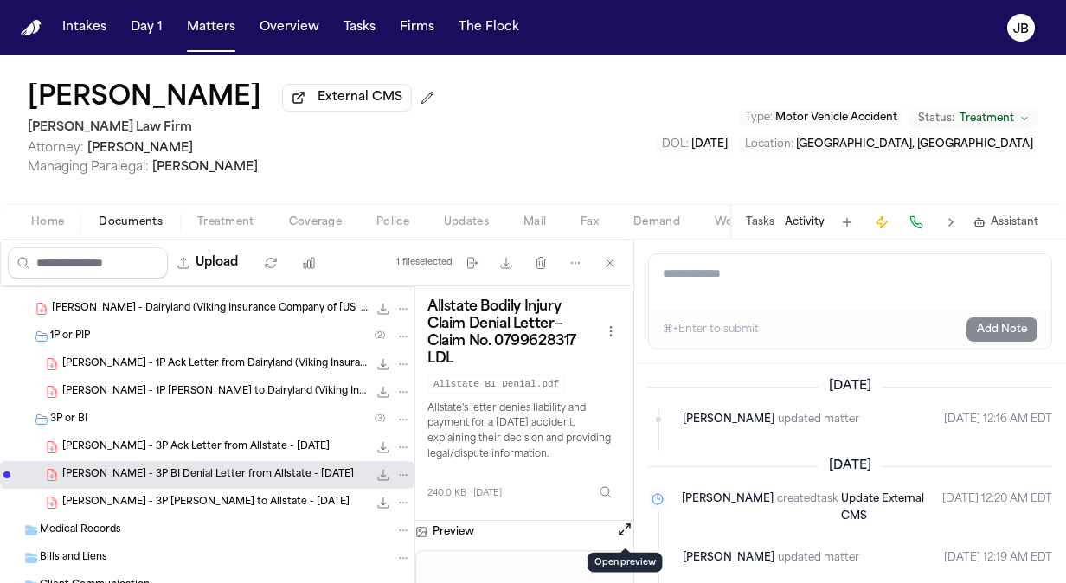
click at [622, 531] on button "Open preview" at bounding box center [624, 529] width 17 height 17
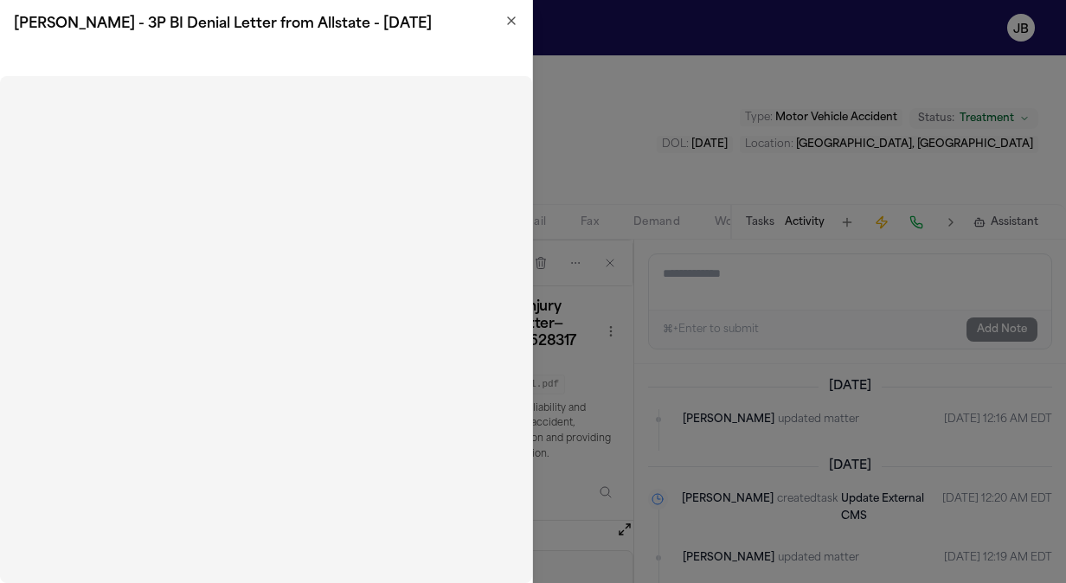
click at [507, 18] on icon "button" at bounding box center [512, 21] width 14 height 14
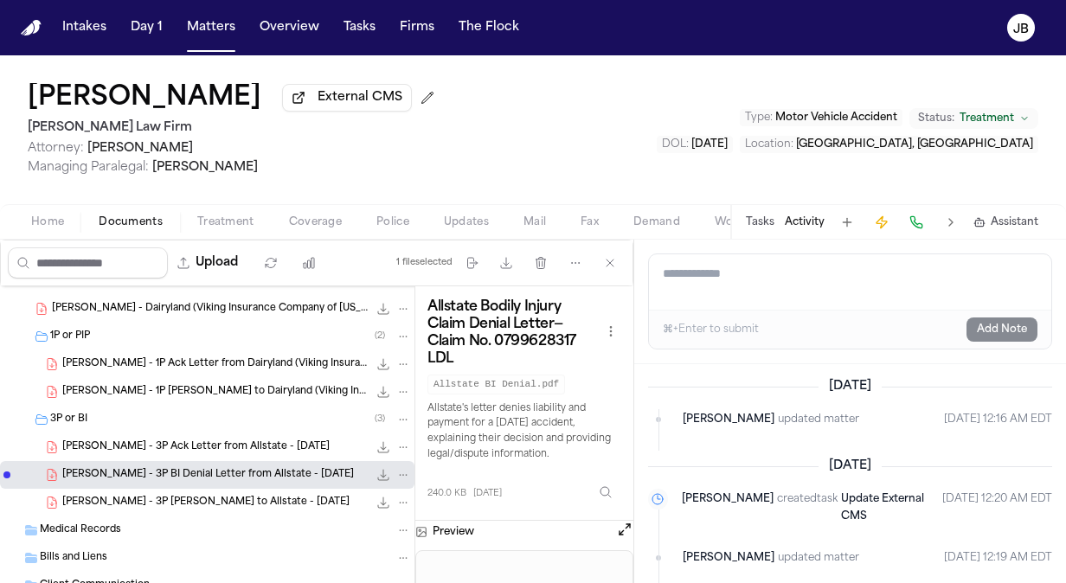
click at [397, 469] on icon "File: A. Flores - 3P BI Denial Letter from Allstate - 7.29.25" at bounding box center [403, 475] width 12 height 12
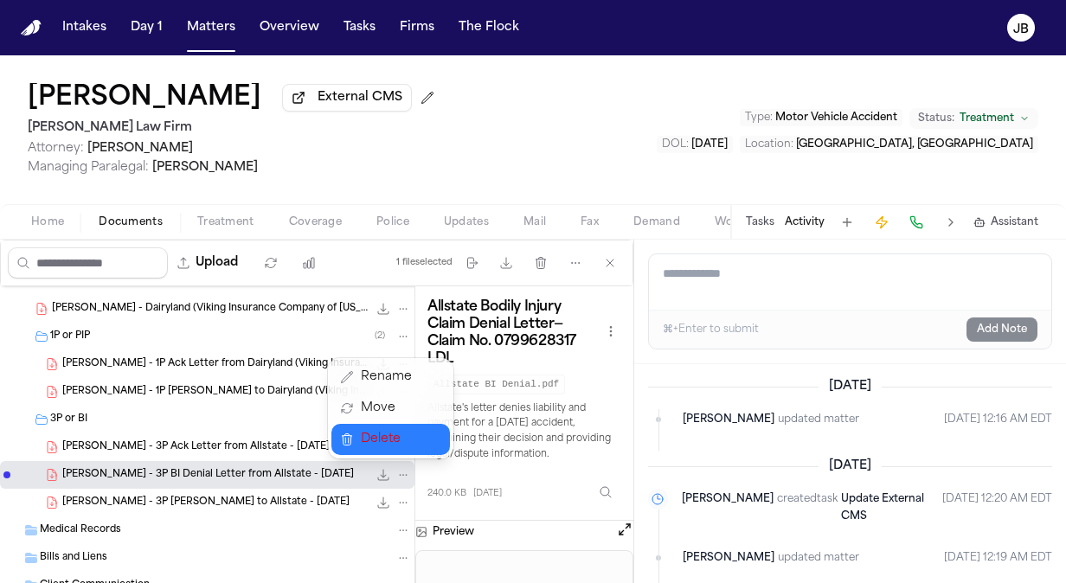
click at [376, 448] on span "Delete" at bounding box center [386, 439] width 51 height 21
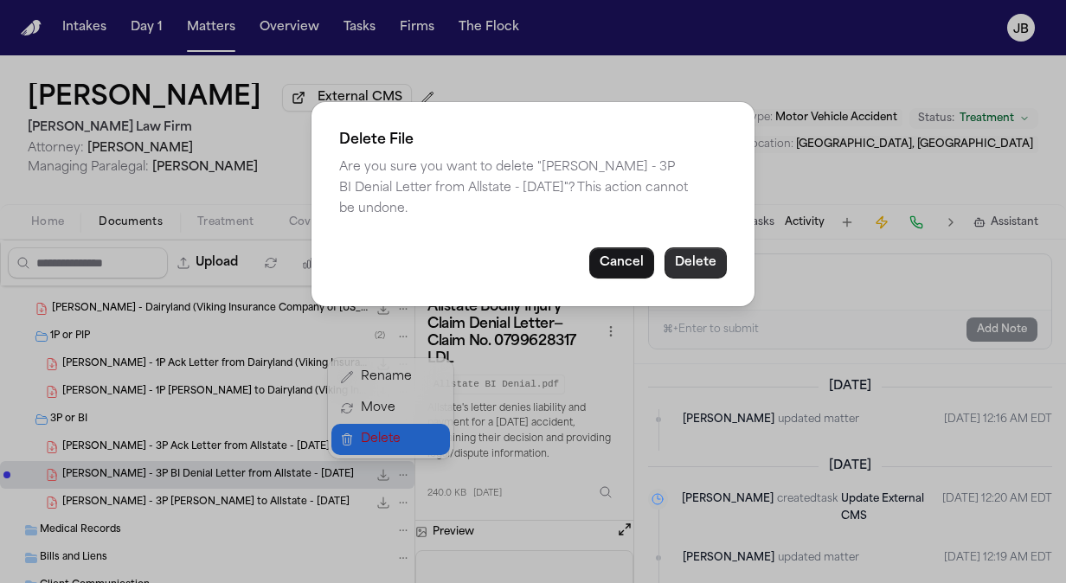
click at [685, 258] on button "Delete" at bounding box center [696, 263] width 62 height 31
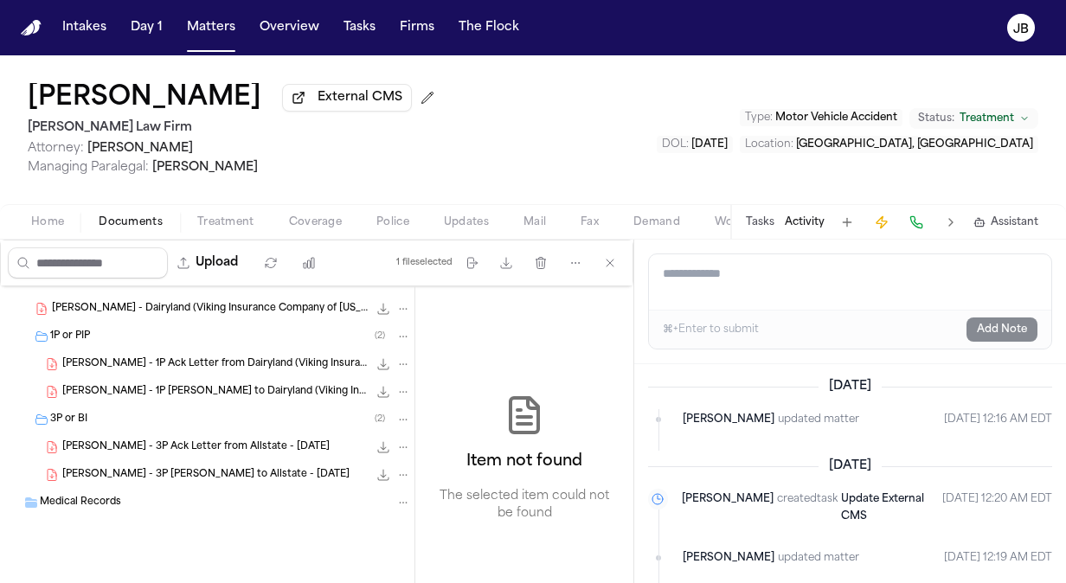
scroll to position [0, 0]
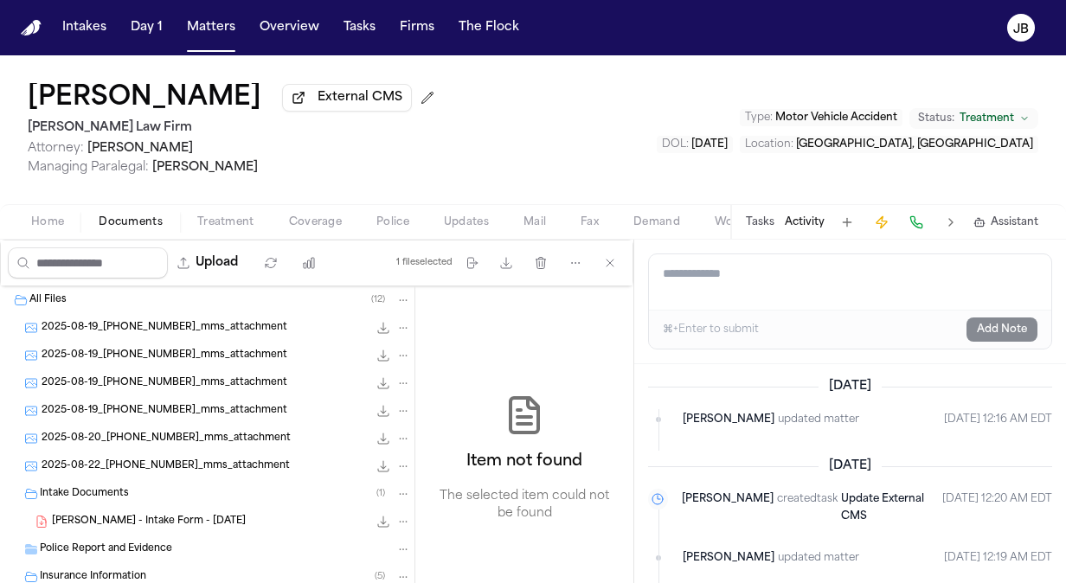
click at [731, 282] on textarea "Add a note to this matter" at bounding box center [850, 281] width 403 height 55
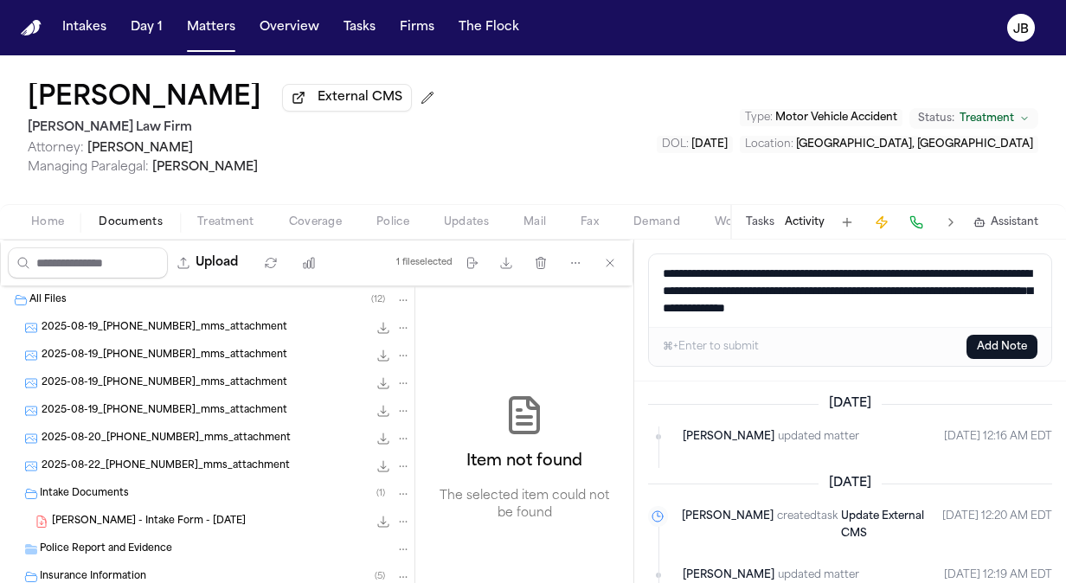
click at [1002, 332] on div "⌘+Enter to submit Add Note" at bounding box center [850, 346] width 403 height 39
click at [995, 345] on button "Add Note" at bounding box center [1002, 347] width 71 height 24
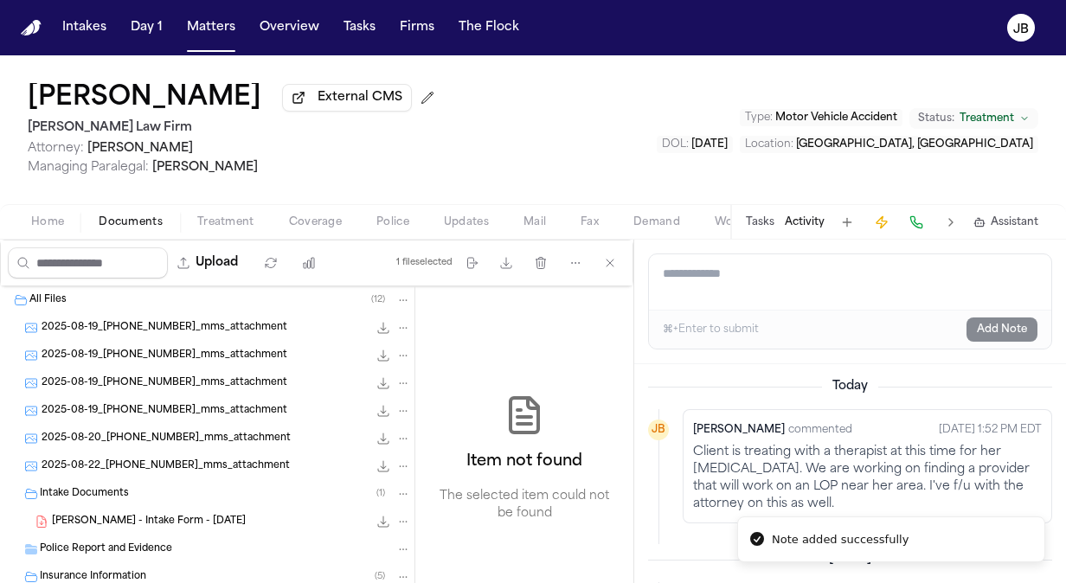
click at [800, 222] on button "Activity" at bounding box center [805, 223] width 40 height 14
click at [807, 225] on button "Activity" at bounding box center [805, 223] width 40 height 14
click at [750, 220] on button "Tasks" at bounding box center [760, 223] width 29 height 14
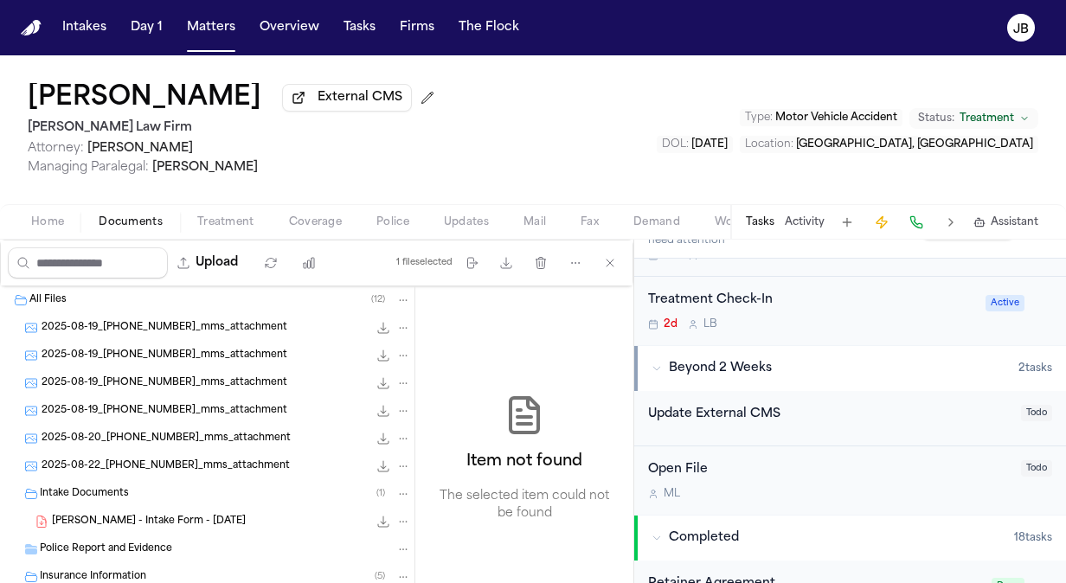
scroll to position [321, 0]
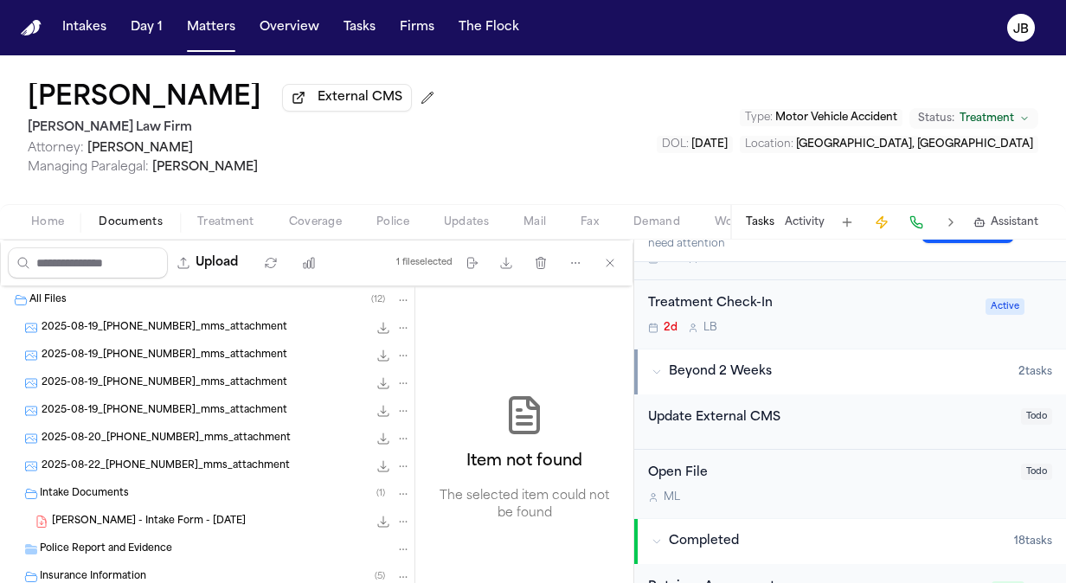
click at [843, 331] on div "2d L B" at bounding box center [811, 328] width 327 height 14
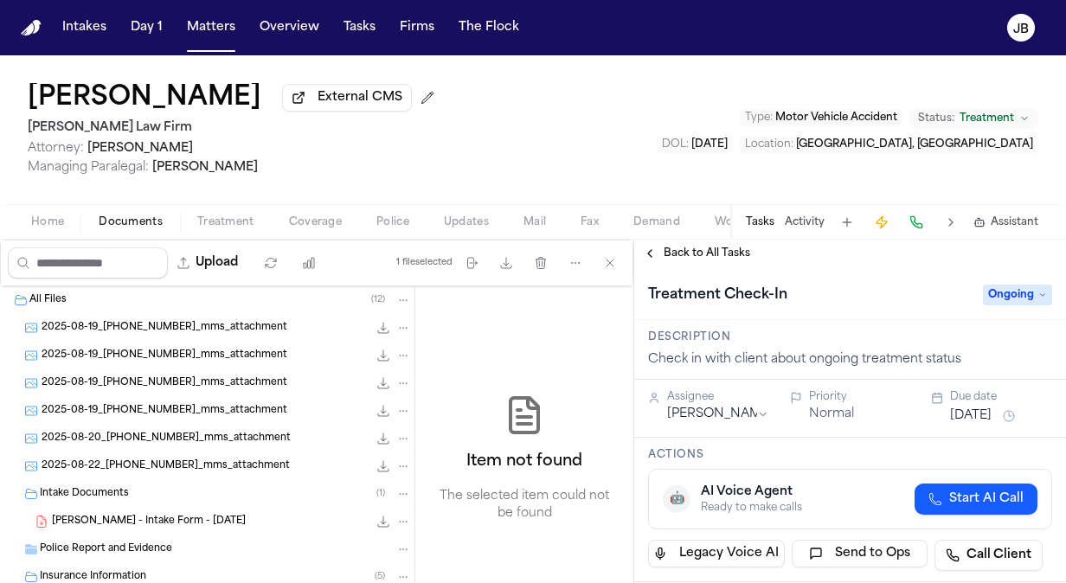
click at [989, 408] on button "[DATE]" at bounding box center [971, 416] width 42 height 17
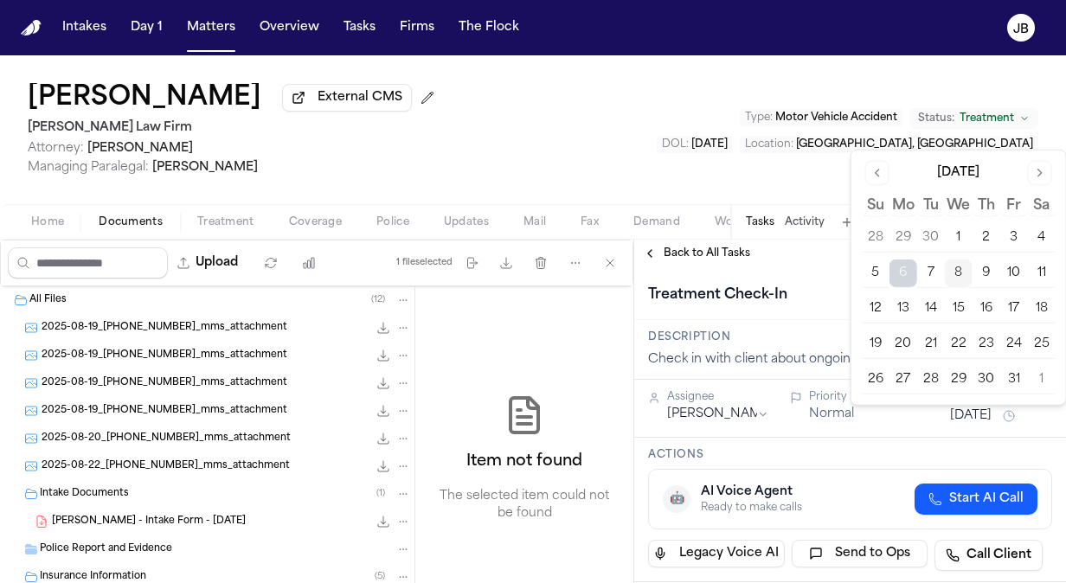
click at [1012, 308] on button "17" at bounding box center [1015, 309] width 28 height 28
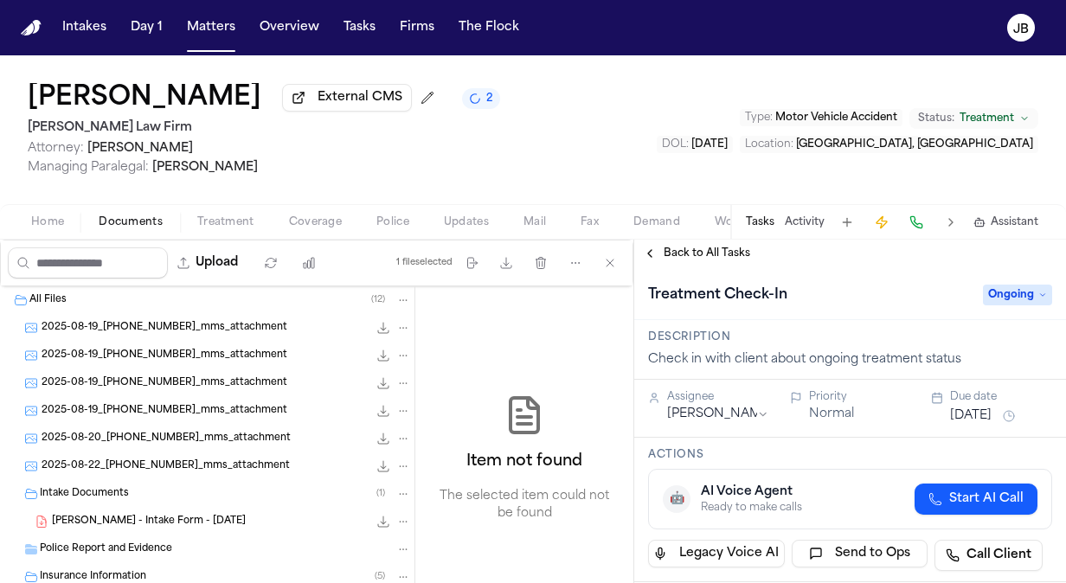
click at [742, 141] on div "DOL : 2025-07-16 Location : Fresno, CA" at bounding box center [848, 144] width 382 height 17
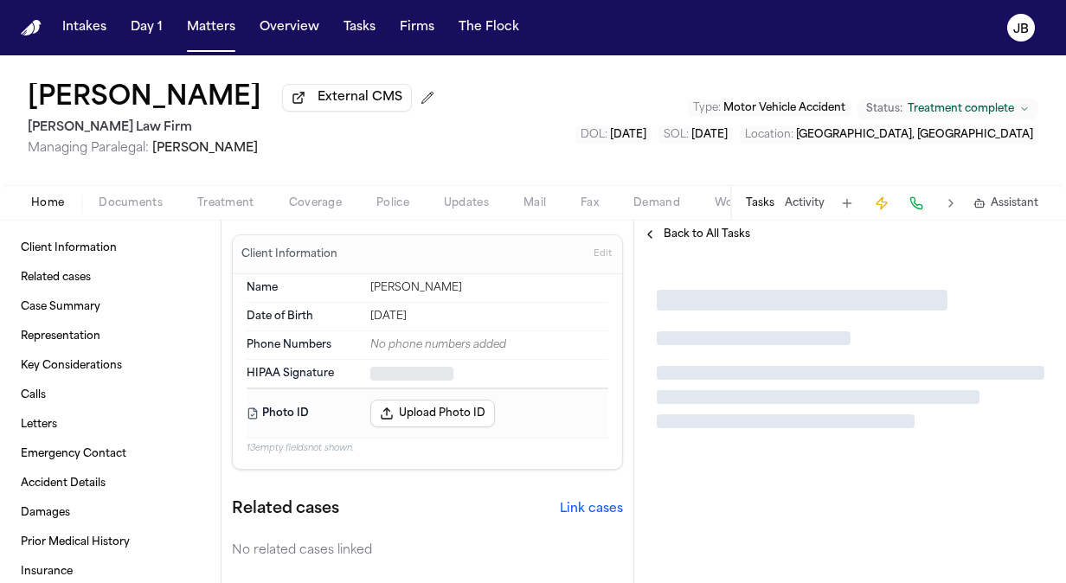
type textarea "*"
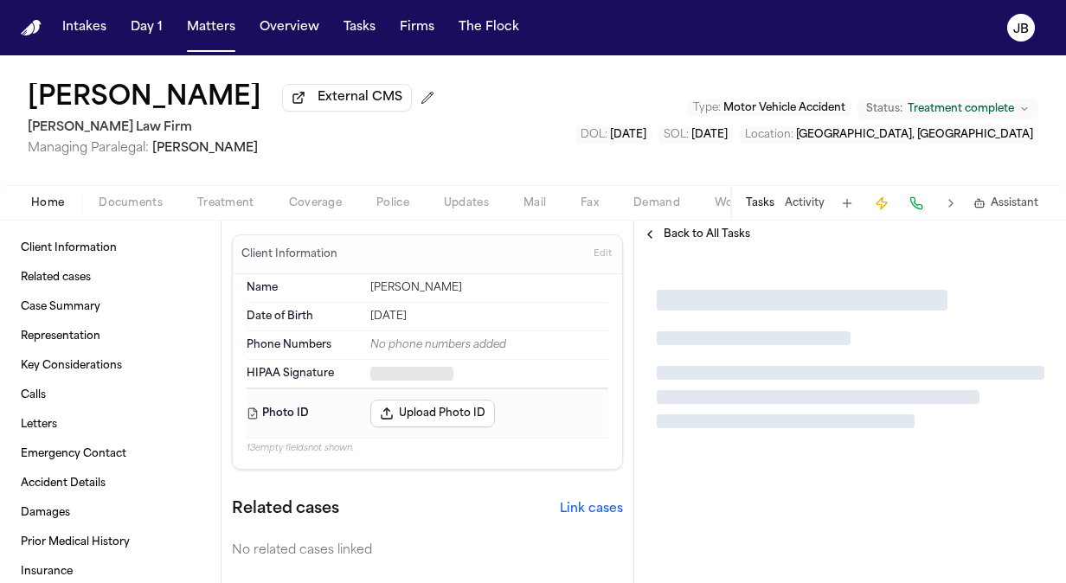
type textarea "*"
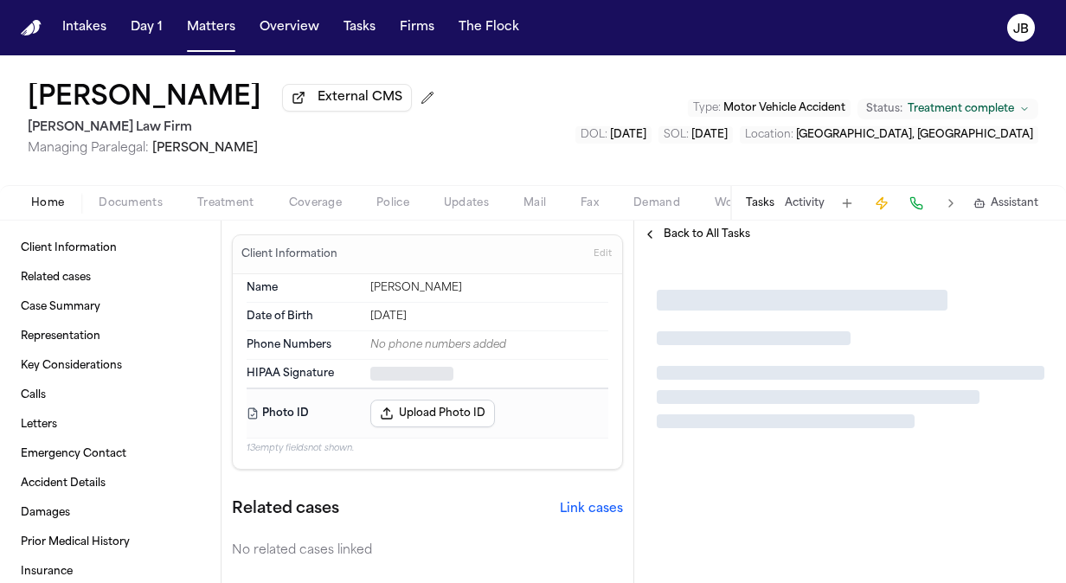
type textarea "*"
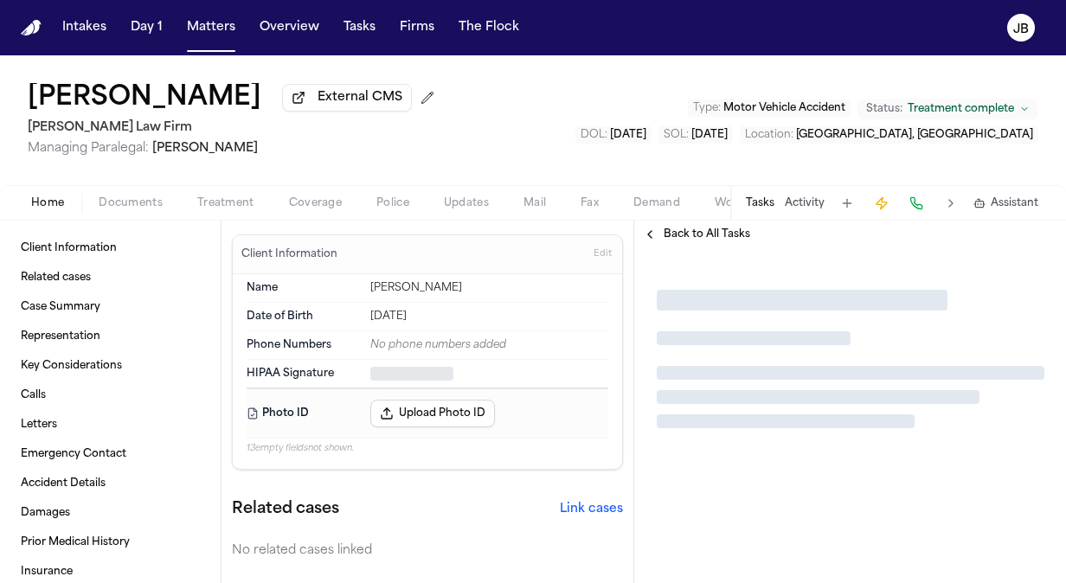
type textarea "*"
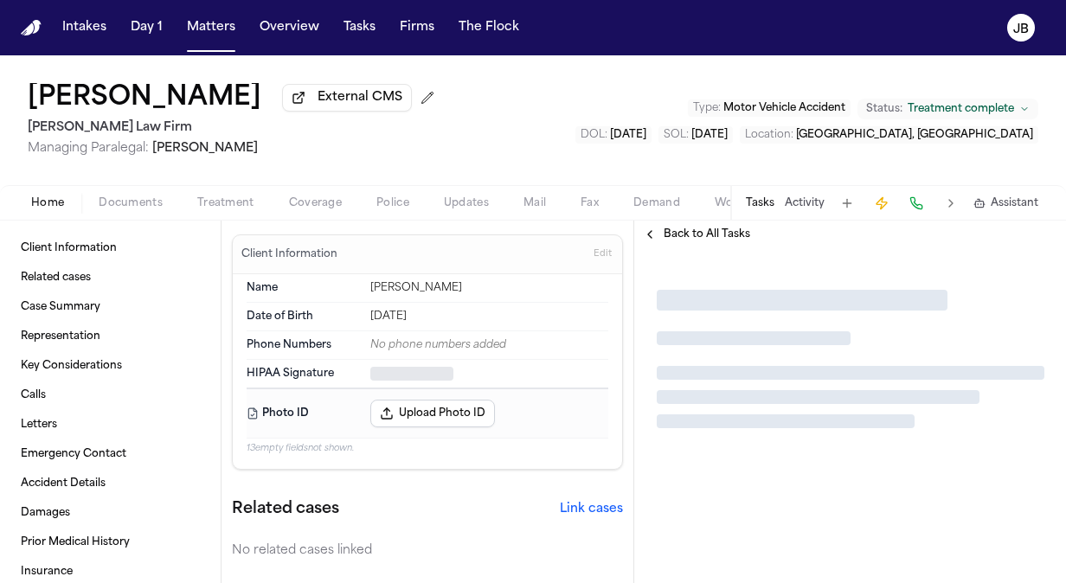
type textarea "*"
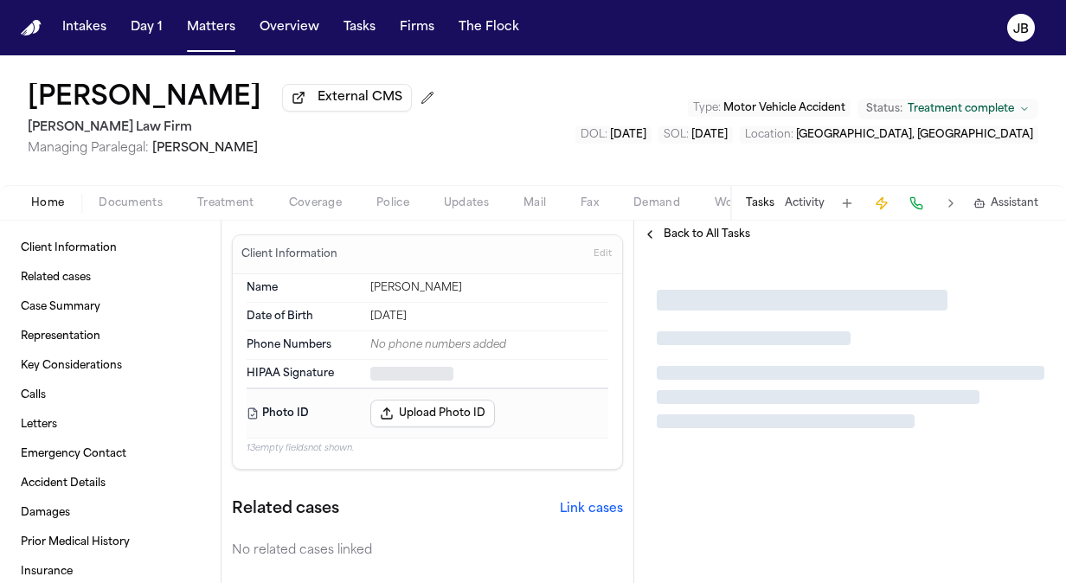
type textarea "*"
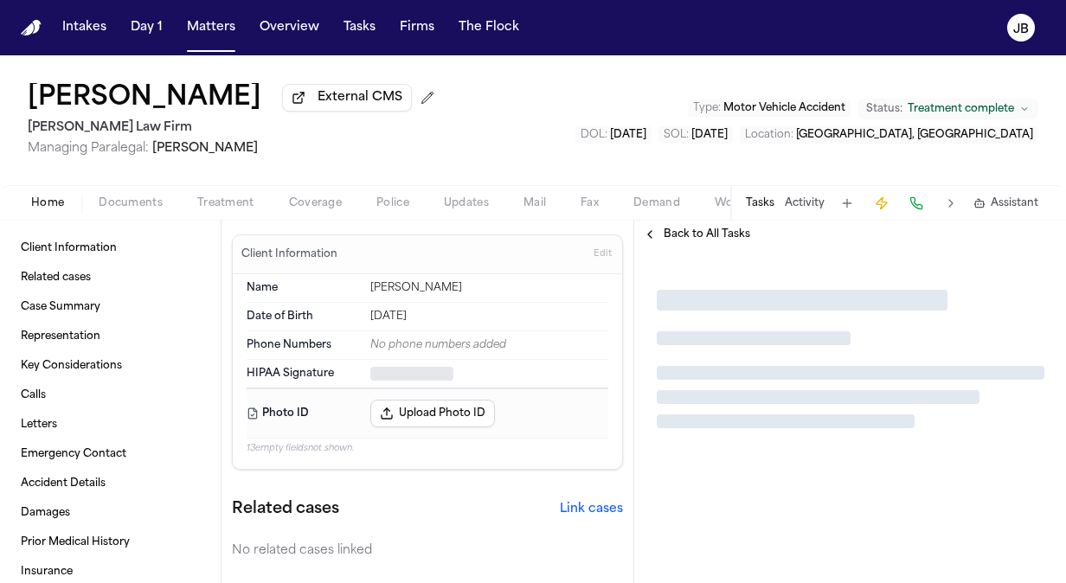
type textarea "*"
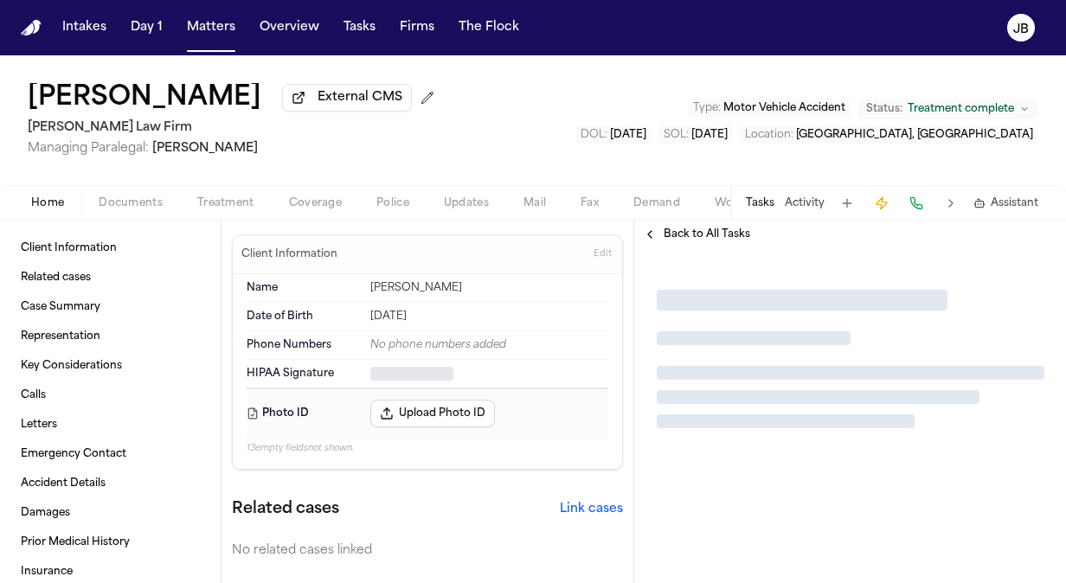
type textarea "*"
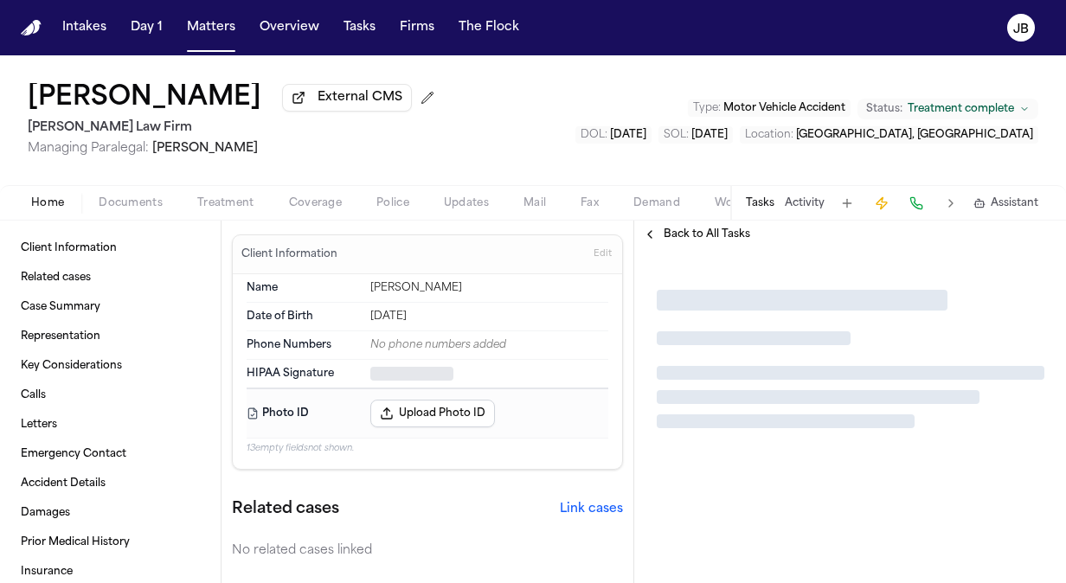
type textarea "*"
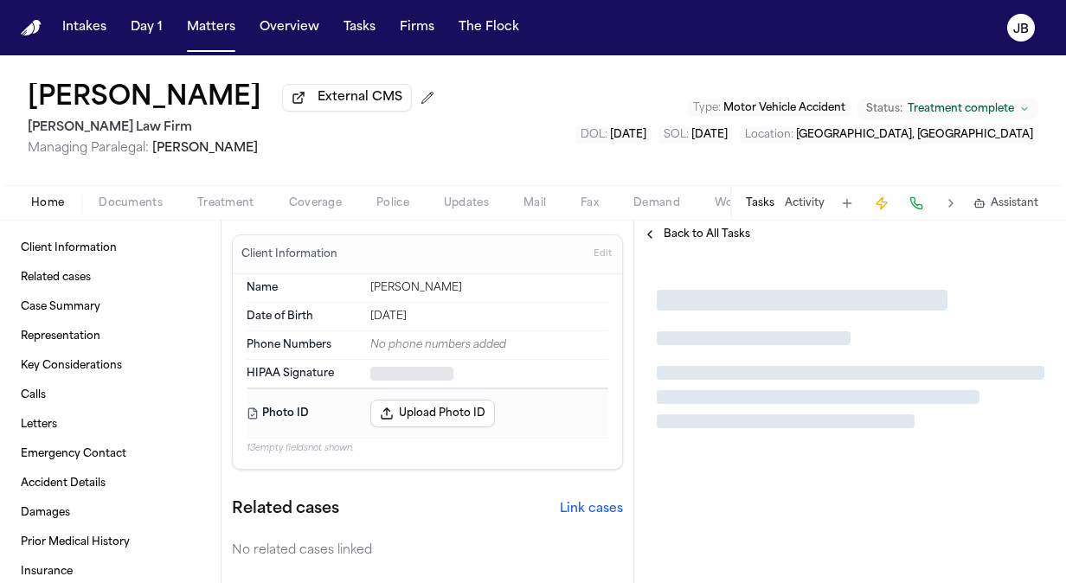
type textarea "*"
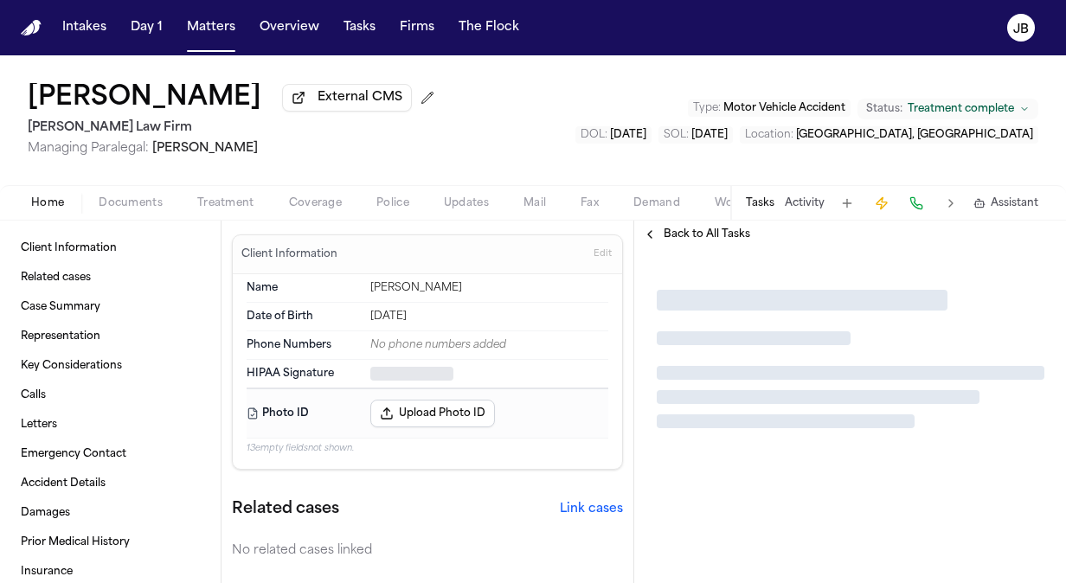
type textarea "*"
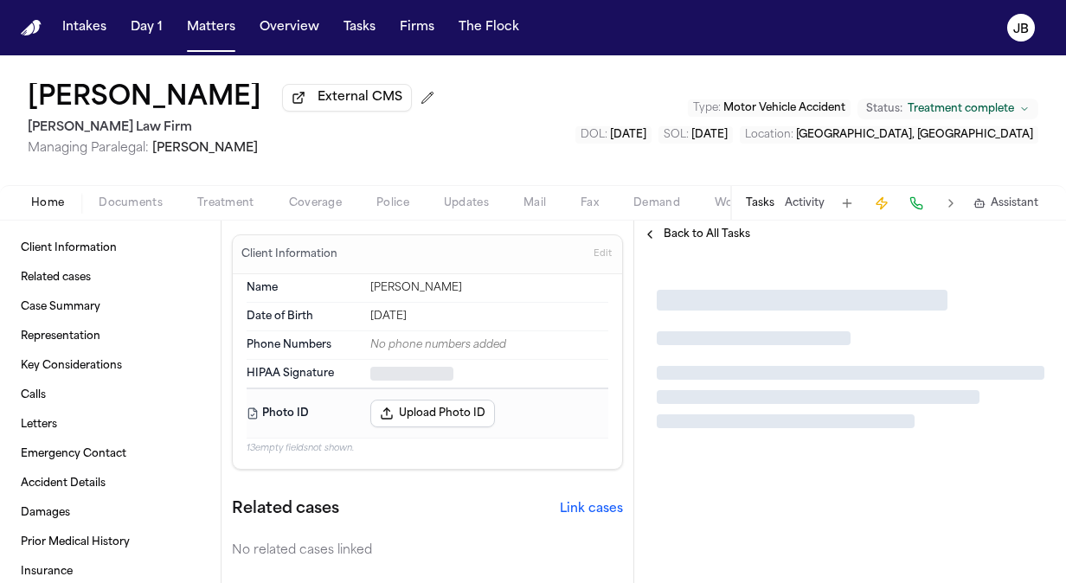
type textarea "*"
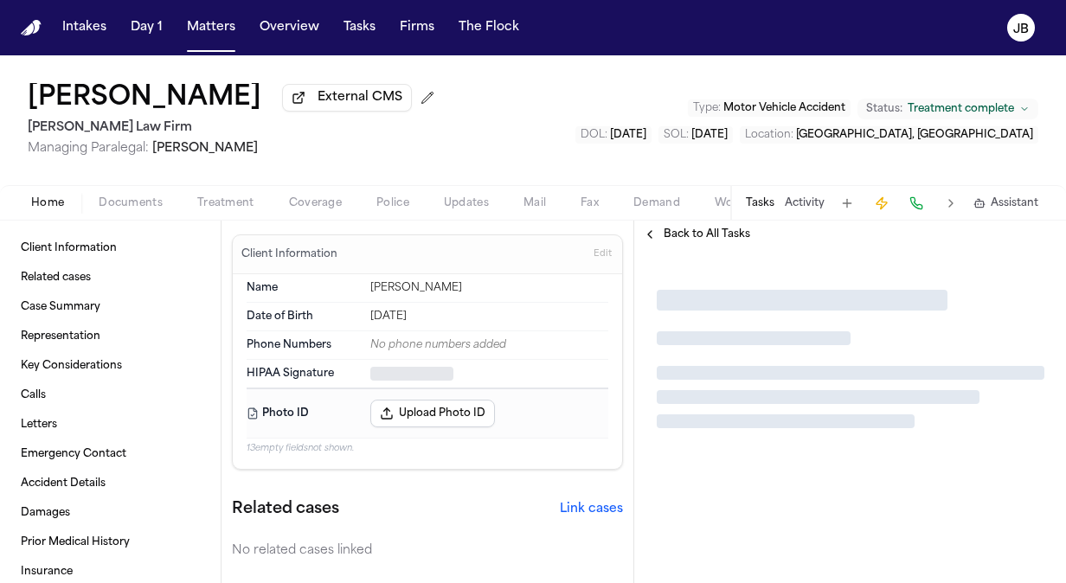
type textarea "*"
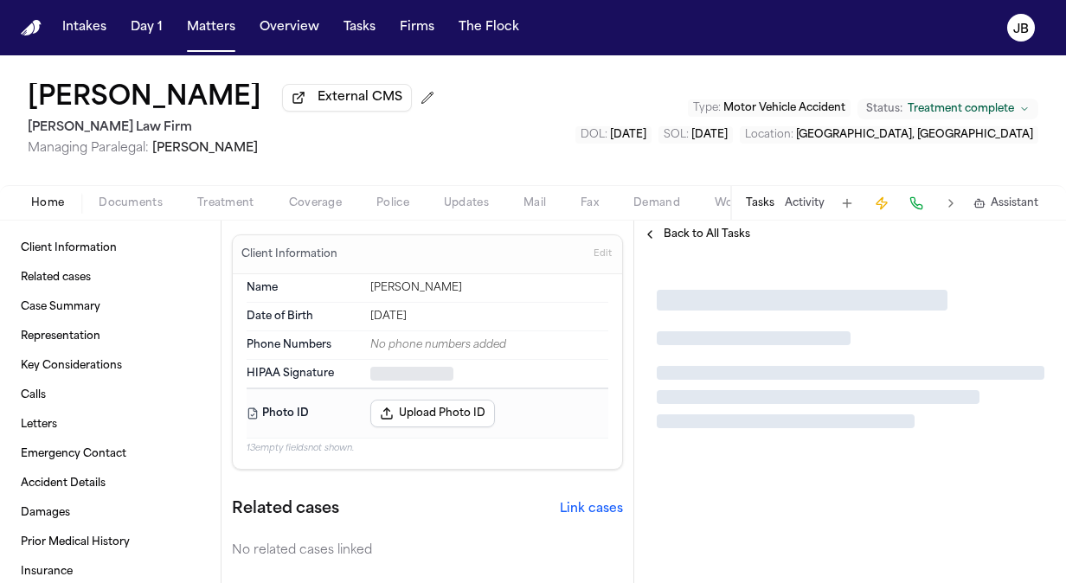
type textarea "*"
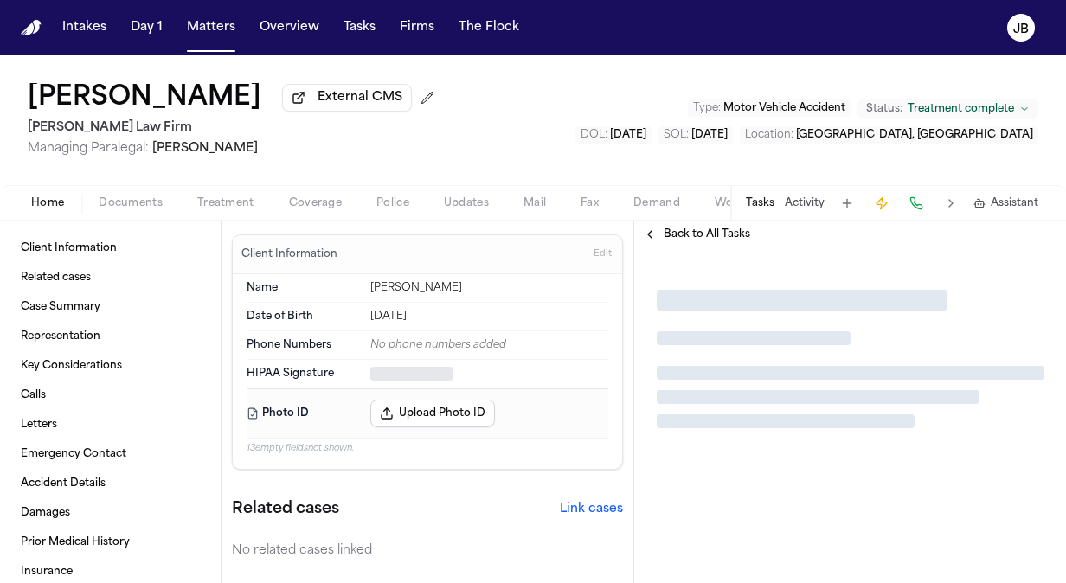
type textarea "*"
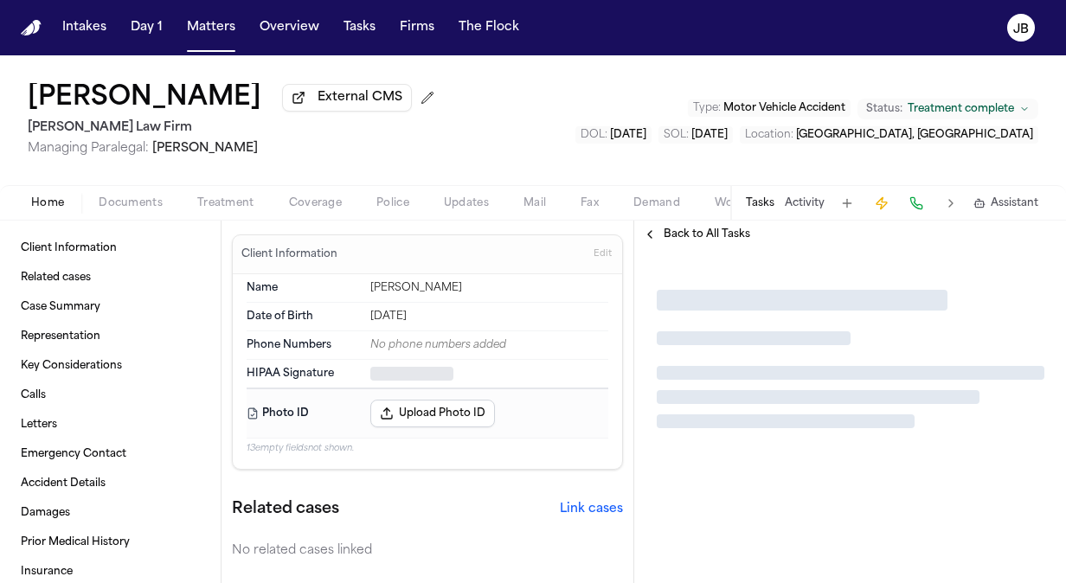
type textarea "*"
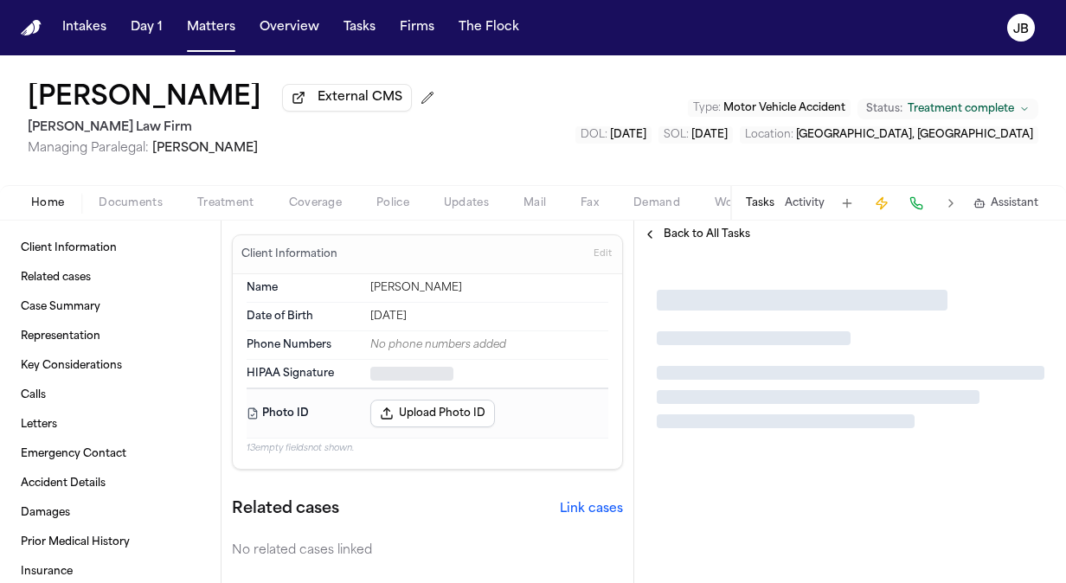
type textarea "*"
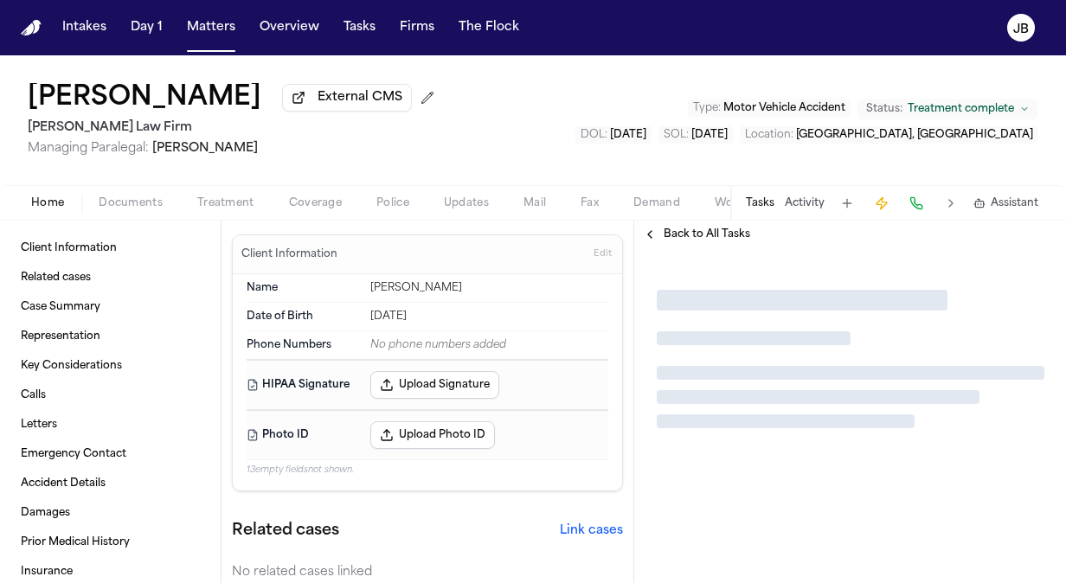
type textarea "*"
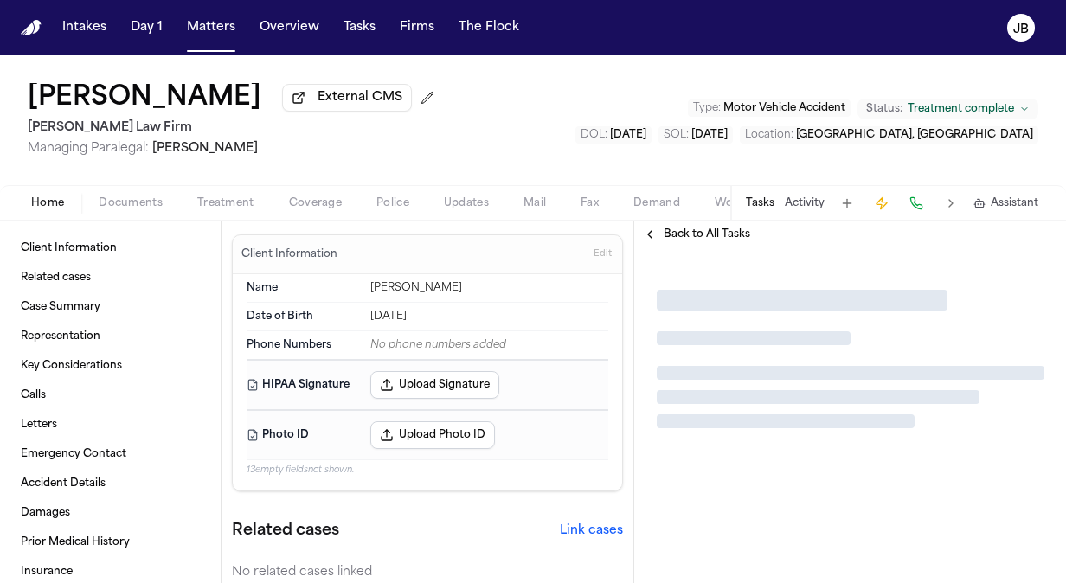
type textarea "*"
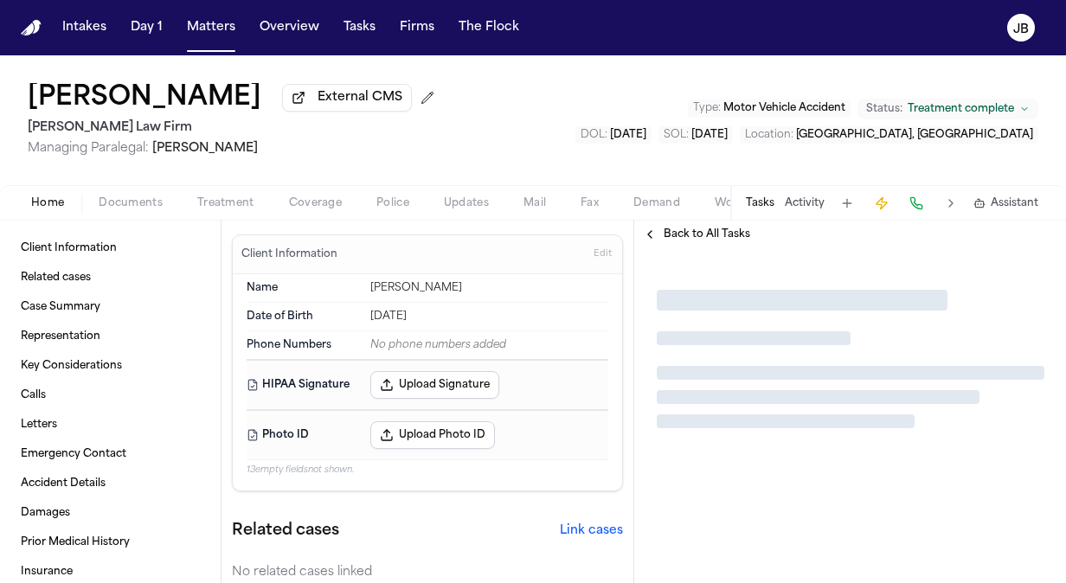
type textarea "*"
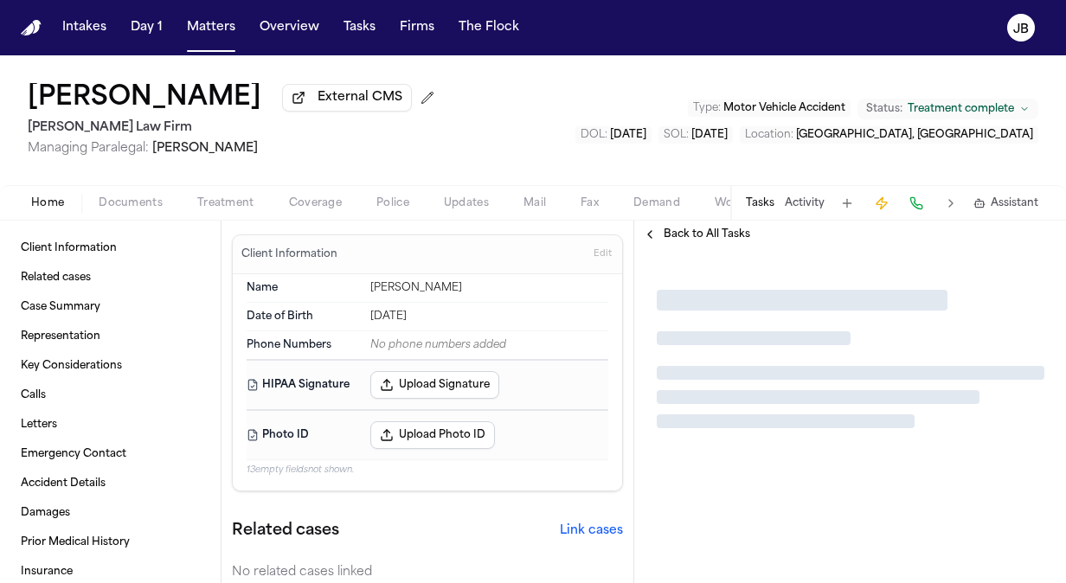
type textarea "*"
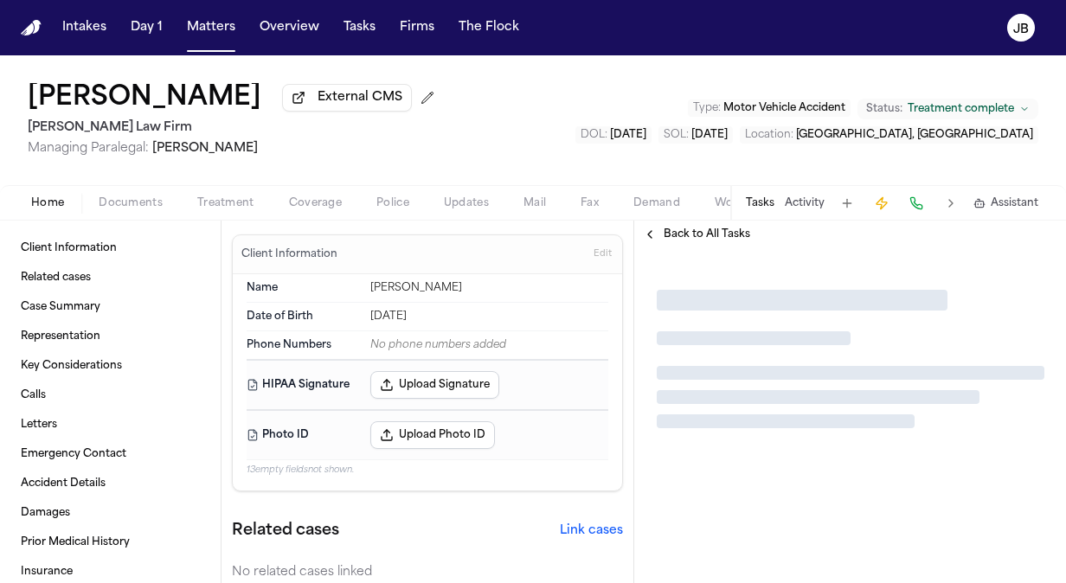
type textarea "*"
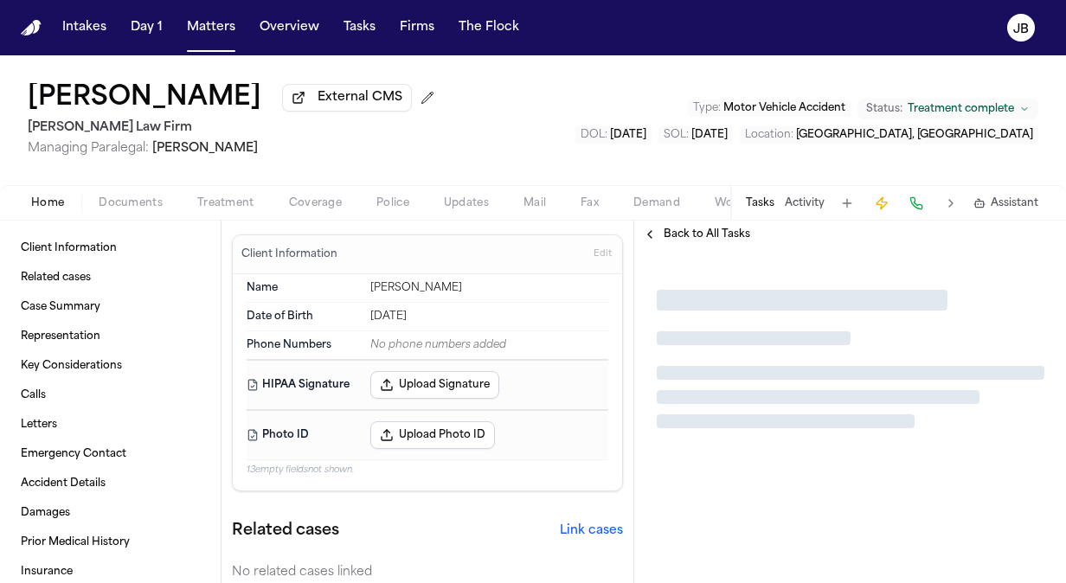
type textarea "*"
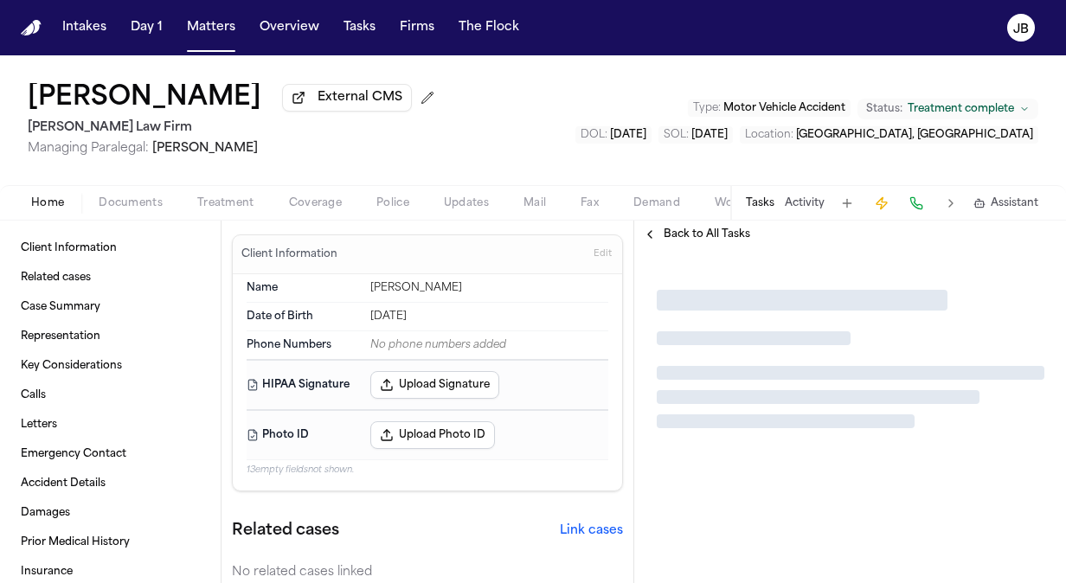
type textarea "*"
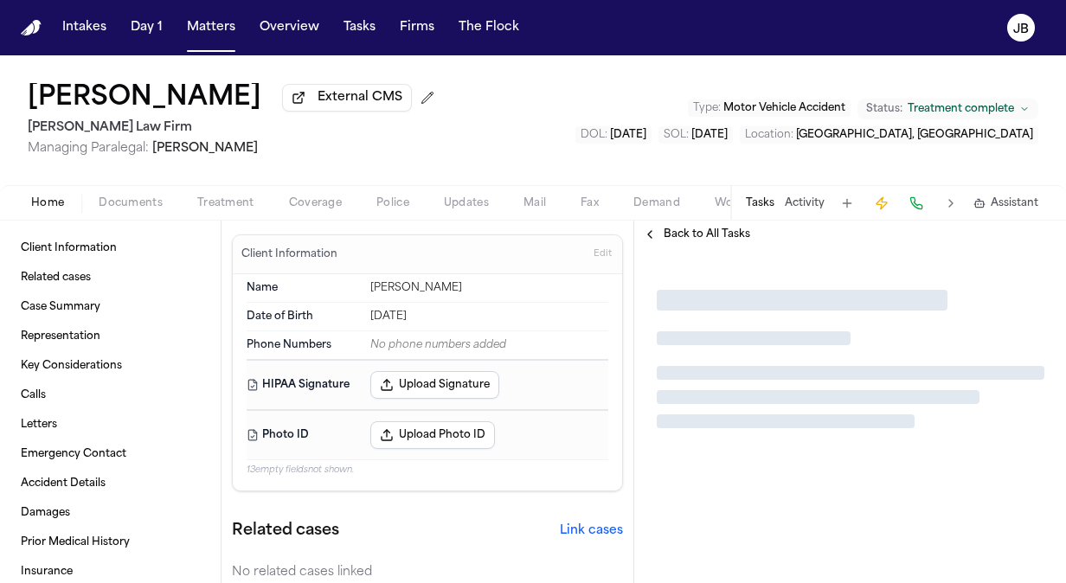
type textarea "*"
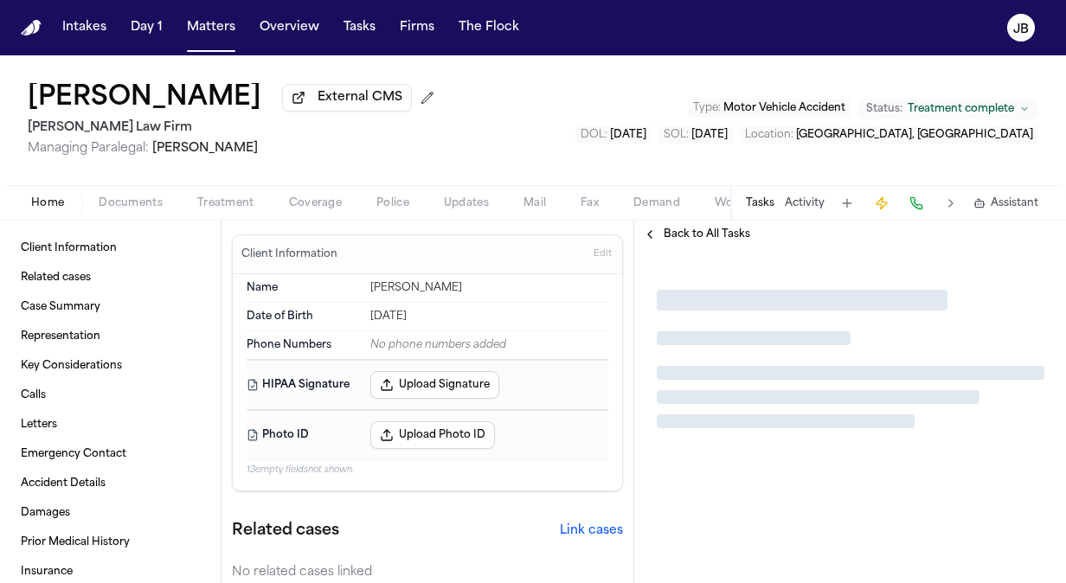
type textarea "*"
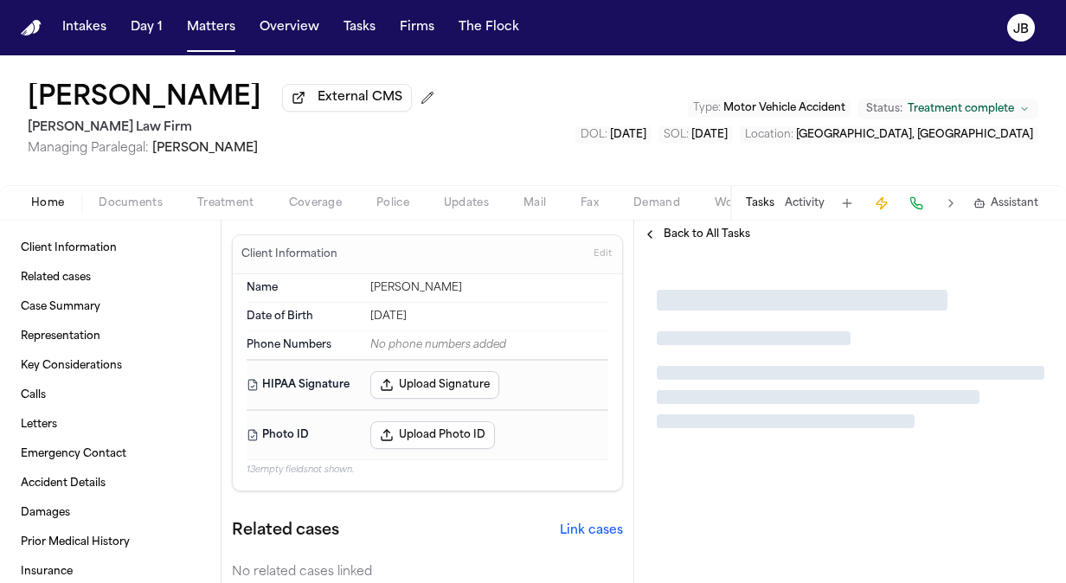
type textarea "*"
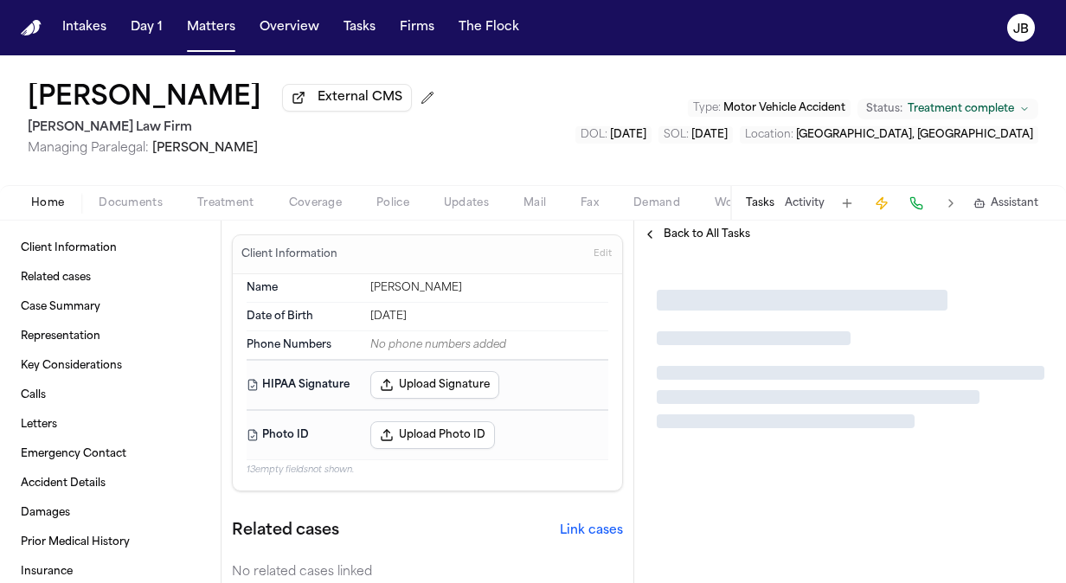
type textarea "*"
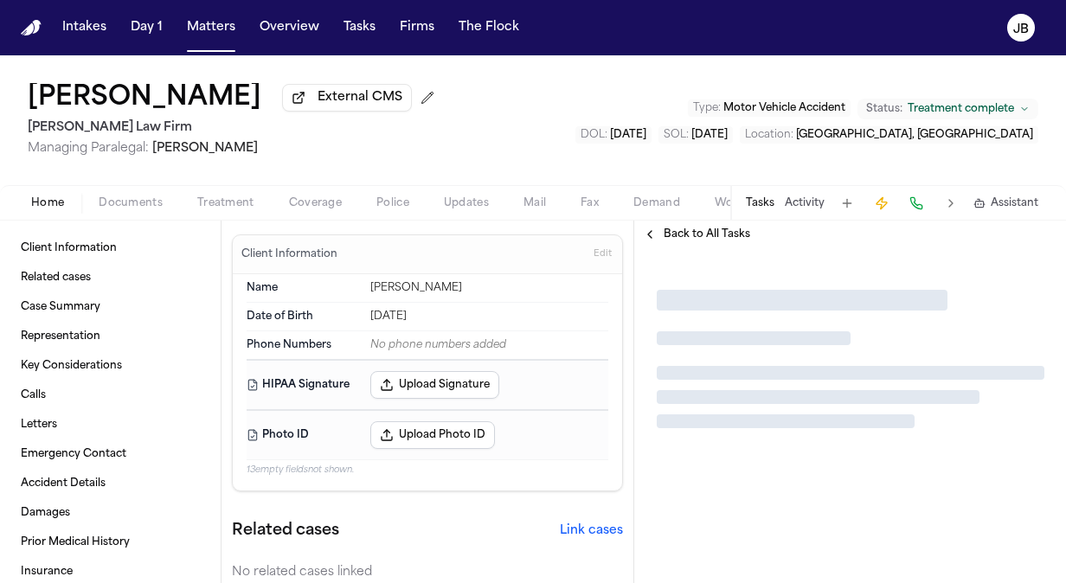
type textarea "*"
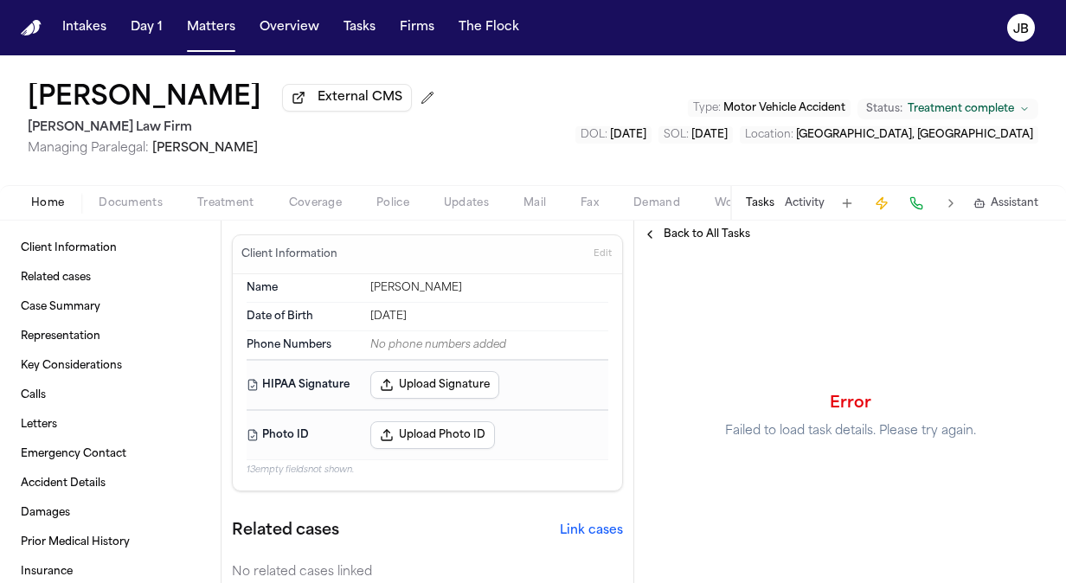
type textarea "*"
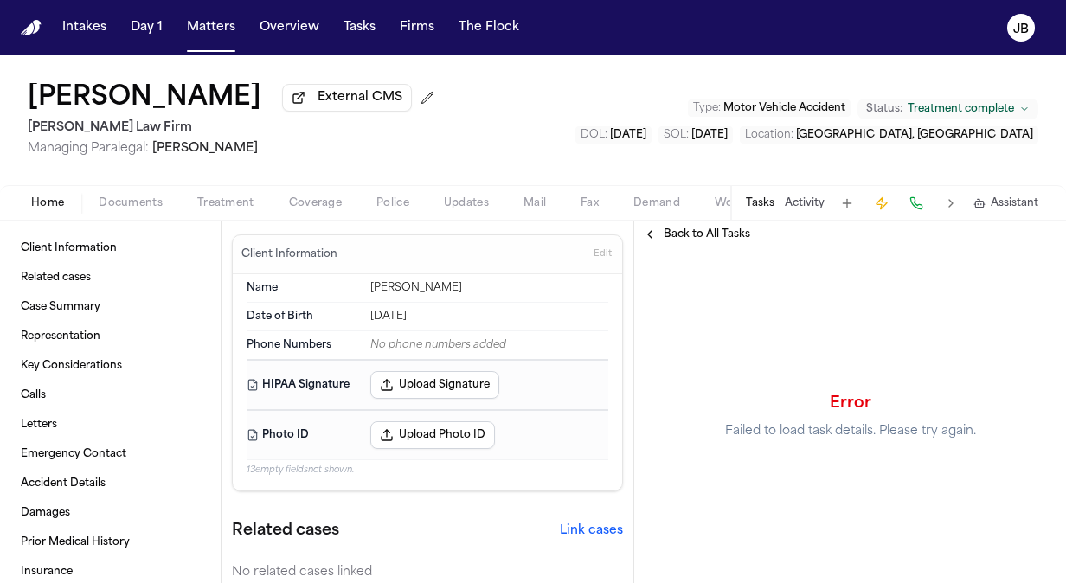
type textarea "*"
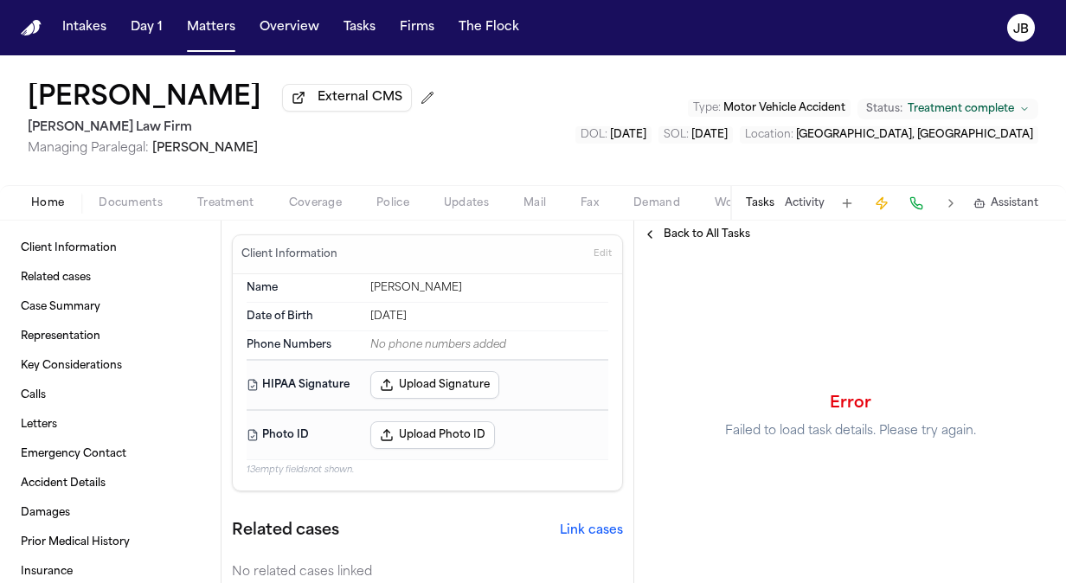
type textarea "*"
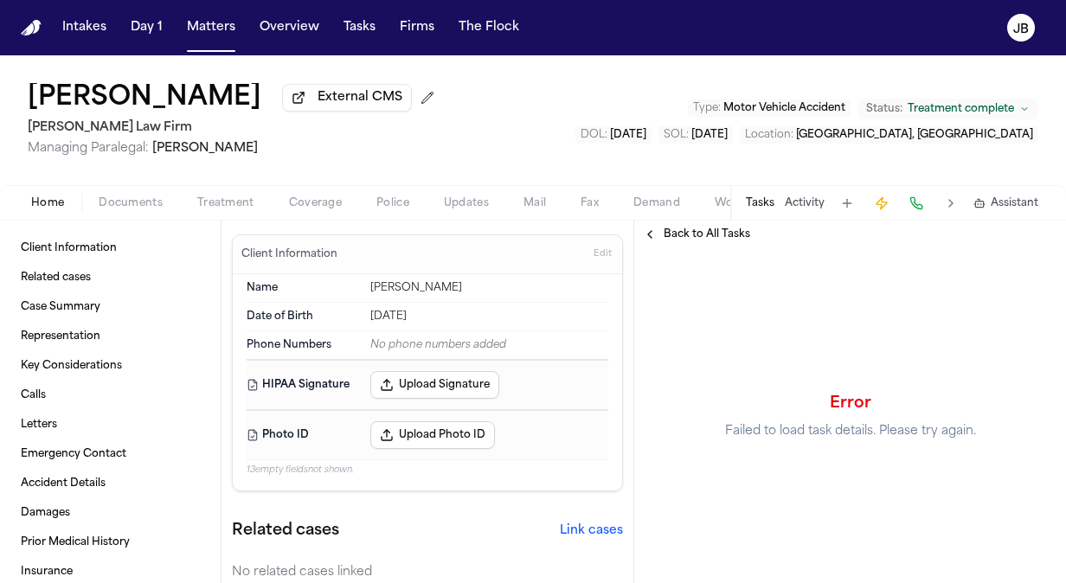
type textarea "*"
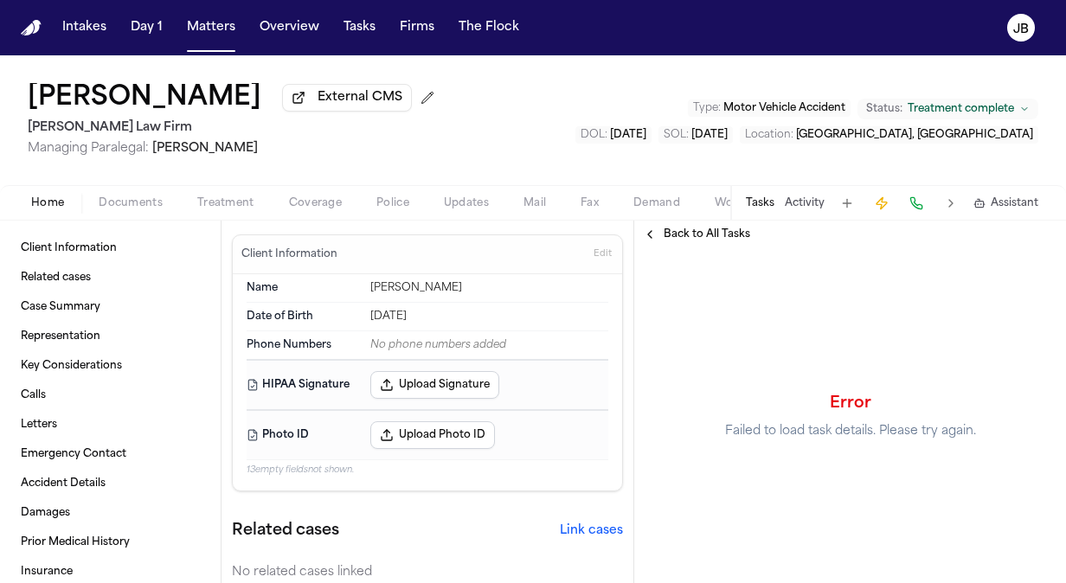
type textarea "*"
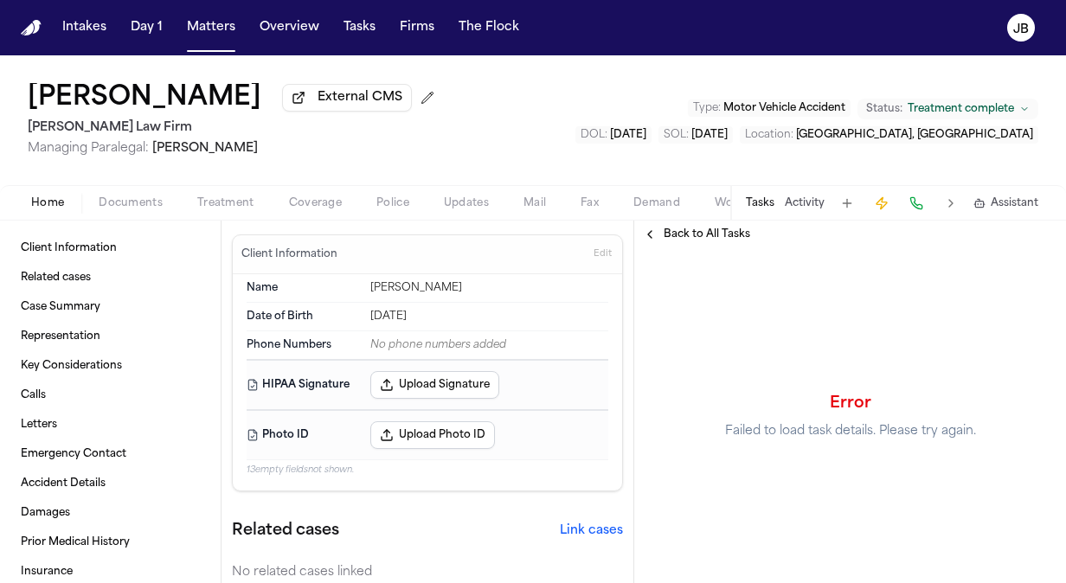
type textarea "*"
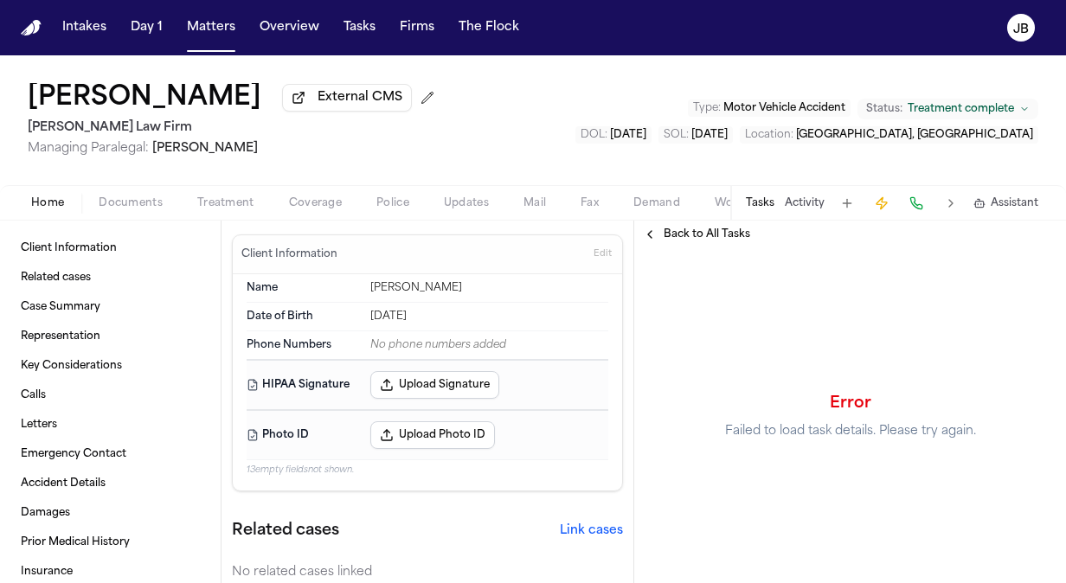
type textarea "*"
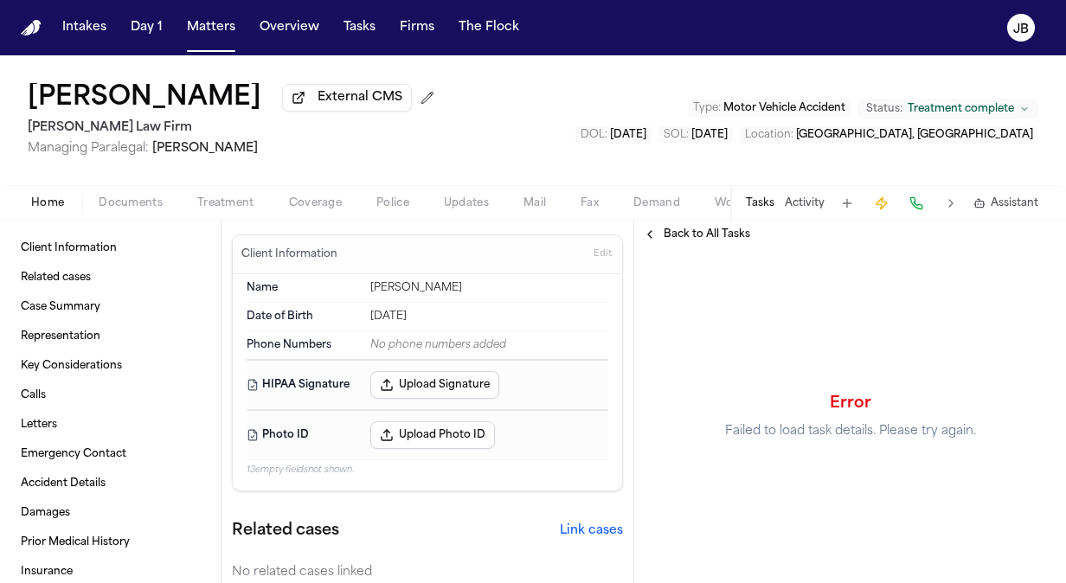
type textarea "*"
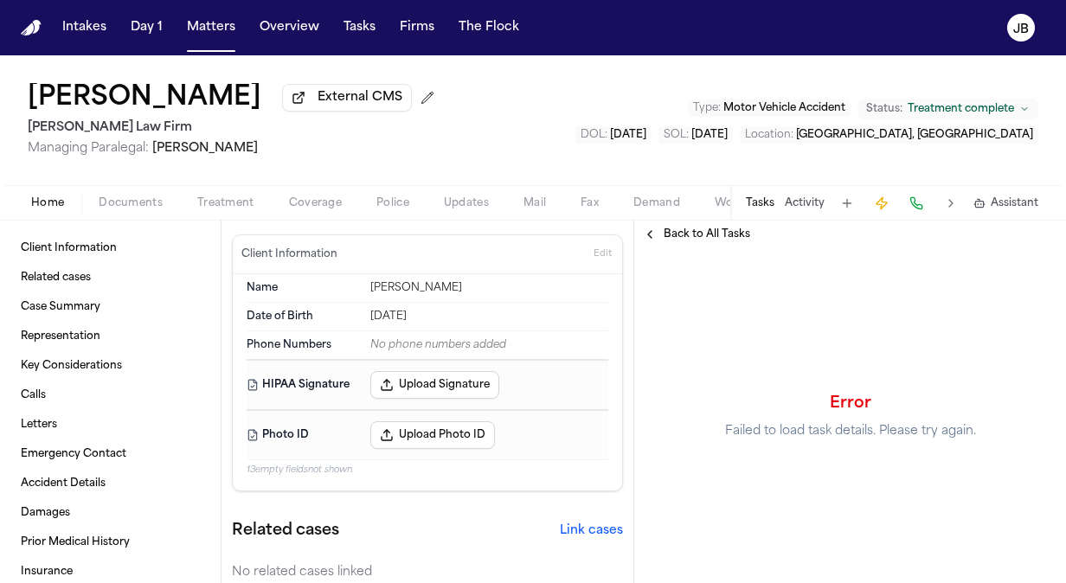
type textarea "*"
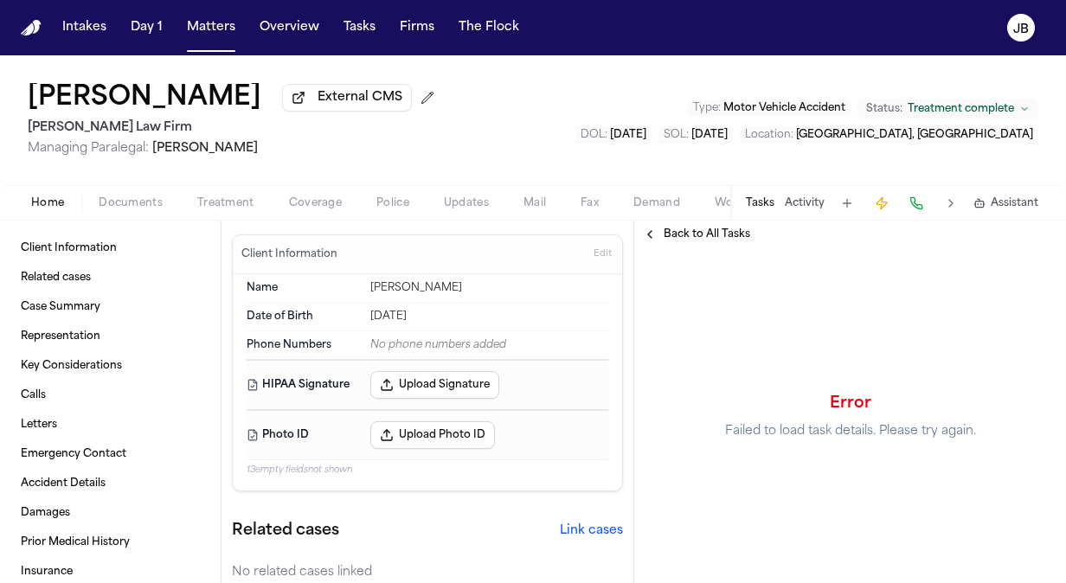
type textarea "*"
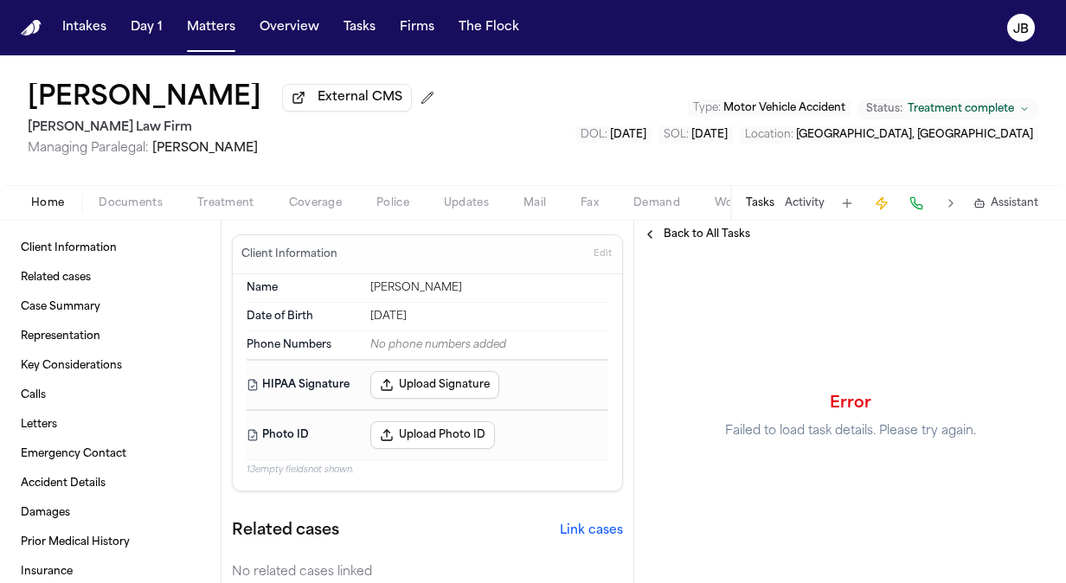
type textarea "*"
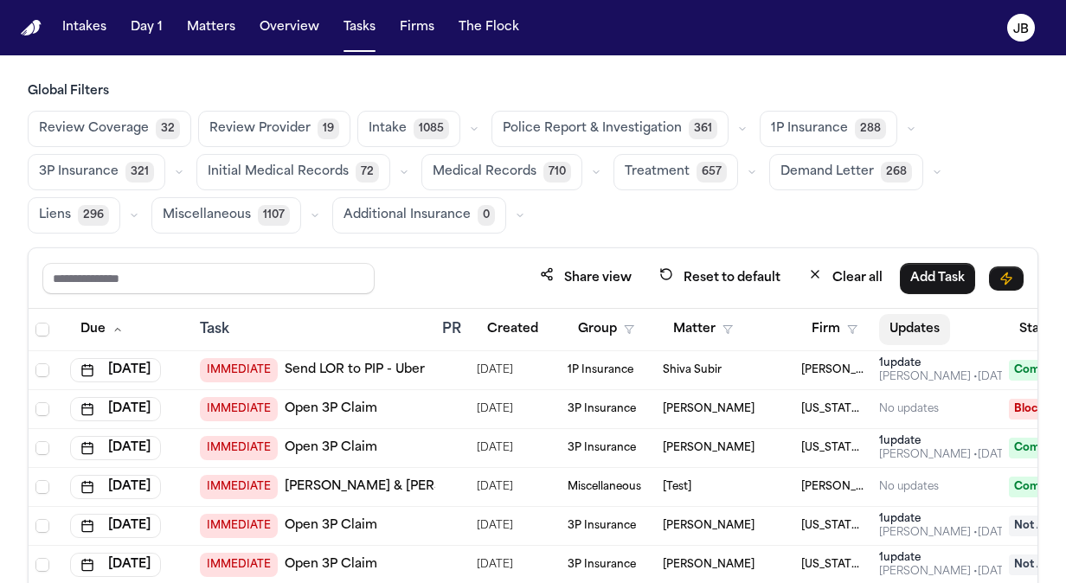
click at [915, 315] on button "Updates" at bounding box center [914, 329] width 71 height 31
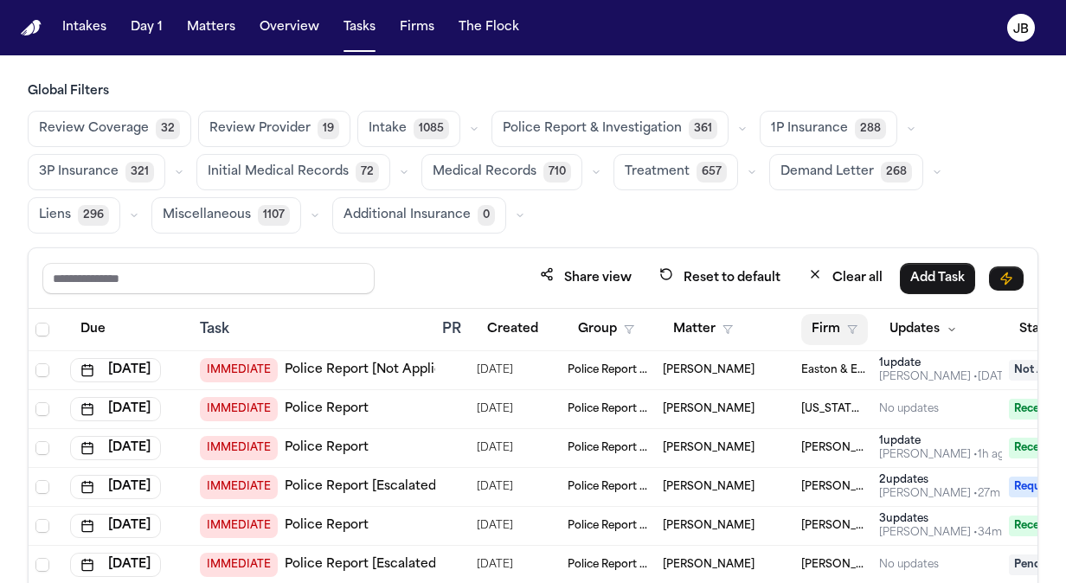
click at [840, 319] on button "Firm" at bounding box center [835, 329] width 67 height 31
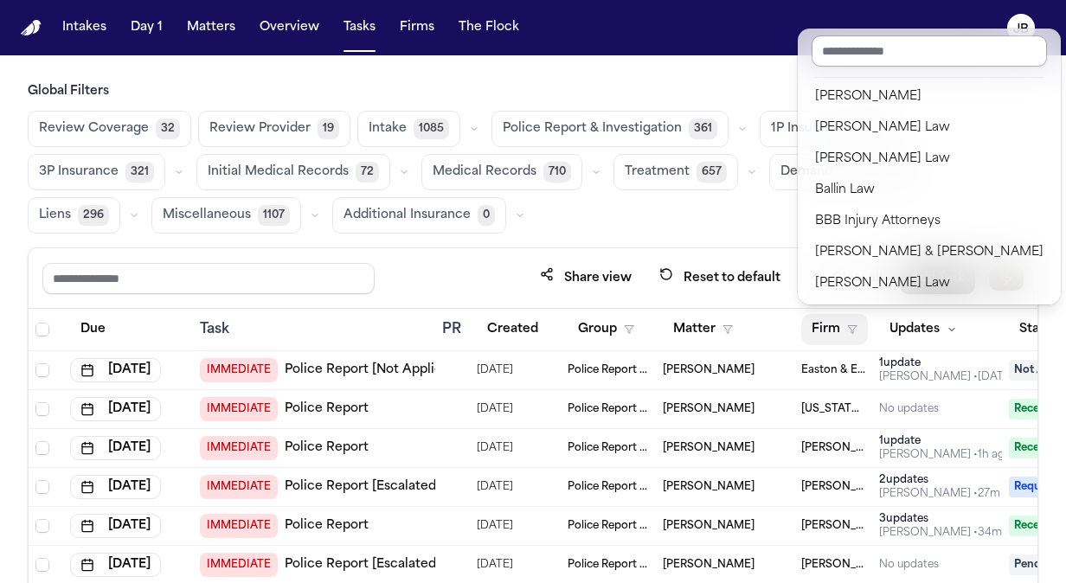
click at [865, 58] on input "text" at bounding box center [929, 50] width 235 height 31
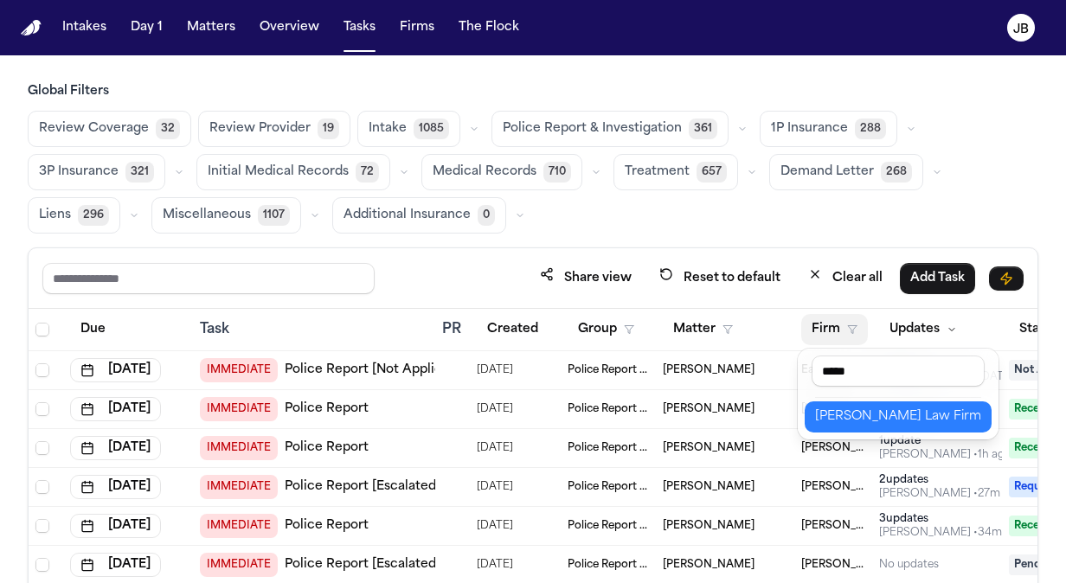
type input "*****"
click at [854, 412] on div "[PERSON_NAME] Law Firm" at bounding box center [898, 417] width 166 height 21
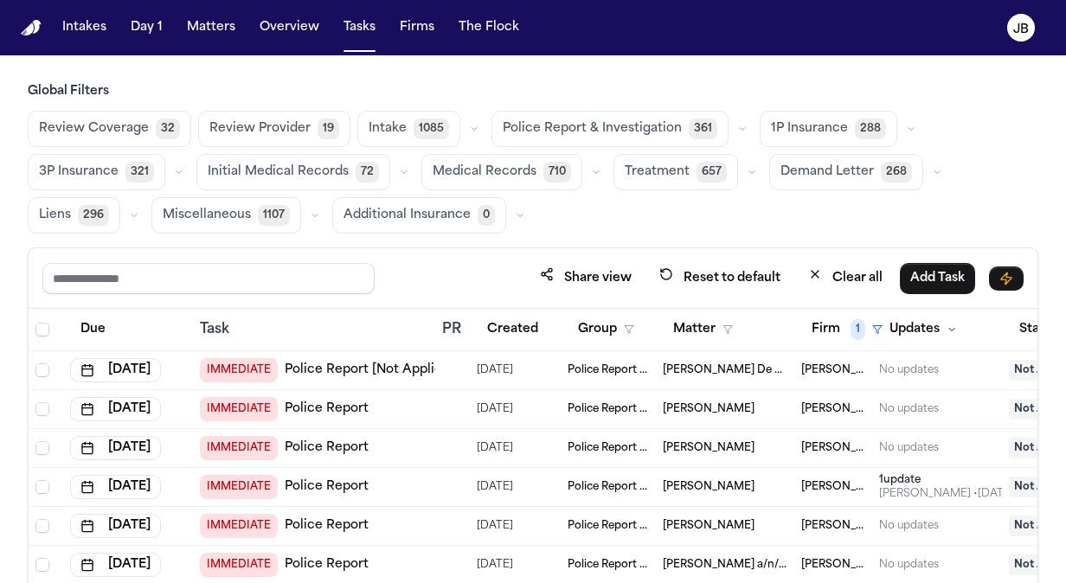
click at [645, 164] on span "Treatment" at bounding box center [657, 172] width 65 height 17
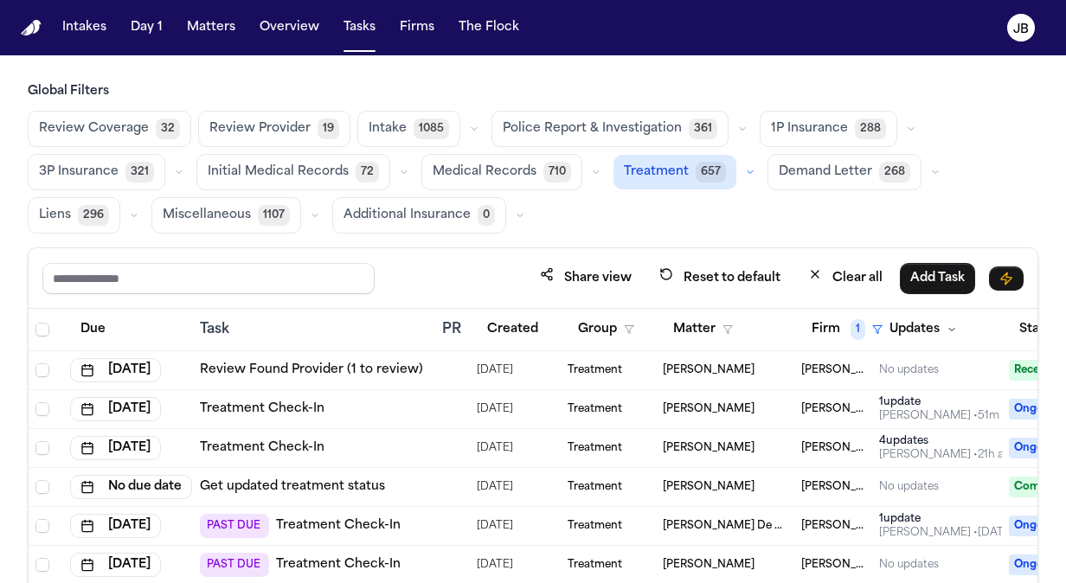
click at [745, 171] on icon "button" at bounding box center [750, 172] width 10 height 10
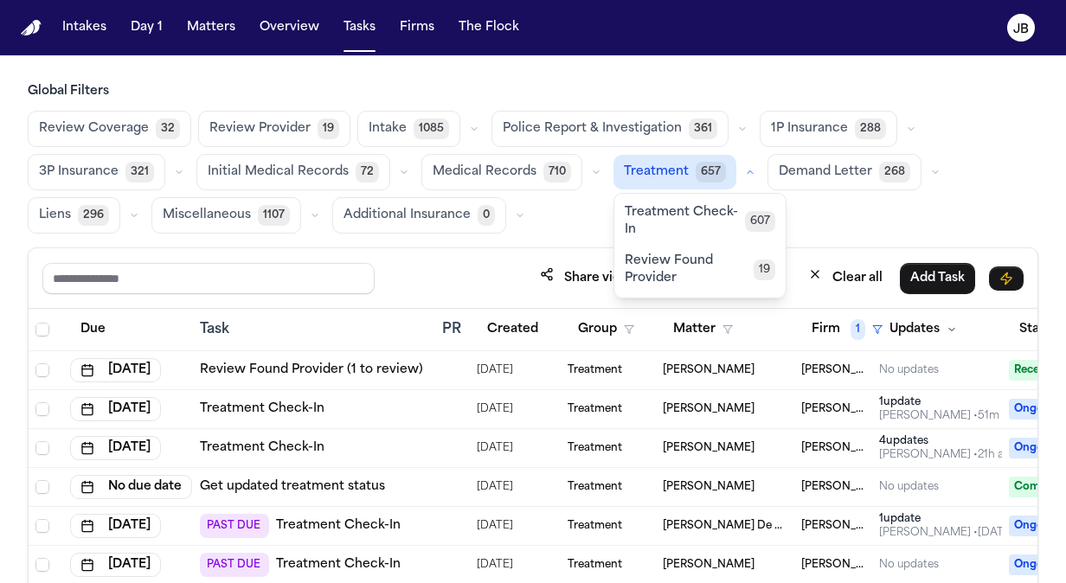
click at [666, 211] on span "Treatment Check-In" at bounding box center [685, 221] width 120 height 35
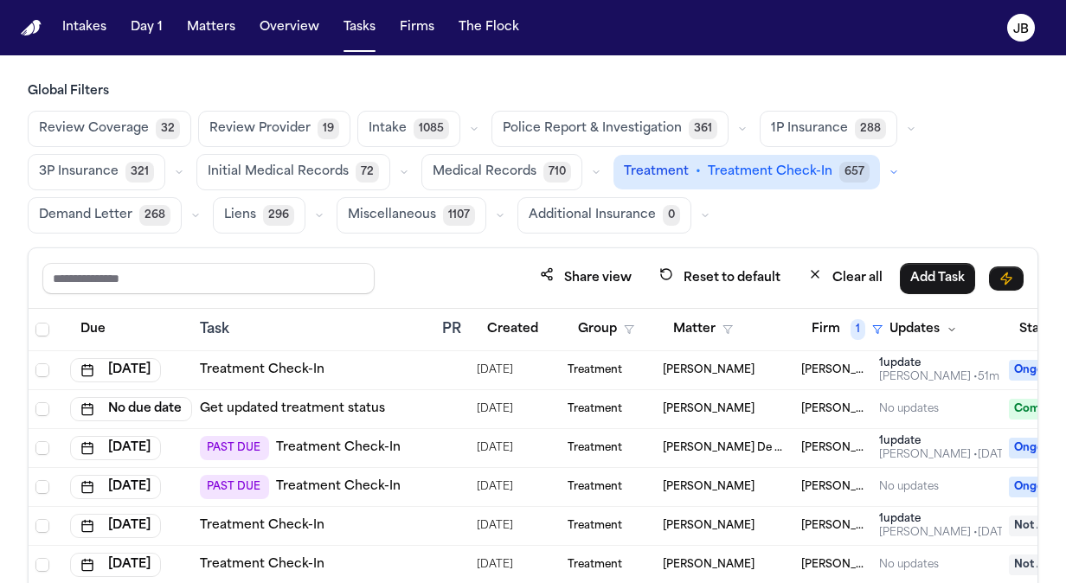
click at [422, 364] on div "Treatment Check-In" at bounding box center [314, 370] width 229 height 17
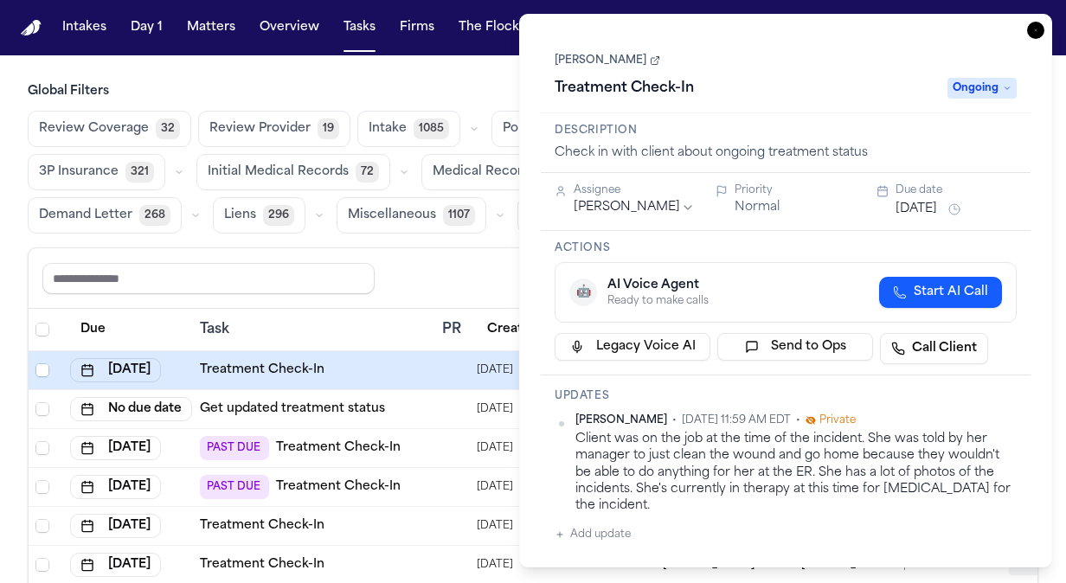
click at [1040, 29] on icon "button" at bounding box center [1035, 30] width 17 height 17
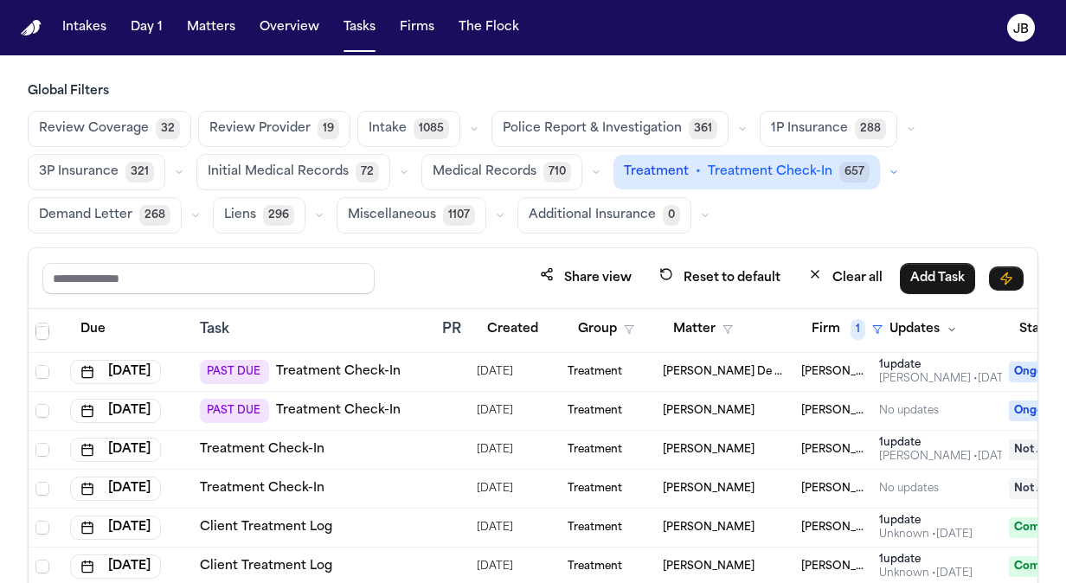
scroll to position [80, 0]
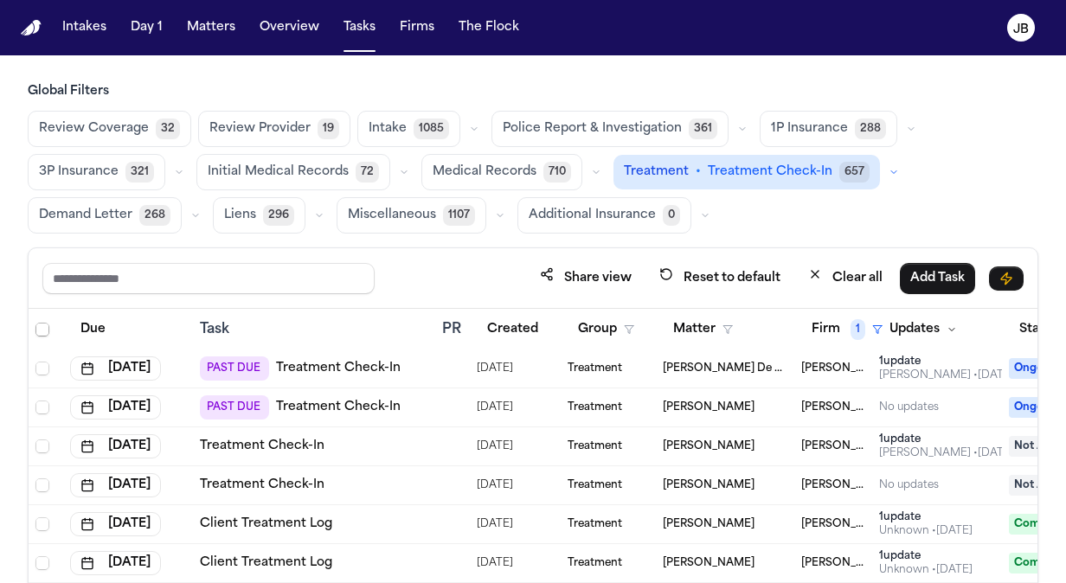
click at [445, 362] on div at bounding box center [449, 369] width 14 height 14
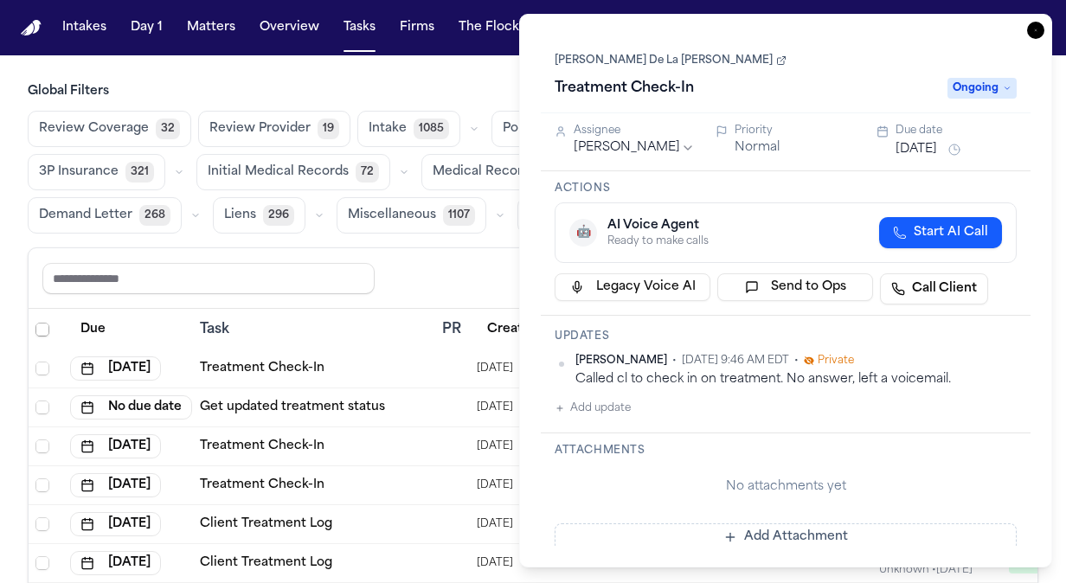
click at [599, 404] on button "Add update" at bounding box center [593, 408] width 76 height 21
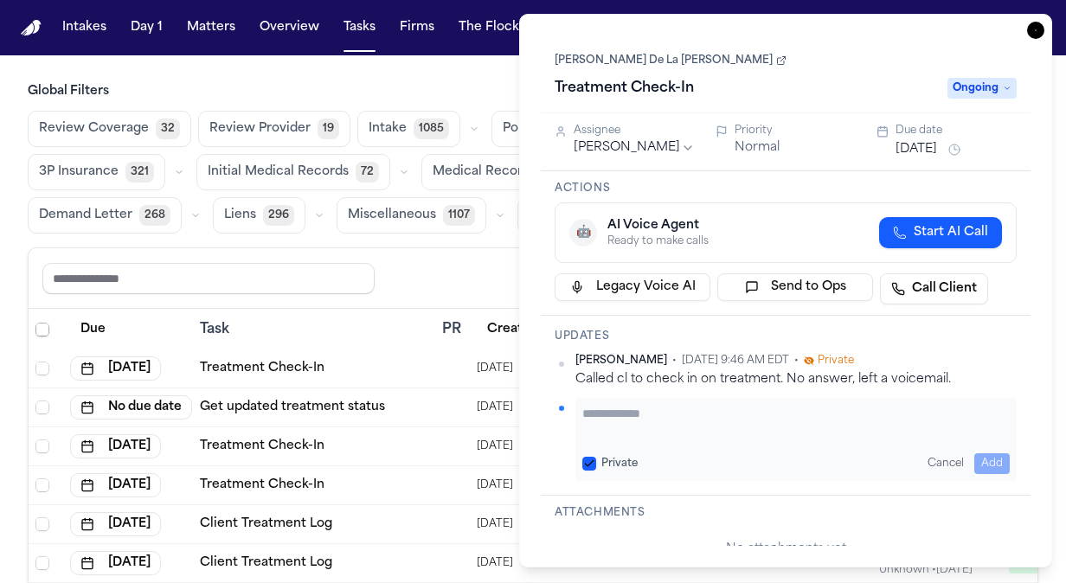
click at [622, 415] on textarea "Add your update" at bounding box center [797, 422] width 428 height 35
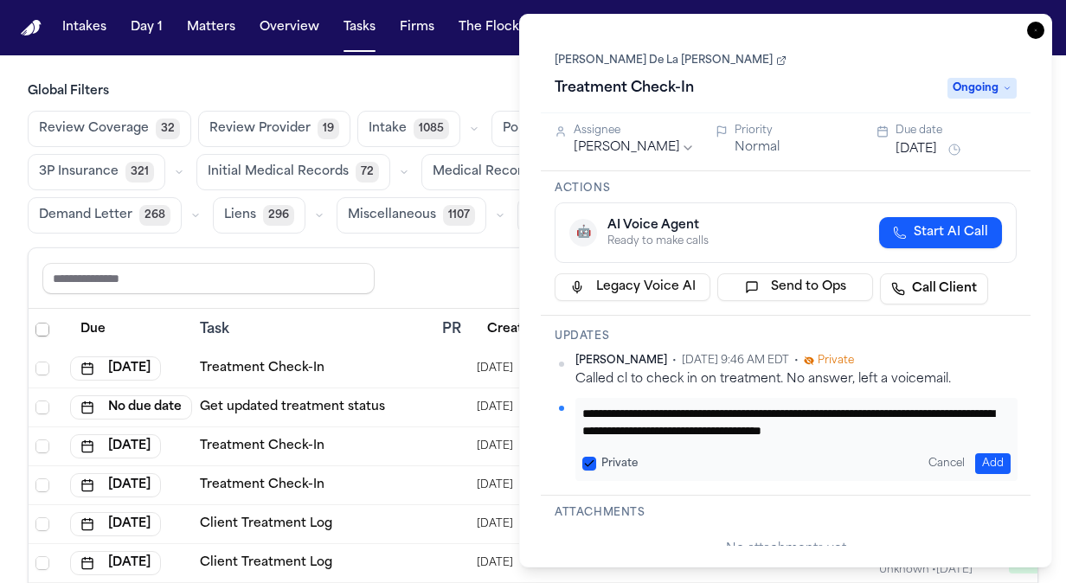
scroll to position [14, 0]
click at [837, 428] on textarea "**********" at bounding box center [797, 422] width 428 height 35
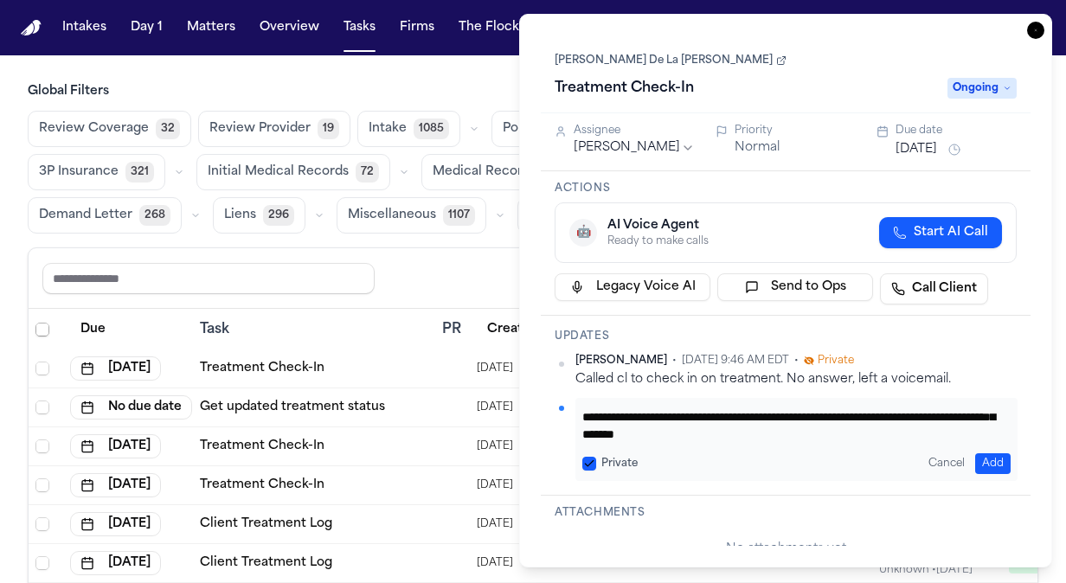
click at [970, 429] on textarea "**********" at bounding box center [797, 422] width 428 height 35
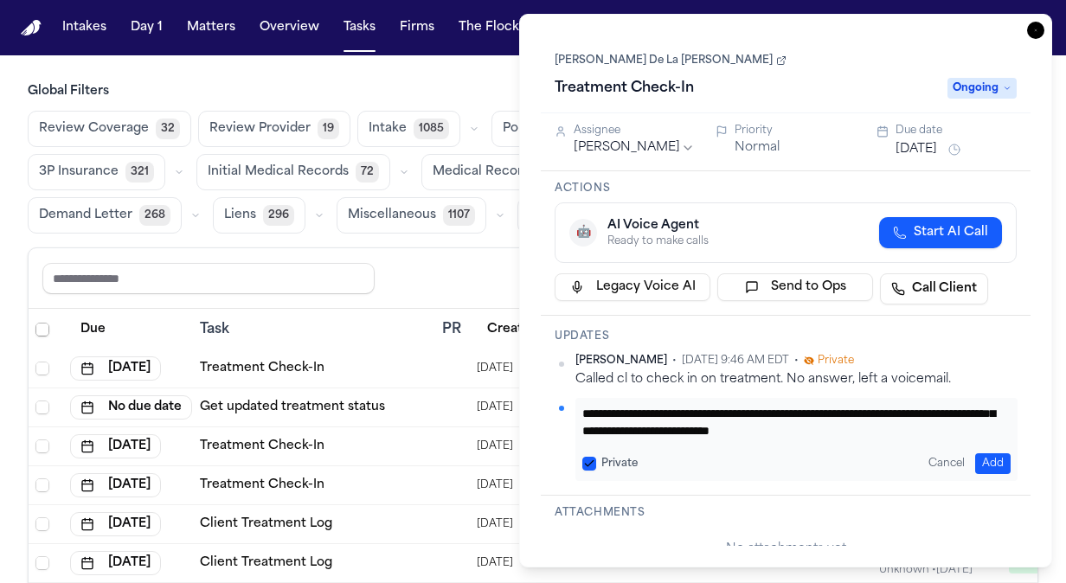
click at [970, 429] on textarea "**********" at bounding box center [797, 422] width 428 height 35
drag, startPoint x: 874, startPoint y: 437, endPoint x: 758, endPoint y: 356, distance: 141.7
click at [758, 356] on div "**********" at bounding box center [786, 417] width 462 height 127
click at [712, 413] on textarea "**********" at bounding box center [797, 422] width 428 height 35
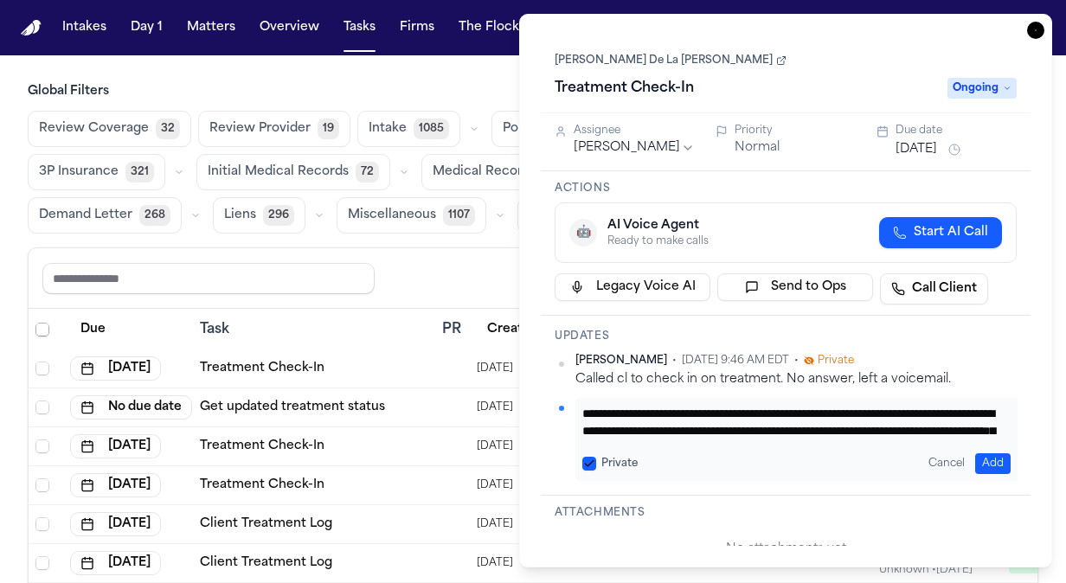
type textarea "**********"
click at [993, 464] on button "Add" at bounding box center [993, 464] width 35 height 21
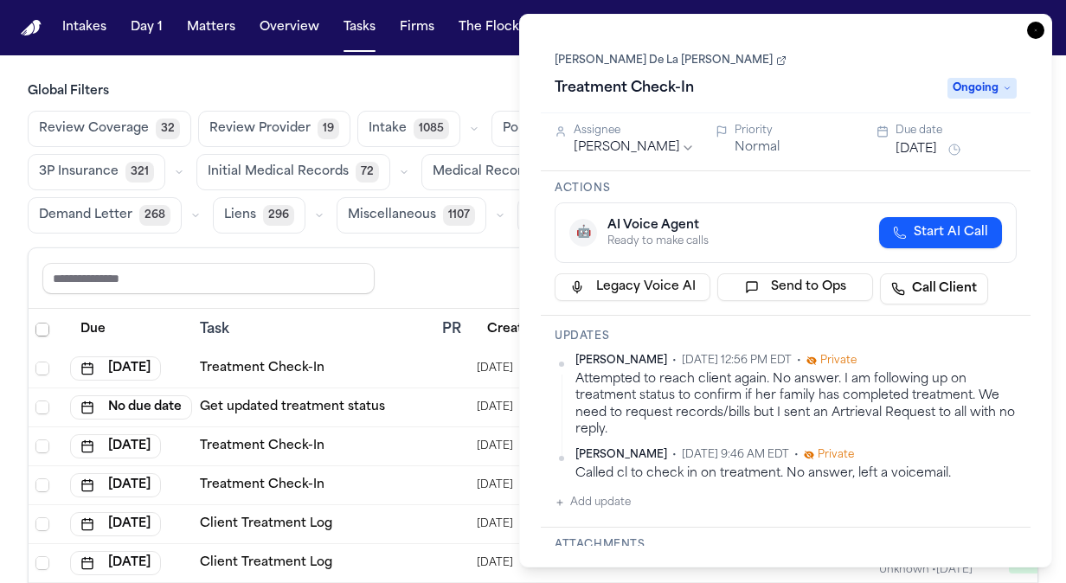
click at [932, 139] on div "[DATE]" at bounding box center [956, 149] width 121 height 21
click at [917, 146] on button "[DATE]" at bounding box center [917, 149] width 42 height 17
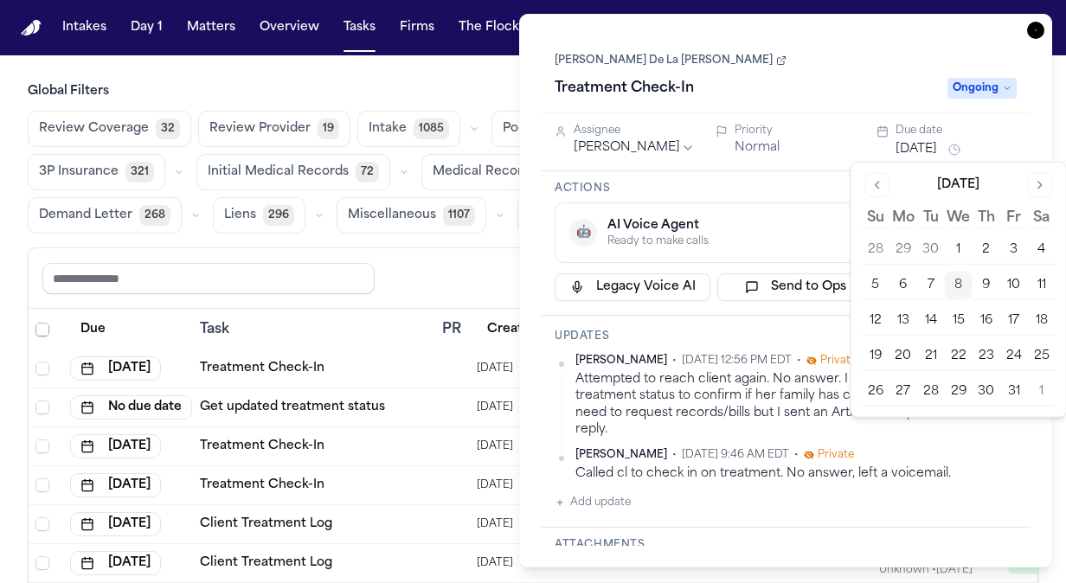
click at [986, 279] on button "9" at bounding box center [987, 286] width 28 height 28
click at [461, 80] on main "Global Filters Review Coverage 32 Review Provider 19 Intake 1085 Police Report …" at bounding box center [533, 319] width 1066 height 528
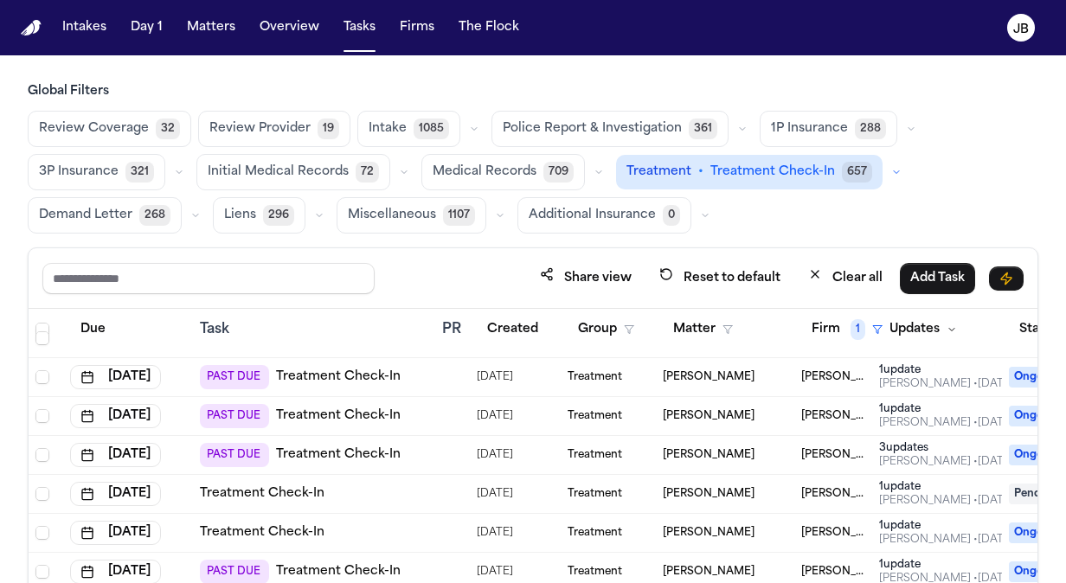
scroll to position [308, 0]
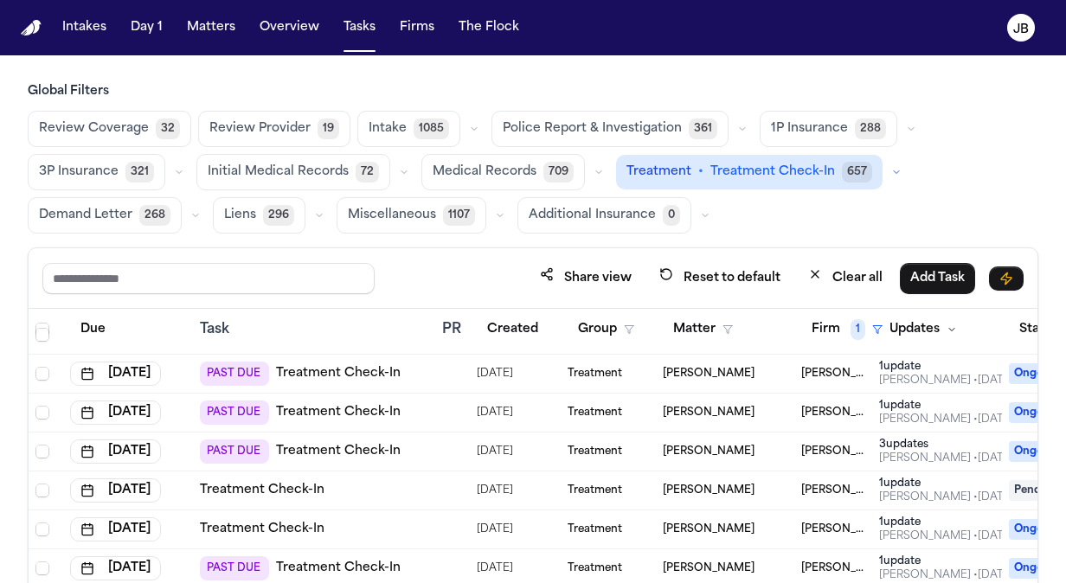
click at [324, 445] on link "Treatment Check-In" at bounding box center [338, 451] width 125 height 17
click at [302, 448] on link "Treatment Check-In" at bounding box center [338, 451] width 125 height 17
click at [423, 447] on div "PAST DUE Treatment Check-In" at bounding box center [314, 452] width 229 height 24
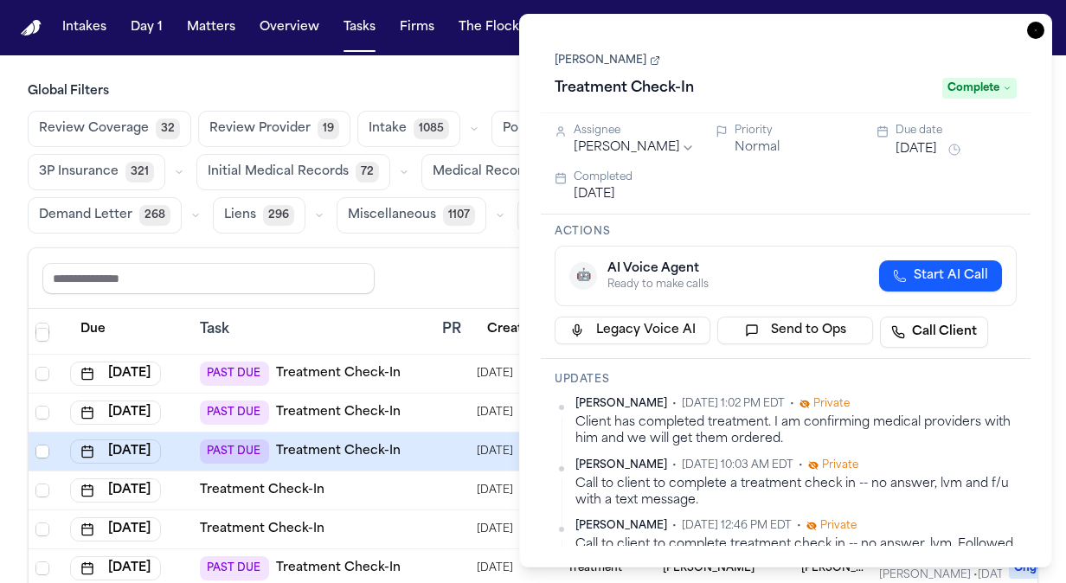
click at [937, 147] on button "[DATE]" at bounding box center [917, 149] width 42 height 17
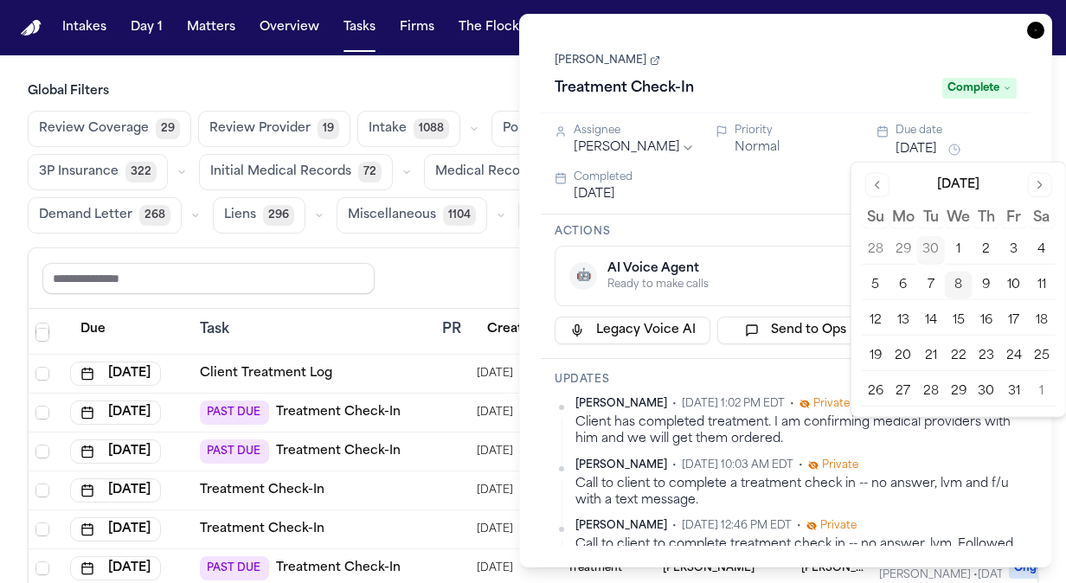
click at [1020, 320] on button "17" at bounding box center [1015, 321] width 28 height 28
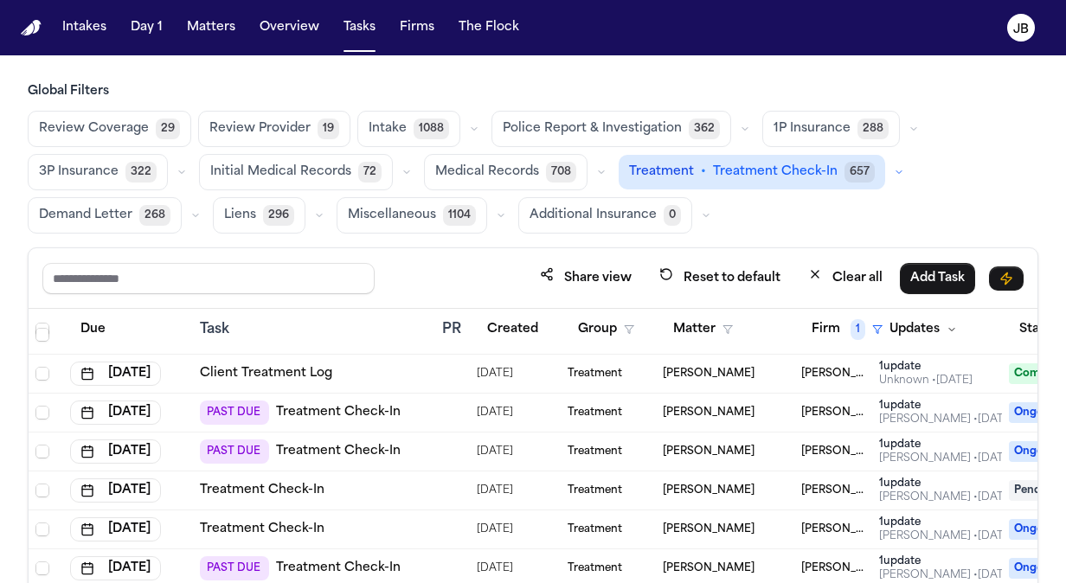
click at [441, 263] on div "Share view Reset to default Clear all Add Task" at bounding box center [533, 278] width 982 height 32
click at [434, 447] on td "PAST DUE Treatment Check-In" at bounding box center [314, 452] width 242 height 39
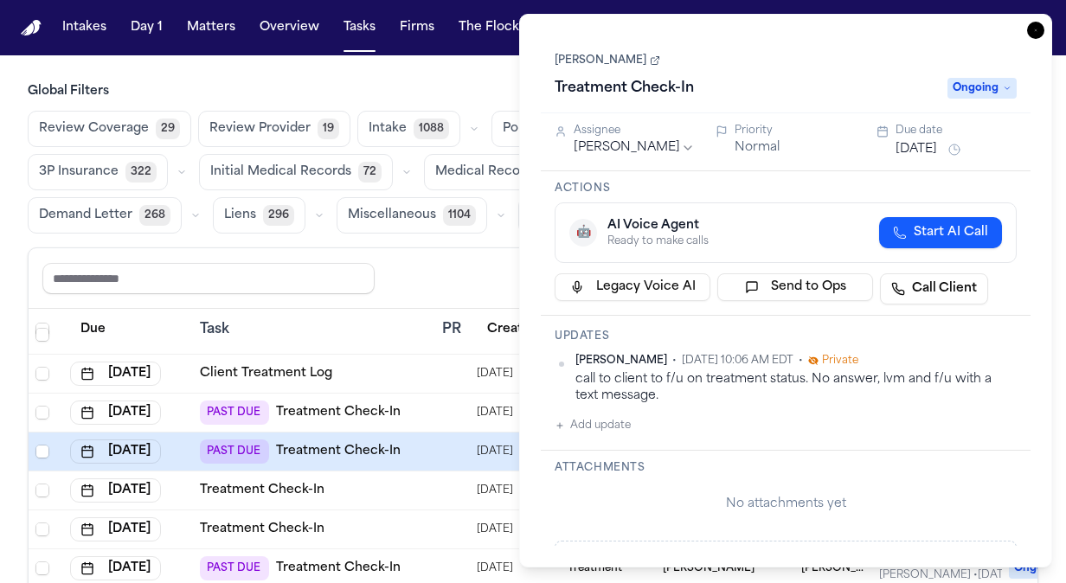
click at [605, 421] on button "Add update" at bounding box center [593, 425] width 76 height 21
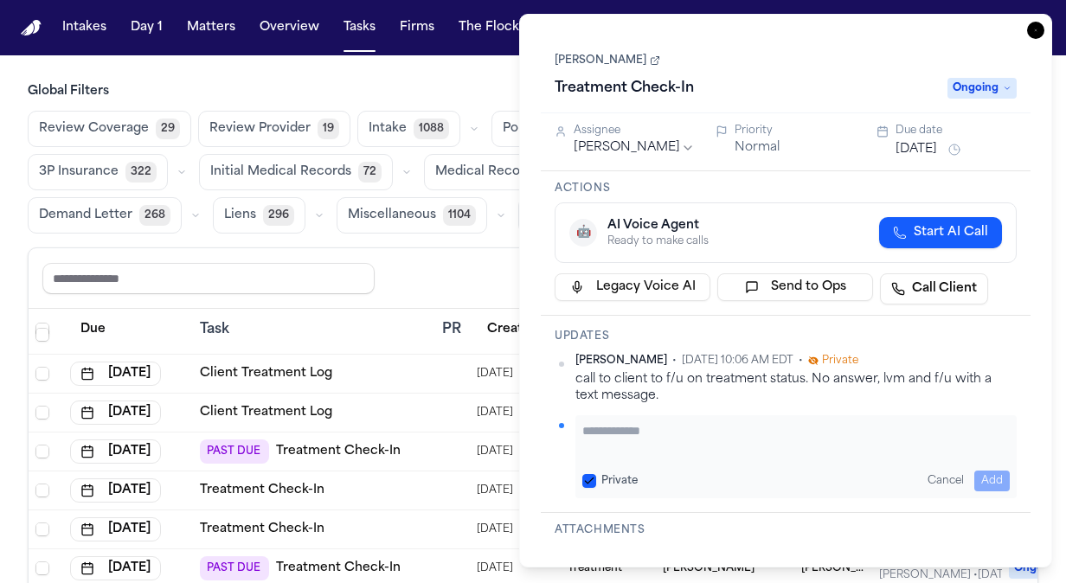
click at [676, 422] on textarea "Add your update" at bounding box center [797, 439] width 428 height 35
paste textarea "**********"
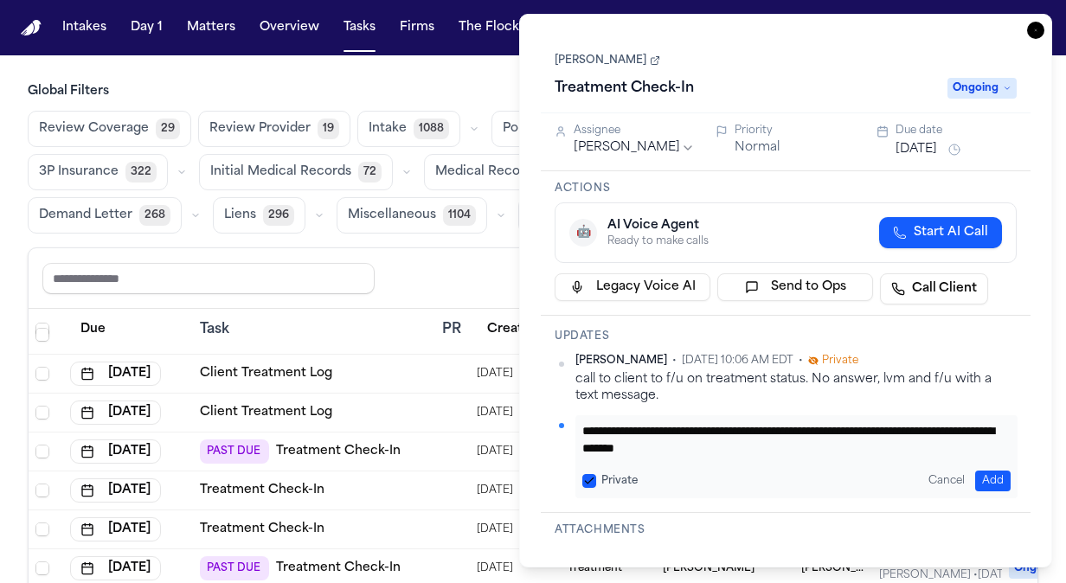
drag, startPoint x: 699, startPoint y: 429, endPoint x: 513, endPoint y: 409, distance: 187.2
click at [513, 409] on body "Intakes Day 1 Matters Overview Tasks Firms The Flock JB Global Filters Review C…" at bounding box center [533, 291] width 1066 height 583
click at [711, 422] on textarea "**********" at bounding box center [797, 439] width 428 height 35
click at [822, 424] on textarea "**********" at bounding box center [797, 439] width 428 height 35
click at [817, 428] on textarea "**********" at bounding box center [797, 439] width 428 height 35
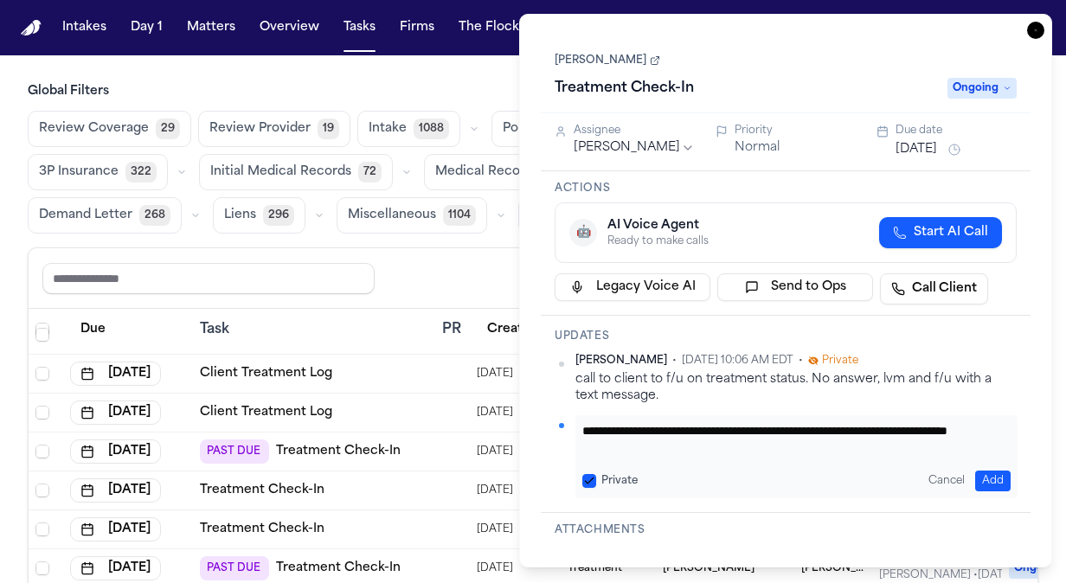
click at [855, 426] on textarea "**********" at bounding box center [797, 439] width 428 height 35
click at [767, 452] on textarea "**********" at bounding box center [797, 439] width 428 height 35
click at [819, 429] on textarea "**********" at bounding box center [797, 439] width 428 height 35
click at [812, 448] on textarea "**********" at bounding box center [797, 439] width 428 height 35
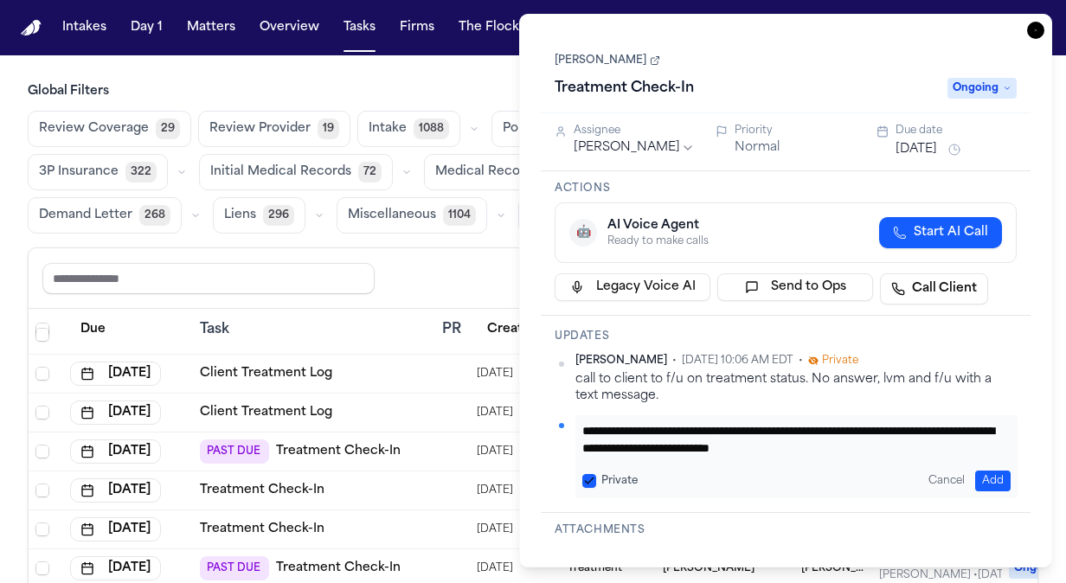
type textarea "**********"
click at [924, 144] on button "Sep 30, 2025" at bounding box center [917, 149] width 42 height 17
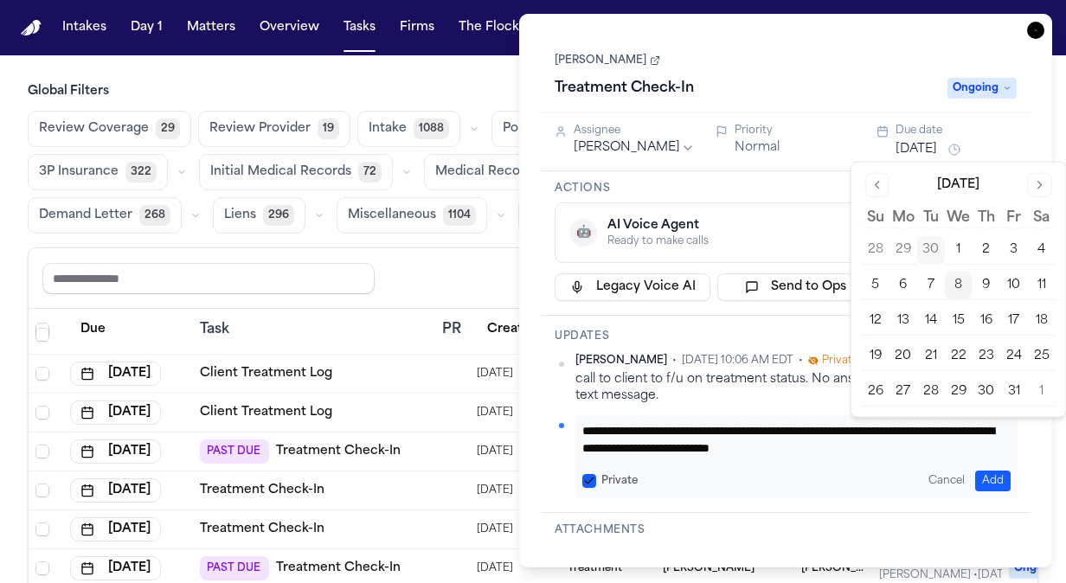
click at [1010, 311] on button "17" at bounding box center [1015, 321] width 28 height 28
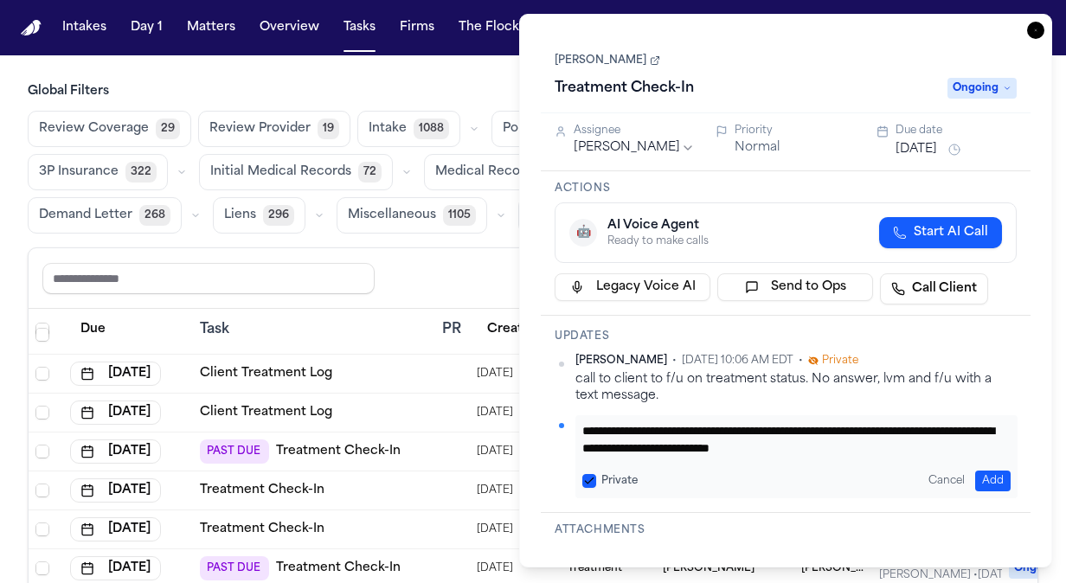
click at [810, 139] on div "Normal" at bounding box center [795, 147] width 121 height 17
click at [1034, 31] on icon "button" at bounding box center [1035, 30] width 17 height 17
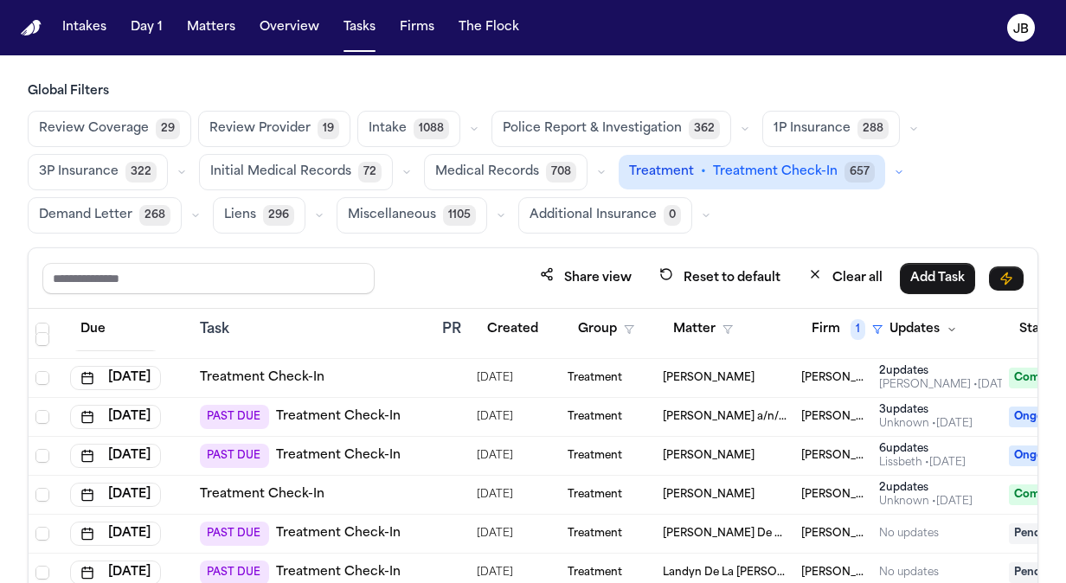
scroll to position [744, 0]
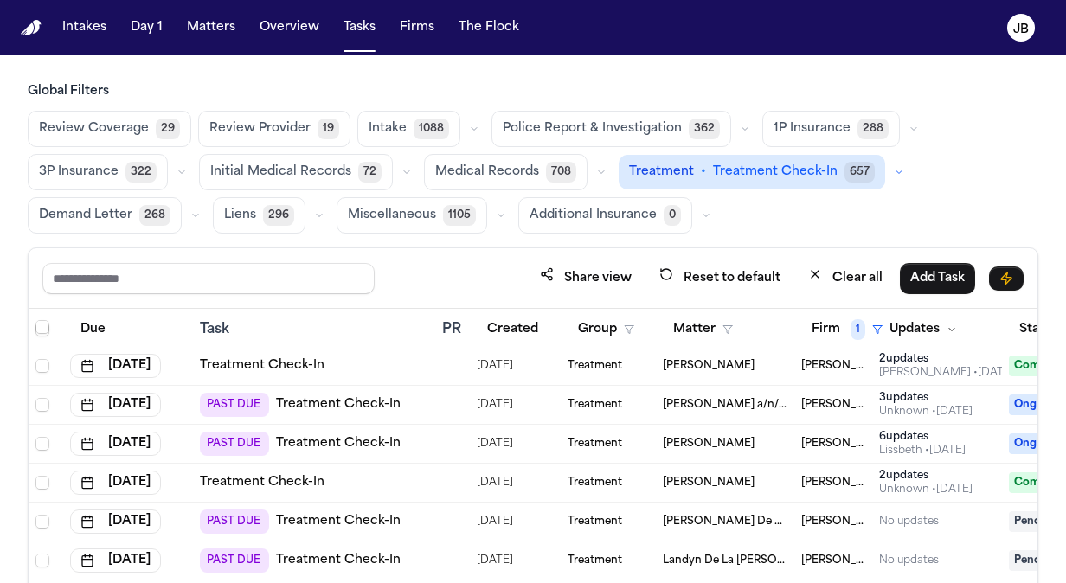
click at [440, 438] on td at bounding box center [452, 444] width 35 height 39
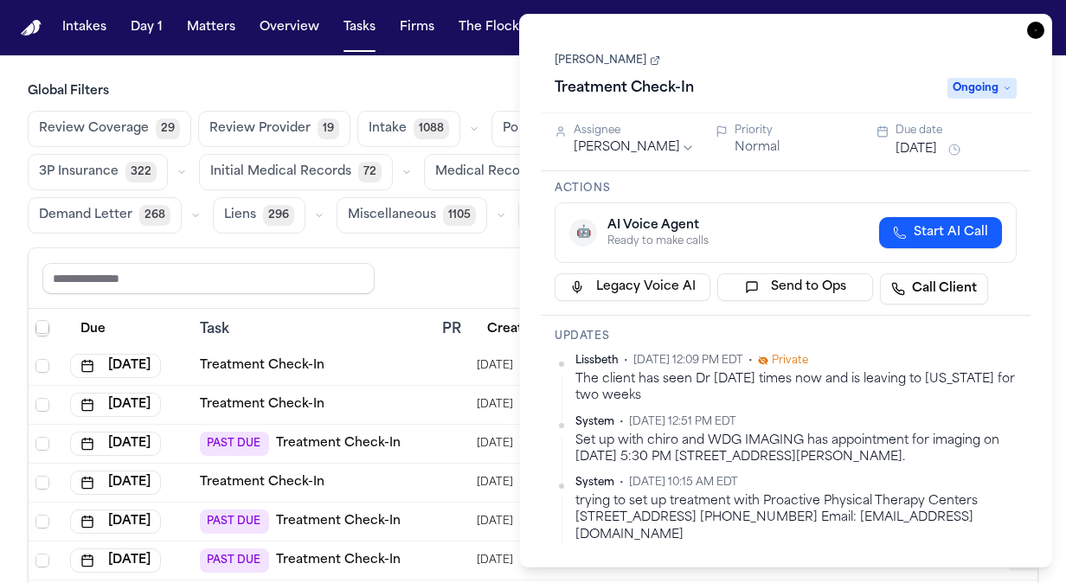
click at [584, 61] on link "Dylan Miller" at bounding box center [608, 61] width 106 height 14
click at [1032, 26] on icon "button" at bounding box center [1035, 30] width 17 height 17
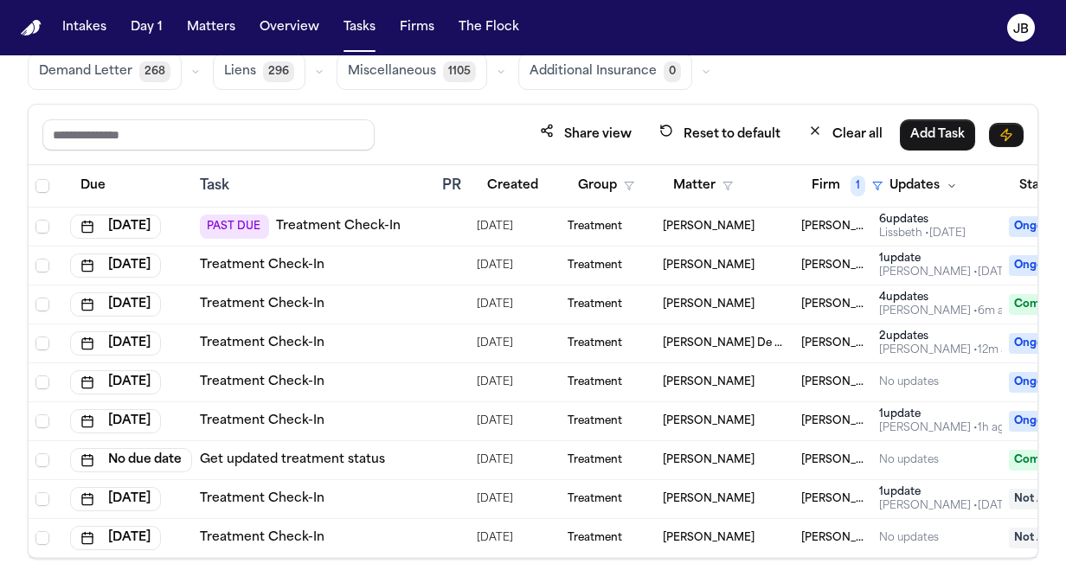
click at [770, 78] on div "Review Coverage 29 Review Provider 19 Intake 1088 Police Report & Investigation…" at bounding box center [533, 28] width 1011 height 123
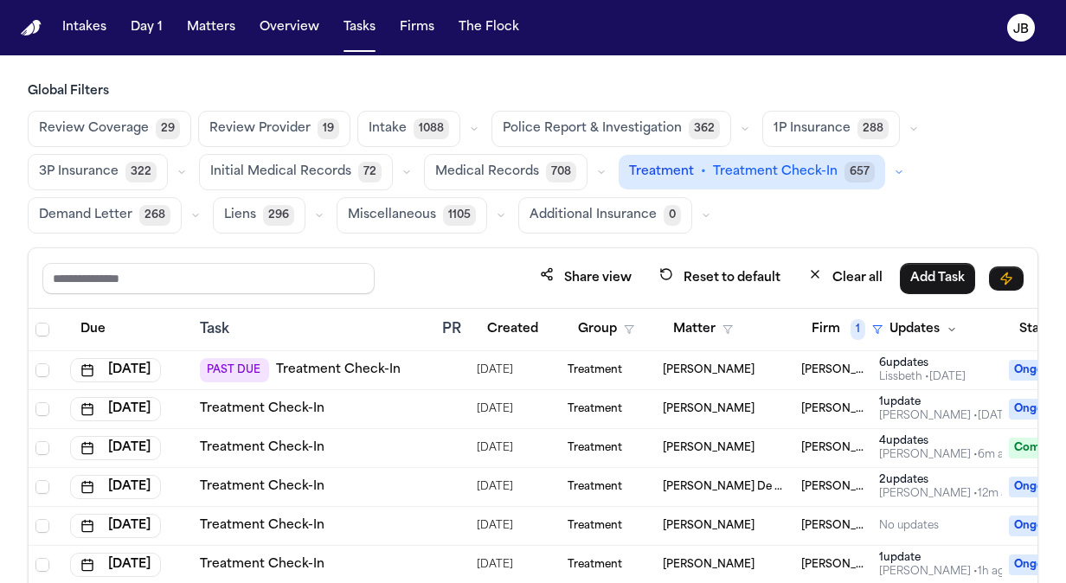
click at [516, 173] on span "Medical Records" at bounding box center [487, 172] width 104 height 17
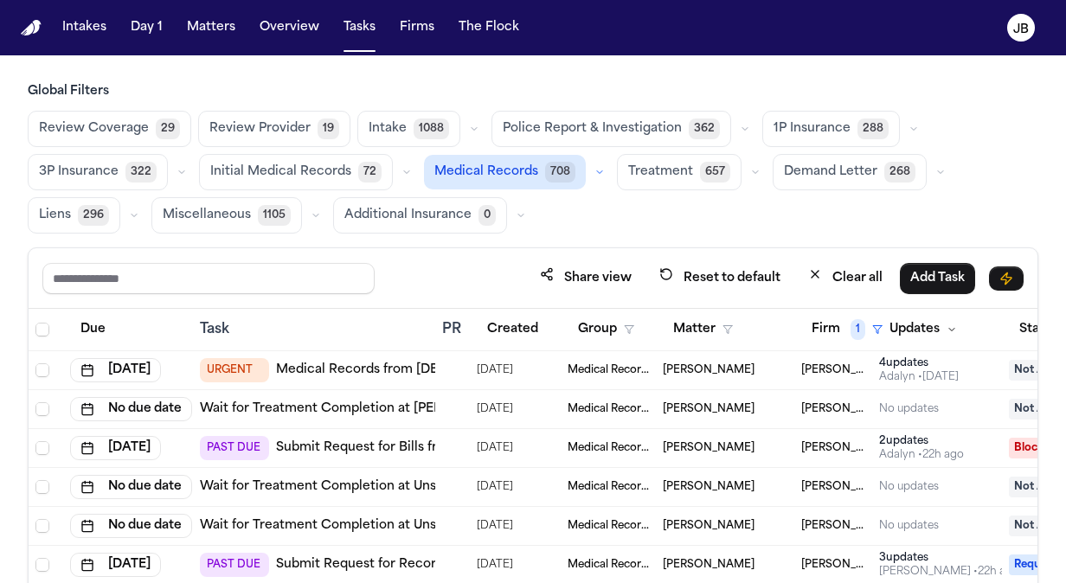
click at [134, 133] on span "Review Coverage" at bounding box center [94, 128] width 110 height 17
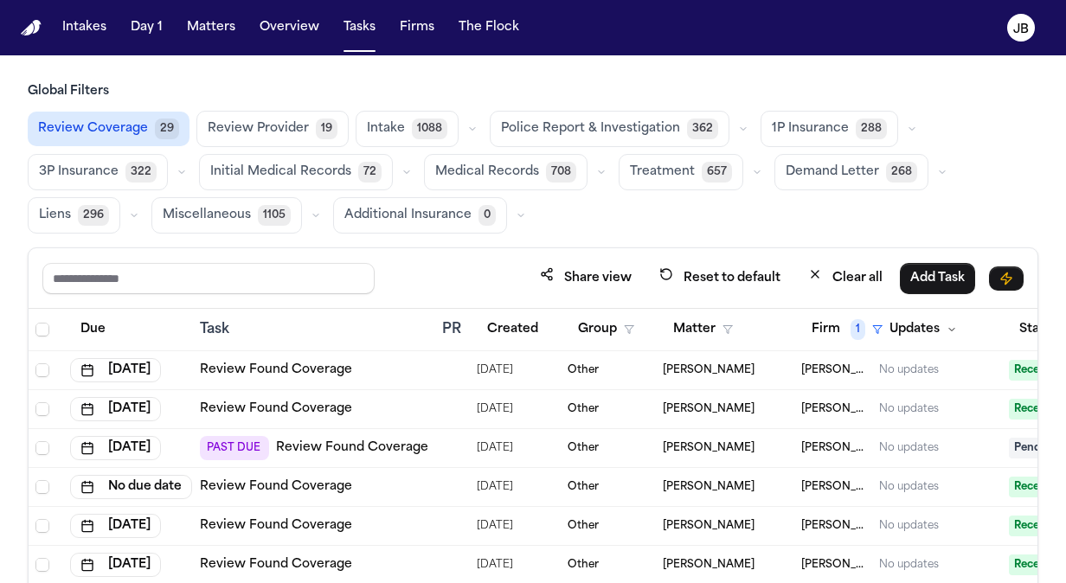
click at [441, 450] on td at bounding box center [452, 448] width 35 height 39
click at [379, 441] on link "Review Found Coverage" at bounding box center [352, 448] width 152 height 17
click at [591, 434] on td "Other" at bounding box center [608, 448] width 95 height 39
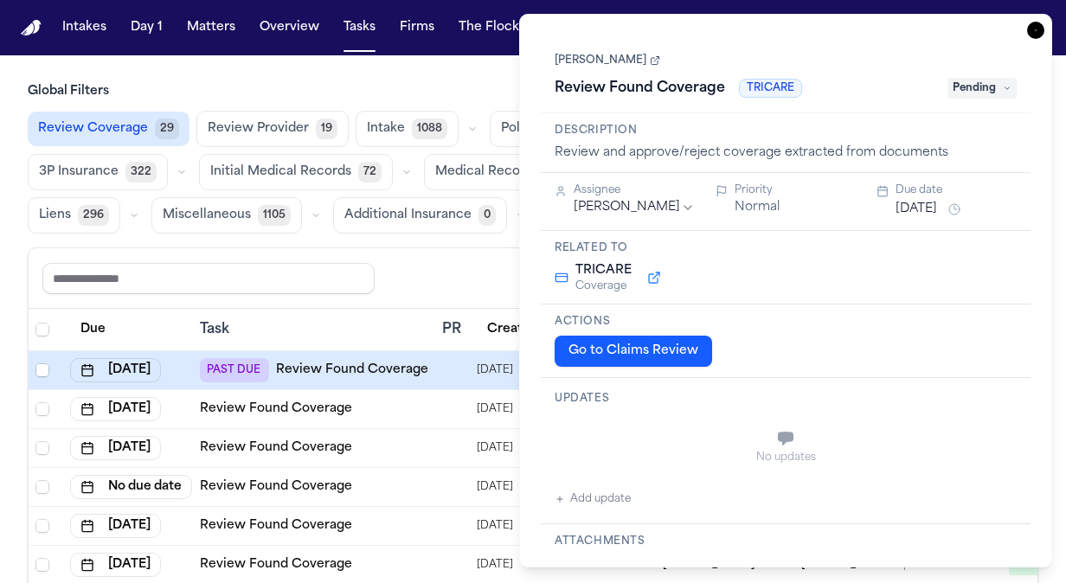
click at [957, 97] on span "Pending" at bounding box center [982, 88] width 69 height 21
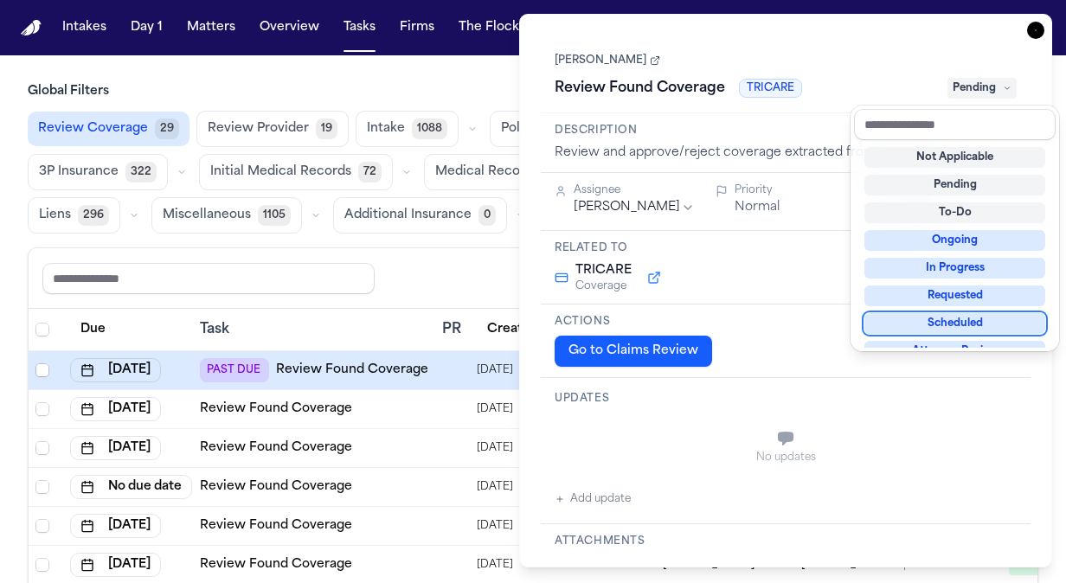
scroll to position [14, 0]
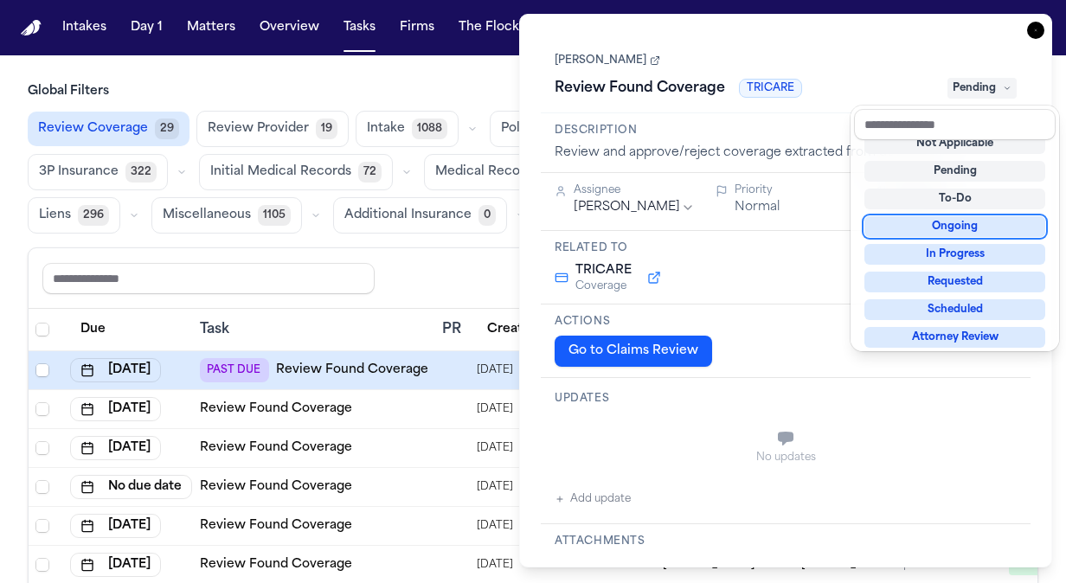
click at [802, 109] on div "Cindy Odom Review Found Coverage TRICARE Pending" at bounding box center [786, 74] width 490 height 78
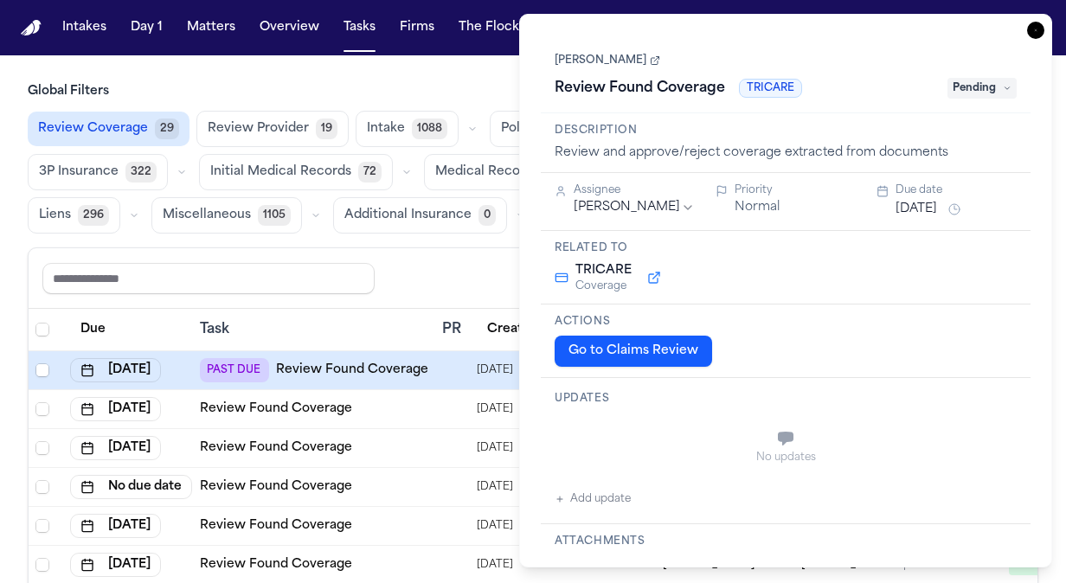
click at [769, 91] on span "TRICARE" at bounding box center [770, 88] width 63 height 19
click at [669, 353] on button "Go to Claims Review" at bounding box center [634, 351] width 158 height 31
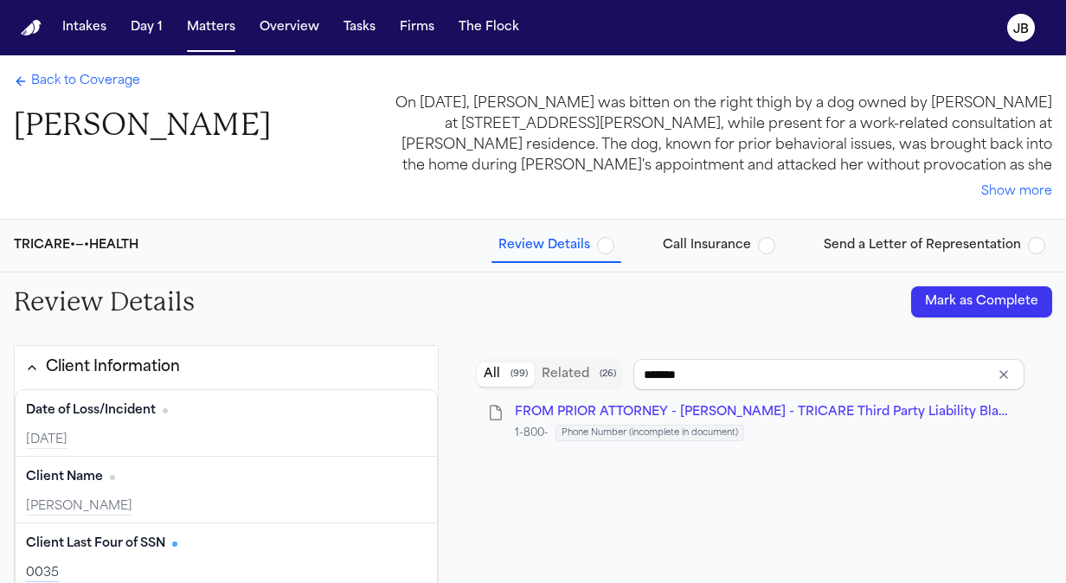
type input "**********"
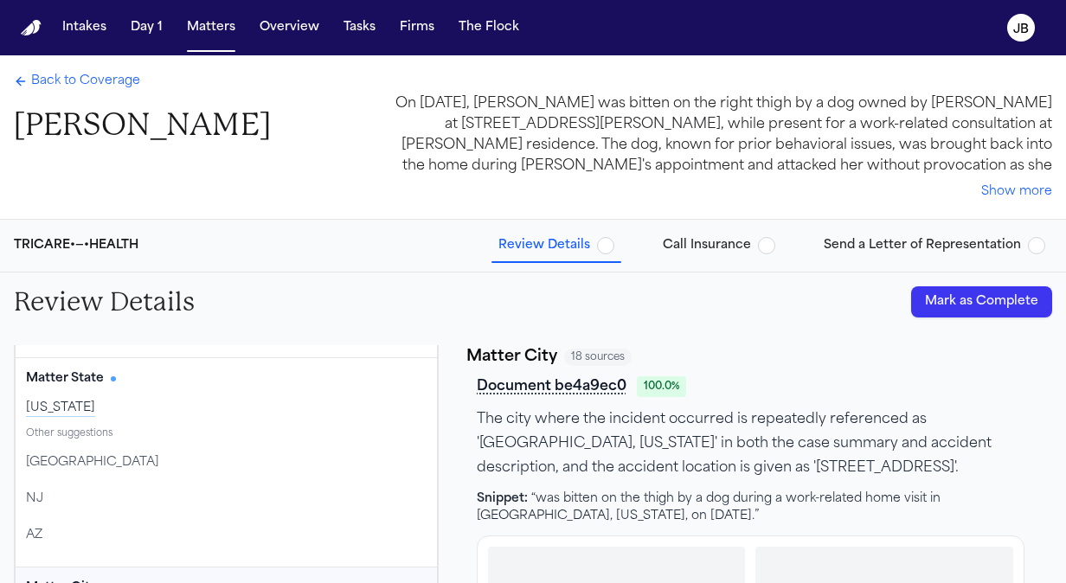
scroll to position [609, 0]
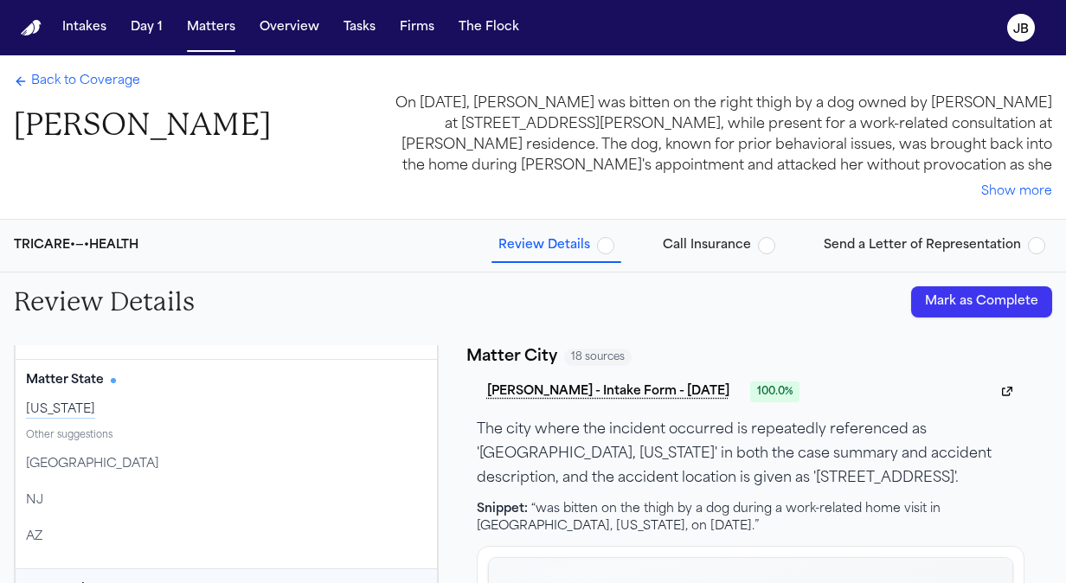
click at [1021, 314] on button "Mark as Complete" at bounding box center [981, 302] width 141 height 31
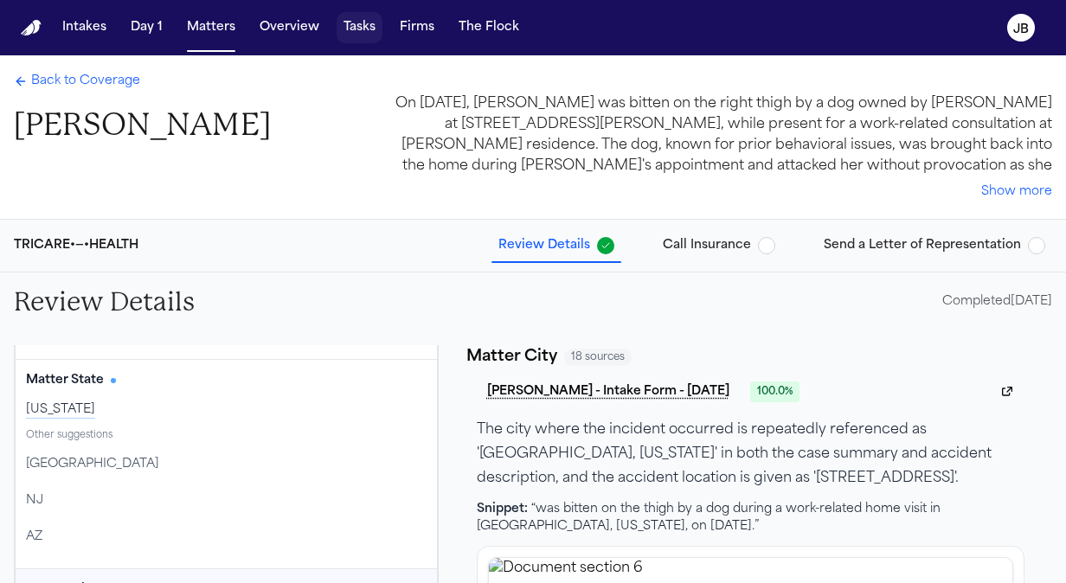
click at [346, 36] on button "Tasks" at bounding box center [360, 27] width 46 height 31
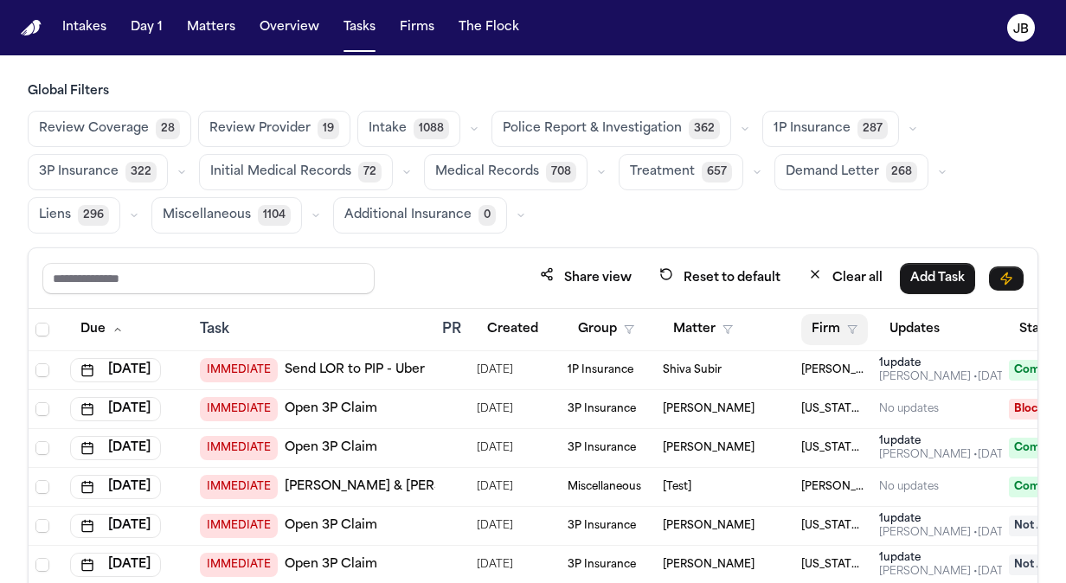
click at [840, 336] on button "Firm" at bounding box center [835, 329] width 67 height 31
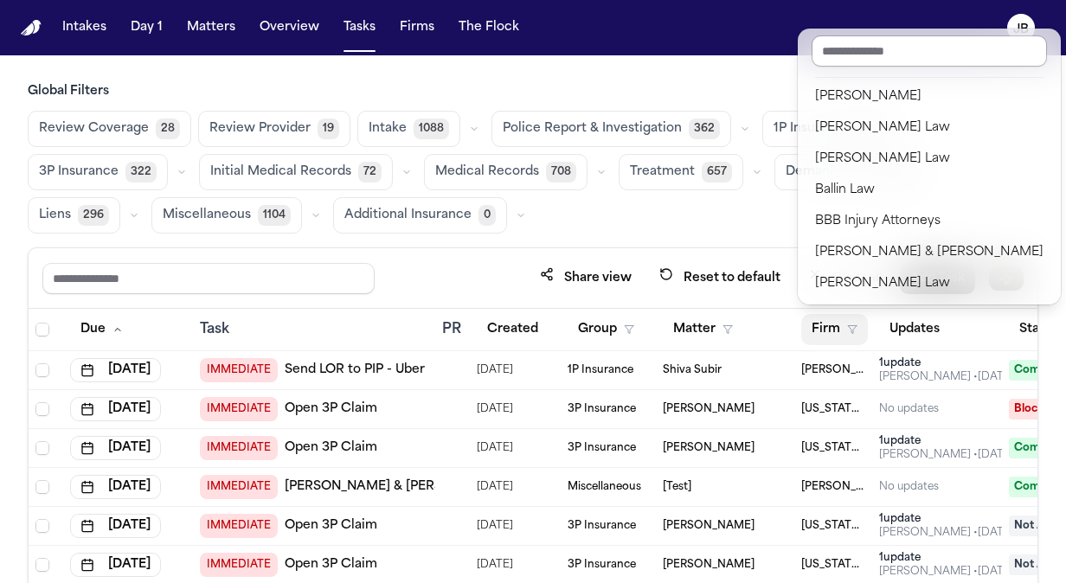
click at [833, 55] on input "text" at bounding box center [929, 50] width 235 height 31
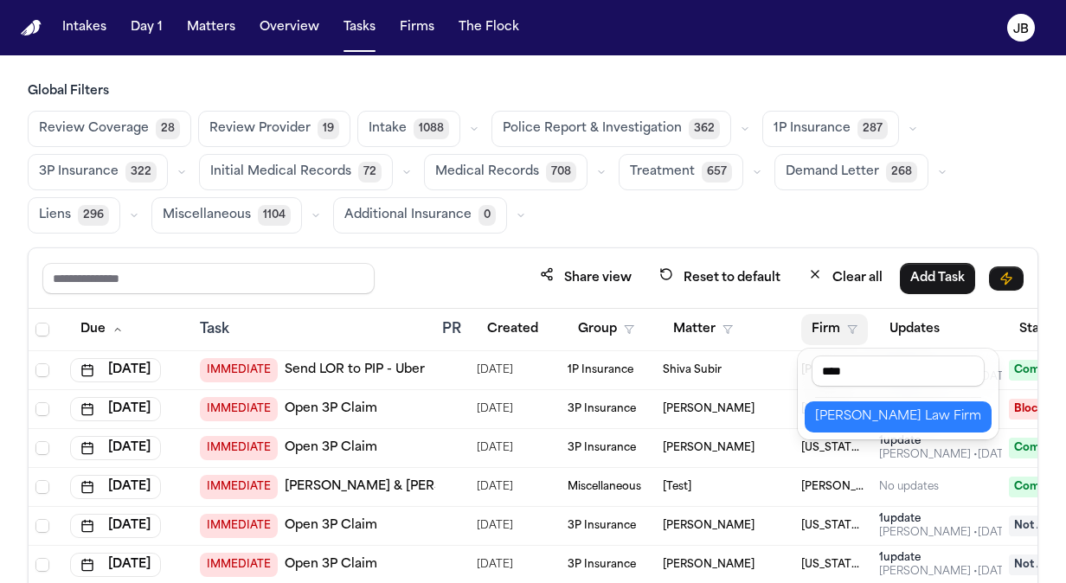
type input "****"
click at [833, 418] on div "[PERSON_NAME] Law Firm" at bounding box center [898, 417] width 166 height 21
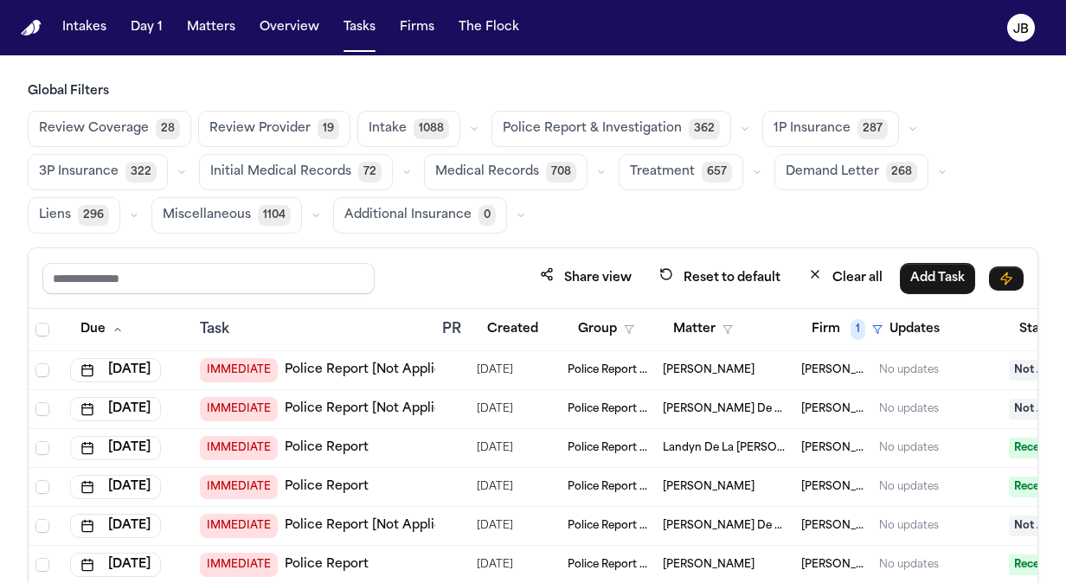
click at [461, 263] on div "Share view Reset to default Clear all Add Task" at bounding box center [533, 278] width 982 height 32
click at [78, 124] on span "Review Coverage" at bounding box center [94, 128] width 110 height 17
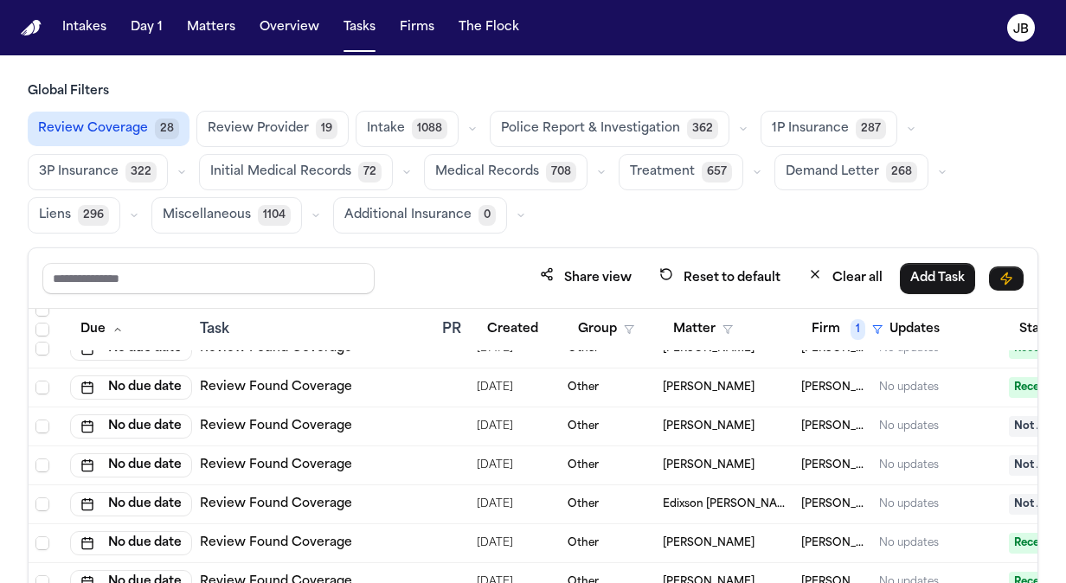
scroll to position [2495, 0]
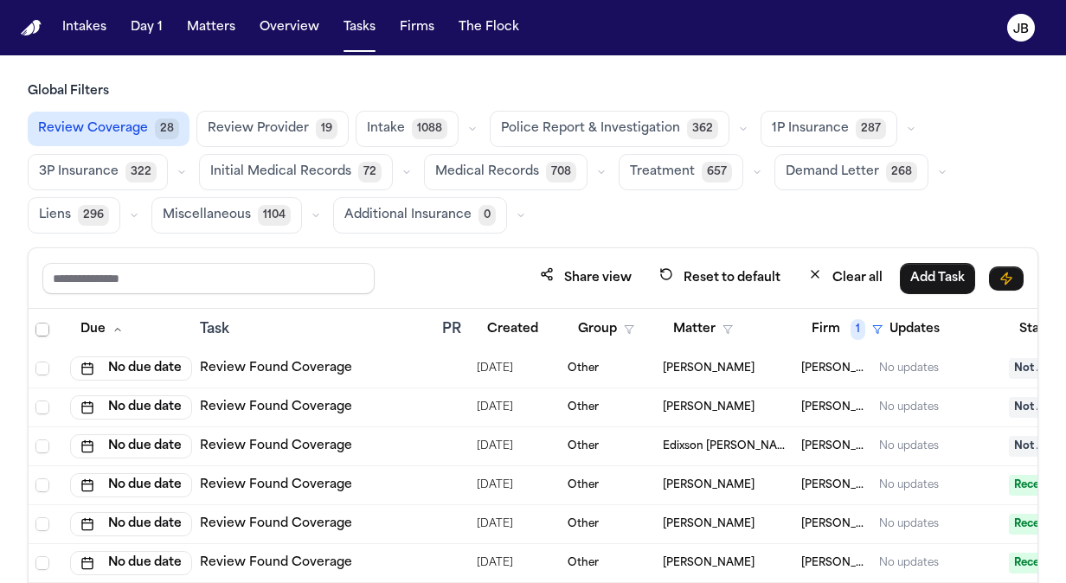
click at [264, 125] on span "Review Provider" at bounding box center [258, 128] width 101 height 17
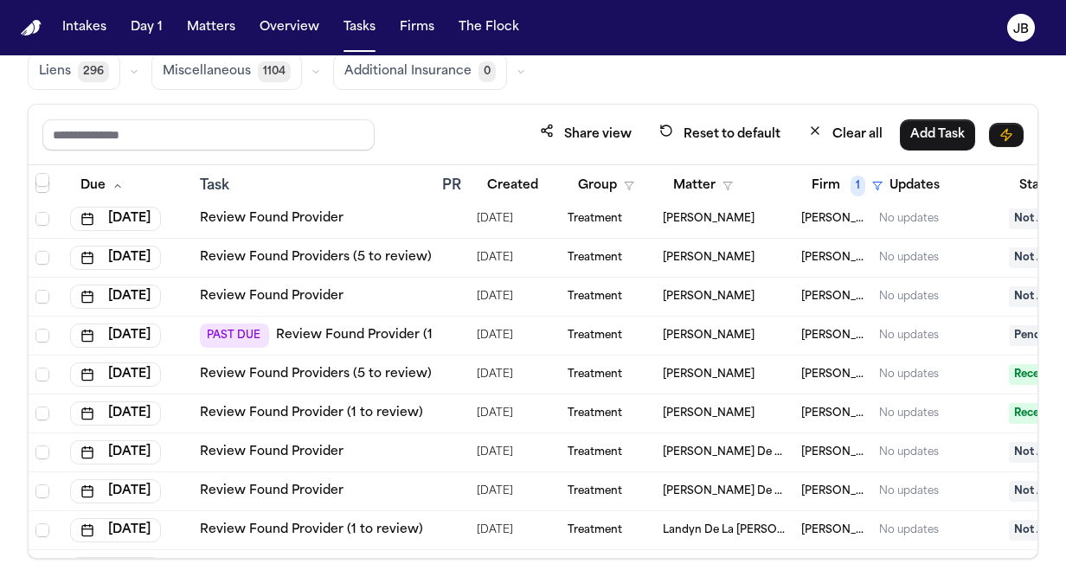
scroll to position [1454, 0]
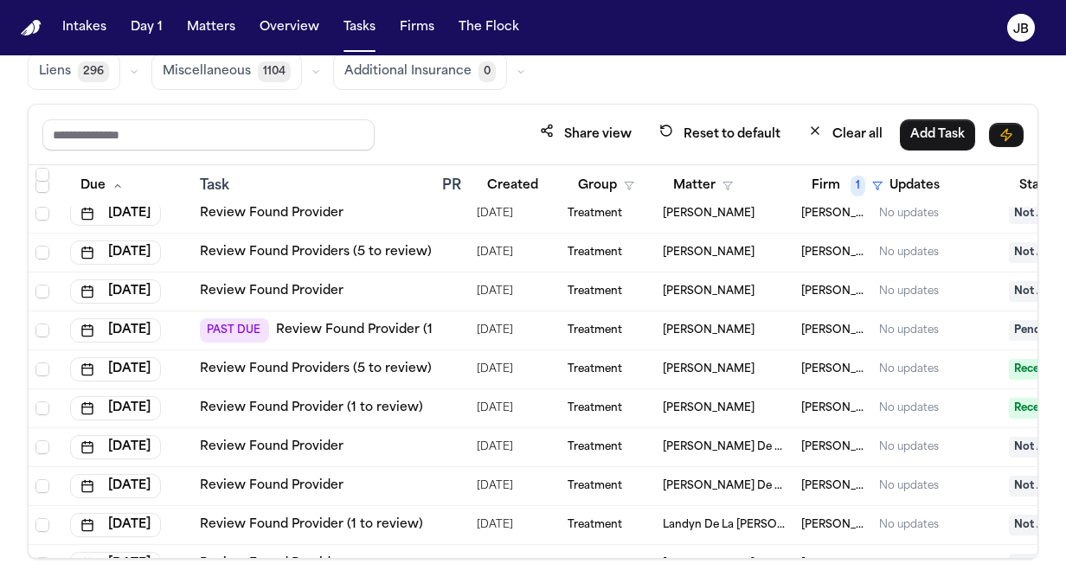
click at [341, 322] on link "Review Found Provider (1 to review)" at bounding box center [387, 330] width 223 height 17
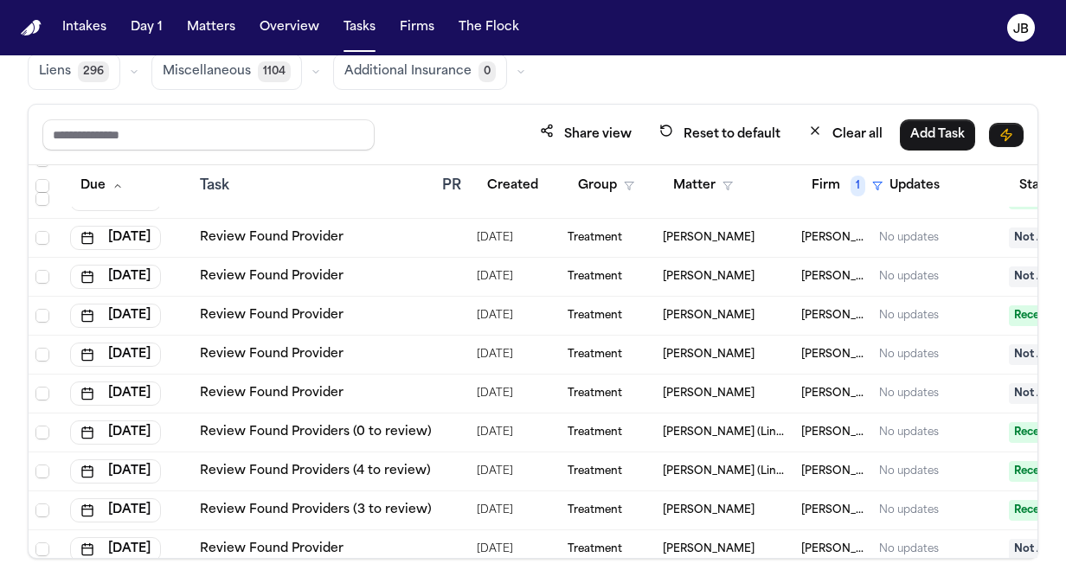
scroll to position [0, 0]
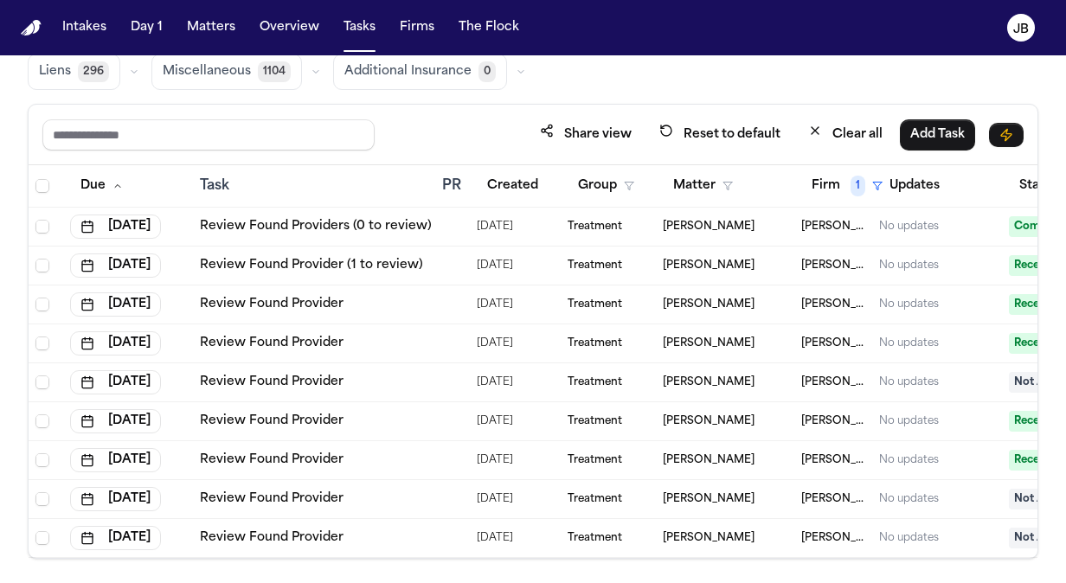
click at [944, 85] on div "Review Coverage 28 Review Provider 19 Intake 1088 Police Report & Investigation…" at bounding box center [533, 28] width 1011 height 123
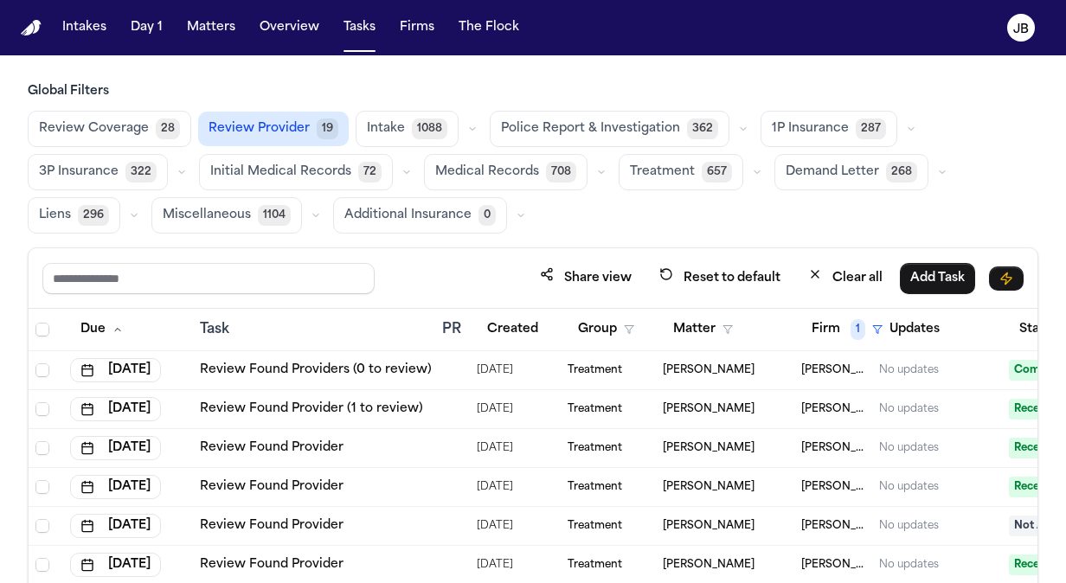
click at [73, 126] on span "Review Coverage" at bounding box center [94, 128] width 110 height 17
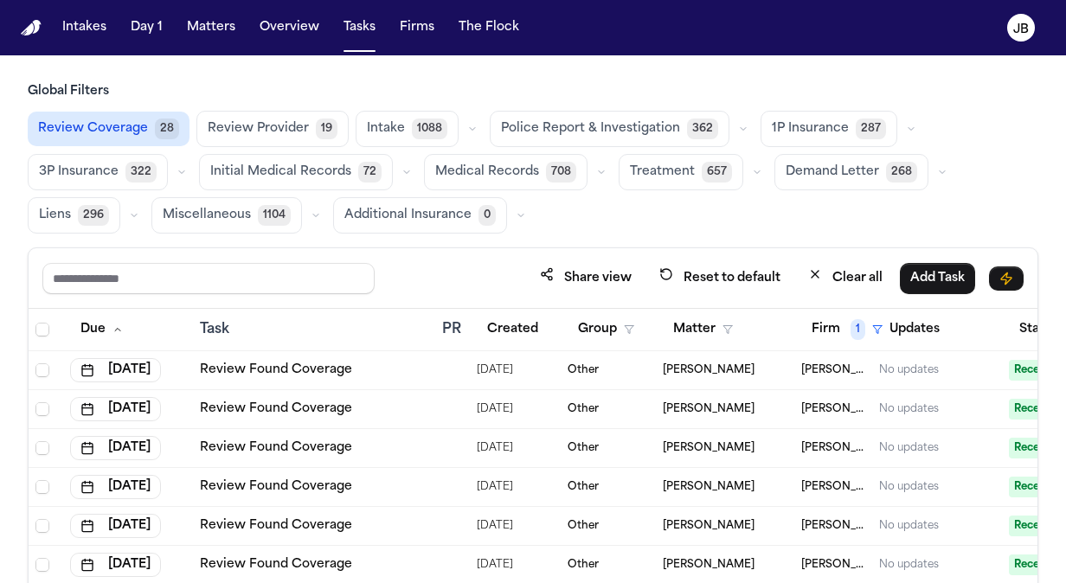
click at [244, 122] on span "Review Provider" at bounding box center [258, 128] width 101 height 17
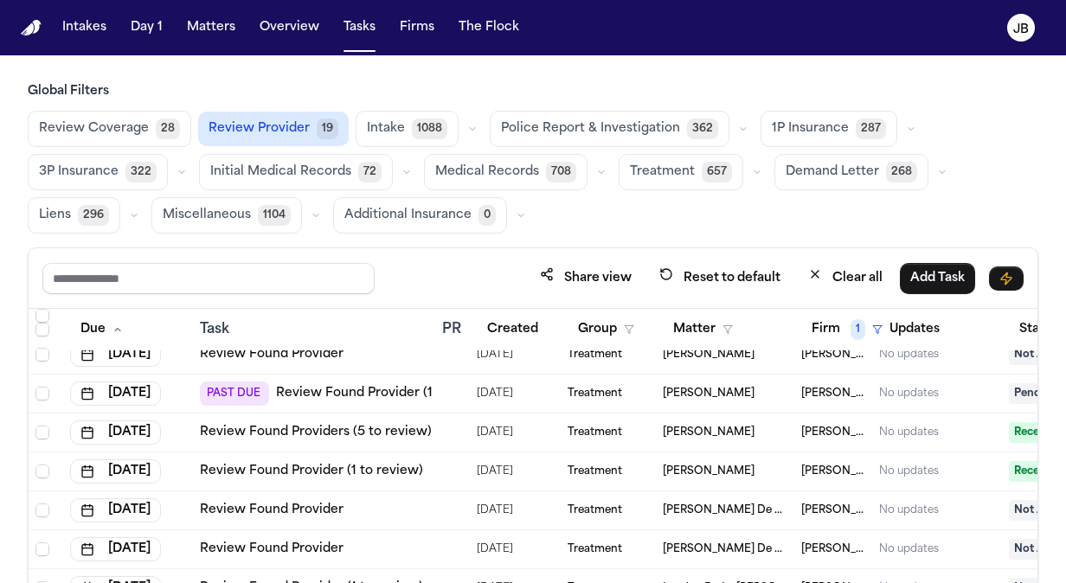
scroll to position [1449, 0]
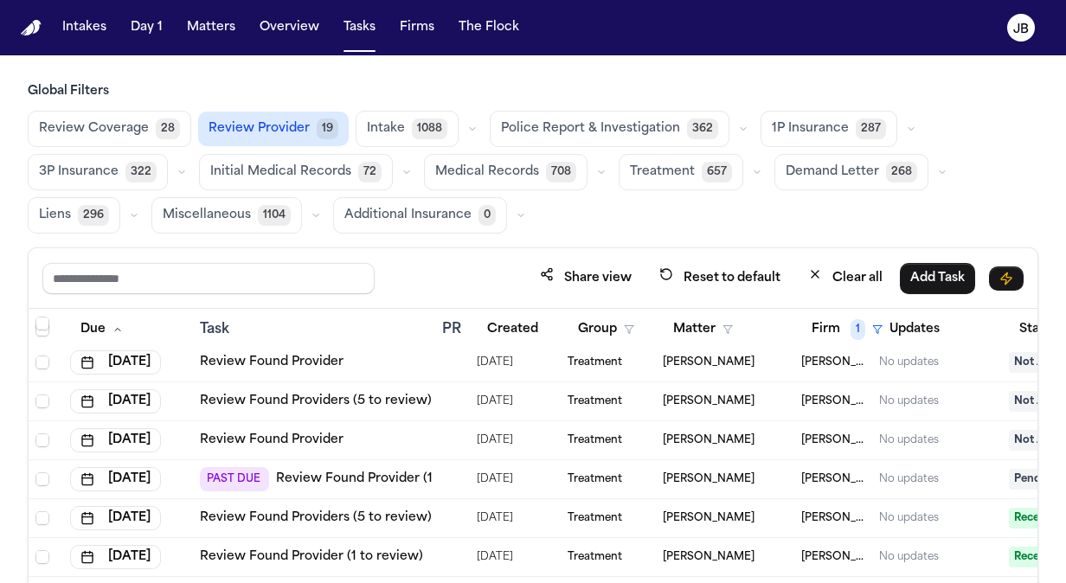
click at [306, 476] on link "Review Found Provider (1 to review)" at bounding box center [387, 479] width 223 height 17
click at [390, 126] on span "Intake" at bounding box center [386, 128] width 38 height 17
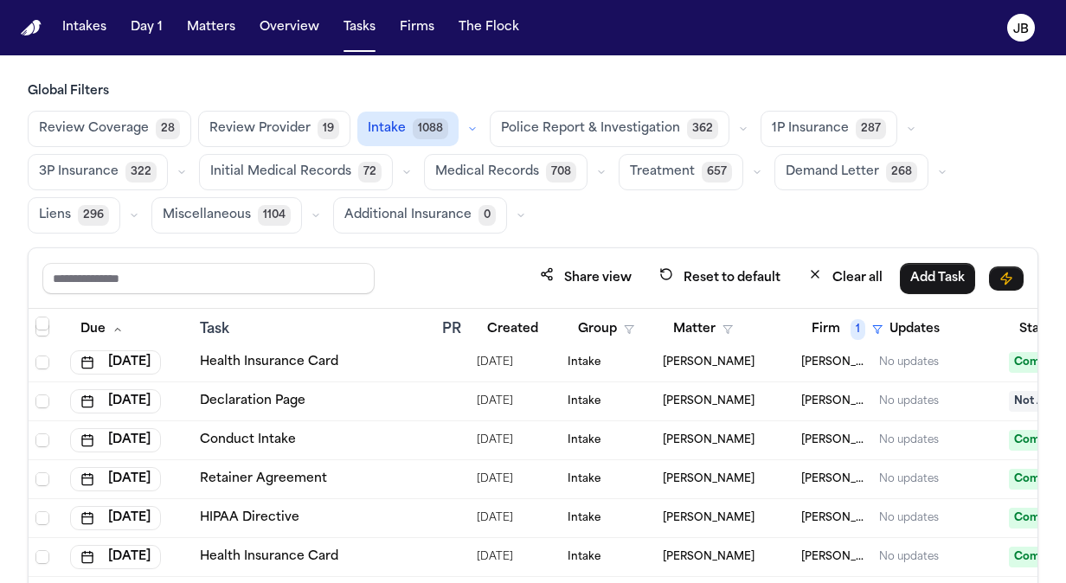
click at [592, 132] on span "Police Report & Investigation" at bounding box center [590, 128] width 179 height 17
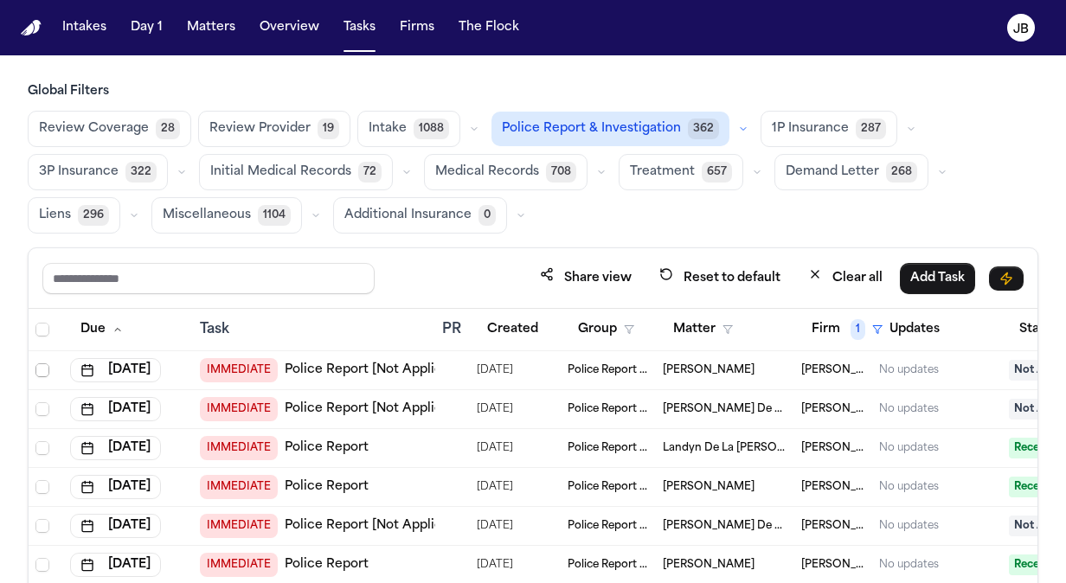
click at [40, 370] on span "Select row" at bounding box center [42, 371] width 14 height 14
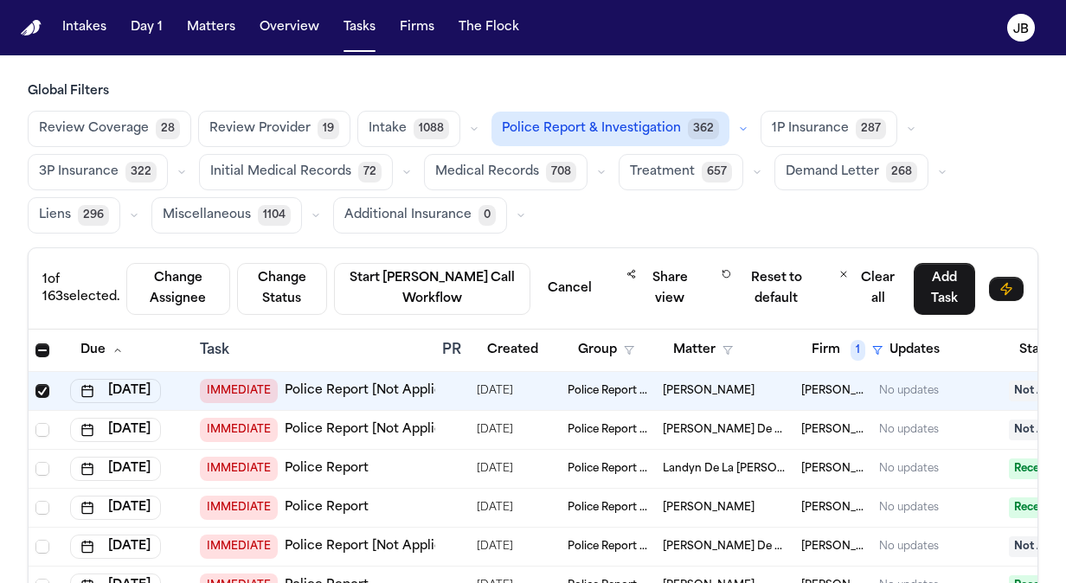
click at [680, 216] on div "Review Coverage 28 Review Provider 19 Intake 1088 Police Report & Investigation…" at bounding box center [533, 172] width 1011 height 123
click at [40, 385] on span "Select row" at bounding box center [42, 391] width 14 height 14
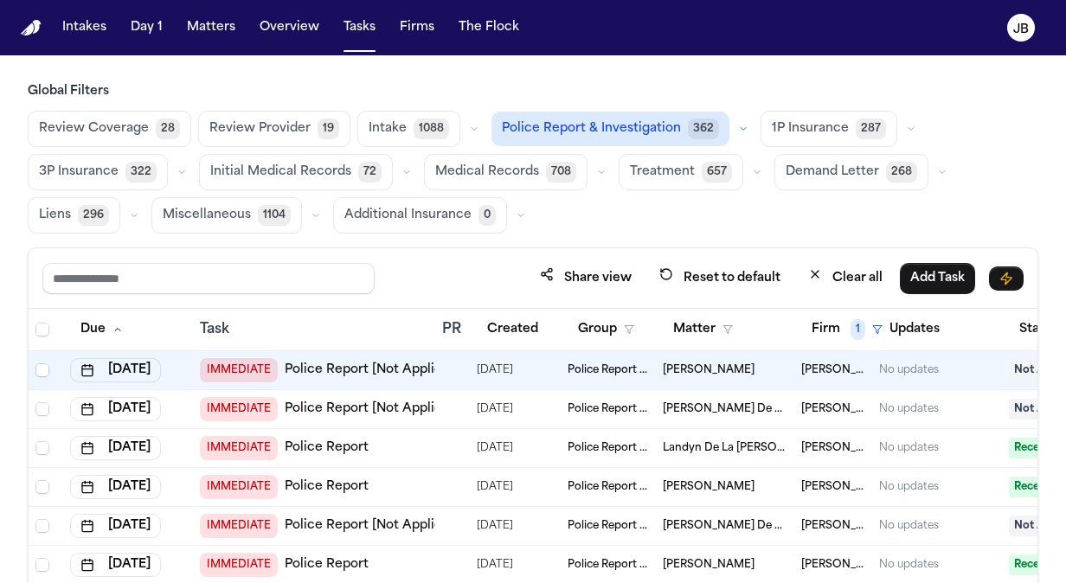
click at [787, 121] on span "1P Insurance" at bounding box center [810, 128] width 77 height 17
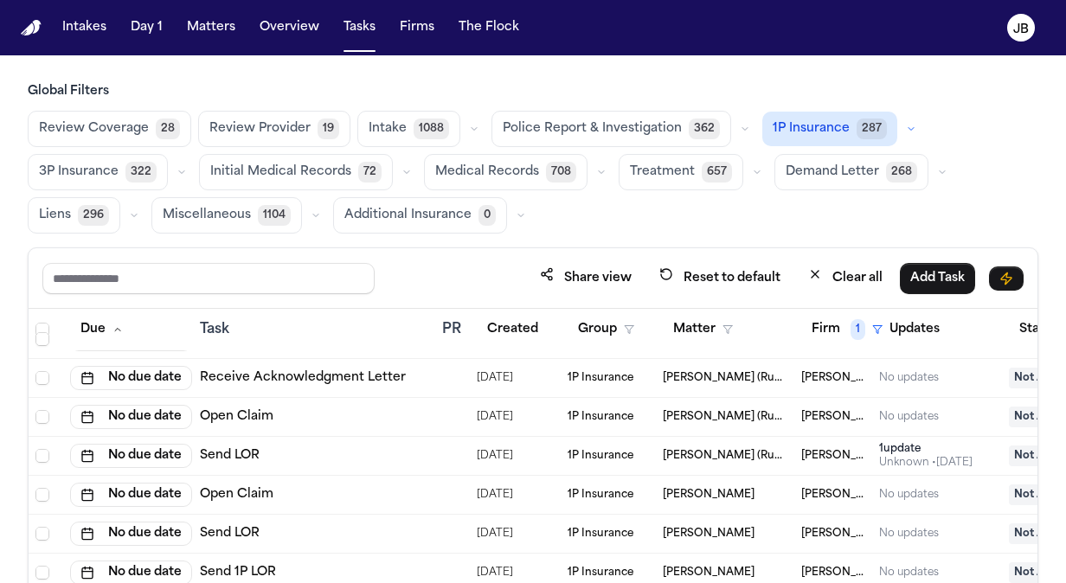
scroll to position [4724, 0]
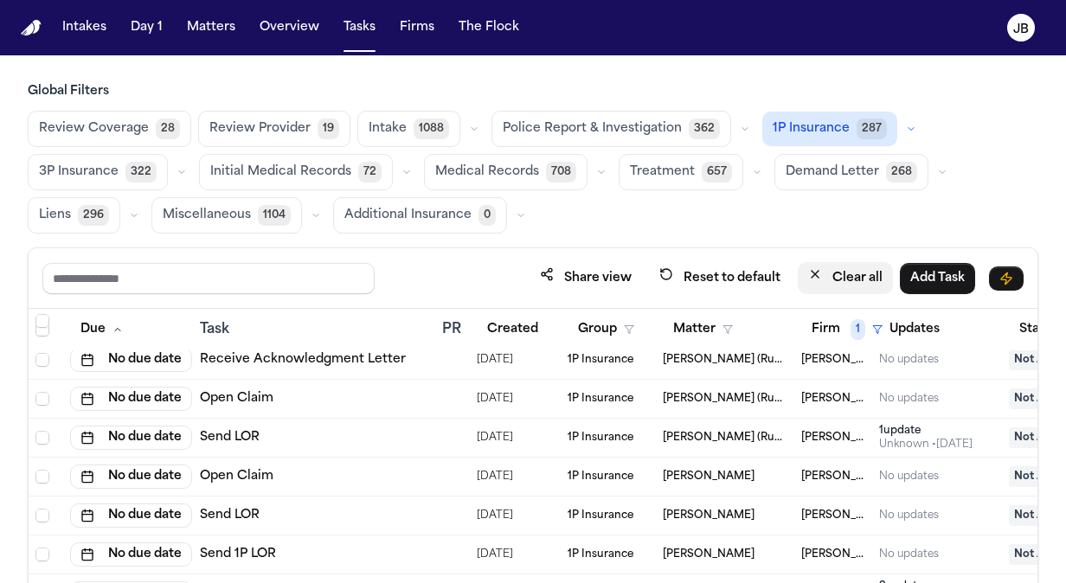
click at [837, 280] on button "Clear all" at bounding box center [845, 278] width 95 height 32
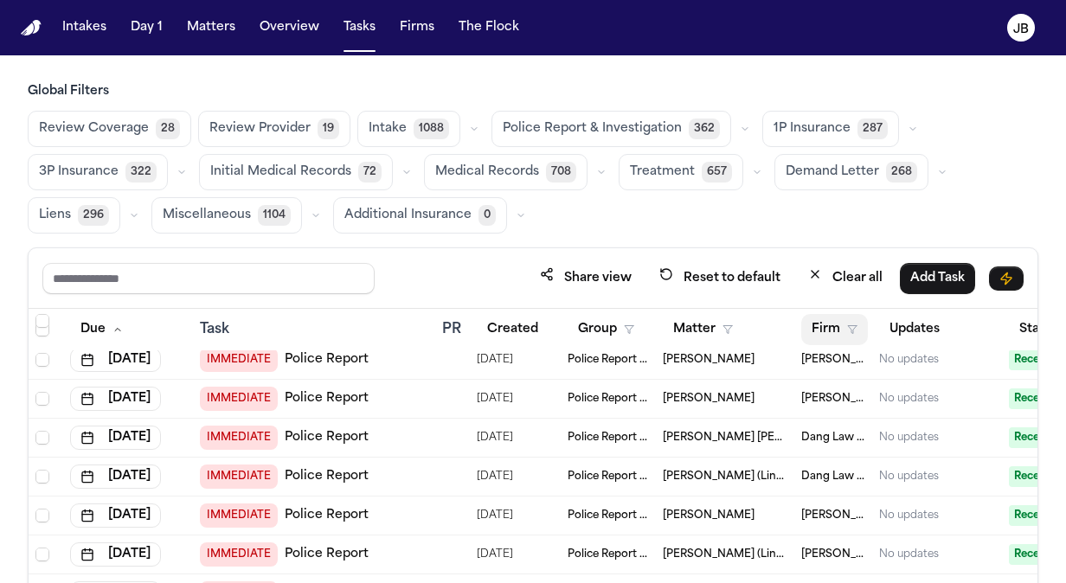
click at [854, 330] on icon "button" at bounding box center [852, 330] width 10 height 10
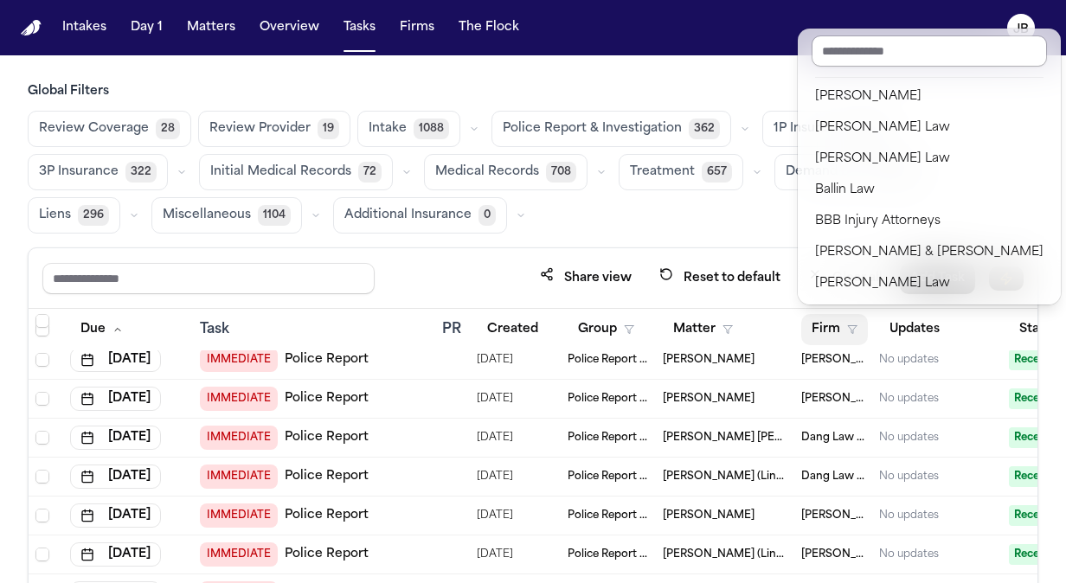
click at [859, 37] on input "text" at bounding box center [929, 50] width 235 height 31
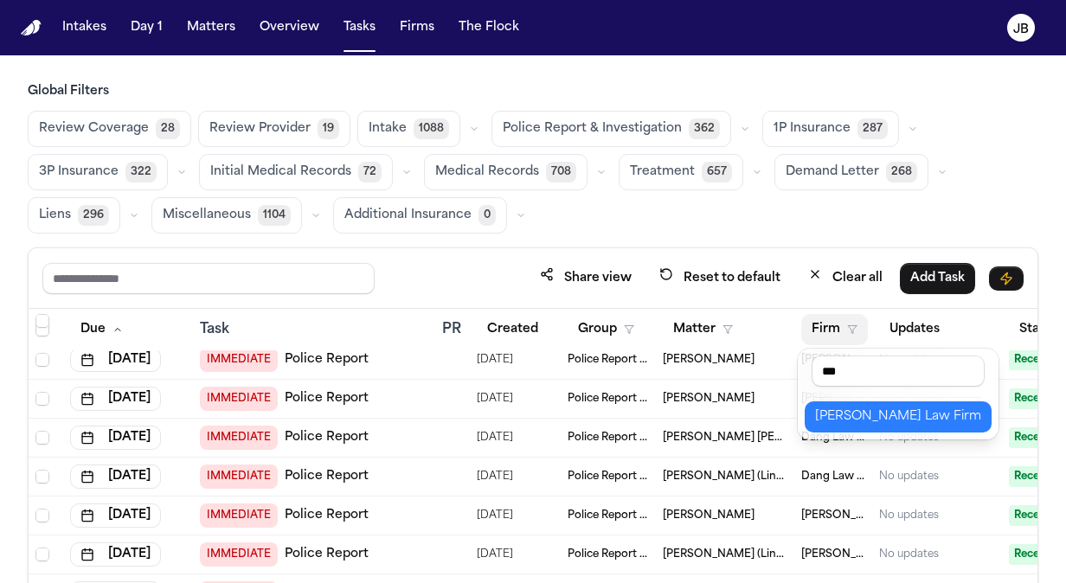
type input "***"
click at [846, 419] on div "[PERSON_NAME] Law Firm" at bounding box center [898, 417] width 166 height 21
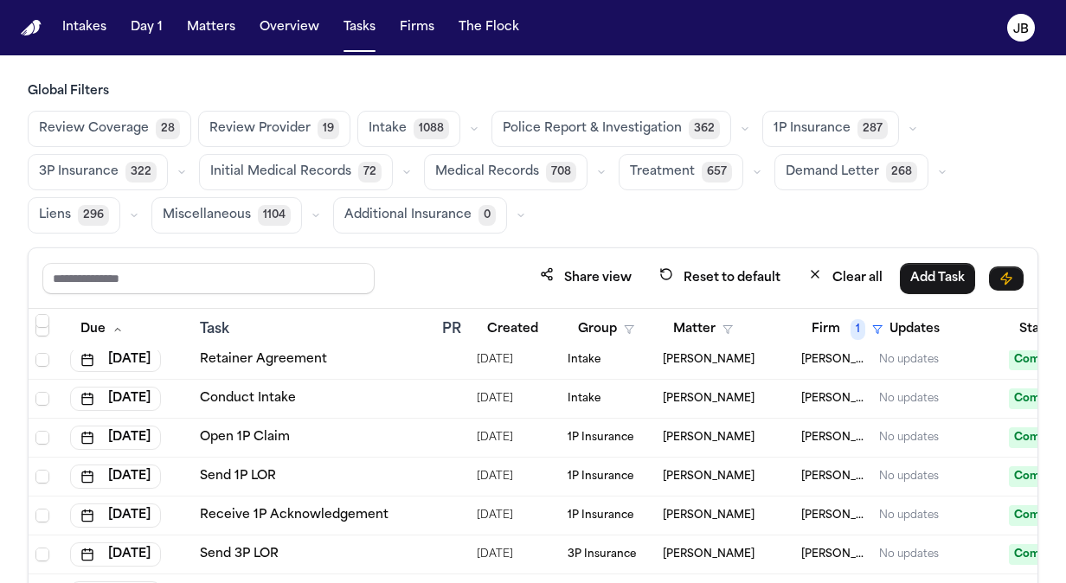
click at [98, 117] on button "Review Coverage 28" at bounding box center [110, 129] width 164 height 36
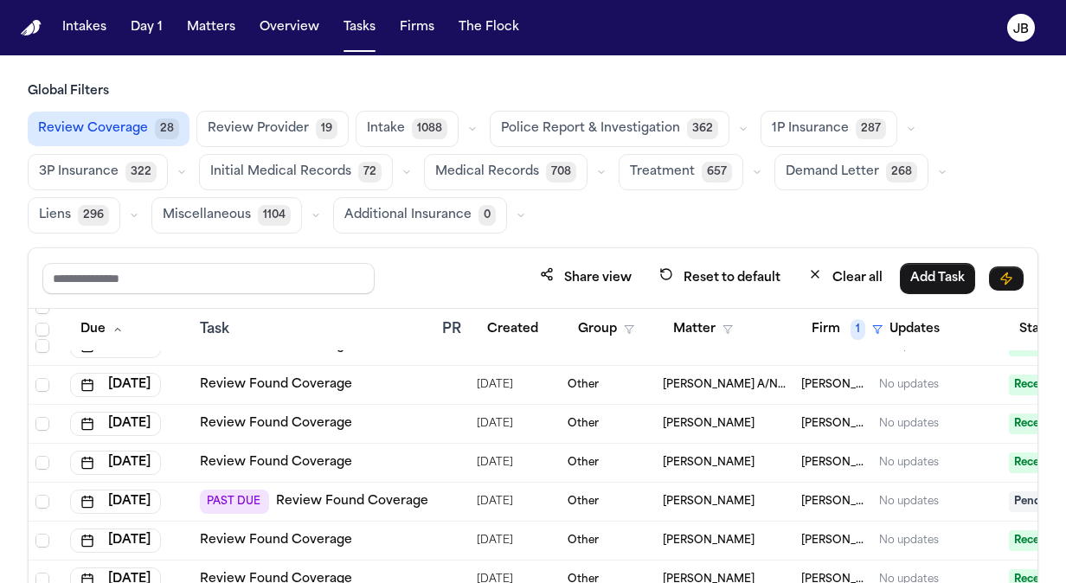
scroll to position [2947, 0]
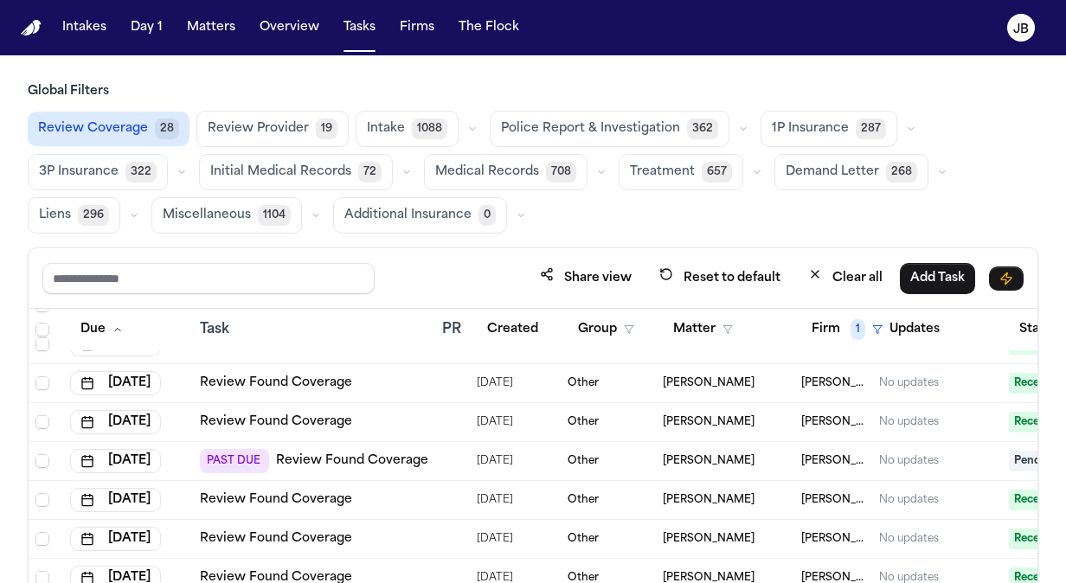
click at [325, 456] on link "Review Found Coverage" at bounding box center [352, 461] width 152 height 17
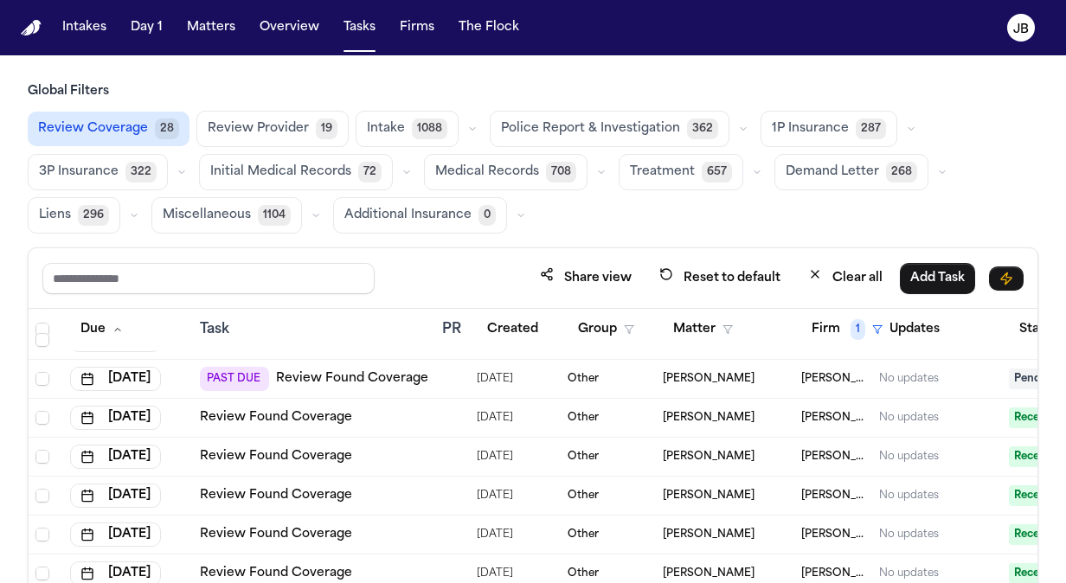
scroll to position [2988, 0]
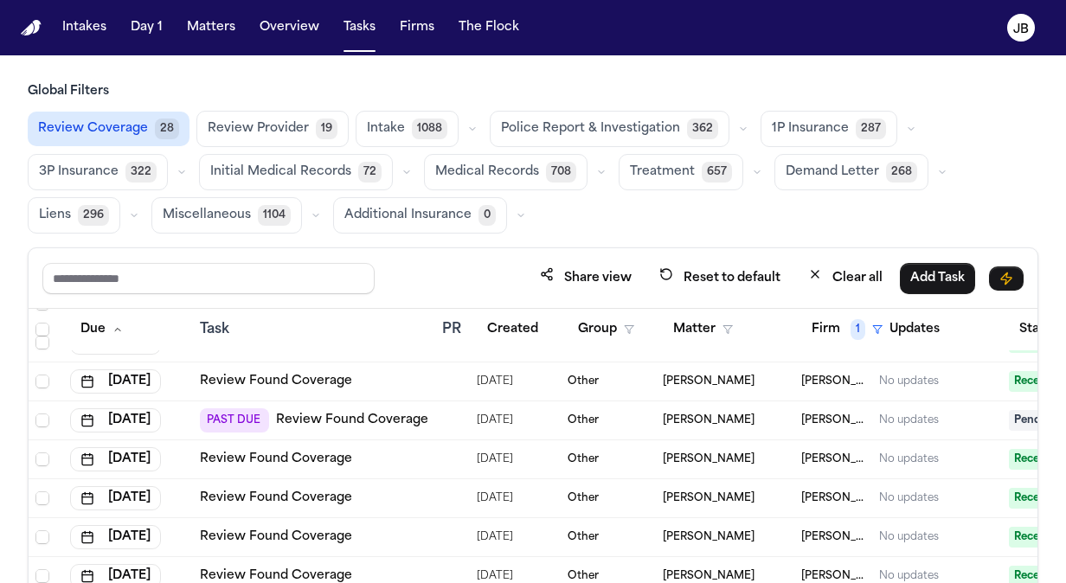
click at [358, 417] on link "Review Found Coverage" at bounding box center [352, 420] width 152 height 17
drag, startPoint x: 976, startPoint y: 298, endPoint x: 1098, endPoint y: 315, distance: 122.4
click at [1066, 315] on html "Intakes Day 1 Matters Overview Tasks Firms The Flock JB Global Filters Review C…" at bounding box center [533, 291] width 1066 height 583
click at [469, 257] on div "Share view Reset to default Clear all Add Task" at bounding box center [533, 278] width 1009 height 61
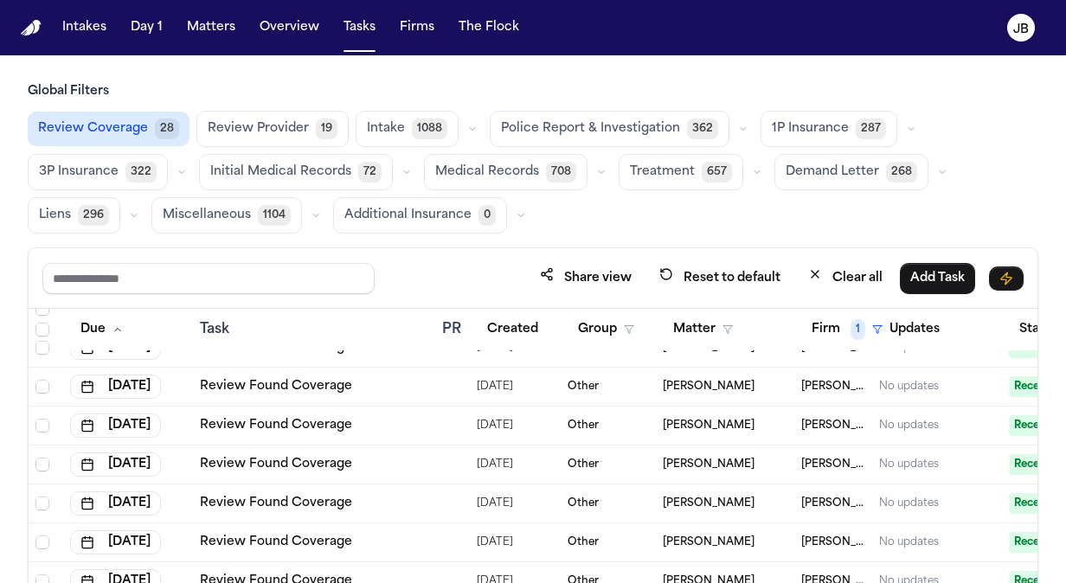
scroll to position [0, 0]
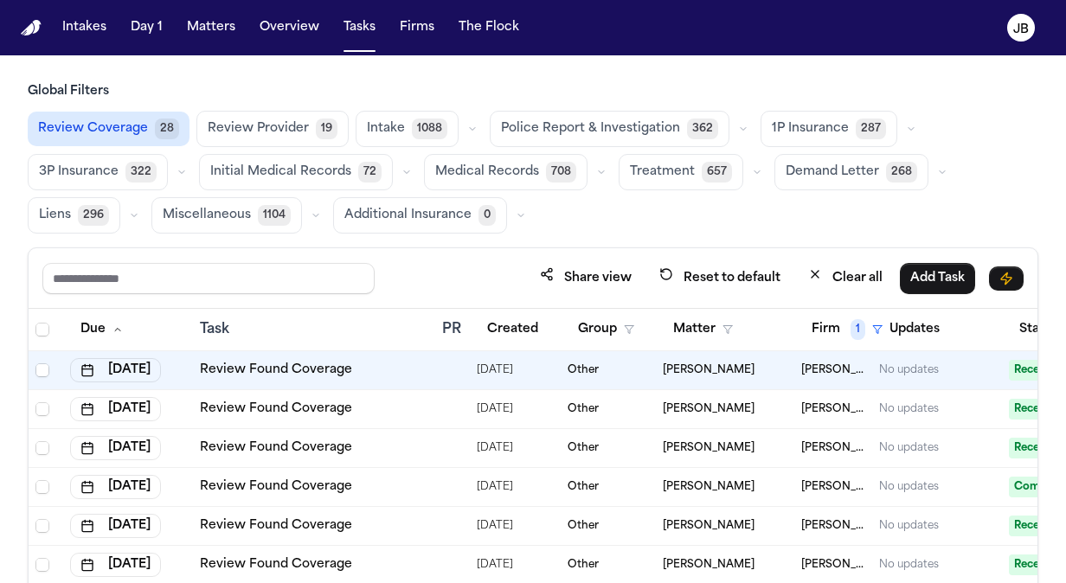
click at [253, 138] on button "Review Provider 19" at bounding box center [272, 129] width 152 height 36
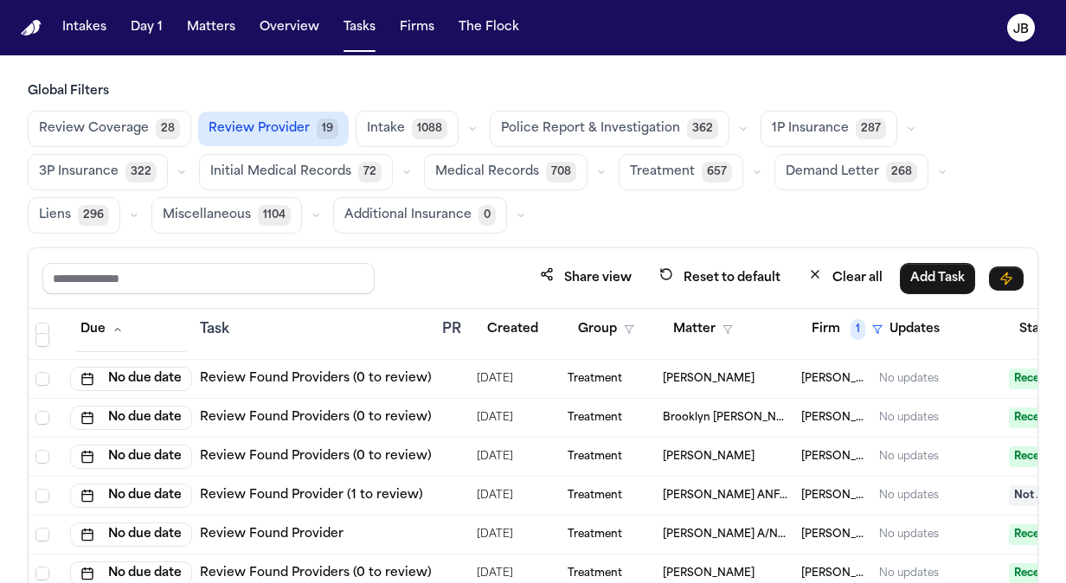
scroll to position [2993, 0]
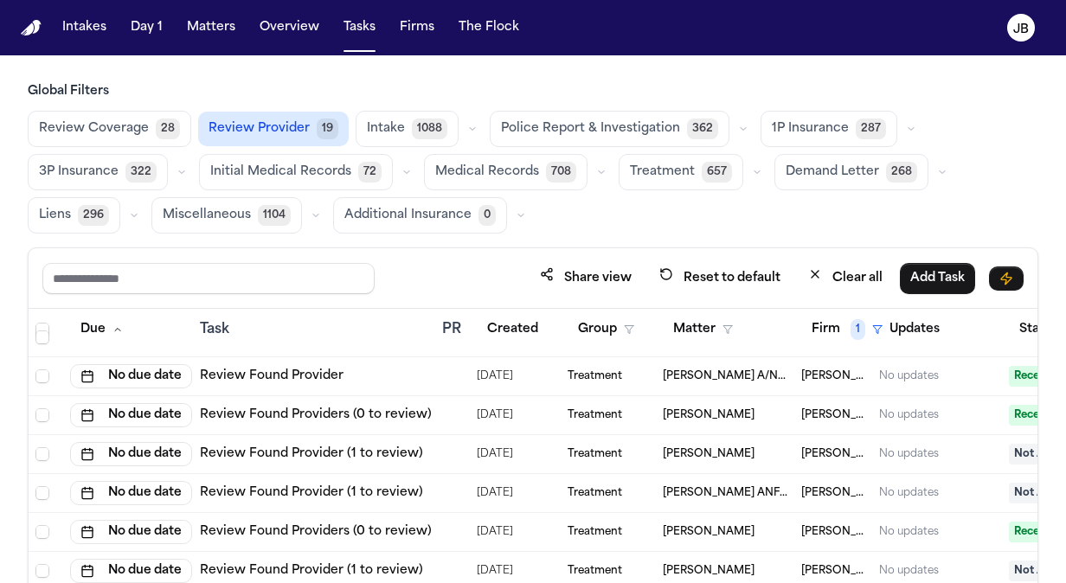
click at [802, 129] on span "1P Insurance" at bounding box center [810, 128] width 77 height 17
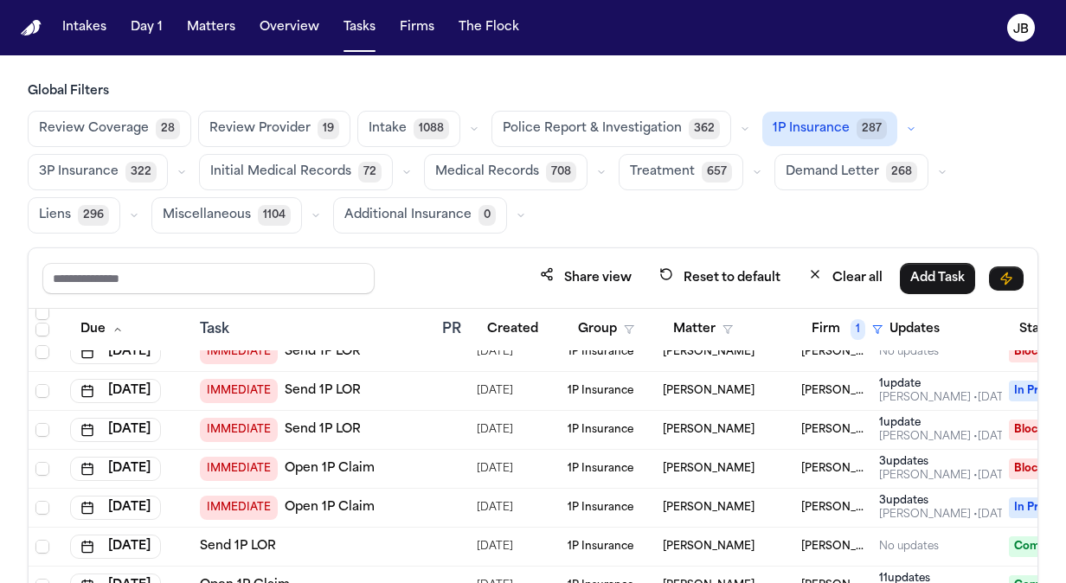
scroll to position [76, 0]
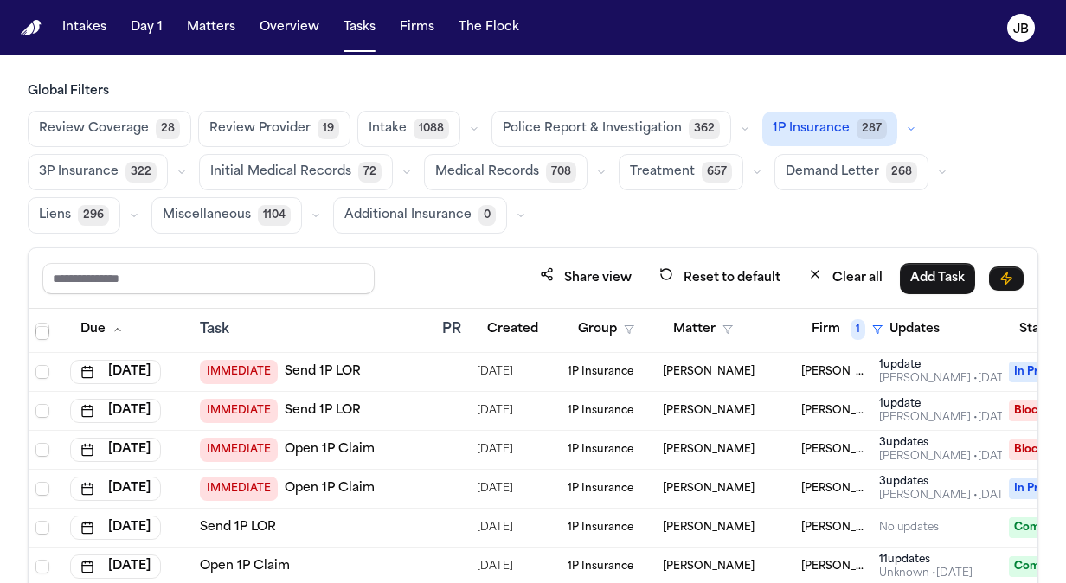
click at [432, 410] on td "IMMEDIATE Send 1P LOR" at bounding box center [314, 411] width 242 height 39
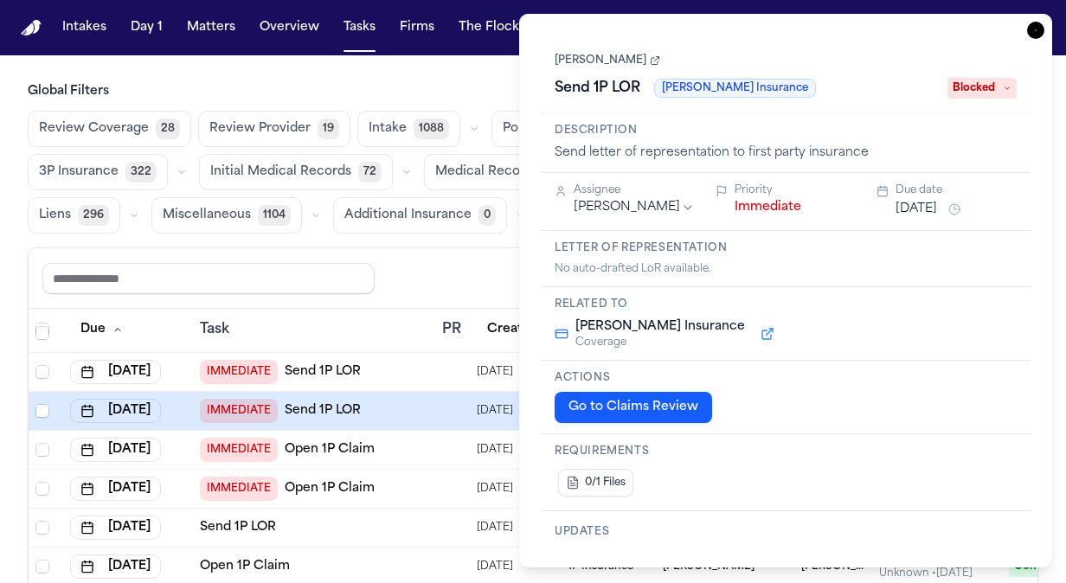
click at [775, 213] on button "Immediate" at bounding box center [768, 207] width 67 height 17
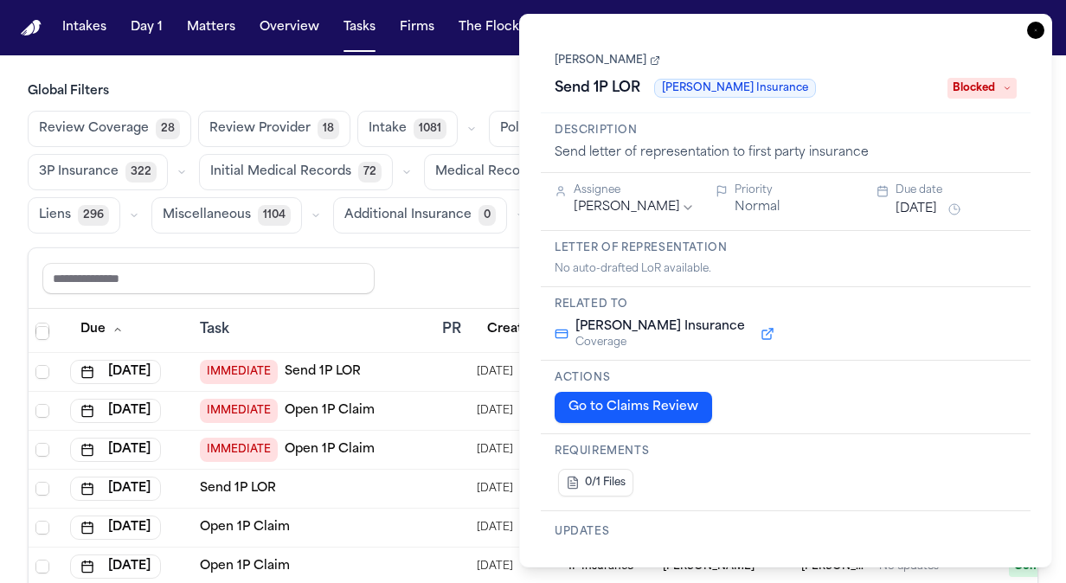
click at [779, 206] on button "Normal" at bounding box center [757, 207] width 45 height 17
click at [779, 206] on div "Urgent" at bounding box center [795, 207] width 121 height 17
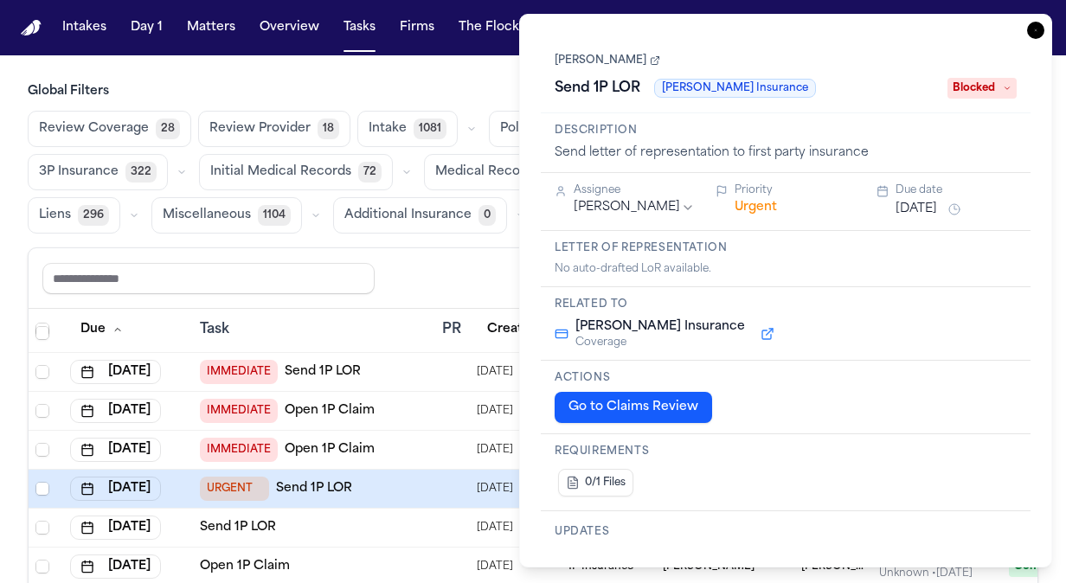
click at [760, 209] on button "Urgent" at bounding box center [756, 207] width 42 height 17
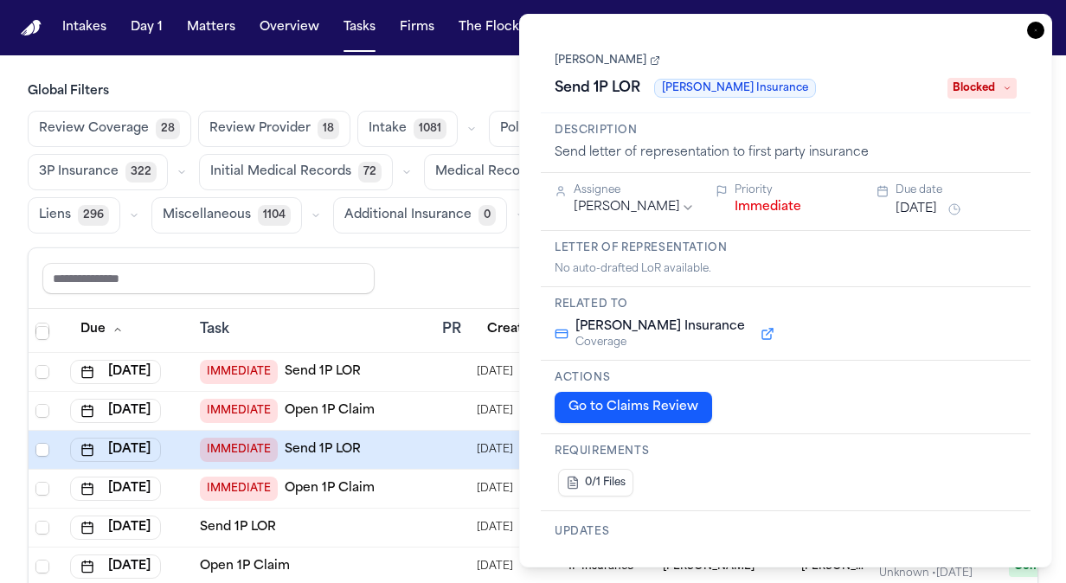
click at [760, 209] on button "Immediate" at bounding box center [768, 207] width 67 height 17
click at [992, 97] on span "Blocked" at bounding box center [982, 88] width 69 height 21
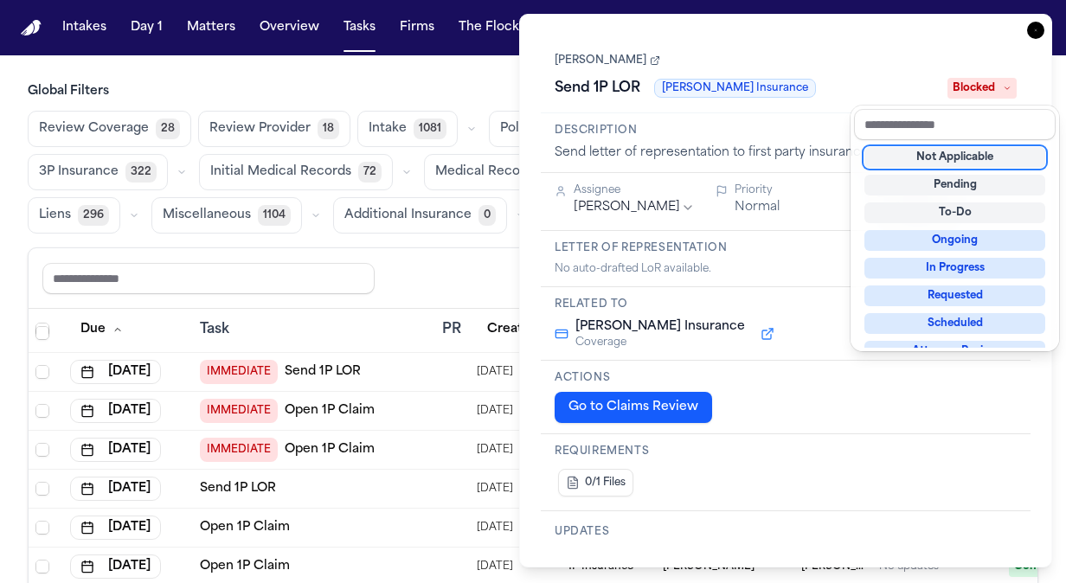
click at [973, 158] on div "Not Applicable" at bounding box center [955, 157] width 181 height 21
click at [894, 52] on div "Jaquon Christopher Send 1P LOR Fred Loya Insurance Not Applicable" at bounding box center [786, 75] width 462 height 53
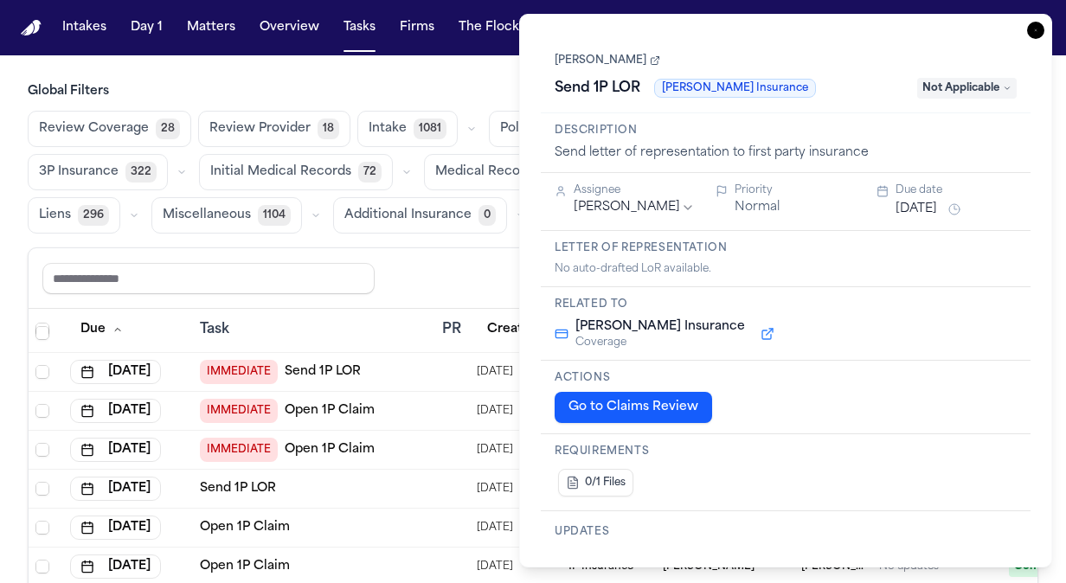
click at [1039, 33] on icon "button" at bounding box center [1035, 30] width 17 height 17
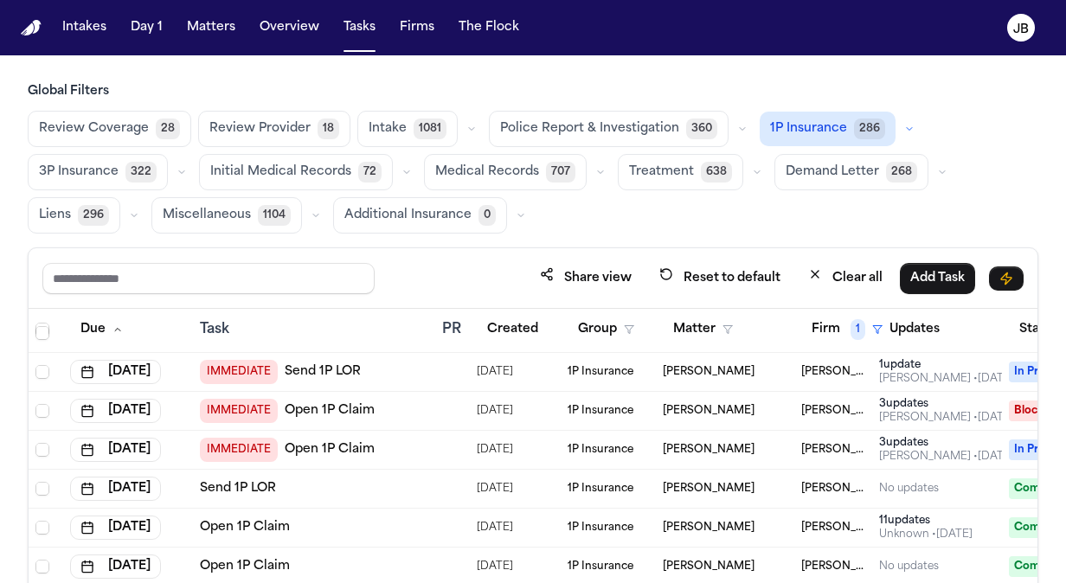
click at [433, 365] on td "IMMEDIATE Send 1P LOR" at bounding box center [314, 372] width 242 height 39
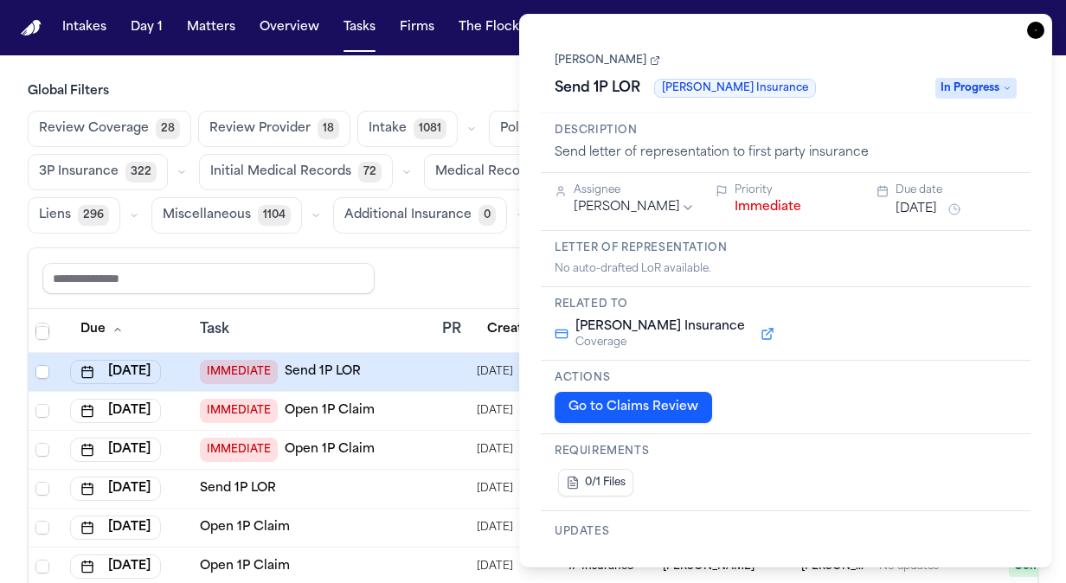
click at [777, 208] on button "Immediate" at bounding box center [768, 207] width 67 height 17
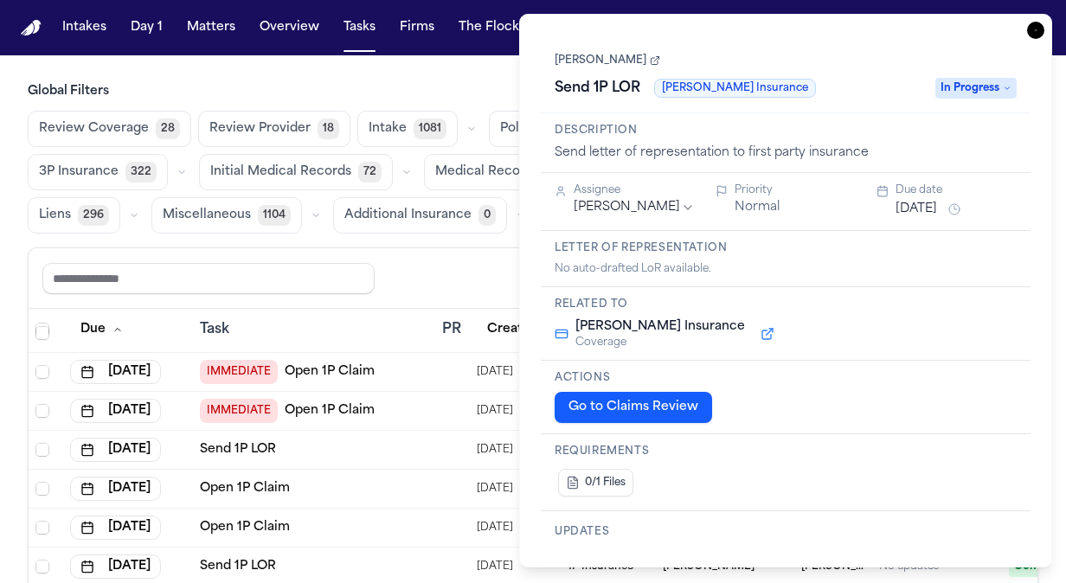
click at [983, 87] on span "In Progress" at bounding box center [976, 88] width 81 height 21
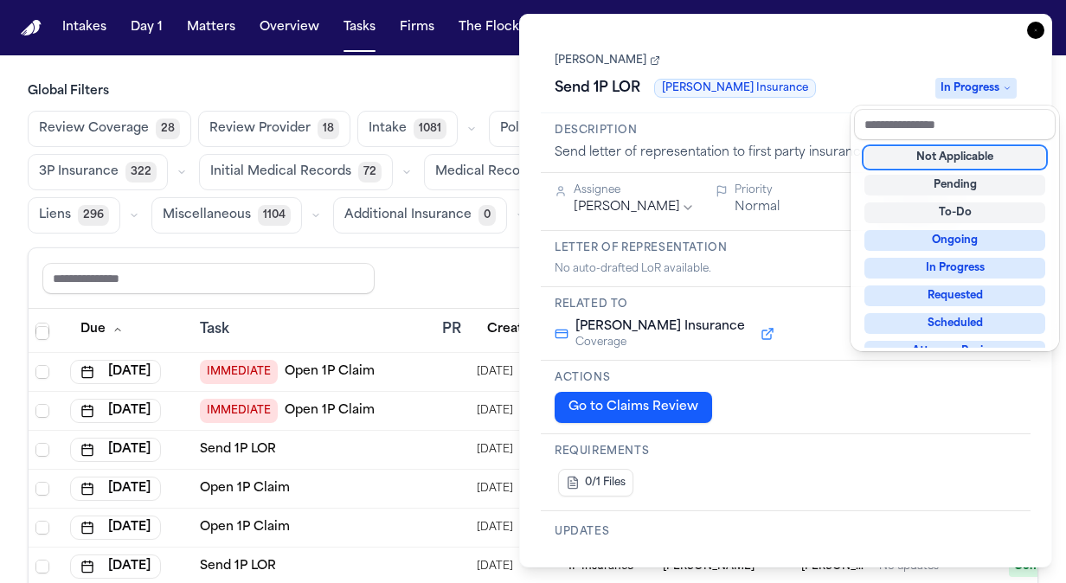
click at [960, 158] on div "Not Applicable" at bounding box center [955, 157] width 181 height 21
click at [1038, 24] on div "**********" at bounding box center [785, 291] width 533 height 554
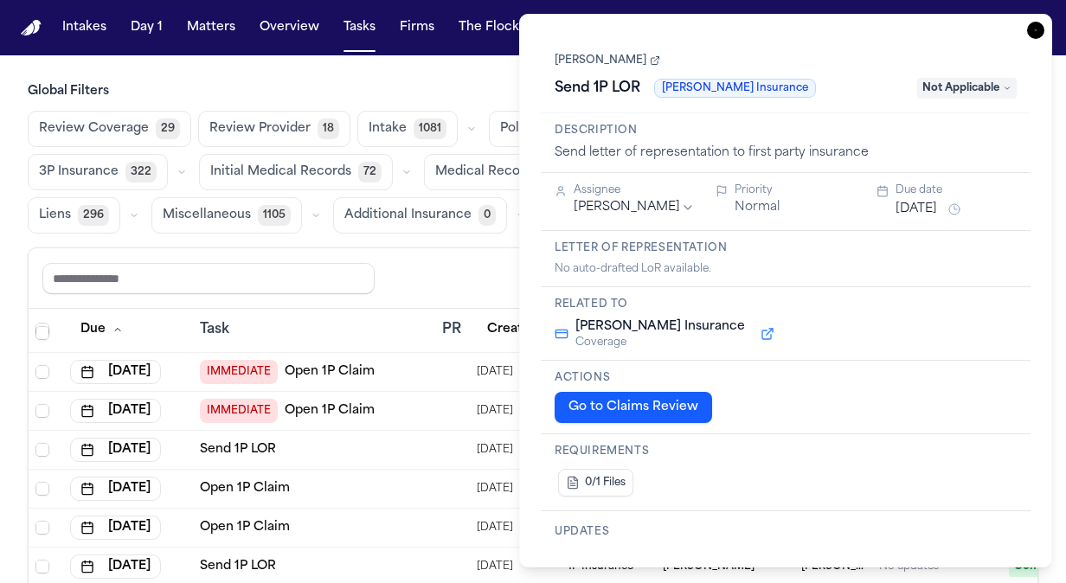
click at [409, 360] on div "IMMEDIATE Open 1P Claim" at bounding box center [314, 372] width 229 height 24
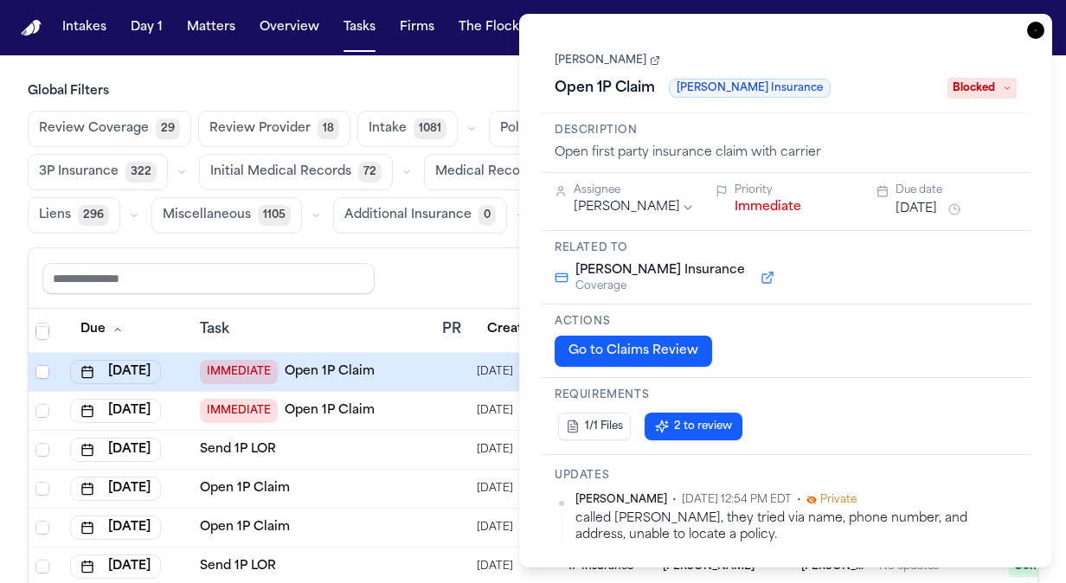
click at [764, 206] on button "Immediate" at bounding box center [768, 207] width 67 height 17
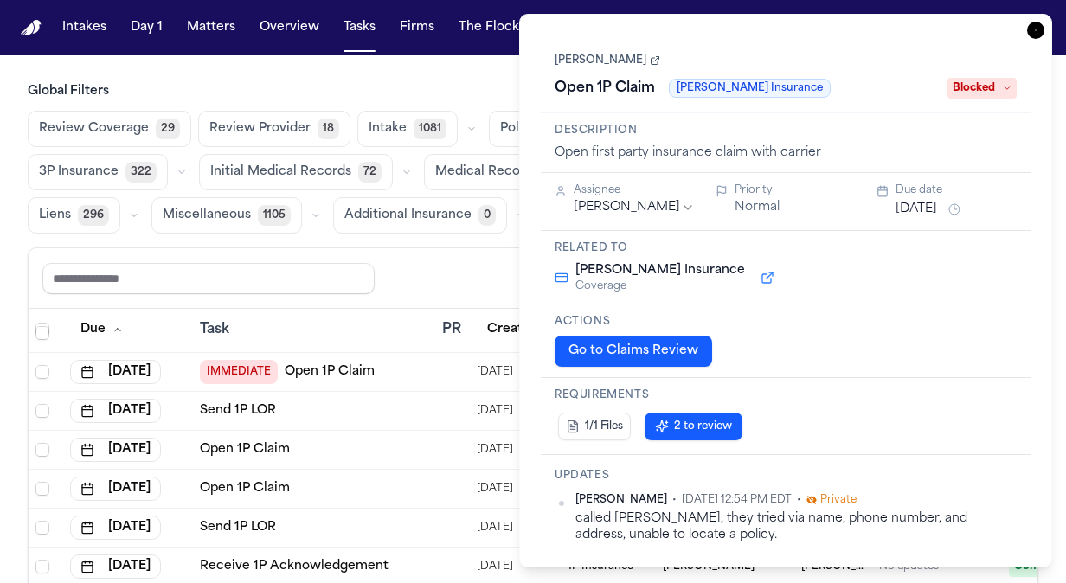
click at [984, 85] on span "Blocked" at bounding box center [982, 88] width 69 height 21
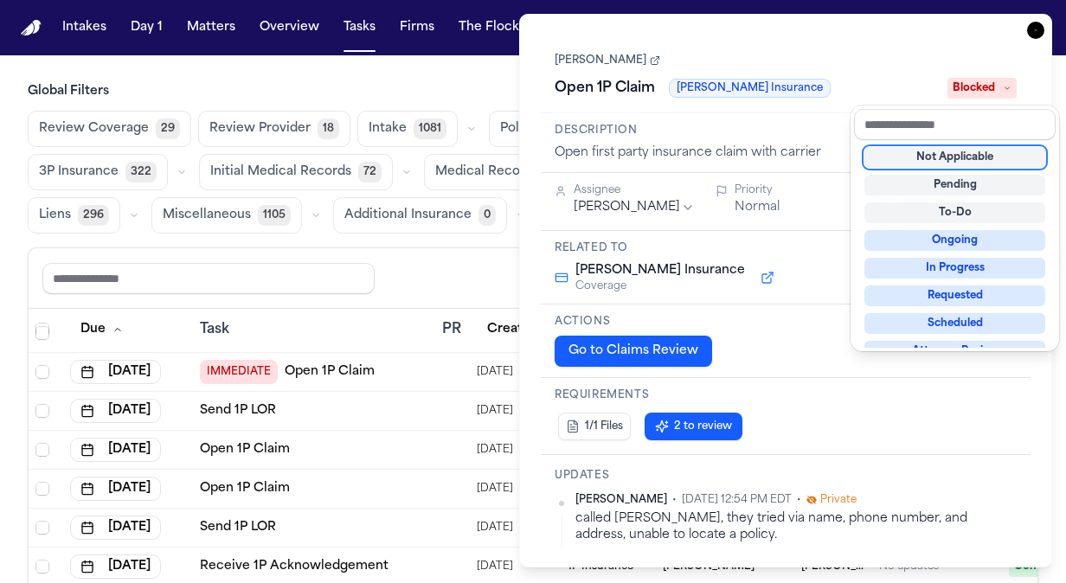
click at [952, 159] on div "Not Applicable" at bounding box center [955, 157] width 181 height 21
click at [427, 281] on div "Share view Reset to default Clear all Add Task" at bounding box center [533, 278] width 982 height 32
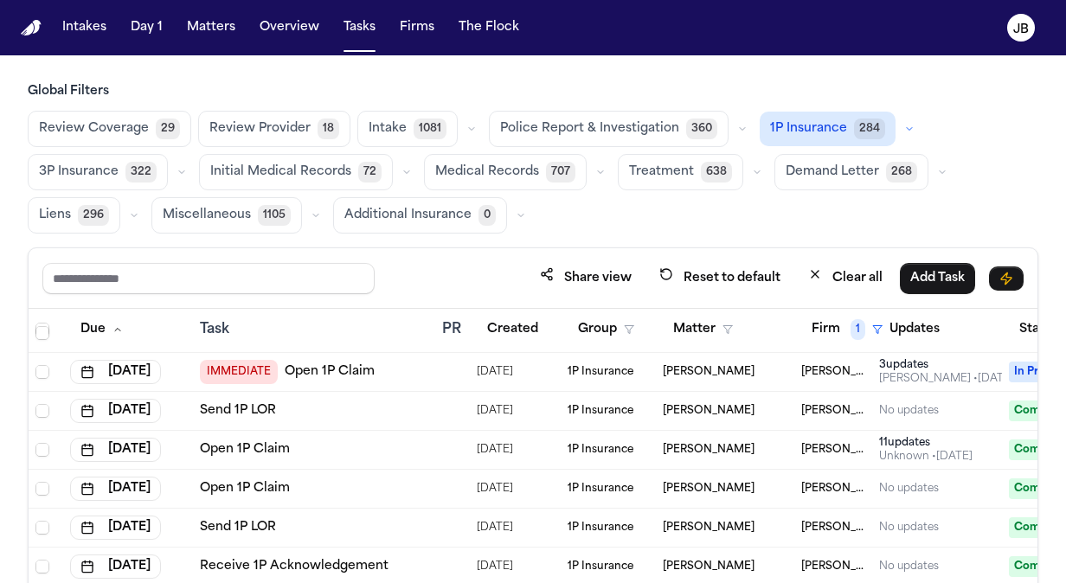
click at [331, 365] on link "Open 1P Claim" at bounding box center [330, 372] width 90 height 17
click at [416, 374] on div "IMMEDIATE Open 1P Claim" at bounding box center [314, 372] width 229 height 24
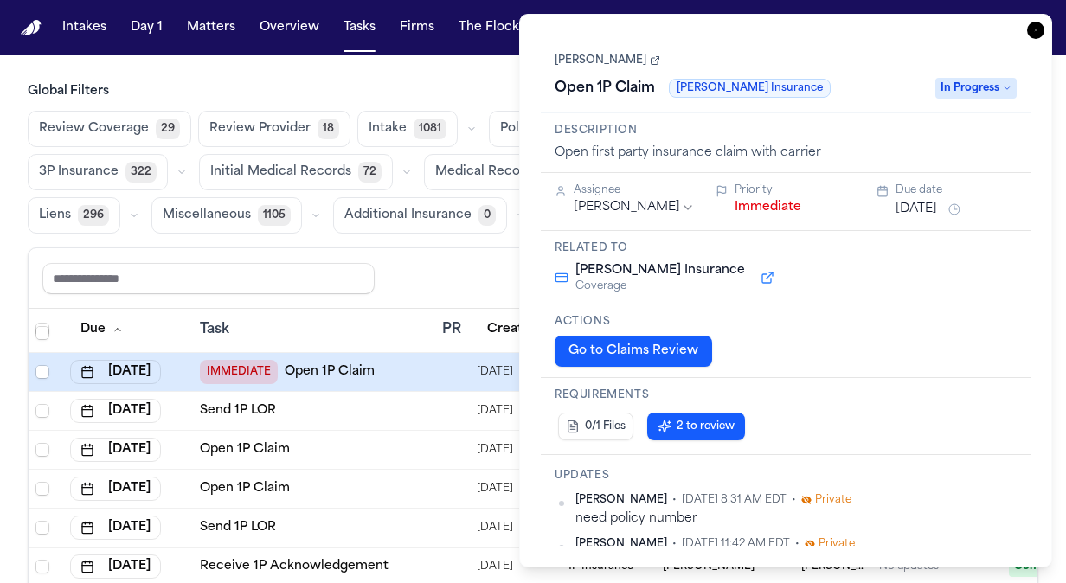
click at [776, 203] on button "Immediate" at bounding box center [768, 207] width 67 height 17
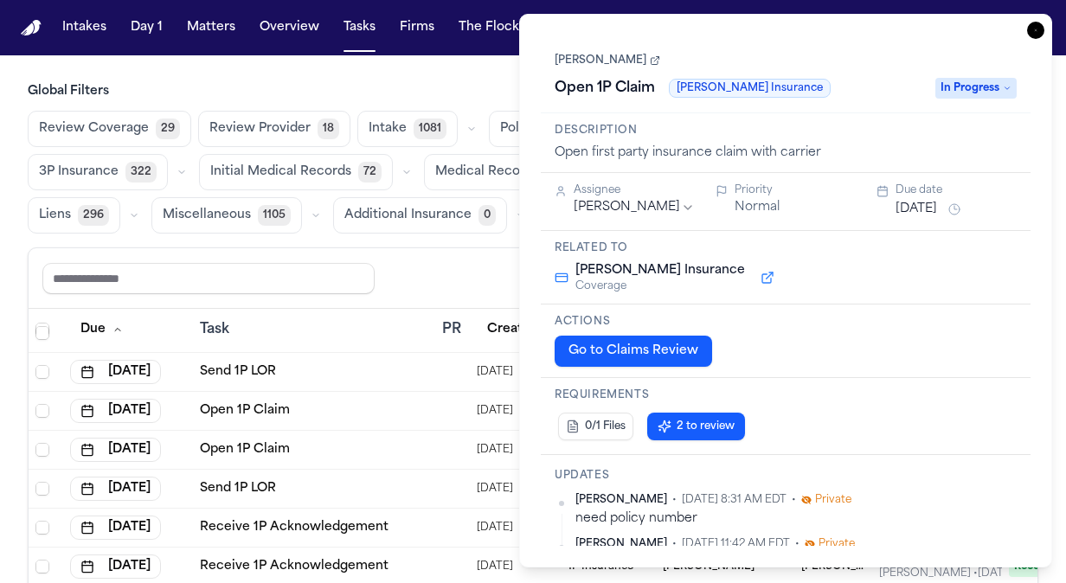
click at [983, 84] on span "In Progress" at bounding box center [976, 88] width 81 height 21
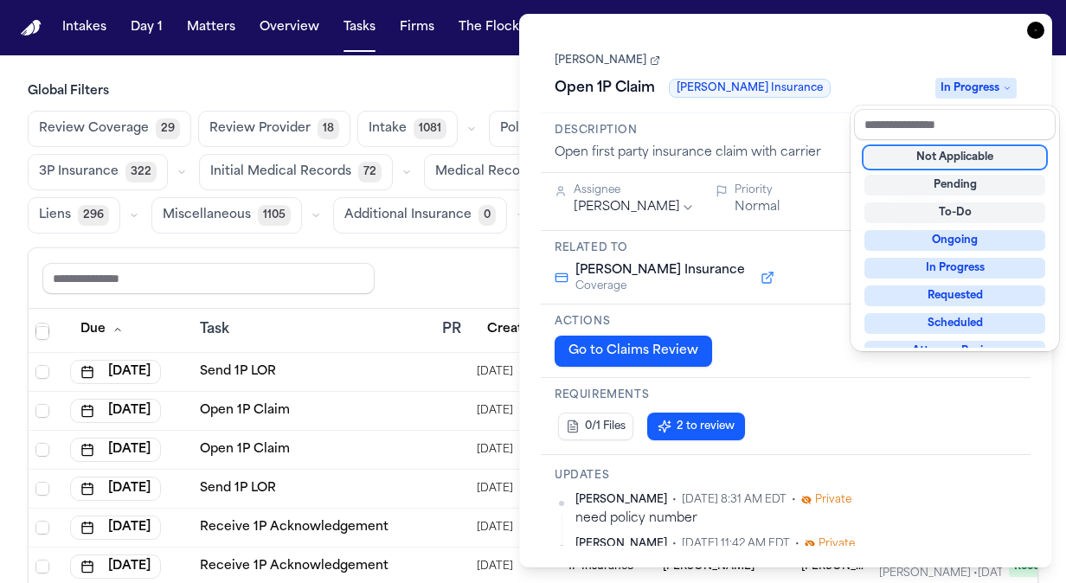
click at [969, 160] on div "Not Applicable" at bounding box center [955, 157] width 181 height 21
click at [1036, 33] on div "**********" at bounding box center [785, 291] width 533 height 554
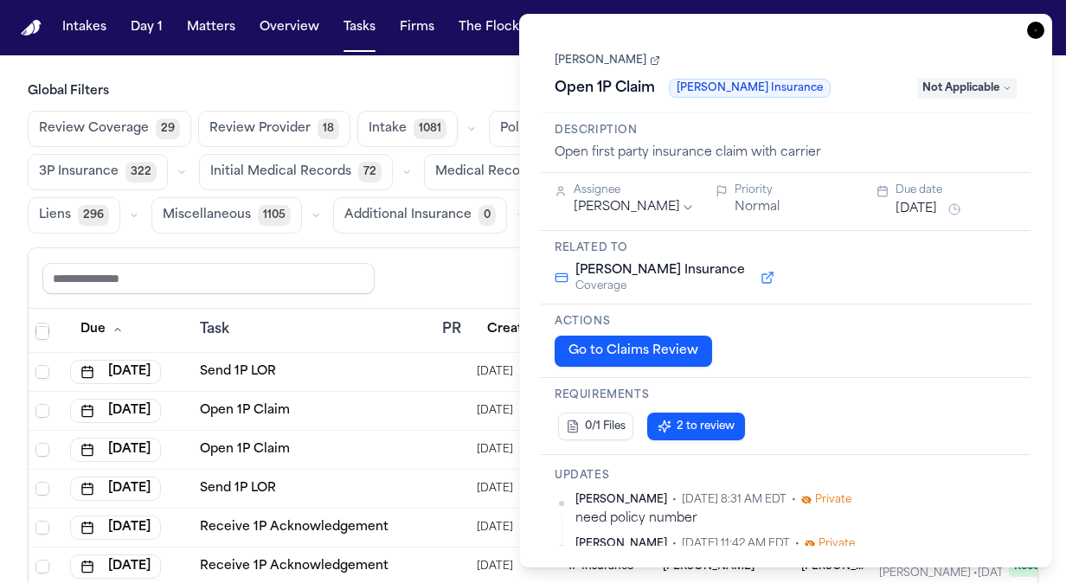
click at [1036, 33] on icon "button" at bounding box center [1035, 30] width 17 height 17
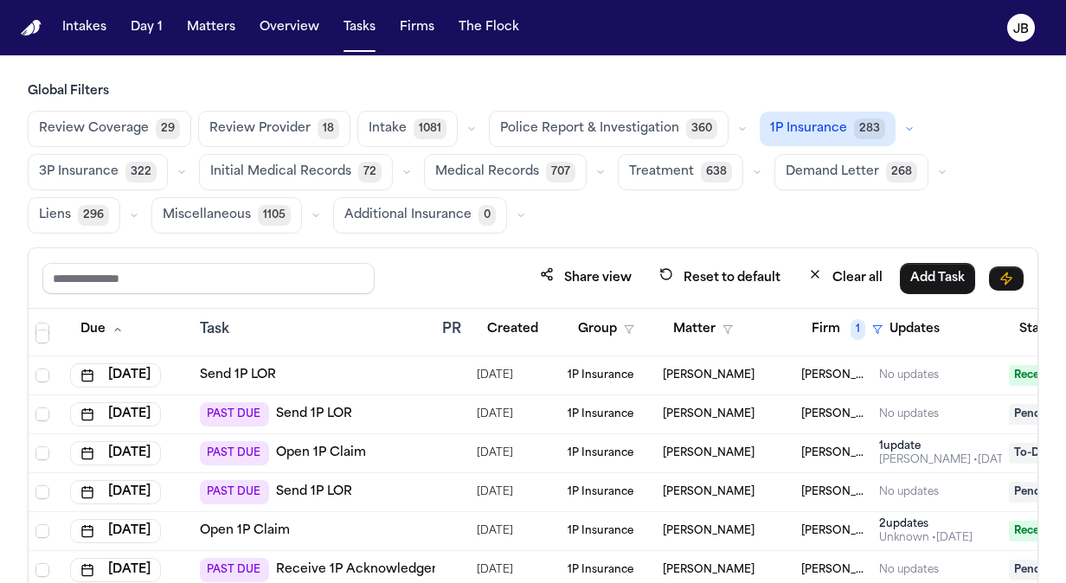
scroll to position [4688, 0]
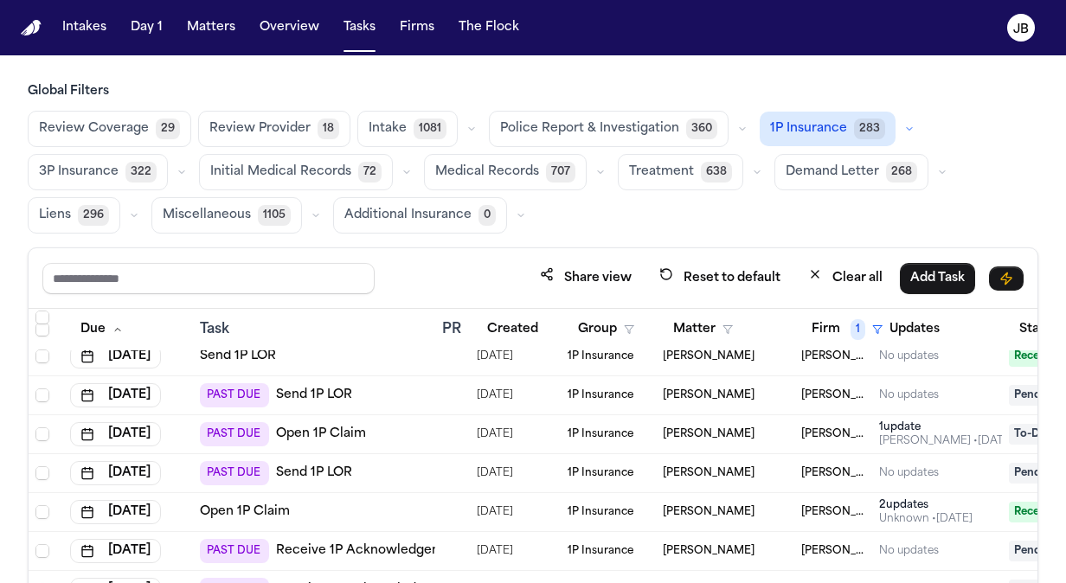
click at [396, 393] on div "PAST DUE Send 1P LOR" at bounding box center [314, 395] width 229 height 24
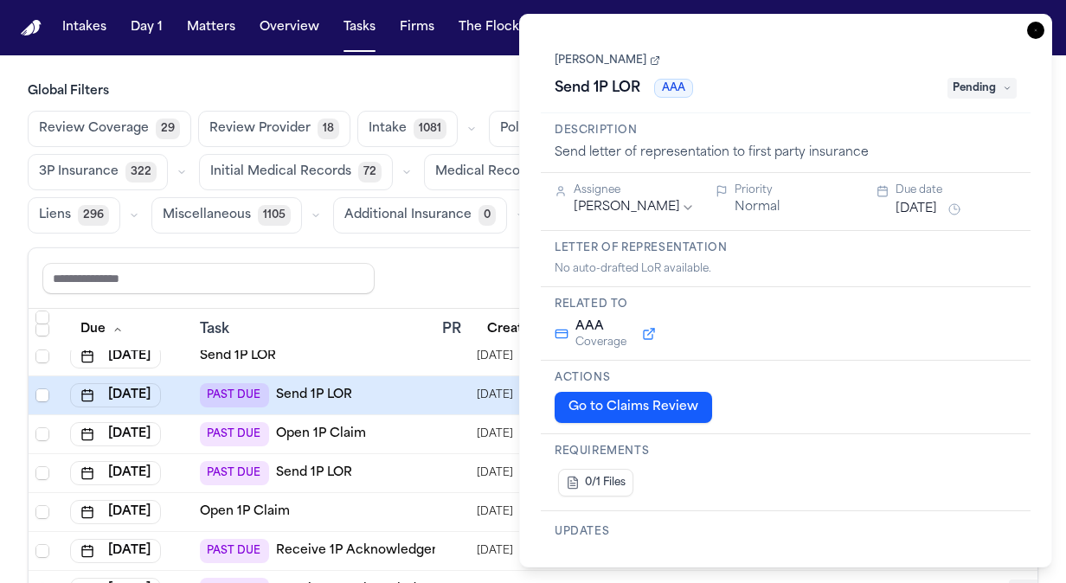
click at [969, 89] on span "Pending" at bounding box center [982, 88] width 69 height 21
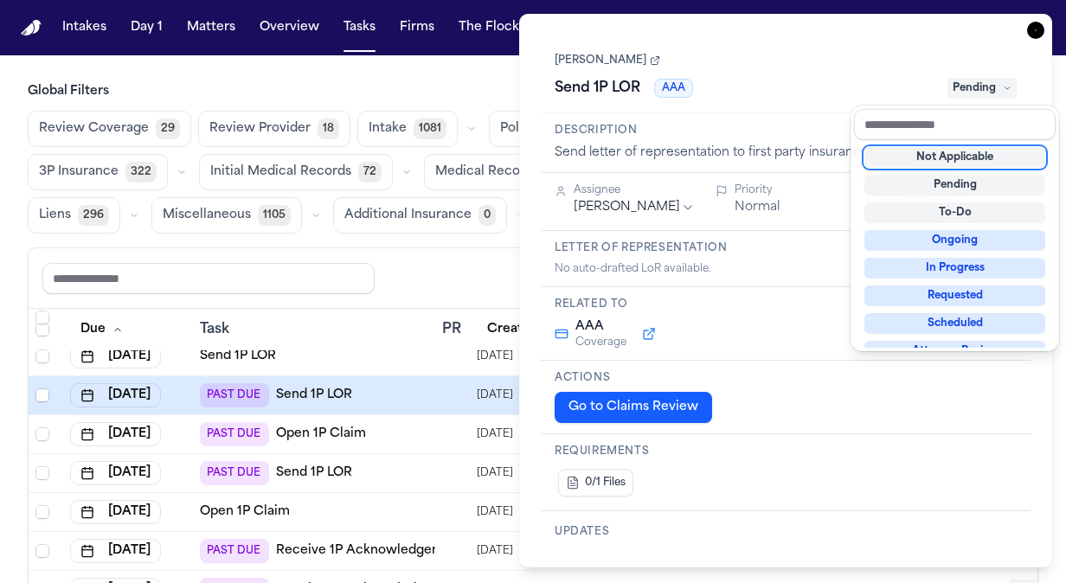
click at [927, 159] on div "Not Applicable" at bounding box center [955, 157] width 181 height 21
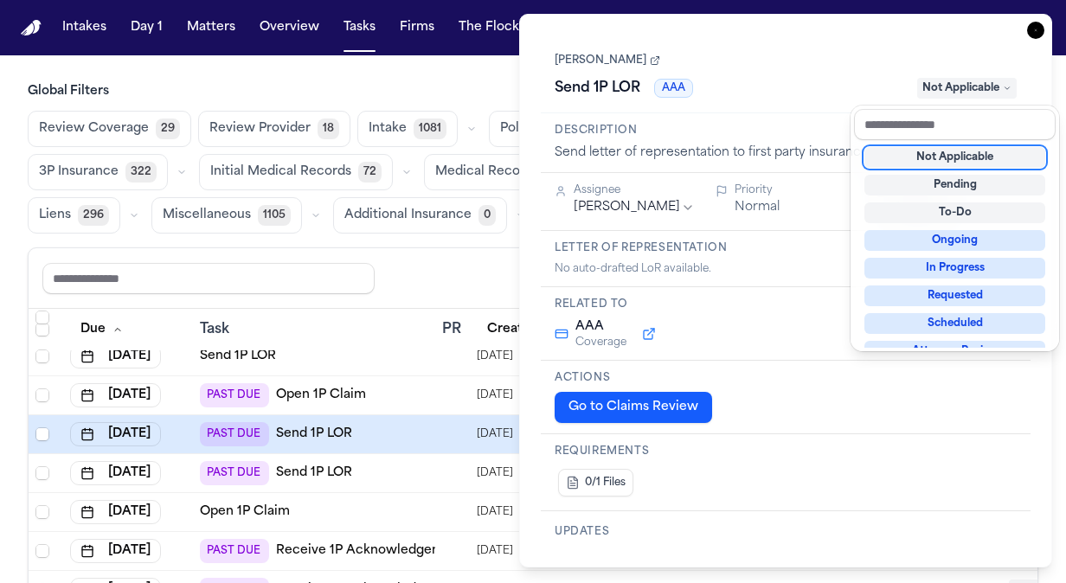
click at [474, 281] on div "Share view Reset to default Clear all Add Task" at bounding box center [533, 278] width 982 height 32
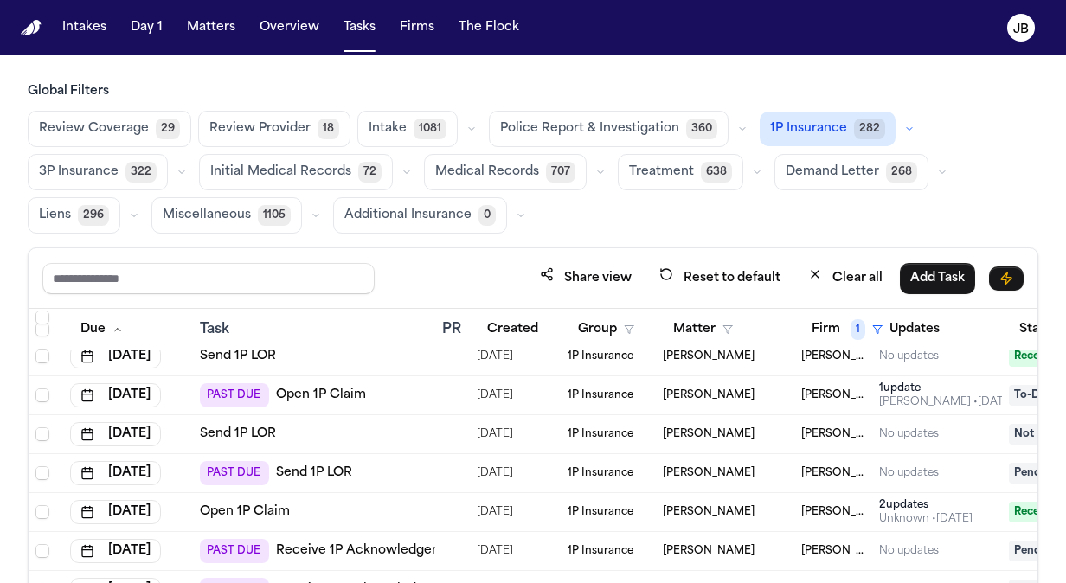
click at [405, 431] on div "Send 1P LOR" at bounding box center [314, 434] width 229 height 17
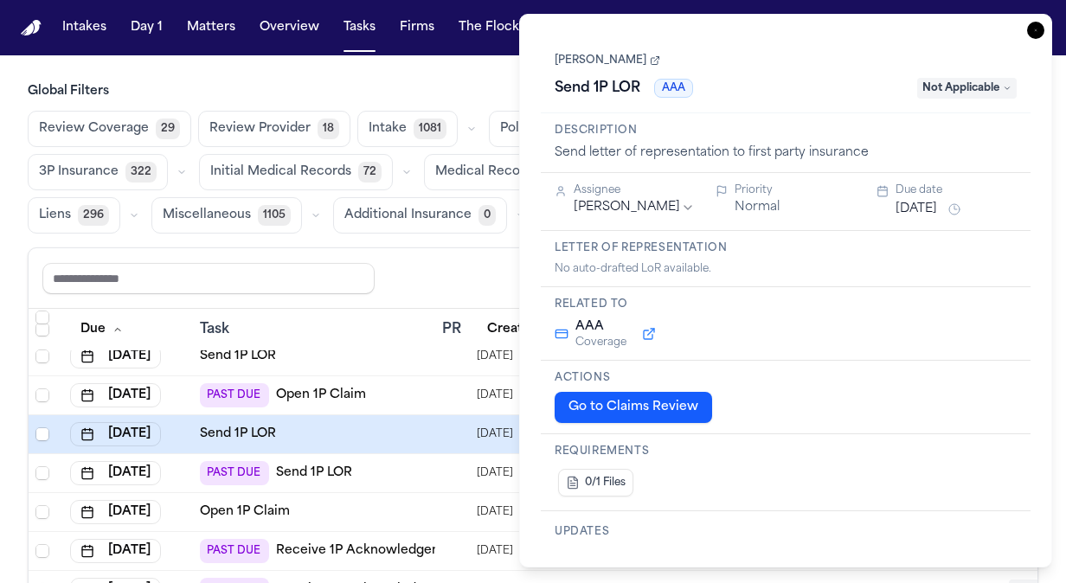
click at [392, 289] on div "Share view Reset to default Clear all Add Task" at bounding box center [533, 278] width 982 height 32
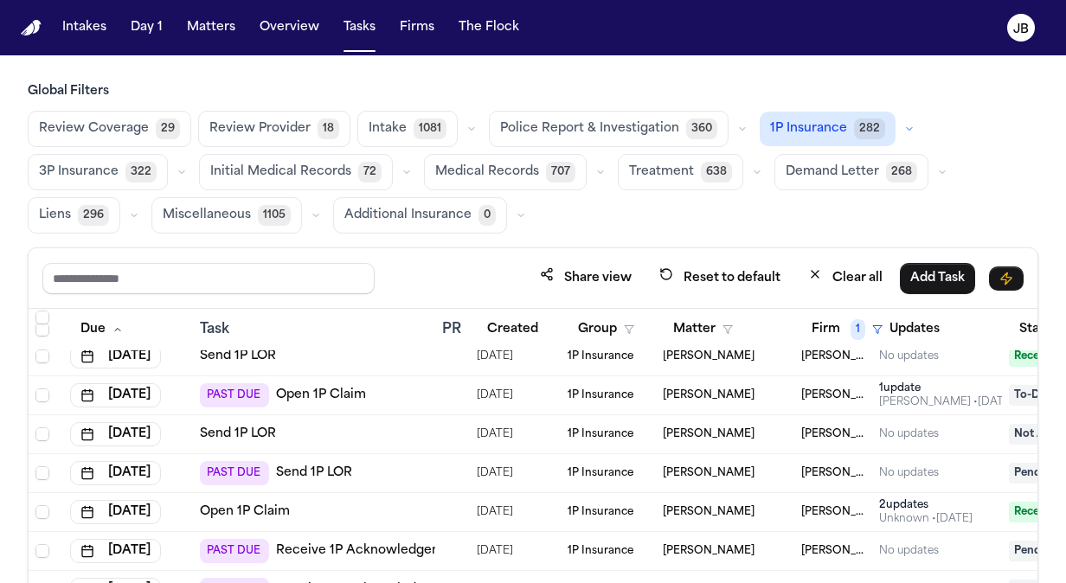
click at [403, 386] on div "PAST DUE Open 1P Claim" at bounding box center [314, 395] width 229 height 24
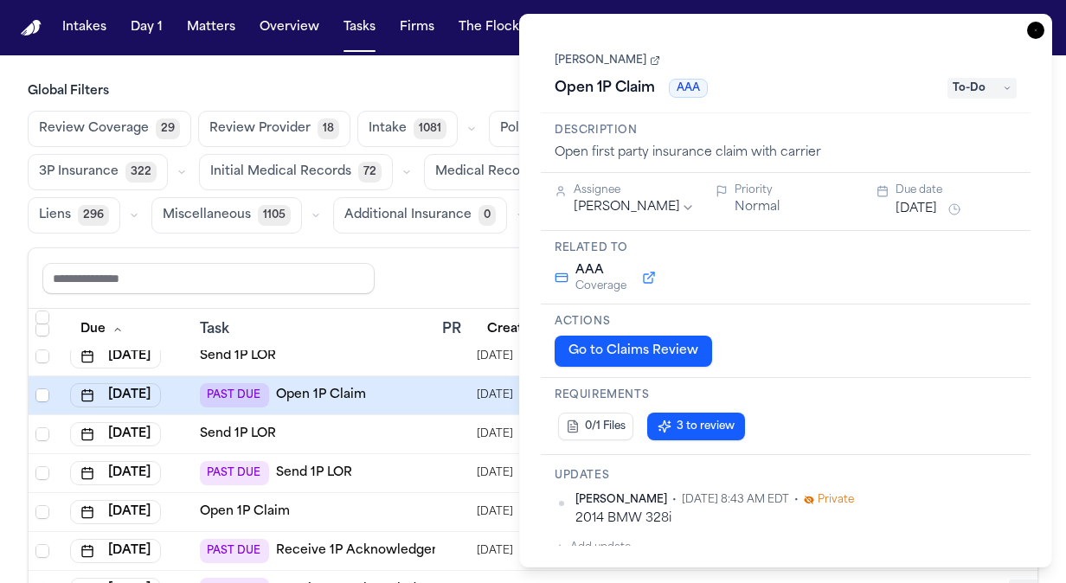
click at [982, 91] on span "To-Do" at bounding box center [982, 88] width 69 height 21
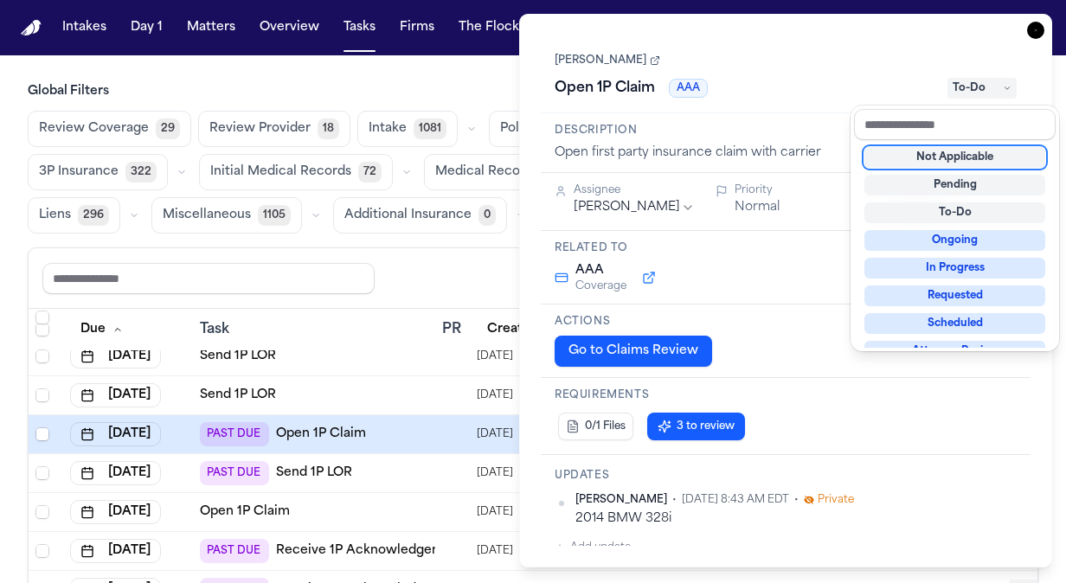
click at [936, 167] on div "Not Applicable Pending To-Do Ongoing In Progress Requested Scheduled Attorney R…" at bounding box center [955, 244] width 202 height 208
click at [933, 156] on div "Not Applicable" at bounding box center [955, 157] width 181 height 21
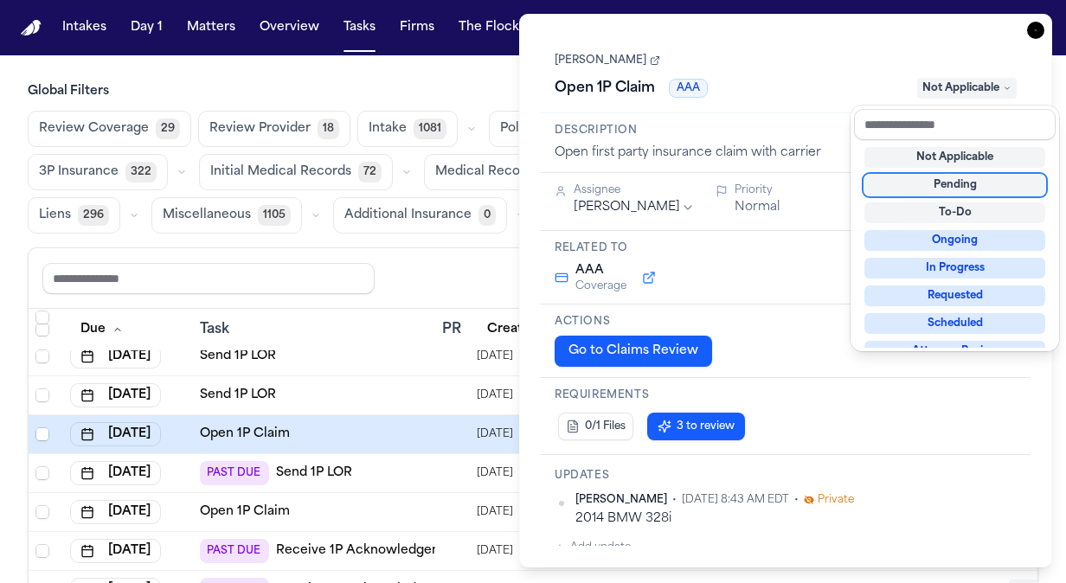
click at [461, 270] on div "Share view Reset to default Clear all Add Task" at bounding box center [533, 278] width 982 height 32
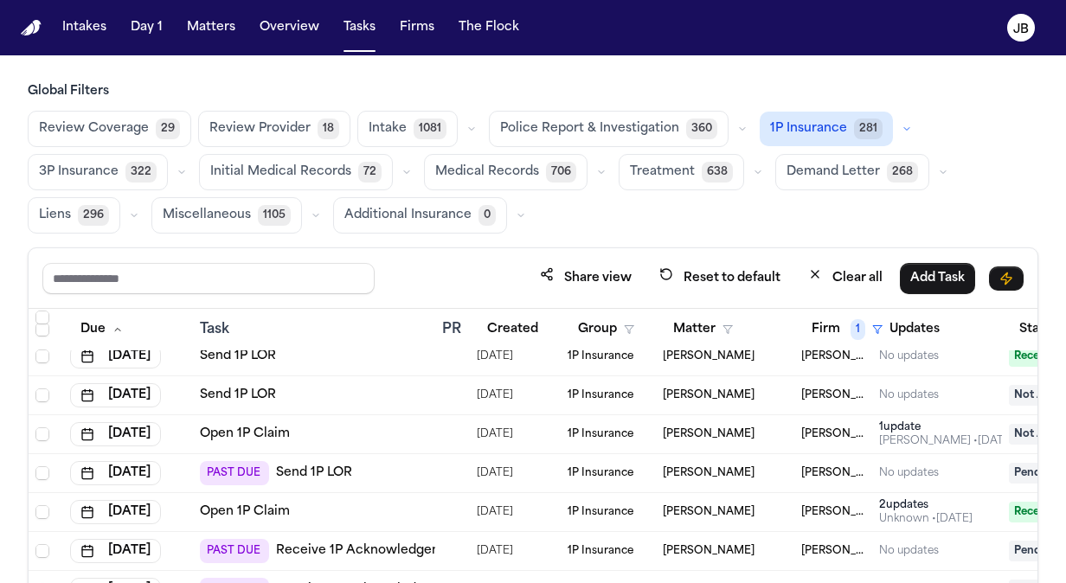
click at [962, 300] on div "Share view Reset to default Clear all Add Task" at bounding box center [533, 278] width 1009 height 61
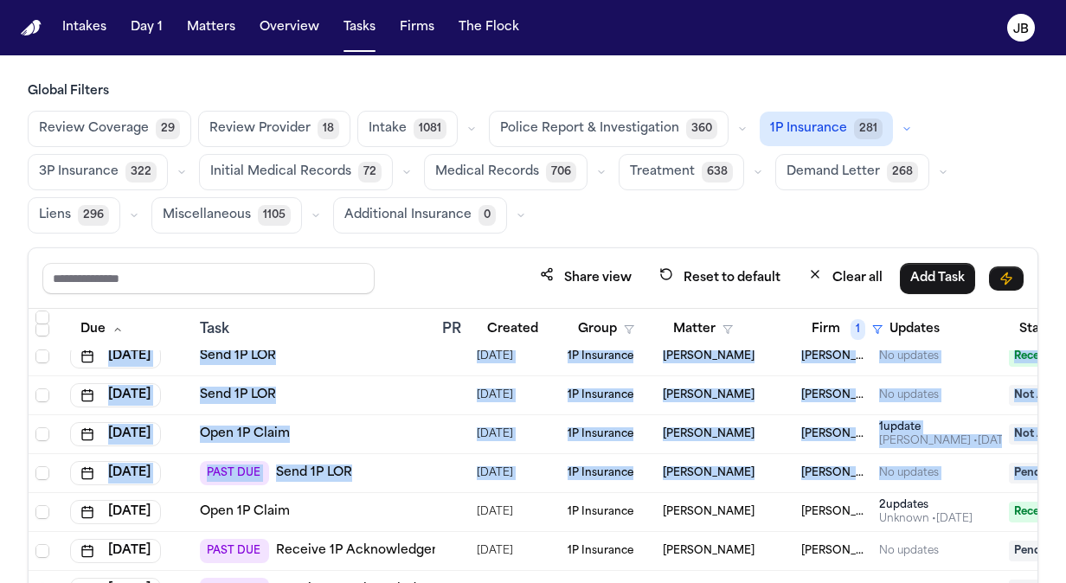
drag, startPoint x: 1051, startPoint y: 317, endPoint x: 1056, endPoint y: 461, distance: 144.7
click at [1056, 461] on div "Global Filters Review Coverage 29 Review Provider 18 Intake 1081 Police Report …" at bounding box center [533, 393] width 1066 height 620
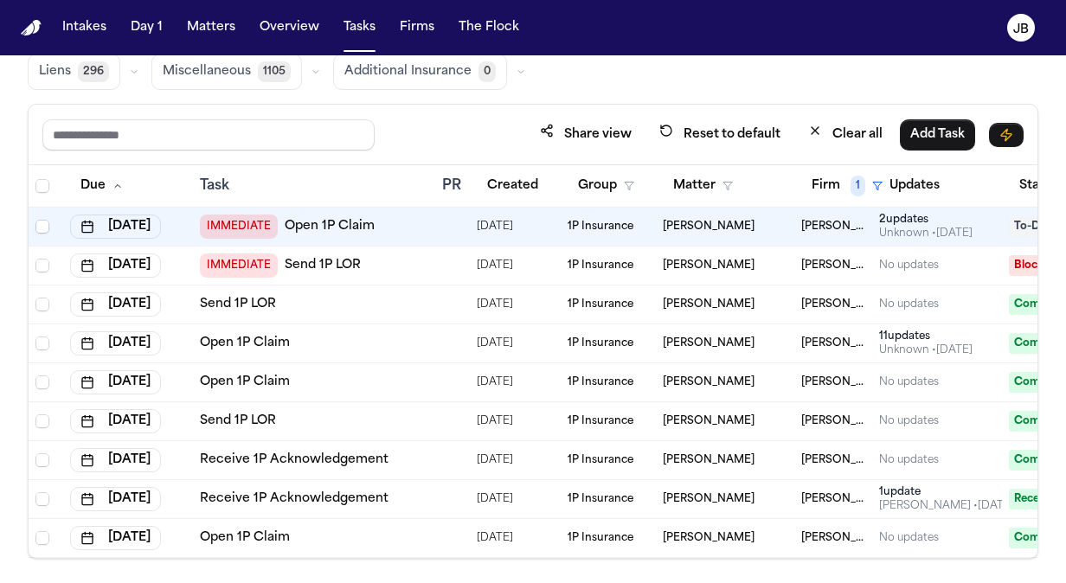
click at [400, 170] on th "Task" at bounding box center [314, 186] width 242 height 42
click at [458, 145] on div "Share view Reset to default Clear all Add Task" at bounding box center [533, 135] width 982 height 32
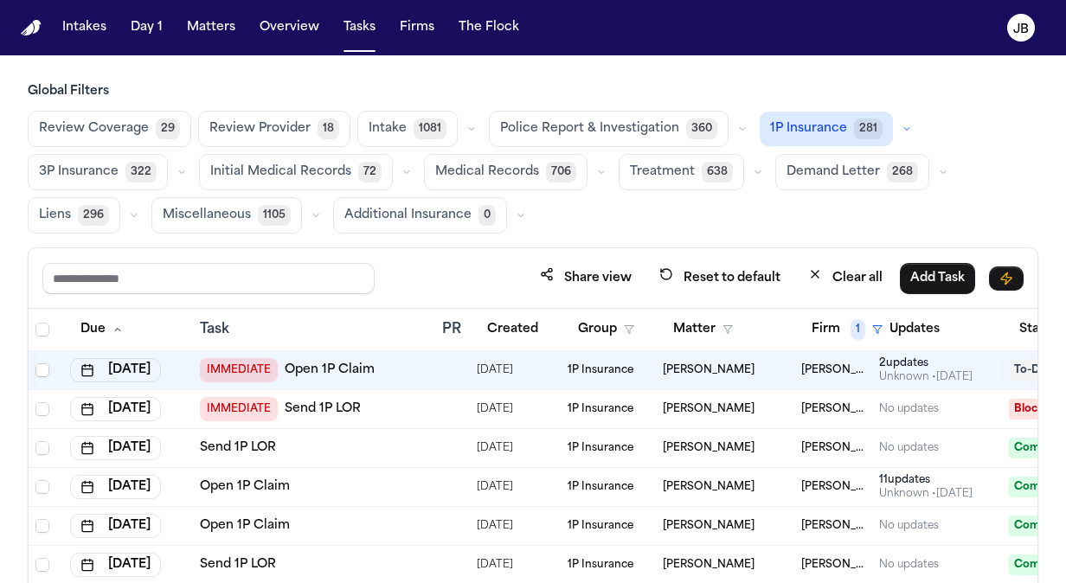
click at [69, 175] on span "3P Insurance" at bounding box center [79, 172] width 80 height 17
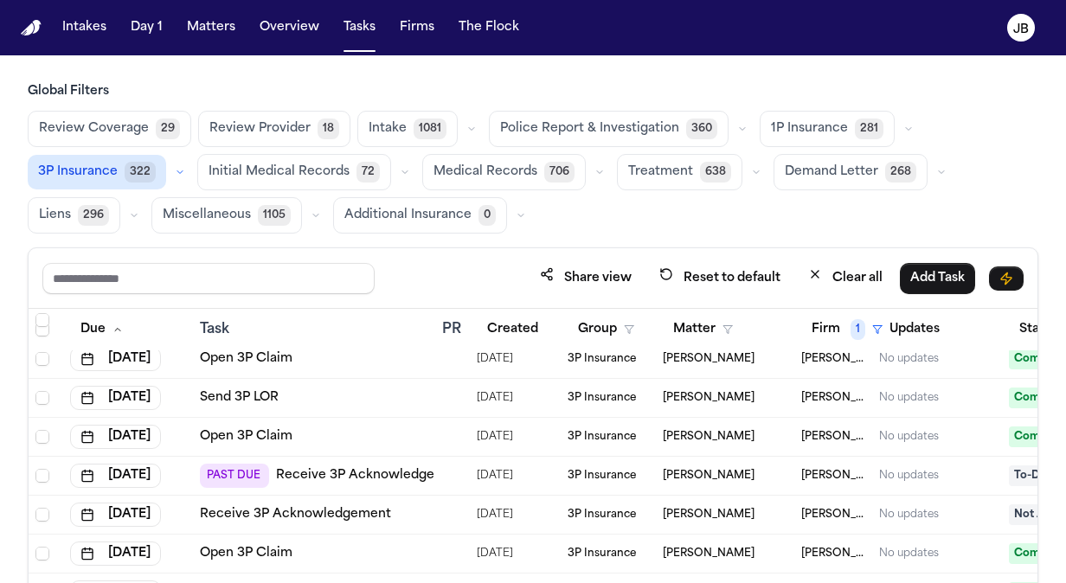
scroll to position [530, 0]
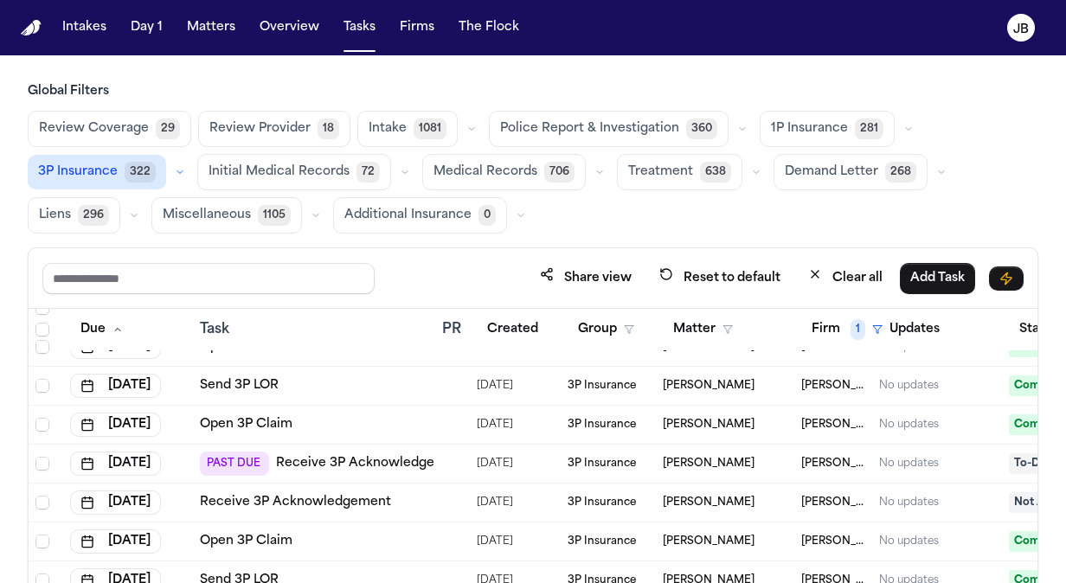
click at [178, 177] on button "button" at bounding box center [180, 172] width 21 height 21
click at [103, 215] on span "Open Claim" at bounding box center [76, 214] width 74 height 17
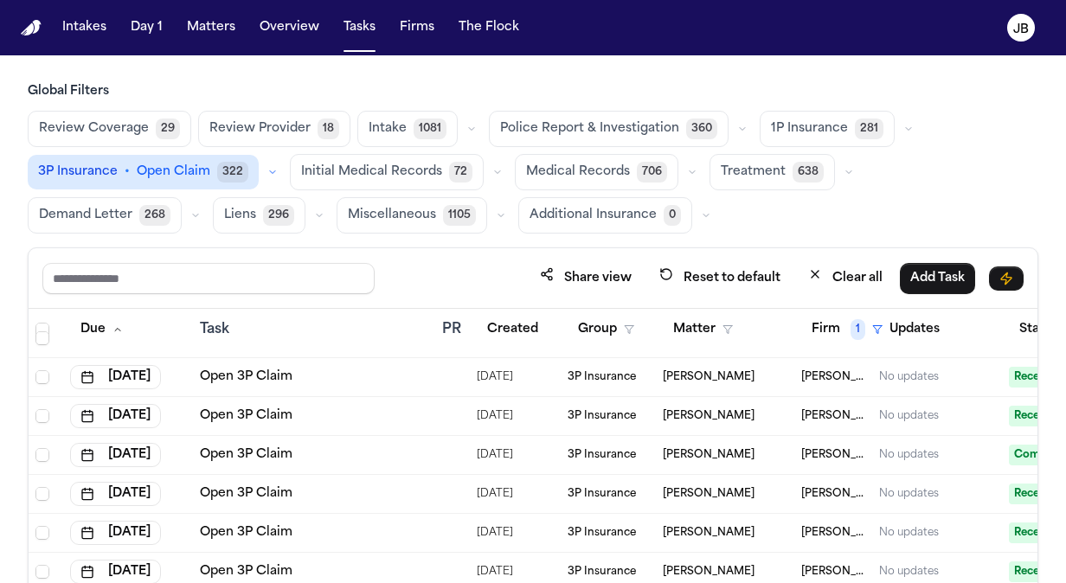
scroll to position [1897, 0]
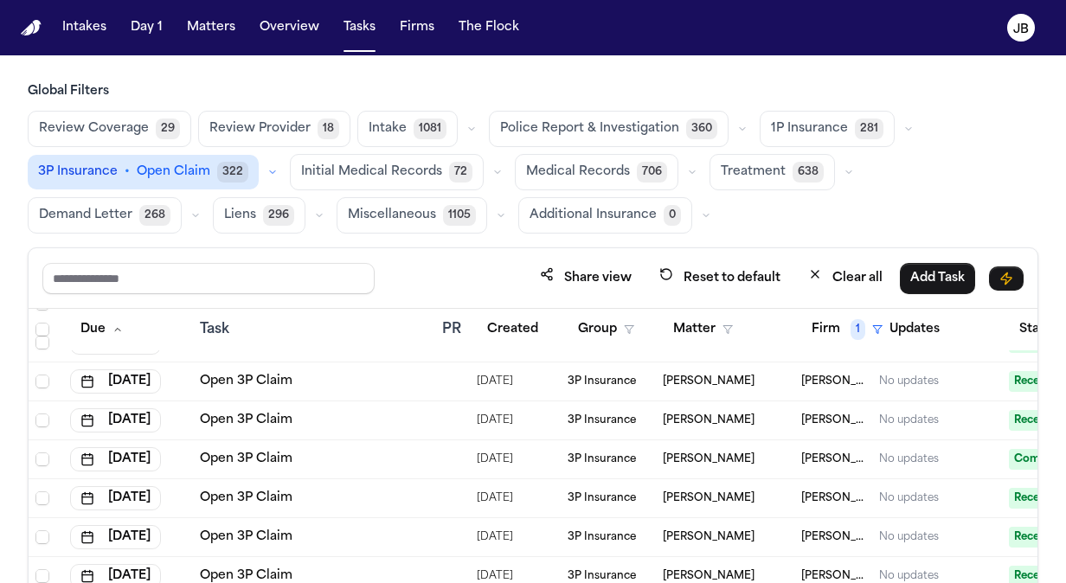
click at [628, 80] on main "Global Filters Review Coverage 29 Review Provider 18 Intake 1081 Police Report …" at bounding box center [533, 319] width 1066 height 528
click at [84, 25] on button "Intakes" at bounding box center [84, 27] width 58 height 31
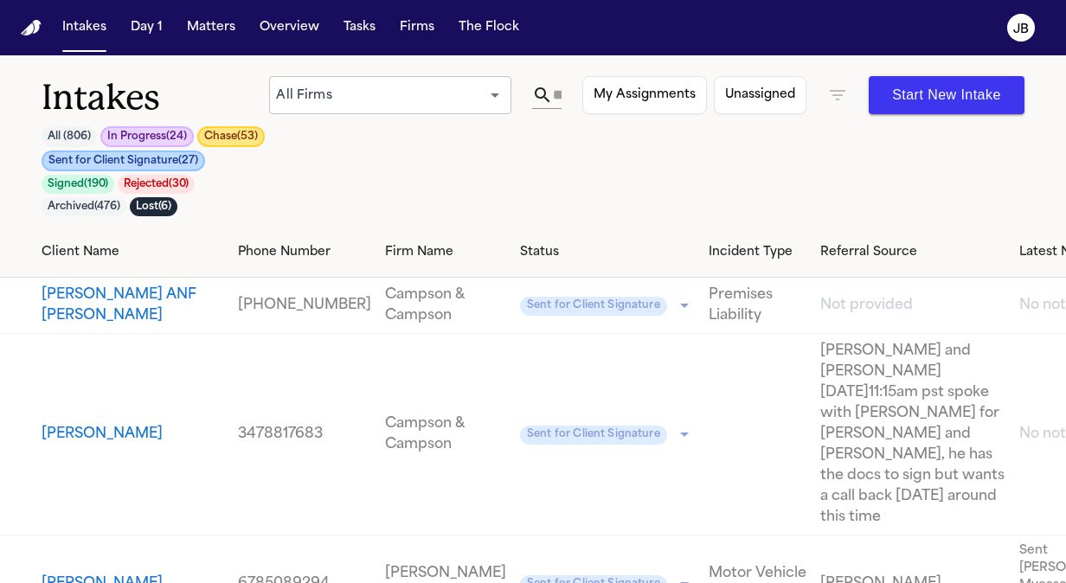
click at [839, 95] on icon "button" at bounding box center [838, 95] width 16 height 10
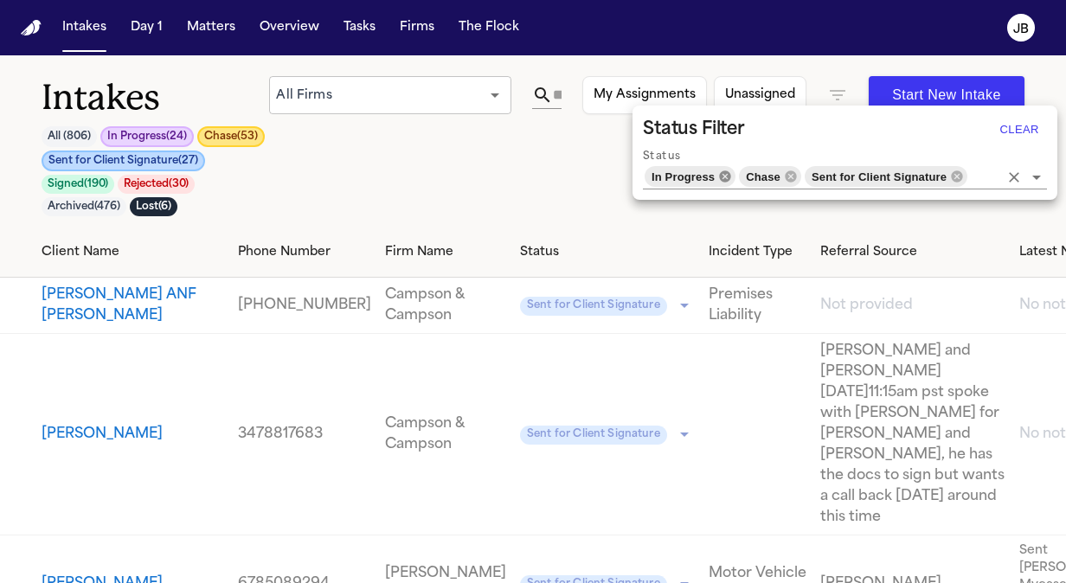
click at [721, 177] on icon at bounding box center [725, 177] width 14 height 14
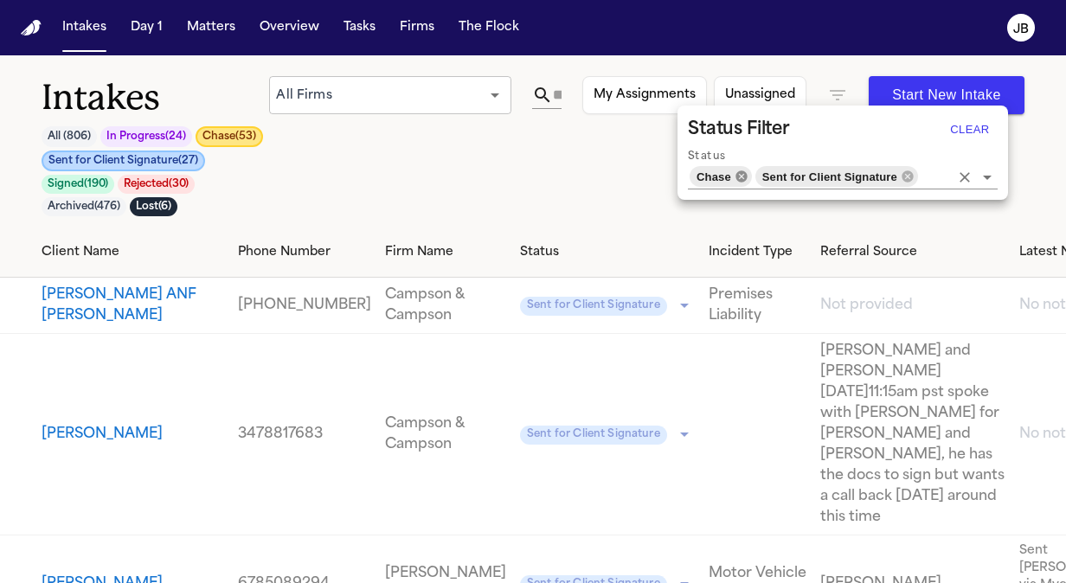
click at [739, 177] on icon at bounding box center [741, 176] width 11 height 11
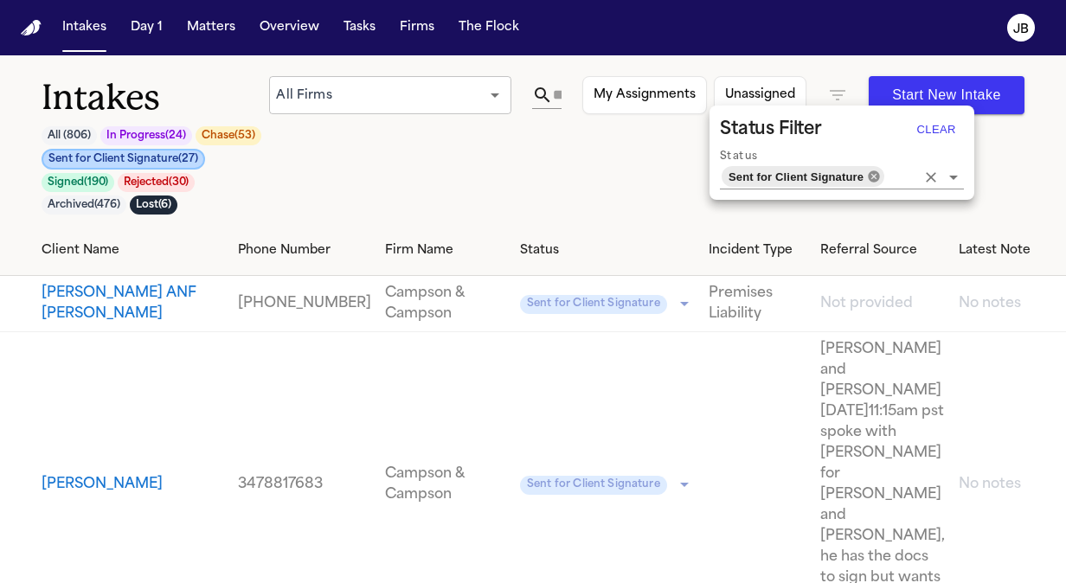
click at [867, 177] on icon at bounding box center [874, 177] width 14 height 14
click at [886, 173] on input "Status" at bounding box center [900, 176] width 29 height 24
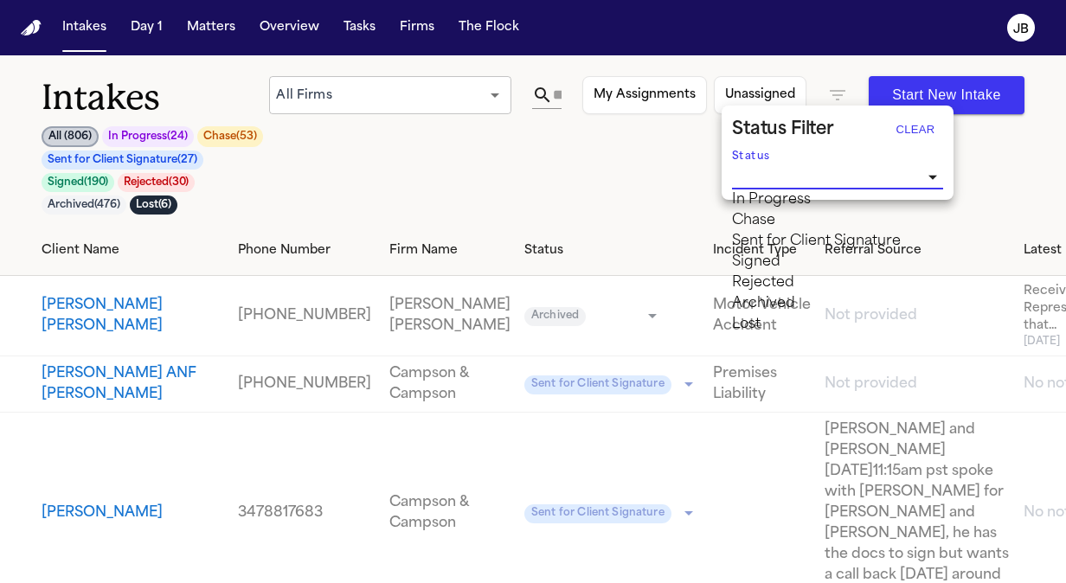
click at [551, 96] on div at bounding box center [533, 291] width 1066 height 583
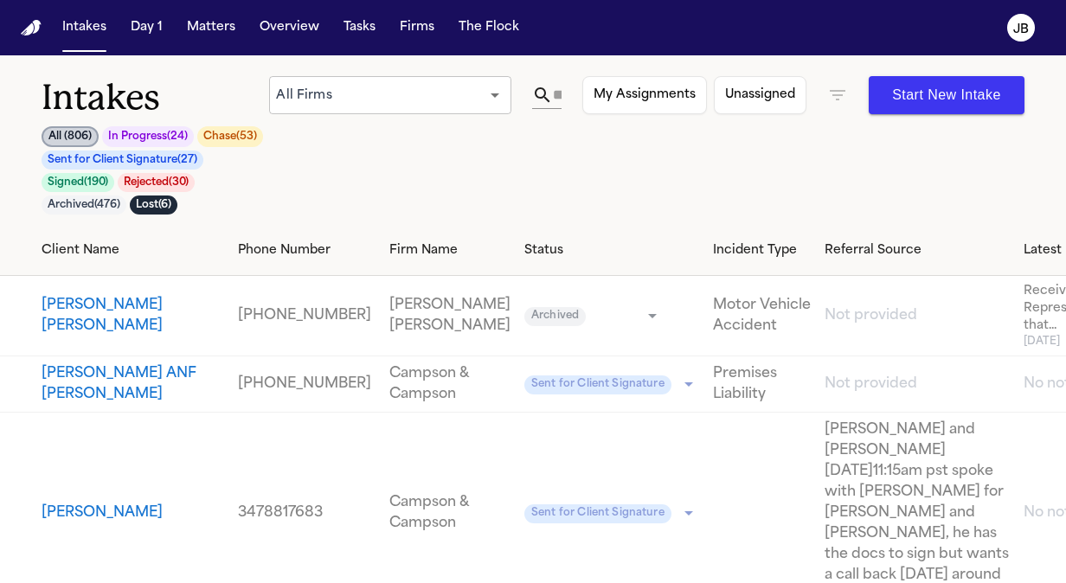
click at [557, 93] on input "text" at bounding box center [557, 95] width 9 height 28
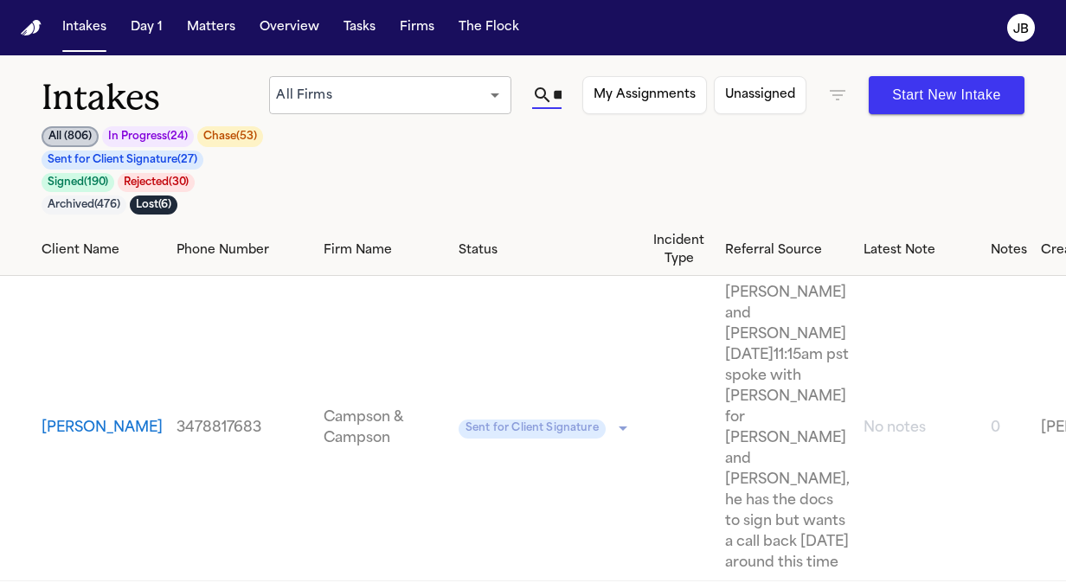
scroll to position [0, 29]
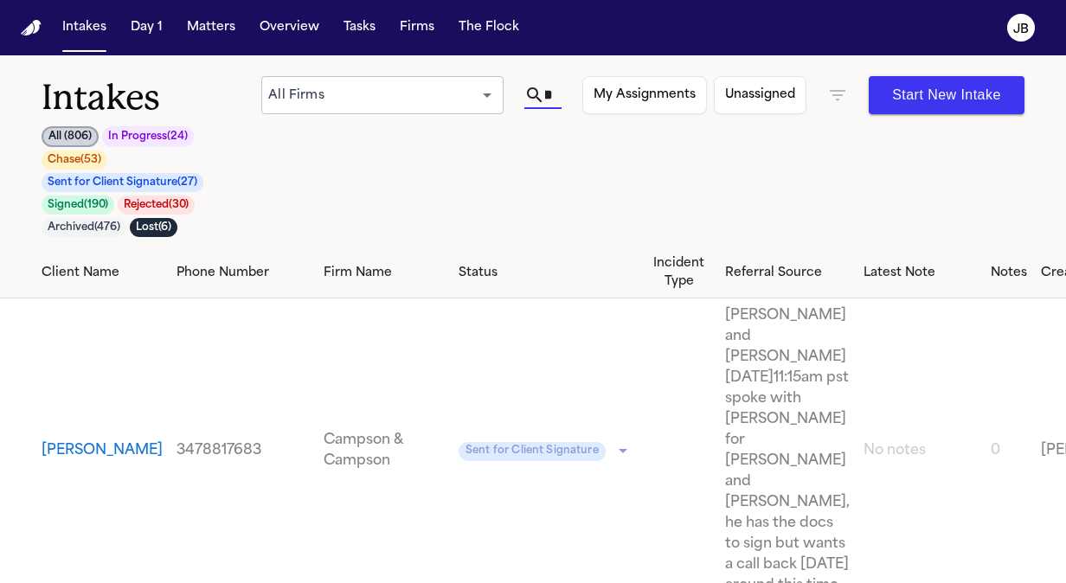
click at [553, 93] on input "*****" at bounding box center [549, 95] width 8 height 28
click at [553, 94] on input "*****" at bounding box center [549, 95] width 8 height 28
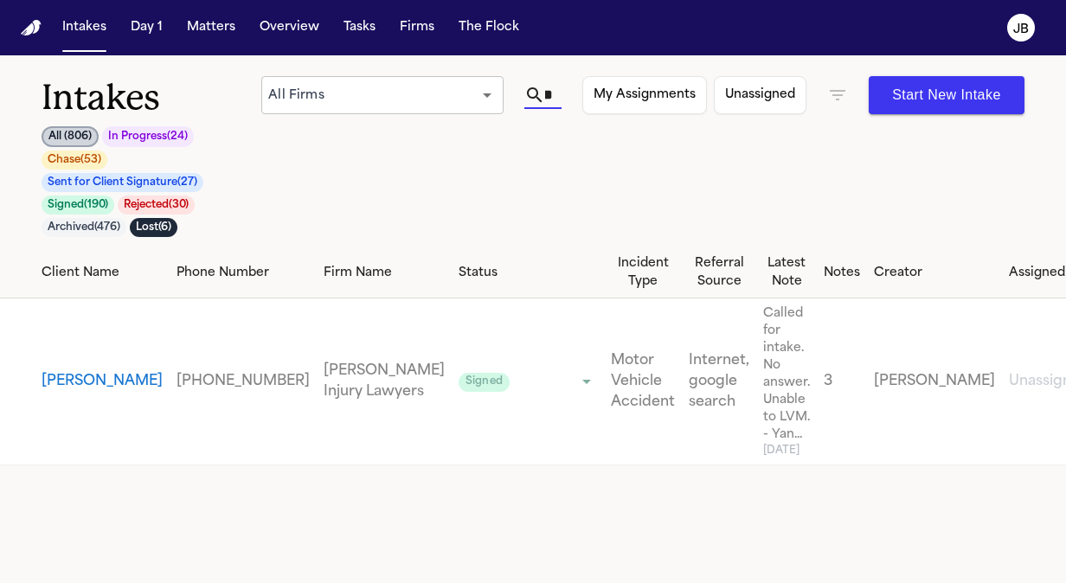
scroll to position [0, 90]
type input "**********"
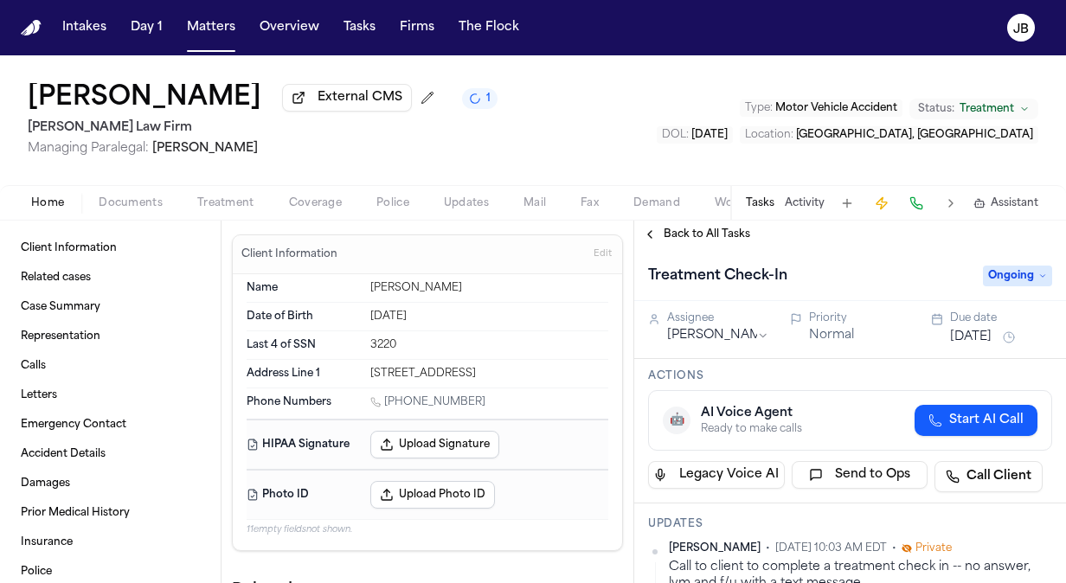
click at [1005, 104] on span "Treatment" at bounding box center [987, 109] width 55 height 14
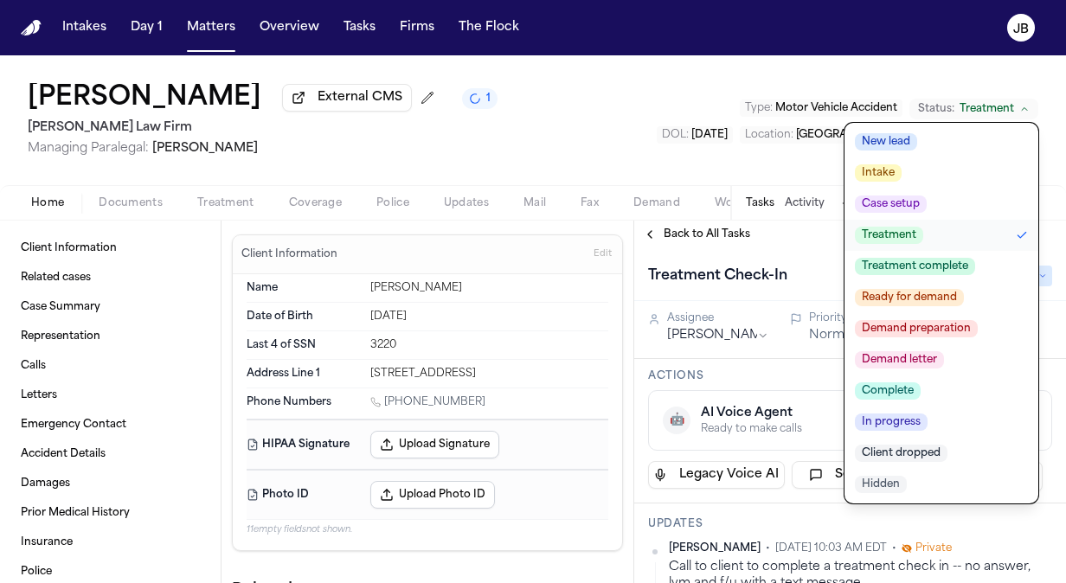
click at [909, 264] on span "Treatment complete" at bounding box center [915, 266] width 120 height 17
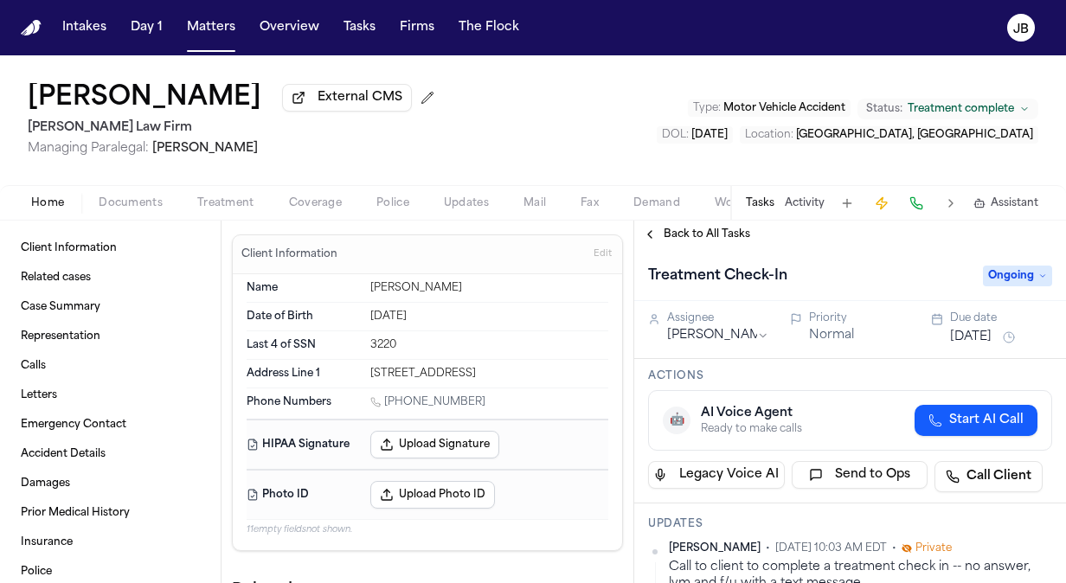
click at [215, 196] on span "Treatment" at bounding box center [225, 203] width 57 height 14
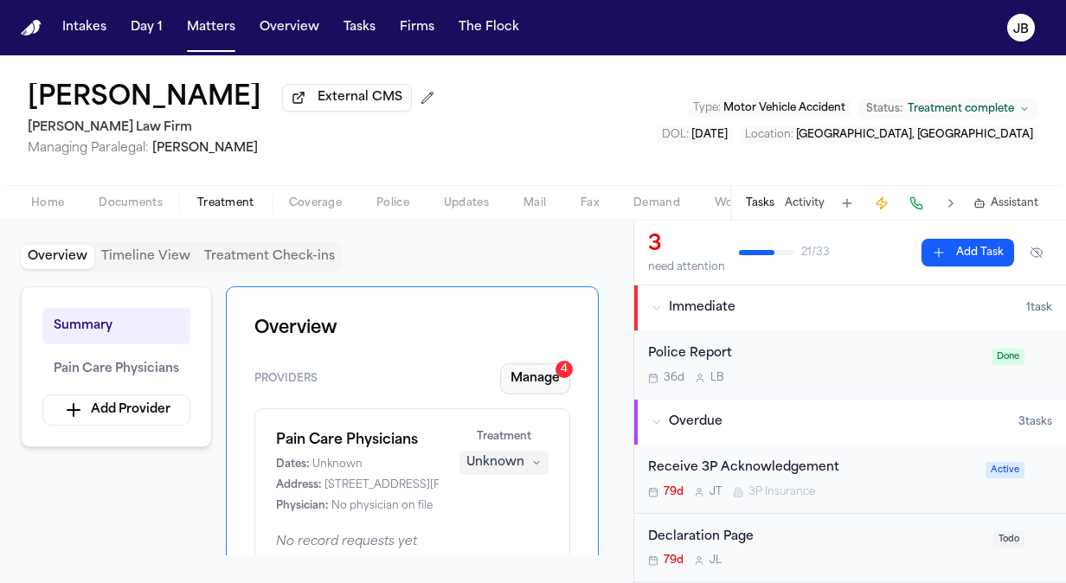
click at [538, 374] on button "Manage 4" at bounding box center [535, 379] width 70 height 31
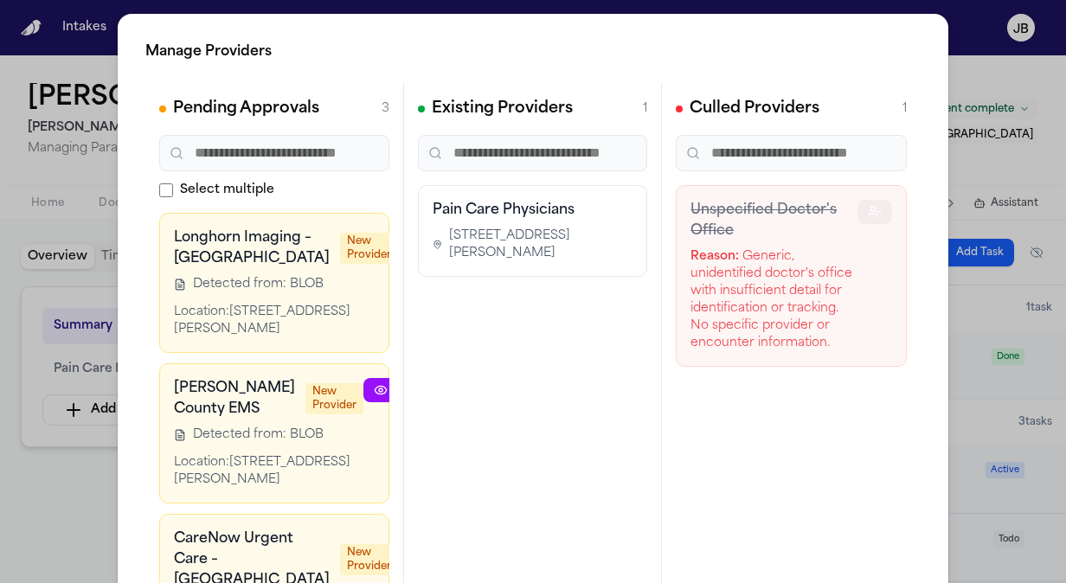
click at [858, 208] on button "button" at bounding box center [875, 212] width 35 height 24
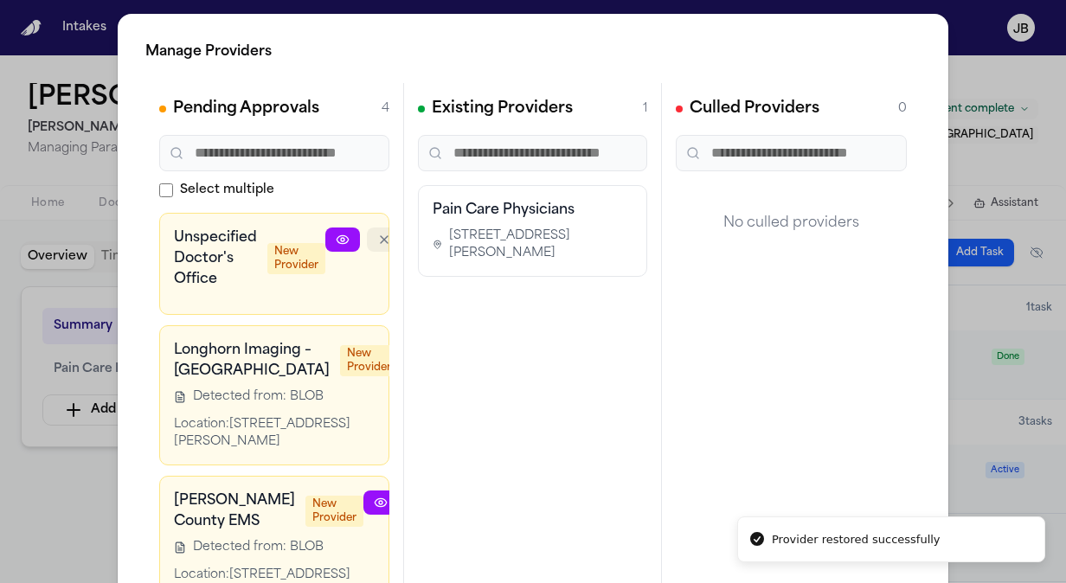
click at [368, 239] on button "button" at bounding box center [384, 240] width 35 height 24
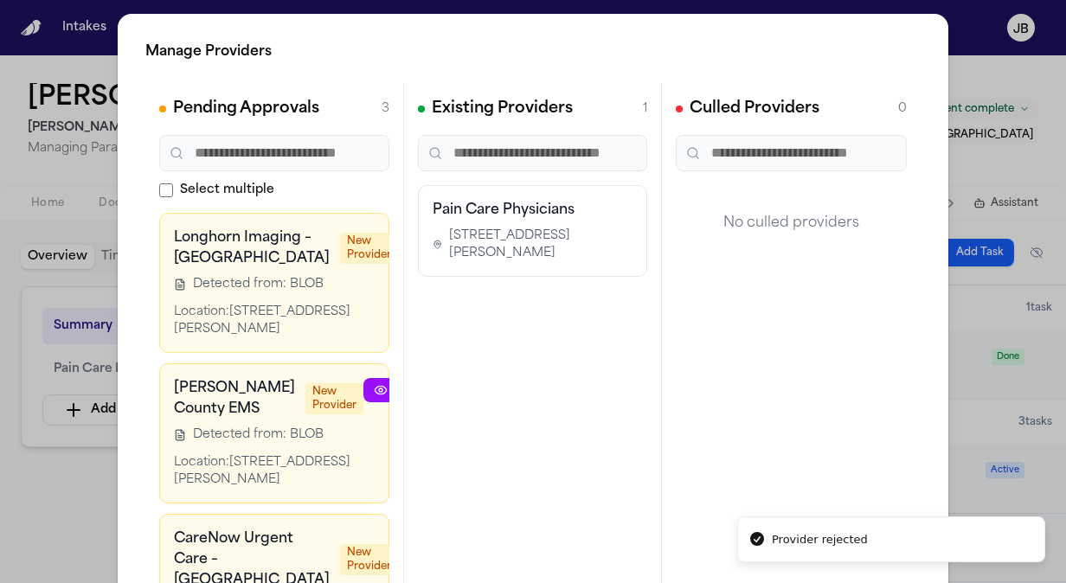
click at [405, 403] on button "button" at bounding box center [422, 390] width 35 height 24
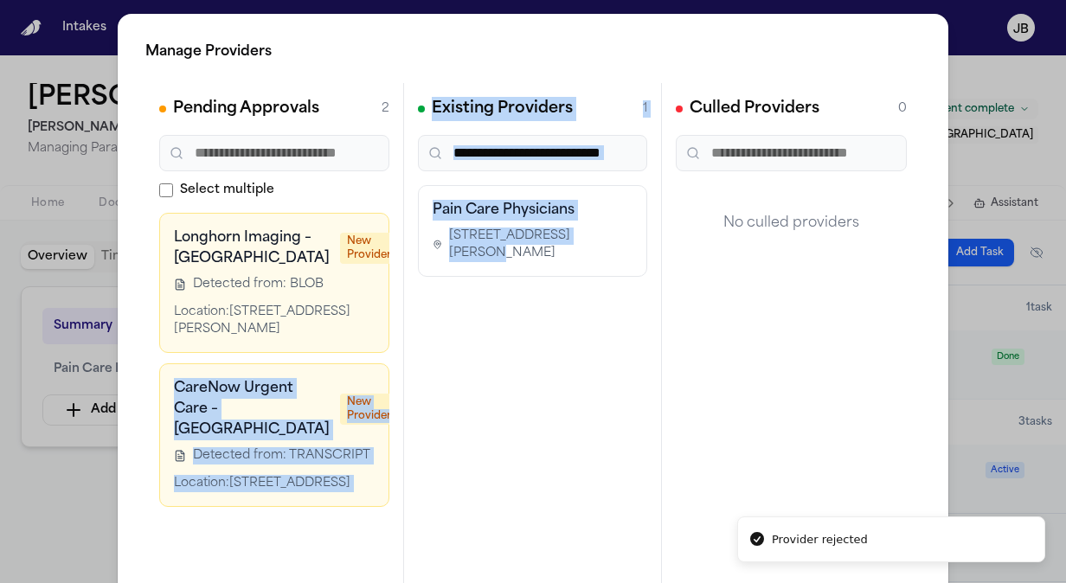
drag, startPoint x: 316, startPoint y: 365, endPoint x: 416, endPoint y: 420, distance: 114.3
click at [416, 420] on div "Pending Approvals 2 Select multiple Longhorn Imaging – [GEOGRAPHIC_DATA] New Pr…" at bounding box center [533, 342] width 776 height 519
click at [21, 505] on div "Manage Providers Pending Approvals 2 Select multiple Longhorn Imaging – [GEOGRA…" at bounding box center [533, 351] width 1066 height 703
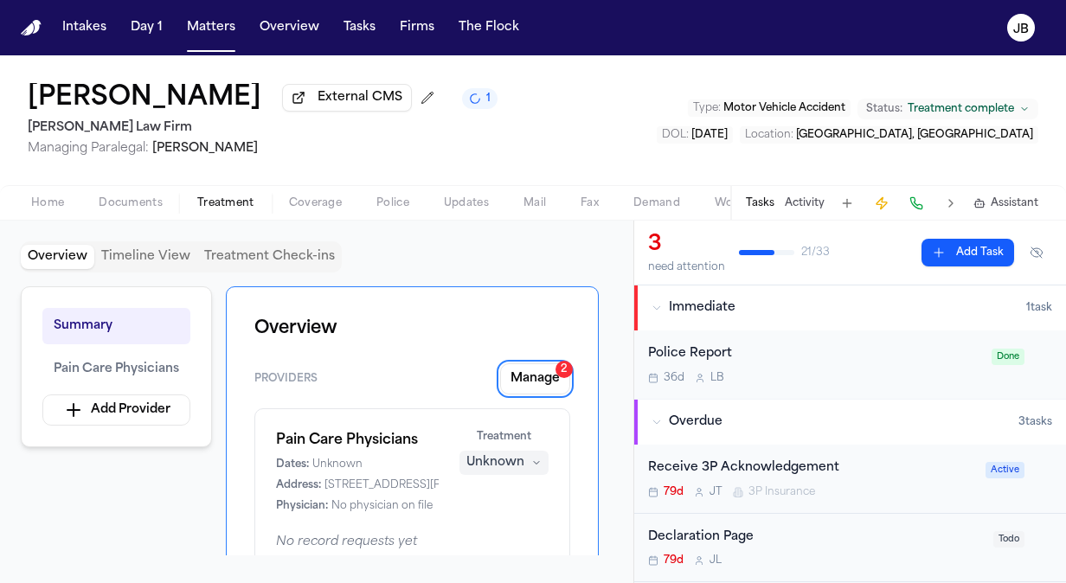
click at [52, 203] on span "Home" at bounding box center [47, 203] width 33 height 14
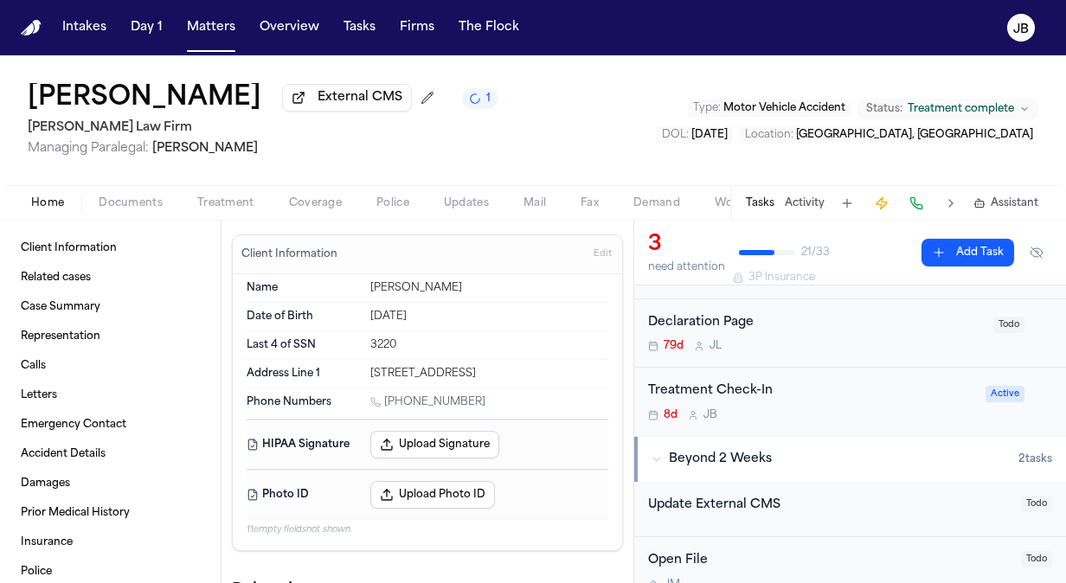
scroll to position [241, 0]
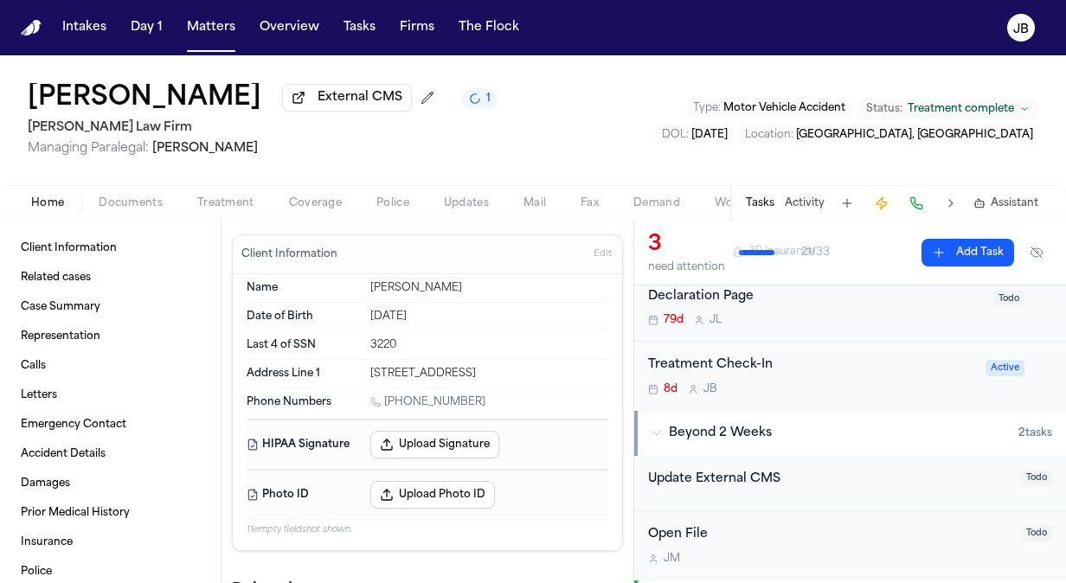
click at [890, 374] on div "Treatment Check-In 8d [PERSON_NAME]" at bounding box center [811, 376] width 327 height 41
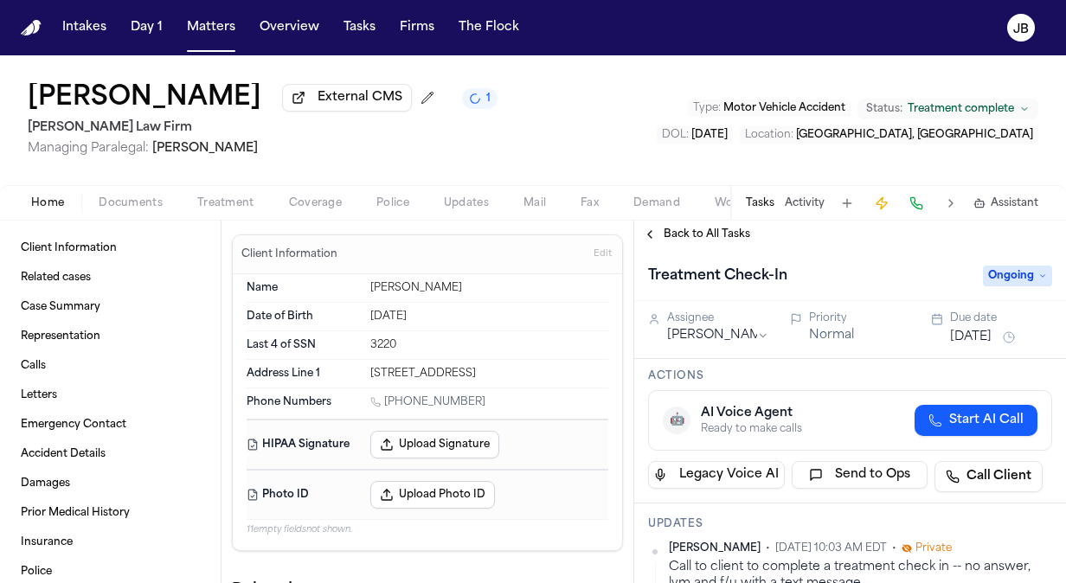
click at [986, 338] on button "[DATE]" at bounding box center [971, 337] width 42 height 17
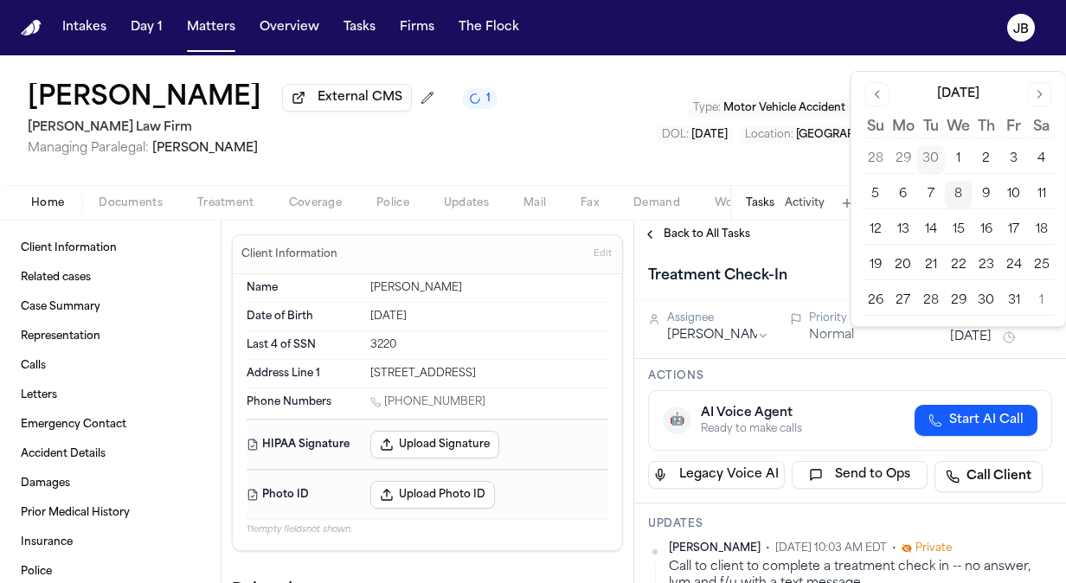
click at [986, 338] on button "[DATE]" at bounding box center [971, 337] width 42 height 17
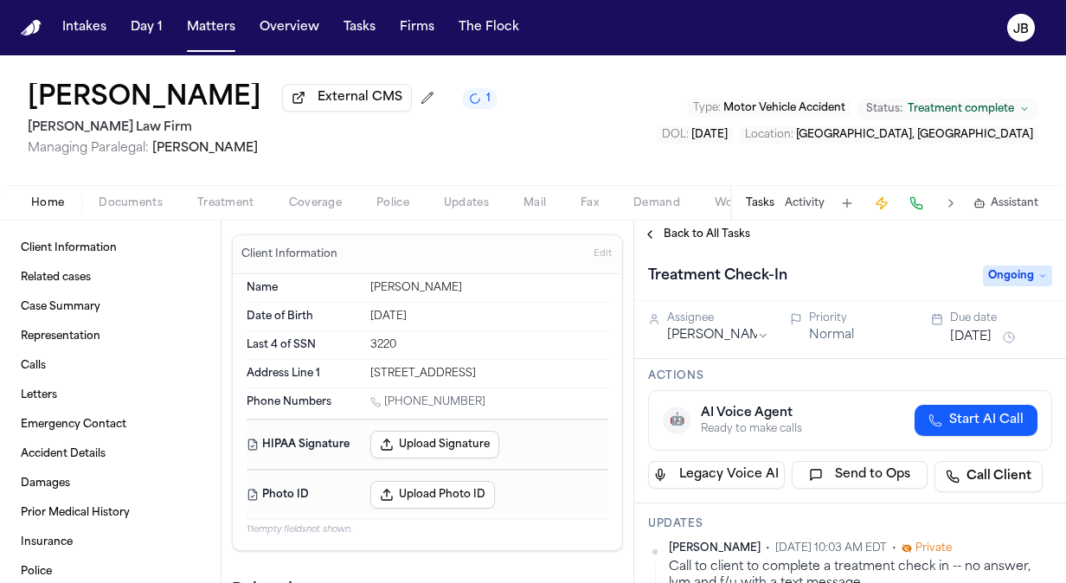
click at [1002, 274] on span "Ongoing" at bounding box center [1017, 276] width 69 height 21
type input "********"
click at [981, 345] on div "Complete" at bounding box center [976, 345] width 145 height 21
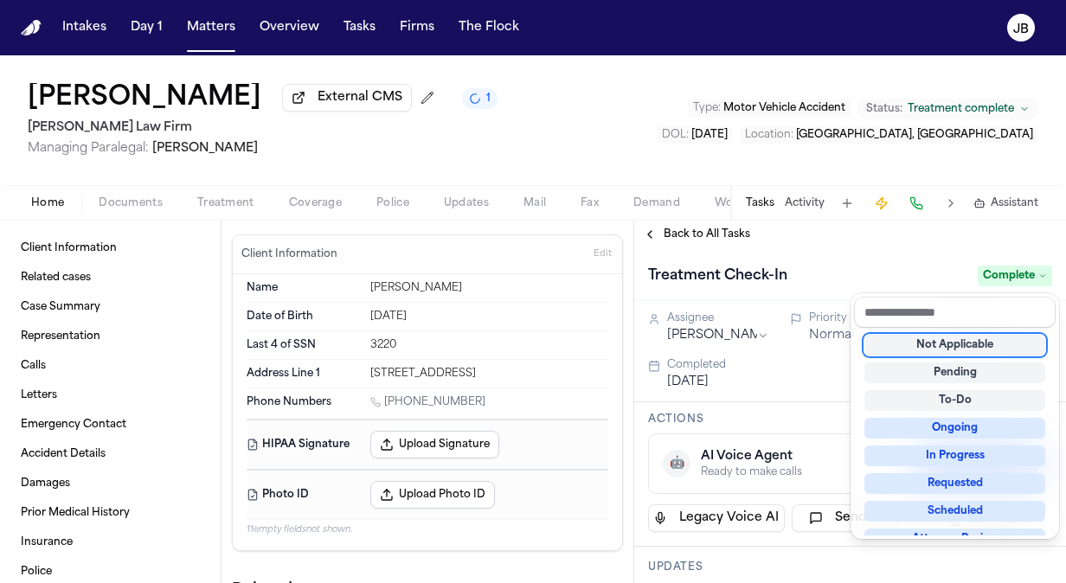
click at [888, 252] on div "Treatment Check-In Complete" at bounding box center [850, 274] width 432 height 53
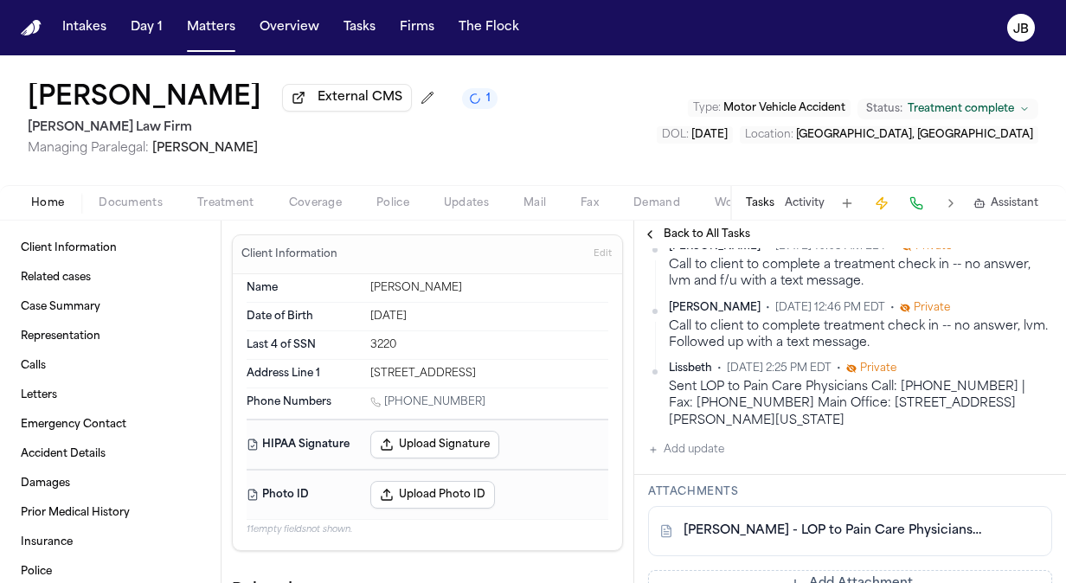
scroll to position [355, 0]
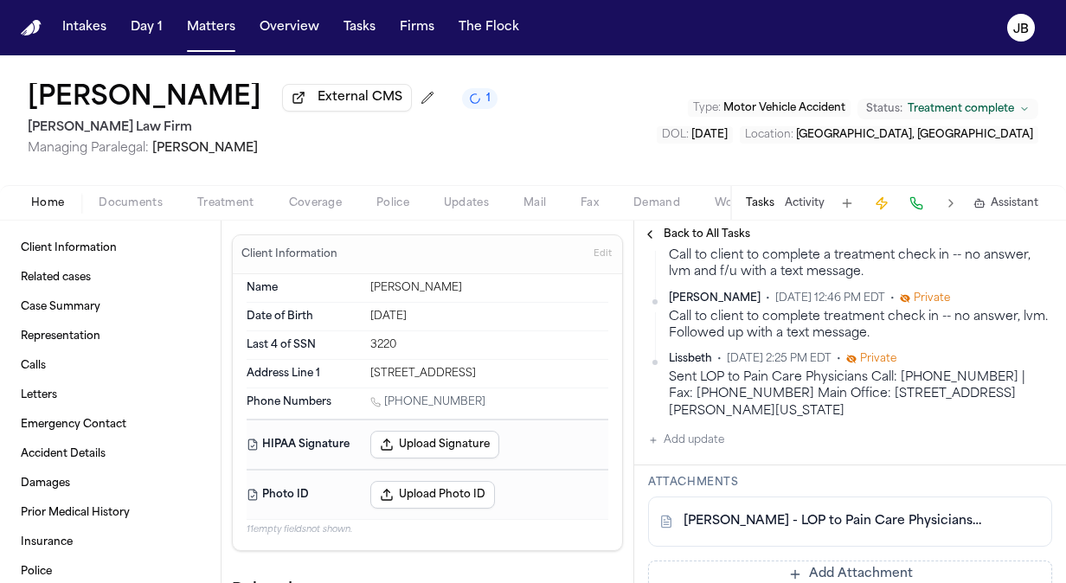
click at [729, 438] on div "[PERSON_NAME] • [DATE] 10:03 AM EDT • Private Call to client to complete a trea…" at bounding box center [850, 340] width 404 height 221
click at [705, 433] on button "Add update" at bounding box center [686, 440] width 76 height 21
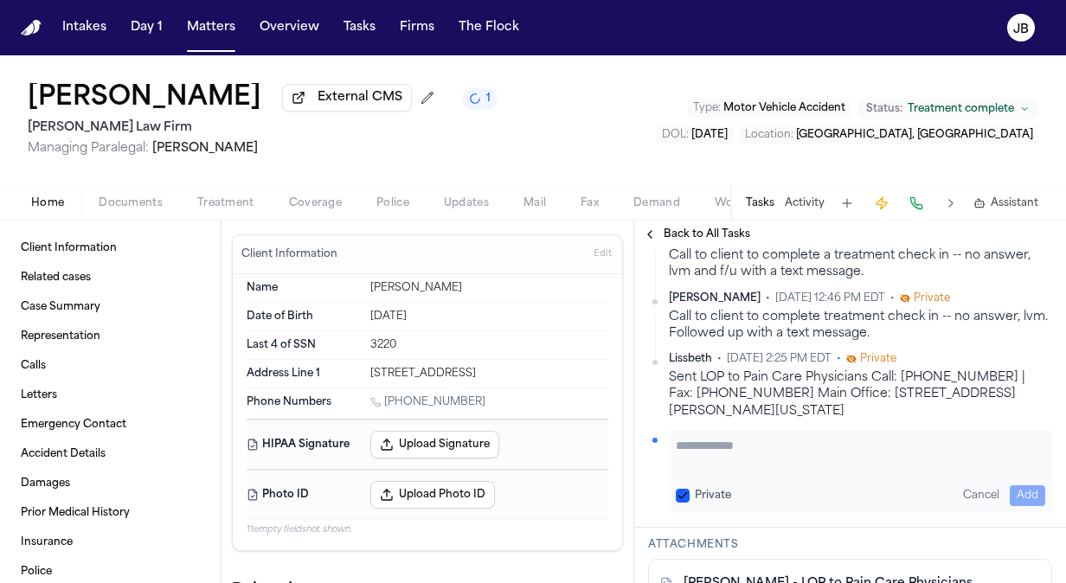
click at [702, 448] on textarea "Add your update" at bounding box center [861, 454] width 370 height 35
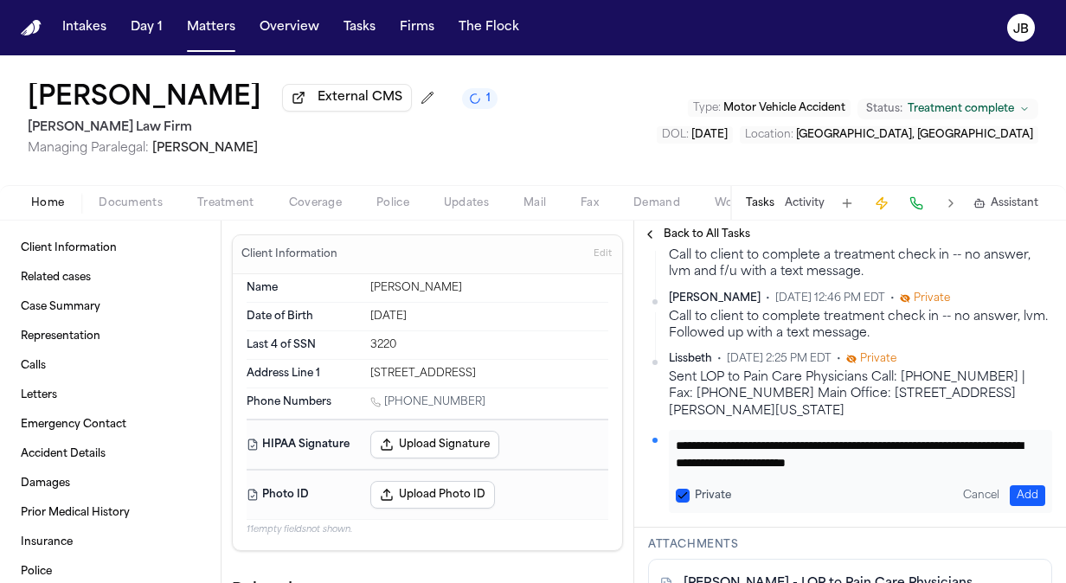
type textarea "**********"
click at [1010, 486] on button "Add" at bounding box center [1027, 496] width 35 height 21
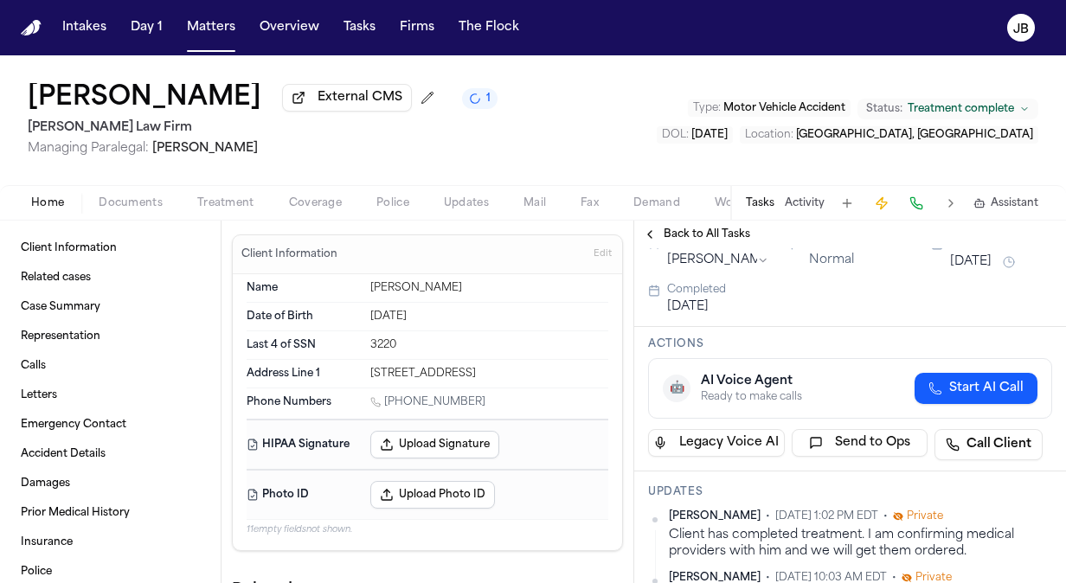
scroll to position [0, 0]
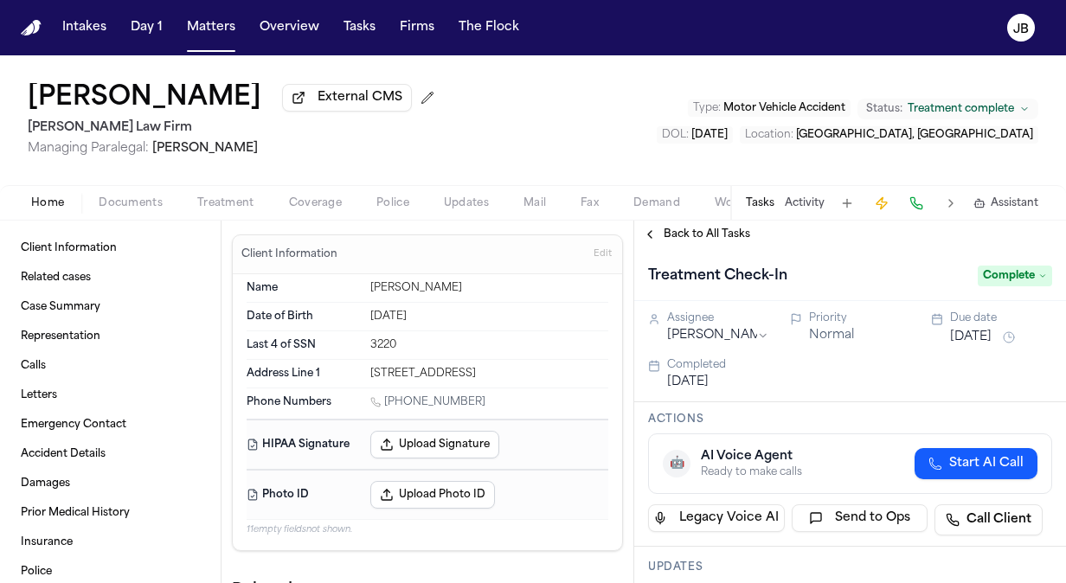
click at [120, 201] on span "Documents" at bounding box center [131, 203] width 64 height 14
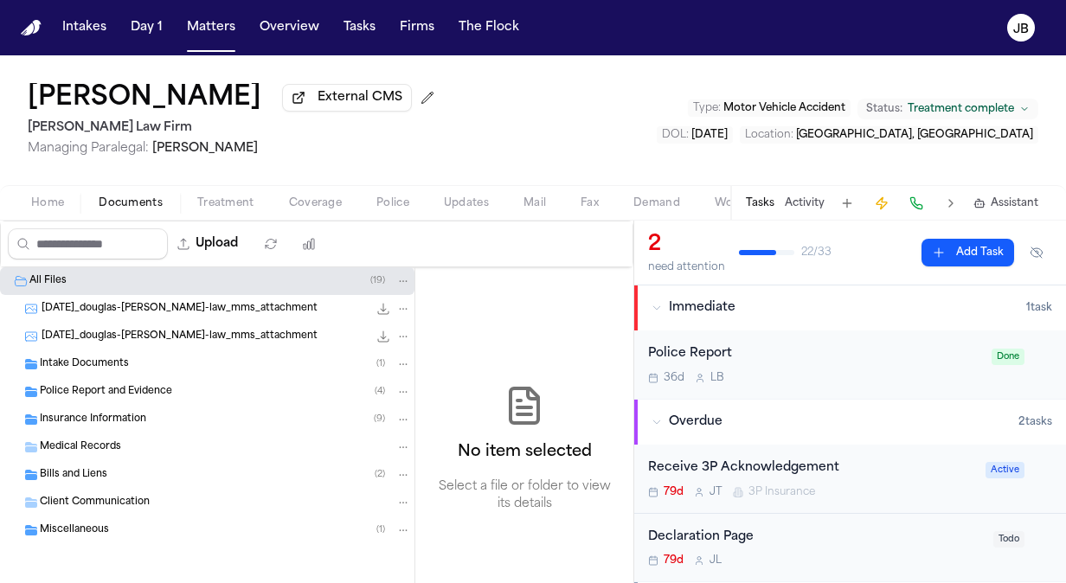
click at [87, 415] on span "Insurance Information" at bounding box center [93, 420] width 106 height 15
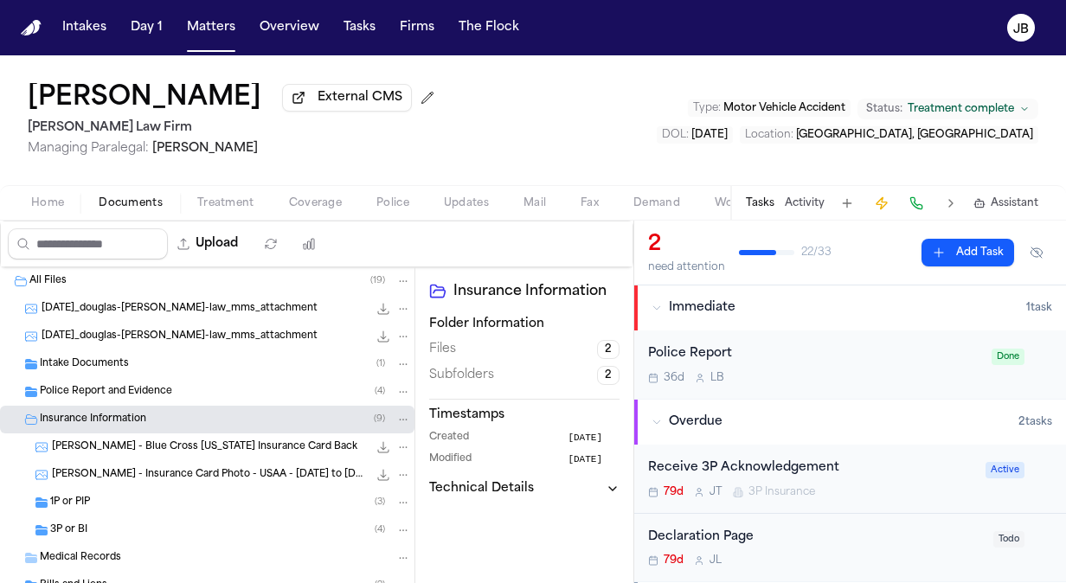
click at [100, 532] on div "3P or BI ( 4 )" at bounding box center [230, 531] width 361 height 16
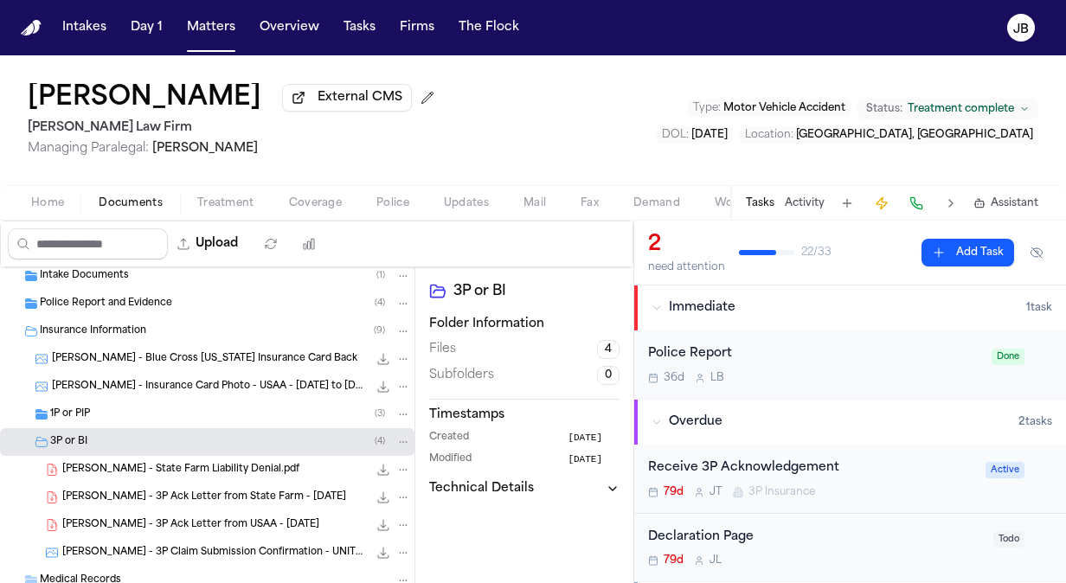
scroll to position [92, 0]
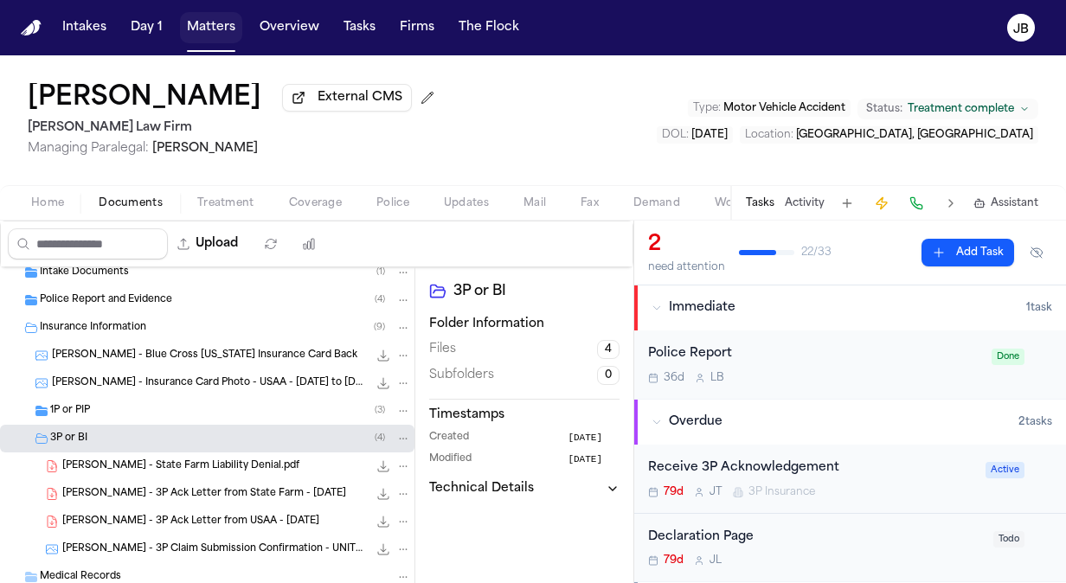
click at [222, 29] on button "Matters" at bounding box center [211, 27] width 62 height 31
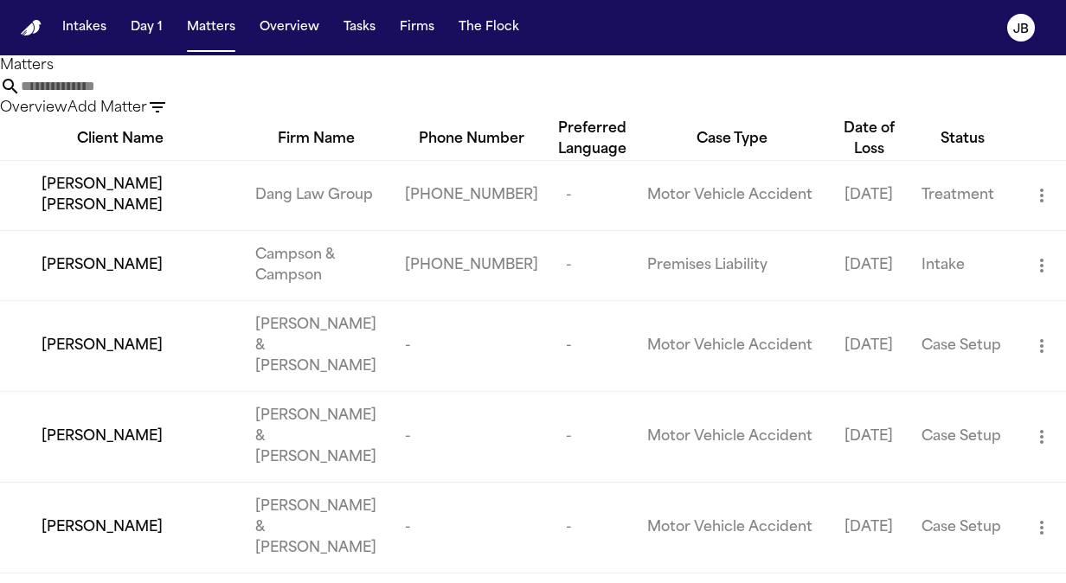
click at [159, 97] on input "text" at bounding box center [90, 86] width 138 height 21
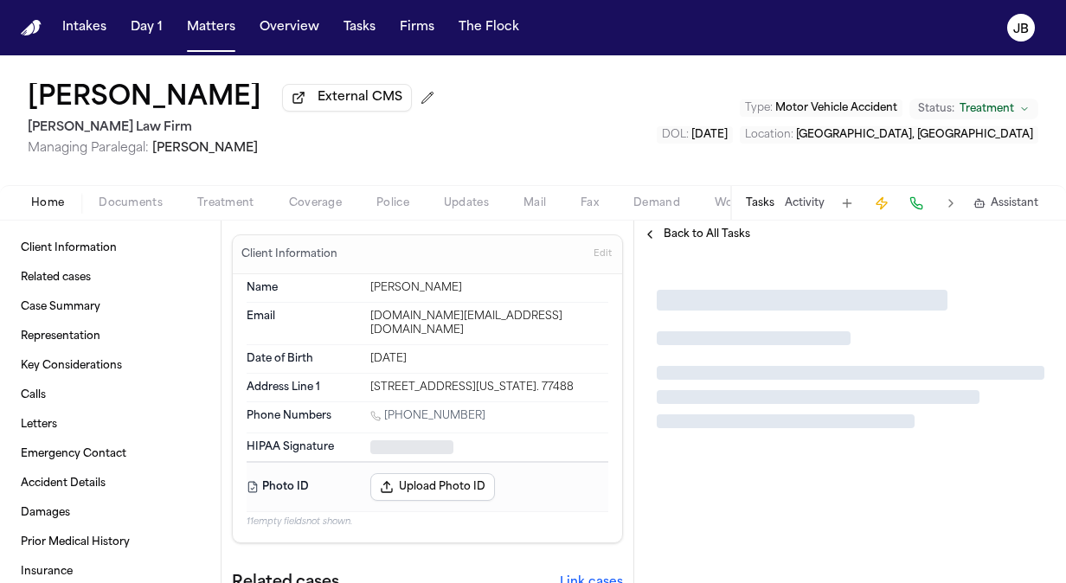
type textarea "*"
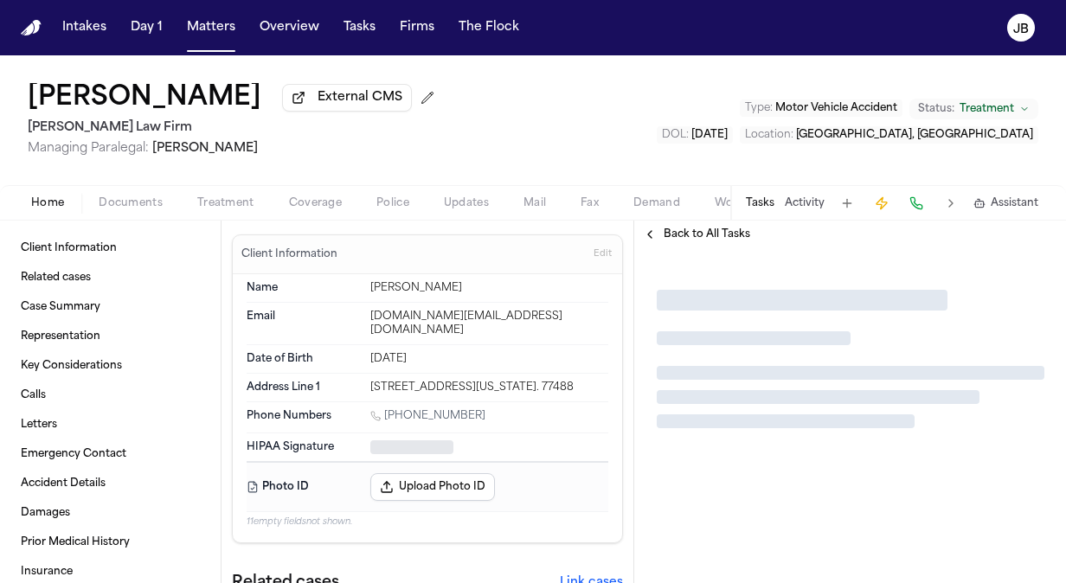
type textarea "*"
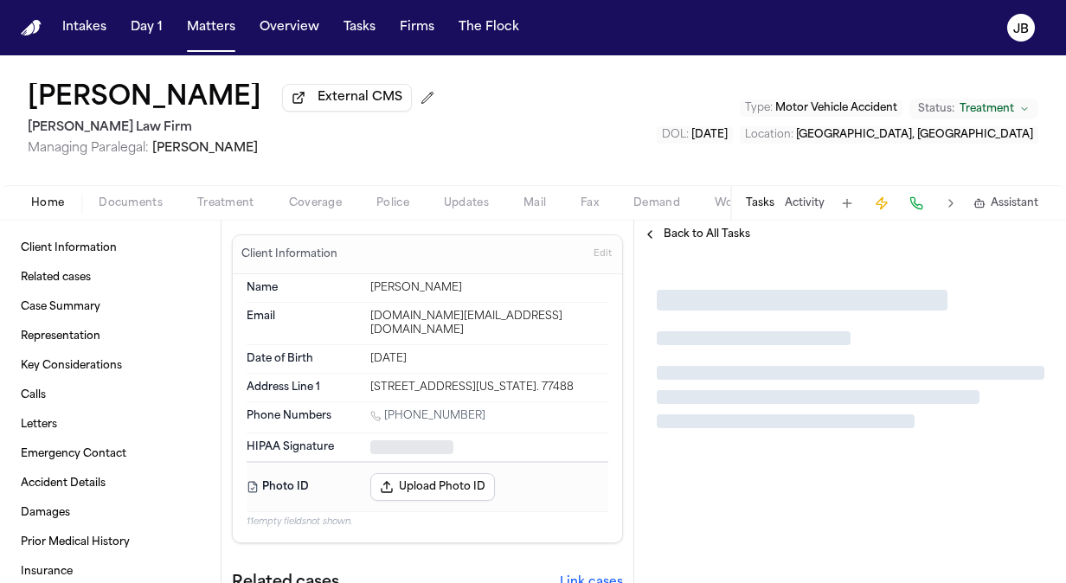
type textarea "*"
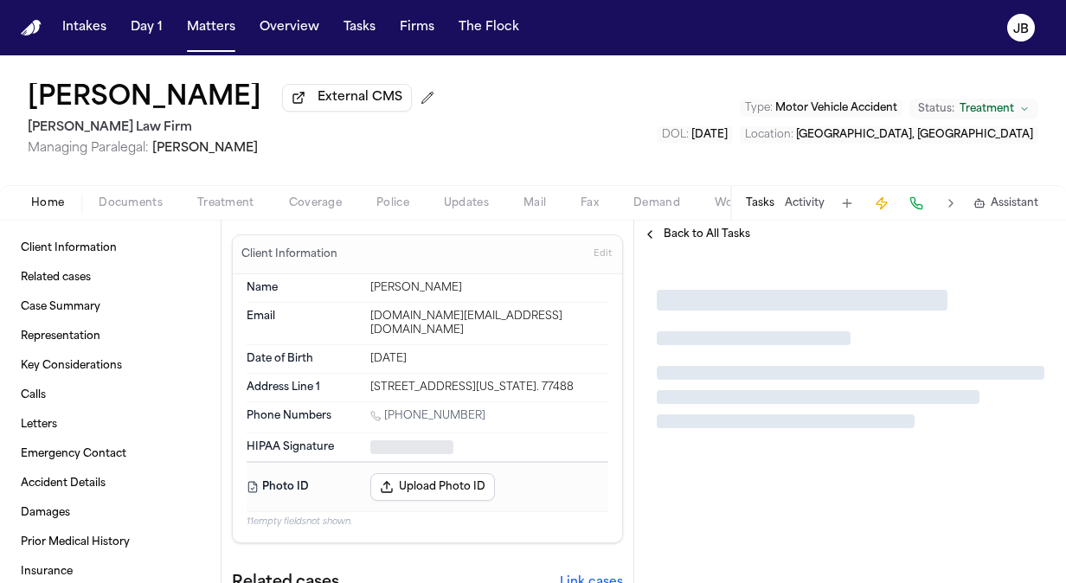
type textarea "*"
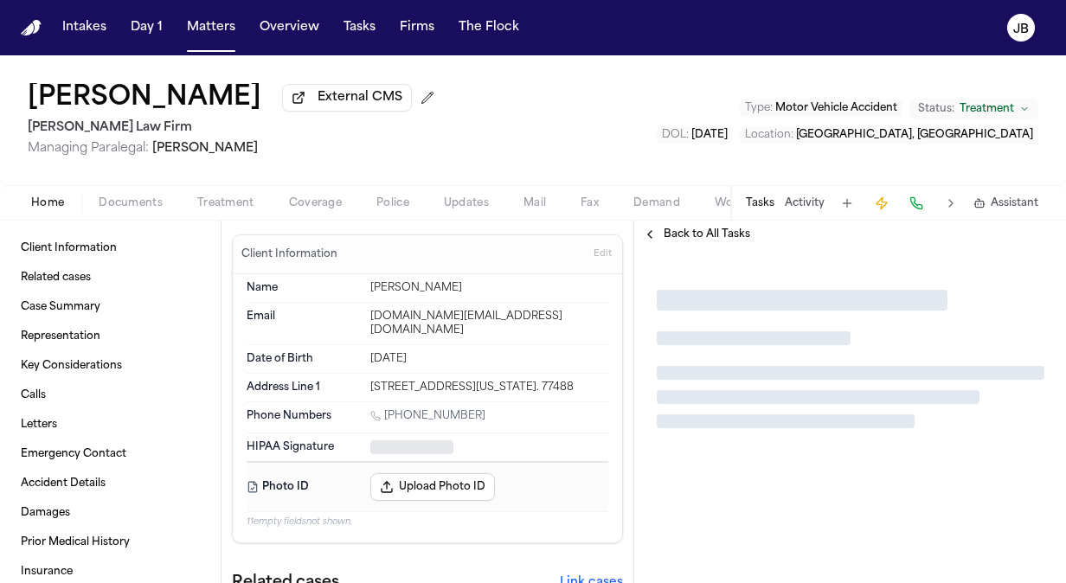
type textarea "*"
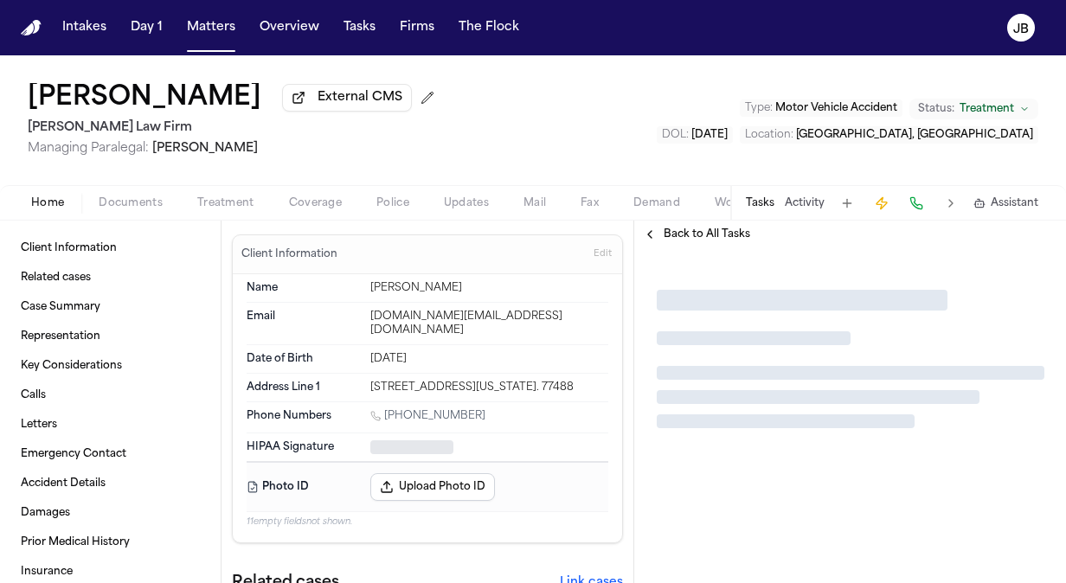
type textarea "*"
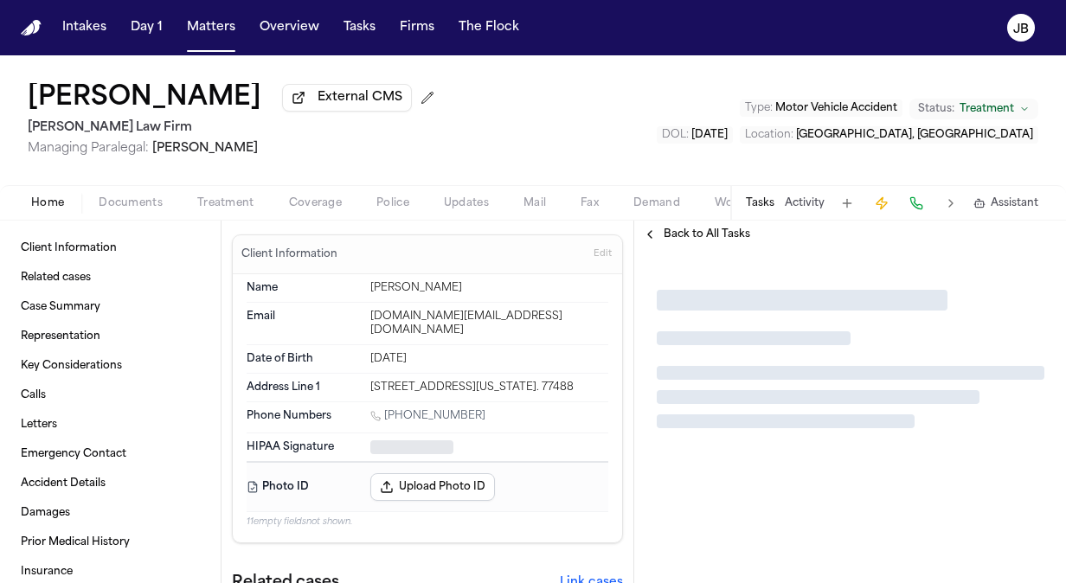
type textarea "*"
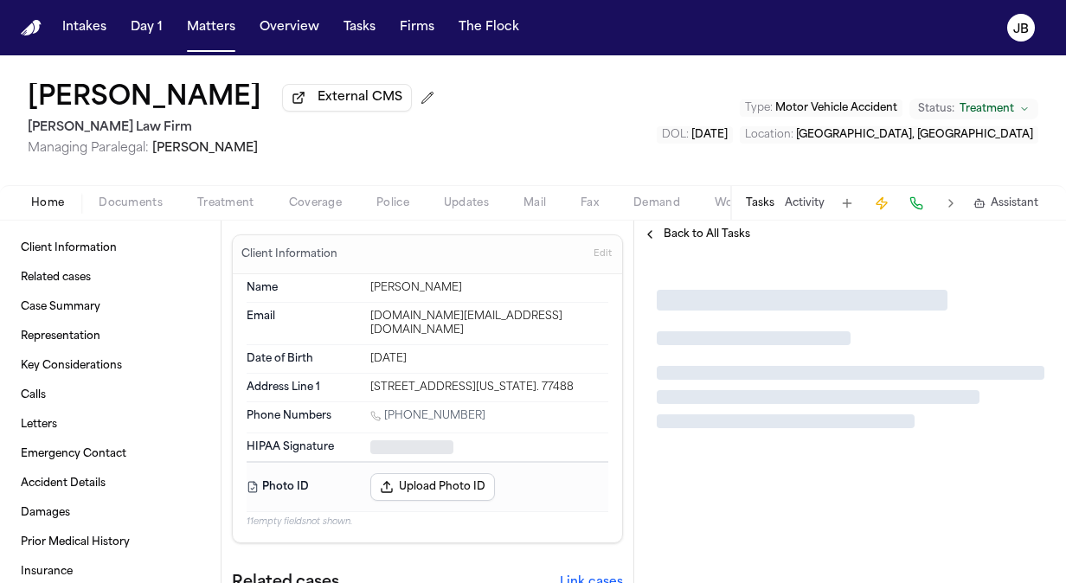
type textarea "*"
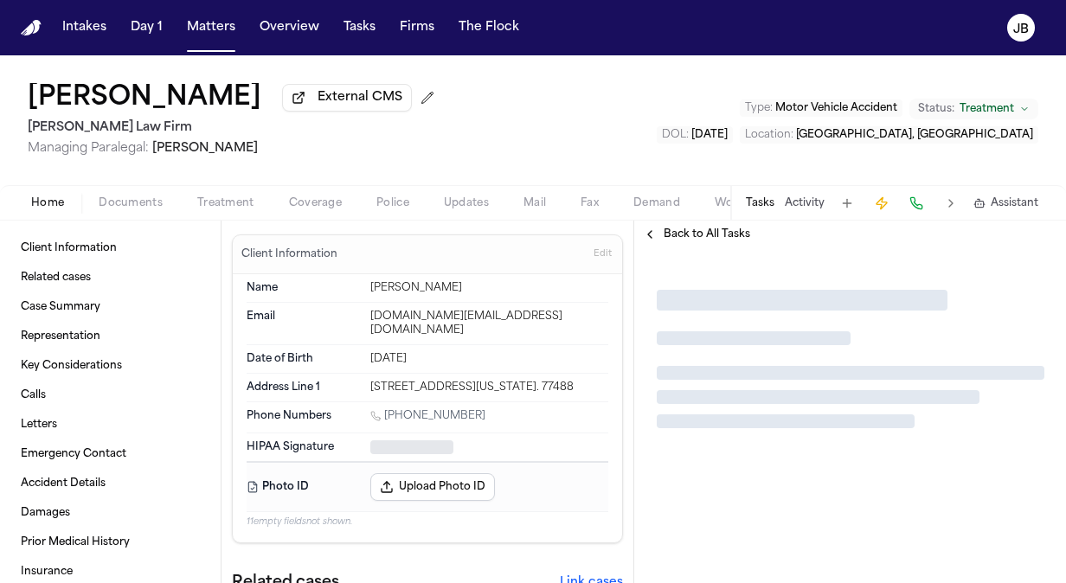
type textarea "*"
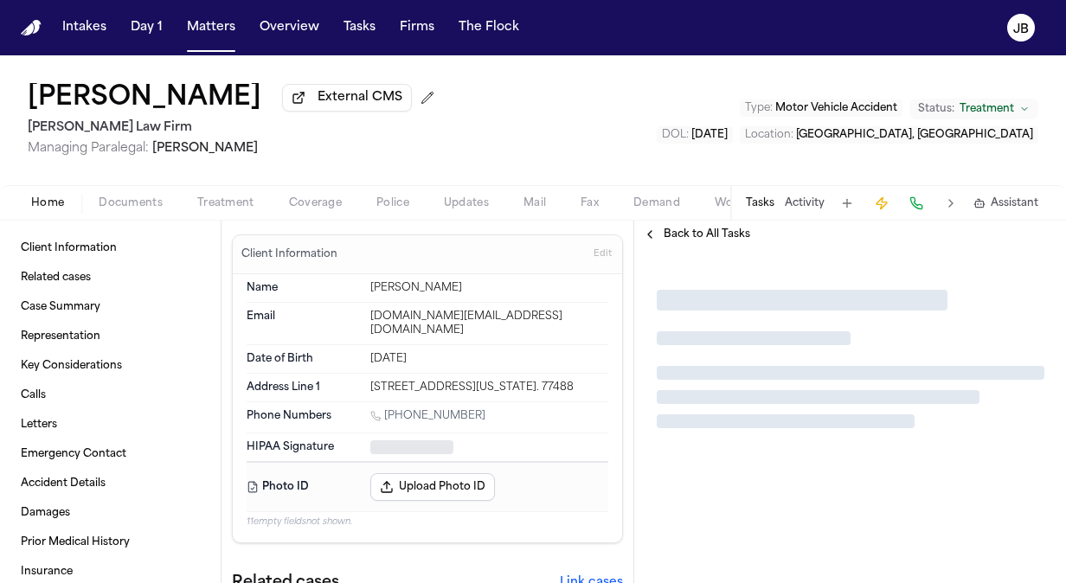
type textarea "*"
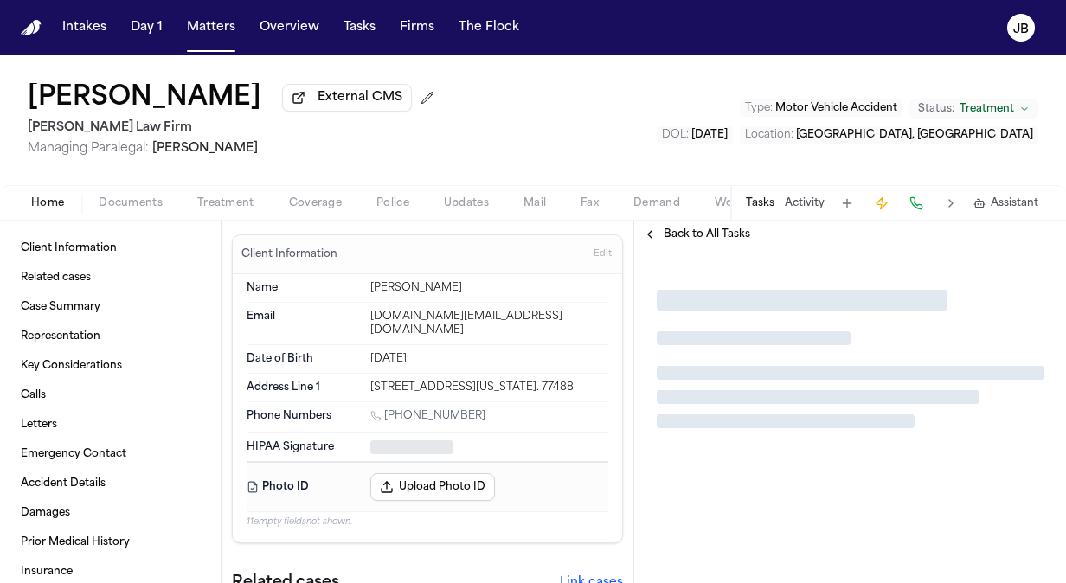
type textarea "*"
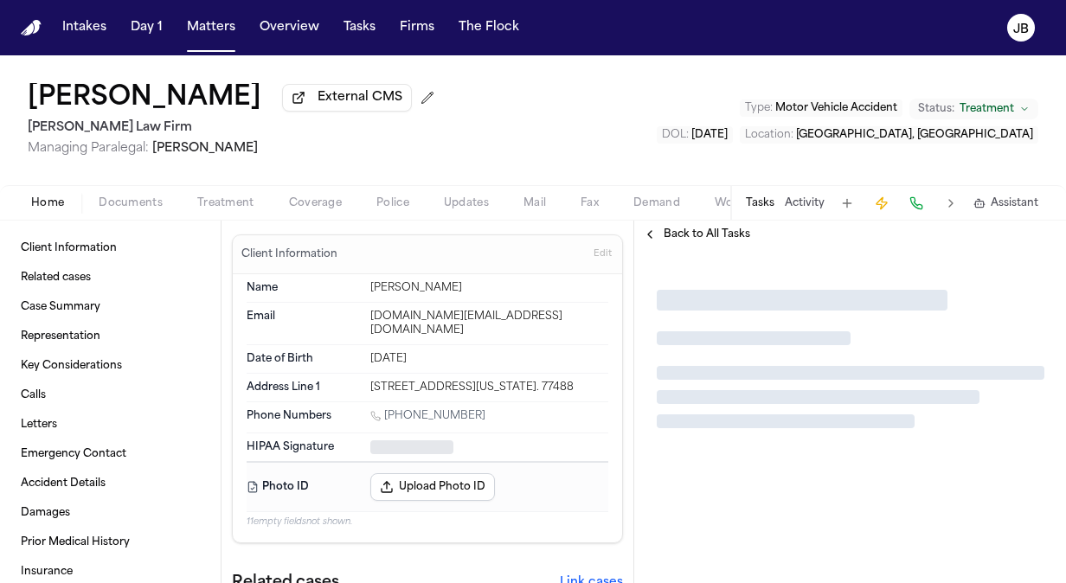
type textarea "*"
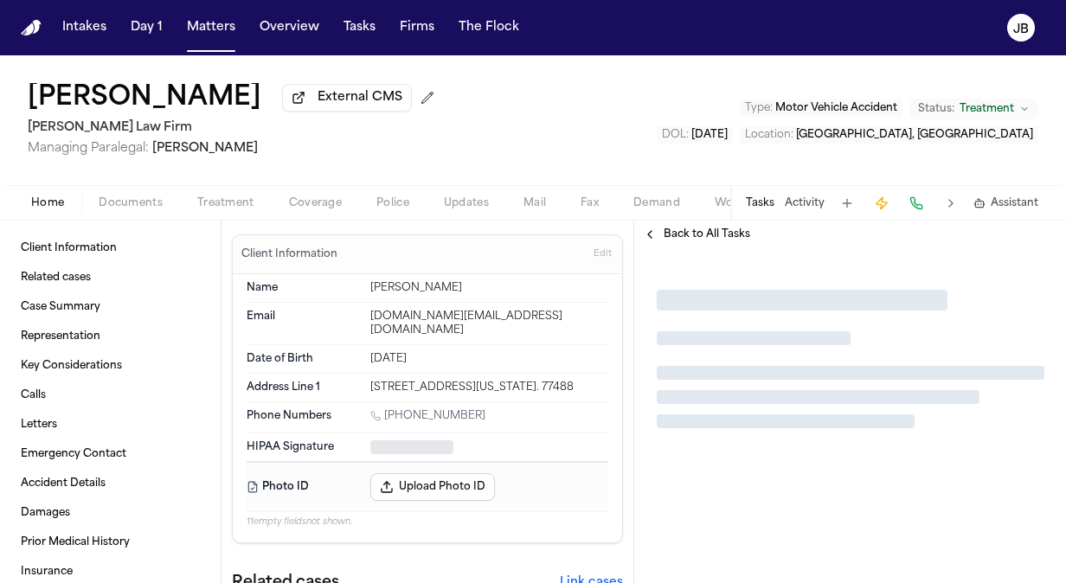
type textarea "*"
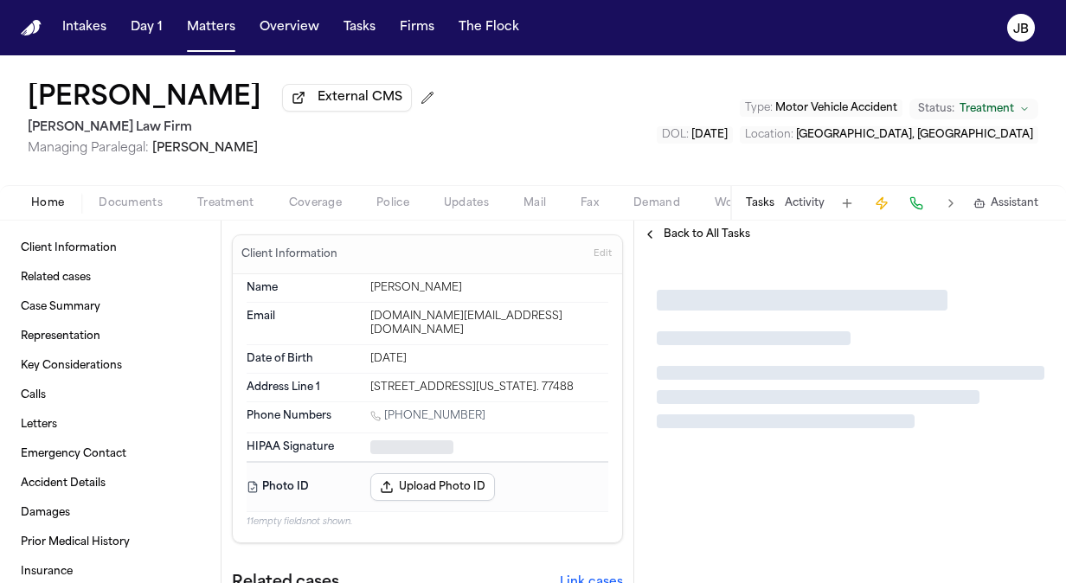
type textarea "*"
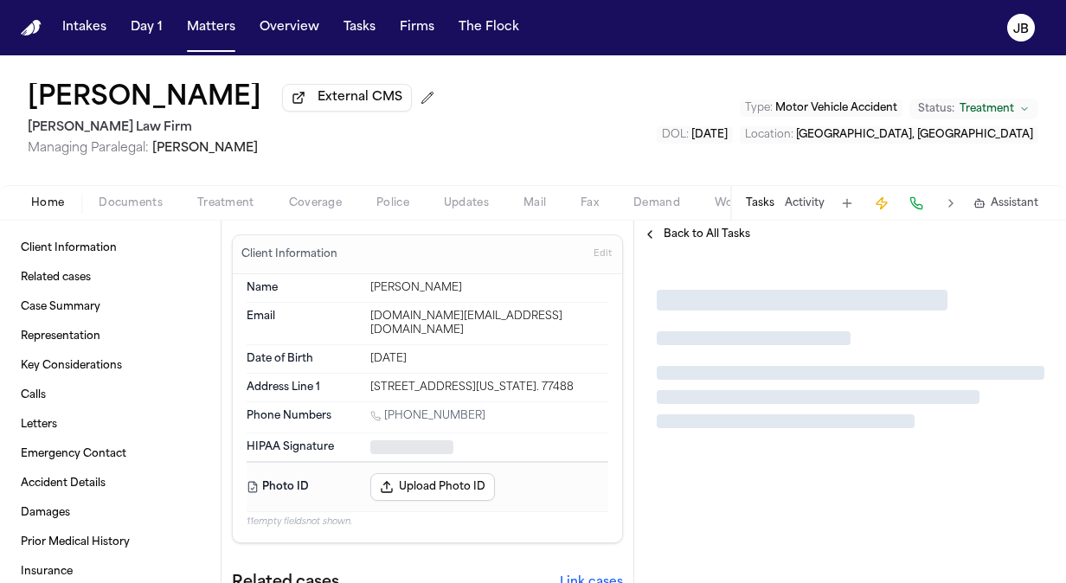
type textarea "*"
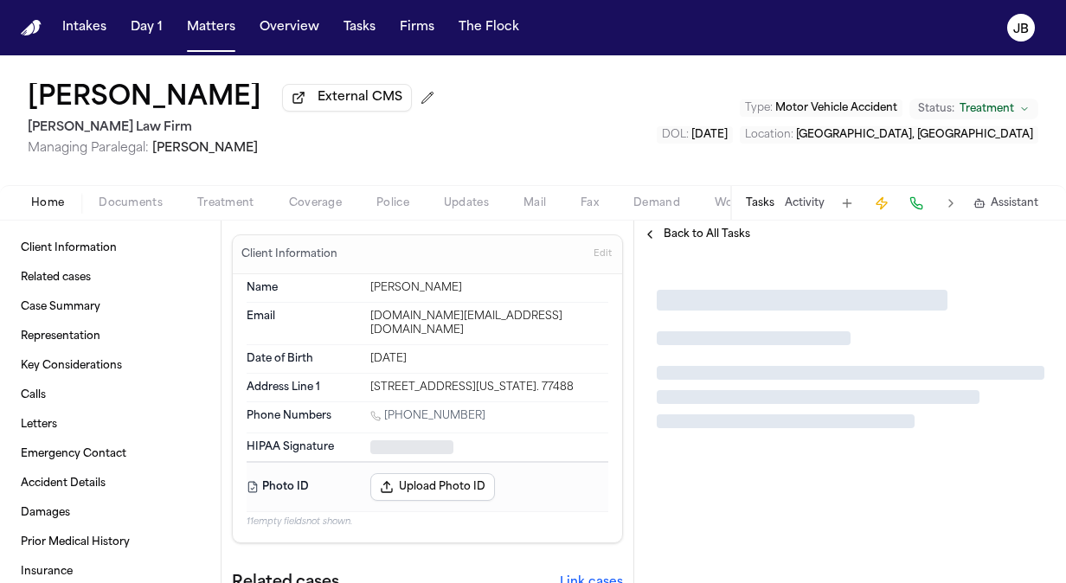
type textarea "*"
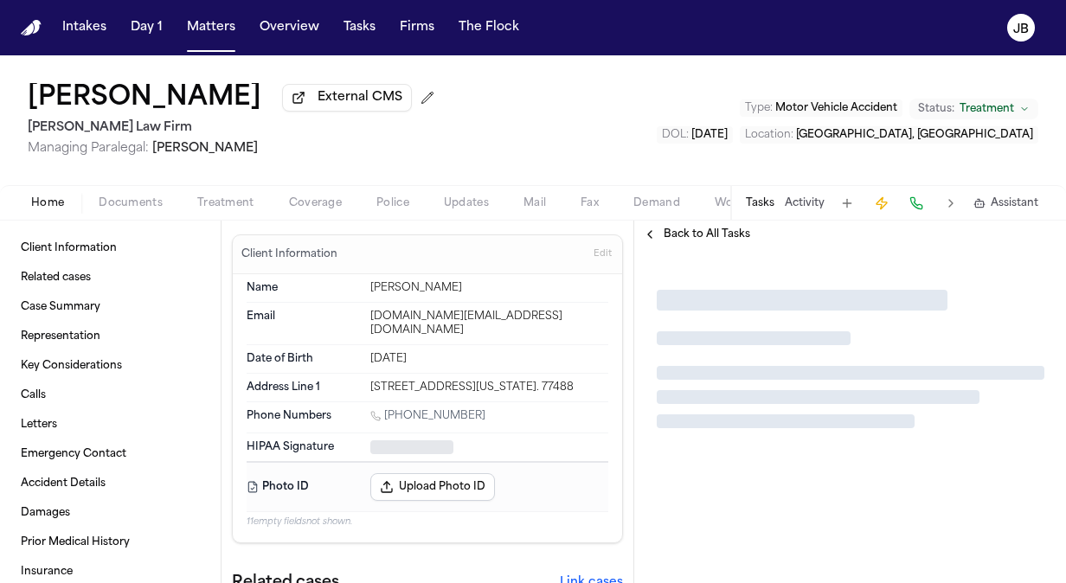
type textarea "*"
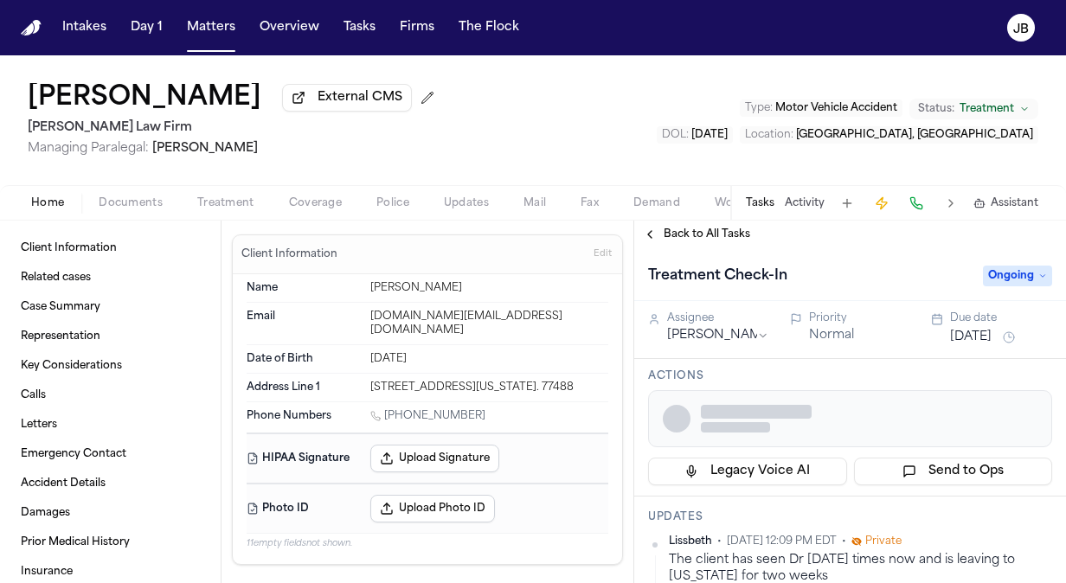
type textarea "*"
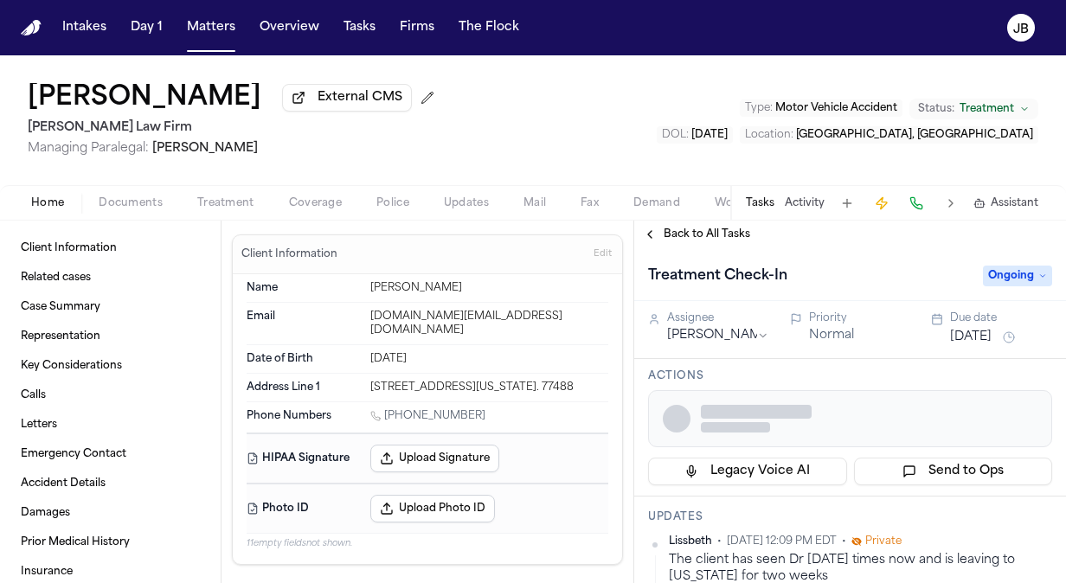
type textarea "*"
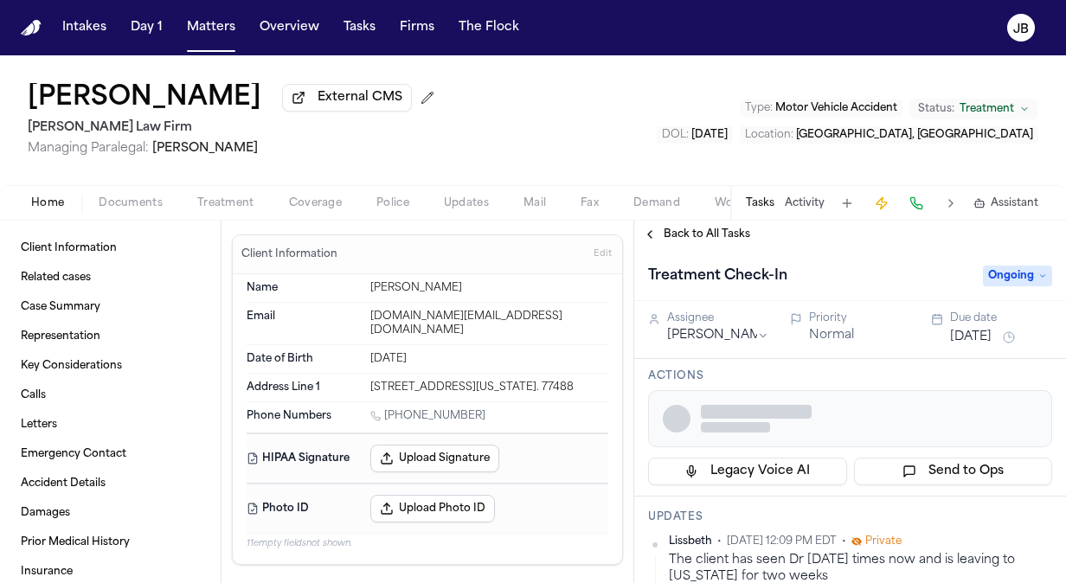
type textarea "*"
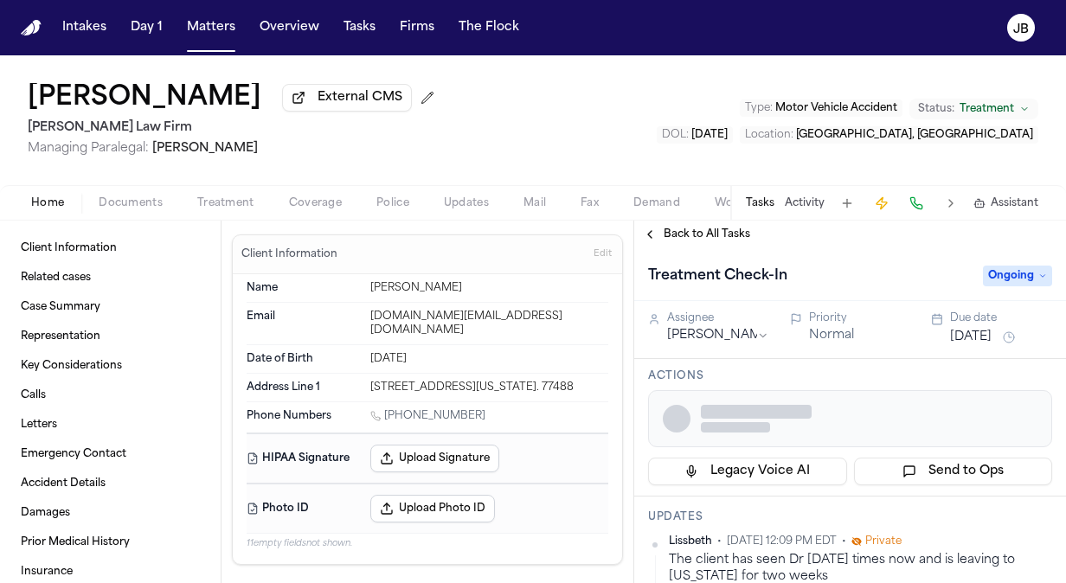
type textarea "*"
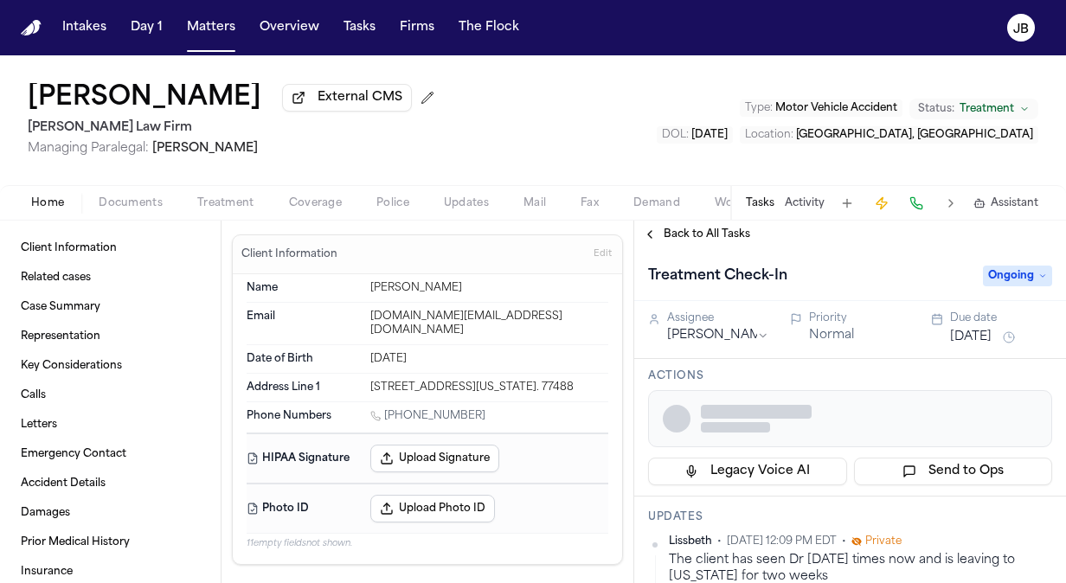
type textarea "*"
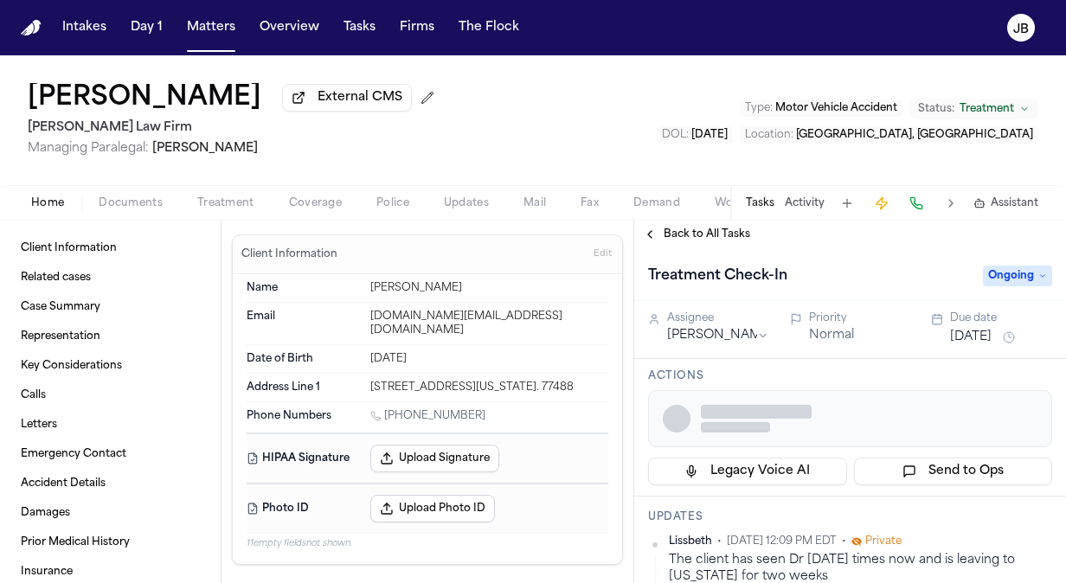
type textarea "*"
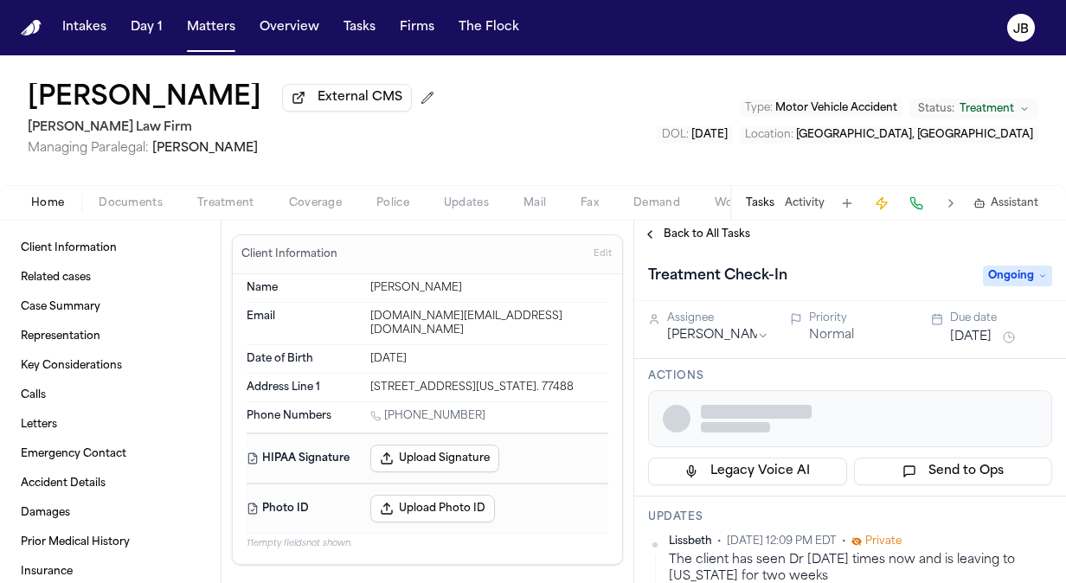
type textarea "*"
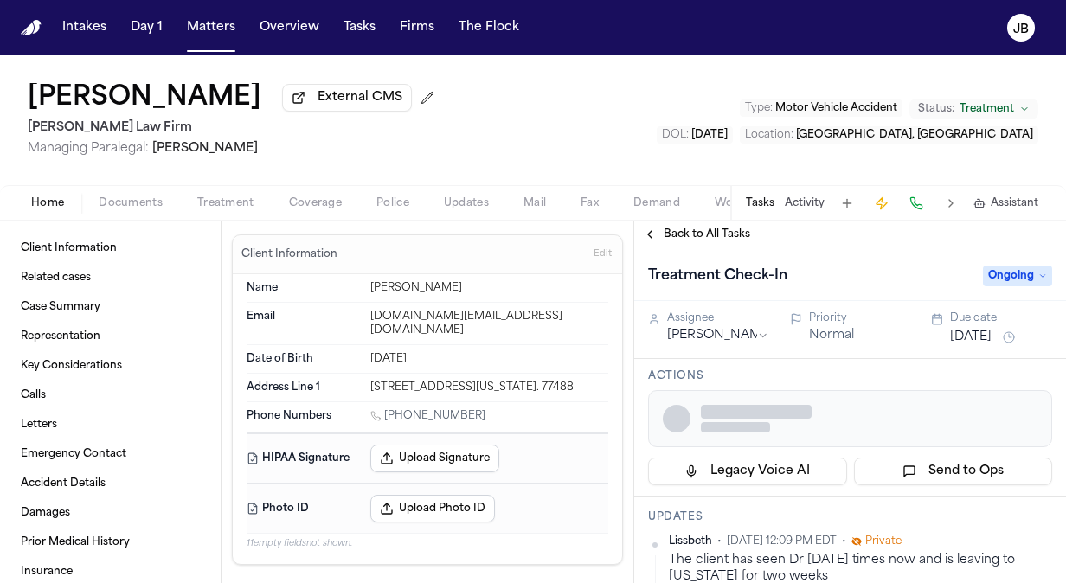
type textarea "*"
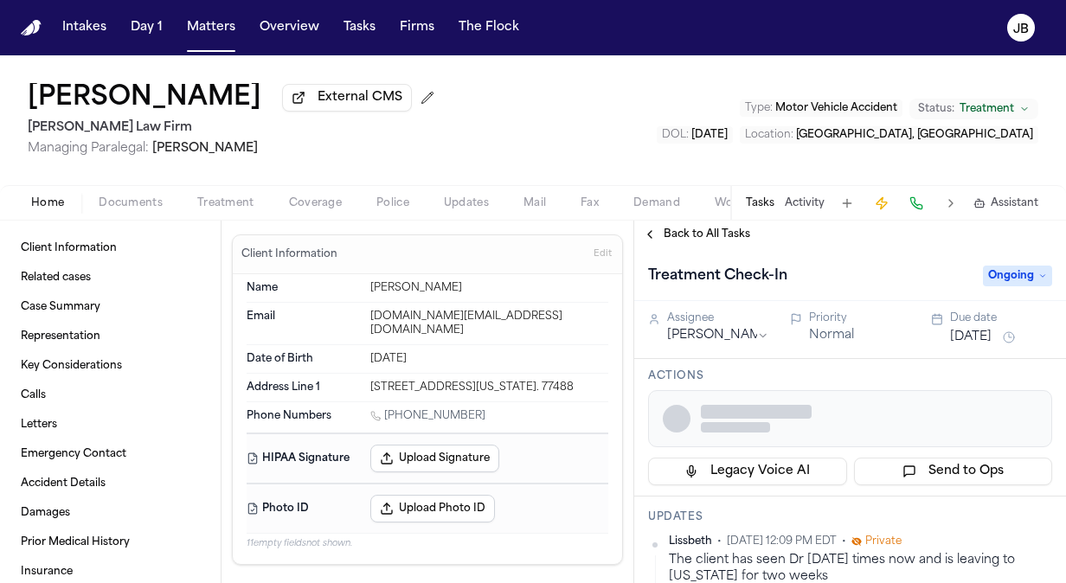
type textarea "*"
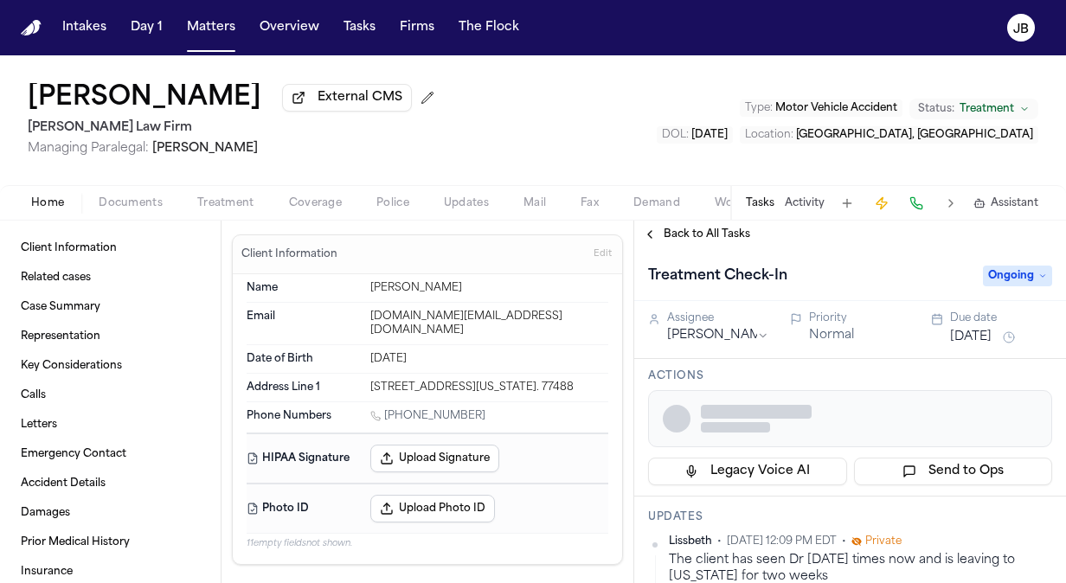
type textarea "*"
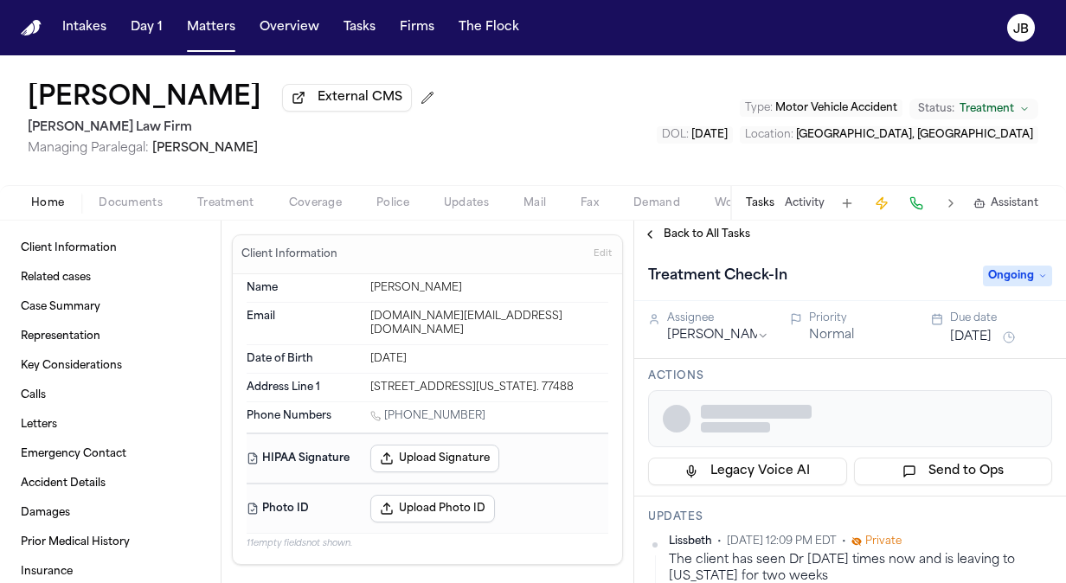
type textarea "*"
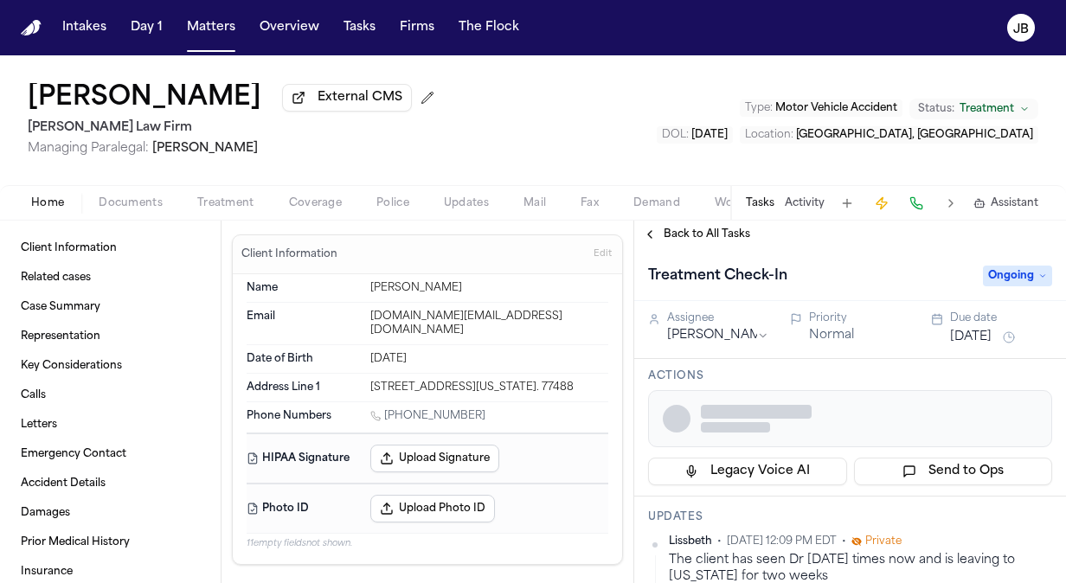
type textarea "*"
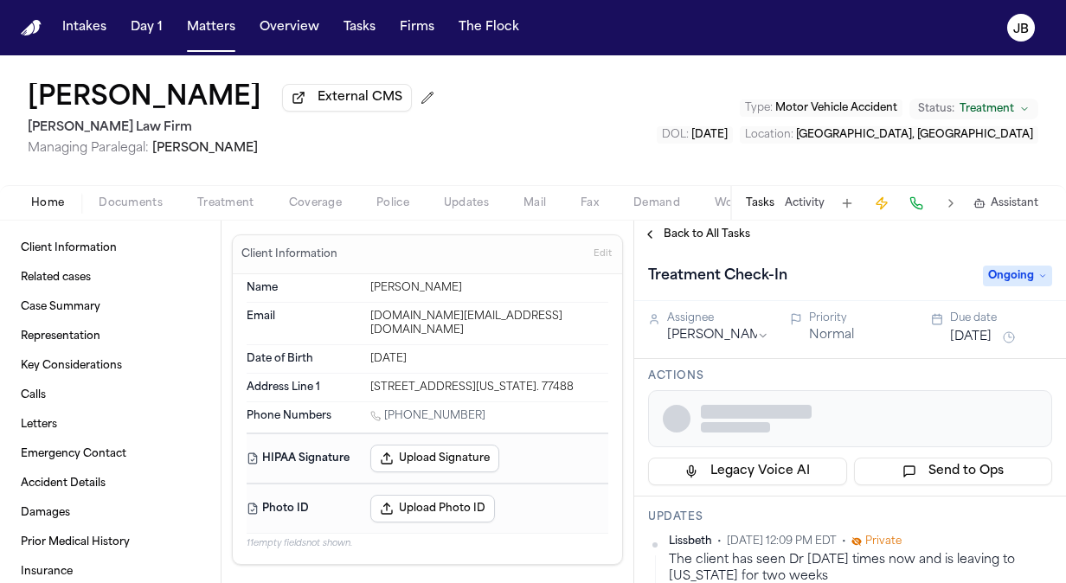
type textarea "*"
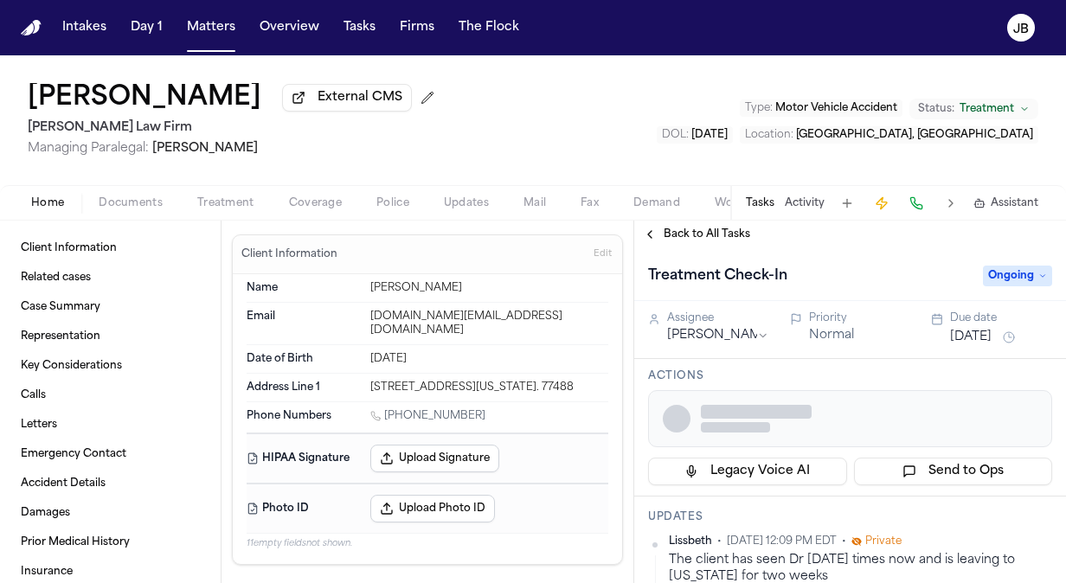
type textarea "*"
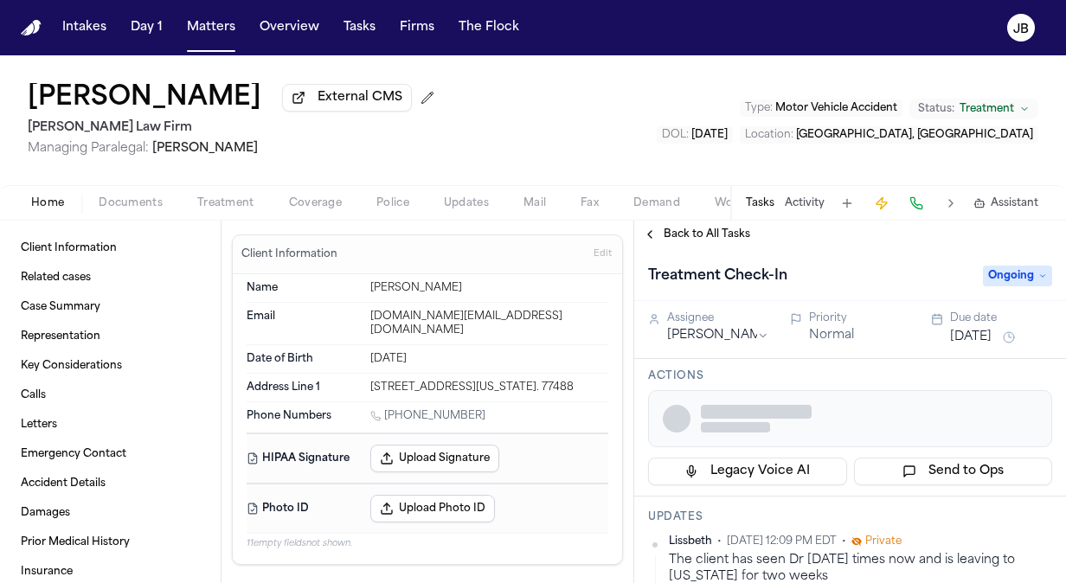
type textarea "*"
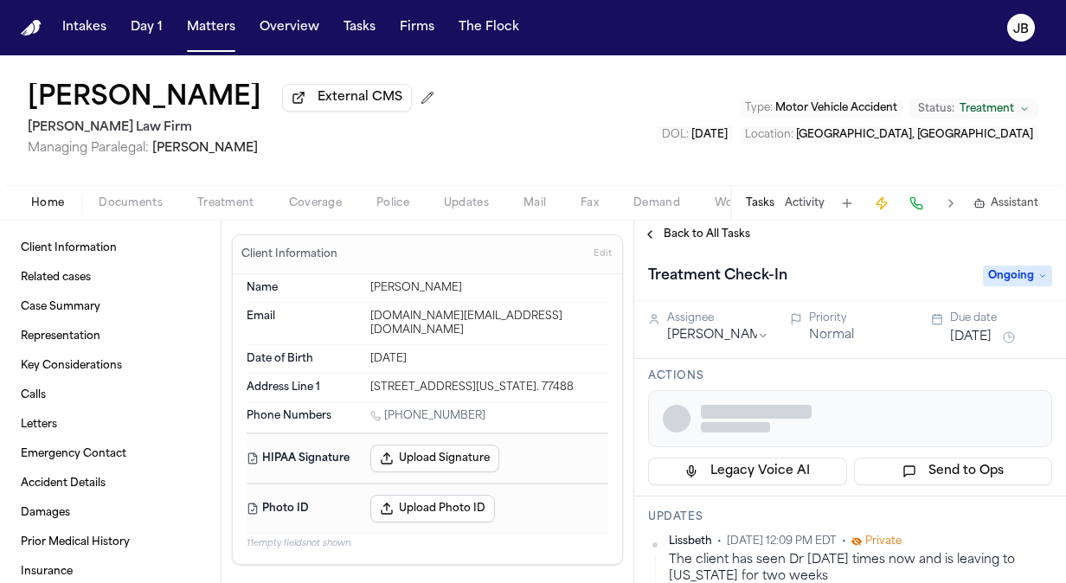
type textarea "*"
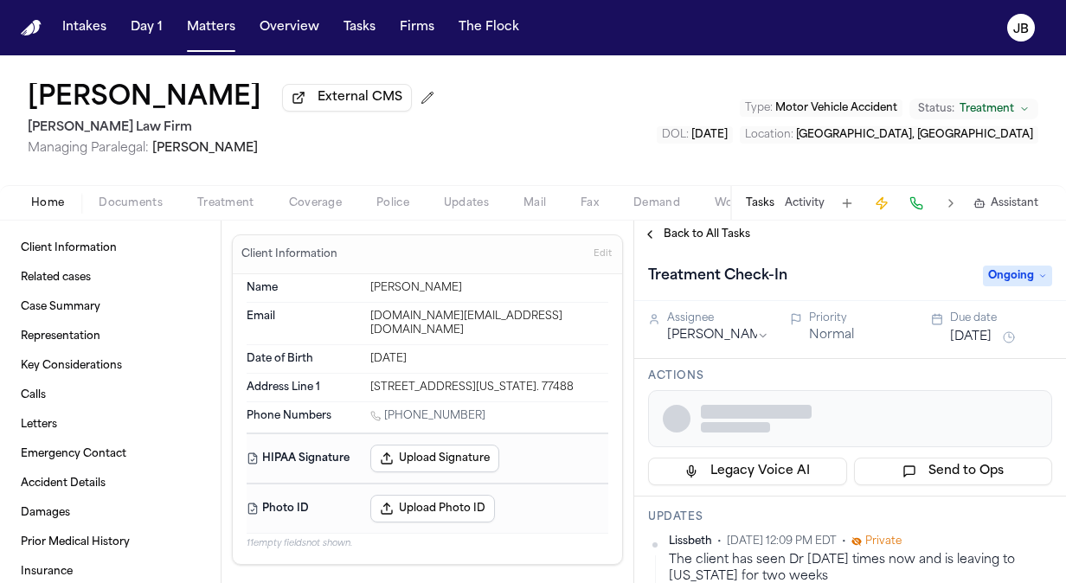
type textarea "*"
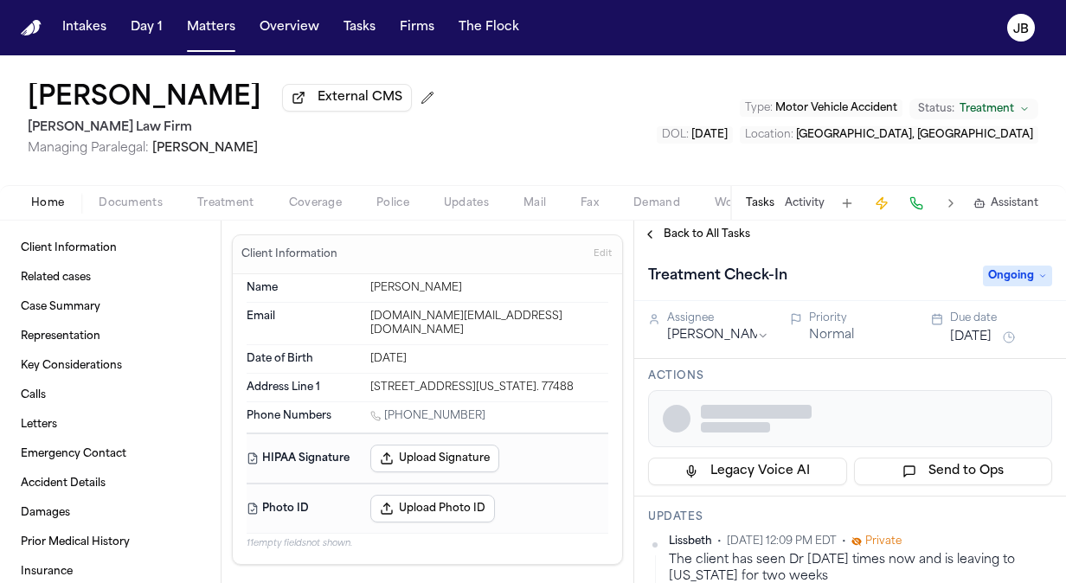
type textarea "*"
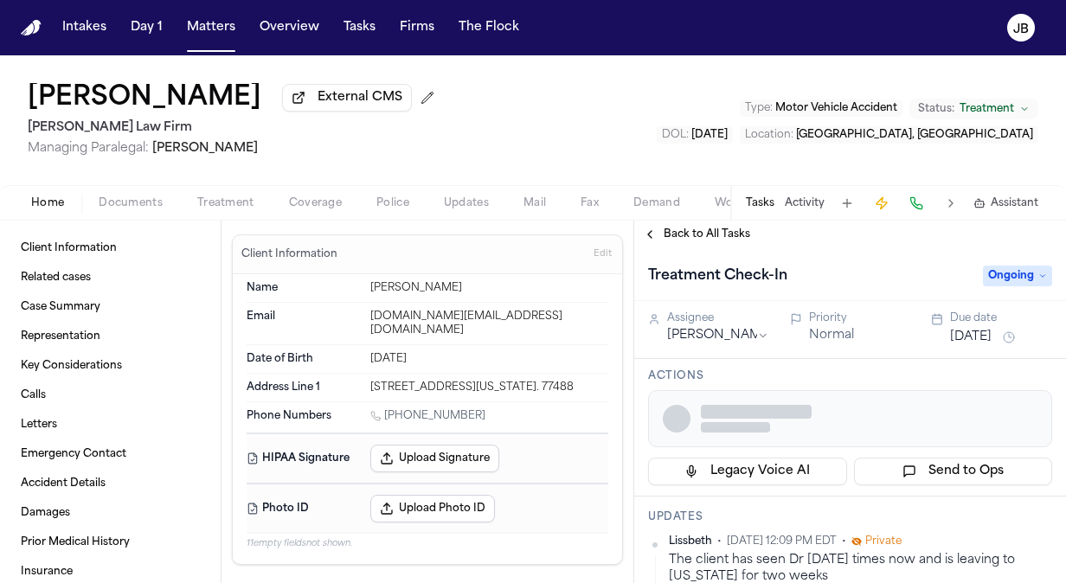
type textarea "*"
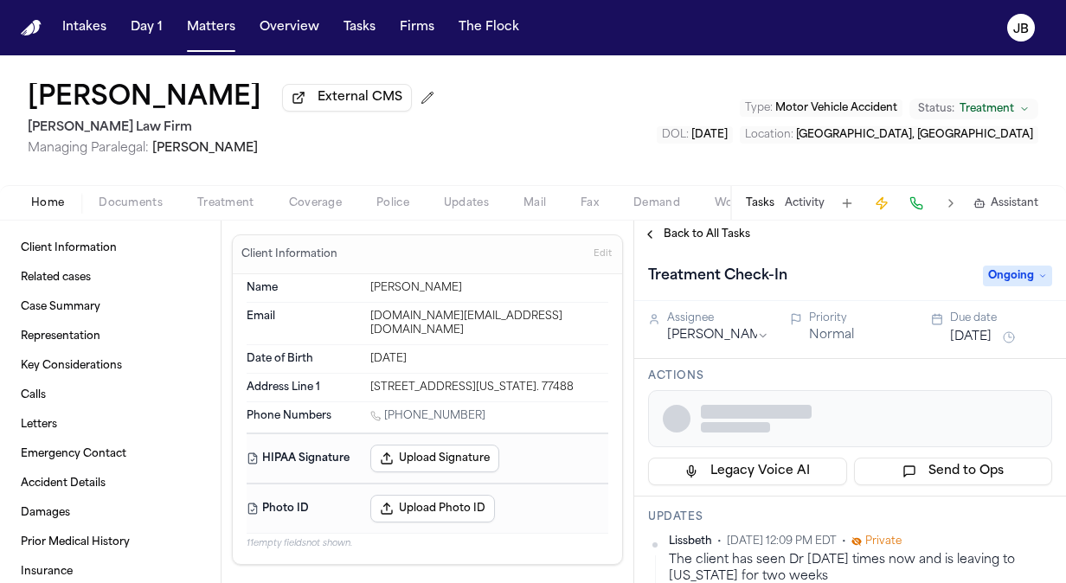
type textarea "*"
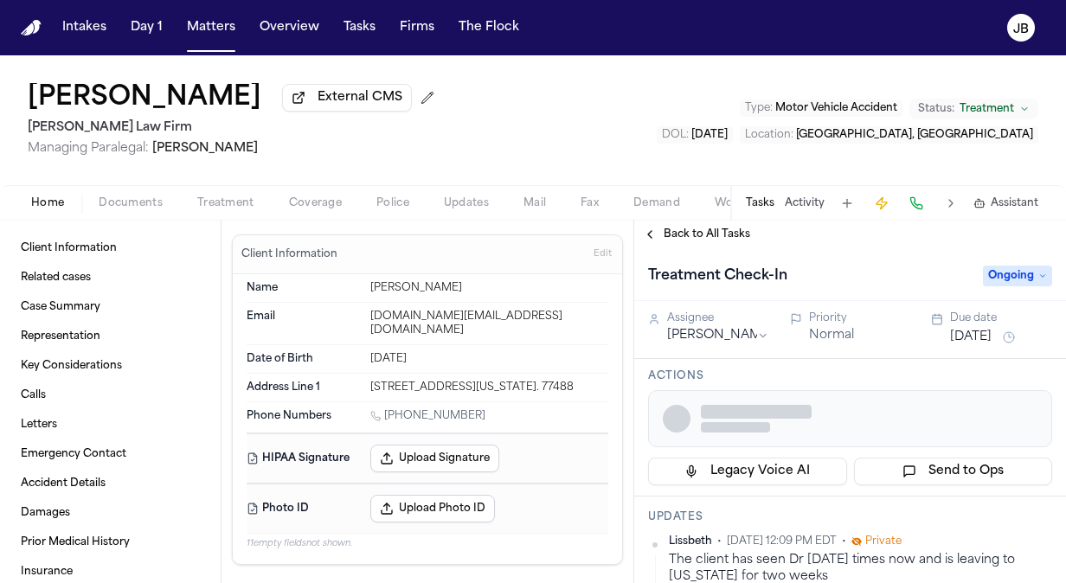
type textarea "*"
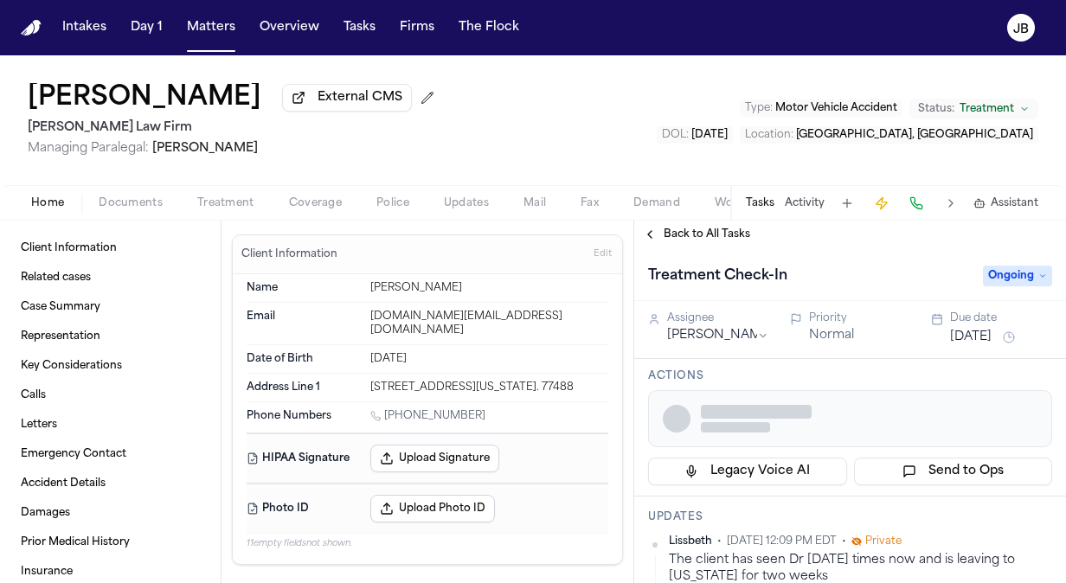
type textarea "*"
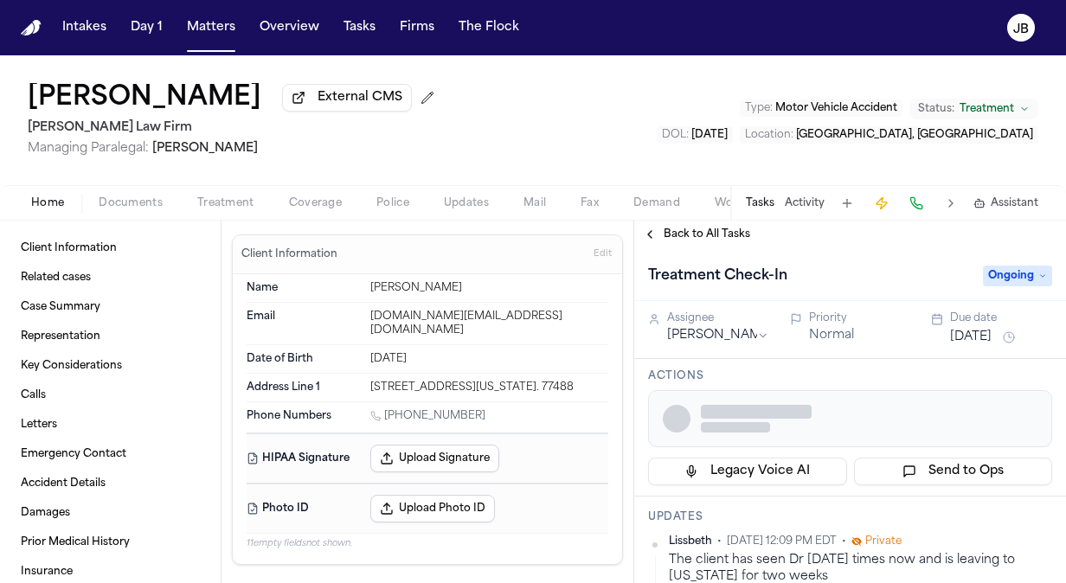
type textarea "*"
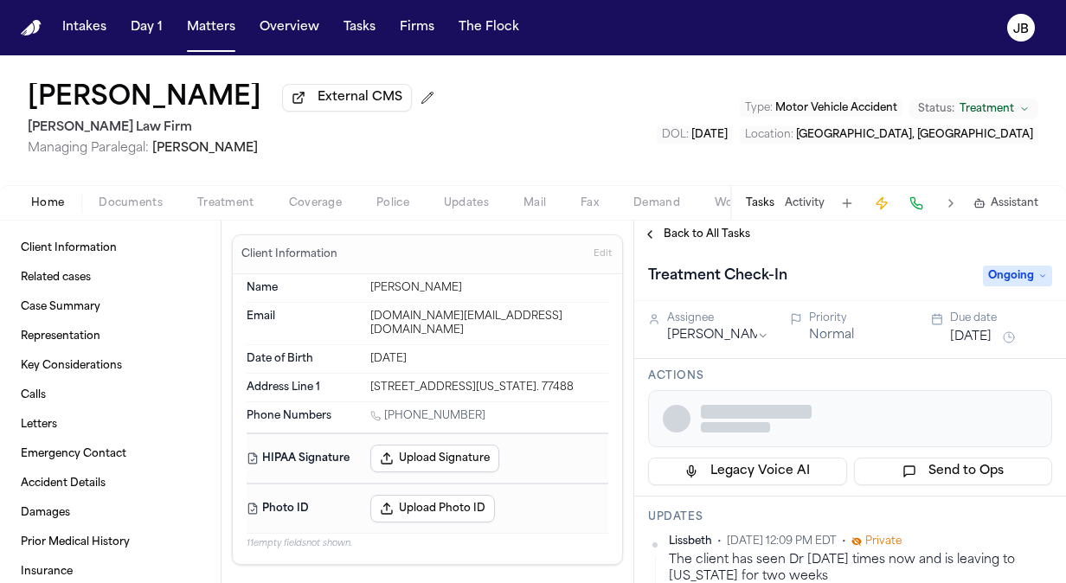
type textarea "*"
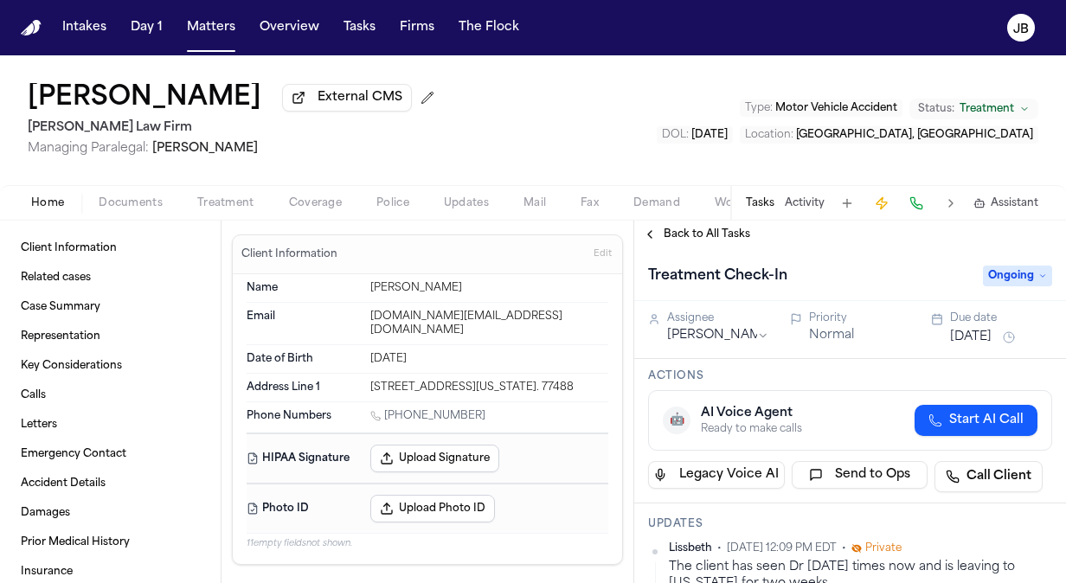
drag, startPoint x: 492, startPoint y: 403, endPoint x: 385, endPoint y: 396, distance: 106.7
click at [385, 409] on div "[PHONE_NUMBER]" at bounding box center [489, 417] width 238 height 16
copy link "[PHONE_NUMBER]"
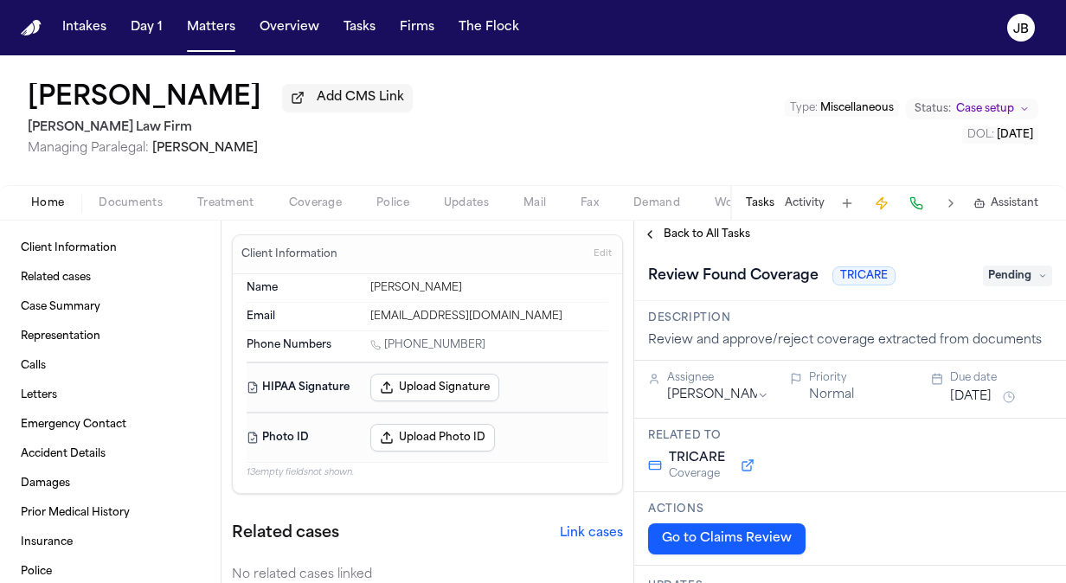
click at [313, 198] on span "Coverage" at bounding box center [315, 203] width 53 height 14
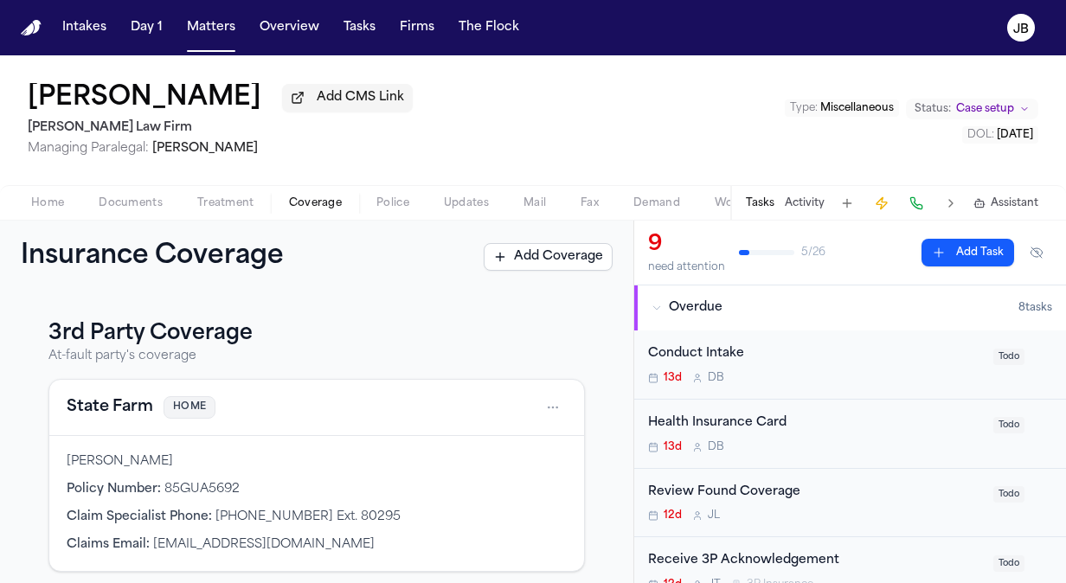
scroll to position [296, 0]
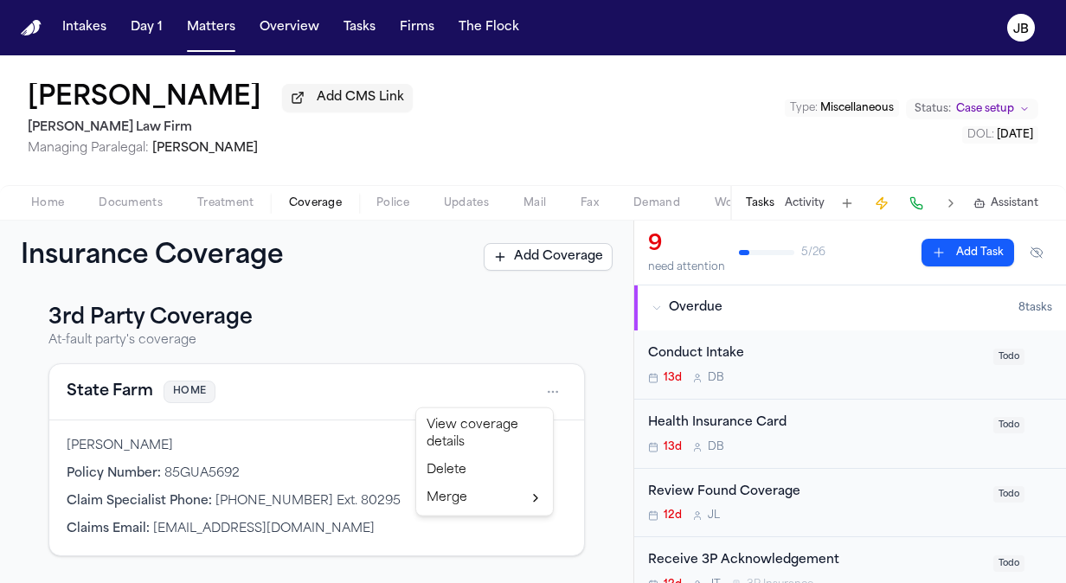
click at [537, 383] on html "Intakes Day 1 Matters Overview Tasks Firms The [PERSON_NAME] [PERSON_NAME] Add …" at bounding box center [533, 291] width 1066 height 583
click at [487, 435] on div "View coverage details" at bounding box center [485, 434] width 130 height 45
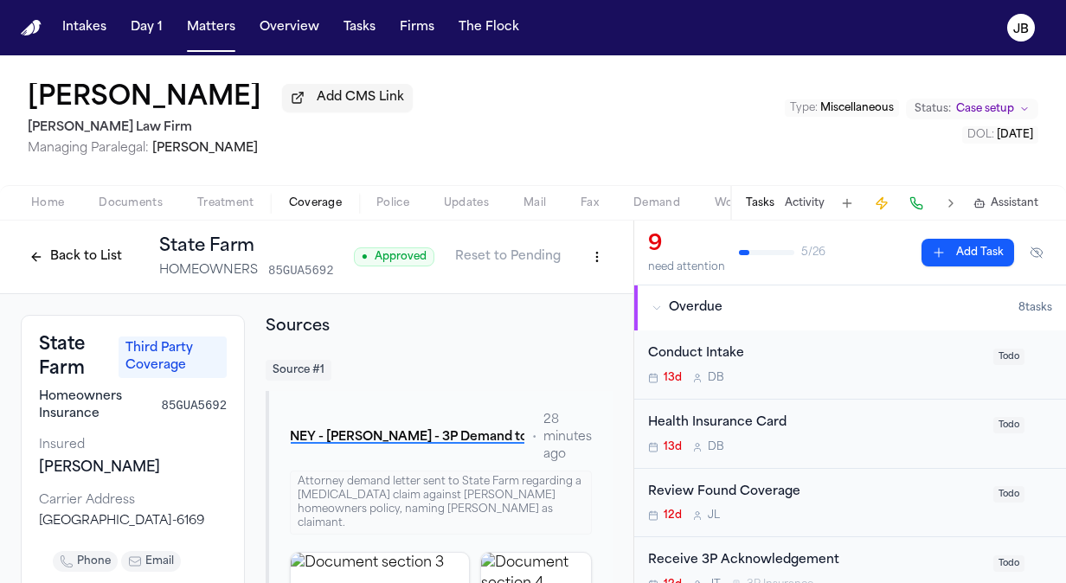
click at [114, 254] on button "Back to List" at bounding box center [76, 257] width 110 height 28
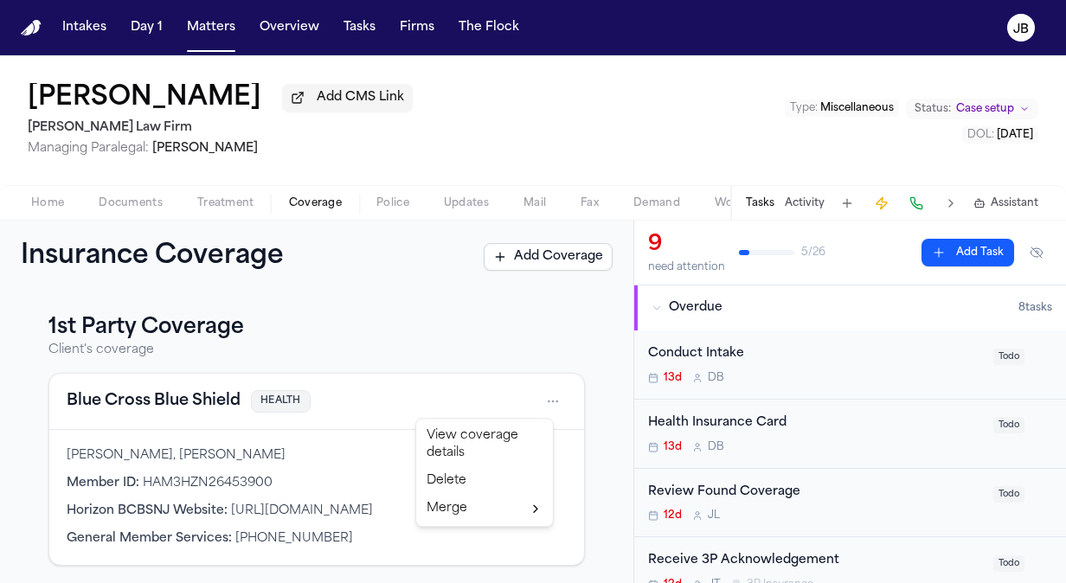
click at [541, 396] on html "Intakes Day 1 Matters Overview Tasks Firms The [PERSON_NAME] [PERSON_NAME] Add …" at bounding box center [533, 291] width 1066 height 583
click at [499, 428] on div "View coverage details" at bounding box center [485, 444] width 130 height 45
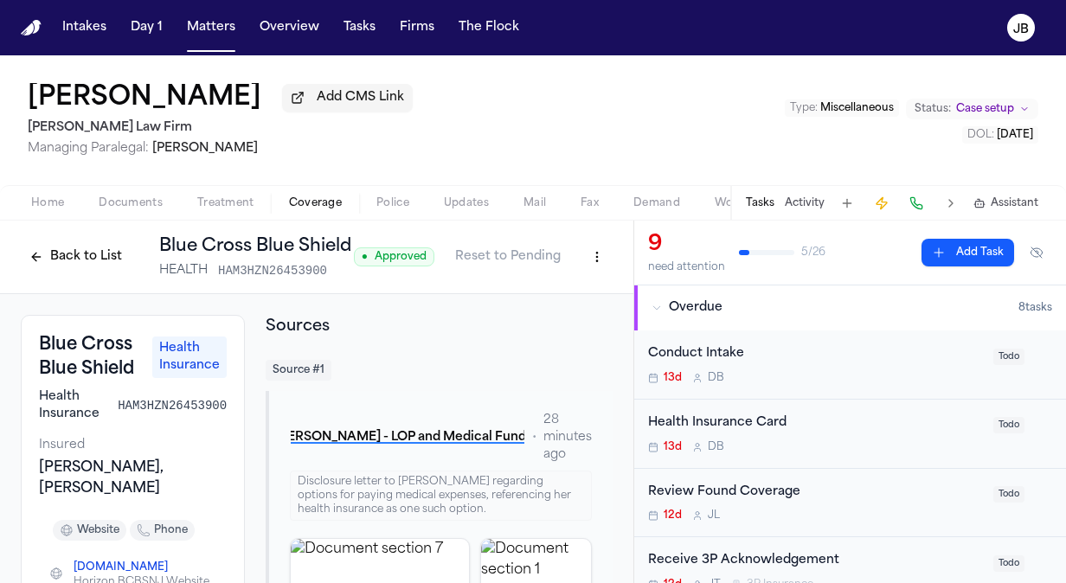
click at [46, 248] on button "Back to List" at bounding box center [76, 257] width 110 height 28
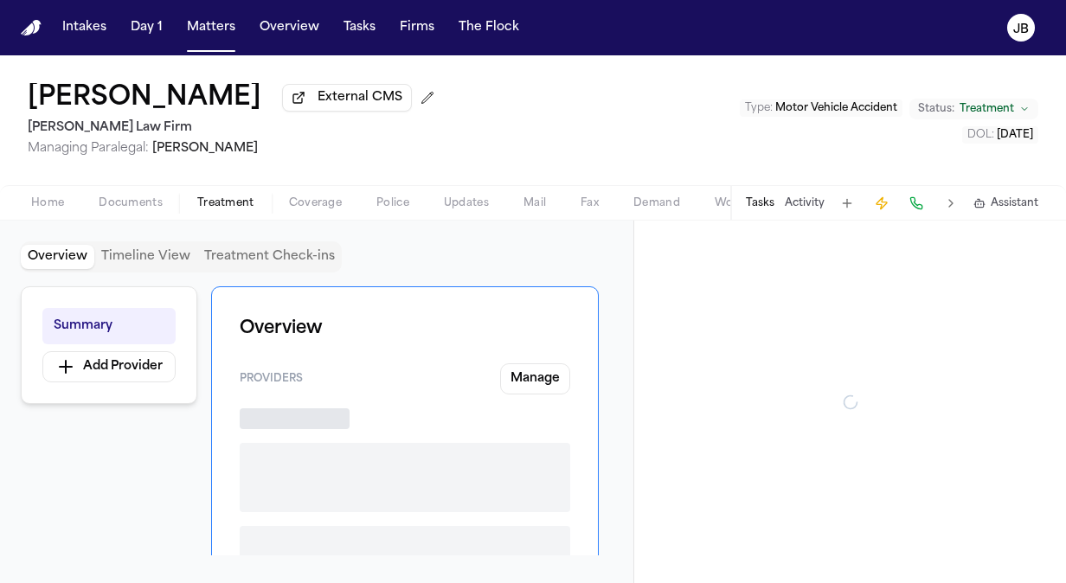
click at [201, 199] on span "Treatment" at bounding box center [225, 203] width 57 height 14
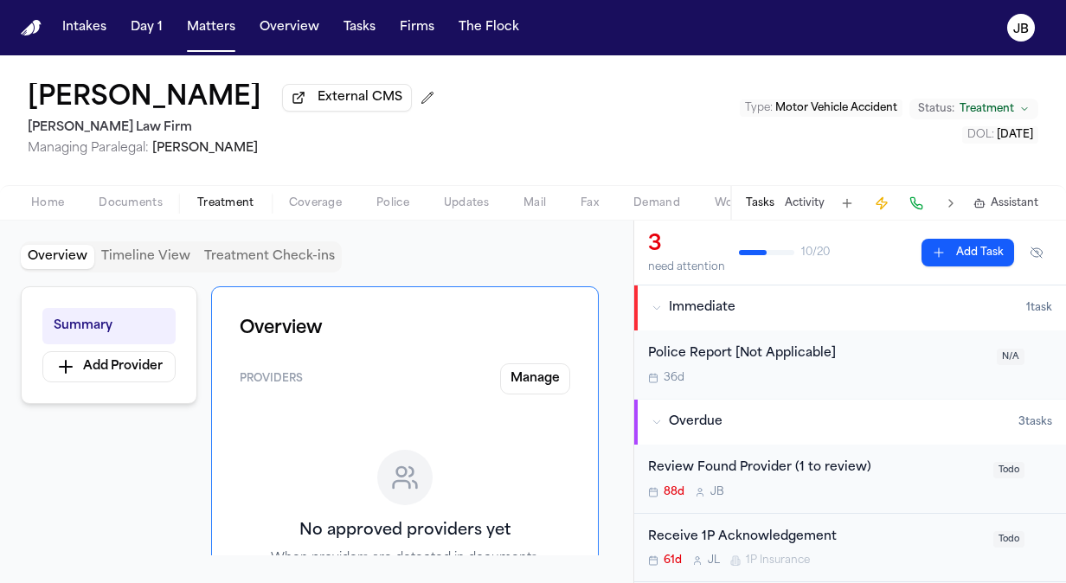
click at [909, 489] on div "88d [PERSON_NAME]" at bounding box center [815, 493] width 335 height 14
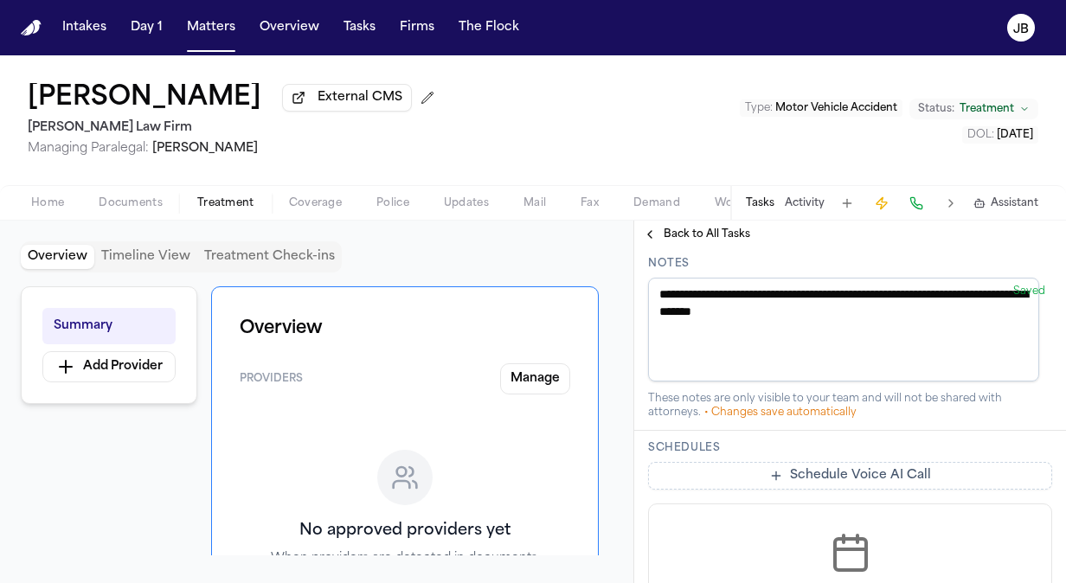
scroll to position [795, 0]
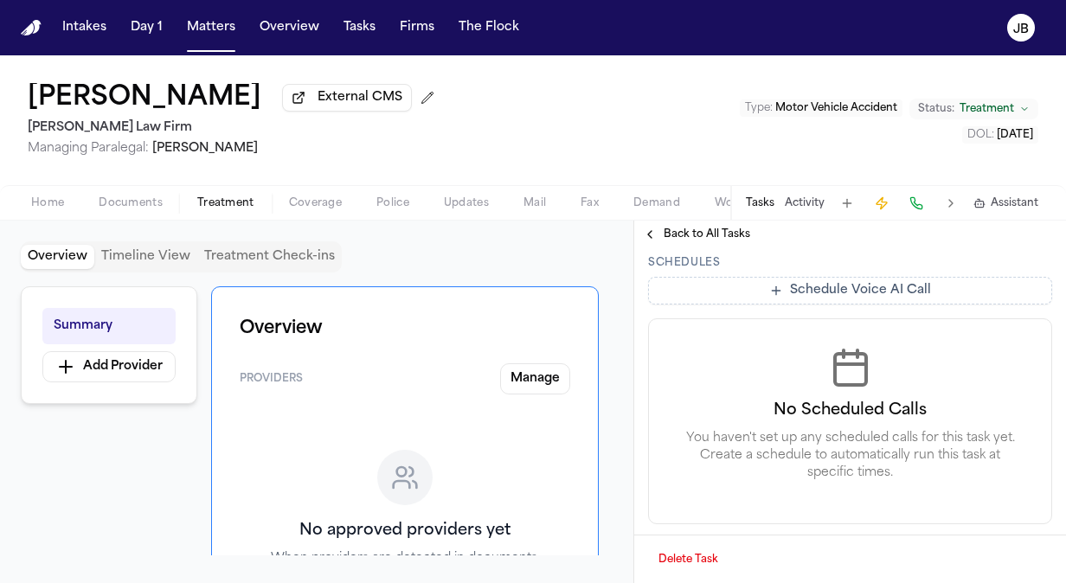
click at [680, 557] on button "Delete Task" at bounding box center [688, 560] width 81 height 28
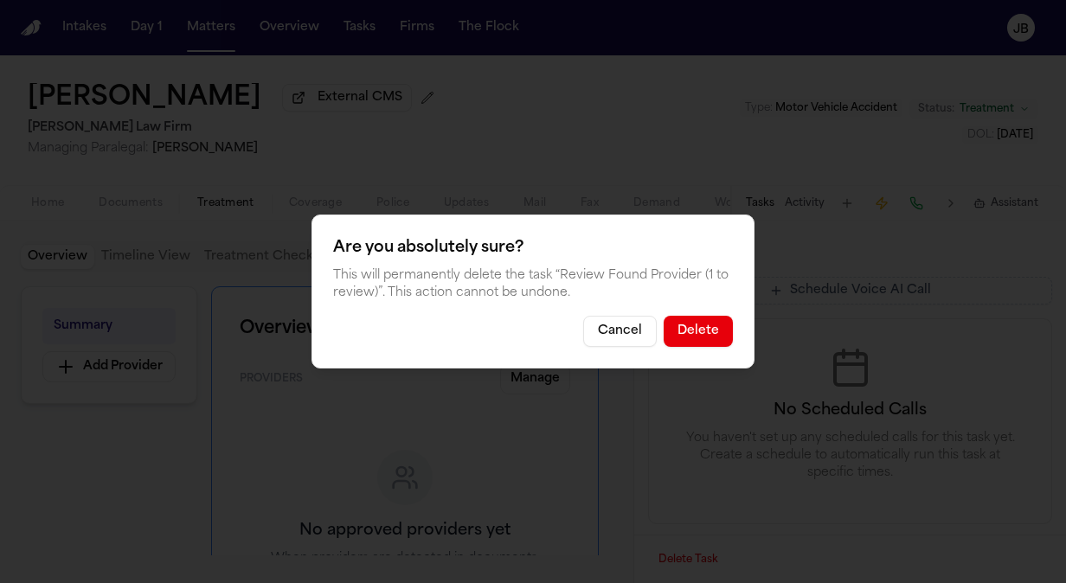
click at [711, 326] on button "Delete" at bounding box center [698, 331] width 69 height 31
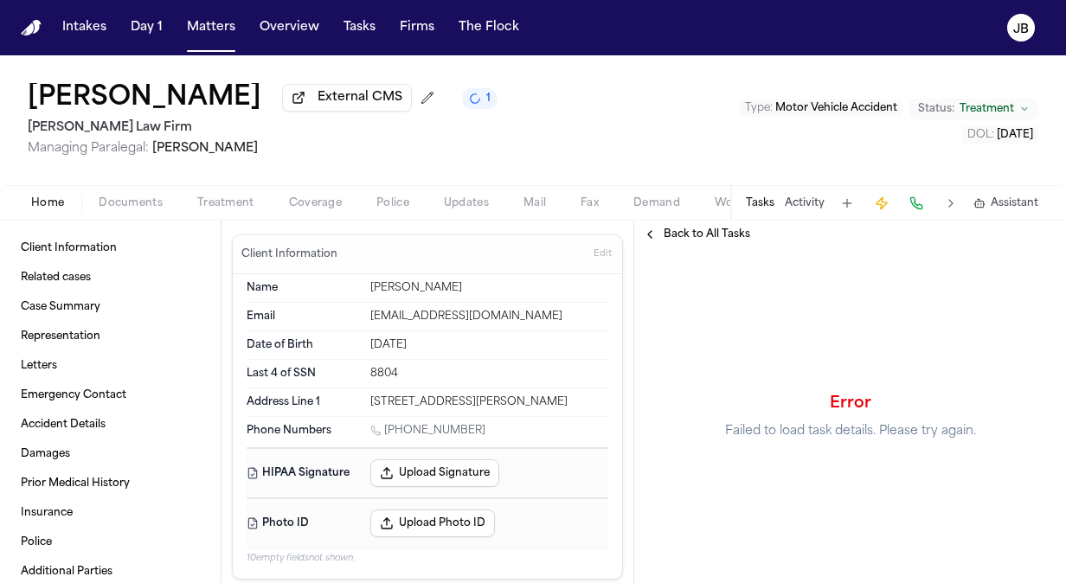
click at [722, 235] on span "Back to All Tasks" at bounding box center [707, 235] width 87 height 14
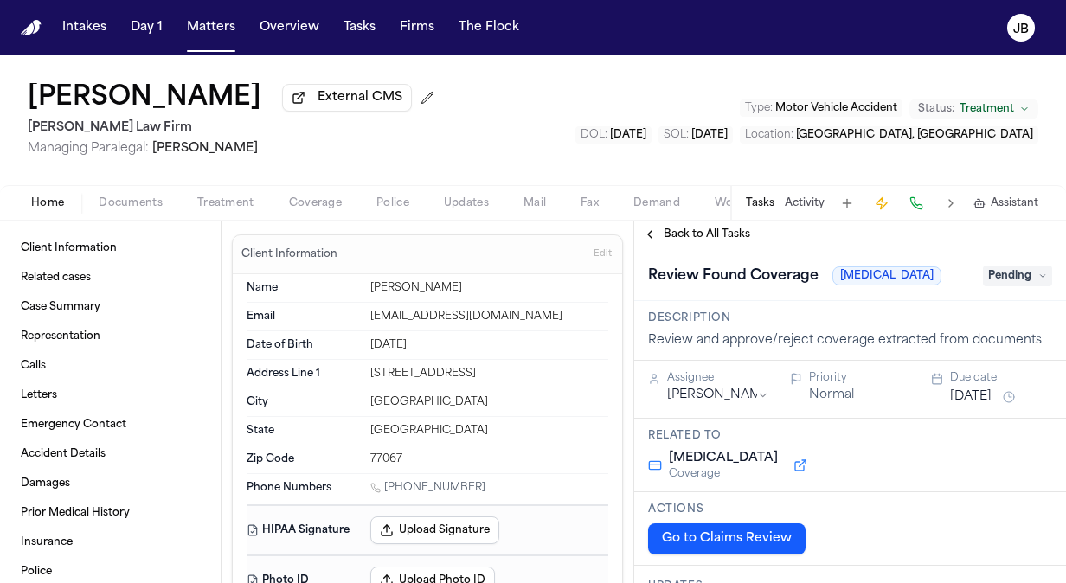
click at [223, 196] on span "Treatment" at bounding box center [225, 203] width 57 height 14
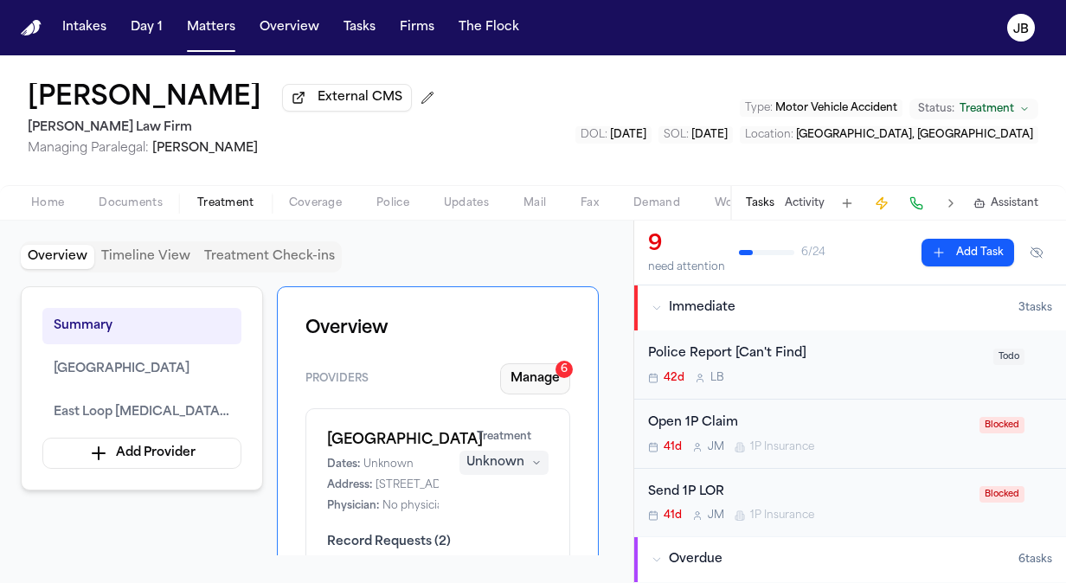
click at [550, 377] on button "Manage 6" at bounding box center [535, 379] width 70 height 31
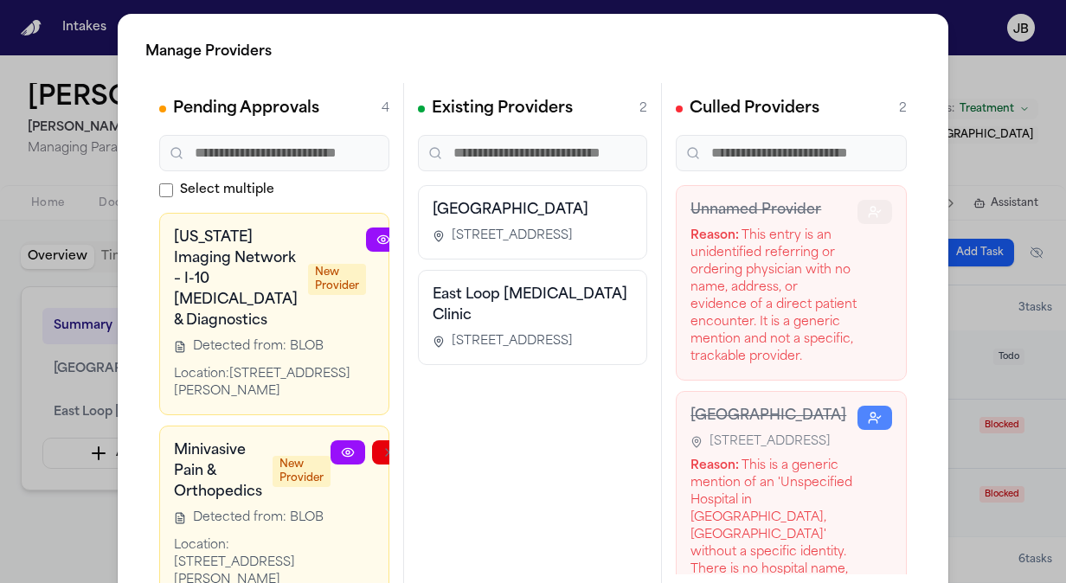
click at [868, 216] on icon "button" at bounding box center [875, 212] width 14 height 14
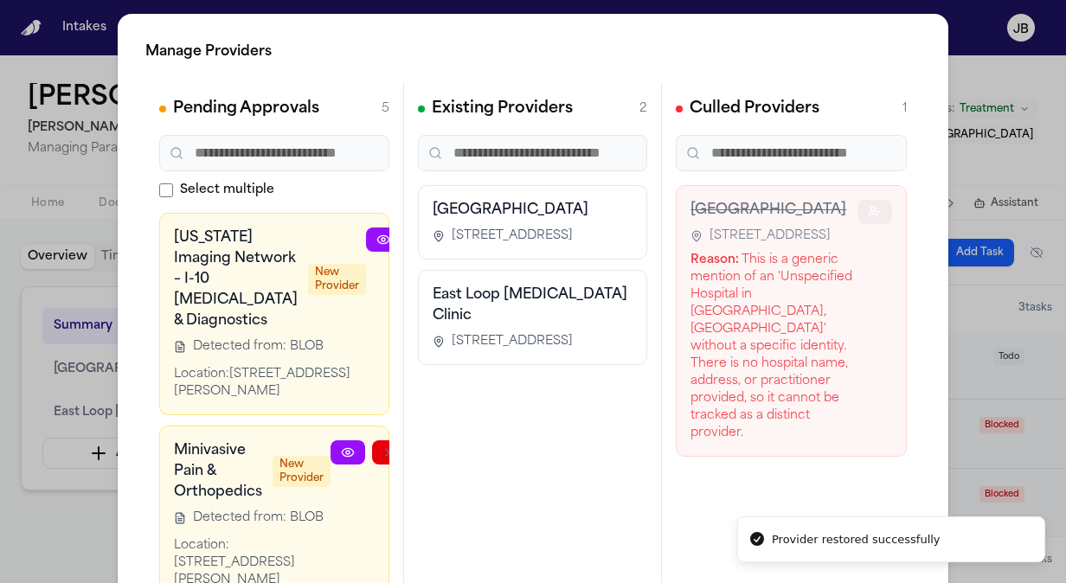
click at [858, 216] on button "button" at bounding box center [875, 212] width 35 height 24
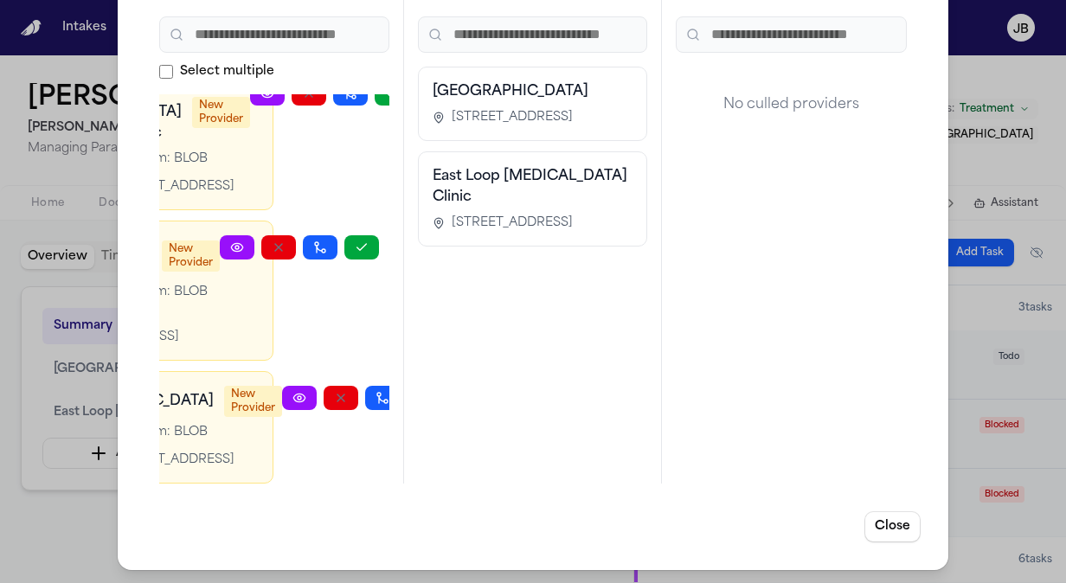
scroll to position [711, 119]
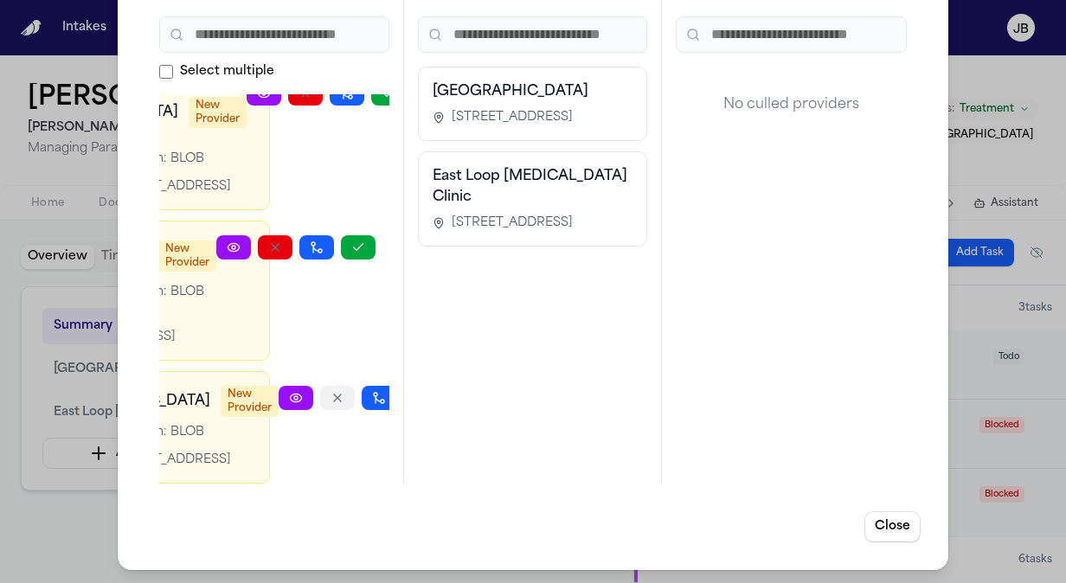
click at [334, 395] on icon "button" at bounding box center [337, 398] width 7 height 7
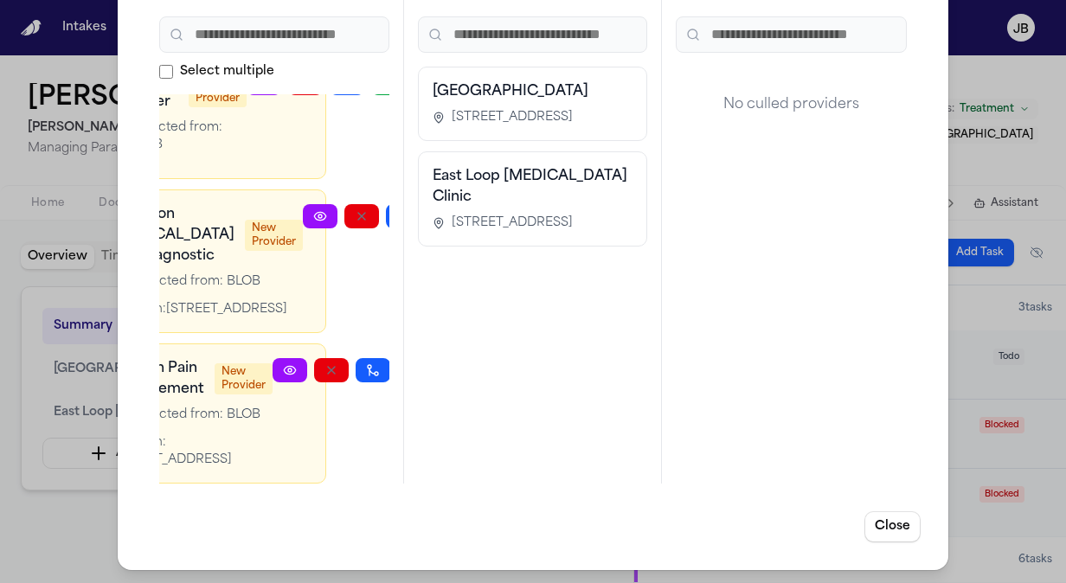
scroll to position [502, 119]
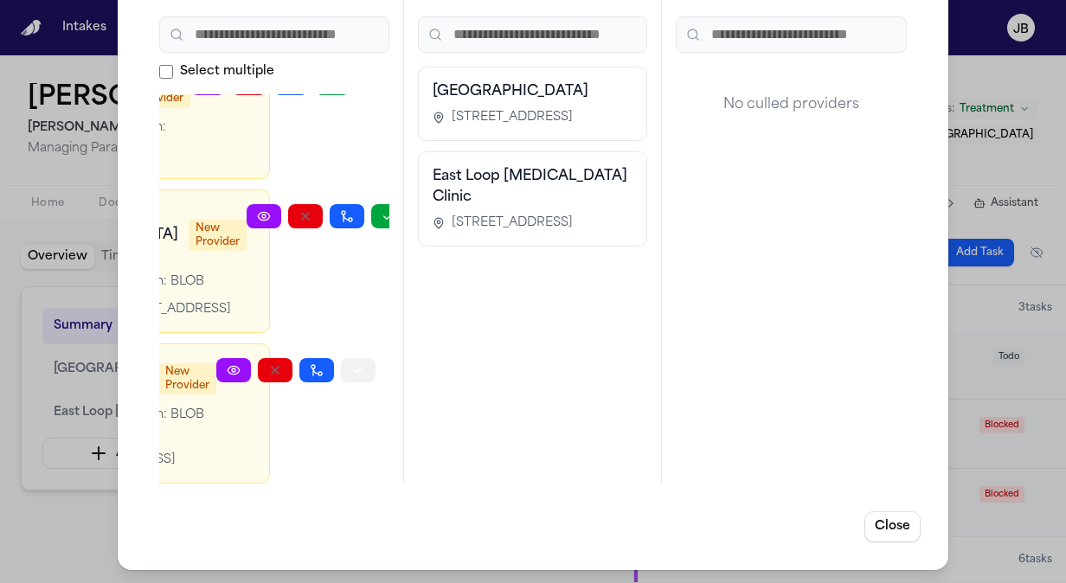
click at [357, 364] on icon "button" at bounding box center [358, 371] width 14 height 14
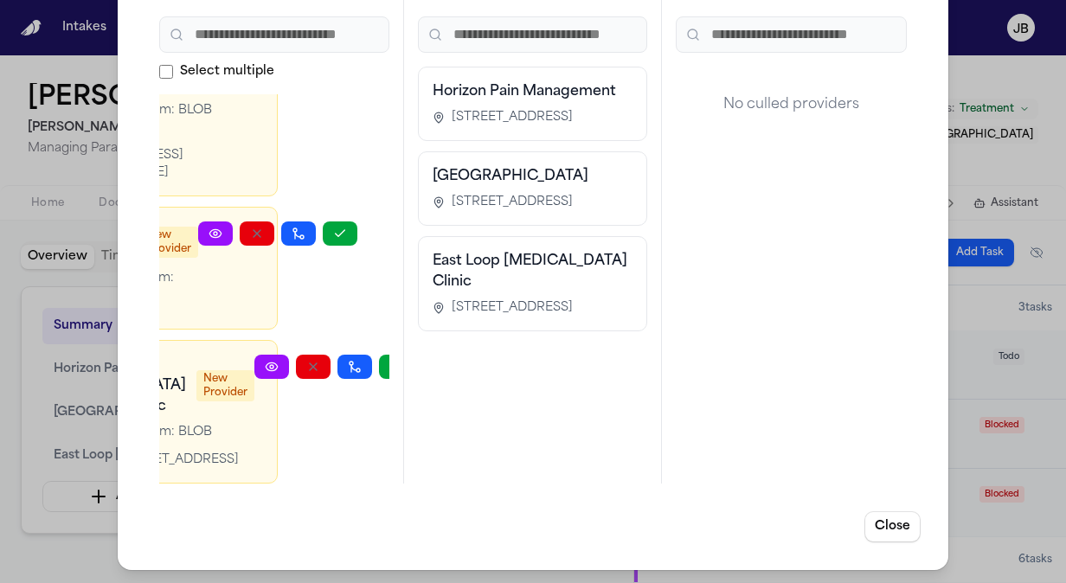
scroll to position [351, 114]
click at [244, 222] on button "button" at bounding box center [254, 234] width 35 height 24
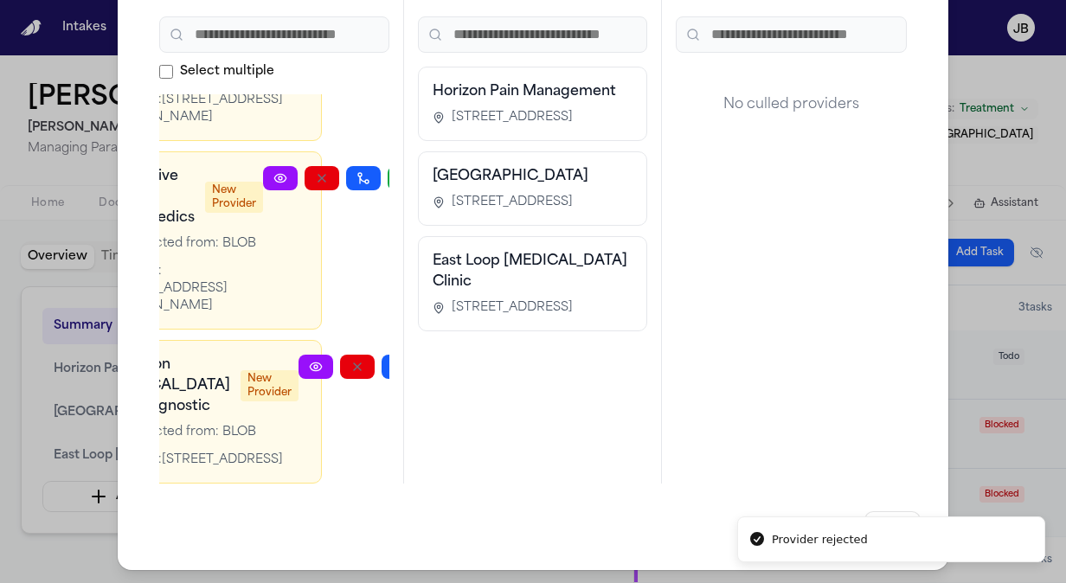
scroll to position [219, 114]
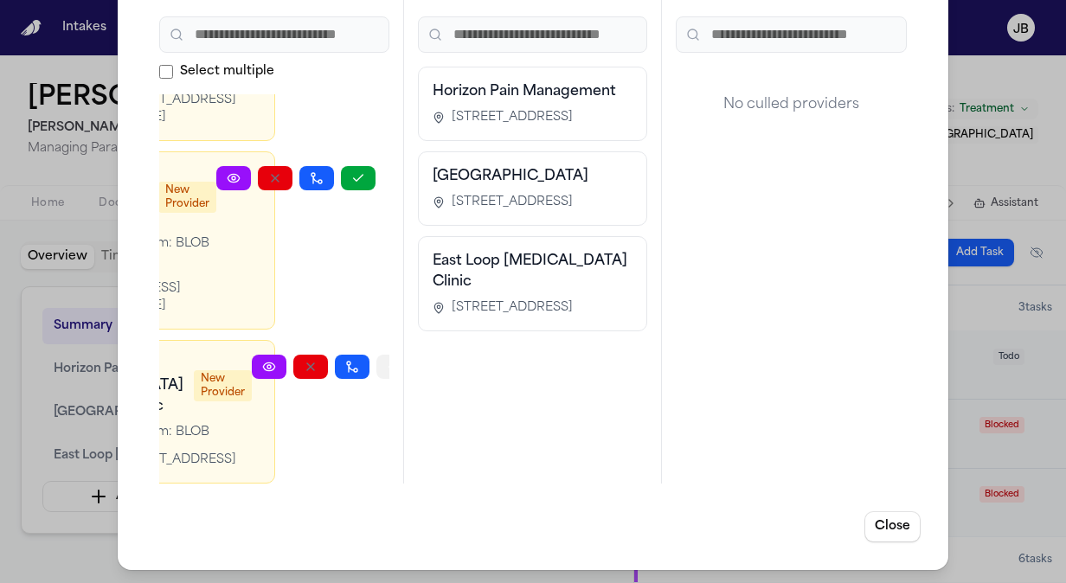
click at [387, 360] on icon "button" at bounding box center [394, 367] width 14 height 14
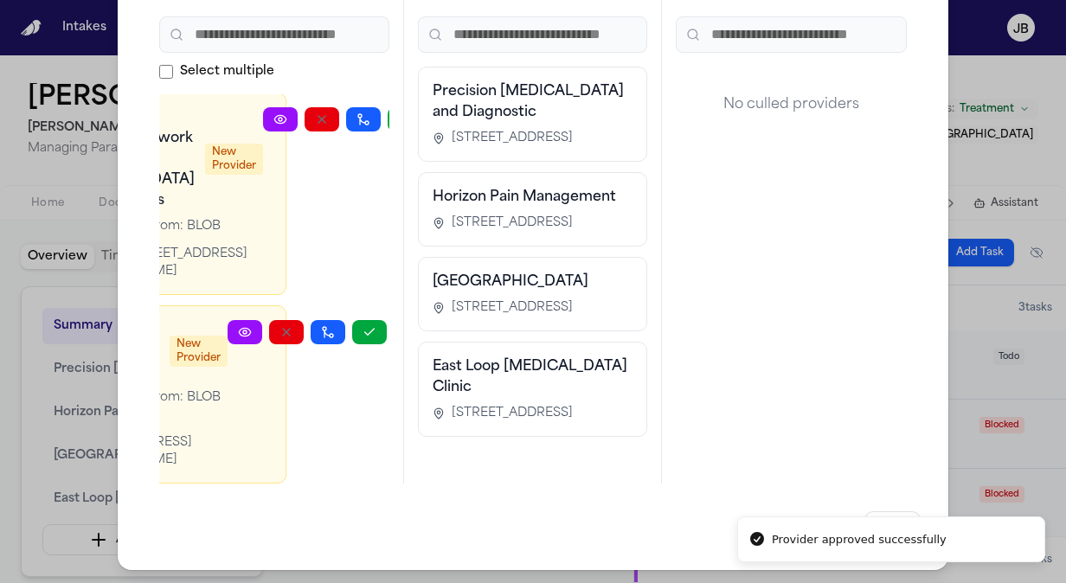
scroll to position [14, 114]
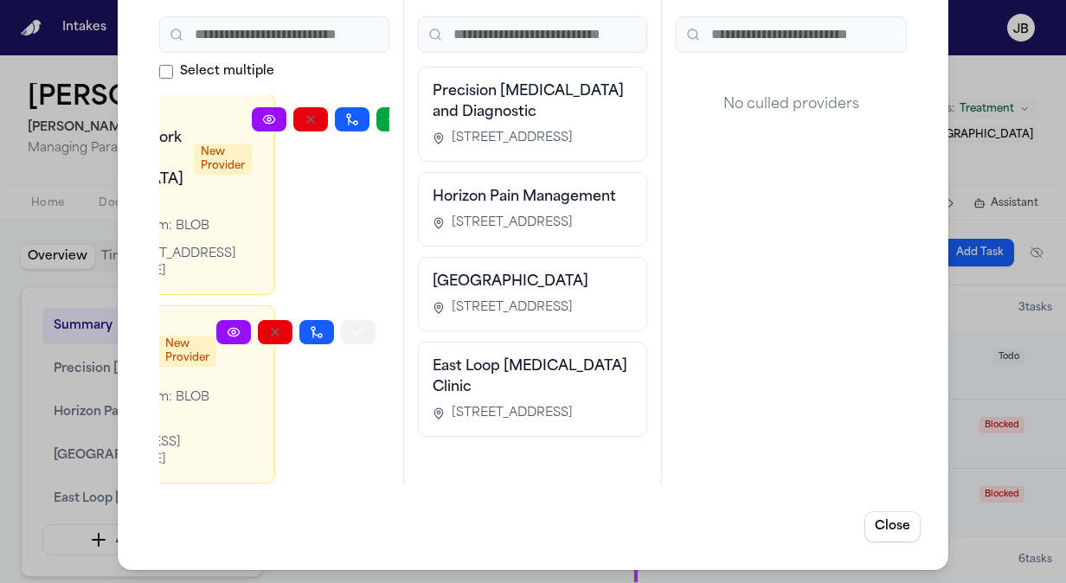
click at [361, 325] on icon "button" at bounding box center [358, 332] width 14 height 14
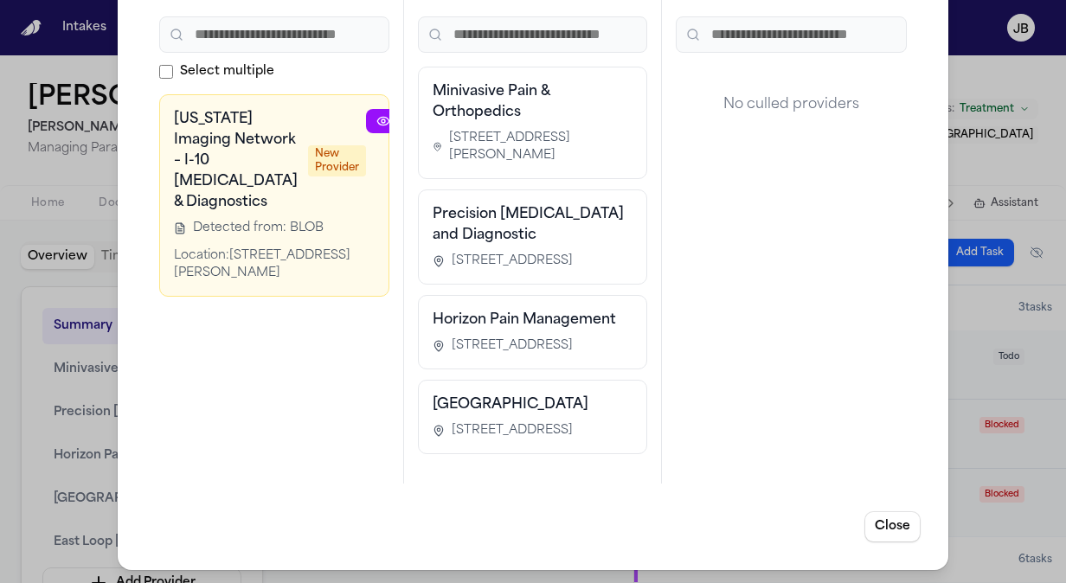
scroll to position [0, 94]
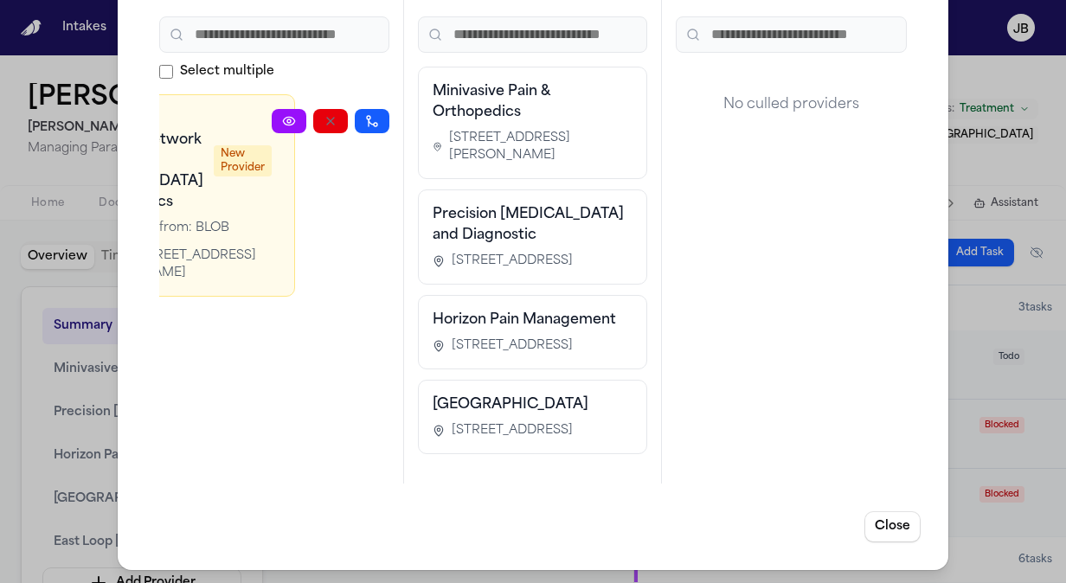
click at [407, 126] on icon "button" at bounding box center [414, 121] width 14 height 14
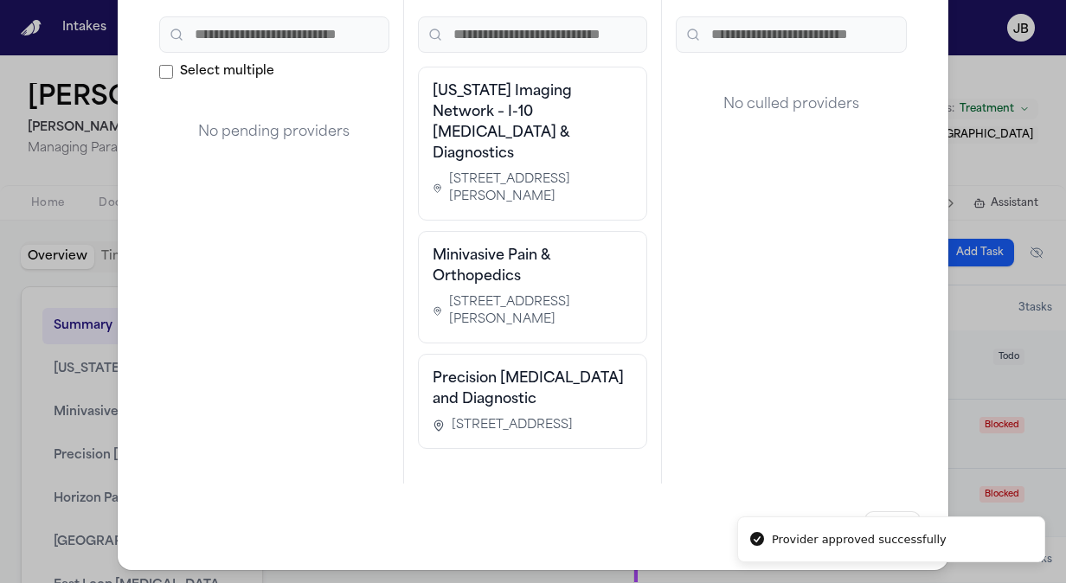
scroll to position [0, 0]
click at [12, 187] on div "Manage Providers Pending Approvals 0 Select multiple No pending providers Exist…" at bounding box center [533, 232] width 1066 height 703
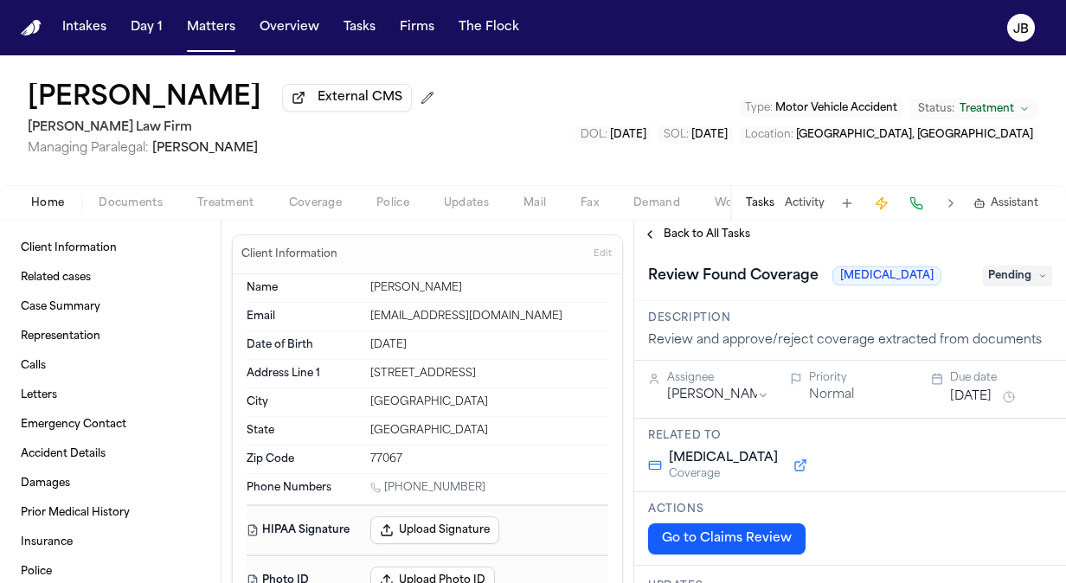
click at [678, 229] on span "Back to All Tasks" at bounding box center [707, 235] width 87 height 14
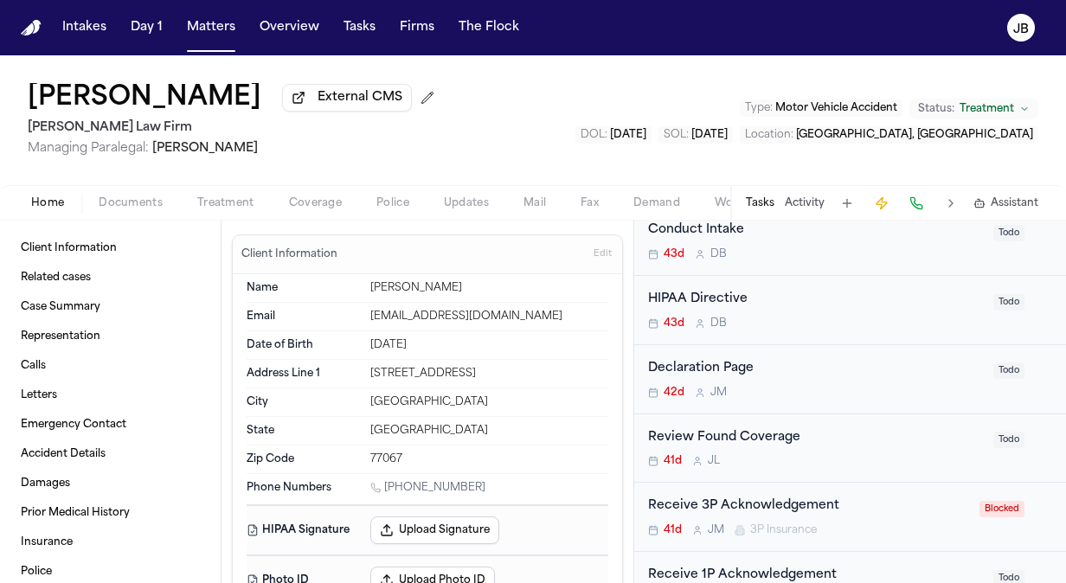
scroll to position [400, 0]
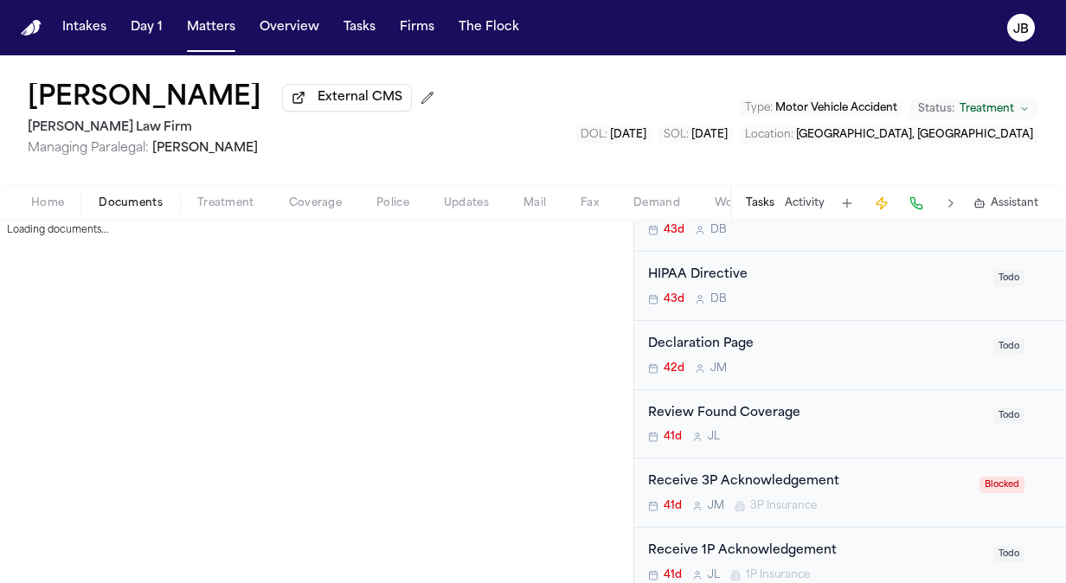
click at [135, 203] on span "Documents" at bounding box center [131, 203] width 64 height 14
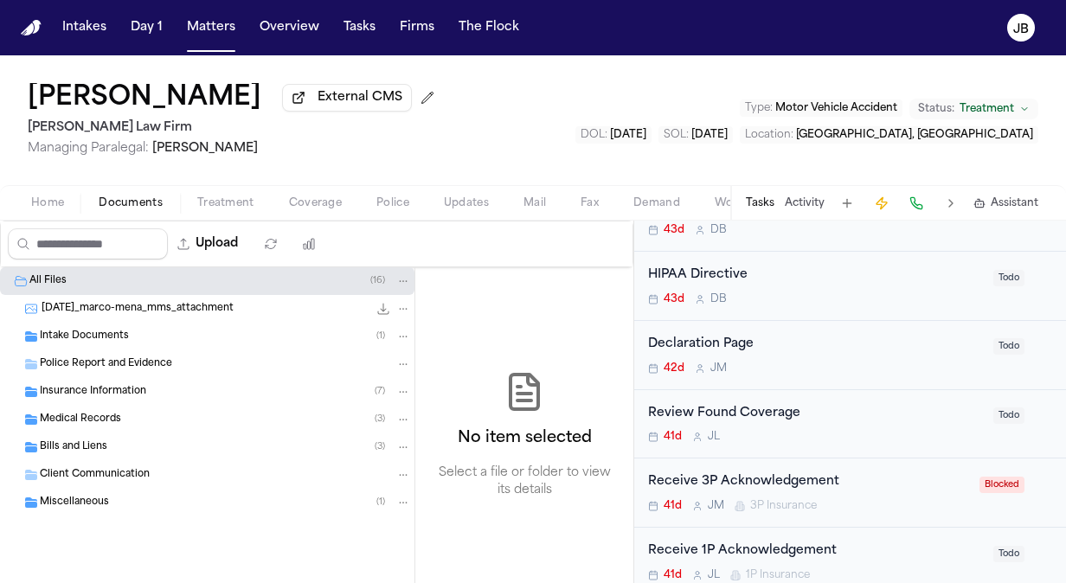
click at [126, 396] on span "Insurance Information" at bounding box center [93, 392] width 106 height 15
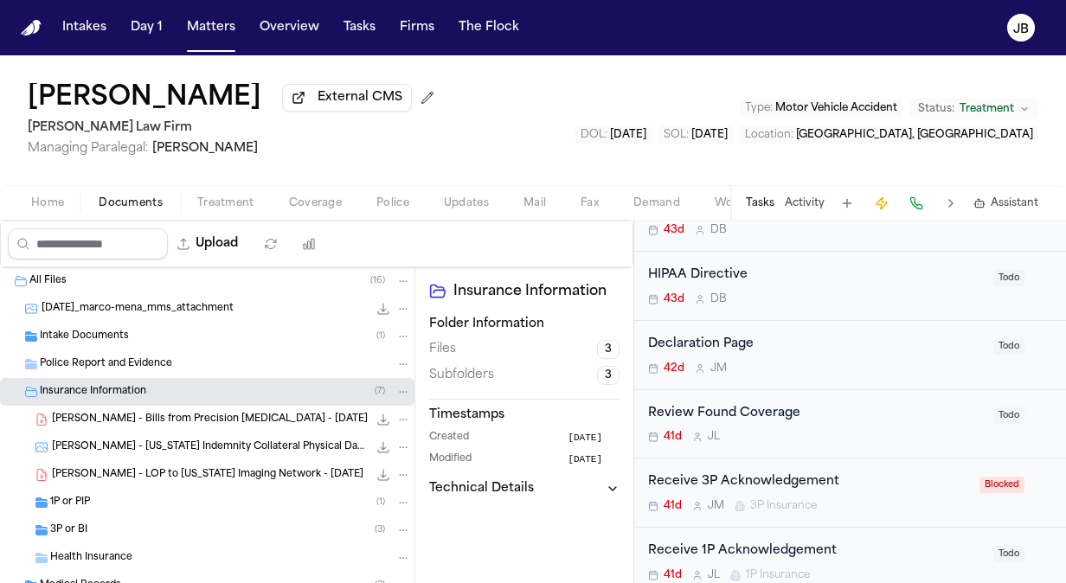
click at [171, 500] on div "1P or PIP ( 1 )" at bounding box center [230, 503] width 361 height 16
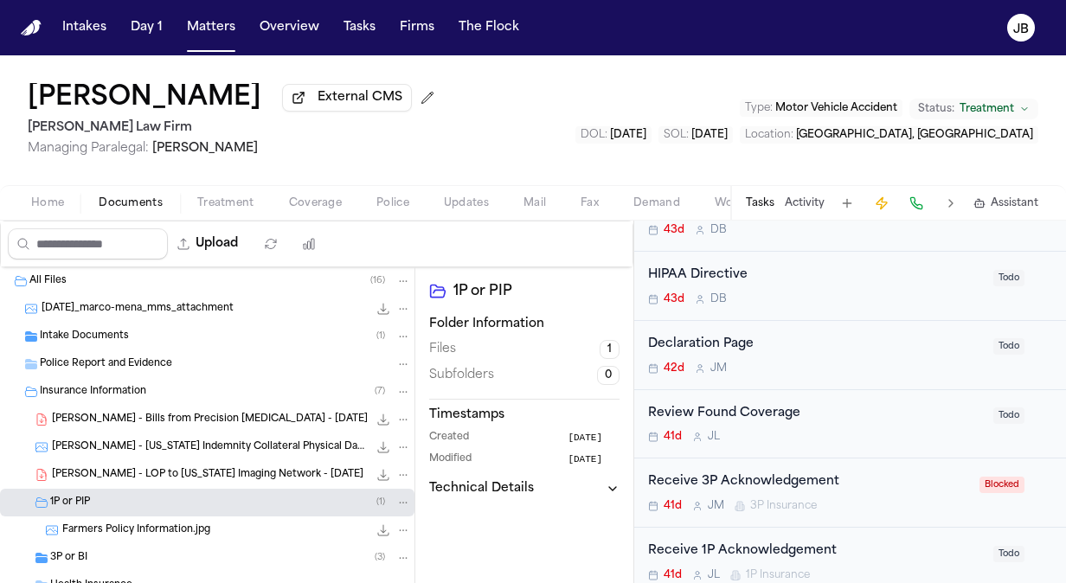
click at [185, 533] on span "Farmers Policy Information.jpg" at bounding box center [136, 531] width 148 height 15
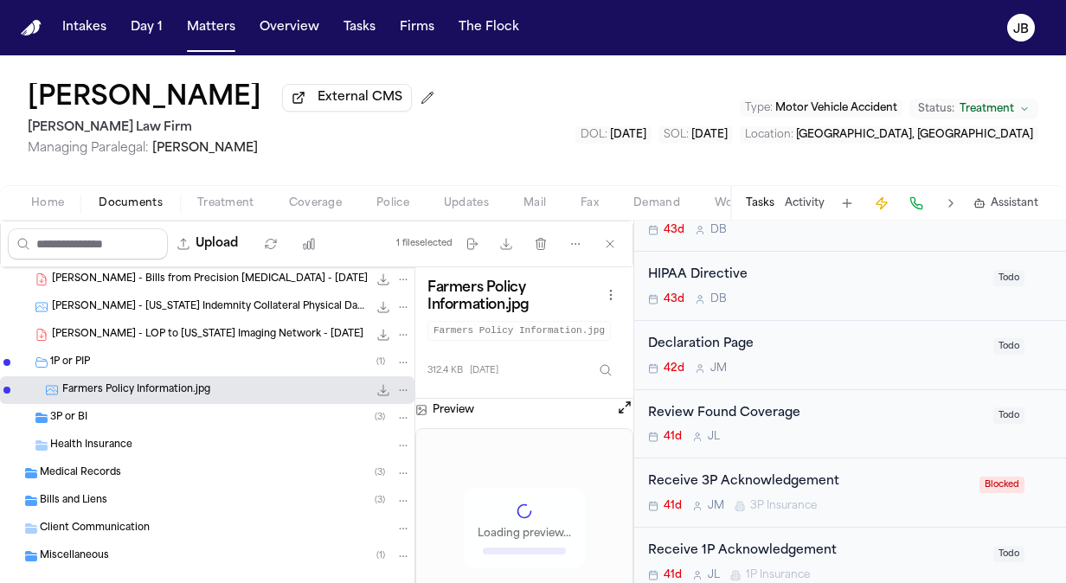
scroll to position [144, 0]
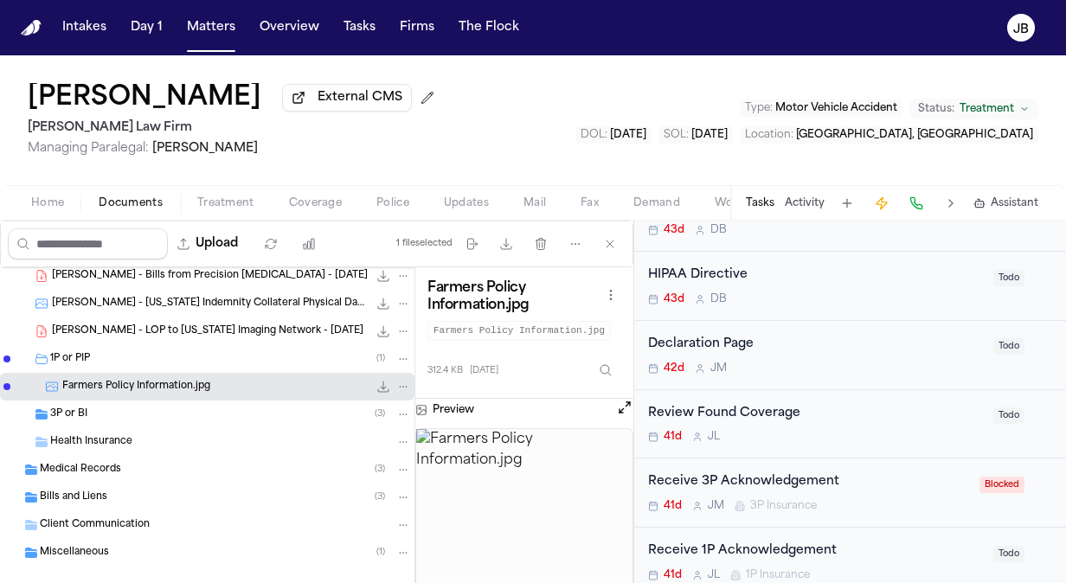
click at [154, 415] on div "3P or BI ( 3 )" at bounding box center [230, 415] width 361 height 16
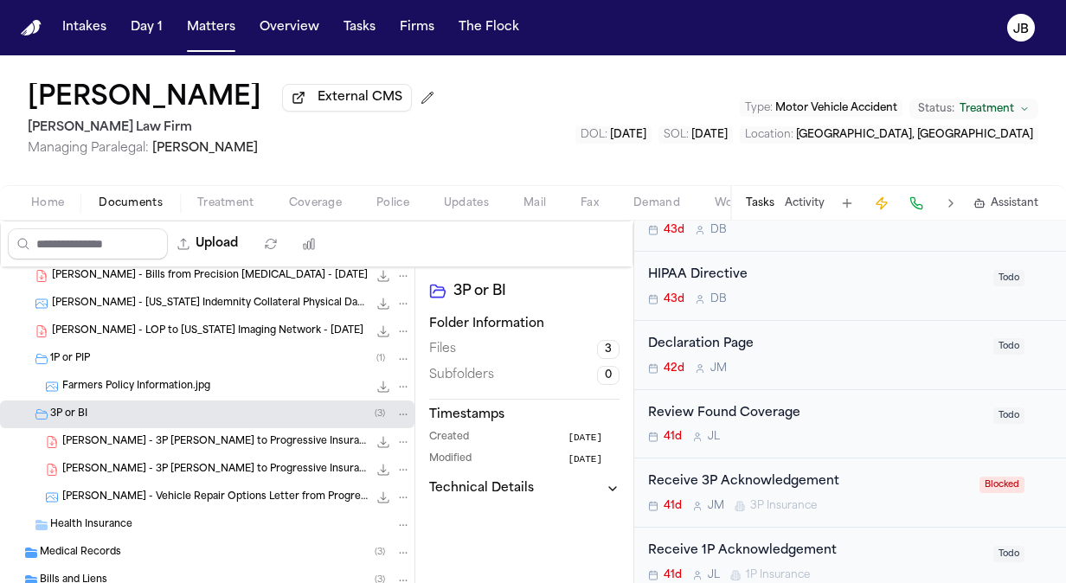
click at [641, 138] on div "[PERSON_NAME] External CMS [PERSON_NAME] Law Firm Managing Paralegal: [PERSON_N…" at bounding box center [533, 120] width 1066 height 130
click at [113, 388] on span "Farmers Policy Information.jpg" at bounding box center [136, 387] width 148 height 15
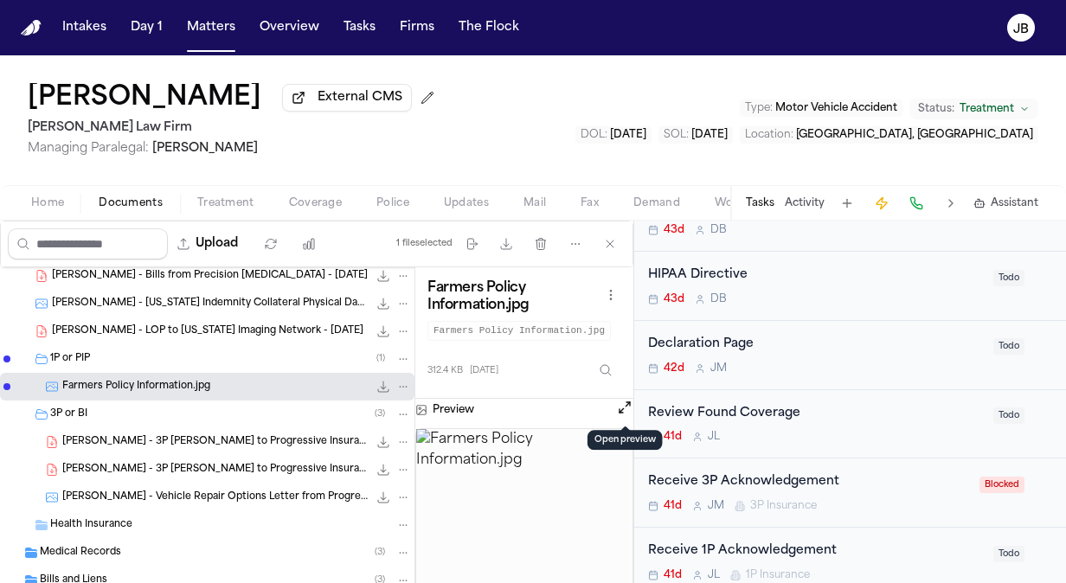
click at [628, 405] on button "Open preview" at bounding box center [624, 407] width 17 height 17
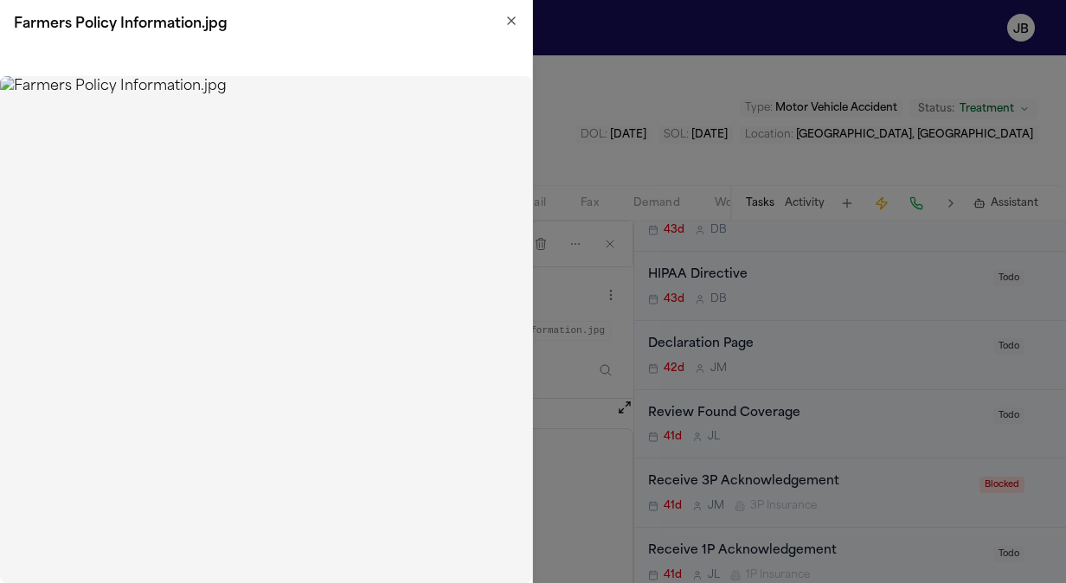
click at [331, 280] on img at bounding box center [266, 329] width 532 height 507
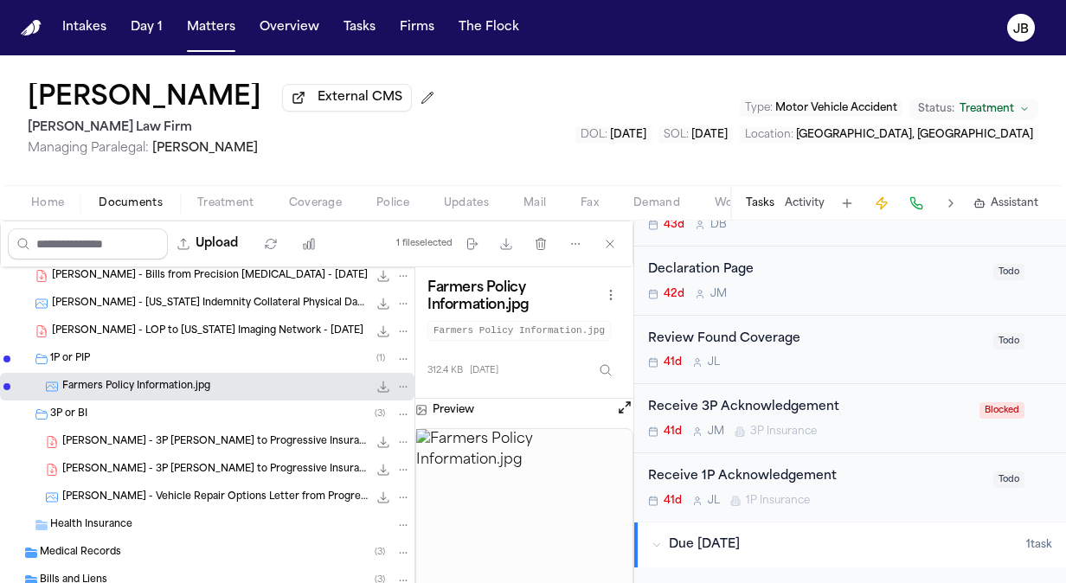
scroll to position [509, 0]
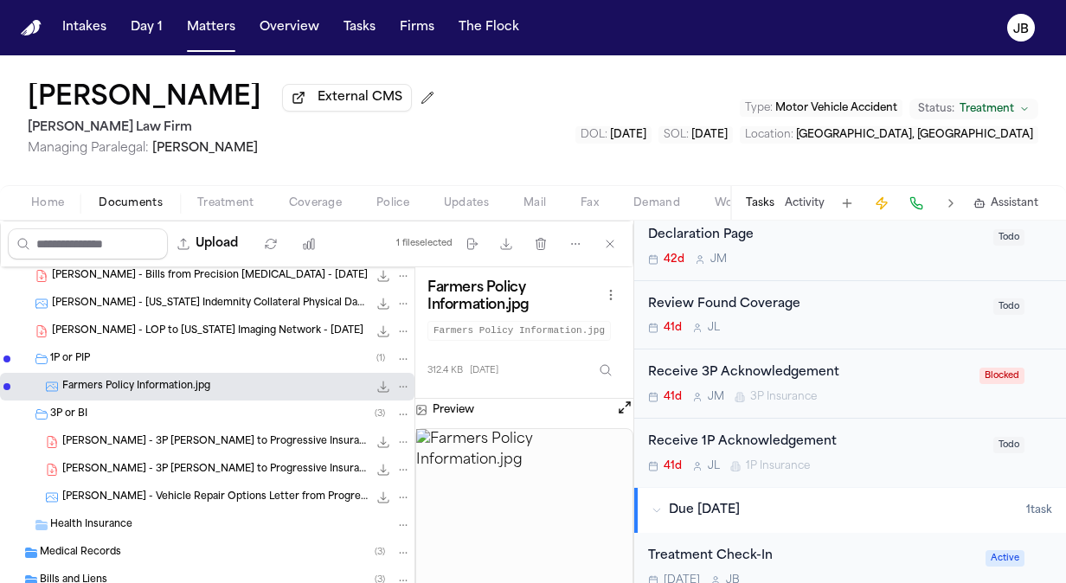
click at [909, 404] on div "Receive 3P Acknowledgement 41d [PERSON_NAME] 3P Insurance Blocked" at bounding box center [850, 384] width 432 height 69
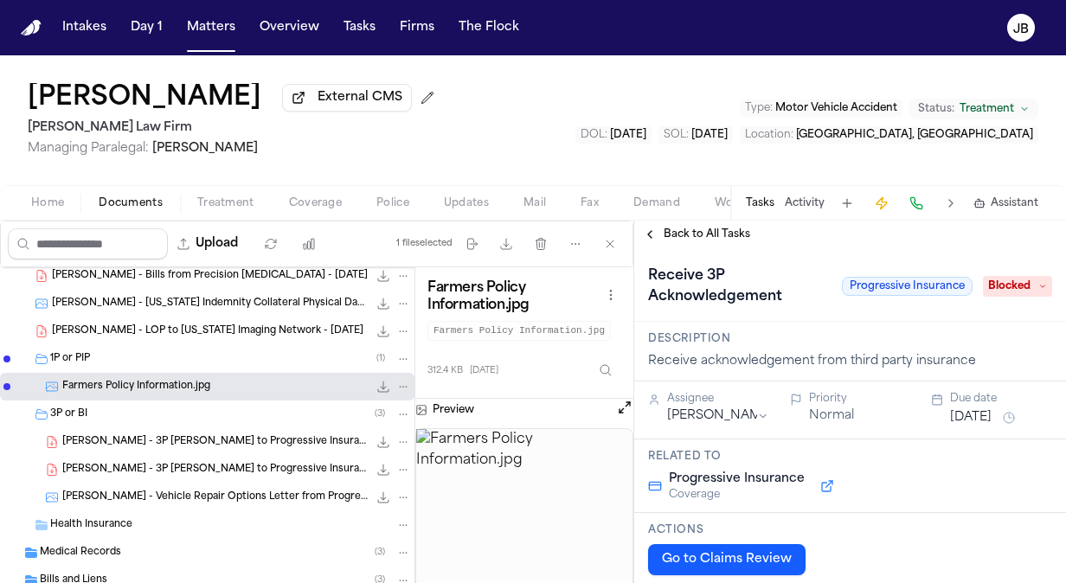
click at [759, 410] on html "Intakes Day 1 Matters Overview Tasks Firms The [PERSON_NAME] [PERSON_NAME] Exte…" at bounding box center [533, 291] width 1066 height 583
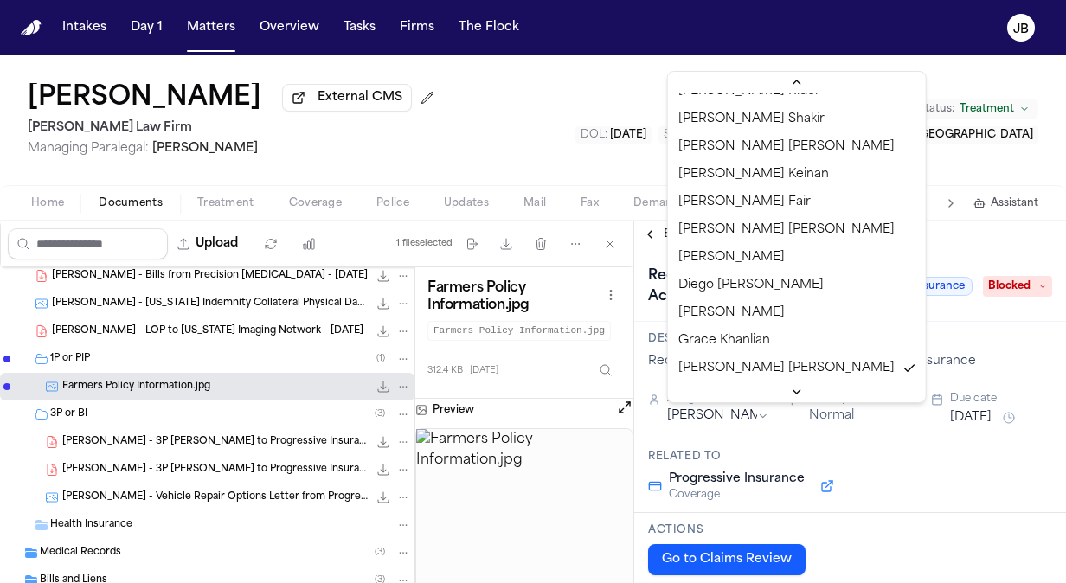
scroll to position [952, 0]
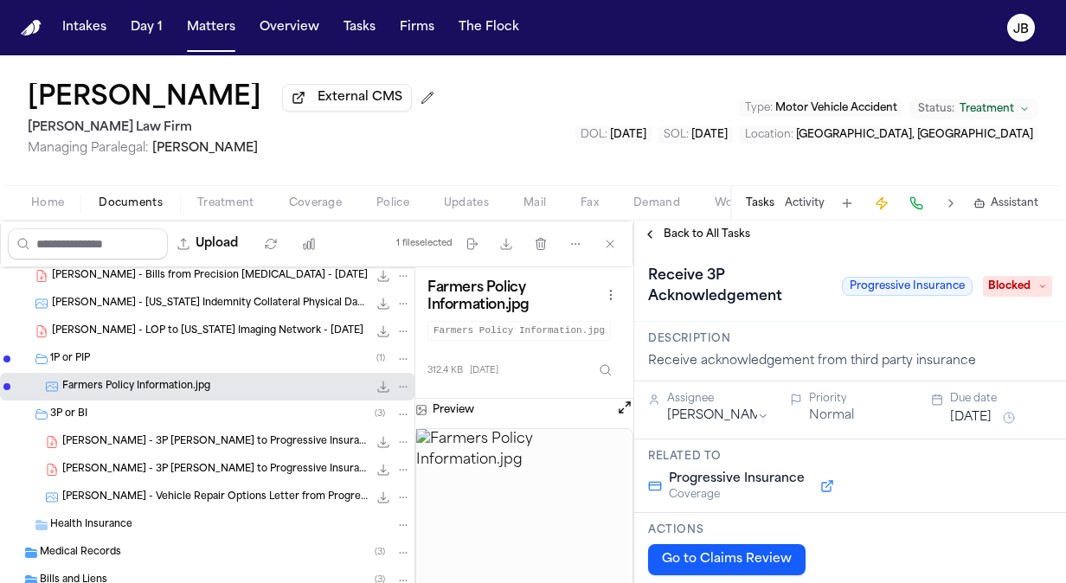
click at [1014, 280] on span "Blocked" at bounding box center [1017, 286] width 69 height 21
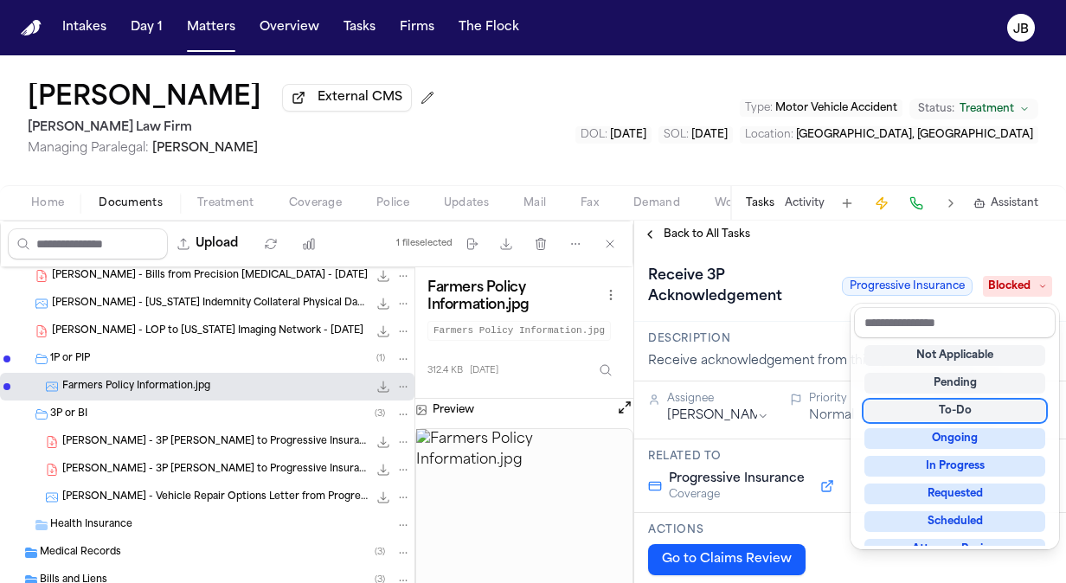
click at [980, 411] on div "To-Do" at bounding box center [955, 411] width 181 height 21
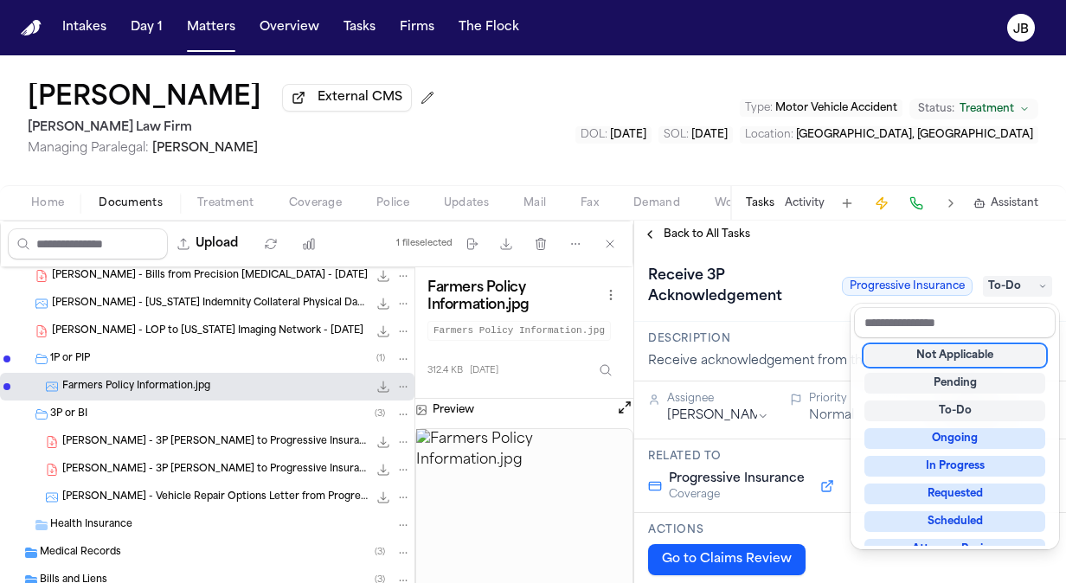
click at [847, 254] on div "Receive 3P Acknowledgement Progressive Insurance To-Do" at bounding box center [850, 285] width 432 height 74
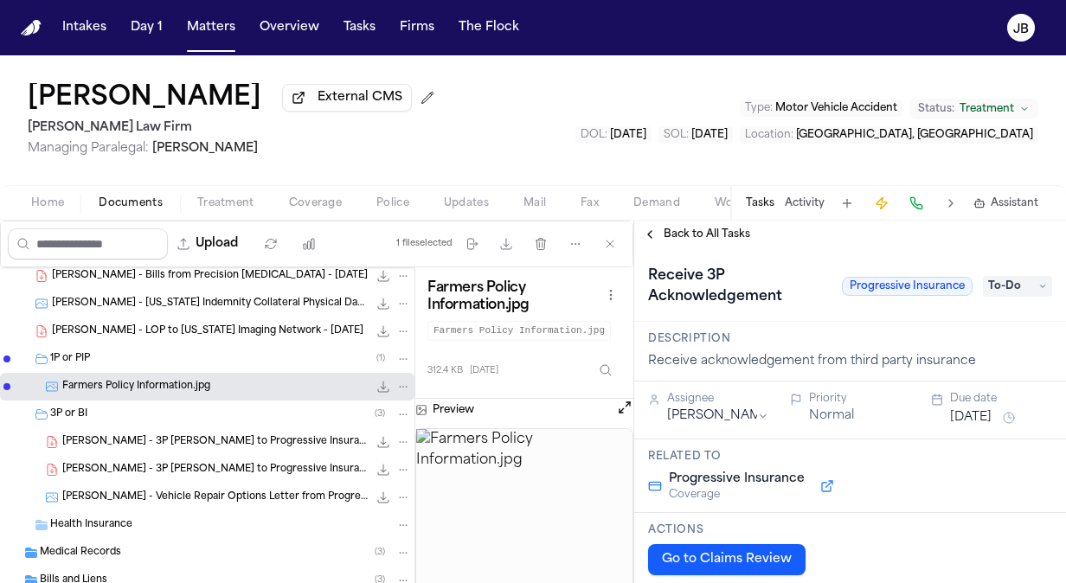
click at [692, 229] on span "Back to All Tasks" at bounding box center [707, 235] width 87 height 14
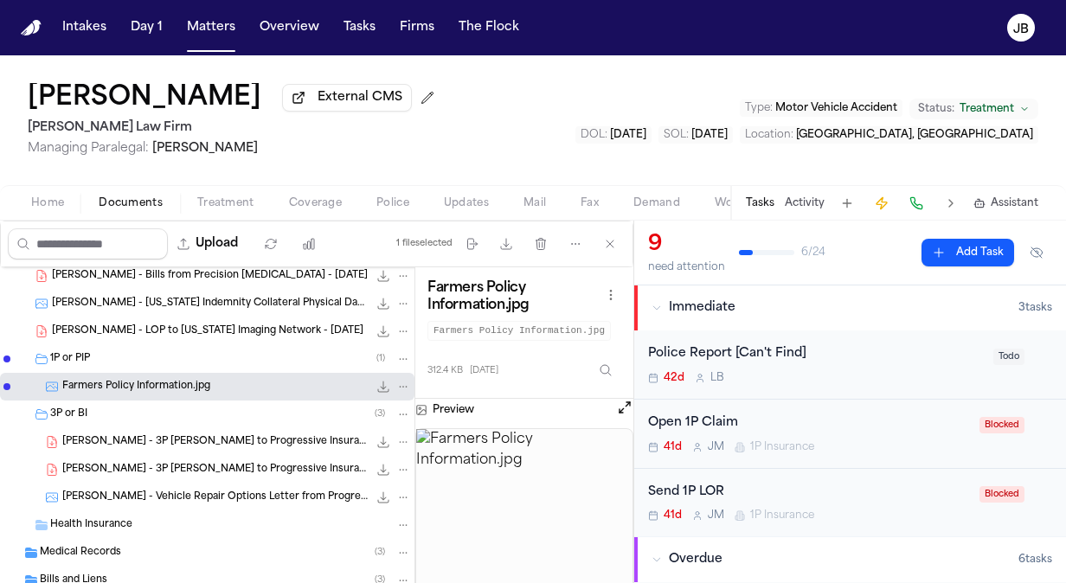
click at [873, 432] on div "Open 1P Claim" at bounding box center [808, 424] width 321 height 20
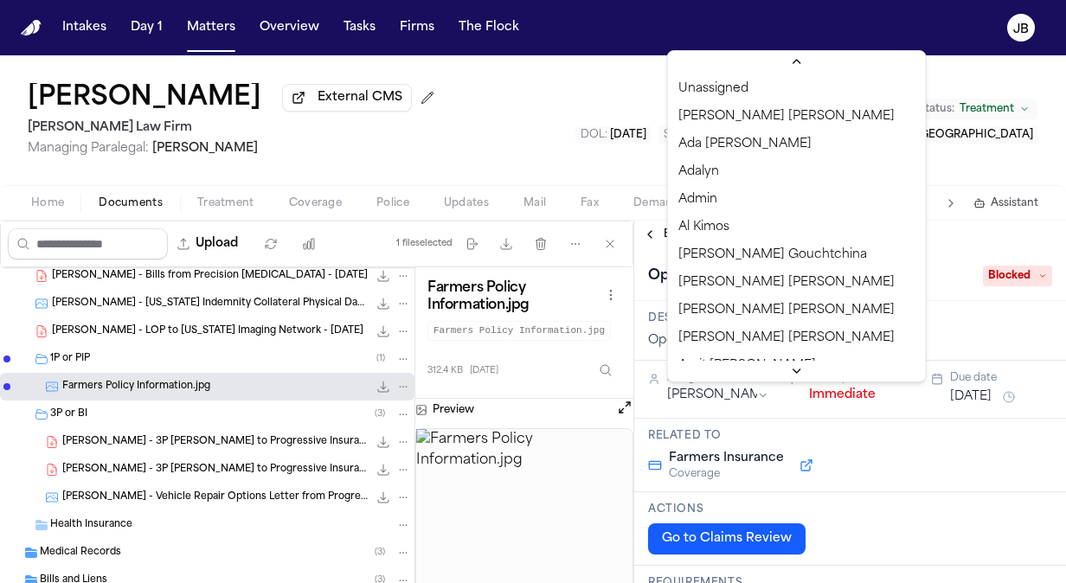
click at [718, 395] on html "Intakes Day 1 Matters Overview Tasks Firms The [PERSON_NAME] [PERSON_NAME] Exte…" at bounding box center [533, 291] width 1066 height 583
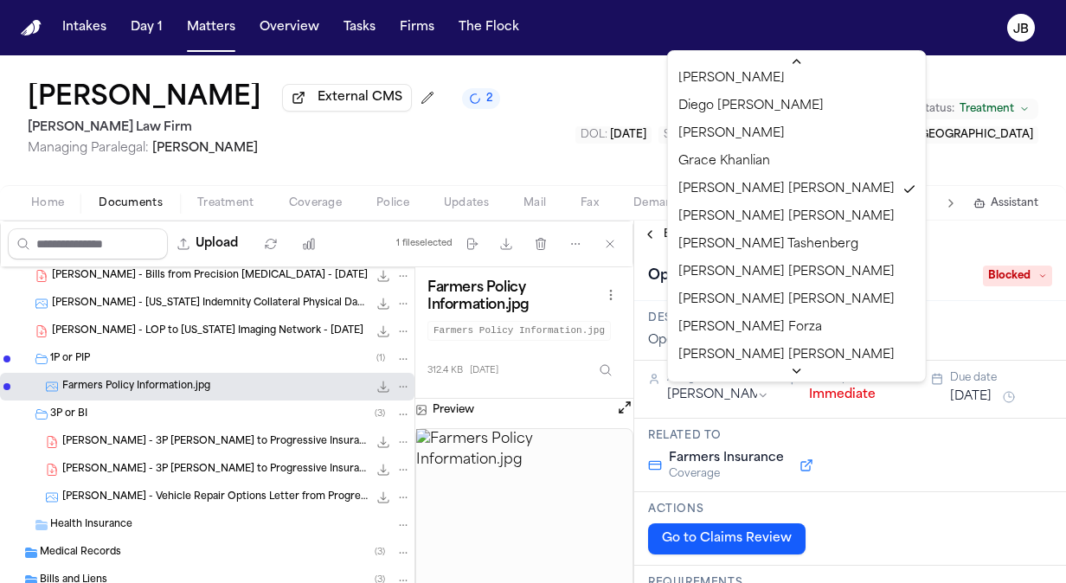
scroll to position [924, 0]
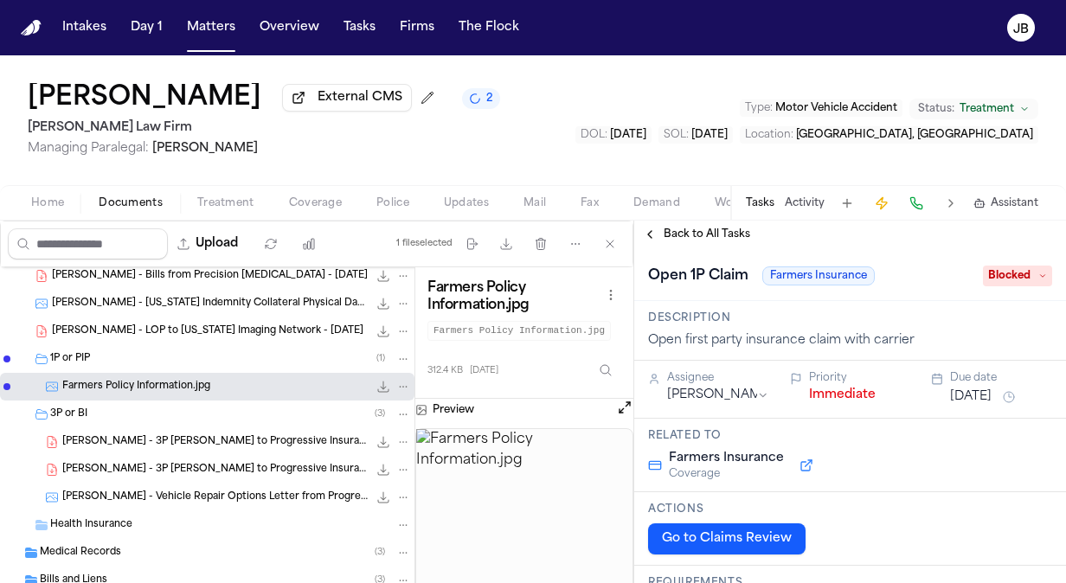
click at [1026, 270] on span "Blocked" at bounding box center [1017, 276] width 69 height 21
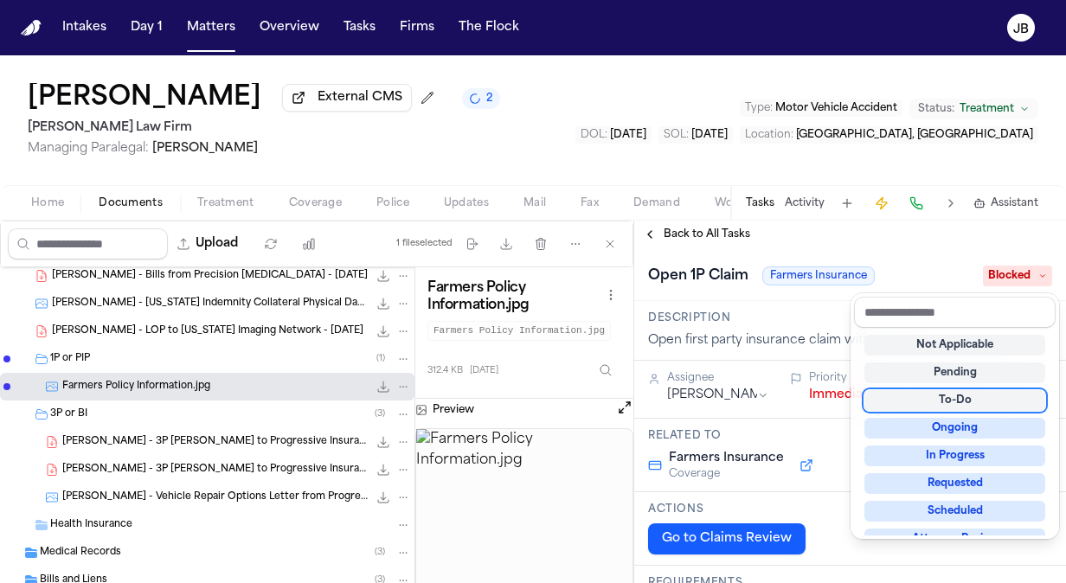
click at [986, 400] on div "To-Do" at bounding box center [955, 400] width 181 height 21
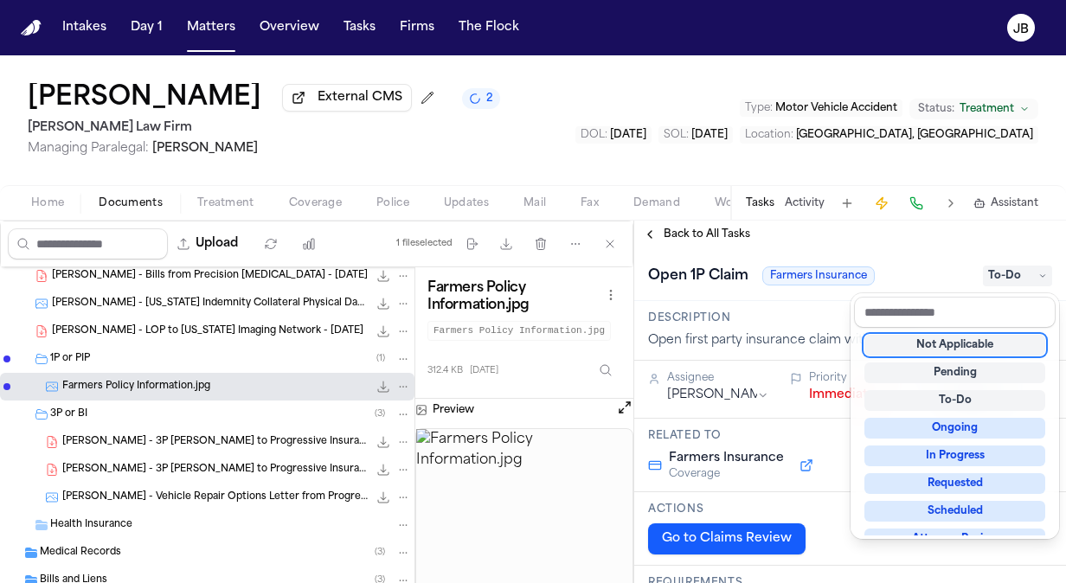
click at [930, 238] on div "**********" at bounding box center [850, 402] width 432 height 363
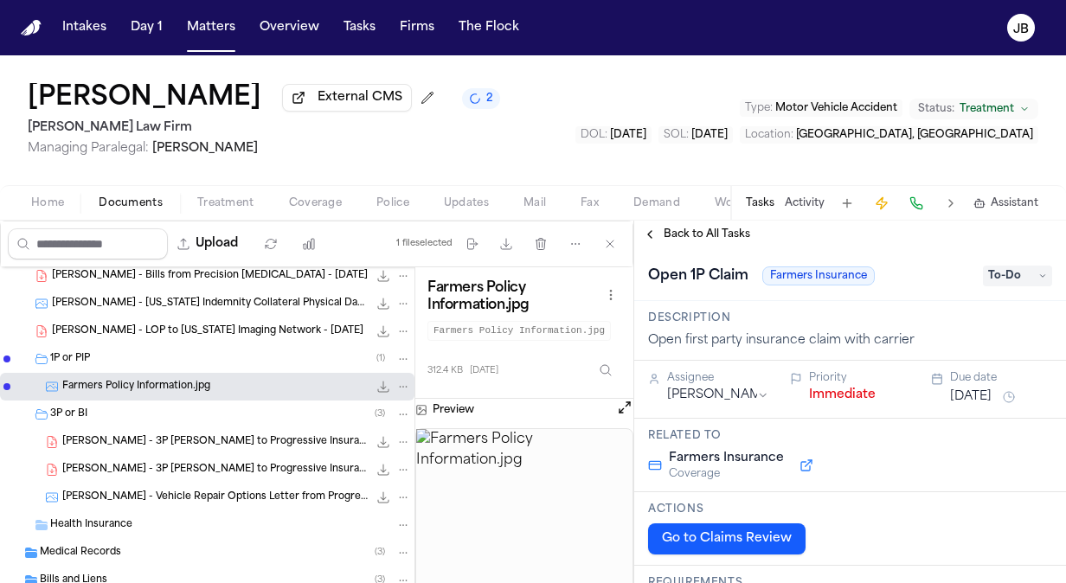
click at [658, 236] on button "Back to All Tasks" at bounding box center [696, 235] width 125 height 14
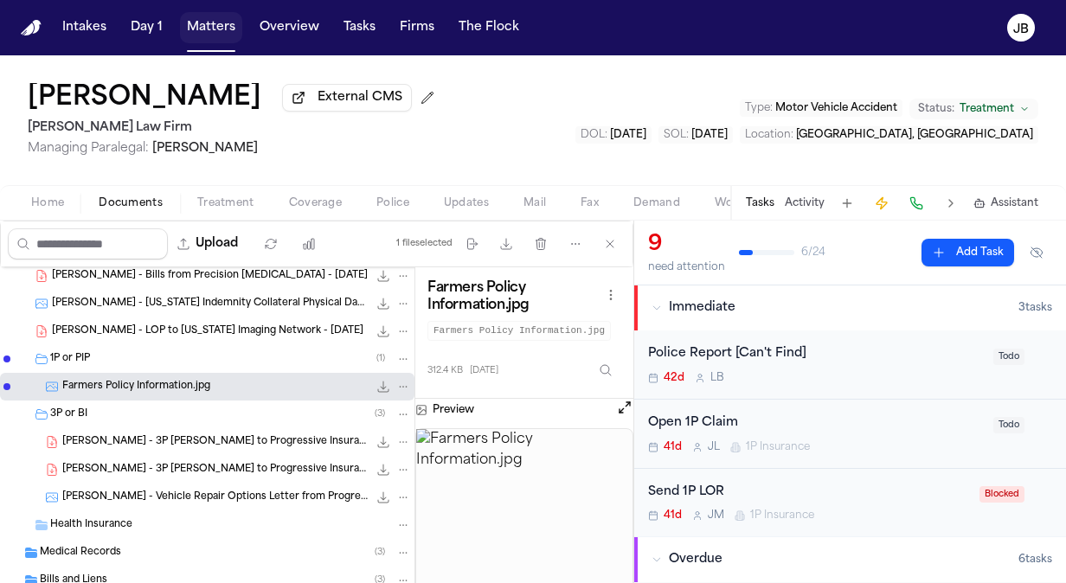
click at [232, 23] on button "Matters" at bounding box center [211, 27] width 62 height 31
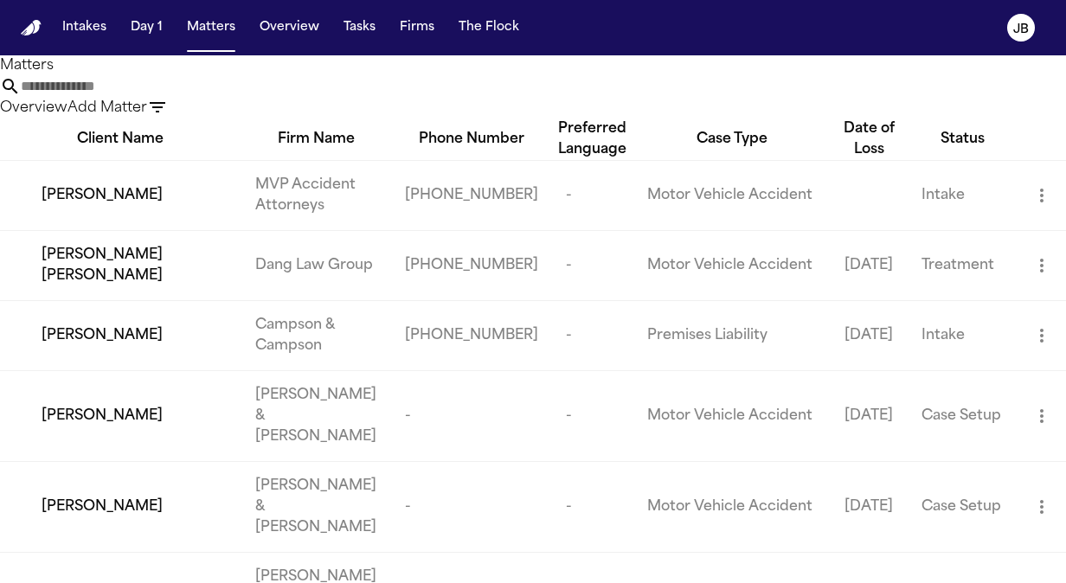
click at [159, 88] on input "text" at bounding box center [90, 86] width 138 height 21
click at [159, 97] on input "text" at bounding box center [90, 86] width 138 height 21
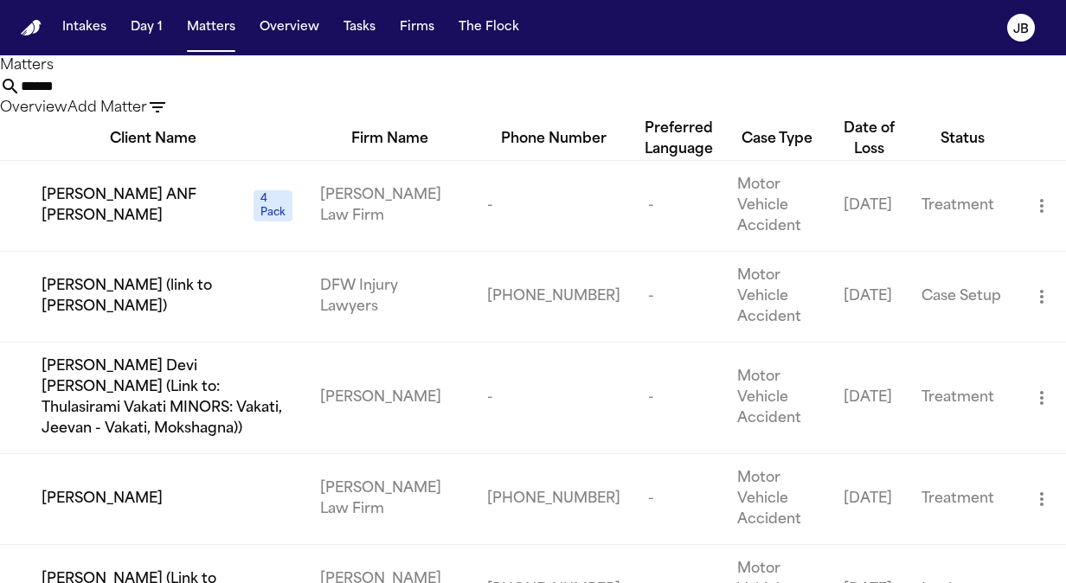
type input "******"
click at [161, 496] on td "[PERSON_NAME]" at bounding box center [153, 499] width 306 height 91
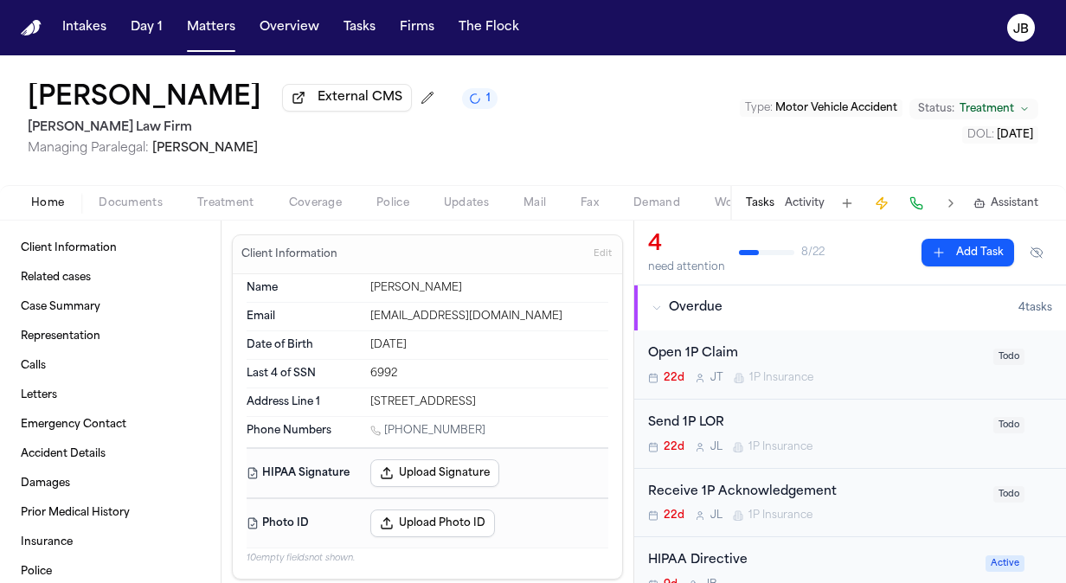
click at [323, 190] on div "Home Documents Treatment Coverage Police Updates Mail Fax Demand Workspaces Art…" at bounding box center [533, 202] width 1066 height 35
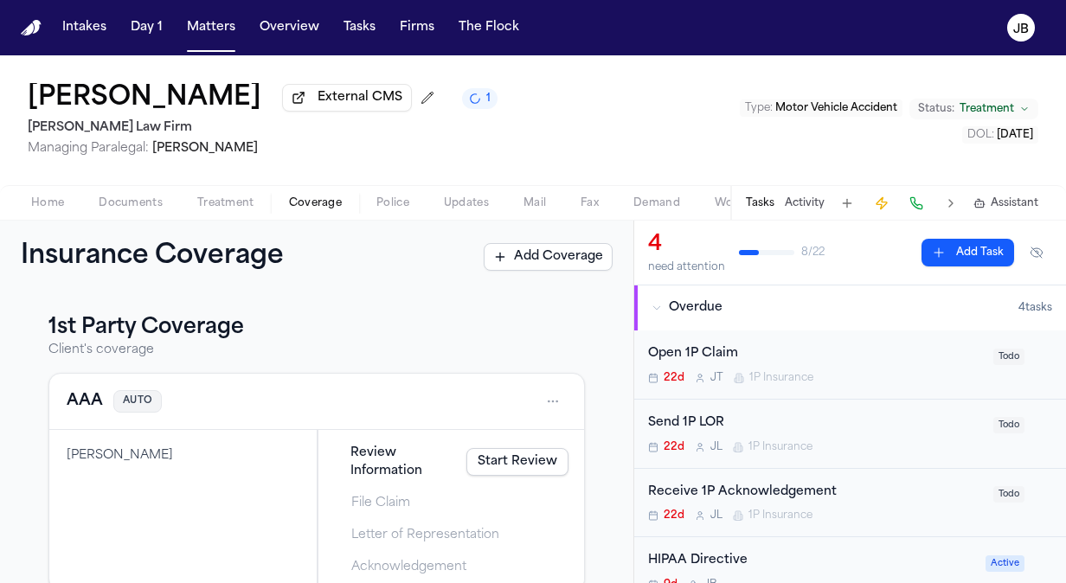
click at [320, 202] on span "Coverage" at bounding box center [315, 203] width 53 height 14
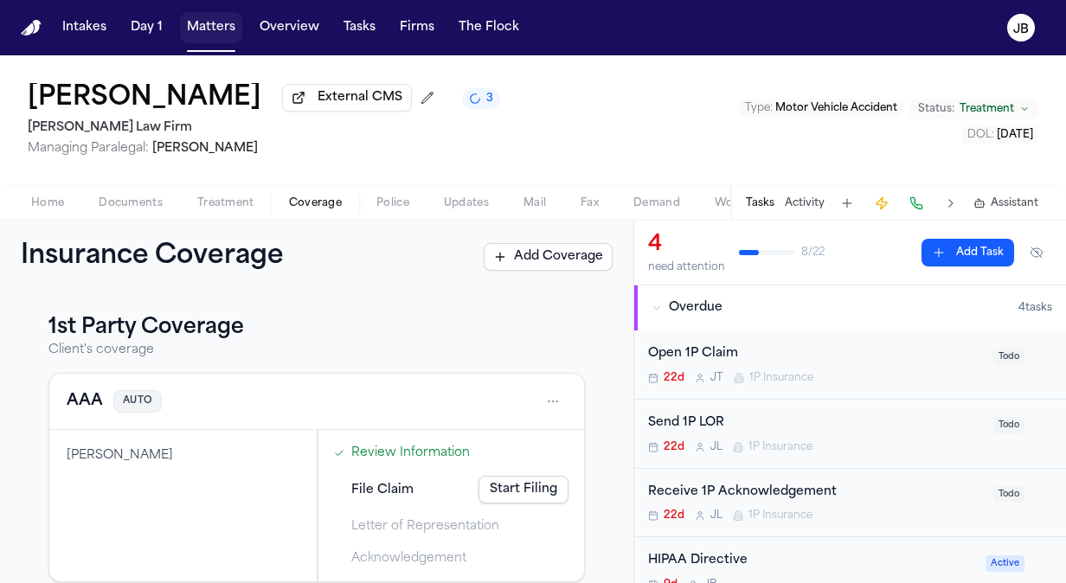
click at [223, 42] on button "Matters" at bounding box center [211, 27] width 62 height 31
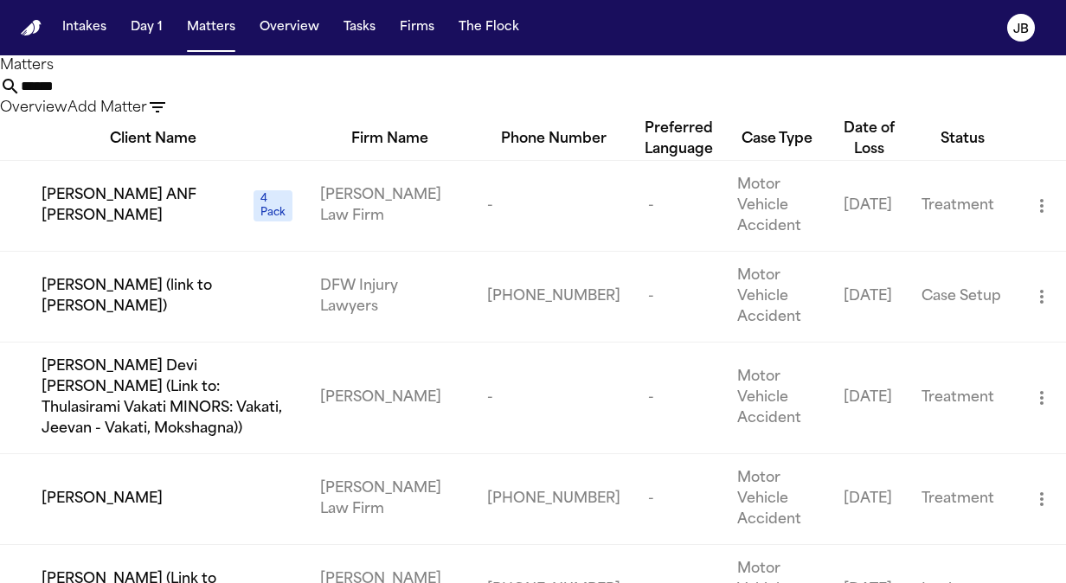
click at [194, 100] on div "Matters ****** Overview Add Matter" at bounding box center [533, 86] width 1066 height 63
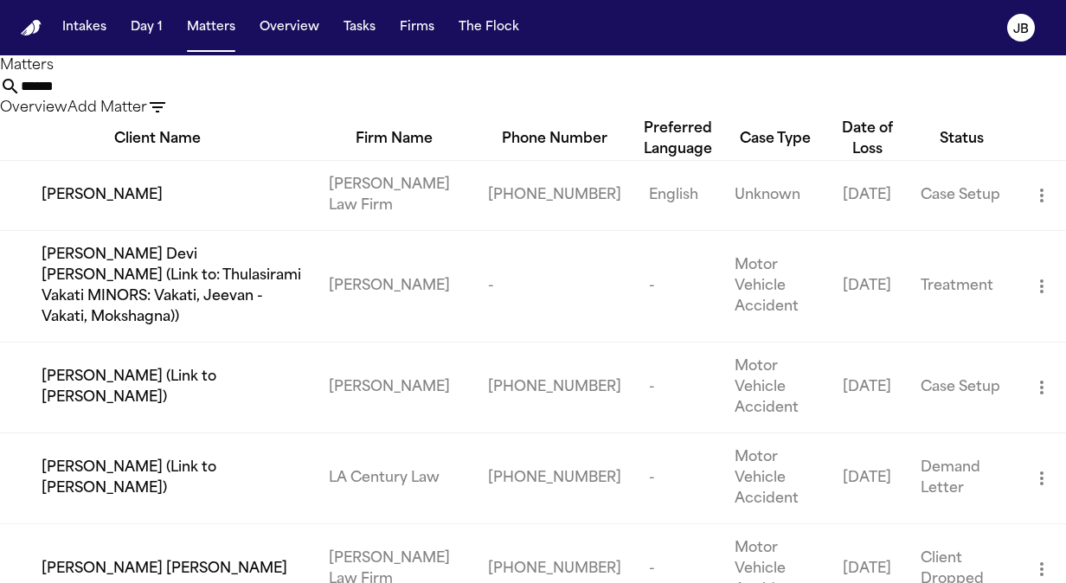
type input "******"
click at [75, 222] on td "[PERSON_NAME]" at bounding box center [157, 195] width 315 height 70
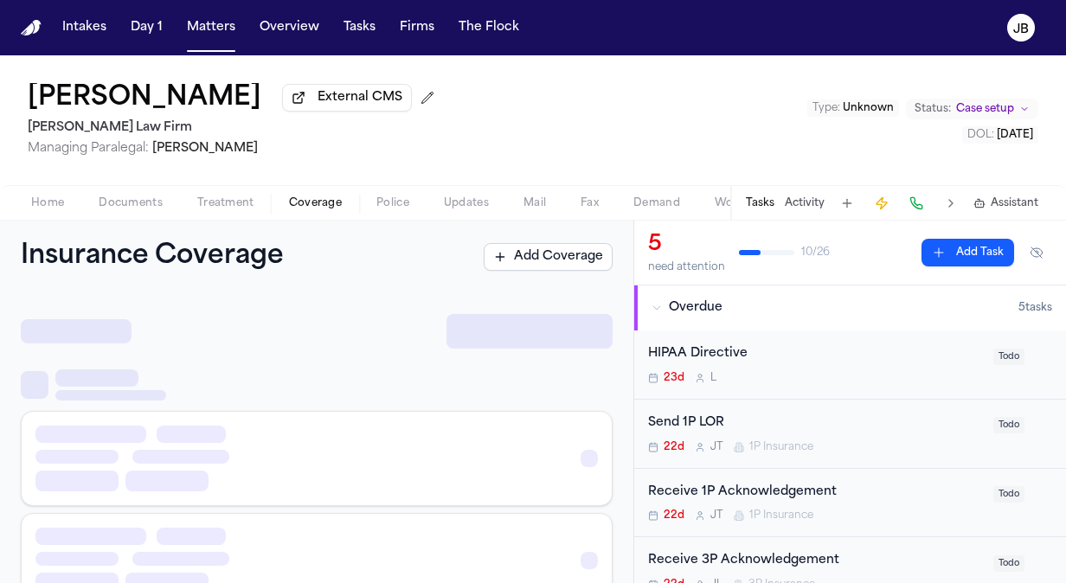
click at [290, 208] on span "Coverage" at bounding box center [315, 203] width 53 height 14
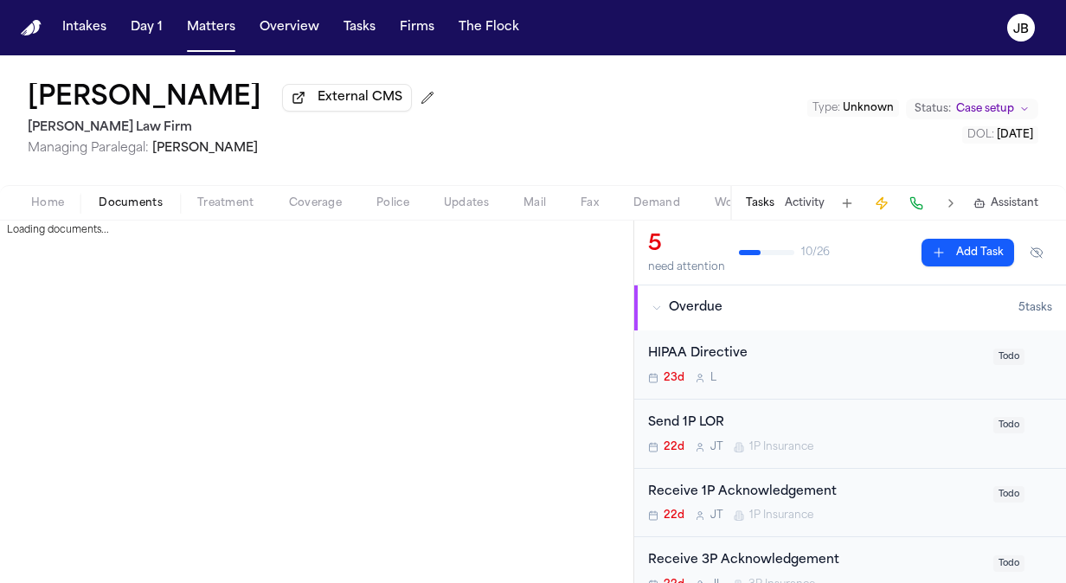
click at [129, 201] on span "Documents" at bounding box center [131, 203] width 64 height 14
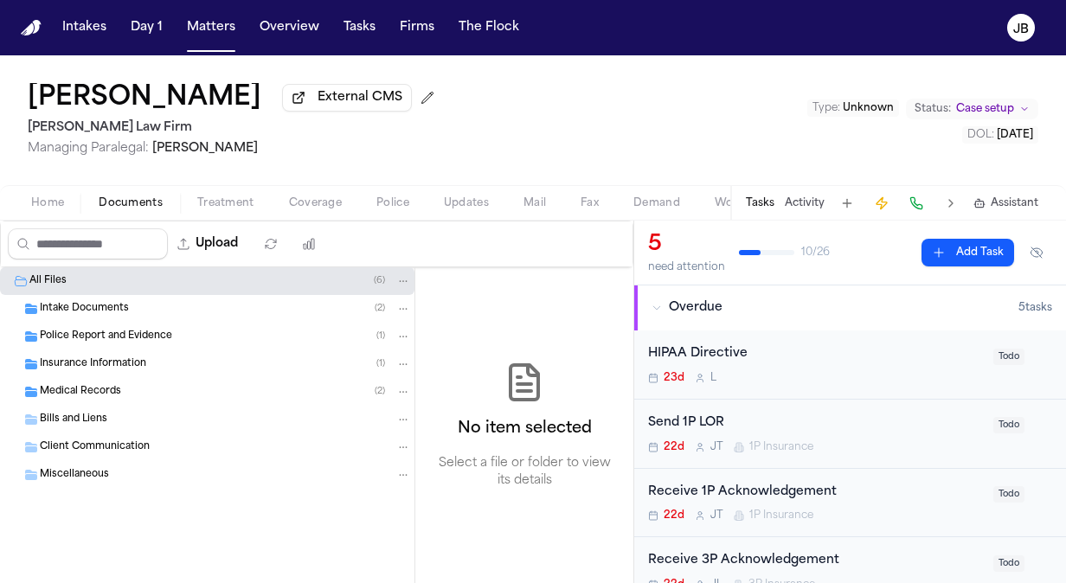
click at [119, 374] on div "Insurance Information ( 1 )" at bounding box center [207, 365] width 415 height 28
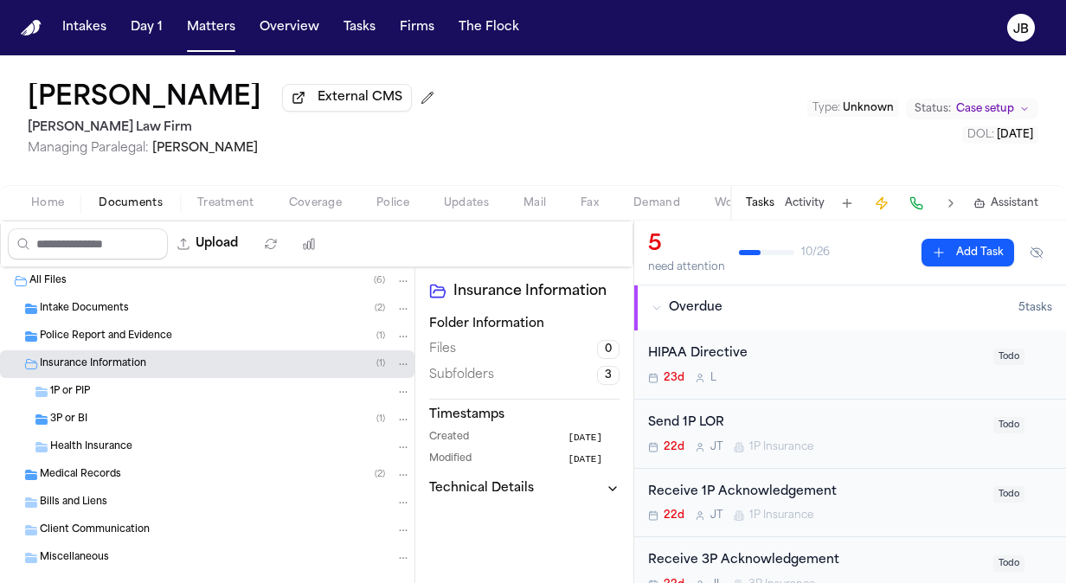
click at [312, 200] on span "Coverage" at bounding box center [315, 203] width 53 height 14
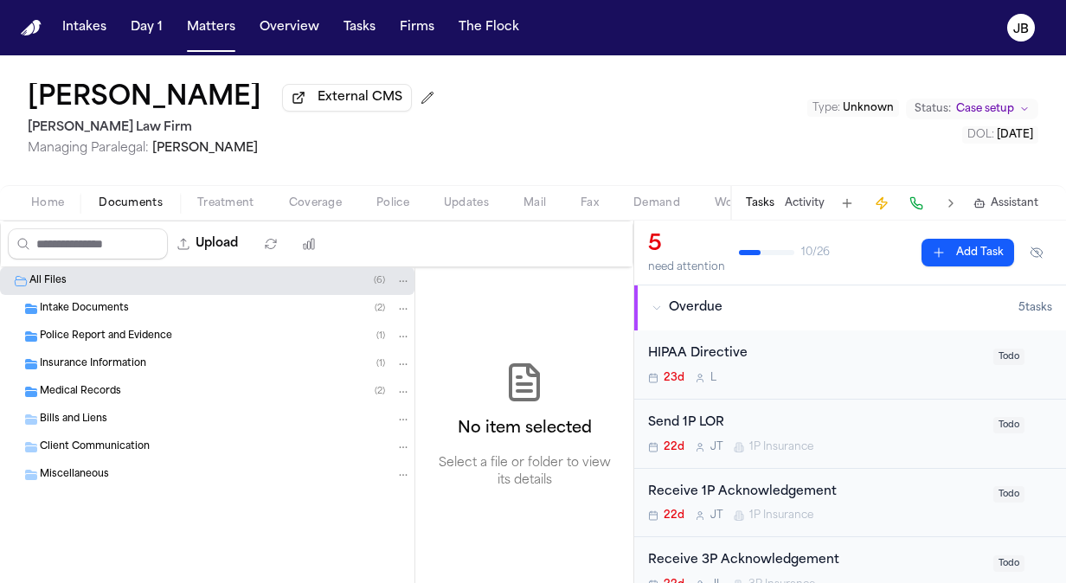
click at [139, 200] on span "Documents" at bounding box center [131, 203] width 64 height 14
click at [81, 370] on div "Insurance Information ( 1 )" at bounding box center [225, 365] width 371 height 16
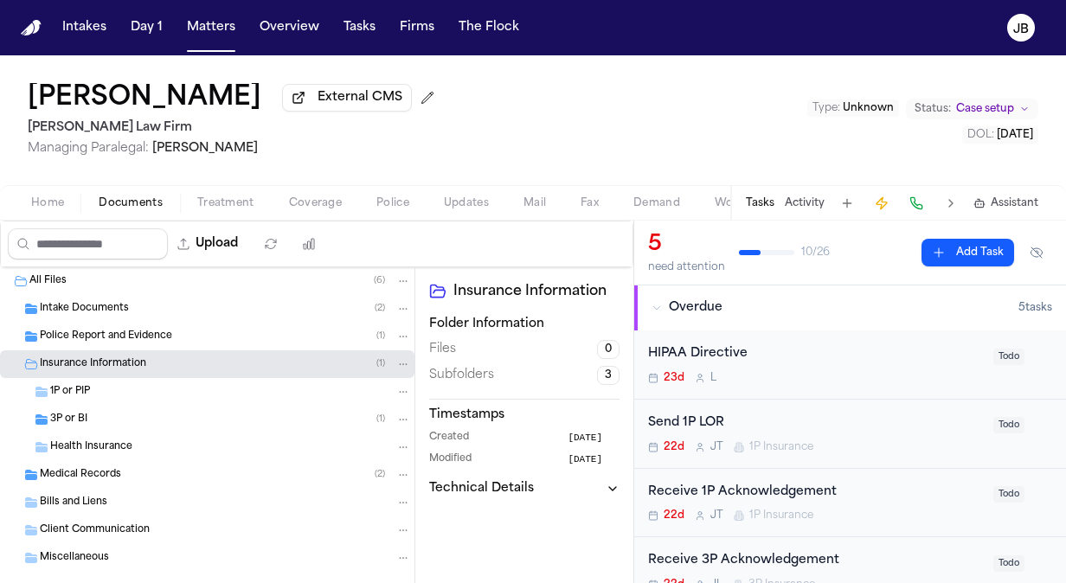
click at [73, 413] on span "3P or BI" at bounding box center [68, 420] width 37 height 15
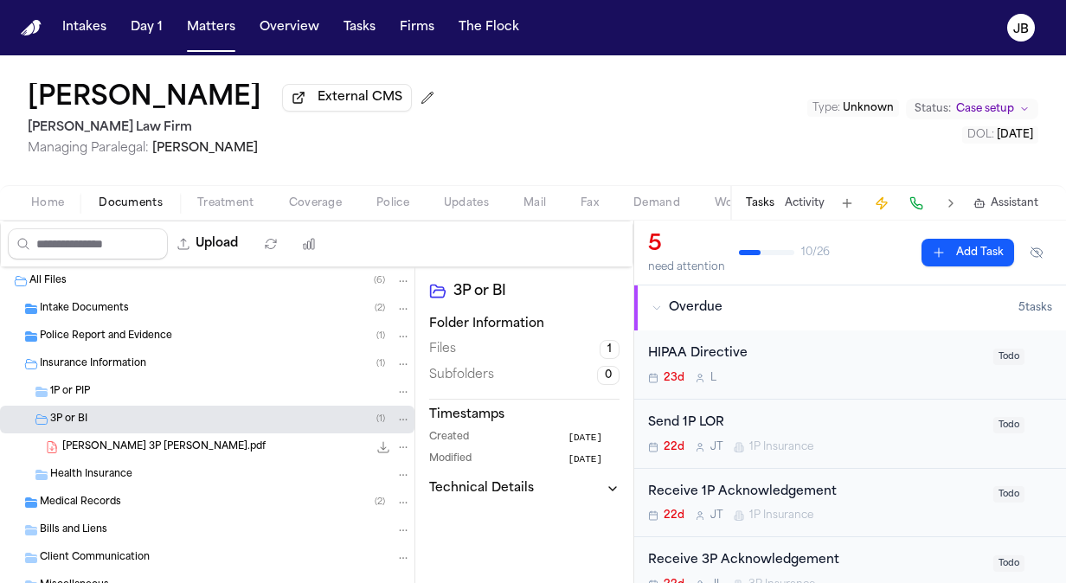
click at [91, 396] on div "1P or PIP" at bounding box center [230, 392] width 361 height 16
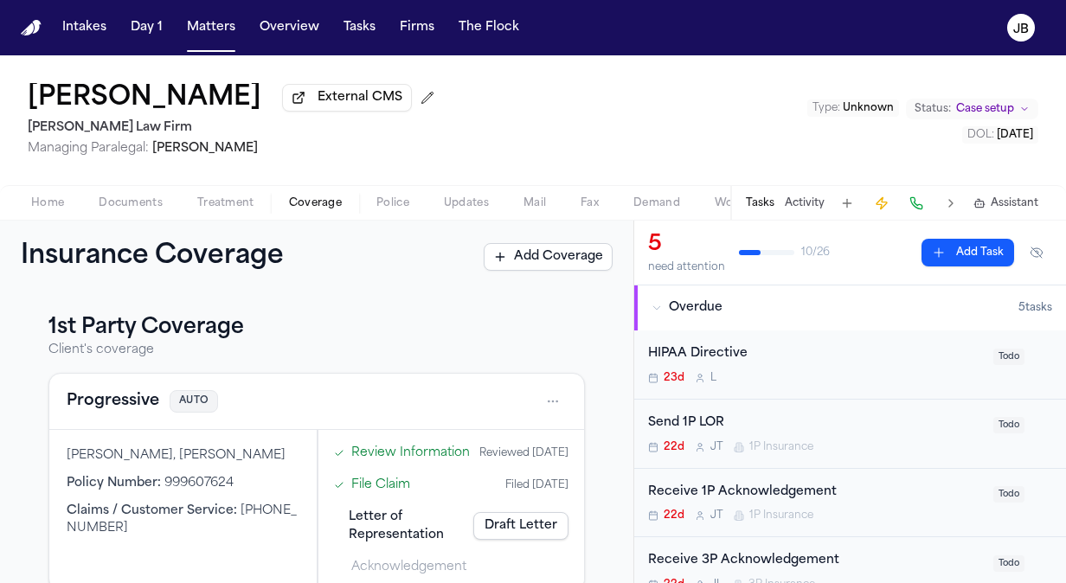
click at [313, 206] on span "Coverage" at bounding box center [315, 203] width 53 height 14
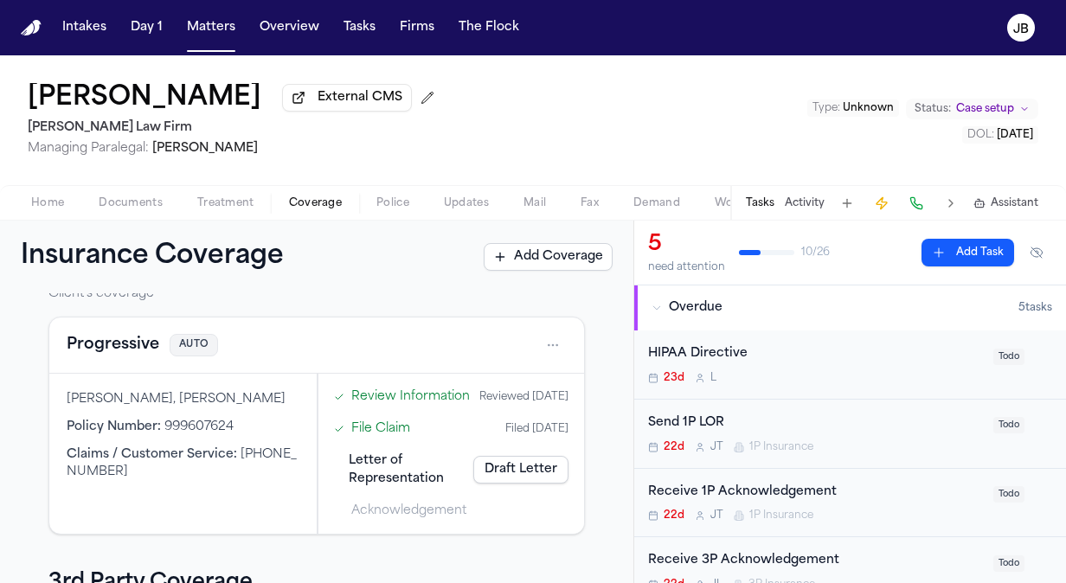
scroll to position [61, 0]
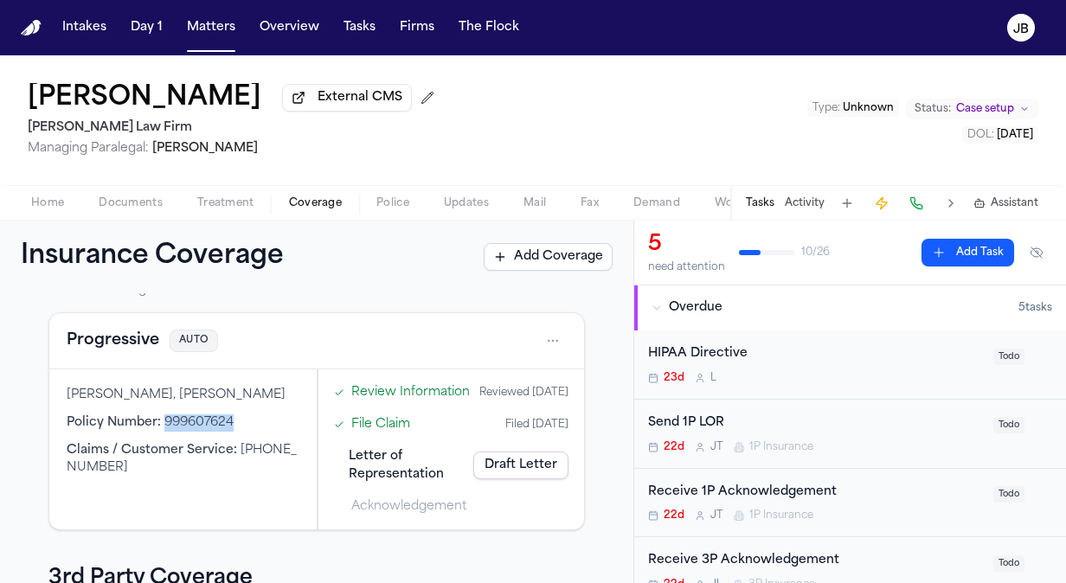
drag, startPoint x: 242, startPoint y: 424, endPoint x: 164, endPoint y: 420, distance: 77.2
click at [164, 420] on div "Policy Number : 999607624" at bounding box center [183, 423] width 233 height 17
copy span "999607624"
click at [378, 293] on p "Client's coverage" at bounding box center [316, 289] width 537 height 17
click at [142, 206] on span "Documents" at bounding box center [131, 203] width 64 height 14
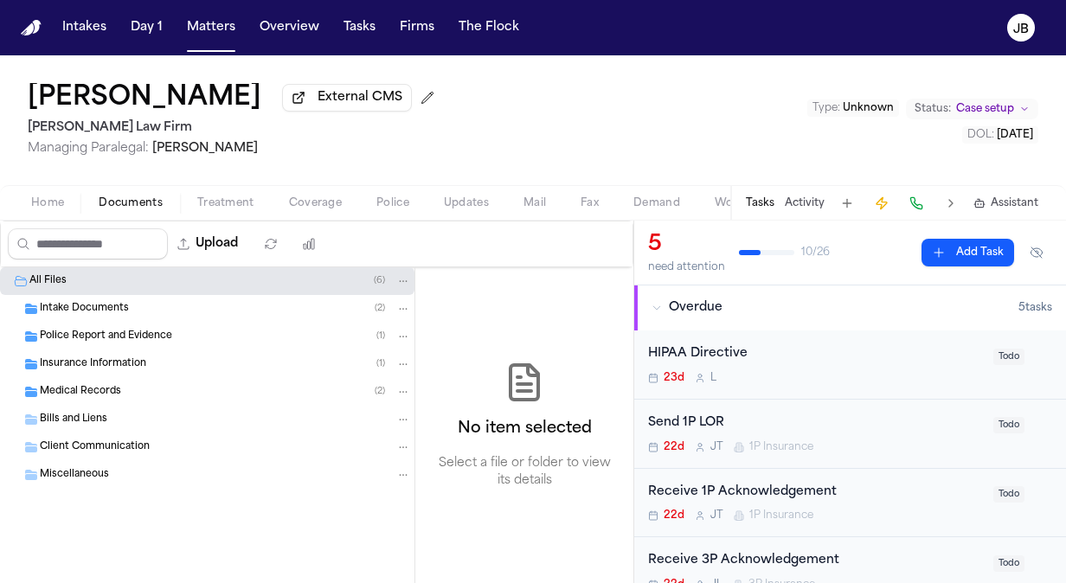
click at [169, 364] on div "Insurance Information ( 1 )" at bounding box center [225, 365] width 371 height 16
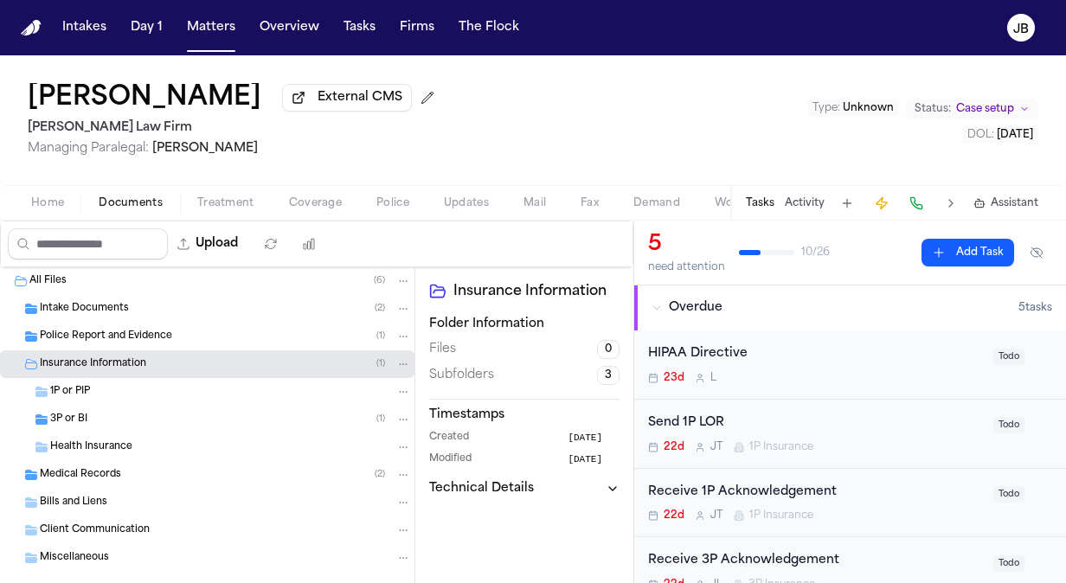
click at [635, 131] on div "Isidro Sandoval External CMS Ruy Mireles Law Firm Managing Paralegal: Jessica B…" at bounding box center [533, 120] width 1066 height 130
click at [204, 31] on button "Matters" at bounding box center [211, 27] width 62 height 31
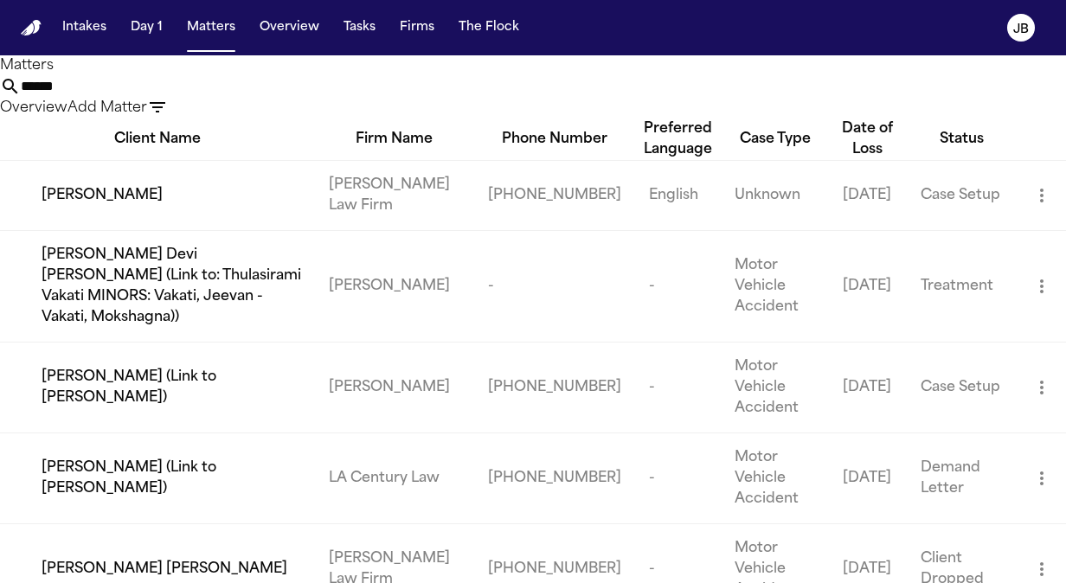
drag, startPoint x: 403, startPoint y: 105, endPoint x: 158, endPoint y: 89, distance: 246.3
click at [158, 89] on div "Matters ****** Overview Add Matter" at bounding box center [533, 86] width 1066 height 63
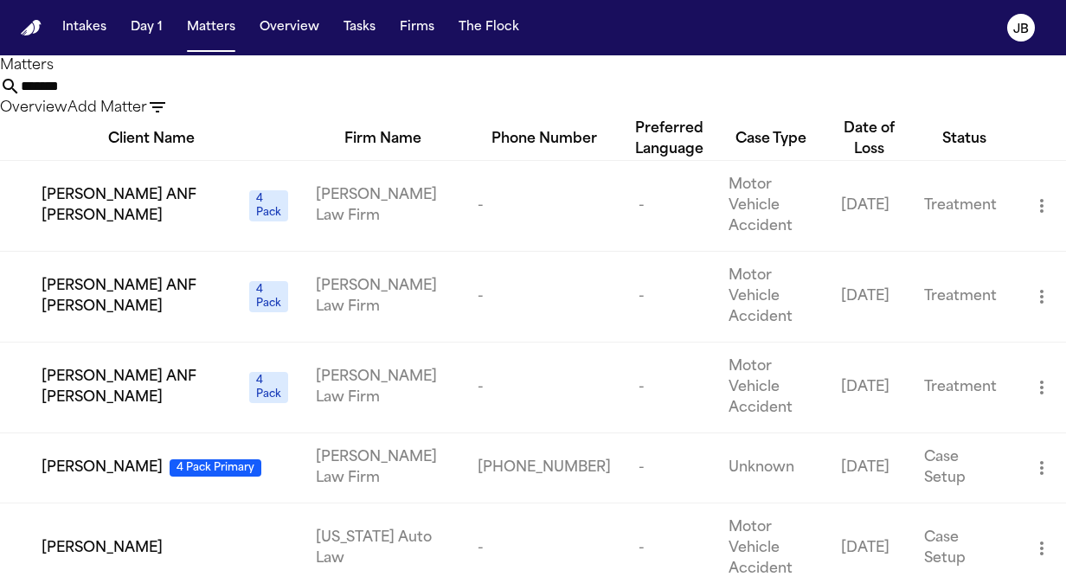
type input "*******"
click at [152, 459] on span "[PERSON_NAME]" at bounding box center [102, 468] width 121 height 21
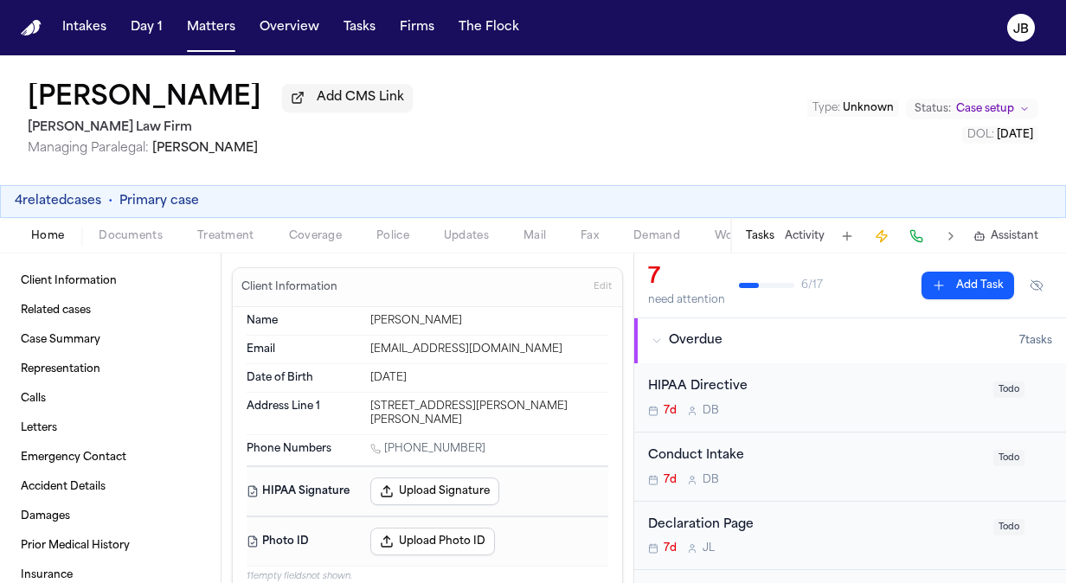
click at [106, 237] on span "Documents" at bounding box center [131, 236] width 64 height 14
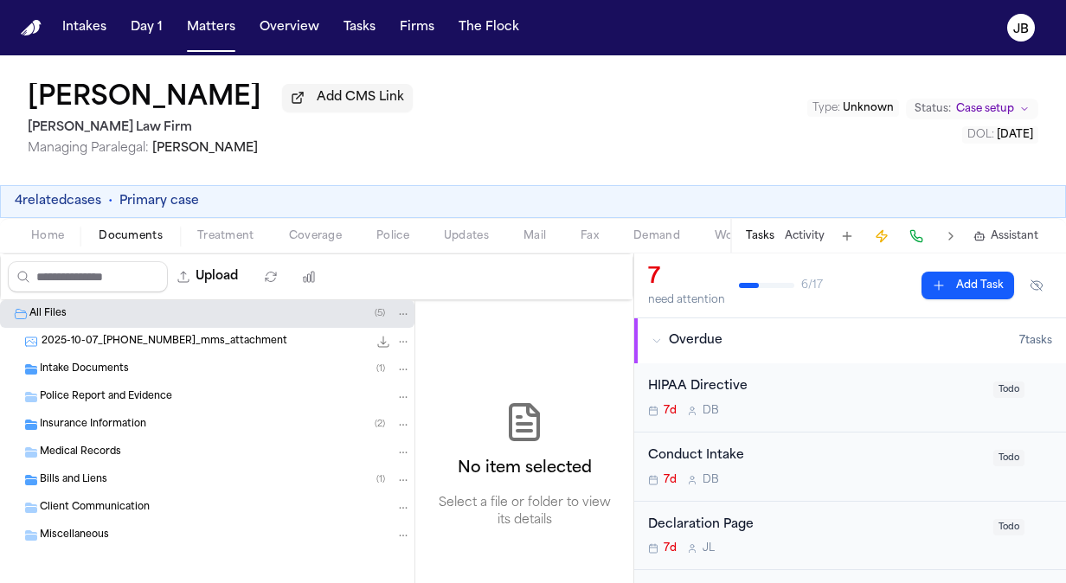
click at [110, 425] on span "Insurance Information" at bounding box center [93, 425] width 106 height 15
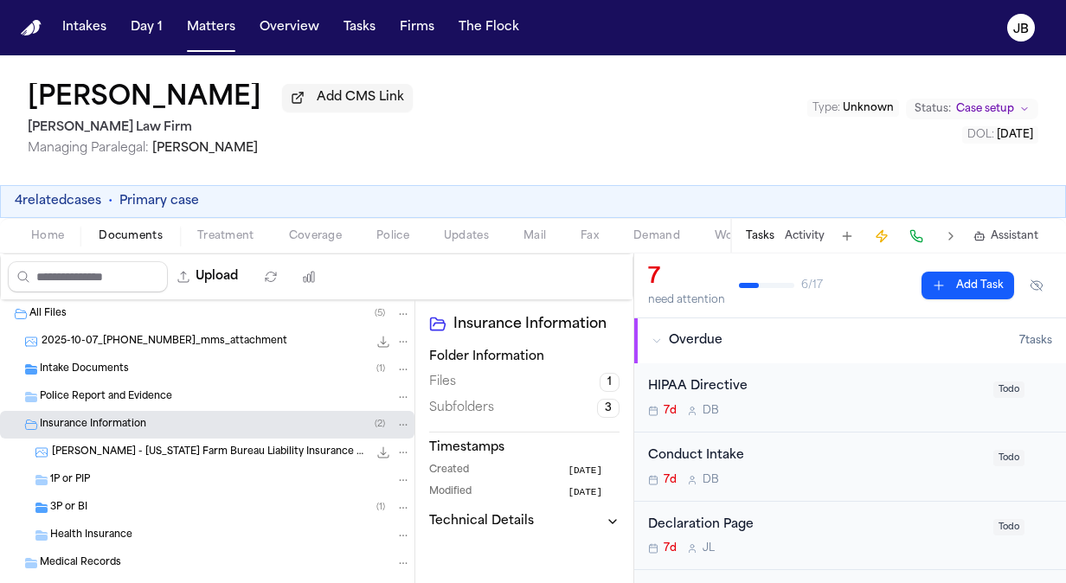
click at [307, 229] on span "Coverage" at bounding box center [315, 236] width 53 height 14
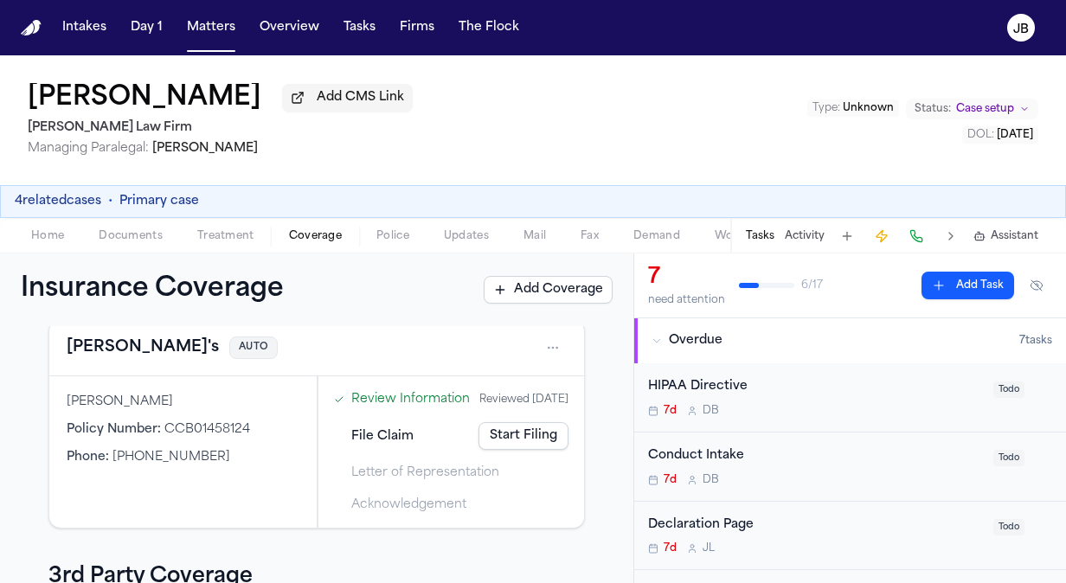
scroll to position [65, 0]
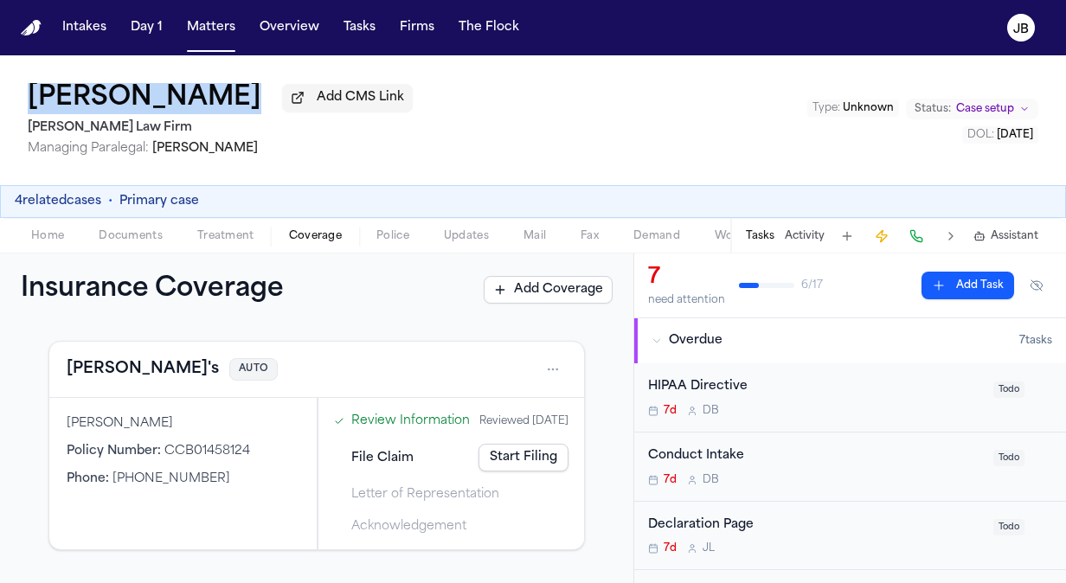
drag, startPoint x: 26, startPoint y: 91, endPoint x: 314, endPoint y: 100, distance: 288.4
click at [314, 100] on div "Jose Saavedra Reyes Add CMS Link Ruy Mireles Law Firm Managing Paralegal: Jessi…" at bounding box center [533, 120] width 1066 height 130
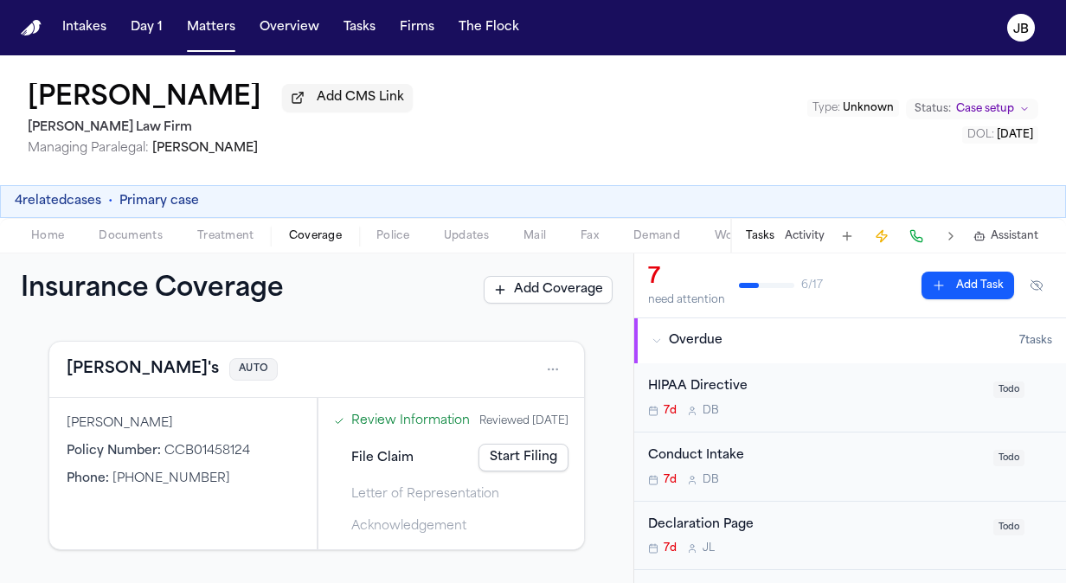
click at [718, 115] on div "Jose Saavedra Reyes Add CMS Link Ruy Mireles Law Firm Managing Paralegal: Jessi…" at bounding box center [533, 120] width 1066 height 130
drag, startPoint x: 17, startPoint y: 102, endPoint x: 303, endPoint y: 106, distance: 285.7
click at [303, 106] on div "Jose Saavedra Reyes Add CMS Link Ruy Mireles Law Firm Managing Paralegal: Jessi…" at bounding box center [533, 120] width 1066 height 130
copy h1 "[PERSON_NAME]"
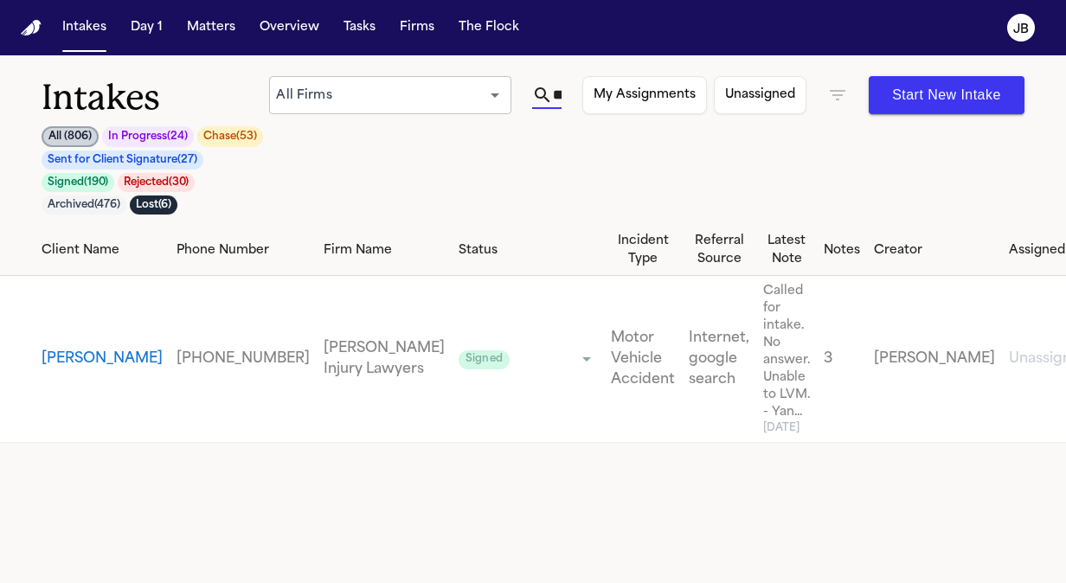
click at [557, 94] on input "**********" at bounding box center [557, 95] width 9 height 28
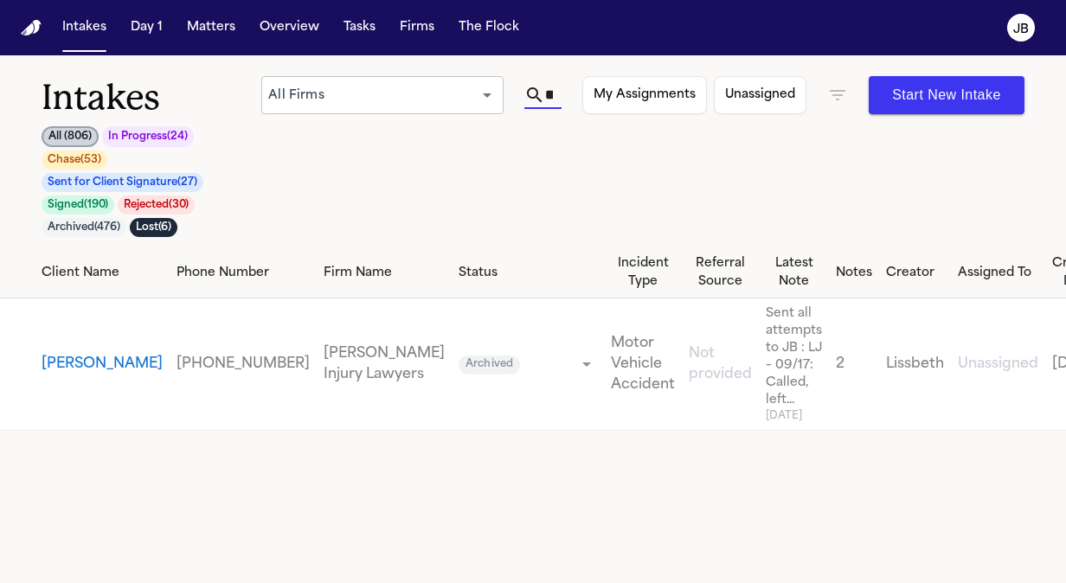
click at [553, 90] on input "**********" at bounding box center [549, 95] width 8 height 28
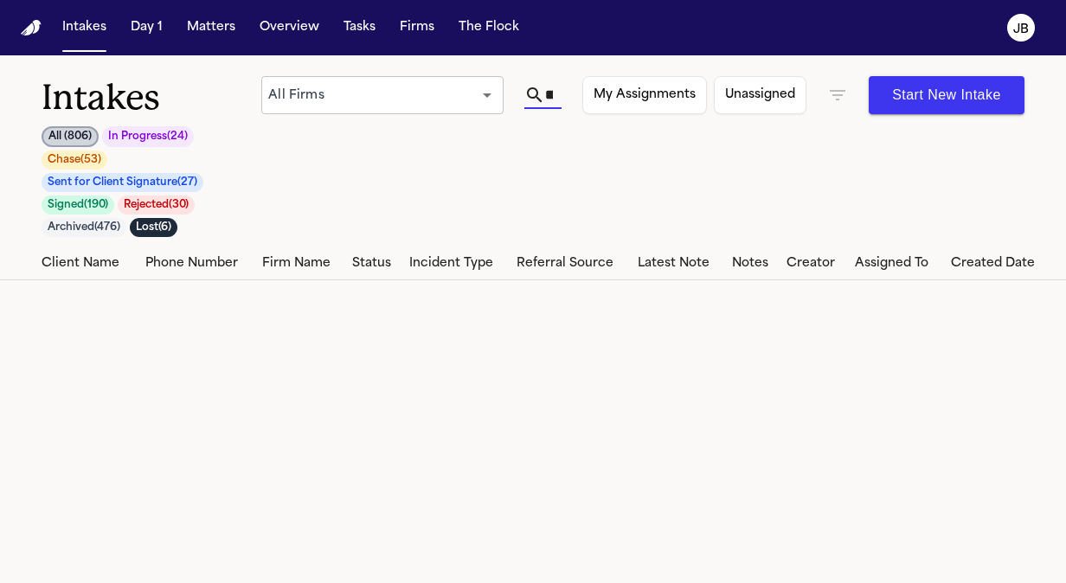
type input "*"
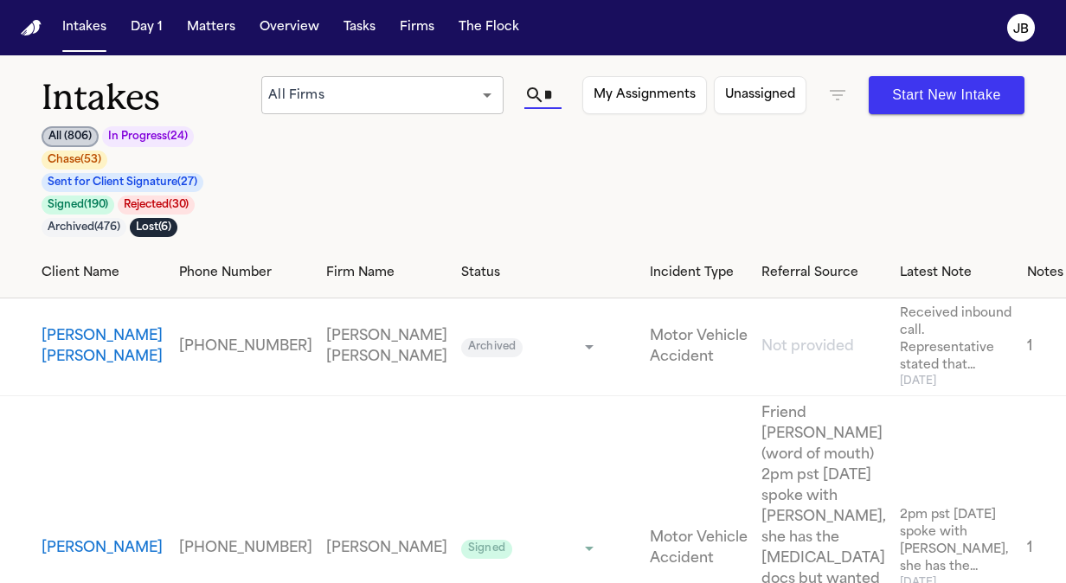
scroll to position [0, 24]
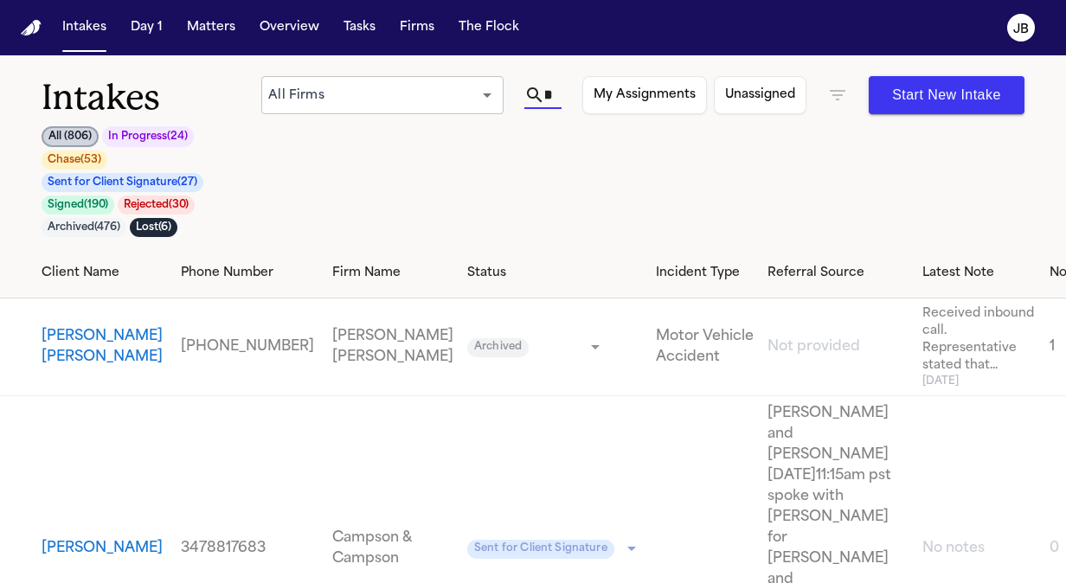
type input "*"
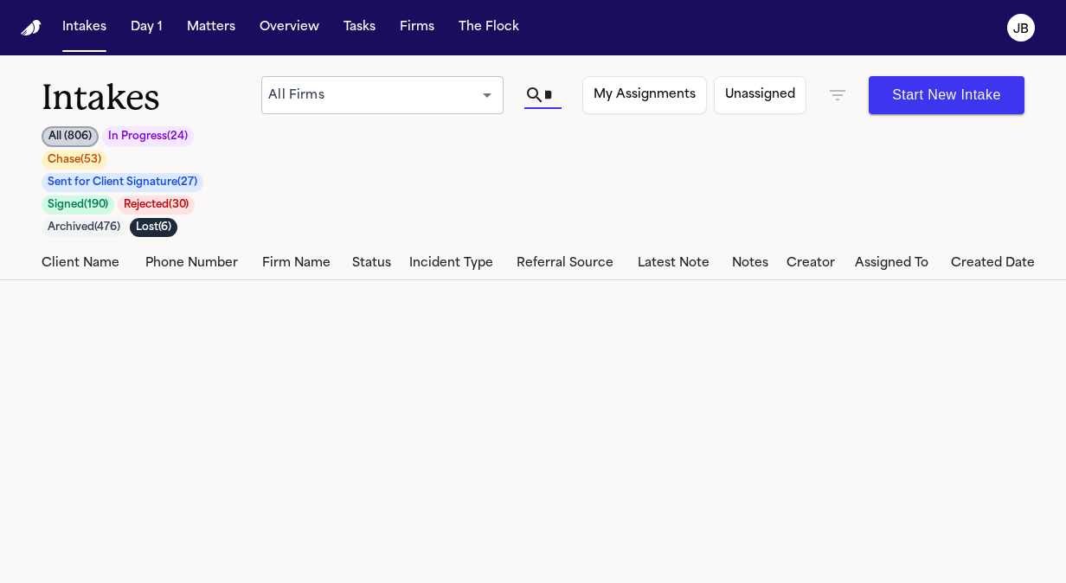
scroll to position [0, 54]
type input "*"
type input "**********"
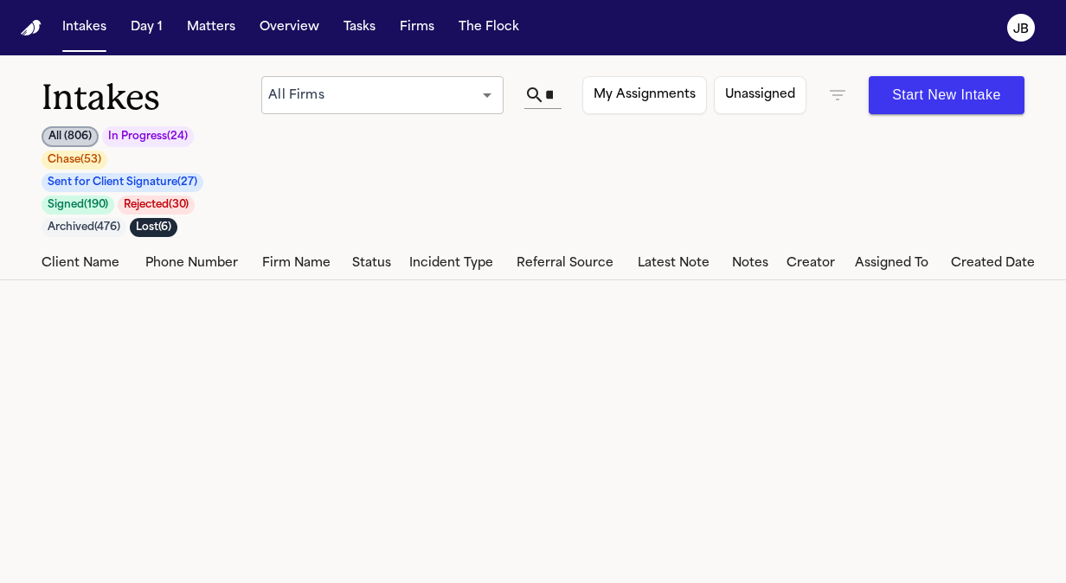
click at [233, 11] on nav "Intakes Day 1 Matters Overview Tasks Firms The [PERSON_NAME]" at bounding box center [533, 27] width 1066 height 55
click at [206, 23] on button "Matters" at bounding box center [211, 27] width 62 height 31
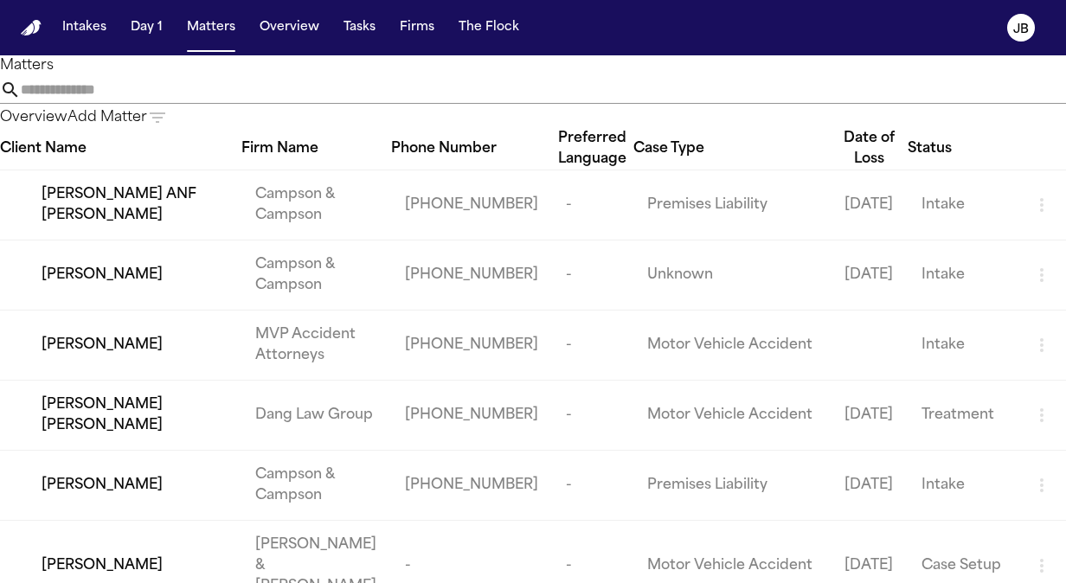
click at [413, 104] on input "text" at bounding box center [544, 90] width 1046 height 28
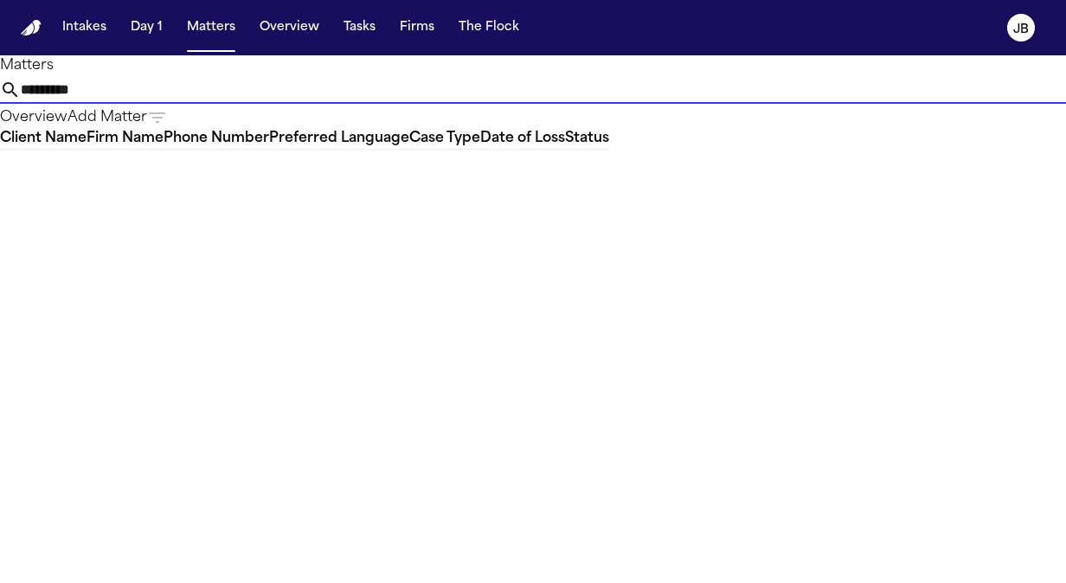
type input "**********"
drag, startPoint x: 424, startPoint y: 107, endPoint x: 36, endPoint y: 155, distance: 390.7
click at [36, 150] on div "**********" at bounding box center [533, 102] width 1066 height 94
